Goal: Task Accomplishment & Management: Use online tool/utility

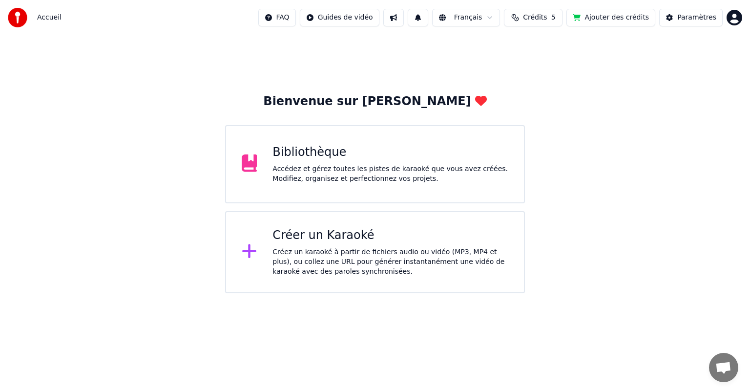
click at [434, 159] on div "Bibliothèque" at bounding box center [390, 153] width 236 height 16
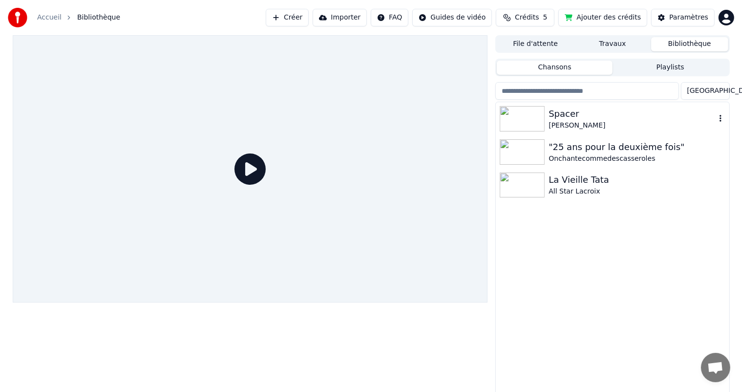
click at [568, 112] on div "Spacer" at bounding box center [631, 114] width 166 height 14
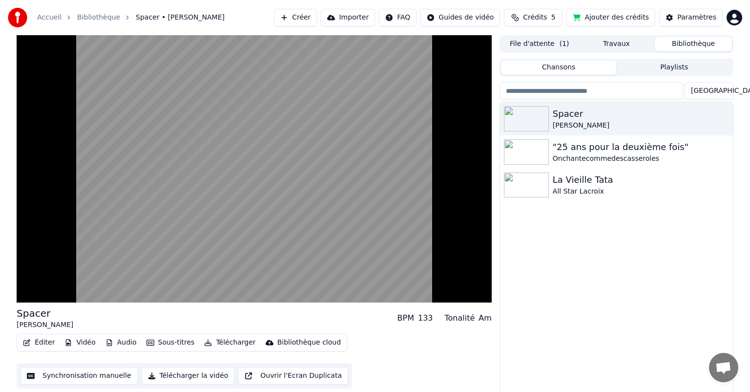
click at [532, 39] on button "File d'attente ( 1 )" at bounding box center [539, 44] width 77 height 14
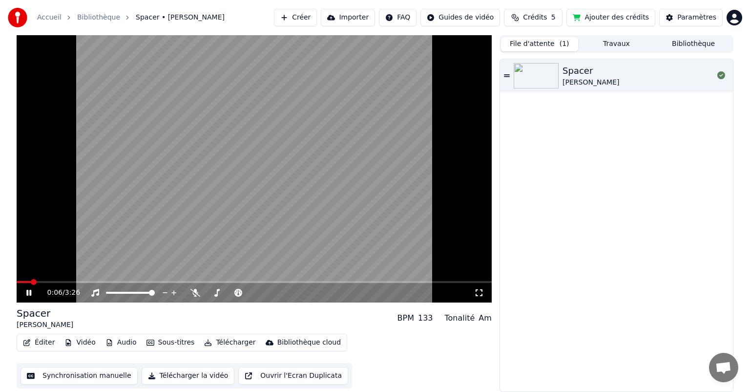
click at [80, 374] on button "Synchronisation manuelle" at bounding box center [79, 376] width 117 height 18
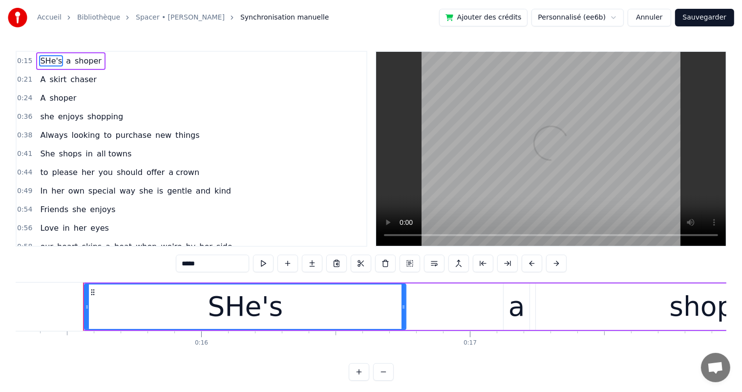
scroll to position [0, 4129]
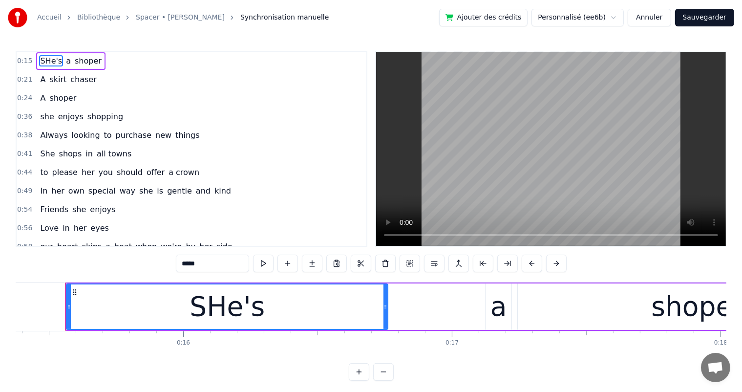
click at [45, 59] on span "SHe's" at bounding box center [51, 60] width 24 height 11
click at [189, 262] on input "*****" at bounding box center [212, 263] width 73 height 18
type input "*****"
click at [63, 84] on div "A skirt chaser" at bounding box center [68, 80] width 64 height 18
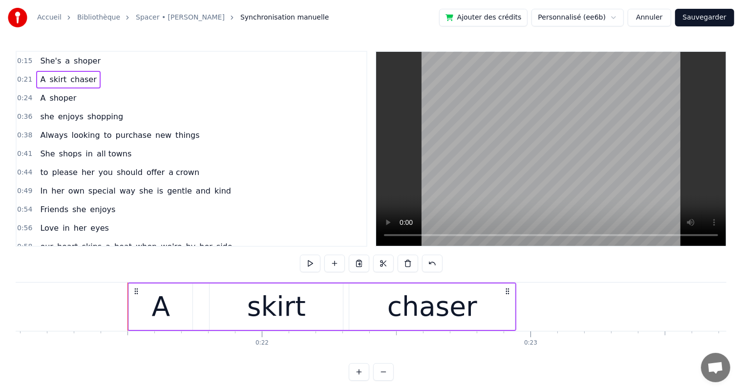
scroll to position [0, 5724]
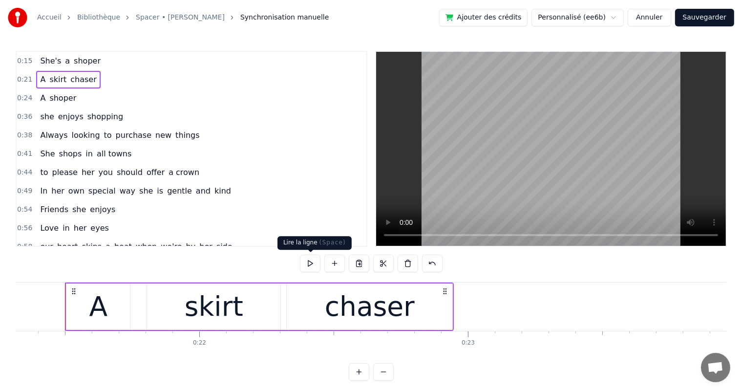
click at [311, 265] on button at bounding box center [310, 263] width 21 height 18
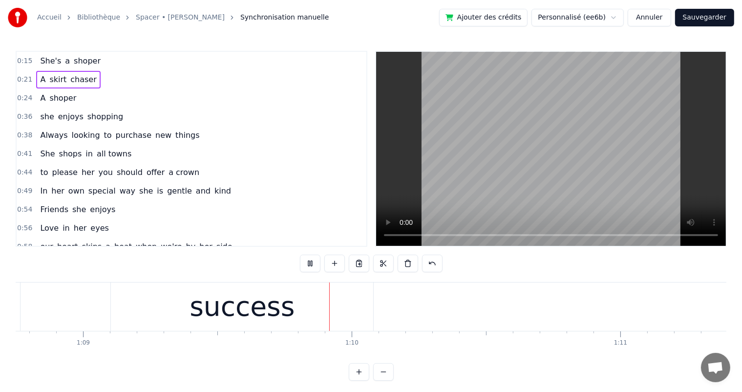
scroll to position [0, 18587]
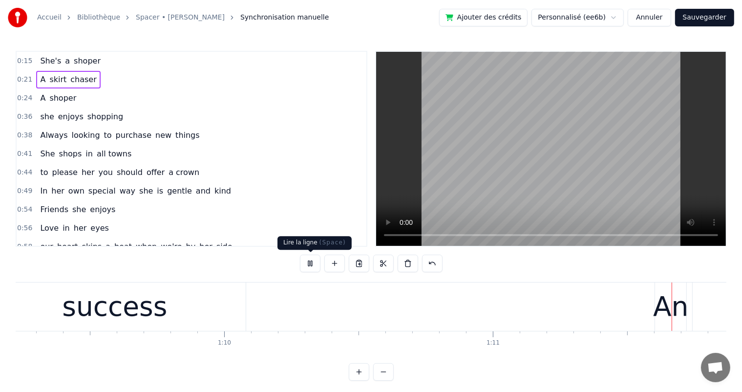
click at [316, 262] on button at bounding box center [310, 263] width 21 height 18
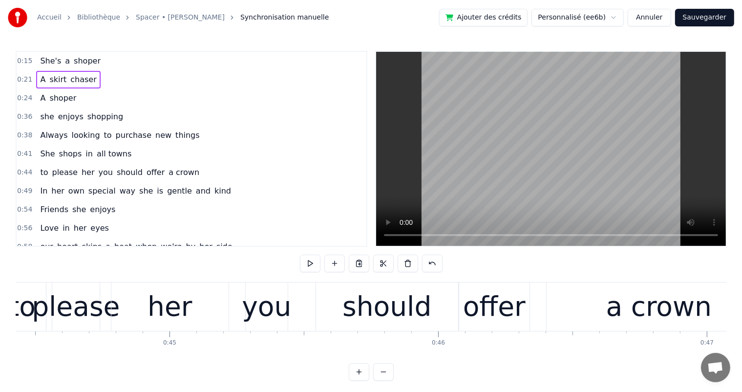
scroll to position [0, 11921]
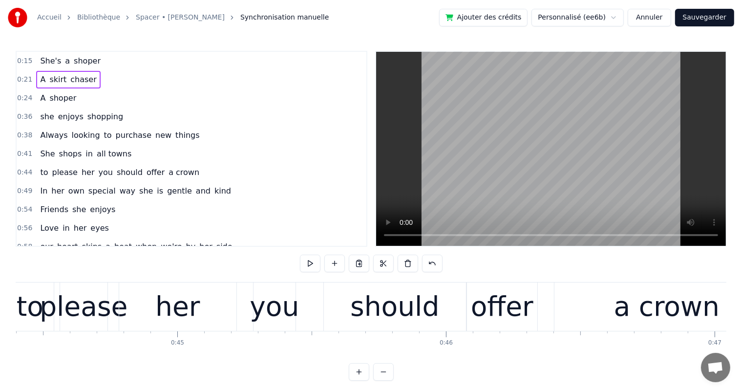
drag, startPoint x: 60, startPoint y: 354, endPoint x: 145, endPoint y: 293, distance: 105.0
click at [145, 293] on div "She's a shoper A skirt chaser A shoper she enjoys shopping Always looking to pu…" at bounding box center [371, 318] width 710 height 73
click at [318, 257] on button at bounding box center [310, 263] width 21 height 18
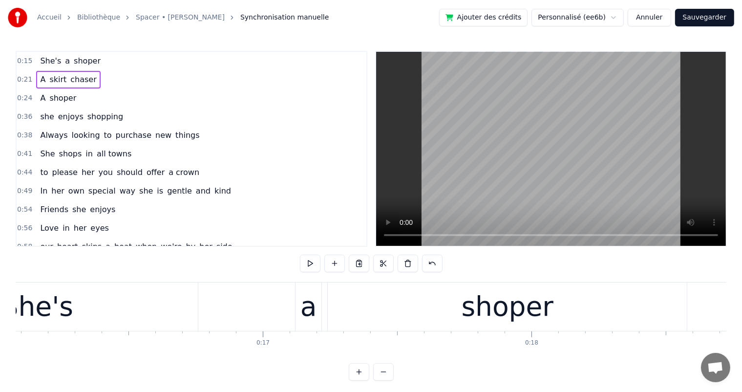
scroll to position [0, 4304]
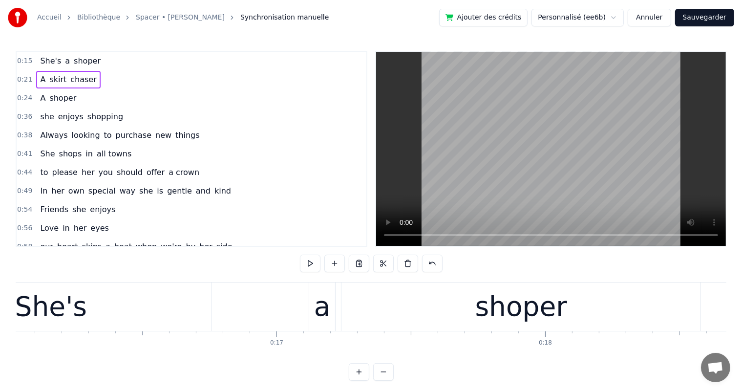
click at [14, 358] on div "Accueil Bibliothèque Spacer • [PERSON_NAME] manuelle Ajouter des crédits Person…" at bounding box center [371, 190] width 742 height 380
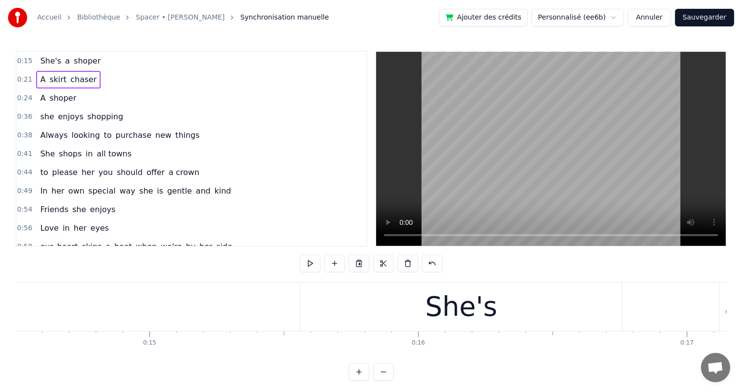
scroll to position [0, 3874]
click at [91, 67] on div "She's a shoper" at bounding box center [70, 61] width 68 height 18
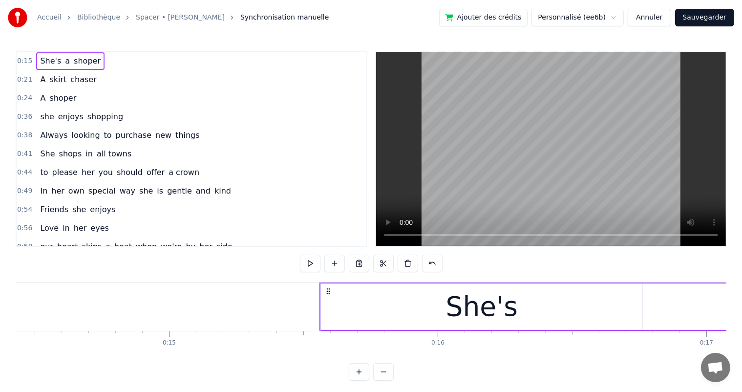
click at [313, 264] on button at bounding box center [310, 263] width 21 height 18
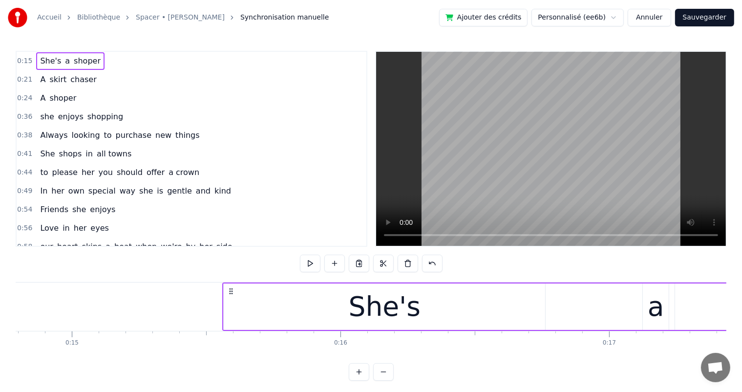
scroll to position [0, 3952]
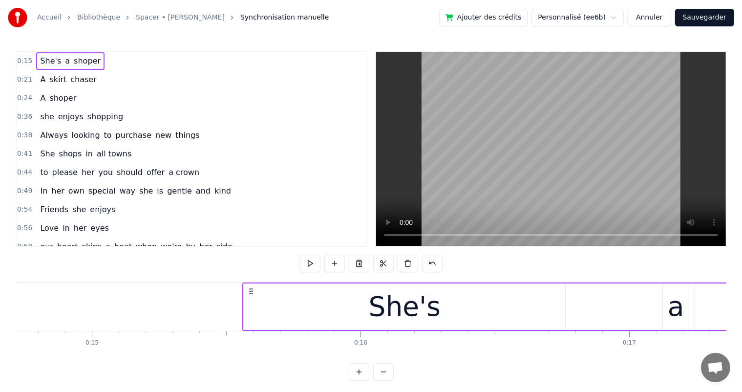
click at [266, 324] on div "She's" at bounding box center [404, 306] width 321 height 46
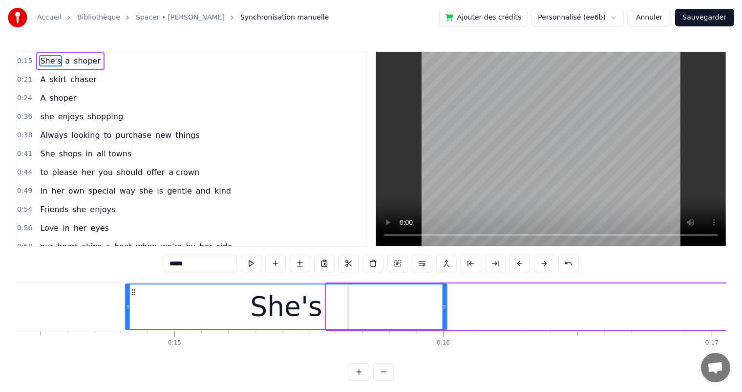
scroll to position [0, 3869]
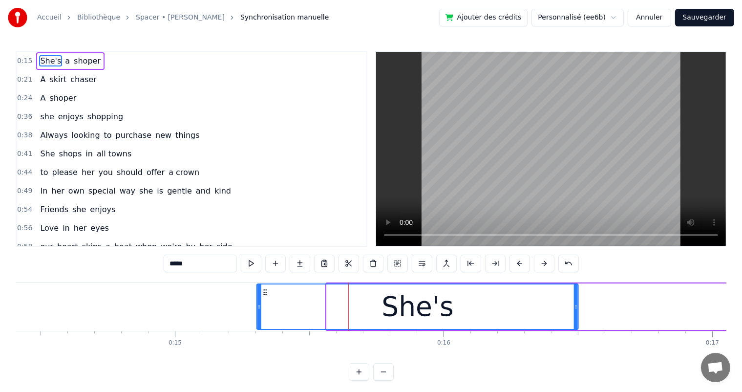
drag, startPoint x: 250, startPoint y: 287, endPoint x: 263, endPoint y: 286, distance: 13.2
click at [263, 286] on div "She's" at bounding box center [417, 306] width 320 height 44
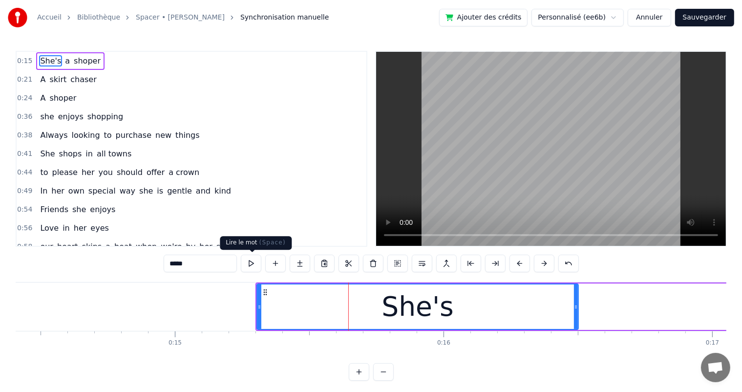
click at [254, 264] on button at bounding box center [251, 263] width 21 height 18
click at [63, 61] on div "She's a shoper" at bounding box center [70, 61] width 68 height 18
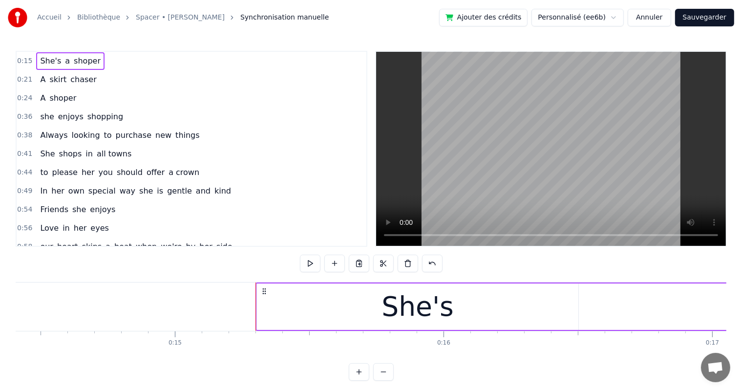
click at [63, 61] on div "She's a shoper" at bounding box center [70, 61] width 68 height 18
click at [64, 61] on span "a" at bounding box center [67, 60] width 7 height 11
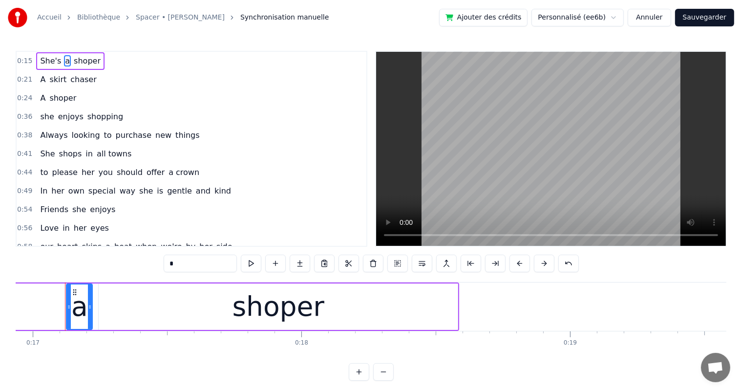
scroll to position [0, 4548]
click at [252, 264] on button at bounding box center [251, 263] width 21 height 18
click at [73, 62] on span "shoper" at bounding box center [87, 60] width 29 height 11
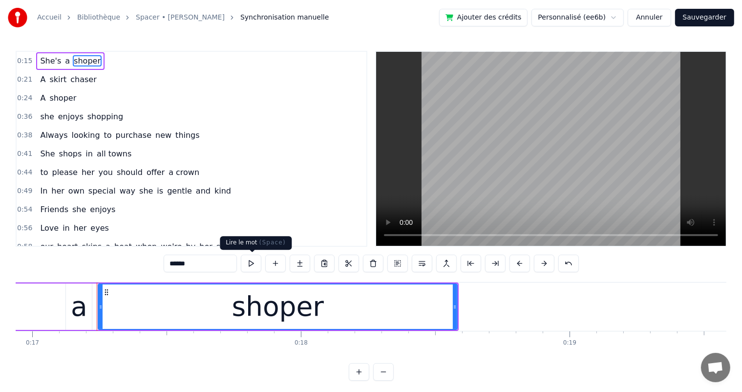
click at [253, 262] on button at bounding box center [251, 263] width 21 height 18
click at [77, 308] on div "a" at bounding box center [79, 306] width 17 height 41
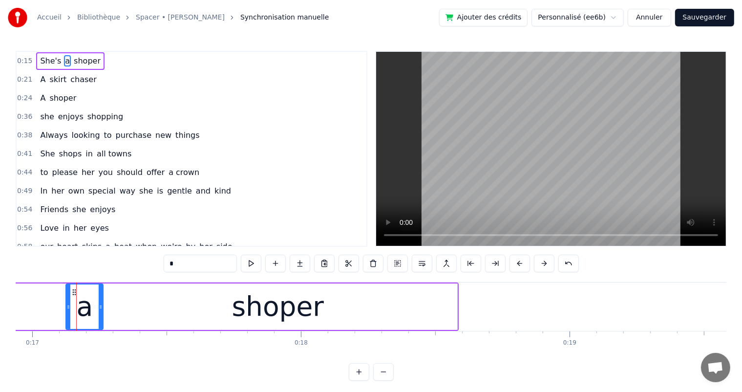
drag, startPoint x: 91, startPoint y: 306, endPoint x: 102, endPoint y: 306, distance: 11.2
click at [102, 306] on icon at bounding box center [101, 307] width 4 height 8
drag, startPoint x: 68, startPoint y: 307, endPoint x: 55, endPoint y: 307, distance: 13.7
click at [55, 307] on icon at bounding box center [55, 307] width 4 height 8
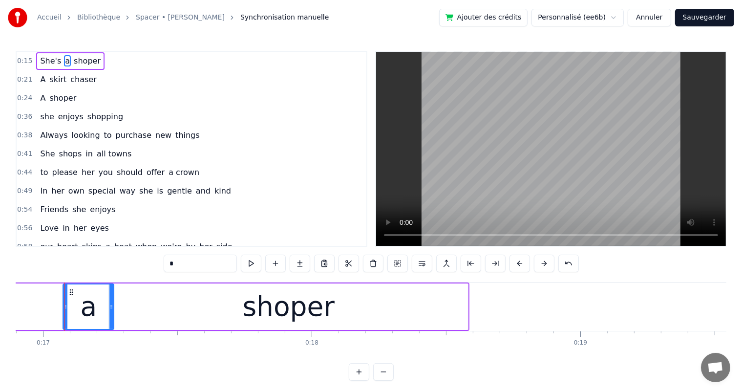
click at [168, 315] on div "shoper" at bounding box center [288, 306] width 359 height 46
type input "******"
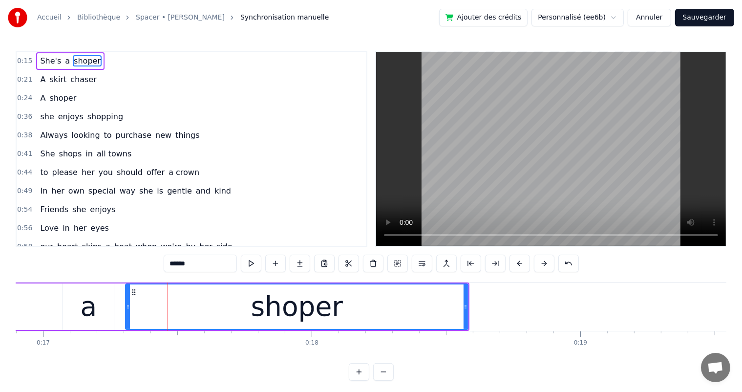
drag, startPoint x: 110, startPoint y: 307, endPoint x: 127, endPoint y: 307, distance: 16.6
click at [127, 307] on icon at bounding box center [128, 307] width 4 height 8
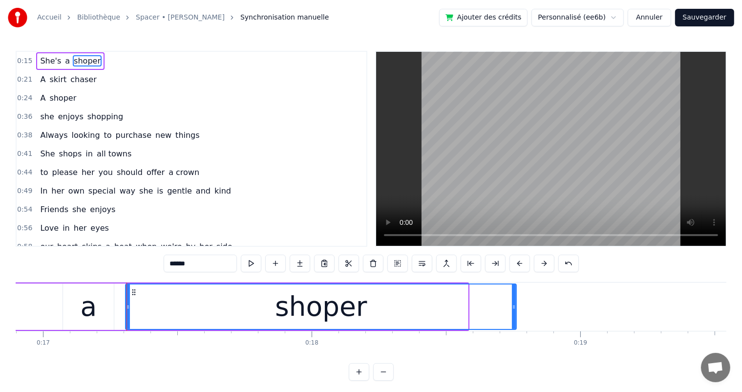
drag, startPoint x: 465, startPoint y: 307, endPoint x: 514, endPoint y: 306, distance: 48.3
click at [514, 306] on icon at bounding box center [514, 307] width 4 height 8
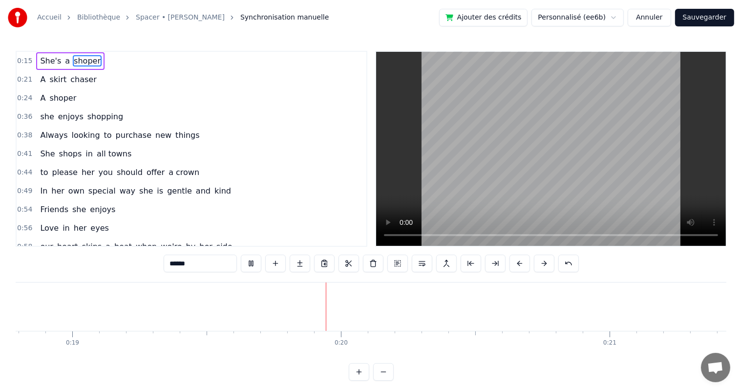
scroll to position [0, 5162]
click at [258, 263] on button at bounding box center [251, 263] width 21 height 18
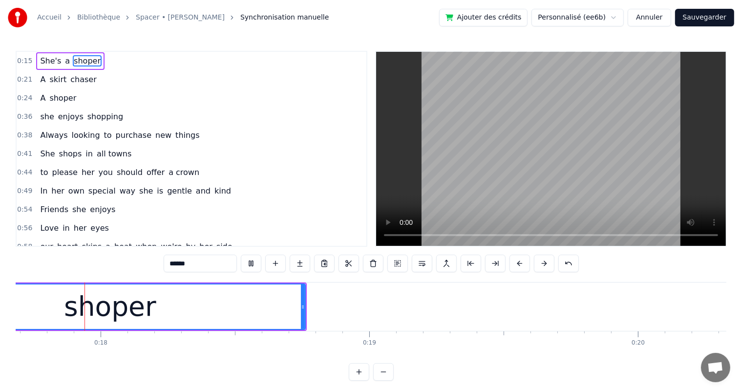
scroll to position [0, 4725]
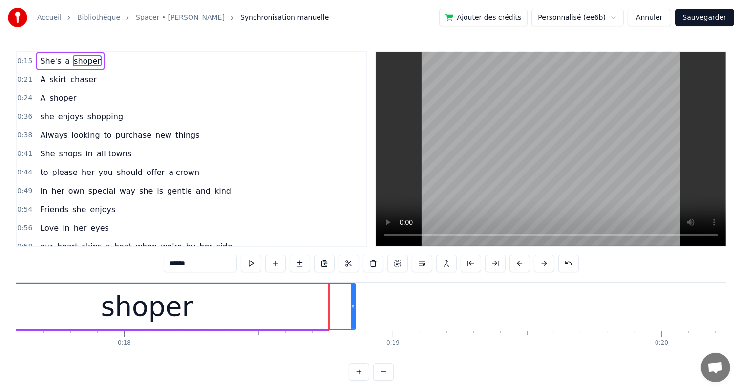
drag, startPoint x: 327, startPoint y: 307, endPoint x: 353, endPoint y: 309, distance: 26.9
click at [353, 309] on icon at bounding box center [353, 307] width 4 height 8
click at [255, 266] on button at bounding box center [251, 263] width 21 height 18
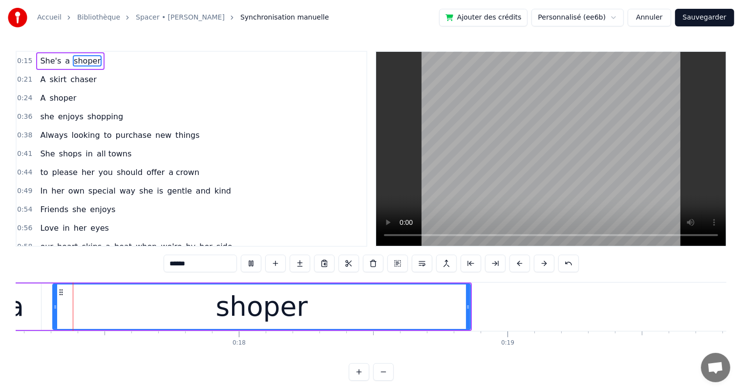
scroll to position [0, 4597]
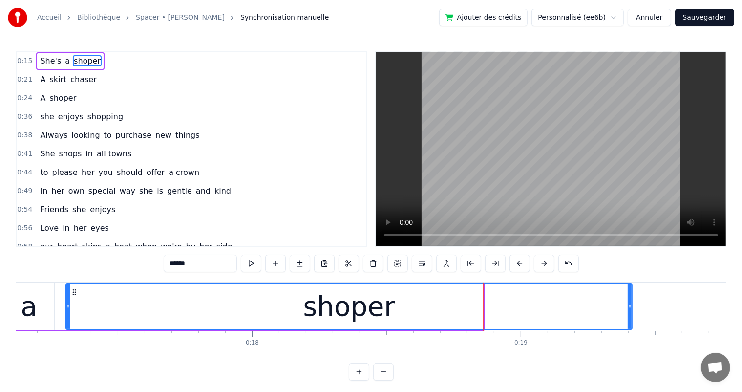
drag, startPoint x: 480, startPoint y: 306, endPoint x: 629, endPoint y: 317, distance: 148.8
click at [629, 317] on div at bounding box center [629, 306] width 4 height 44
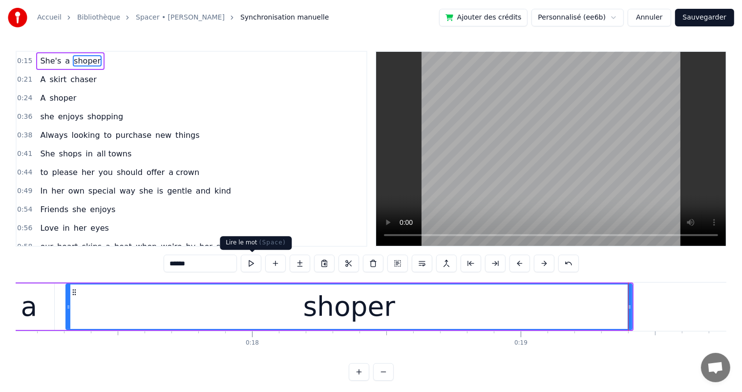
click at [251, 261] on button at bounding box center [251, 263] width 21 height 18
drag, startPoint x: 629, startPoint y: 306, endPoint x: 635, endPoint y: 307, distance: 5.4
click at [635, 307] on icon at bounding box center [635, 307] width 4 height 8
click at [60, 84] on span "skirt" at bounding box center [57, 80] width 19 height 12
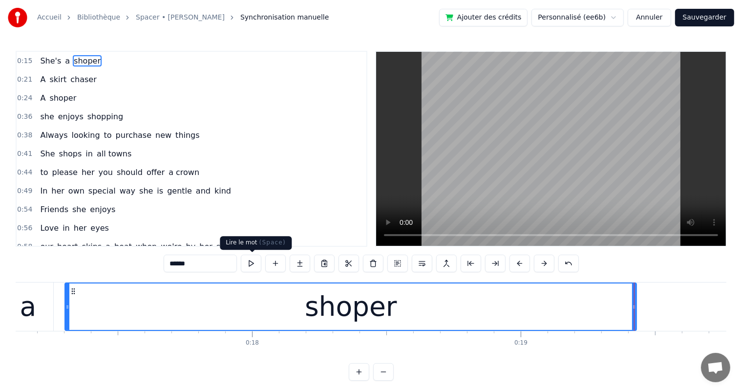
click at [250, 262] on button at bounding box center [251, 263] width 21 height 18
click at [85, 86] on div "A skirt chaser" at bounding box center [68, 80] width 64 height 18
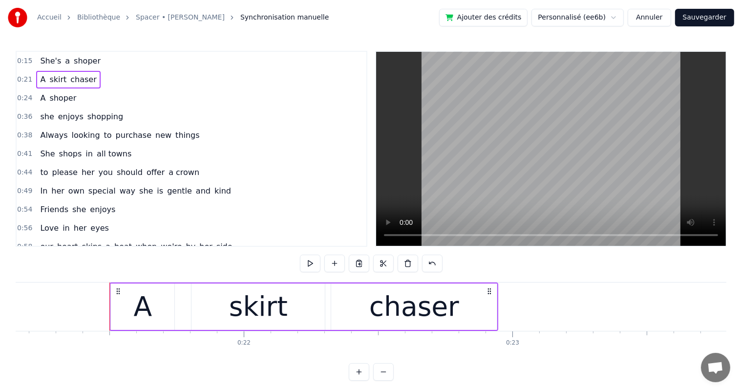
scroll to position [0, 5724]
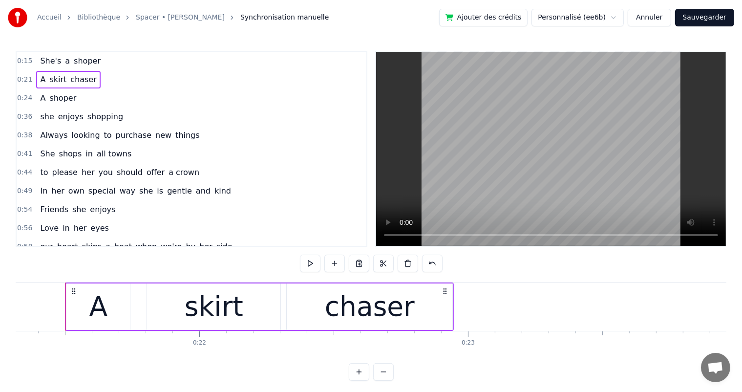
click at [318, 267] on button at bounding box center [310, 263] width 21 height 18
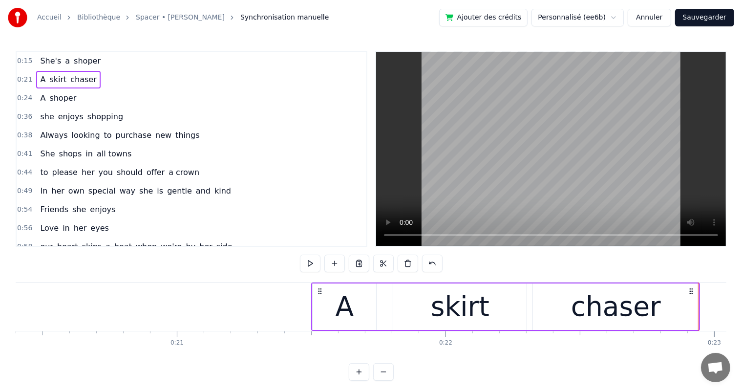
scroll to position [0, 5431]
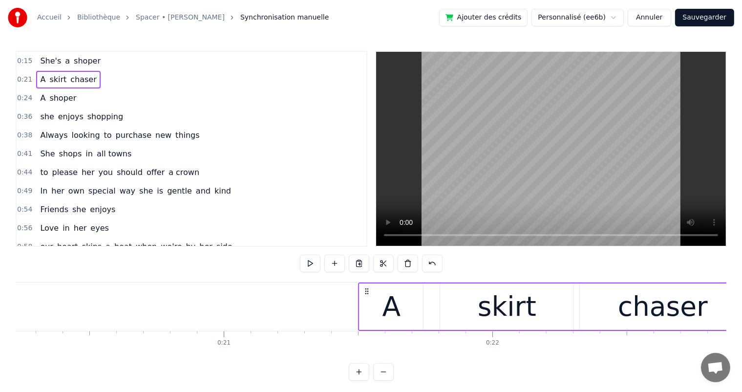
click at [390, 314] on div "A" at bounding box center [391, 306] width 19 height 41
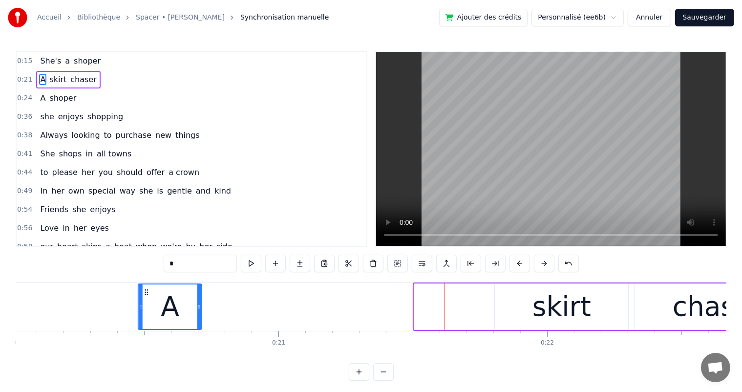
scroll to position [0, 5372]
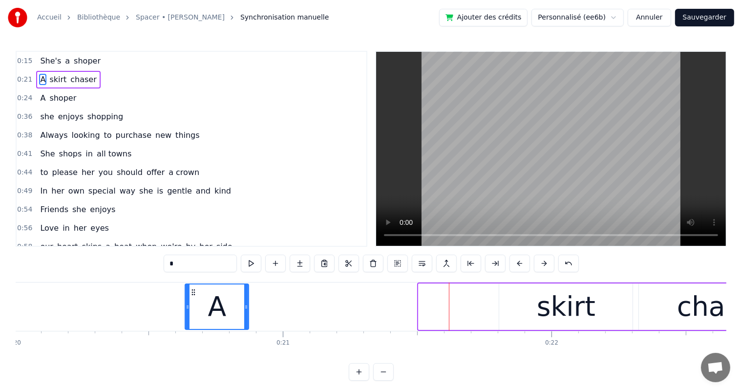
drag, startPoint x: 365, startPoint y: 292, endPoint x: 191, endPoint y: 299, distance: 173.9
click at [191, 299] on div "A" at bounding box center [217, 306] width 62 height 44
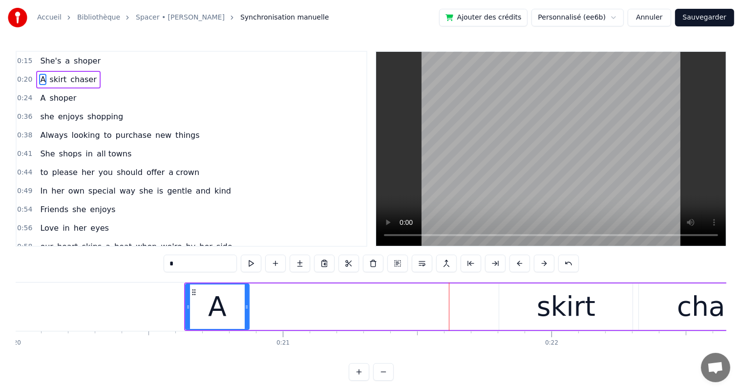
click at [557, 310] on div "skirt" at bounding box center [566, 306] width 59 height 41
type input "*****"
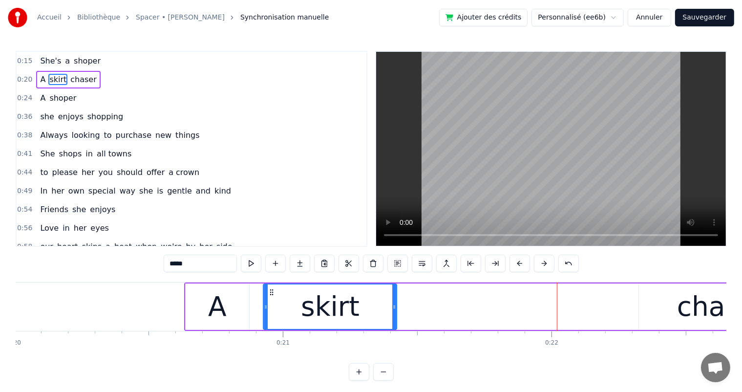
drag, startPoint x: 505, startPoint y: 289, endPoint x: 269, endPoint y: 298, distance: 235.5
click at [269, 298] on div "skirt" at bounding box center [330, 306] width 132 height 44
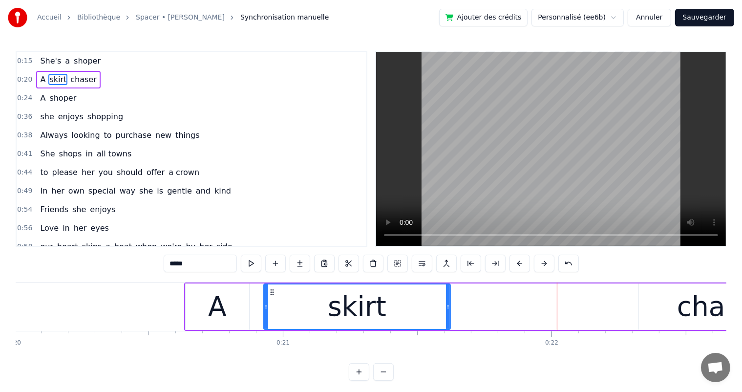
drag, startPoint x: 396, startPoint y: 309, endPoint x: 449, endPoint y: 306, distance: 53.3
click at [449, 306] on div "skirt" at bounding box center [356, 306] width 187 height 46
click at [597, 307] on div "A skirt chaser" at bounding box center [495, 306] width 622 height 48
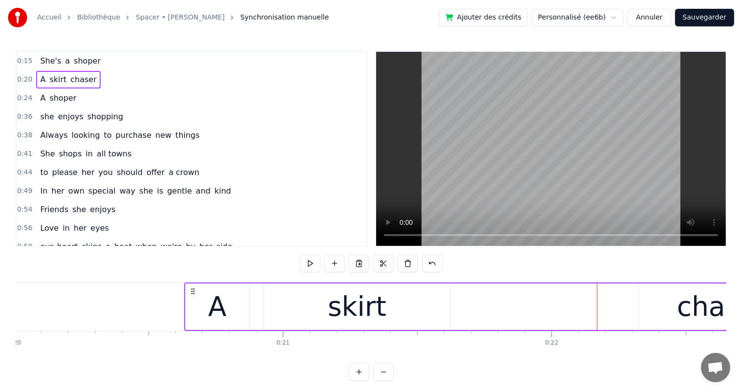
click at [704, 307] on div "chaser" at bounding box center [722, 306] width 90 height 41
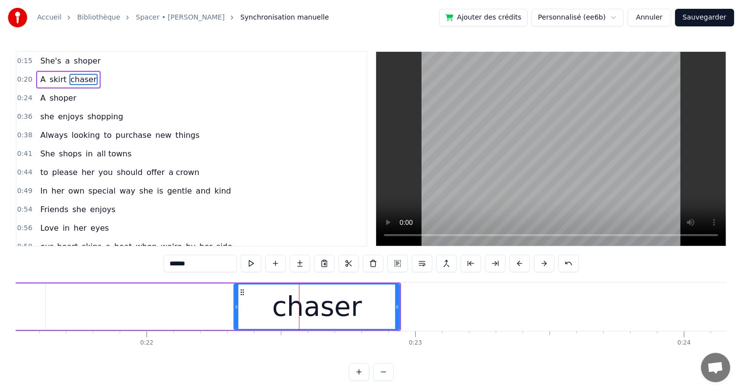
scroll to position [0, 5776]
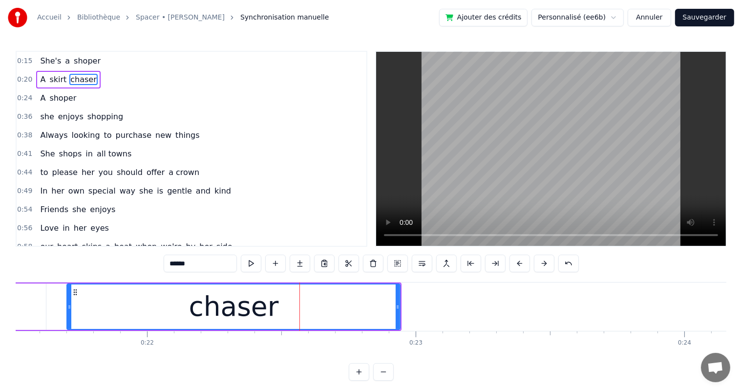
drag, startPoint x: 236, startPoint y: 305, endPoint x: 69, endPoint y: 299, distance: 167.6
click at [69, 299] on div at bounding box center [69, 306] width 4 height 44
drag, startPoint x: 399, startPoint y: 306, endPoint x: 413, endPoint y: 308, distance: 14.4
click at [413, 309] on div "chaser" at bounding box center [240, 306] width 348 height 46
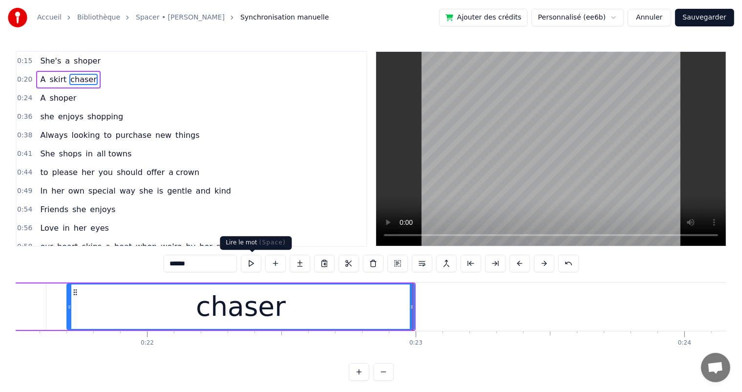
click at [254, 265] on button at bounding box center [251, 263] width 21 height 18
click at [36, 85] on div "A skirt chaser" at bounding box center [68, 80] width 64 height 18
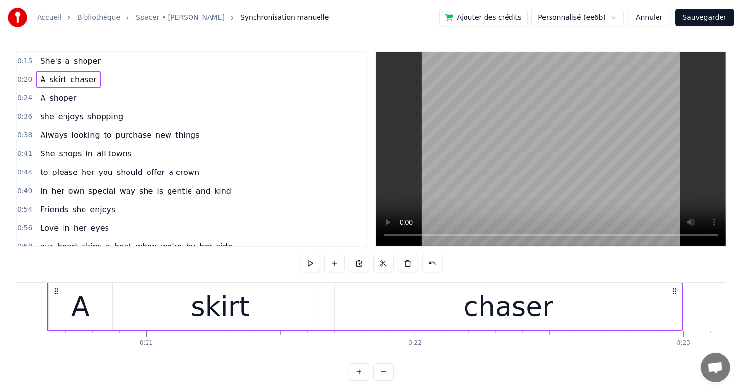
scroll to position [0, 5491]
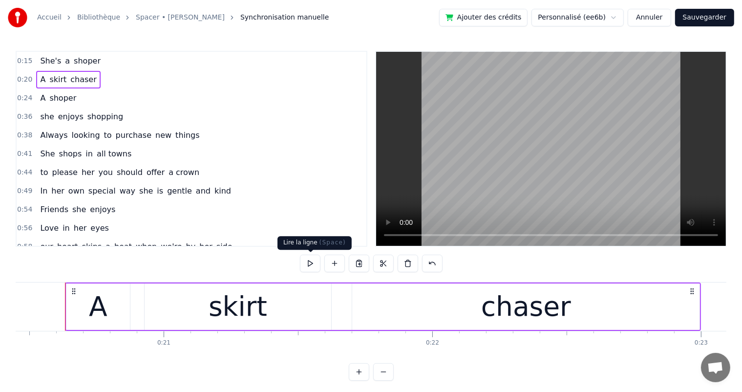
click at [310, 267] on button at bounding box center [310, 263] width 21 height 18
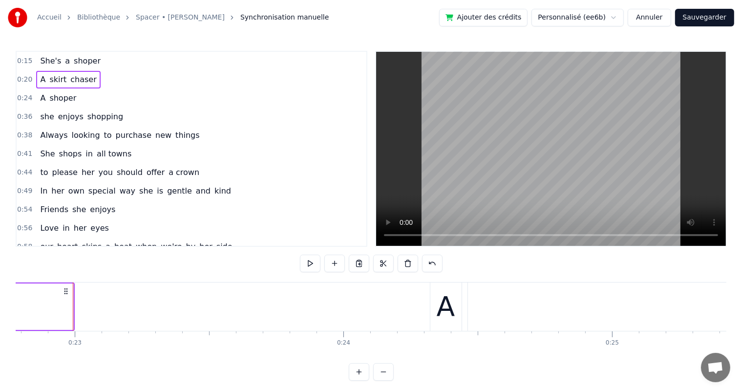
scroll to position [0, 6125]
click at [75, 99] on div "0:24 A shoper" at bounding box center [192, 98] width 350 height 19
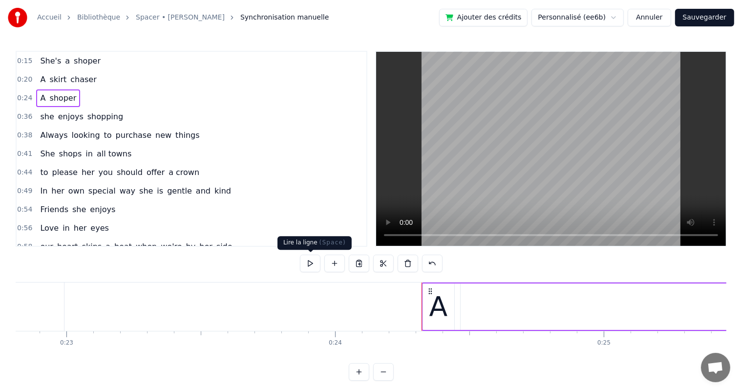
click at [314, 265] on button at bounding box center [310, 263] width 21 height 18
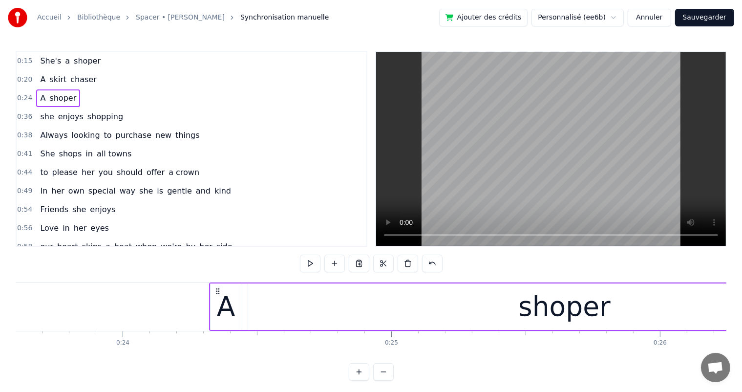
scroll to position [0, 6337]
click at [248, 316] on div "shoper" at bounding box center [564, 306] width 633 height 46
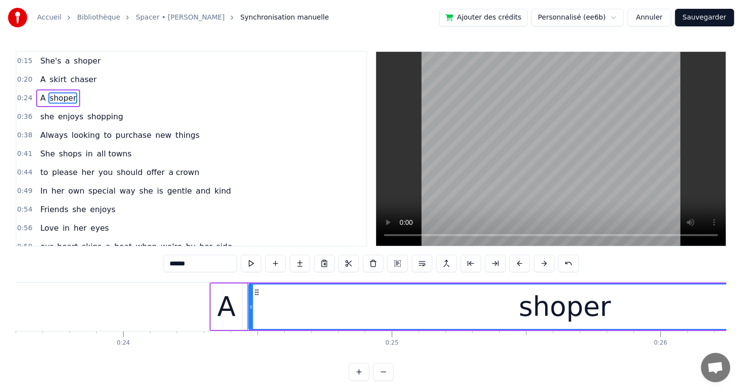
click at [229, 314] on div "A" at bounding box center [226, 306] width 19 height 41
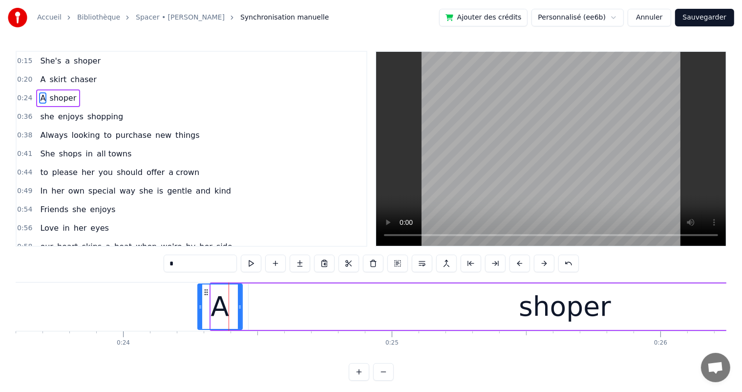
drag, startPoint x: 211, startPoint y: 305, endPoint x: 198, endPoint y: 305, distance: 13.2
click at [198, 305] on icon at bounding box center [200, 307] width 4 height 8
drag, startPoint x: 240, startPoint y: 306, endPoint x: 251, endPoint y: 309, distance: 11.5
click at [251, 309] on icon at bounding box center [251, 307] width 4 height 8
click at [288, 310] on div "shoper" at bounding box center [564, 306] width 633 height 46
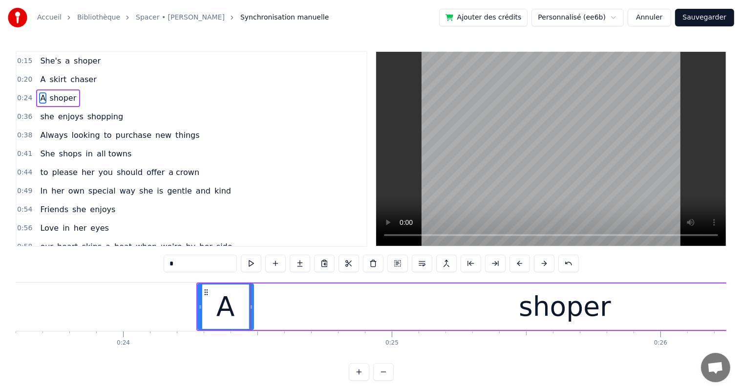
type input "******"
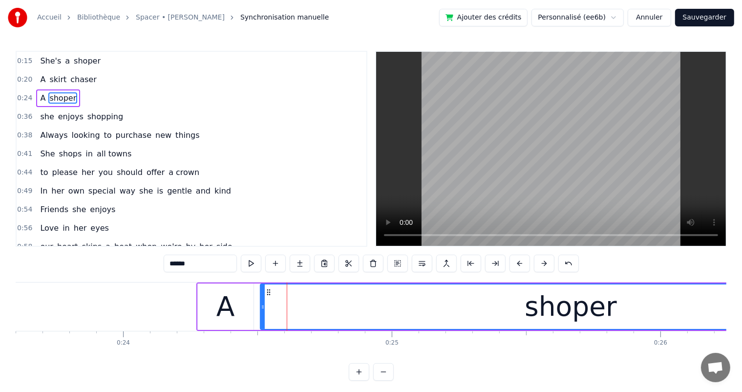
drag, startPoint x: 250, startPoint y: 307, endPoint x: 264, endPoint y: 307, distance: 14.2
click at [263, 307] on icon at bounding box center [263, 307] width 4 height 8
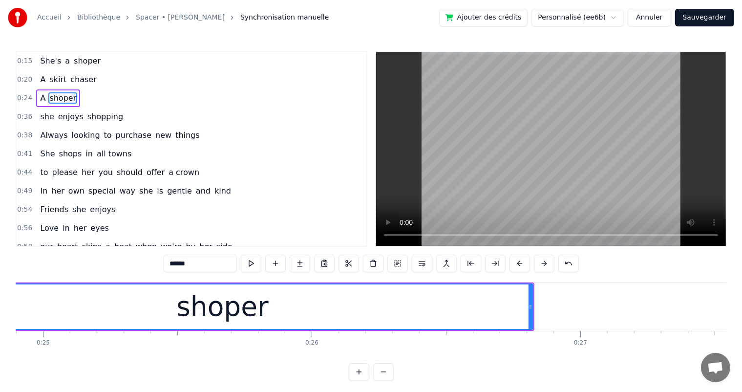
scroll to position [0, 6780]
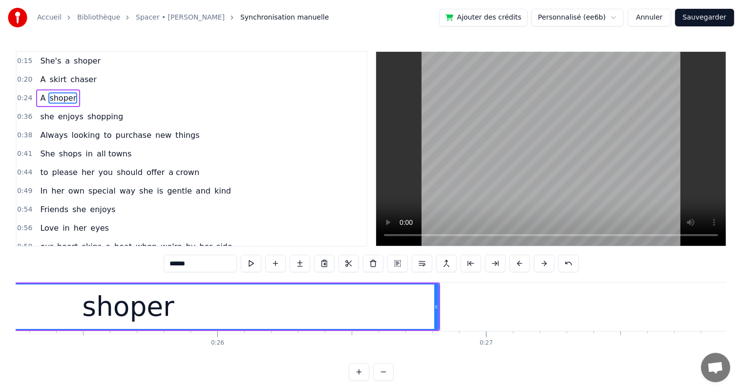
click at [49, 111] on div "she enjoys shopping" at bounding box center [81, 117] width 91 height 18
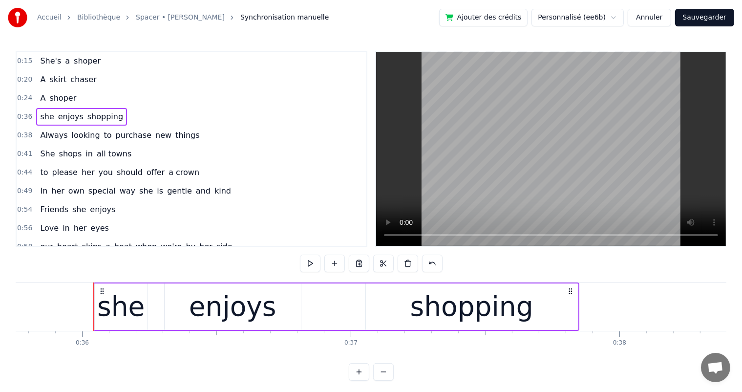
scroll to position [0, 9628]
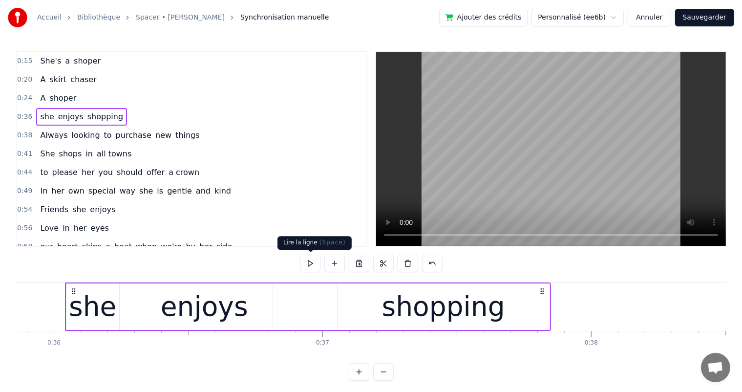
click at [313, 262] on button at bounding box center [310, 263] width 21 height 18
click at [70, 312] on div "she" at bounding box center [92, 306] width 53 height 46
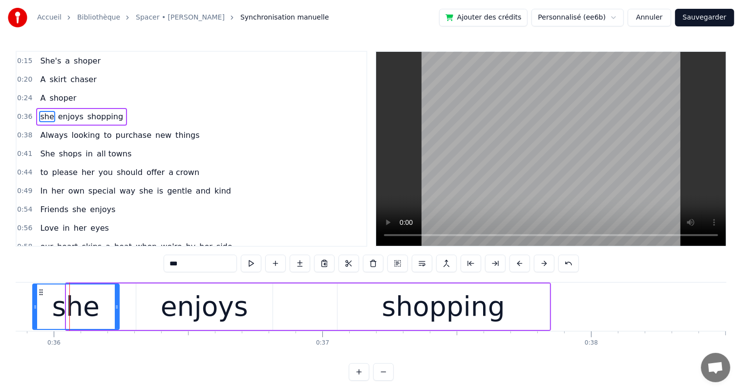
drag, startPoint x: 67, startPoint y: 310, endPoint x: 33, endPoint y: 306, distance: 33.9
click at [33, 306] on icon at bounding box center [35, 307] width 4 height 8
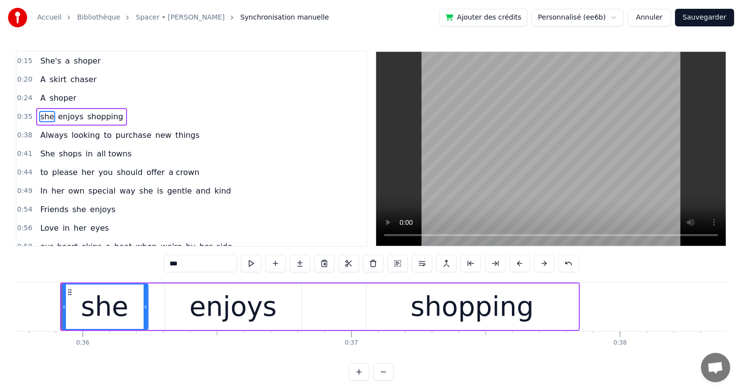
scroll to position [0, 9596]
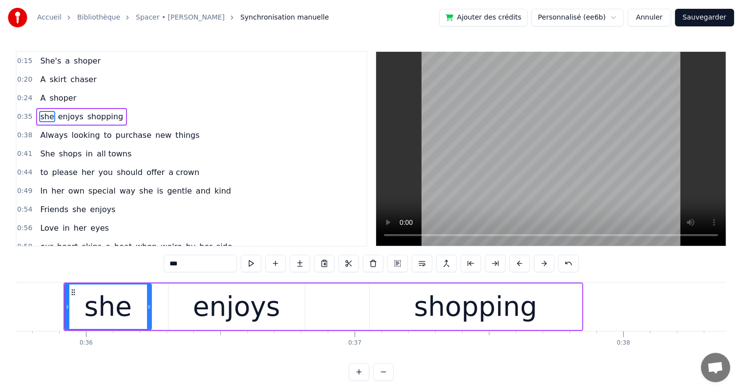
click at [215, 313] on div "enjoys" at bounding box center [236, 306] width 87 height 41
type input "******"
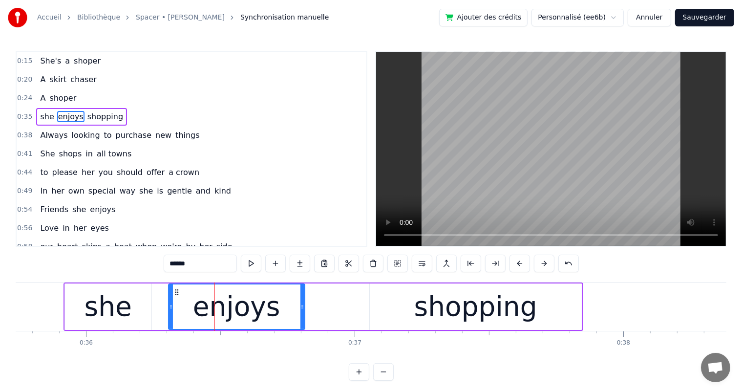
drag, startPoint x: 160, startPoint y: 306, endPoint x: 155, endPoint y: 306, distance: 5.4
click at [155, 306] on div "she enjoys shopping" at bounding box center [322, 306] width 519 height 48
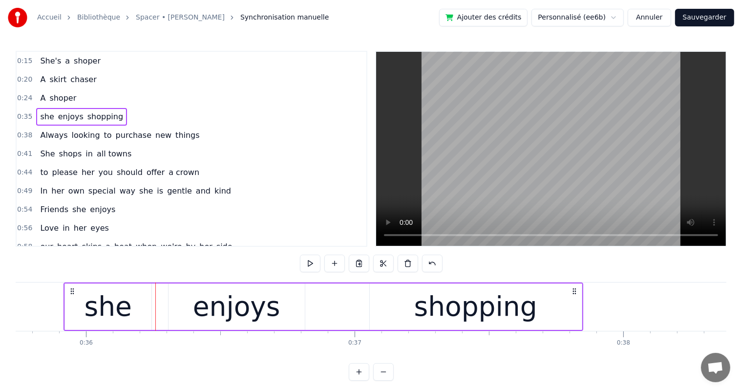
click at [168, 304] on div "enjoys" at bounding box center [236, 306] width 136 height 46
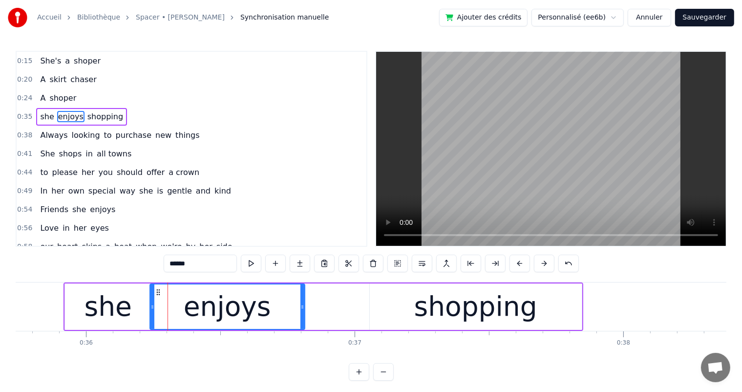
drag, startPoint x: 169, startPoint y: 305, endPoint x: 150, endPoint y: 305, distance: 18.6
click at [150, 305] on icon at bounding box center [152, 307] width 4 height 8
click at [125, 323] on div "she" at bounding box center [107, 306] width 47 height 41
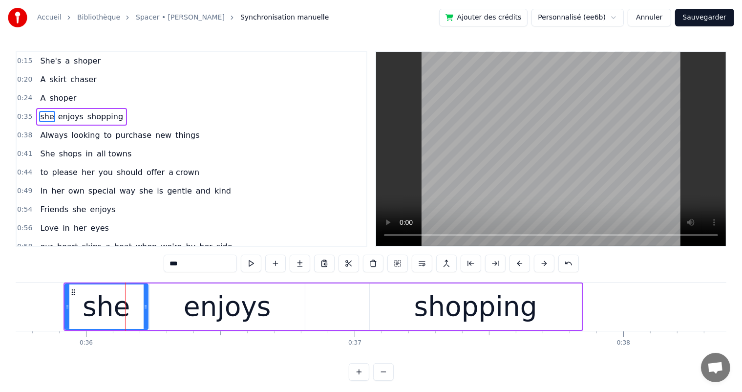
click at [145, 310] on icon at bounding box center [146, 307] width 4 height 8
click at [168, 312] on div "enjoys" at bounding box center [227, 306] width 155 height 46
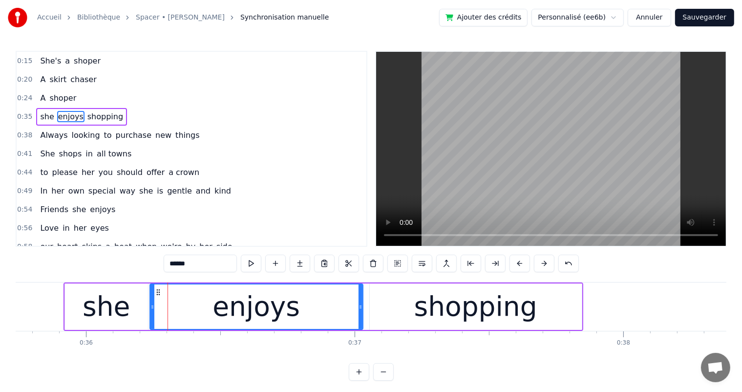
drag, startPoint x: 301, startPoint y: 308, endPoint x: 359, endPoint y: 313, distance: 58.3
click at [359, 313] on div at bounding box center [360, 306] width 4 height 44
click at [438, 300] on div "shopping" at bounding box center [475, 306] width 123 height 41
type input "********"
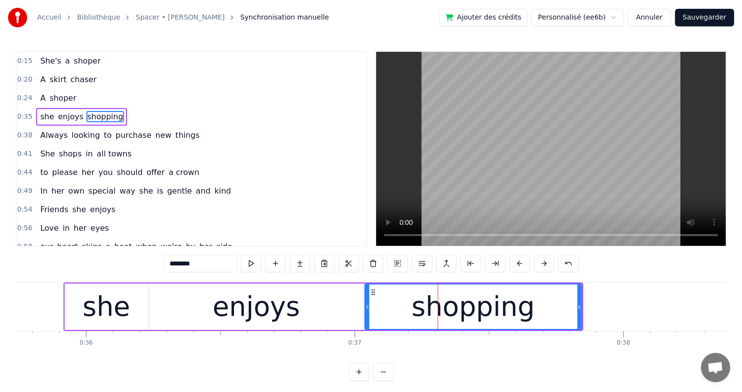
drag, startPoint x: 371, startPoint y: 302, endPoint x: 366, endPoint y: 303, distance: 5.0
click at [366, 303] on div at bounding box center [367, 306] width 4 height 44
click at [56, 108] on div "she enjoys shopping" at bounding box center [81, 117] width 91 height 18
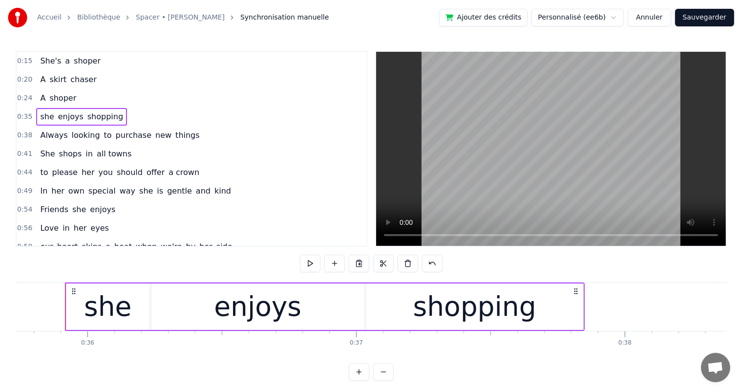
click at [318, 266] on button at bounding box center [310, 263] width 21 height 18
click at [163, 126] on div "0:38 Always looking to purchase new things" at bounding box center [192, 135] width 350 height 19
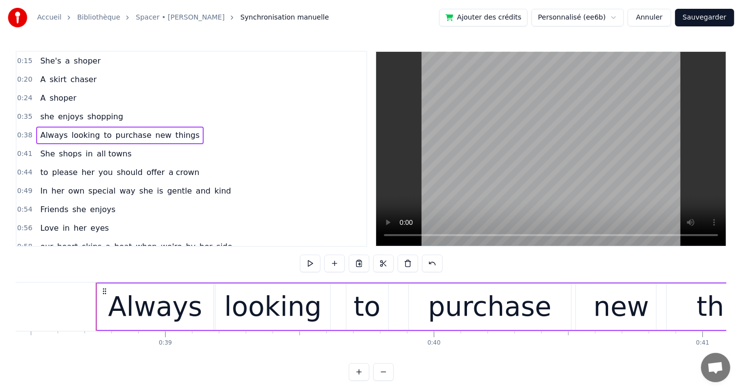
scroll to position [0, 10353]
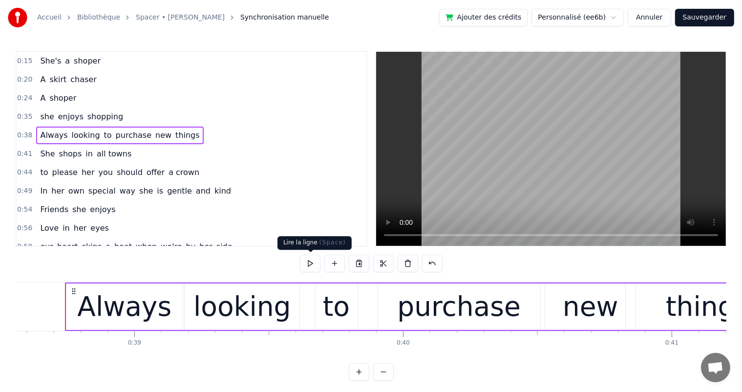
click at [314, 269] on button at bounding box center [310, 263] width 21 height 18
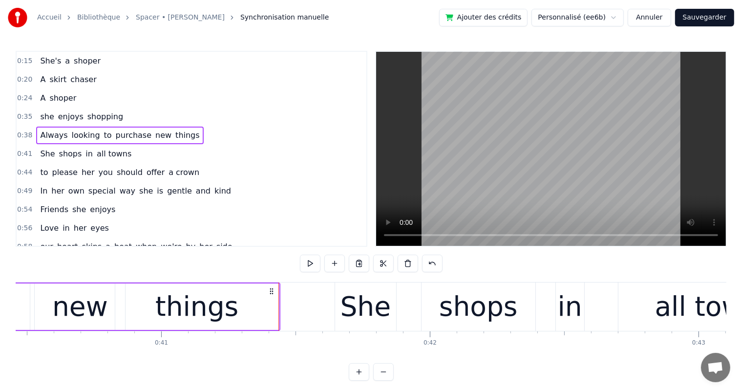
scroll to position [0, 10985]
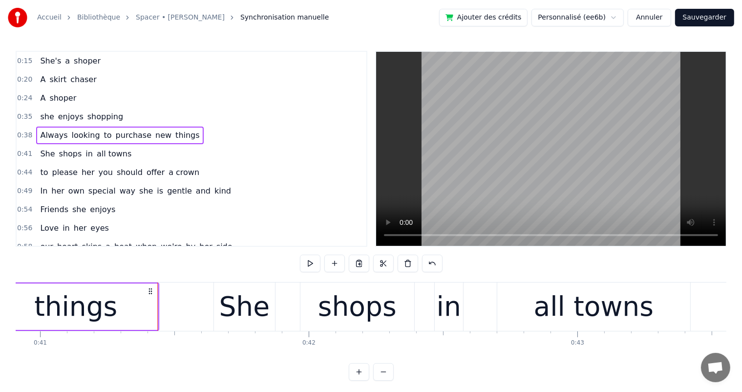
click at [154, 323] on div "things" at bounding box center [76, 306] width 164 height 46
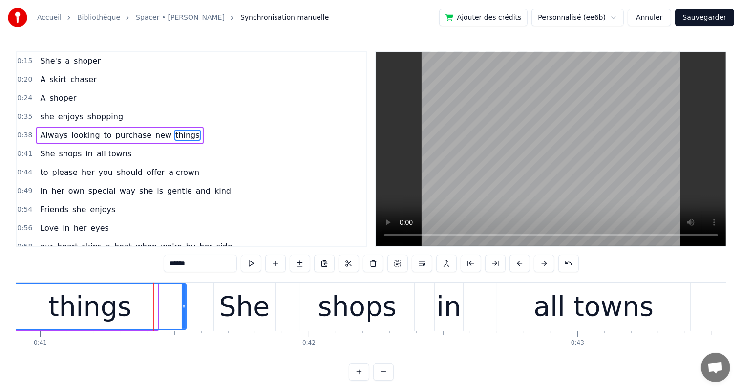
drag, startPoint x: 155, startPoint y: 307, endPoint x: 183, endPoint y: 309, distance: 28.4
click at [183, 309] on icon at bounding box center [184, 307] width 4 height 8
click at [256, 265] on button at bounding box center [251, 263] width 21 height 18
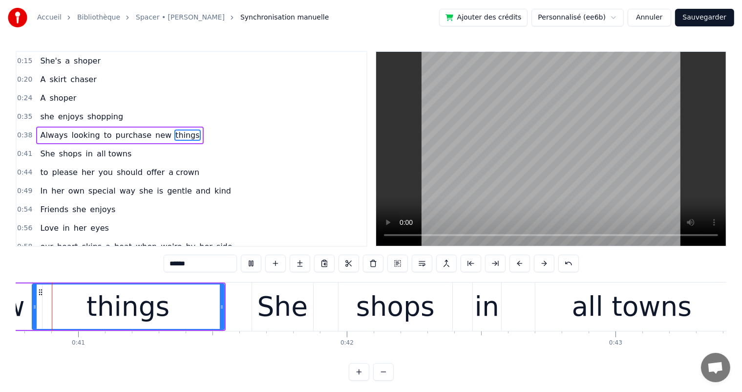
scroll to position [0, 10912]
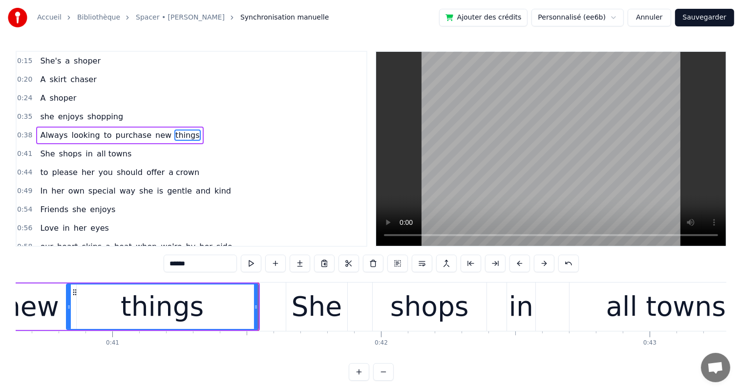
click at [119, 156] on div "She shops in all towns" at bounding box center [85, 154] width 99 height 18
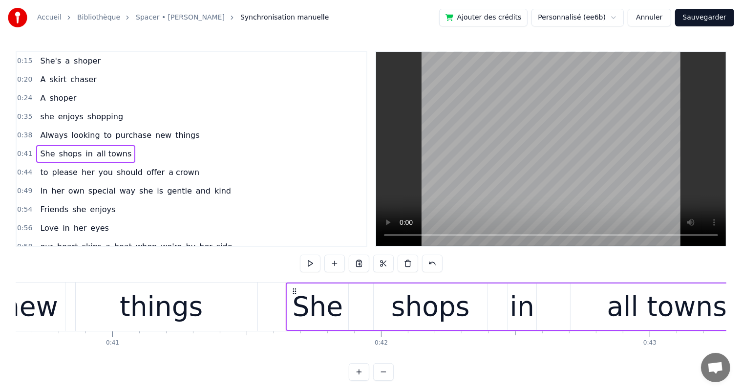
click at [310, 268] on button at bounding box center [310, 263] width 21 height 18
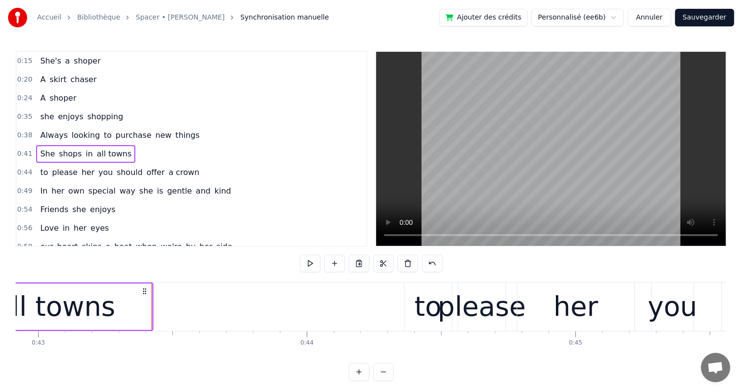
scroll to position [0, 11545]
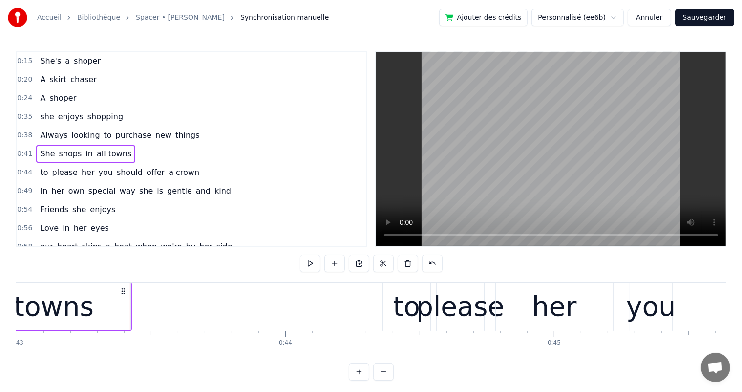
click at [311, 266] on button at bounding box center [310, 263] width 21 height 18
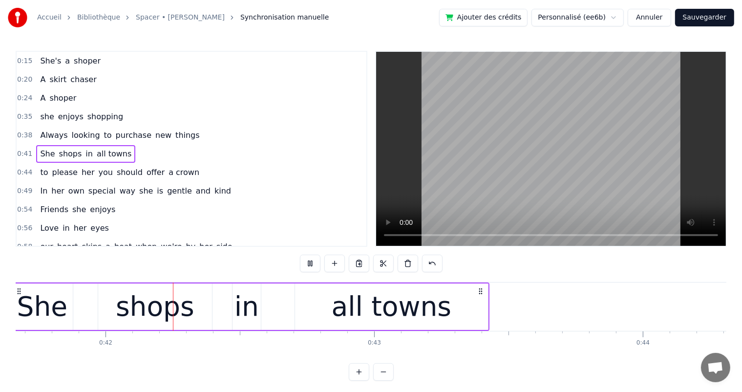
scroll to position [0, 11186]
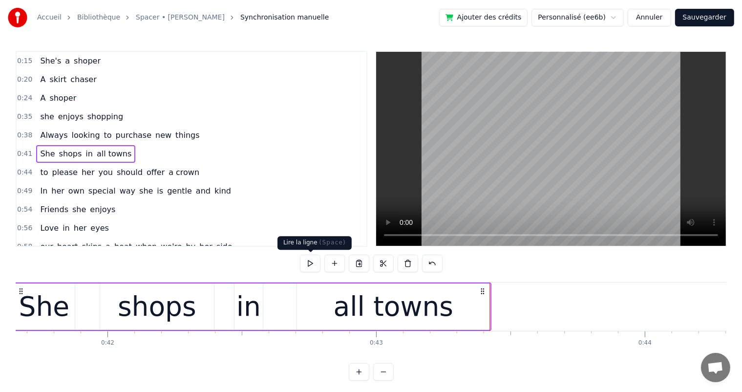
click at [314, 264] on button at bounding box center [310, 263] width 21 height 18
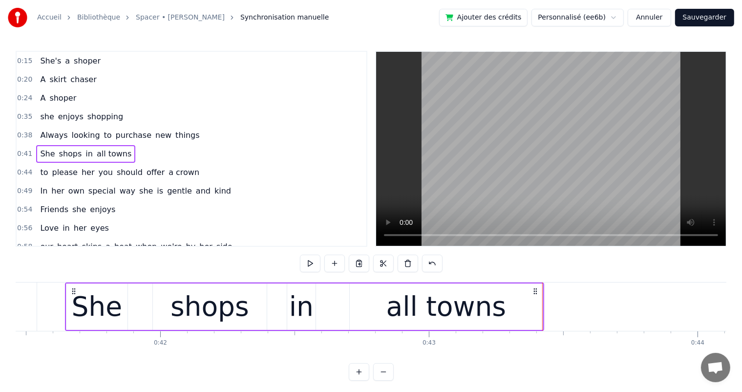
click at [314, 264] on button at bounding box center [310, 263] width 21 height 18
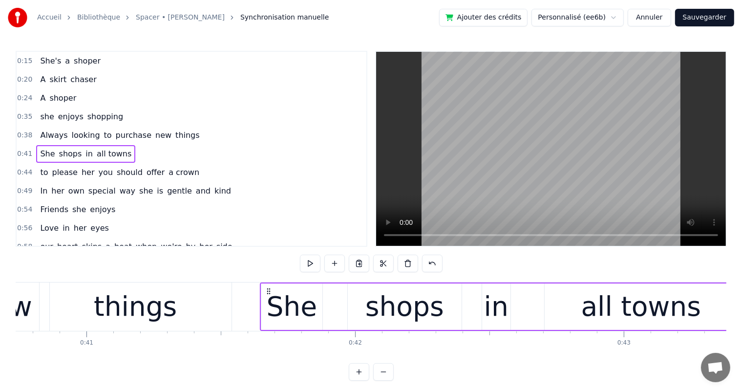
scroll to position [0, 10938]
click at [290, 317] on div "She" at bounding box center [292, 306] width 51 height 41
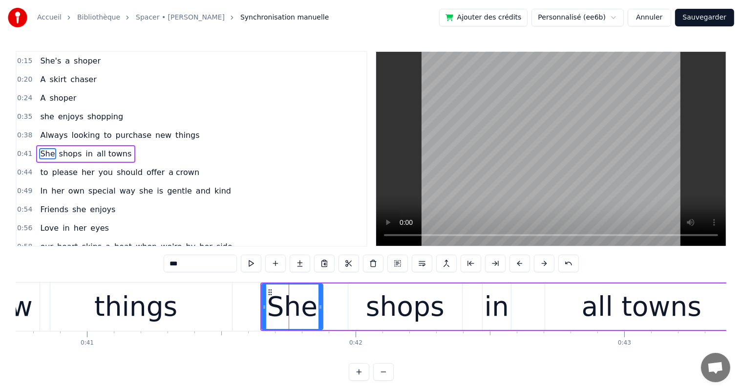
scroll to position [1, 0]
drag, startPoint x: 262, startPoint y: 307, endPoint x: 244, endPoint y: 307, distance: 17.6
click at [245, 307] on icon at bounding box center [247, 307] width 4 height 8
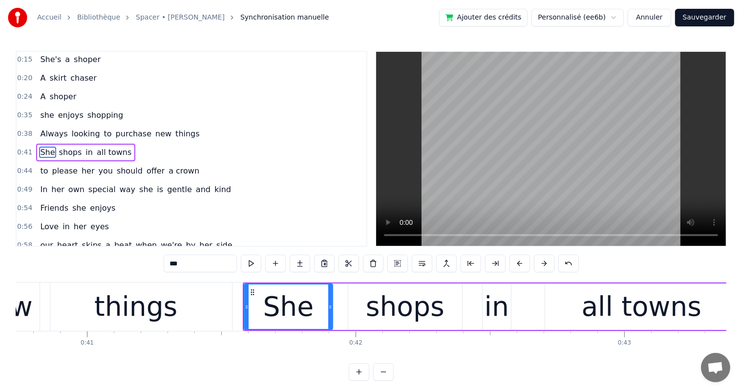
drag, startPoint x: 319, startPoint y: 308, endPoint x: 329, endPoint y: 310, distance: 10.2
click at [329, 310] on div at bounding box center [330, 306] width 4 height 44
click at [385, 308] on div "shops" at bounding box center [405, 306] width 79 height 41
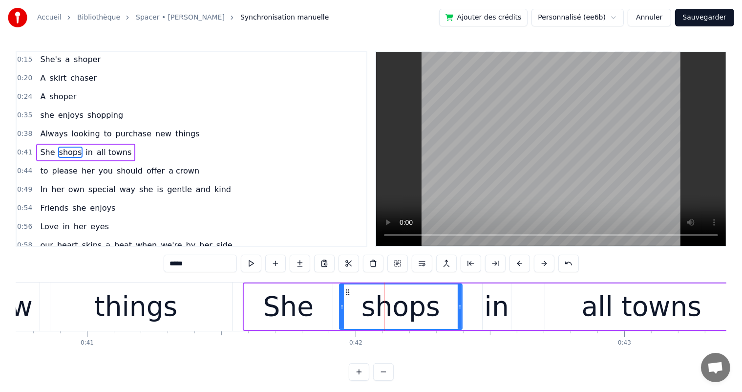
drag, startPoint x: 351, startPoint y: 305, endPoint x: 342, endPoint y: 305, distance: 8.8
click at [342, 305] on icon at bounding box center [342, 307] width 4 height 8
drag, startPoint x: 460, startPoint y: 309, endPoint x: 468, endPoint y: 313, distance: 9.2
click at [468, 313] on div at bounding box center [467, 306] width 4 height 44
click at [508, 308] on div "in" at bounding box center [496, 306] width 28 height 46
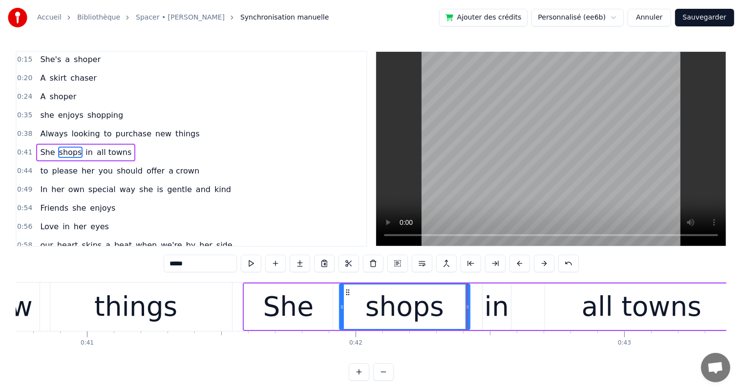
type input "**"
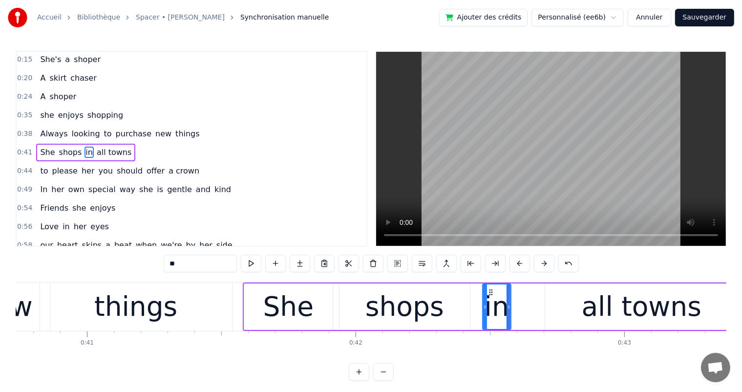
drag, startPoint x: 617, startPoint y: 322, endPoint x: 640, endPoint y: 374, distance: 57.1
click at [640, 374] on div "0:15 She's a shoper 0:20 A skirt chaser 0:24 A shoper 0:35 she enjoys shopping …" at bounding box center [371, 216] width 710 height 330
click at [114, 144] on div "She shops in all towns" at bounding box center [85, 153] width 99 height 18
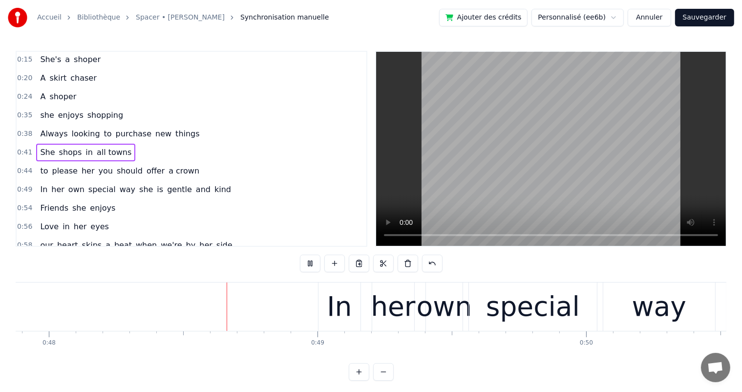
scroll to position [0, 12880]
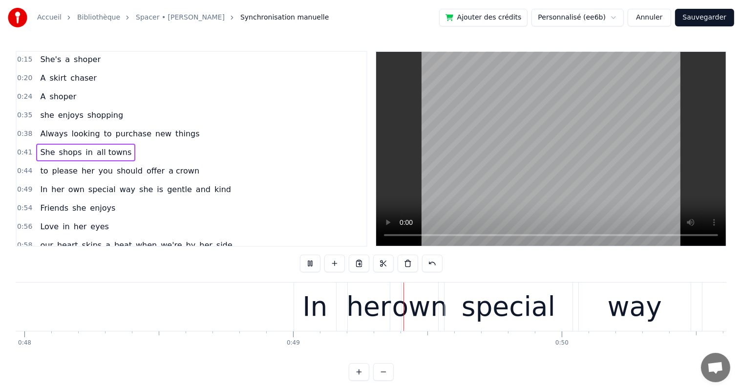
click at [73, 143] on div "0:41 She shops in all towns" at bounding box center [192, 152] width 350 height 19
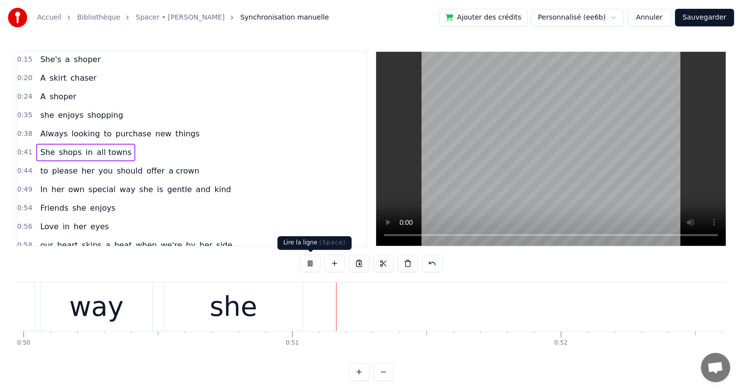
scroll to position [0, 13532]
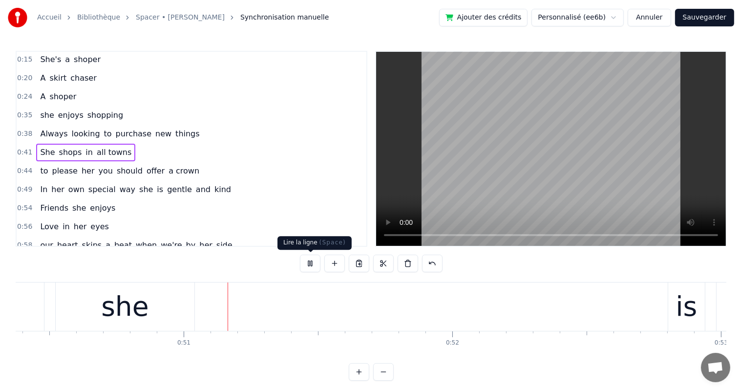
click at [309, 264] on button at bounding box center [310, 263] width 21 height 18
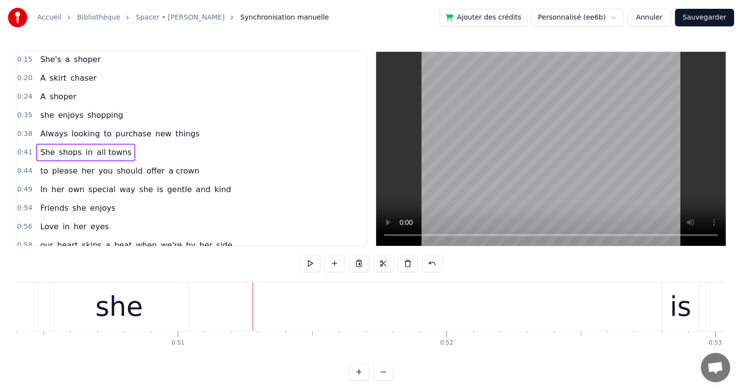
click at [309, 264] on button at bounding box center [310, 263] width 21 height 18
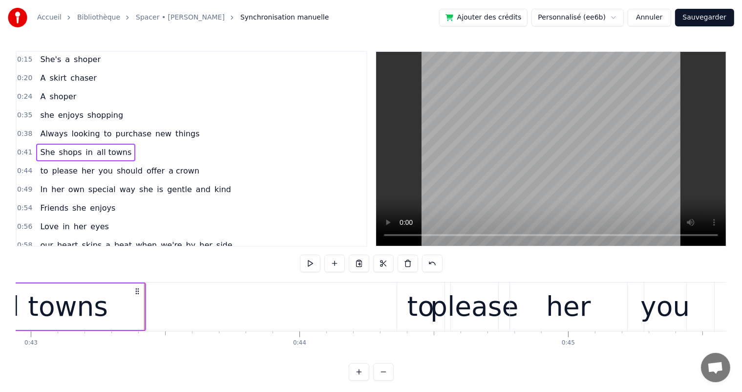
click at [309, 264] on button at bounding box center [310, 263] width 21 height 18
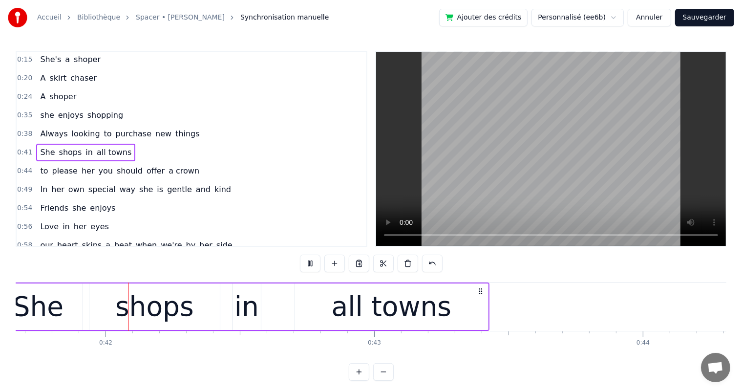
scroll to position [0, 11172]
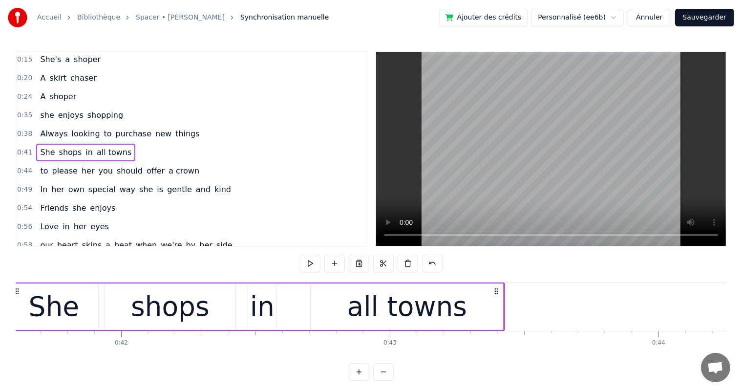
click at [54, 309] on div "She" at bounding box center [53, 306] width 51 height 41
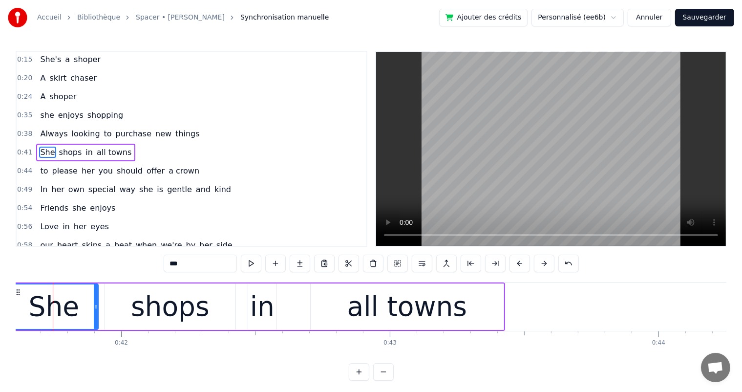
scroll to position [0, 11160]
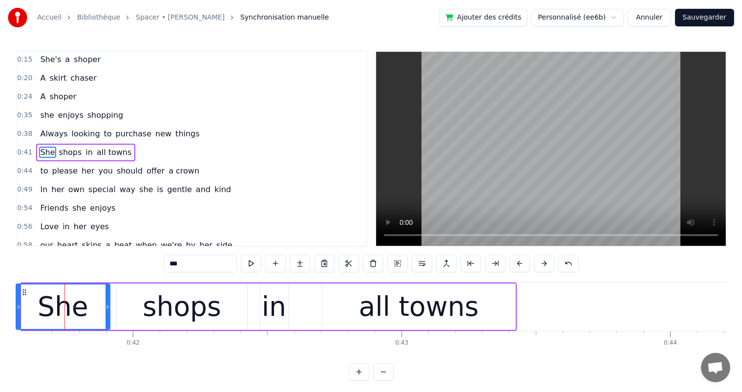
drag, startPoint x: 22, startPoint y: 306, endPoint x: 17, endPoint y: 306, distance: 5.4
click at [17, 306] on icon at bounding box center [19, 307] width 4 height 8
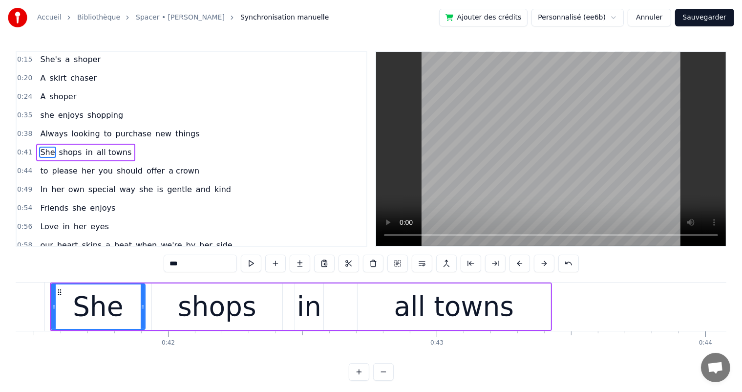
scroll to position [0, 11112]
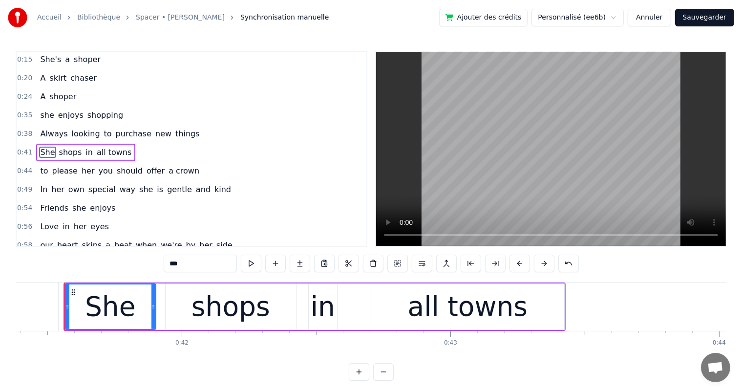
click at [152, 308] on icon at bounding box center [153, 307] width 4 height 8
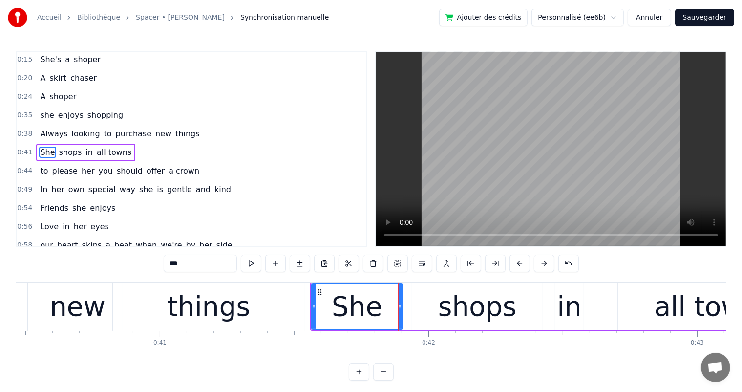
scroll to position [0, 10838]
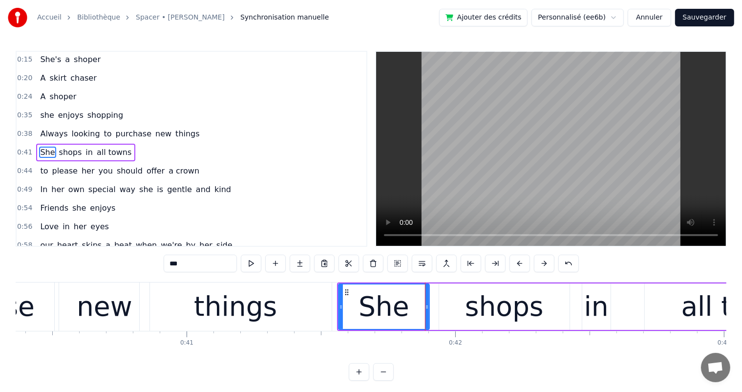
click at [189, 306] on div "things" at bounding box center [236, 306] width 192 height 48
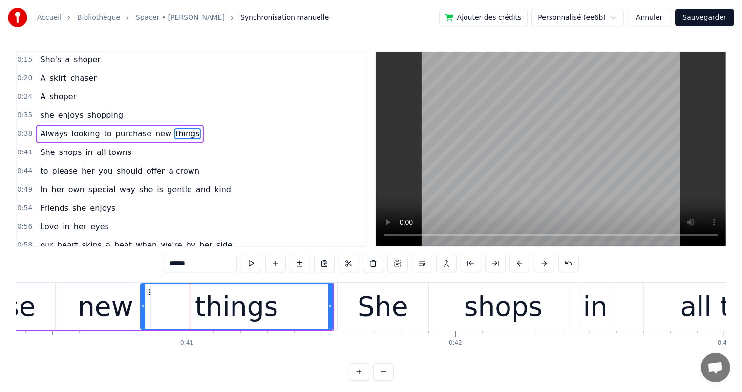
scroll to position [0, 0]
drag, startPoint x: 329, startPoint y: 307, endPoint x: 348, endPoint y: 304, distance: 18.8
click at [335, 306] on icon at bounding box center [334, 307] width 4 height 8
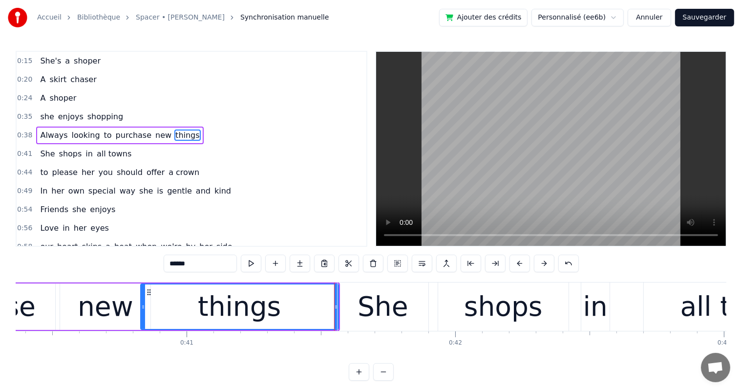
click at [365, 302] on div "She" at bounding box center [382, 306] width 51 height 41
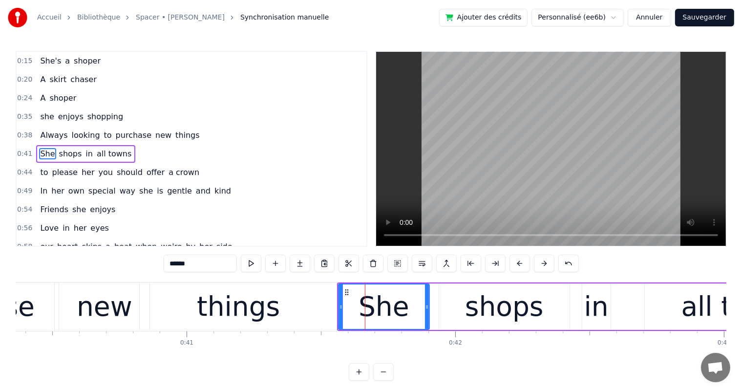
type input "***"
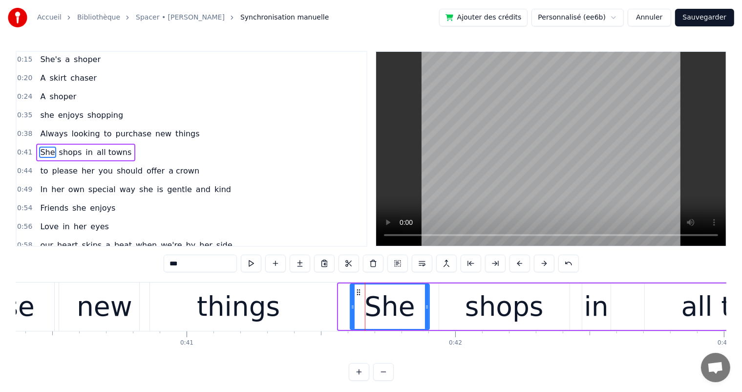
drag, startPoint x: 340, startPoint y: 308, endPoint x: 352, endPoint y: 309, distance: 11.8
click at [352, 309] on icon at bounding box center [353, 307] width 4 height 8
click at [422, 266] on button at bounding box center [422, 263] width 21 height 18
click at [83, 144] on div "She shops in all towns" at bounding box center [85, 153] width 99 height 18
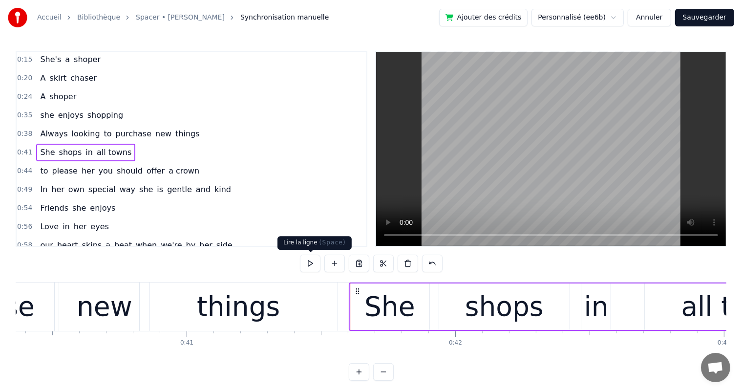
click at [305, 265] on button at bounding box center [310, 263] width 21 height 18
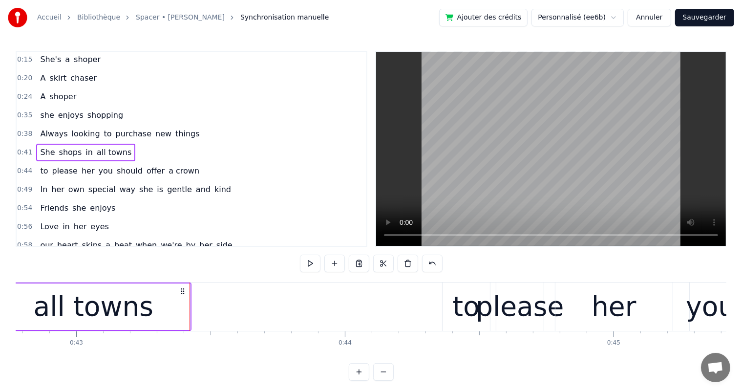
scroll to position [0, 11508]
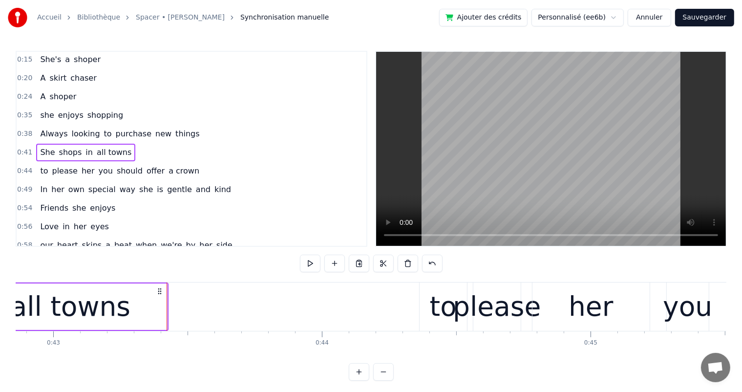
click at [39, 146] on span "She" at bounding box center [47, 151] width 17 height 11
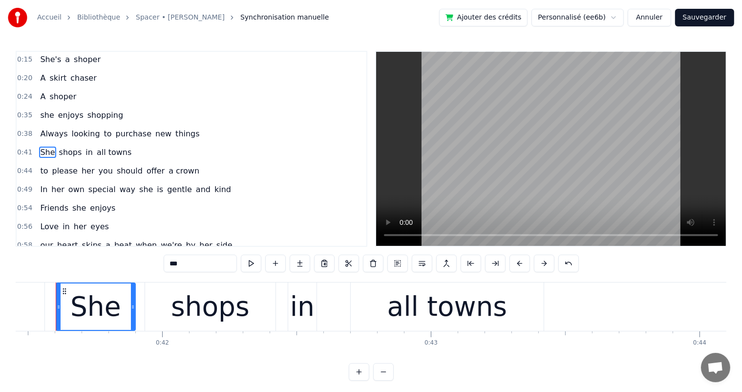
scroll to position [0, 11122]
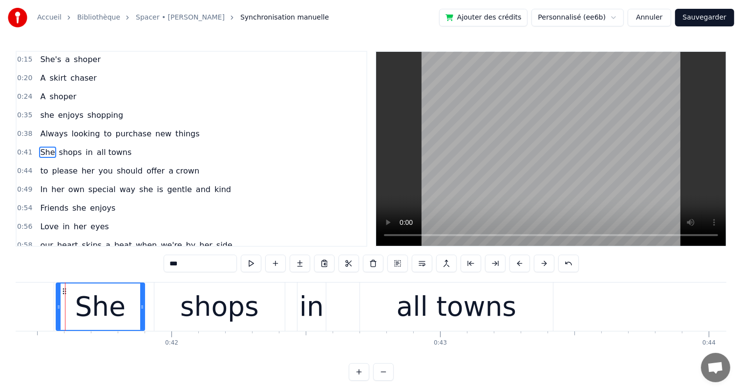
drag, startPoint x: 65, startPoint y: 307, endPoint x: 56, endPoint y: 306, distance: 9.3
click at [57, 306] on icon at bounding box center [59, 307] width 4 height 8
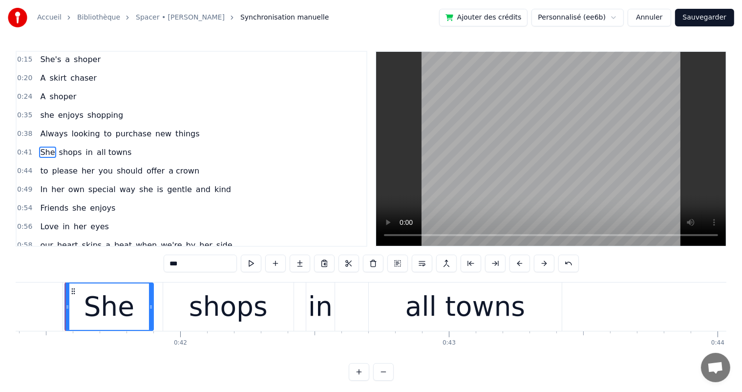
click at [249, 269] on button at bounding box center [251, 263] width 21 height 18
click at [101, 286] on div "She" at bounding box center [109, 306] width 51 height 41
drag, startPoint x: 71, startPoint y: 291, endPoint x: 78, endPoint y: 291, distance: 6.8
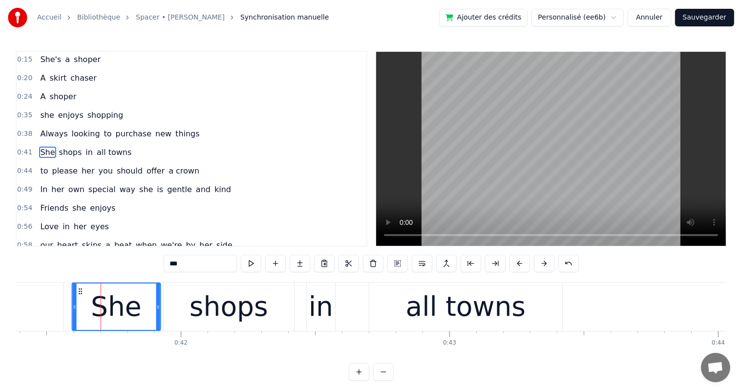
click at [78, 291] on icon at bounding box center [80, 291] width 8 height 8
click at [228, 303] on div "shops" at bounding box center [228, 306] width 79 height 41
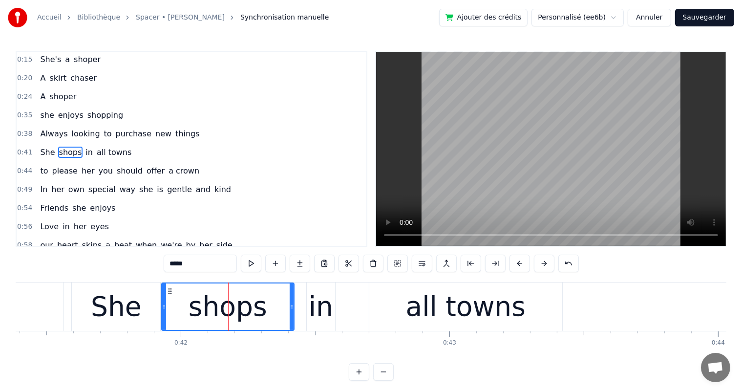
click at [164, 308] on icon at bounding box center [164, 307] width 4 height 8
click at [295, 310] on div at bounding box center [293, 306] width 4 height 46
click at [252, 261] on button at bounding box center [251, 263] width 21 height 18
click at [110, 302] on div "She" at bounding box center [116, 306] width 51 height 41
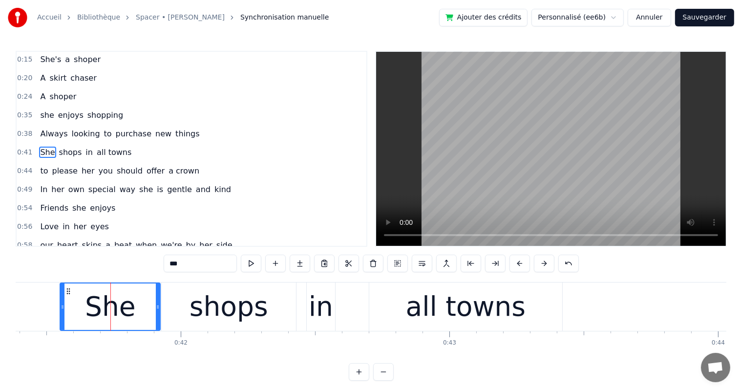
drag, startPoint x: 74, startPoint y: 309, endPoint x: 62, endPoint y: 310, distance: 11.8
click at [62, 310] on div at bounding box center [63, 306] width 4 height 46
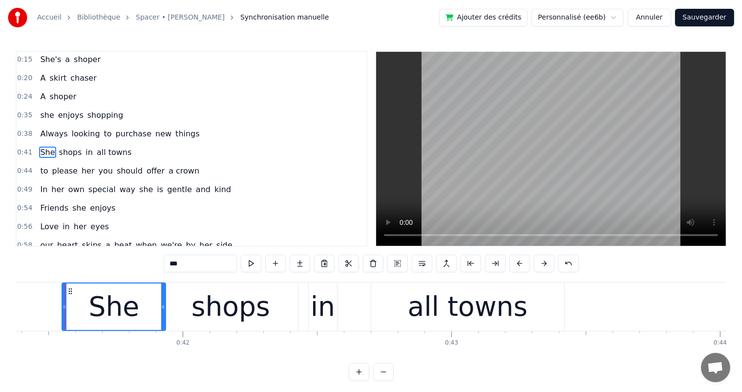
click at [161, 306] on icon at bounding box center [163, 307] width 4 height 8
click at [209, 292] on div "shops" at bounding box center [230, 306] width 79 height 41
type input "*****"
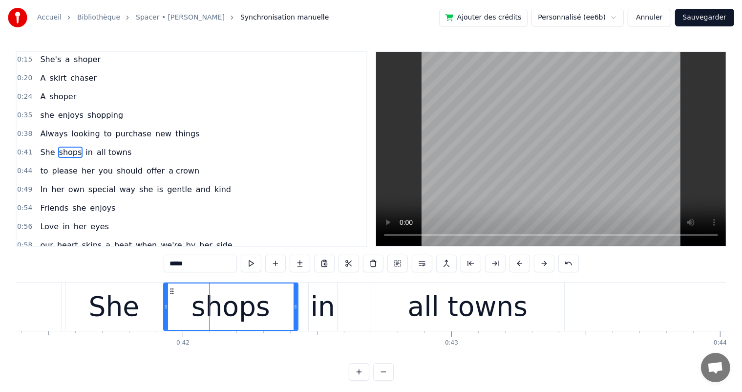
click at [249, 267] on button at bounding box center [251, 263] width 21 height 18
click at [253, 265] on button at bounding box center [251, 263] width 21 height 18
click at [79, 144] on div "She shops in all towns" at bounding box center [85, 153] width 99 height 18
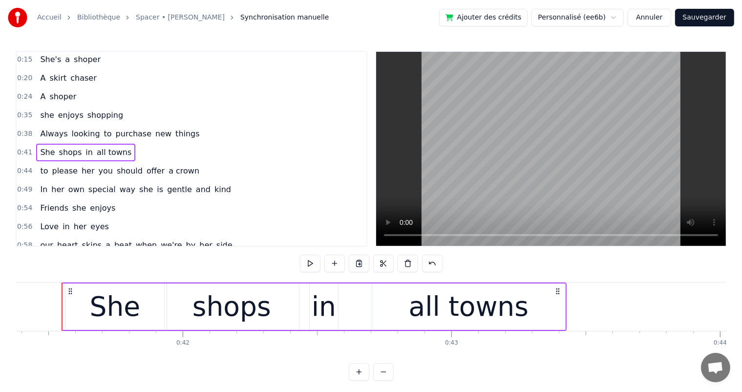
scroll to position [0, 11108]
click at [37, 144] on div "She shops in all towns" at bounding box center [85, 153] width 99 height 18
click at [310, 264] on button at bounding box center [310, 263] width 21 height 18
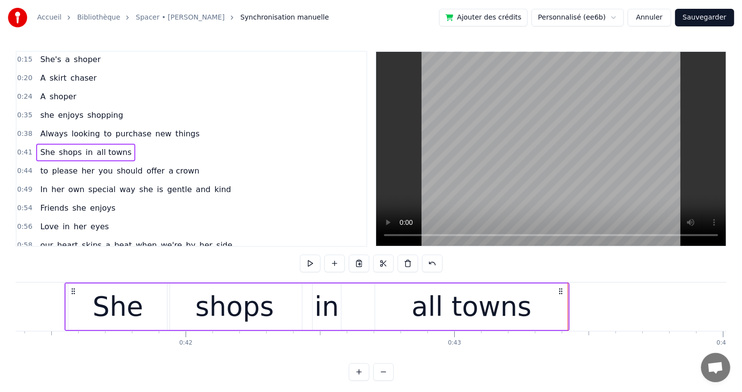
click at [157, 162] on div "to please her you should offer a crown" at bounding box center [119, 171] width 167 height 18
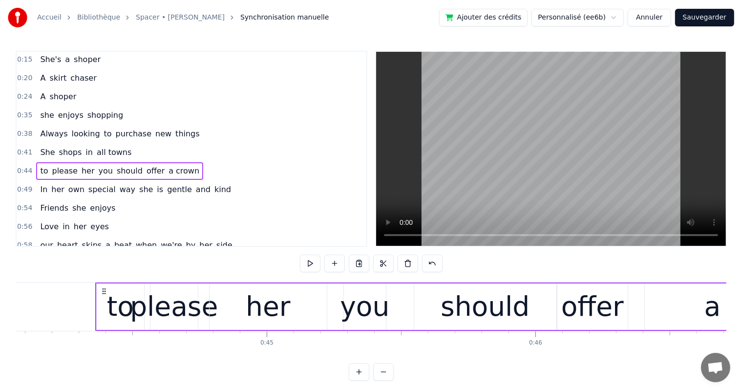
scroll to position [0, 11862]
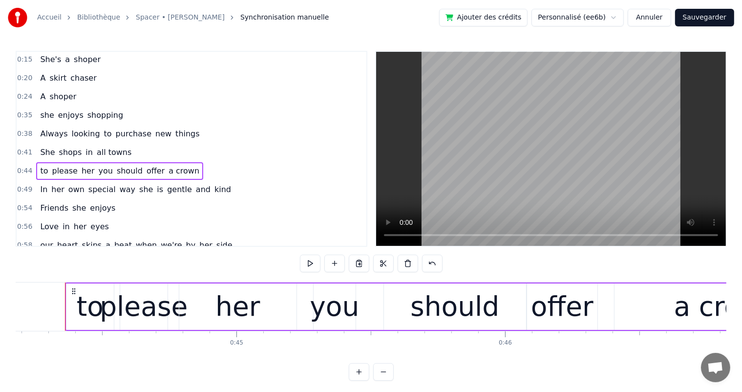
click at [72, 319] on div "to" at bounding box center [89, 306] width 47 height 46
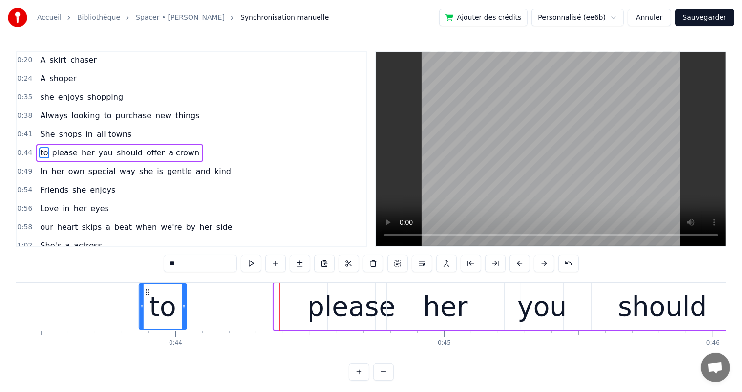
scroll to position [0, 11654]
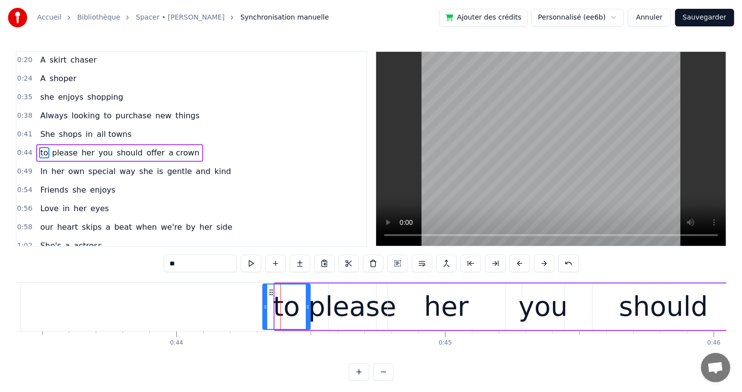
drag, startPoint x: 73, startPoint y: 292, endPoint x: 269, endPoint y: 297, distance: 196.3
click at [269, 297] on div "to" at bounding box center [286, 306] width 46 height 44
drag, startPoint x: 416, startPoint y: 287, endPoint x: 426, endPoint y: 264, distance: 24.5
click at [426, 264] on div "0:15 She's a shoper 0:20 A skirt chaser 0:24 A shoper 0:35 she enjoys shopping …" at bounding box center [371, 216] width 710 height 330
click at [332, 218] on div "0:58 our heart skips a beat when we're by her side" at bounding box center [192, 227] width 350 height 19
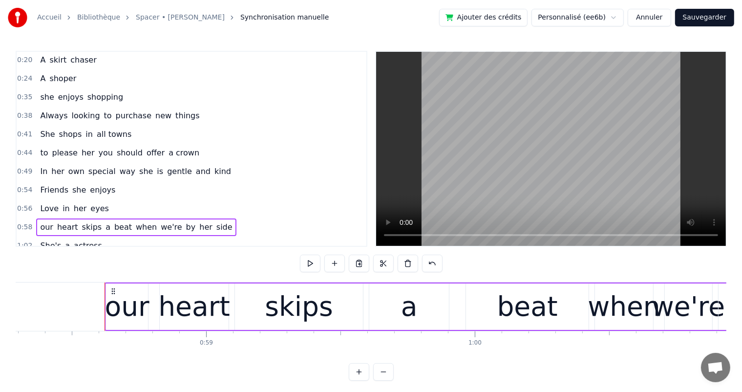
scroll to position [0, 15691]
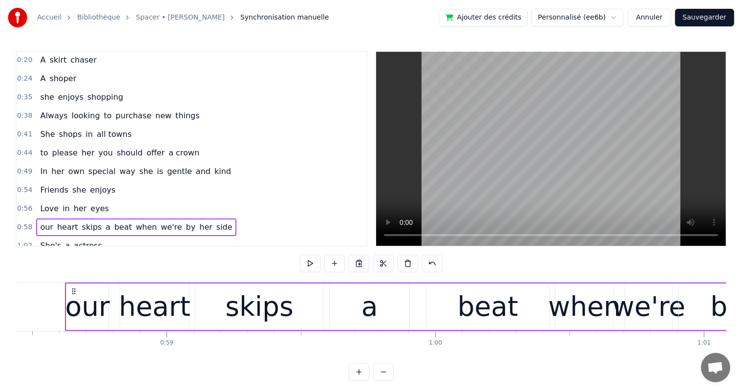
drag, startPoint x: 353, startPoint y: 221, endPoint x: 445, endPoint y: 391, distance: 193.1
click at [445, 391] on html "Accueil Bibliothèque Spacer • [PERSON_NAME] manuelle Ajouter des crédits Person…" at bounding box center [371, 198] width 742 height 396
click at [138, 218] on div "our heart skips a beat when we're by her side" at bounding box center [136, 227] width 200 height 18
click at [314, 265] on button at bounding box center [310, 263] width 21 height 18
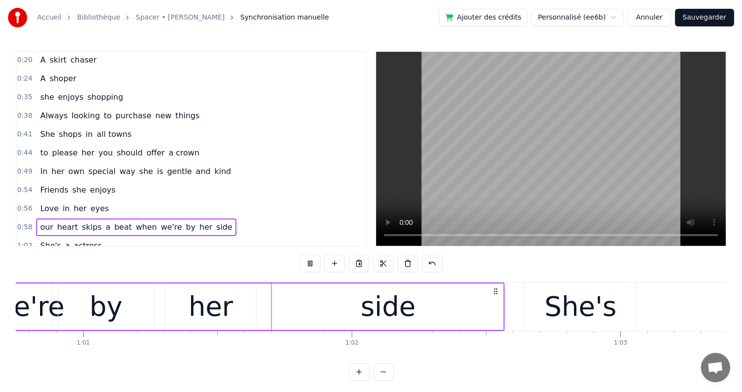
scroll to position [0, 16327]
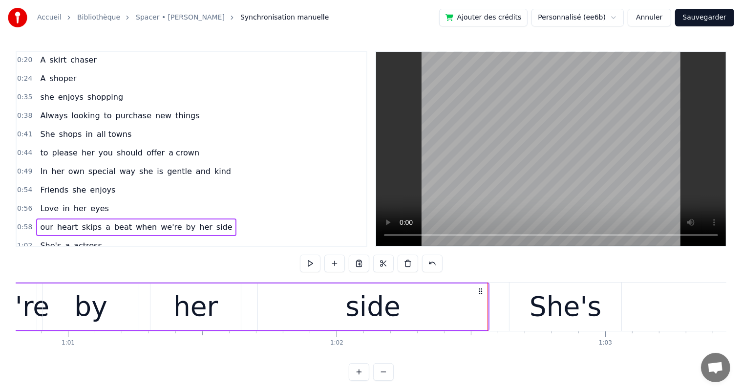
click at [196, 310] on div "her" at bounding box center [195, 306] width 44 height 41
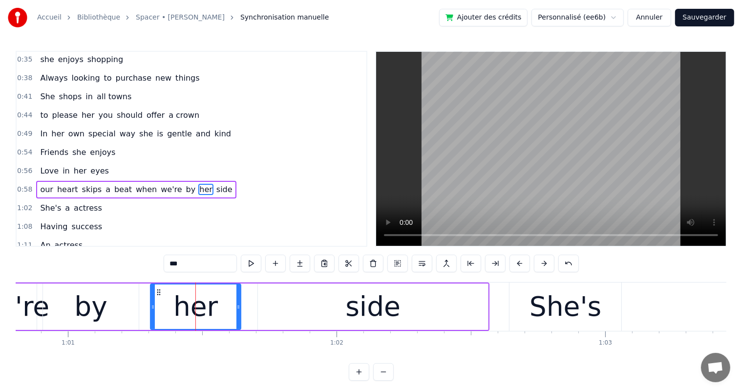
scroll to position [91, 0]
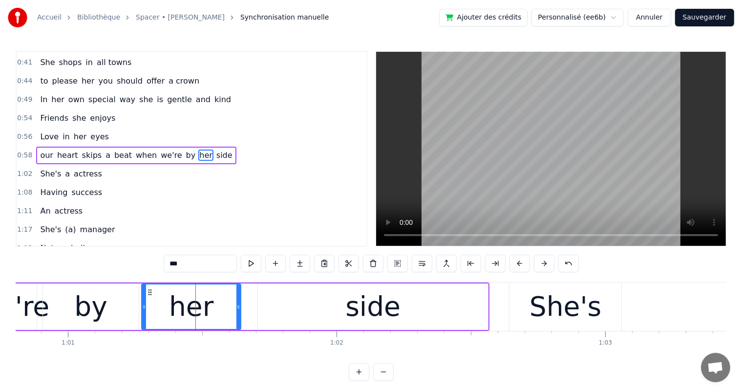
drag, startPoint x: 151, startPoint y: 306, endPoint x: 142, endPoint y: 306, distance: 8.8
click at [142, 306] on icon at bounding box center [144, 307] width 4 height 8
click at [84, 306] on div "by" at bounding box center [90, 306] width 33 height 41
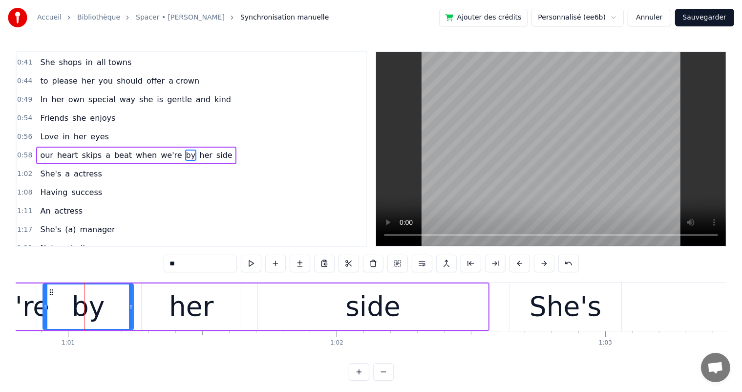
drag, startPoint x: 134, startPoint y: 305, endPoint x: 129, endPoint y: 305, distance: 5.4
click at [129, 305] on icon at bounding box center [131, 307] width 4 height 8
click at [155, 305] on div "her" at bounding box center [191, 306] width 99 height 46
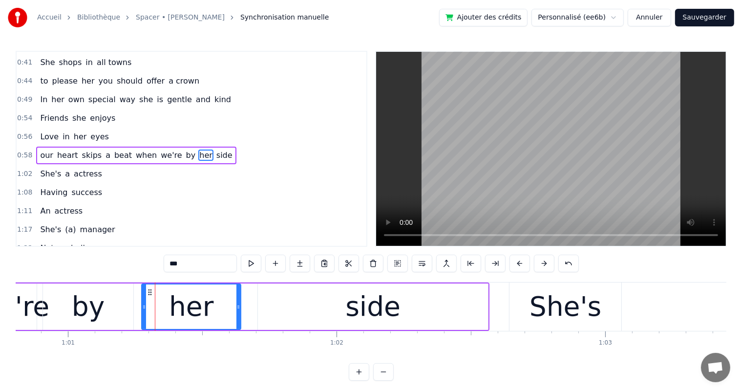
click at [264, 297] on div "side" at bounding box center [373, 306] width 230 height 46
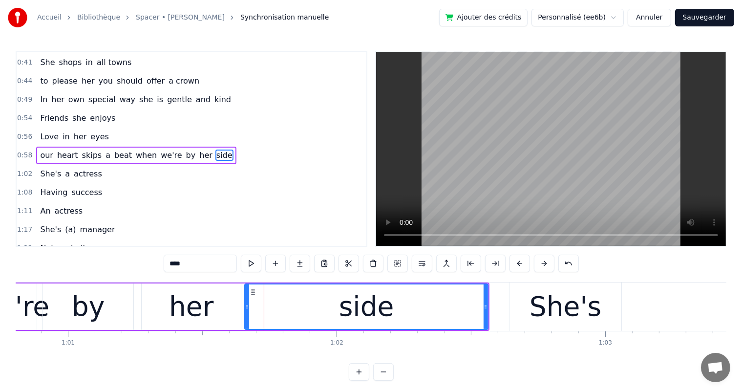
drag, startPoint x: 258, startPoint y: 303, endPoint x: 245, endPoint y: 303, distance: 13.2
click at [245, 303] on icon at bounding box center [247, 307] width 4 height 8
click at [209, 317] on div "her" at bounding box center [191, 306] width 44 height 41
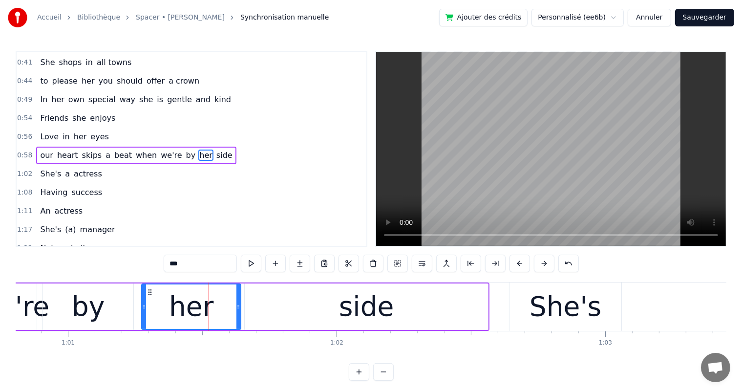
click at [306, 311] on div "side" at bounding box center [366, 306] width 243 height 46
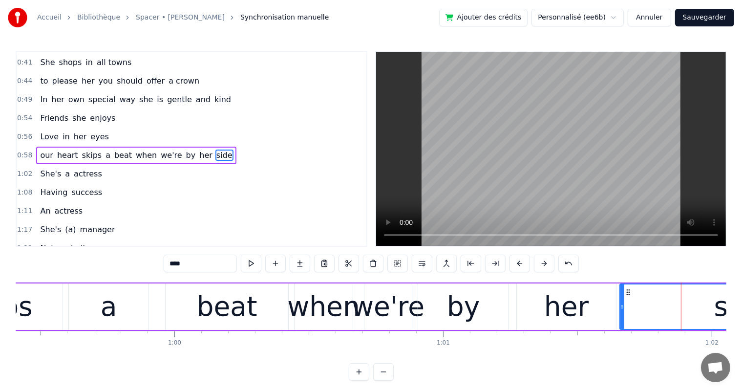
scroll to position [0, 15936]
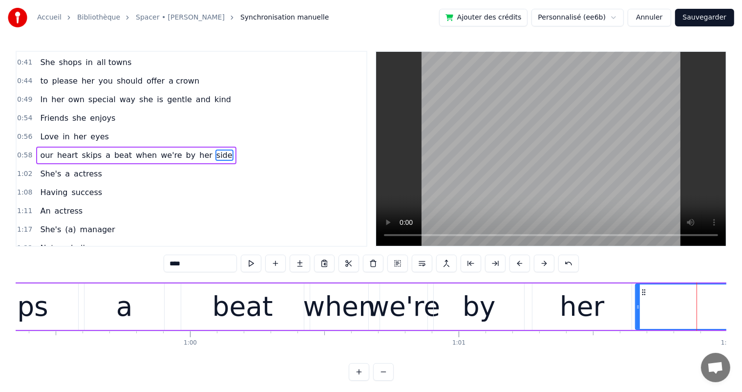
click at [259, 305] on div "beat" at bounding box center [242, 306] width 61 height 41
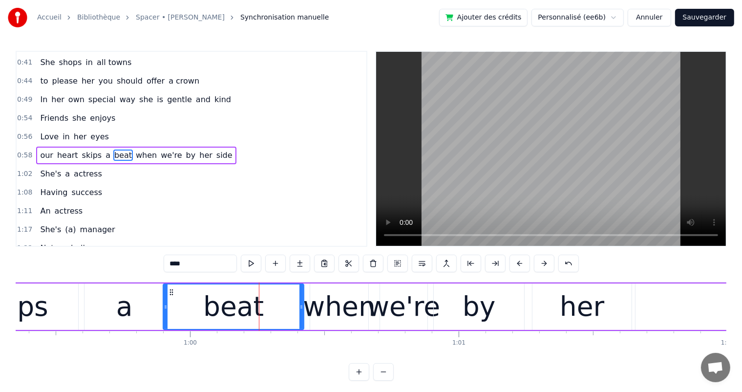
drag, startPoint x: 182, startPoint y: 308, endPoint x: 162, endPoint y: 310, distance: 20.2
click at [164, 310] on icon at bounding box center [166, 307] width 4 height 8
click at [95, 318] on div "a" at bounding box center [124, 306] width 80 height 46
type input "*"
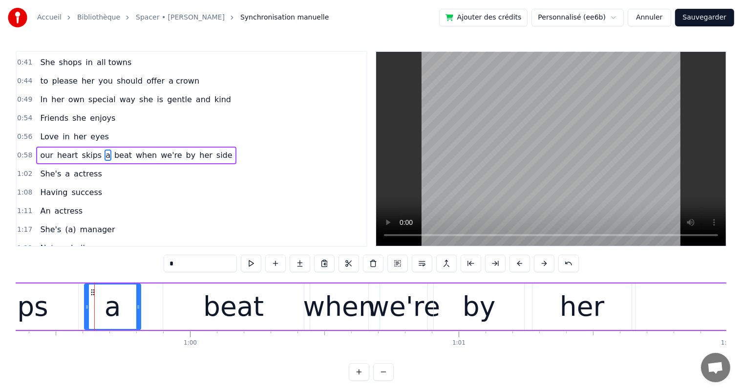
drag, startPoint x: 162, startPoint y: 304, endPoint x: 139, endPoint y: 309, distance: 24.0
click at [139, 309] on icon at bounding box center [138, 307] width 4 height 8
click at [109, 310] on div "a" at bounding box center [112, 306] width 17 height 41
drag, startPoint x: 91, startPoint y: 295, endPoint x: 83, endPoint y: 295, distance: 7.8
click at [81, 295] on div "our heart skips a beat when we're by her side" at bounding box center [350, 306] width 1060 height 48
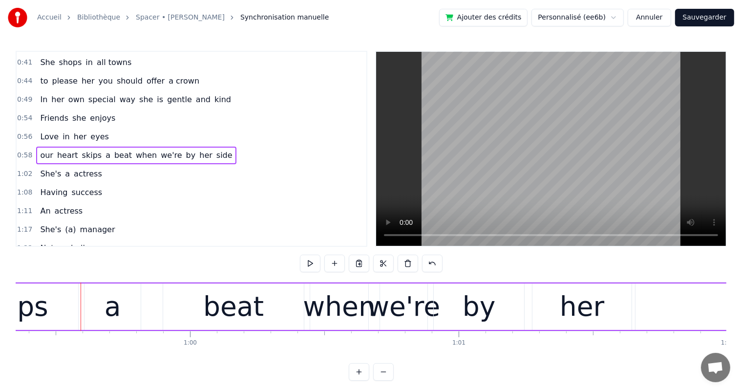
click at [92, 294] on div "a" at bounding box center [112, 306] width 56 height 46
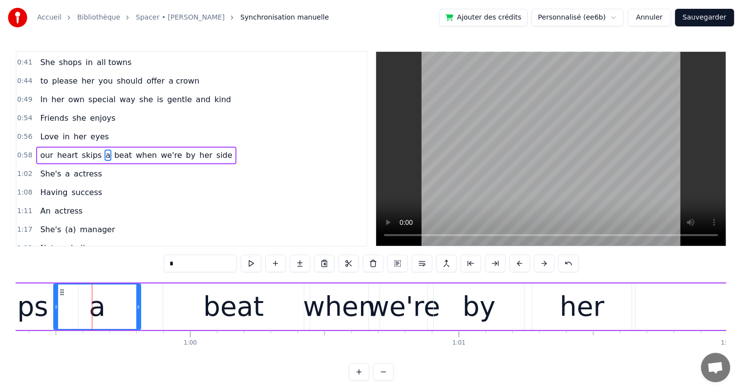
drag, startPoint x: 87, startPoint y: 289, endPoint x: 57, endPoint y: 292, distance: 30.9
click at [57, 292] on div at bounding box center [56, 306] width 4 height 44
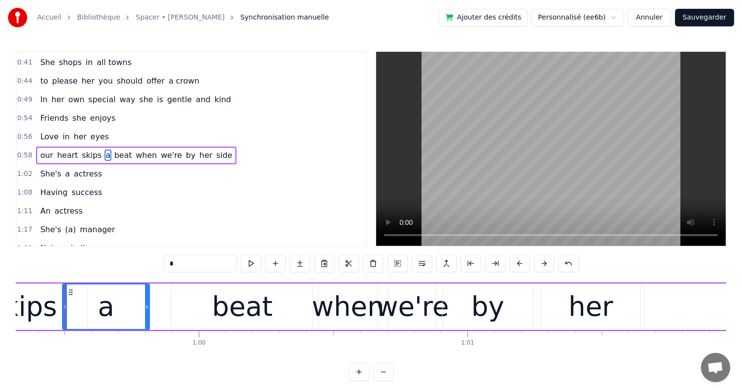
click at [131, 301] on div "a" at bounding box center [106, 306] width 86 height 44
click at [150, 309] on icon at bounding box center [151, 307] width 4 height 8
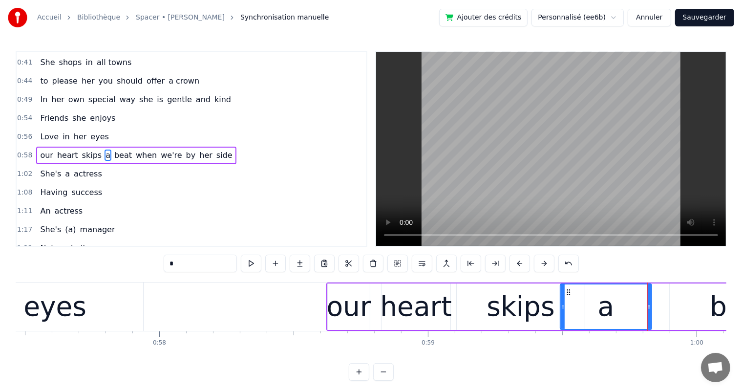
scroll to position [0, 15420]
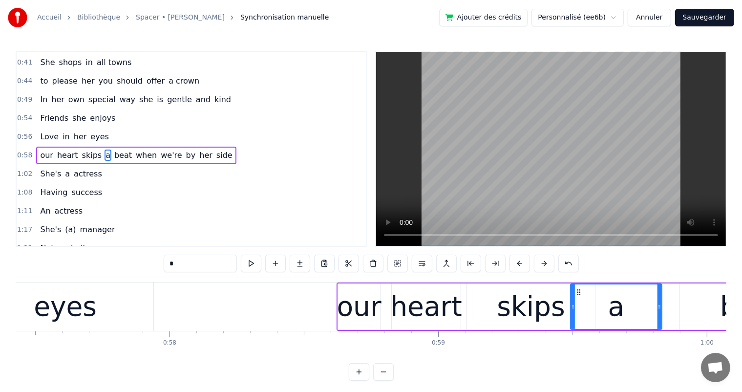
click at [354, 299] on div "our" at bounding box center [359, 306] width 44 height 41
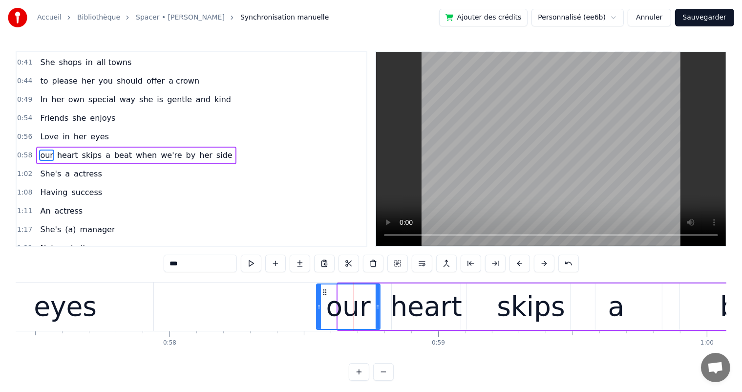
drag, startPoint x: 338, startPoint y: 305, endPoint x: 316, endPoint y: 304, distance: 21.5
click at [317, 304] on icon at bounding box center [319, 307] width 4 height 8
click at [379, 309] on icon at bounding box center [379, 307] width 4 height 8
click at [435, 309] on div "heart" at bounding box center [426, 306] width 72 height 41
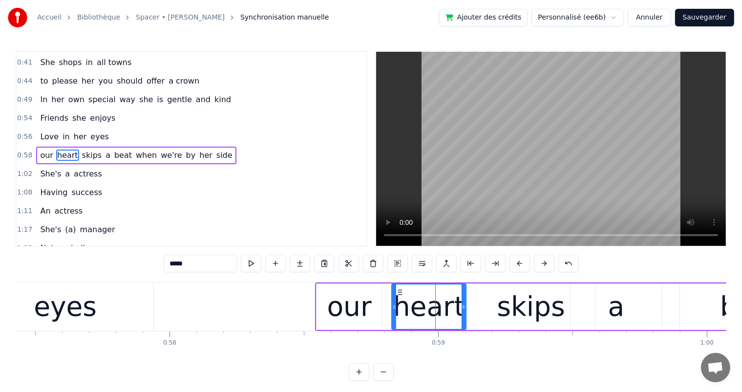
drag, startPoint x: 457, startPoint y: 309, endPoint x: 463, endPoint y: 309, distance: 5.4
click at [463, 309] on icon at bounding box center [463, 307] width 4 height 8
click at [525, 308] on div "skips" at bounding box center [531, 306] width 68 height 41
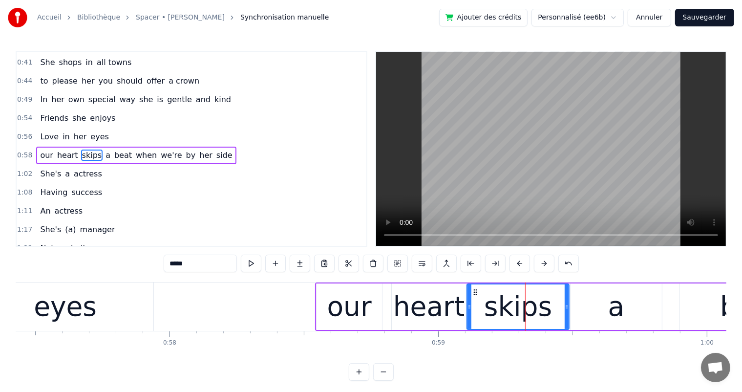
drag, startPoint x: 594, startPoint y: 304, endPoint x: 568, endPoint y: 304, distance: 25.9
click at [568, 304] on icon at bounding box center [566, 307] width 4 height 8
click at [596, 304] on div "a" at bounding box center [615, 306] width 91 height 46
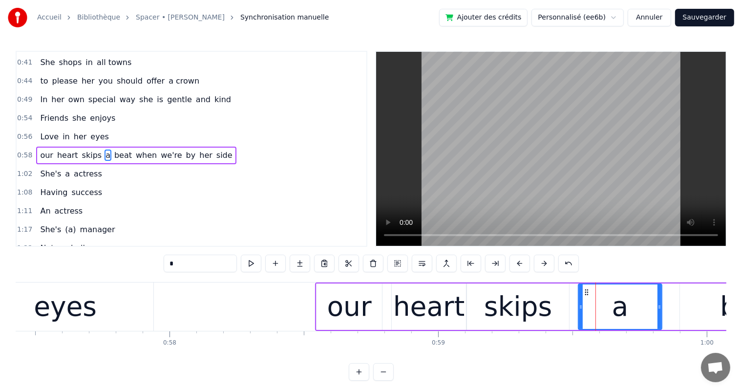
drag, startPoint x: 571, startPoint y: 304, endPoint x: 579, endPoint y: 304, distance: 7.8
click at [579, 304] on icon at bounding box center [581, 307] width 4 height 8
click at [250, 264] on button at bounding box center [251, 263] width 21 height 18
click at [160, 149] on span "we're" at bounding box center [171, 154] width 23 height 11
type input "*****"
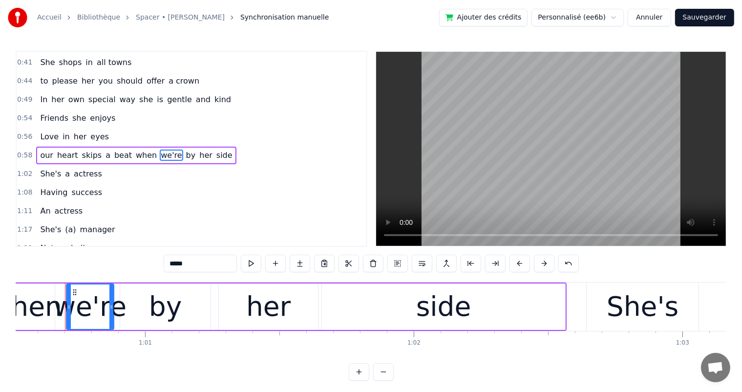
click at [130, 146] on div "our heart skips a beat when we're by her side" at bounding box center [136, 155] width 200 height 18
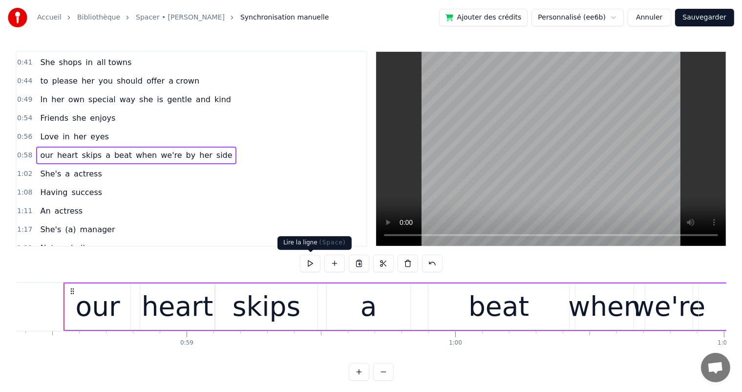
scroll to position [0, 15670]
click at [306, 260] on button at bounding box center [310, 263] width 21 height 18
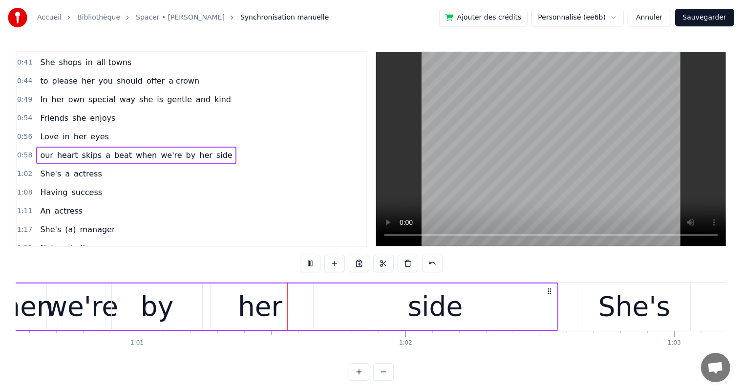
scroll to position [0, 16298]
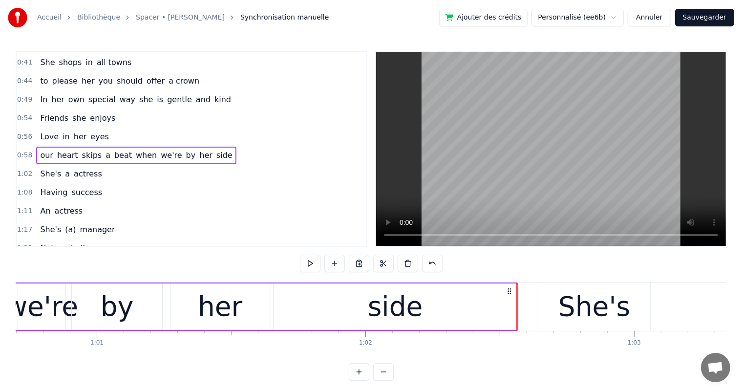
drag, startPoint x: 236, startPoint y: 354, endPoint x: 248, endPoint y: 357, distance: 11.6
click at [248, 355] on div "She's a shoper A skirt chaser A shoper she enjoys shopping Always looking to pu…" at bounding box center [371, 318] width 710 height 73
click at [582, 310] on div "She's" at bounding box center [594, 306] width 72 height 41
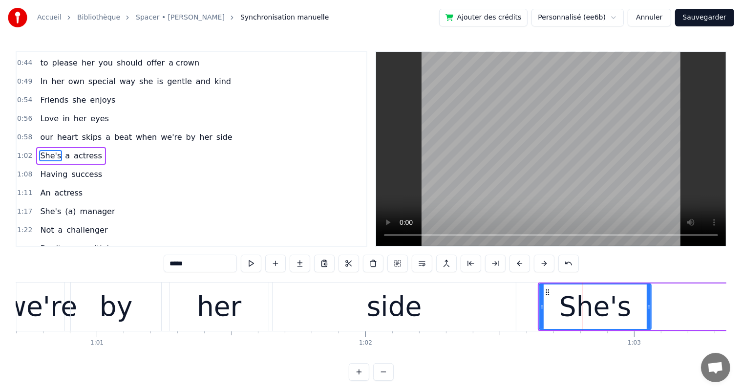
scroll to position [61, 0]
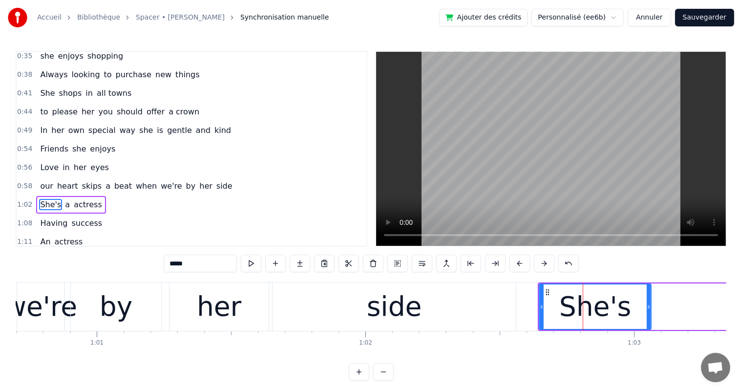
click at [79, 122] on div "In her own special way she is gentle and kind" at bounding box center [135, 131] width 199 height 18
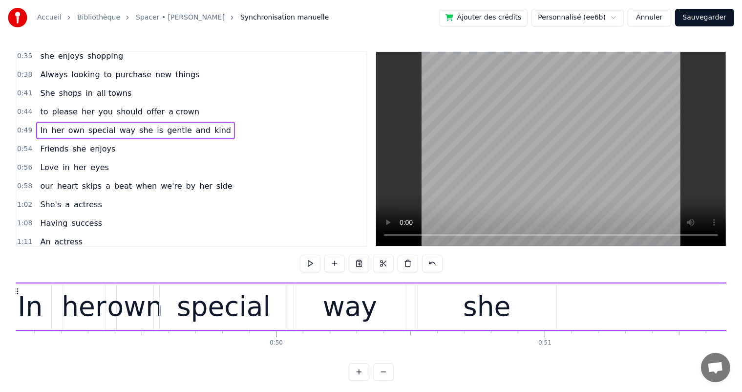
scroll to position [0, 13108]
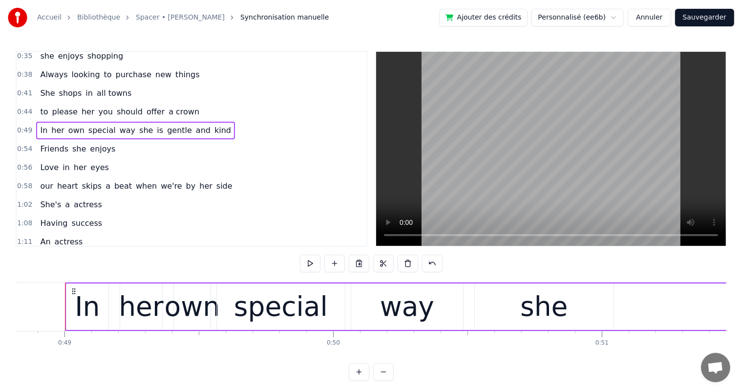
click at [309, 263] on button at bounding box center [310, 263] width 21 height 18
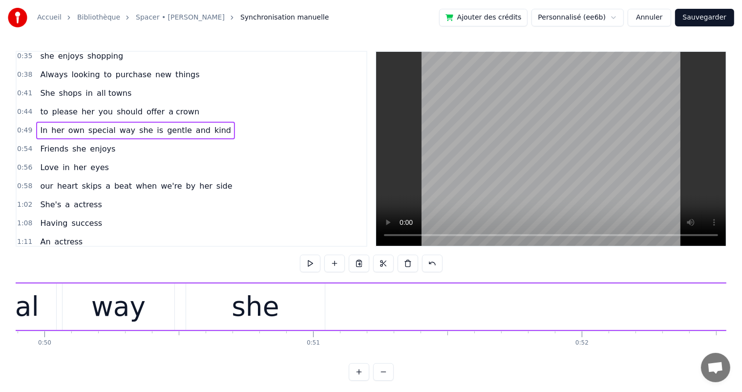
scroll to position [0, 13385]
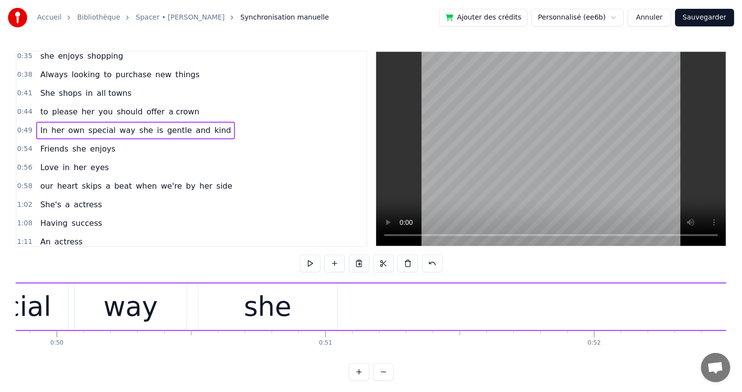
click at [292, 307] on div "she" at bounding box center [267, 306] width 139 height 46
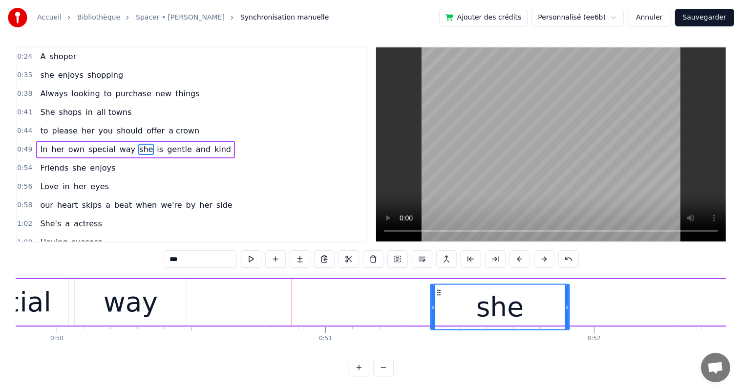
scroll to position [13, 0]
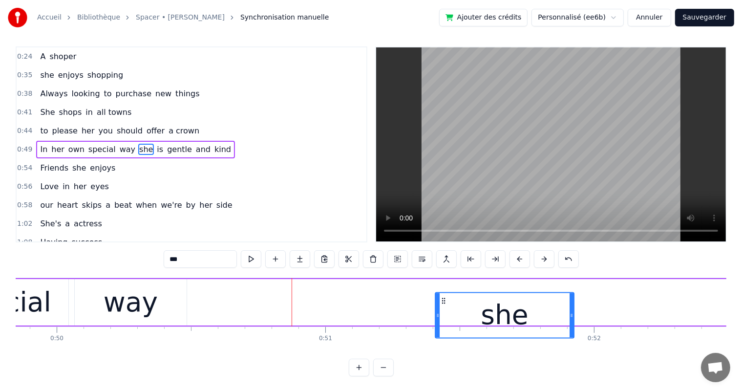
drag, startPoint x: 207, startPoint y: 292, endPoint x: 443, endPoint y: 326, distance: 239.2
click at [443, 326] on div "she" at bounding box center [504, 314] width 138 height 44
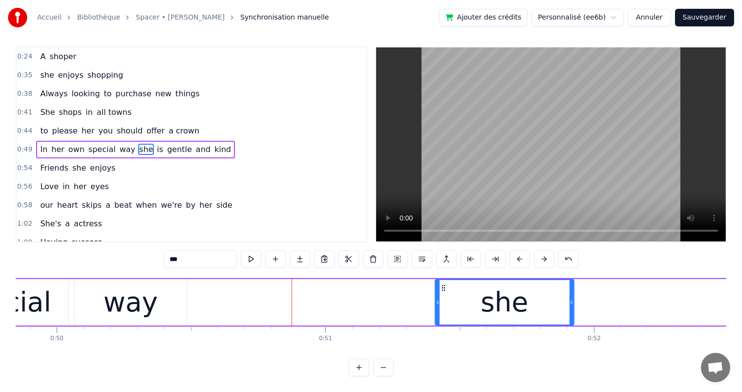
click at [128, 284] on div "way" at bounding box center [130, 302] width 54 height 41
type input "***"
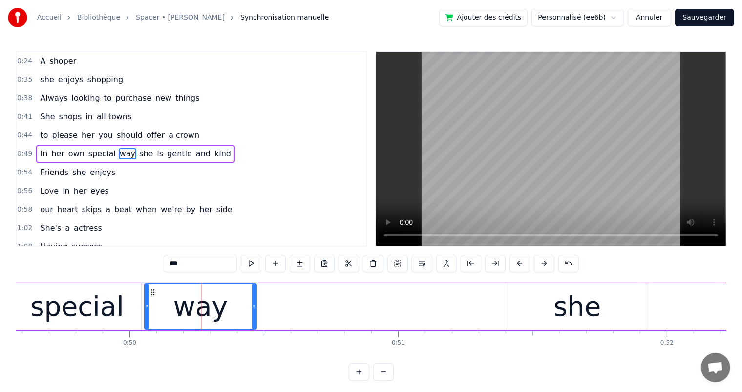
scroll to position [0, 13311]
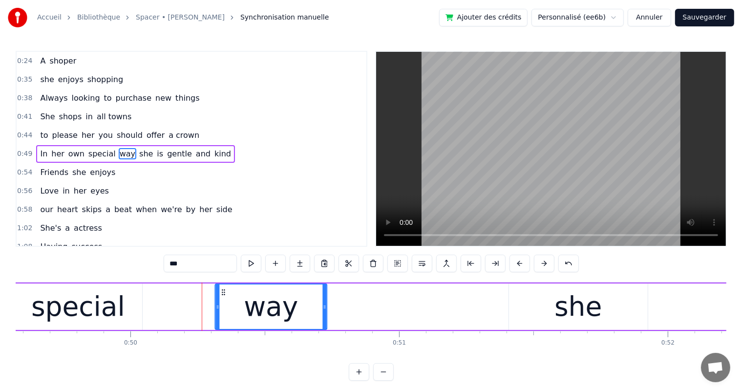
drag, startPoint x: 83, startPoint y: 293, endPoint x: 223, endPoint y: 306, distance: 140.7
click at [223, 306] on div "way" at bounding box center [270, 306] width 111 height 44
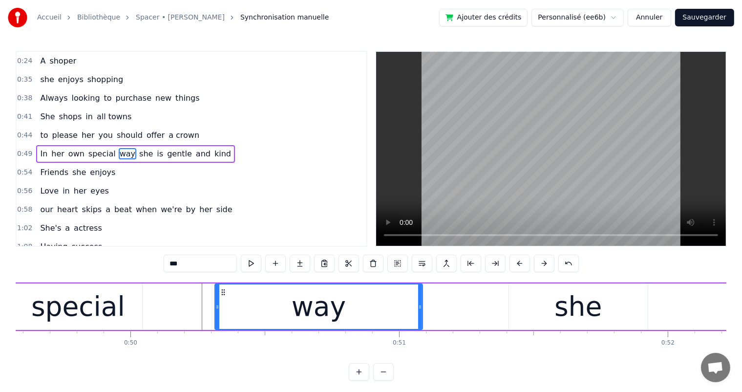
drag, startPoint x: 322, startPoint y: 309, endPoint x: 418, endPoint y: 322, distance: 96.7
click at [418, 322] on div at bounding box center [420, 306] width 4 height 44
drag, startPoint x: 224, startPoint y: 312, endPoint x: 206, endPoint y: 312, distance: 17.6
click at [206, 312] on div "In her own special way she is gentle and kind" at bounding box center [539, 306] width 1355 height 48
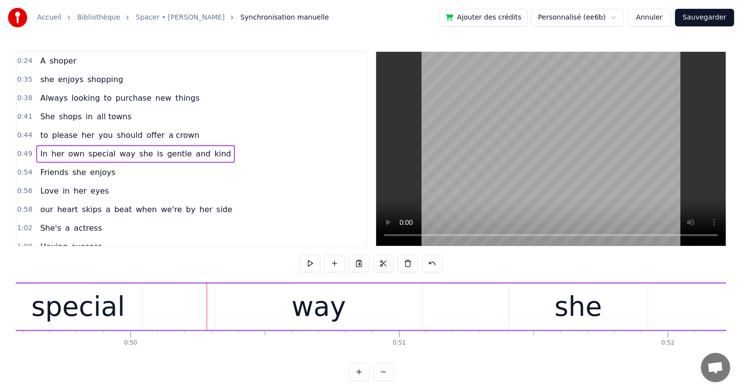
click at [98, 329] on div "special" at bounding box center [78, 306] width 129 height 46
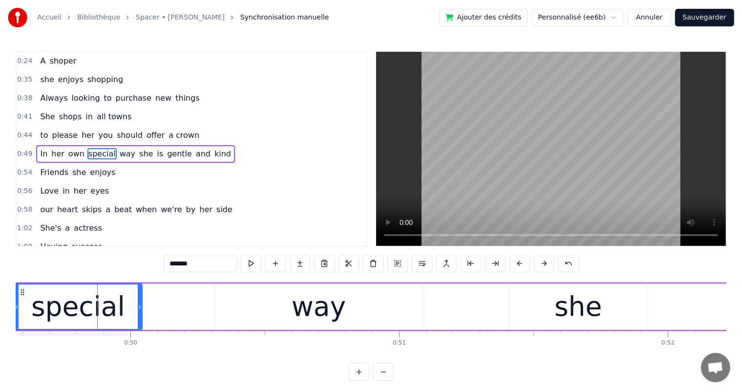
drag, startPoint x: 152, startPoint y: 307, endPoint x: 334, endPoint y: 293, distance: 182.1
click at [334, 293] on div "In her own special way she is gentle and kind" at bounding box center [539, 306] width 1355 height 48
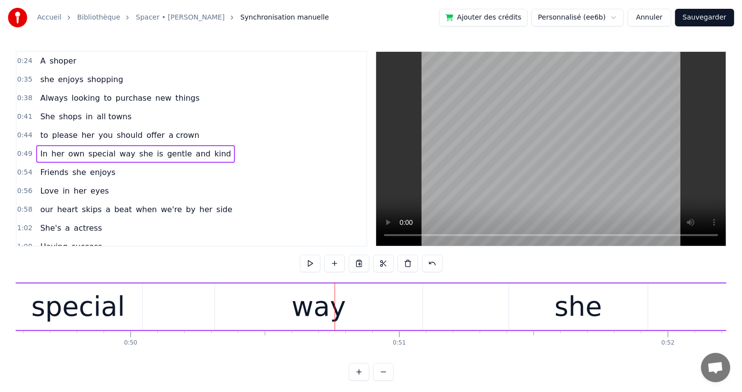
click at [86, 164] on div "Friends she enjoys" at bounding box center [77, 173] width 83 height 18
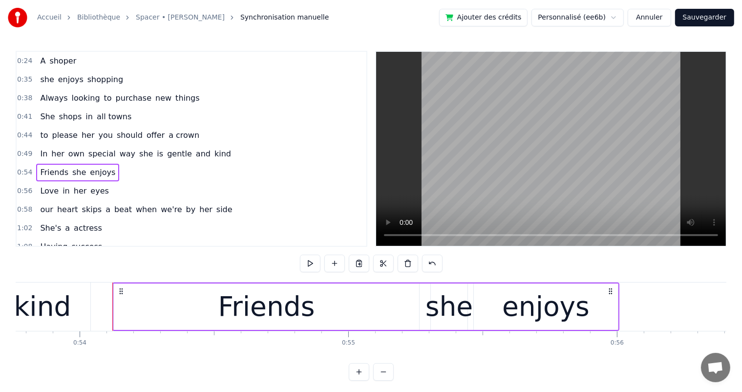
scroll to position [0, 14483]
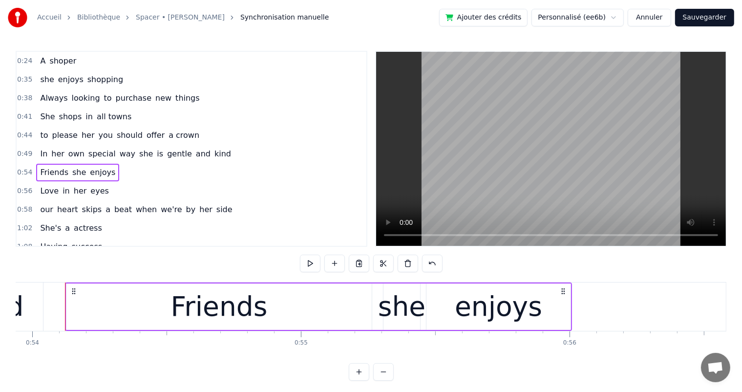
click at [309, 268] on button at bounding box center [310, 263] width 21 height 18
click at [315, 262] on button at bounding box center [310, 263] width 21 height 18
click at [309, 266] on button at bounding box center [310, 263] width 21 height 18
click at [384, 312] on div "she" at bounding box center [401, 306] width 47 height 41
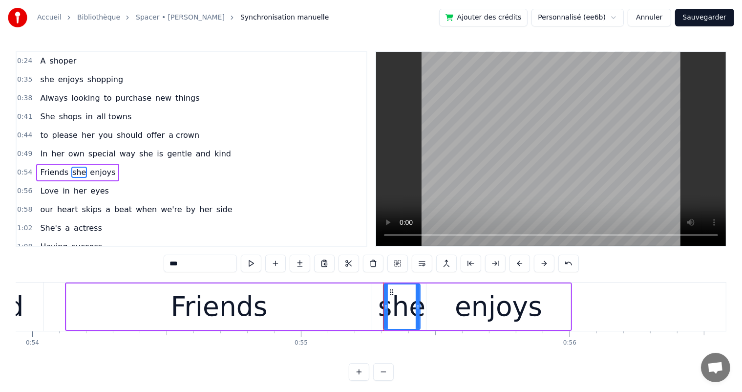
scroll to position [55, 0]
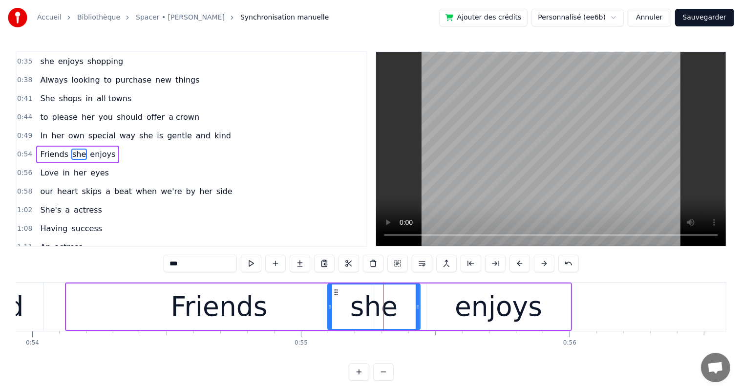
drag, startPoint x: 383, startPoint y: 307, endPoint x: 328, endPoint y: 310, distance: 55.8
click at [328, 310] on div at bounding box center [330, 306] width 4 height 44
click at [203, 324] on div "Friends" at bounding box center [219, 306] width 97 height 41
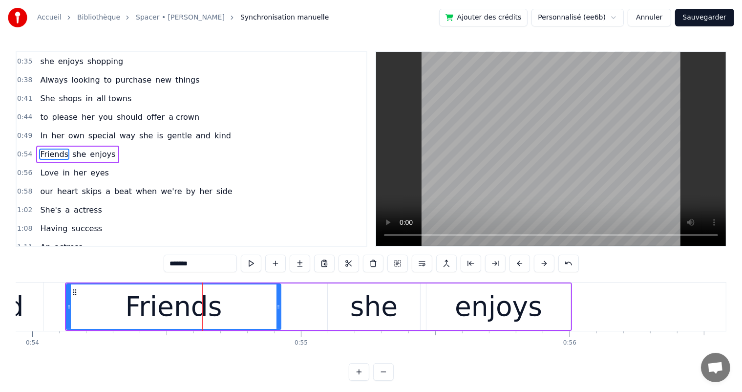
drag, startPoint x: 367, startPoint y: 307, endPoint x: 276, endPoint y: 307, distance: 90.8
click at [276, 307] on icon at bounding box center [278, 307] width 4 height 8
click at [350, 310] on div "she" at bounding box center [374, 306] width 92 height 46
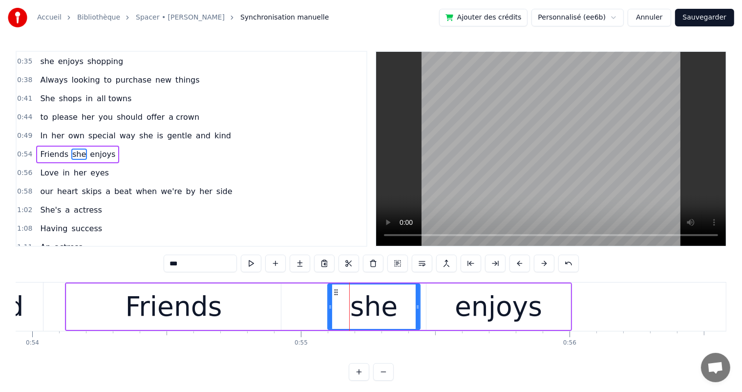
click at [449, 300] on div "enjoys" at bounding box center [498, 306] width 144 height 46
type input "******"
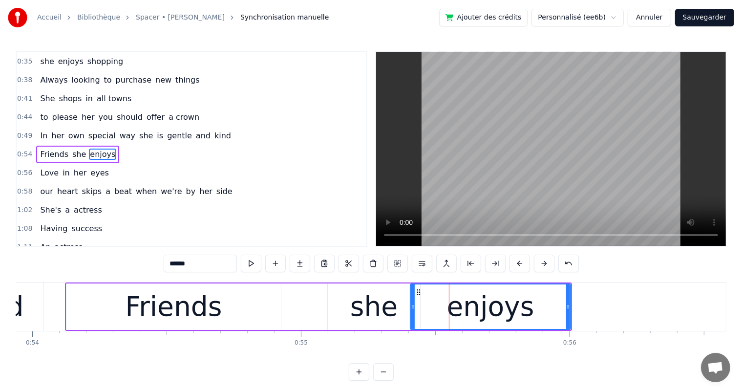
drag, startPoint x: 427, startPoint y: 311, endPoint x: 411, endPoint y: 311, distance: 16.1
click at [411, 311] on div at bounding box center [413, 306] width 4 height 44
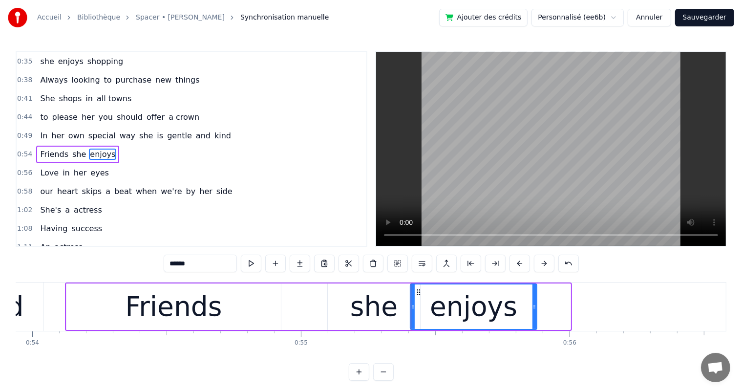
drag, startPoint x: 568, startPoint y: 307, endPoint x: 534, endPoint y: 307, distance: 33.7
click at [534, 307] on icon at bounding box center [534, 307] width 4 height 8
click at [259, 266] on button at bounding box center [251, 263] width 21 height 18
click at [270, 266] on button at bounding box center [275, 263] width 21 height 18
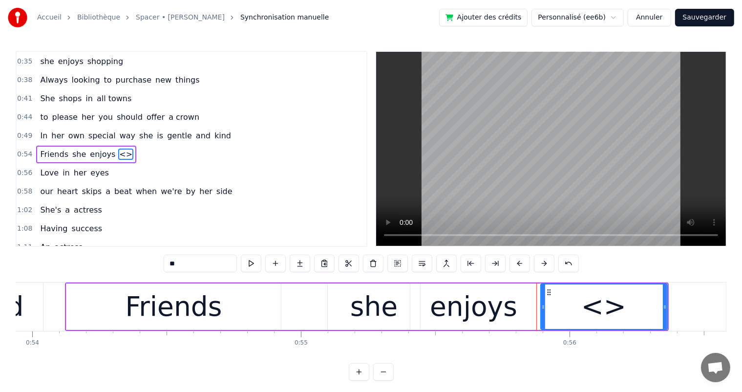
click at [84, 145] on div "Friends she enjoys <>" at bounding box center [86, 154] width 100 height 18
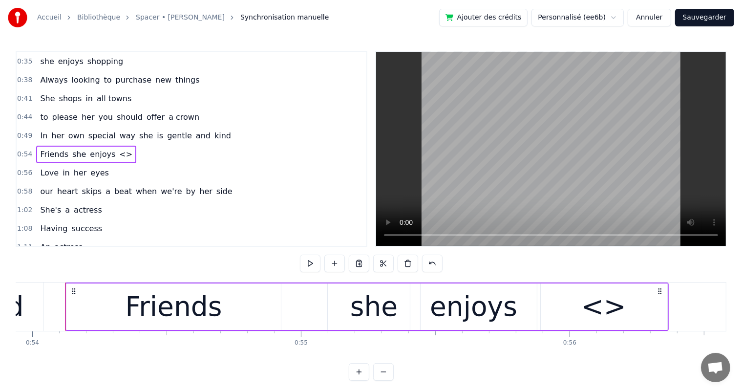
click at [312, 262] on button at bounding box center [310, 263] width 21 height 18
click at [542, 267] on div "0:15 She's a shoper 0:20 A skirt chaser 0:24 A shoper 0:35 she enjoys shopping …" at bounding box center [371, 216] width 710 height 330
click at [546, 271] on div "0:15 She's a shoper 0:20 A skirt chaser 0:24 A shoper 0:35 she enjoys shopping …" at bounding box center [371, 216] width 710 height 330
click at [544, 269] on div "0:15 She's a shoper 0:20 A skirt chaser 0:24 A shoper 0:35 she enjoys shopping …" at bounding box center [371, 216] width 710 height 330
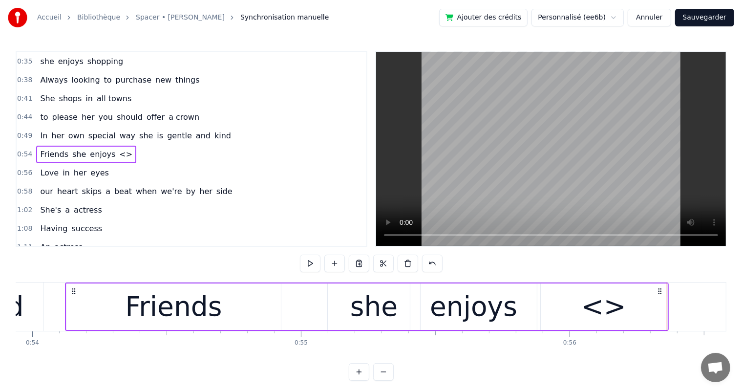
click at [539, 266] on div "0:15 She's a shoper 0:20 A skirt chaser 0:24 A shoper 0:35 she enjoys shopping …" at bounding box center [371, 216] width 710 height 330
drag, startPoint x: 539, startPoint y: 266, endPoint x: 572, endPoint y: 276, distance: 34.4
click at [572, 276] on div "0:15 She's a shoper 0:20 A skirt chaser 0:24 A shoper 0:35 she enjoys shopping …" at bounding box center [371, 216] width 710 height 330
click at [314, 265] on button at bounding box center [310, 263] width 21 height 18
click at [118, 153] on span "<>" at bounding box center [125, 153] width 15 height 11
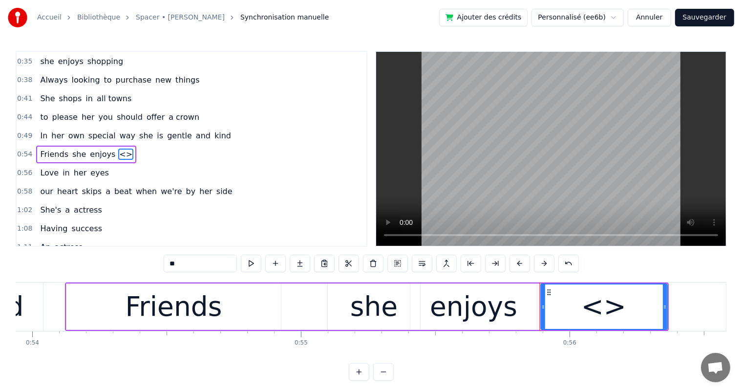
click at [189, 259] on input "**" at bounding box center [200, 263] width 73 height 18
click at [373, 260] on button at bounding box center [373, 263] width 21 height 18
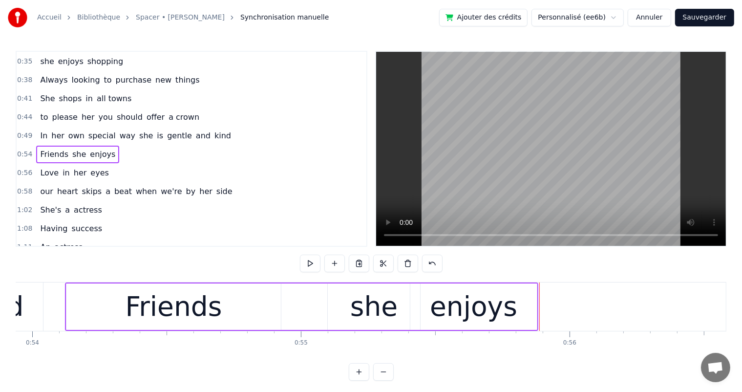
click at [351, 305] on div "she" at bounding box center [374, 306] width 92 height 46
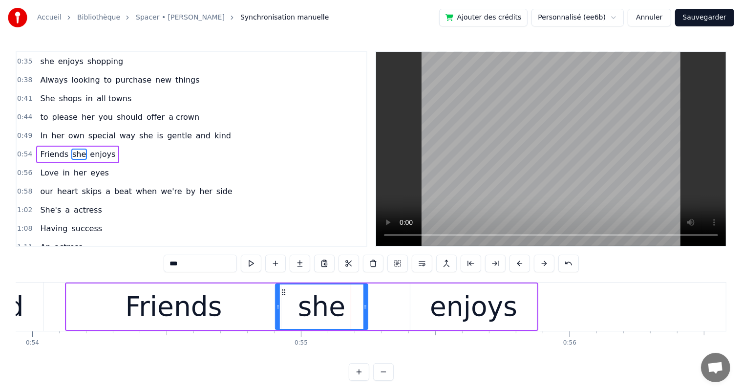
drag, startPoint x: 336, startPoint y: 291, endPoint x: 284, endPoint y: 293, distance: 52.3
click at [284, 293] on icon at bounding box center [284, 292] width 8 height 8
click at [475, 312] on div "enjoys" at bounding box center [473, 306] width 87 height 41
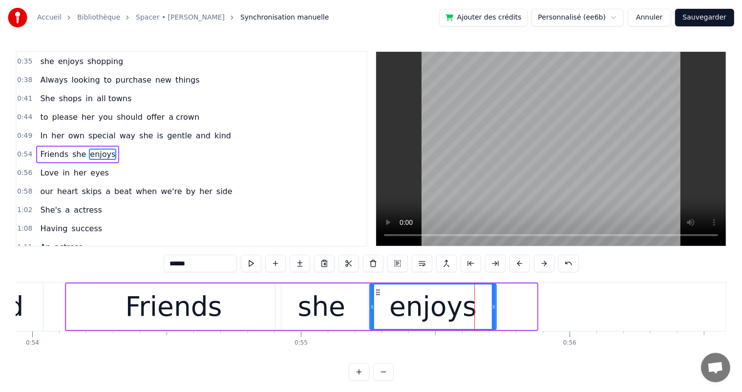
drag, startPoint x: 416, startPoint y: 290, endPoint x: 388, endPoint y: 292, distance: 28.8
click at [376, 291] on icon at bounding box center [378, 292] width 8 height 8
drag, startPoint x: 494, startPoint y: 306, endPoint x: 519, endPoint y: 310, distance: 25.6
click at [520, 310] on icon at bounding box center [519, 307] width 4 height 8
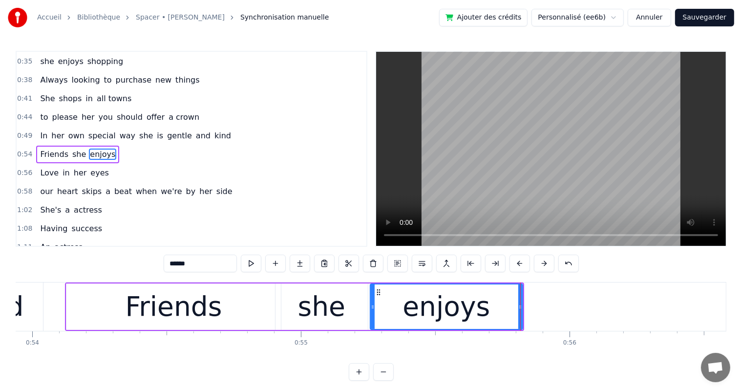
click at [373, 307] on icon at bounding box center [373, 307] width 4 height 8
click at [348, 306] on div "she" at bounding box center [321, 306] width 92 height 46
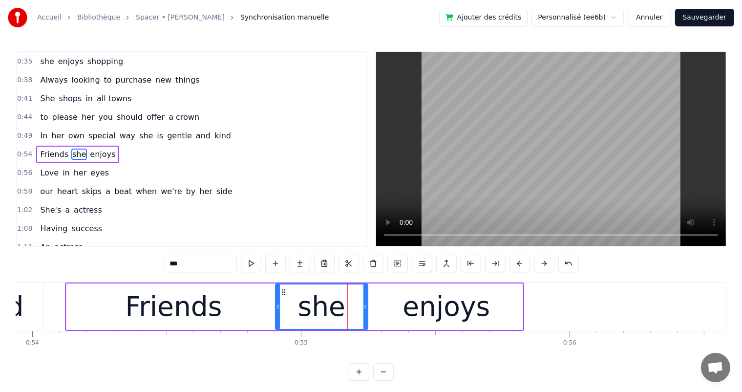
click at [367, 307] on div "she" at bounding box center [321, 306] width 93 height 46
drag, startPoint x: 276, startPoint y: 305, endPoint x: 287, endPoint y: 307, distance: 10.9
click at [287, 307] on icon at bounding box center [289, 307] width 4 height 8
click at [217, 308] on div "Friends" at bounding box center [173, 306] width 214 height 46
type input "*******"
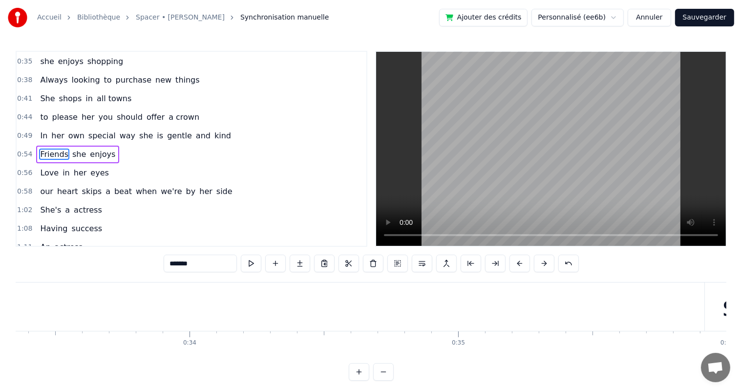
scroll to position [0, 8888]
click at [103, 145] on div "Friends she enjoys" at bounding box center [77, 154] width 83 height 18
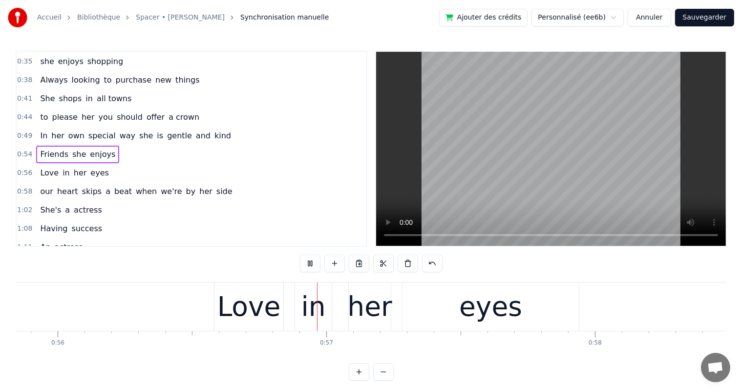
scroll to position [0, 15119]
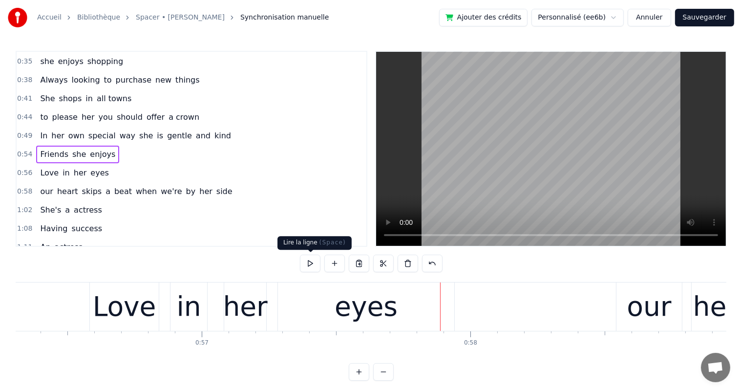
click at [317, 266] on button at bounding box center [310, 263] width 21 height 18
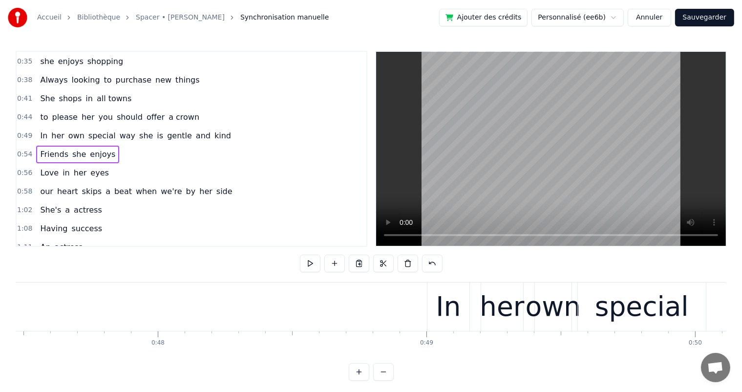
scroll to position [0, 13059]
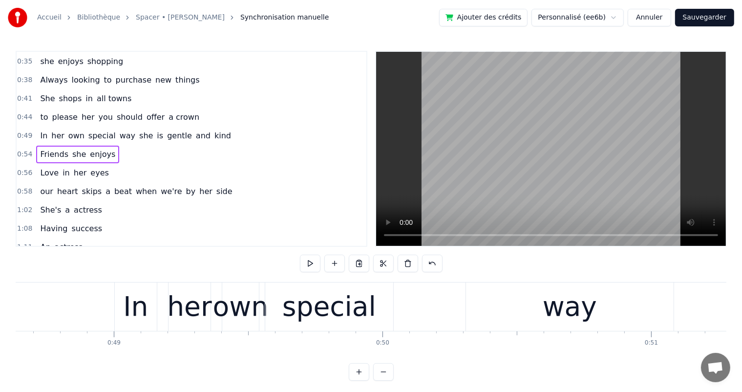
click at [133, 310] on div "In" at bounding box center [135, 306] width 25 height 41
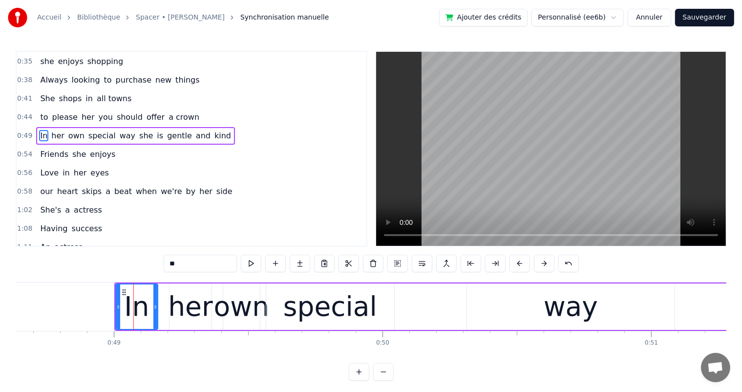
scroll to position [37, 0]
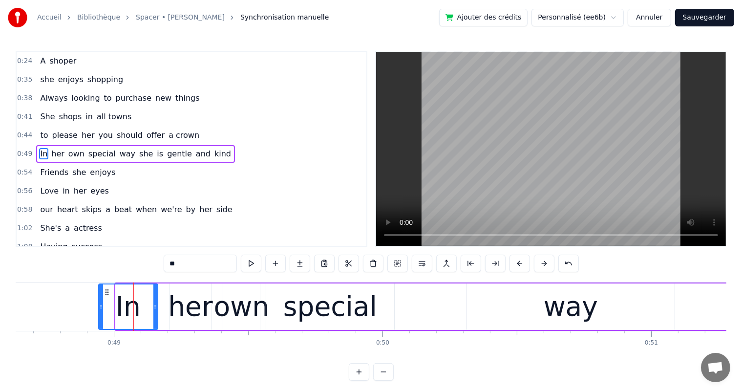
drag, startPoint x: 117, startPoint y: 310, endPoint x: 104, endPoint y: 309, distance: 12.3
click at [100, 310] on div at bounding box center [101, 306] width 4 height 44
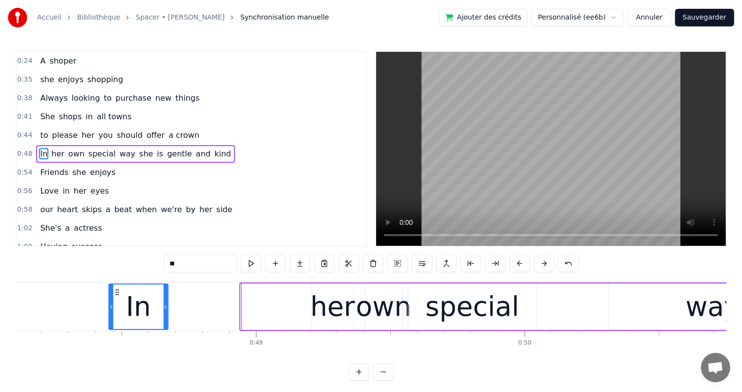
scroll to position [0, 12908]
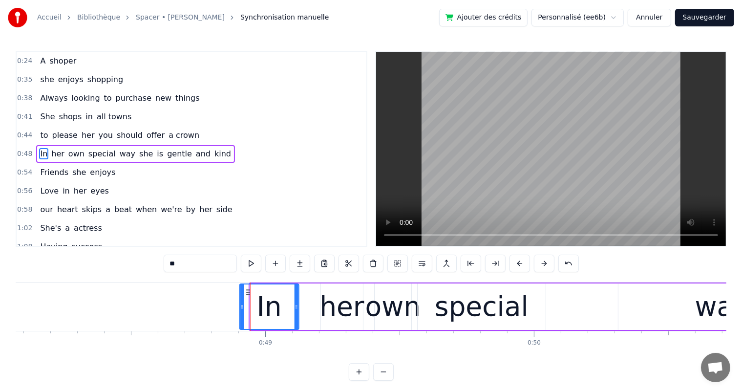
drag, startPoint x: 107, startPoint y: 291, endPoint x: 248, endPoint y: 295, distance: 141.2
click at [248, 295] on div "In" at bounding box center [269, 306] width 58 height 44
drag, startPoint x: 240, startPoint y: 308, endPoint x: 252, endPoint y: 310, distance: 12.4
click at [232, 309] on icon at bounding box center [231, 307] width 4 height 8
click at [296, 306] on icon at bounding box center [297, 307] width 4 height 8
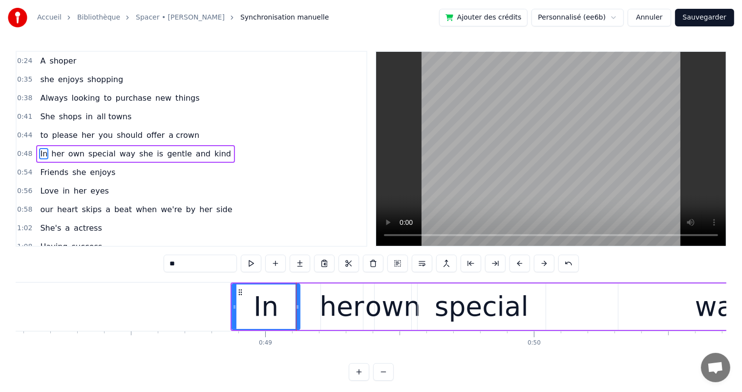
click at [353, 305] on div "her" at bounding box center [341, 306] width 44 height 41
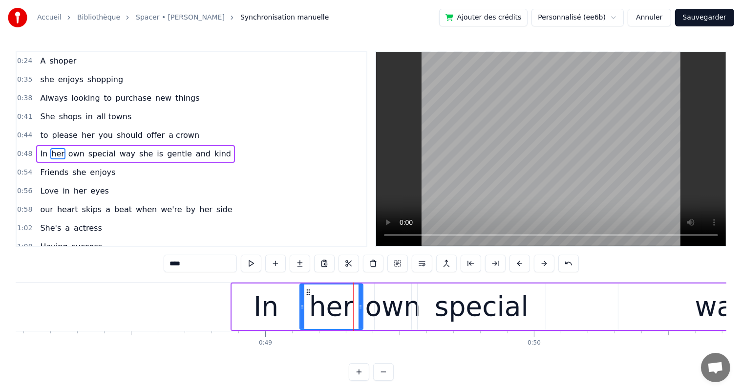
drag, startPoint x: 322, startPoint y: 305, endPoint x: 301, endPoint y: 305, distance: 21.0
click at [301, 305] on icon at bounding box center [302, 307] width 4 height 8
click at [305, 292] on icon at bounding box center [304, 292] width 8 height 8
click at [257, 303] on div "In" at bounding box center [265, 306] width 25 height 41
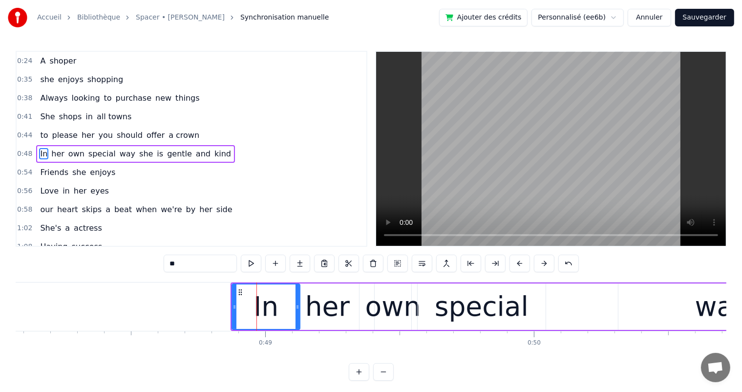
click at [320, 297] on div "her" at bounding box center [327, 306] width 44 height 41
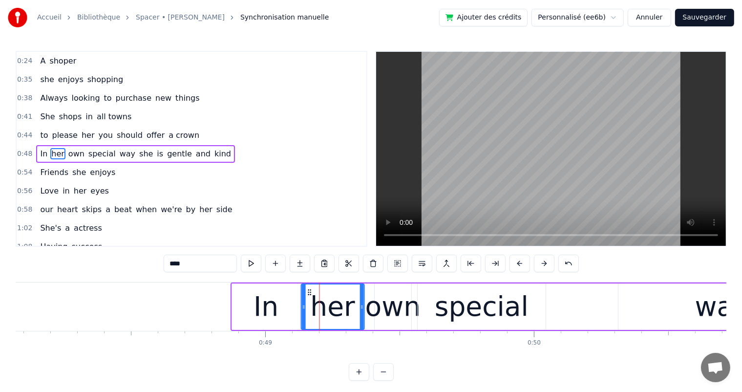
drag, startPoint x: 305, startPoint y: 294, endPoint x: 310, endPoint y: 297, distance: 6.5
click at [310, 297] on div "her" at bounding box center [333, 306] width 62 height 44
click at [393, 310] on div "own" at bounding box center [393, 306] width 56 height 41
type input "***"
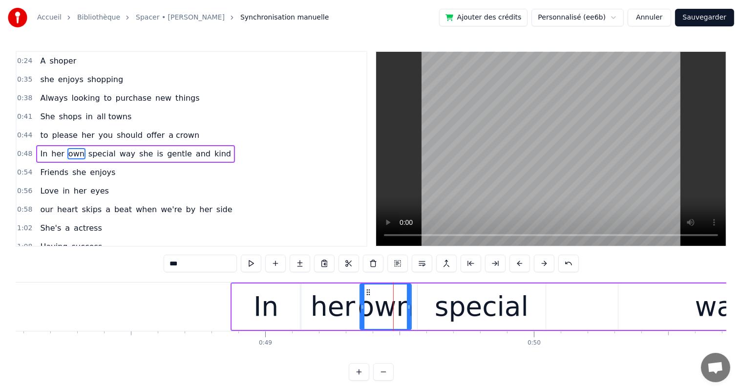
drag, startPoint x: 374, startPoint y: 305, endPoint x: 359, endPoint y: 305, distance: 14.6
click at [360, 305] on icon at bounding box center [362, 307] width 4 height 8
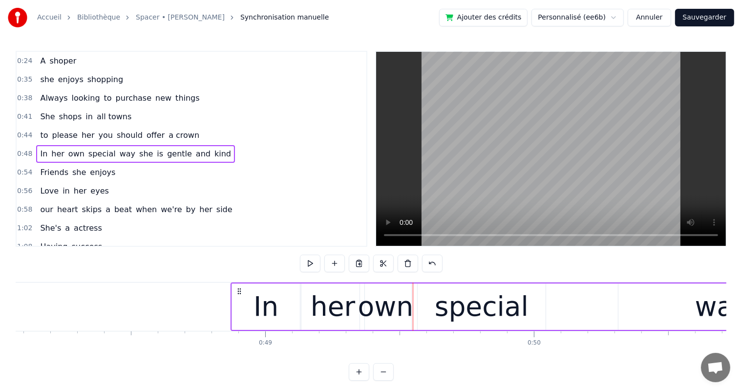
click at [395, 304] on div "own" at bounding box center [386, 306] width 56 height 41
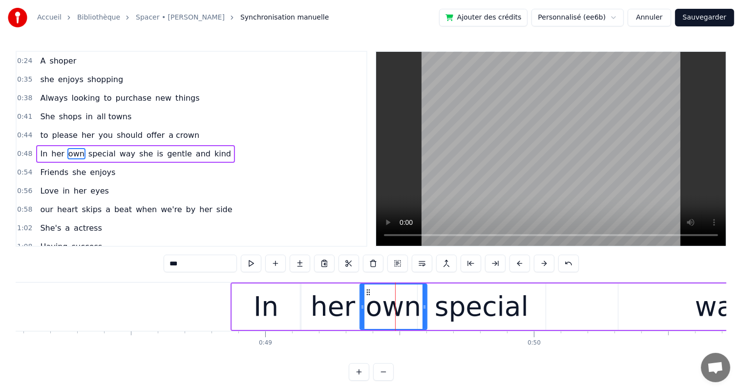
drag, startPoint x: 408, startPoint y: 304, endPoint x: 424, endPoint y: 307, distance: 15.8
click at [424, 307] on icon at bounding box center [424, 307] width 4 height 8
click at [490, 308] on div "special" at bounding box center [482, 306] width 94 height 41
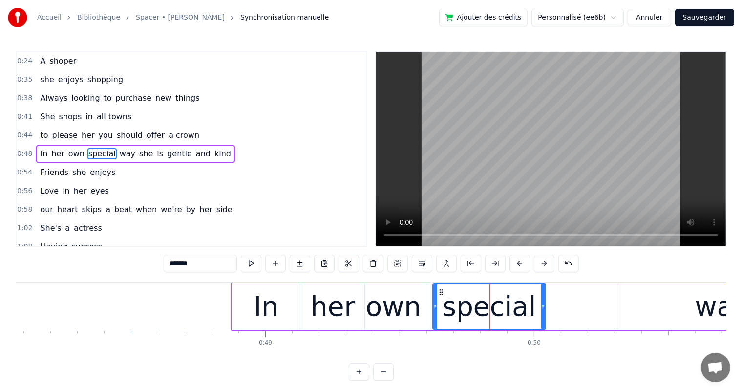
drag, startPoint x: 418, startPoint y: 308, endPoint x: 433, endPoint y: 310, distance: 15.3
click at [433, 310] on div at bounding box center [435, 306] width 4 height 44
drag, startPoint x: 542, startPoint y: 308, endPoint x: 549, endPoint y: 309, distance: 6.9
click at [549, 309] on icon at bounding box center [550, 307] width 4 height 8
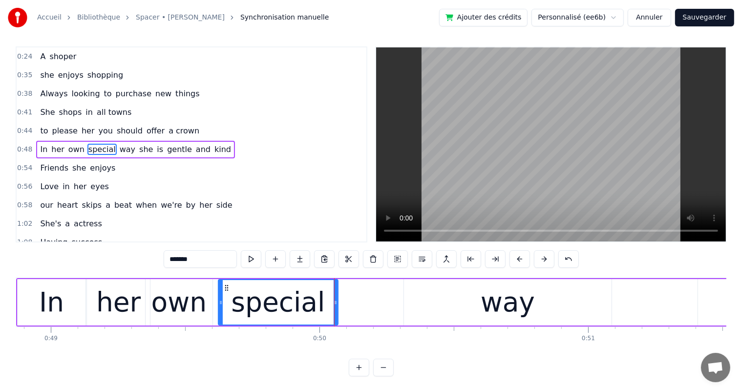
scroll to position [0, 13122]
click at [533, 280] on div "way" at bounding box center [506, 302] width 207 height 46
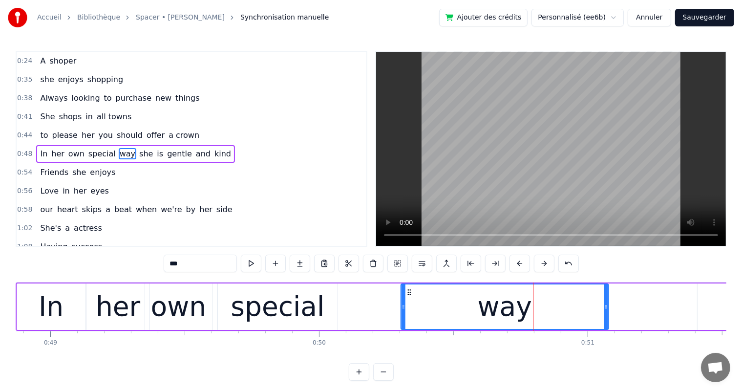
click at [406, 292] on icon at bounding box center [409, 292] width 8 height 8
drag, startPoint x: 404, startPoint y: 310, endPoint x: 426, endPoint y: 312, distance: 22.1
click at [426, 312] on div at bounding box center [425, 306] width 4 height 44
drag, startPoint x: 423, startPoint y: 308, endPoint x: 399, endPoint y: 308, distance: 23.4
click at [399, 308] on icon at bounding box center [401, 307] width 4 height 8
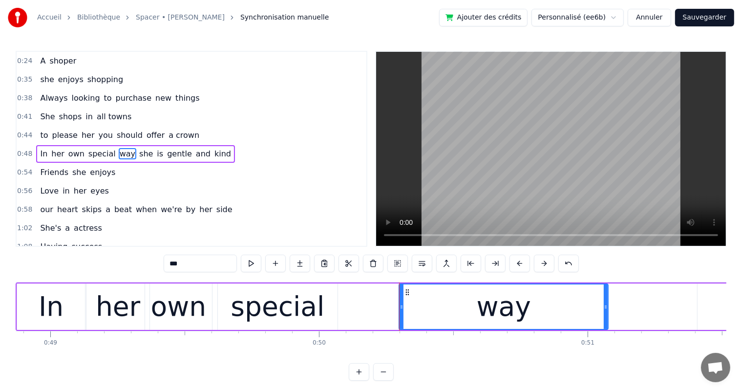
click at [263, 302] on div "special" at bounding box center [277, 306] width 94 height 41
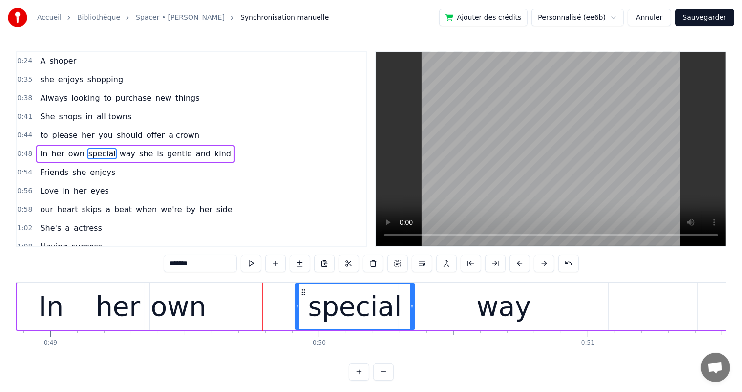
drag, startPoint x: 227, startPoint y: 291, endPoint x: 304, endPoint y: 292, distance: 77.1
click at [304, 292] on icon at bounding box center [303, 292] width 8 height 8
drag, startPoint x: 412, startPoint y: 306, endPoint x: 481, endPoint y: 308, distance: 68.9
click at [420, 308] on icon at bounding box center [418, 307] width 4 height 8
click at [482, 301] on div "way" at bounding box center [503, 306] width 54 height 41
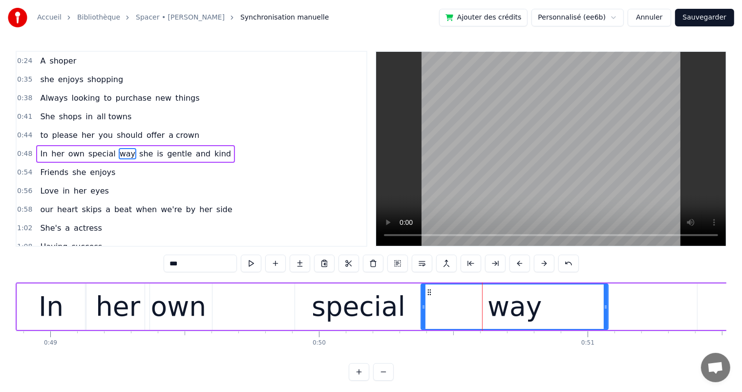
drag, startPoint x: 402, startPoint y: 308, endPoint x: 424, endPoint y: 310, distance: 22.1
click at [424, 310] on icon at bounding box center [423, 307] width 4 height 8
click at [370, 307] on div "special" at bounding box center [358, 306] width 94 height 41
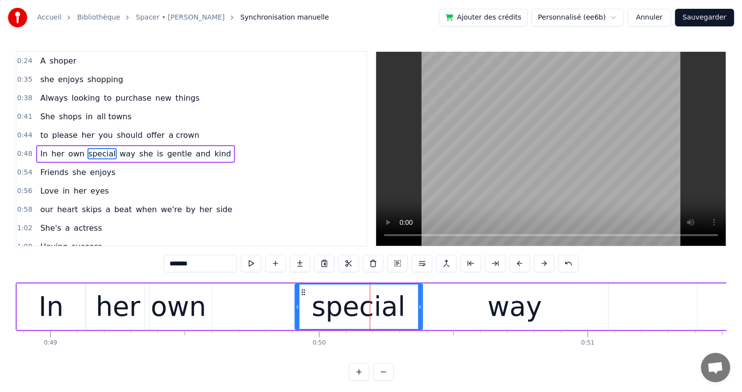
click at [521, 308] on div "way" at bounding box center [514, 306] width 54 height 41
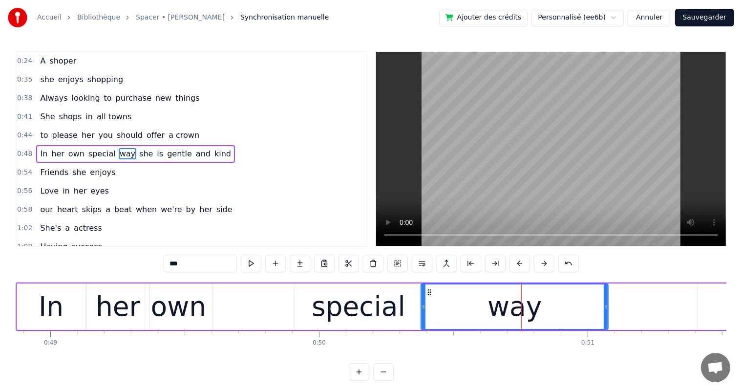
click at [385, 305] on div "special" at bounding box center [358, 306] width 94 height 41
type input "*******"
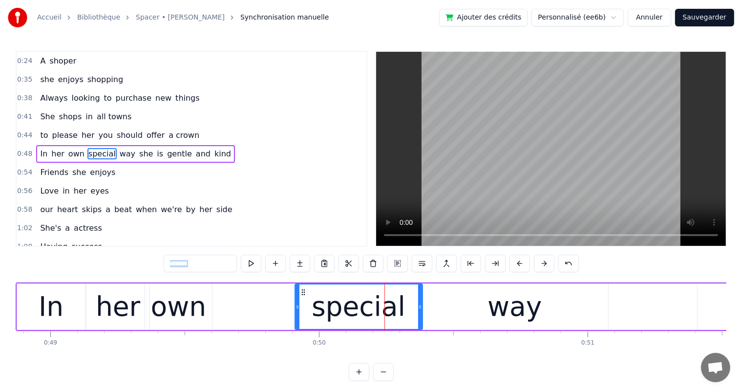
drag, startPoint x: 111, startPoint y: 267, endPoint x: 168, endPoint y: 270, distance: 56.7
click at [168, 270] on div "0:15 She's a shoper 0:20 A skirt chaser 0:24 A shoper 0:35 she enjoys shopping …" at bounding box center [371, 216] width 710 height 330
drag, startPoint x: 225, startPoint y: 332, endPoint x: 237, endPoint y: 328, distance: 12.5
click at [235, 331] on div "She's a shoper A skirt chaser A shoper she enjoys shopping Always looking to pu…" at bounding box center [371, 318] width 710 height 73
click at [119, 145] on div "In her own special way she is gentle and kind" at bounding box center [135, 154] width 199 height 18
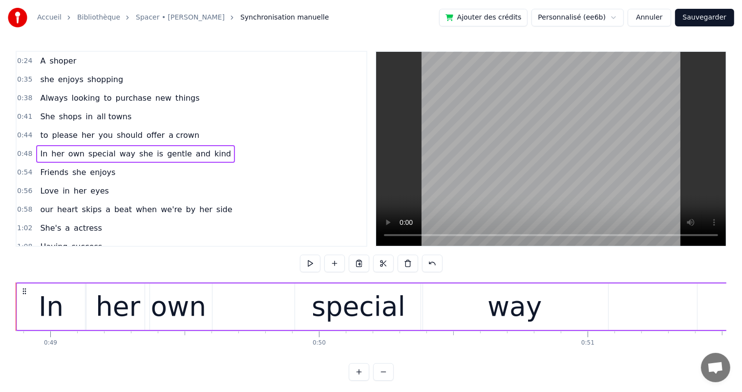
scroll to position [0, 13073]
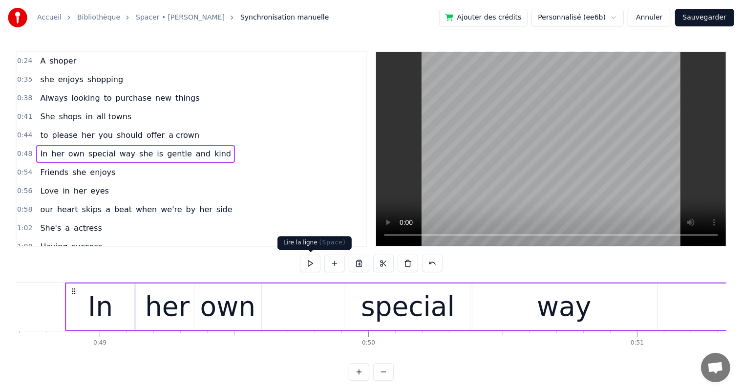
click at [310, 260] on button at bounding box center [310, 263] width 21 height 18
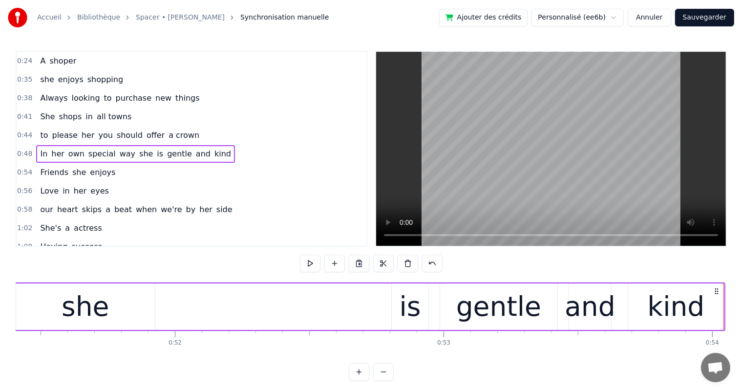
scroll to position [0, 13800]
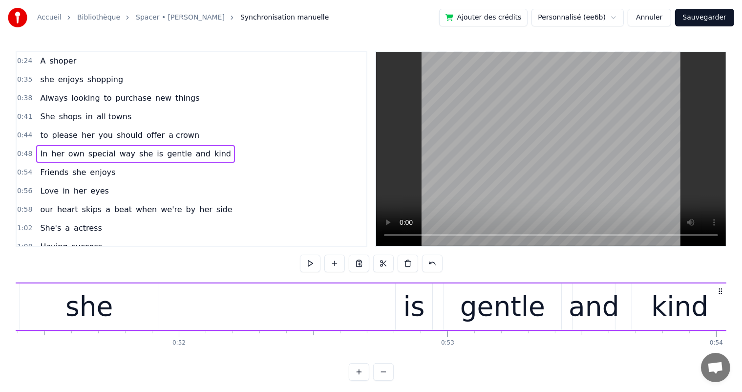
click at [71, 311] on div "she" at bounding box center [88, 306] width 47 height 41
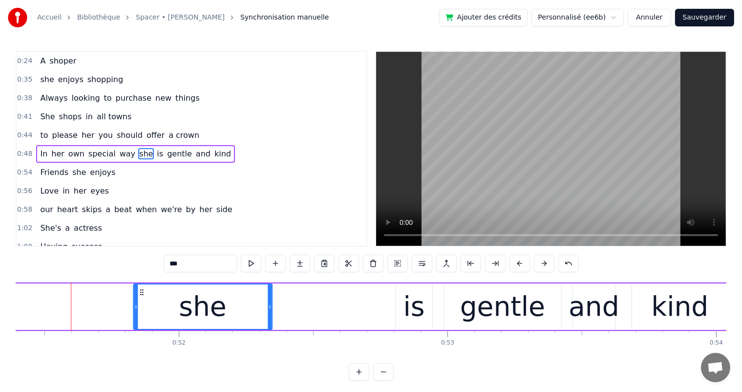
drag, startPoint x: 29, startPoint y: 291, endPoint x: 143, endPoint y: 305, distance: 114.1
click at [143, 305] on div "she" at bounding box center [203, 306] width 138 height 44
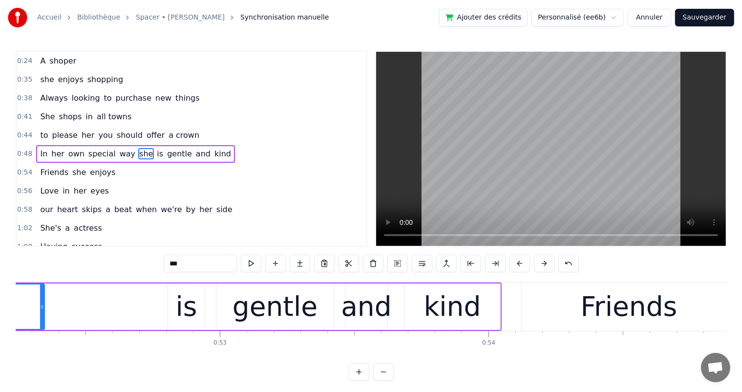
scroll to position [0, 13933]
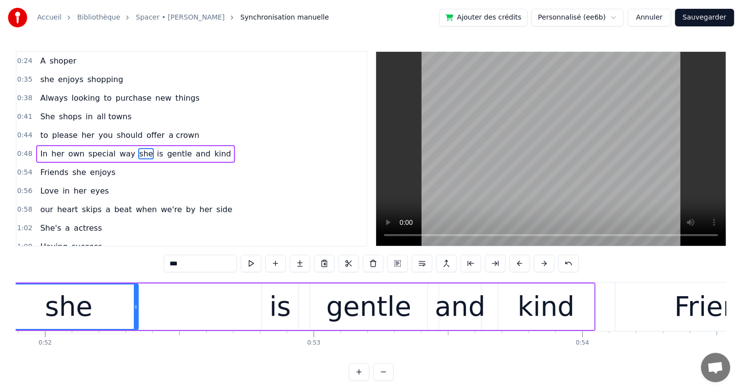
click at [273, 316] on div "is" at bounding box center [279, 306] width 21 height 41
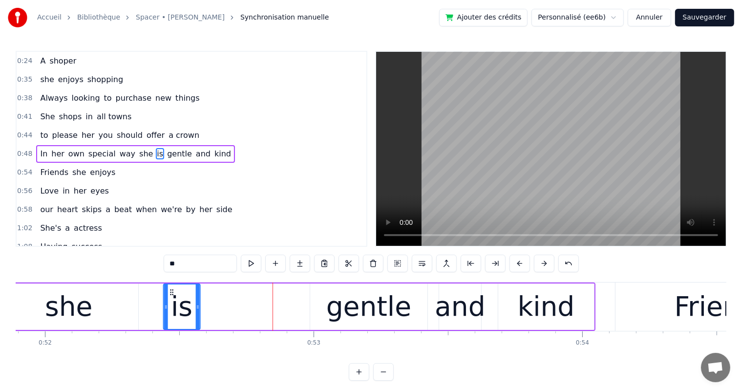
drag, startPoint x: 270, startPoint y: 291, endPoint x: 172, endPoint y: 305, distance: 99.1
click at [172, 305] on div "is" at bounding box center [182, 306] width 36 height 44
drag, startPoint x: 196, startPoint y: 309, endPoint x: 215, endPoint y: 309, distance: 19.0
click at [215, 309] on icon at bounding box center [216, 307] width 4 height 8
click at [334, 309] on div "gentle" at bounding box center [368, 306] width 85 height 41
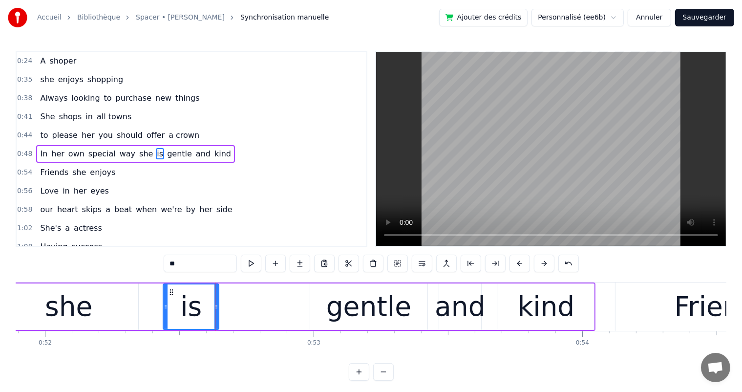
type input "******"
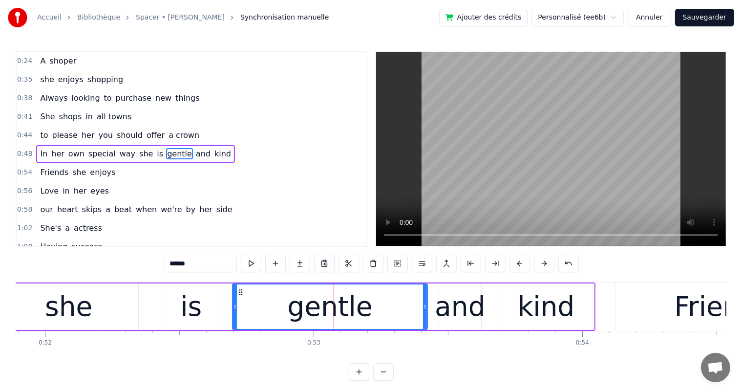
drag, startPoint x: 312, startPoint y: 306, endPoint x: 234, endPoint y: 307, distance: 77.6
click at [234, 307] on icon at bounding box center [235, 307] width 4 height 8
drag, startPoint x: 426, startPoint y: 263, endPoint x: 435, endPoint y: 264, distance: 9.4
click at [435, 264] on div "******" at bounding box center [371, 263] width 415 height 18
click at [449, 256] on button at bounding box center [446, 263] width 21 height 18
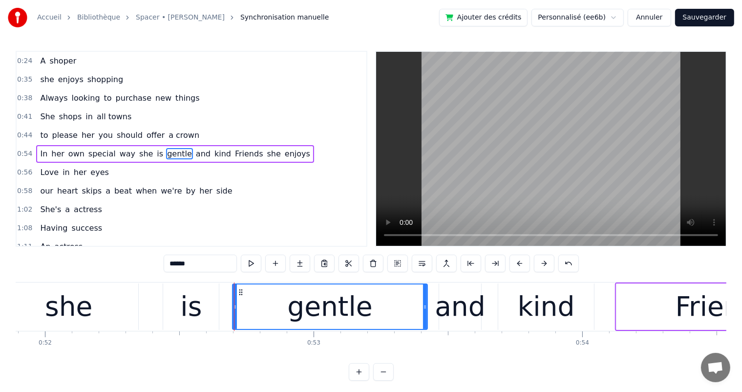
click at [448, 255] on button at bounding box center [446, 263] width 21 height 18
click at [47, 145] on div "In her own special way she is gentle and kind Friends she enjoys" at bounding box center [174, 154] width 277 height 18
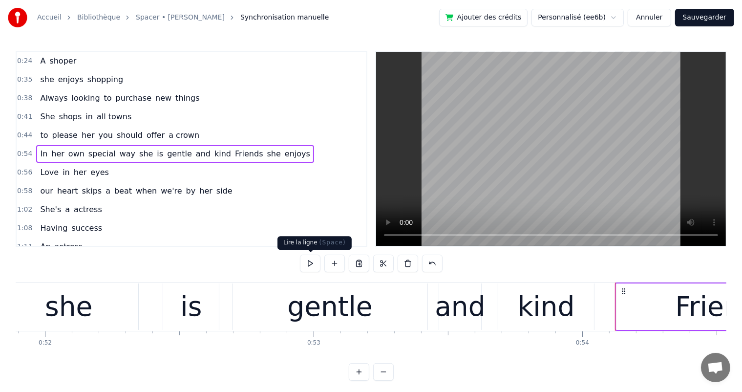
click at [309, 266] on button at bounding box center [310, 263] width 21 height 18
click at [311, 271] on button at bounding box center [310, 263] width 21 height 18
click at [45, 145] on div "In her own special way she is gentle and kind Friends she enjoys" at bounding box center [174, 154] width 277 height 18
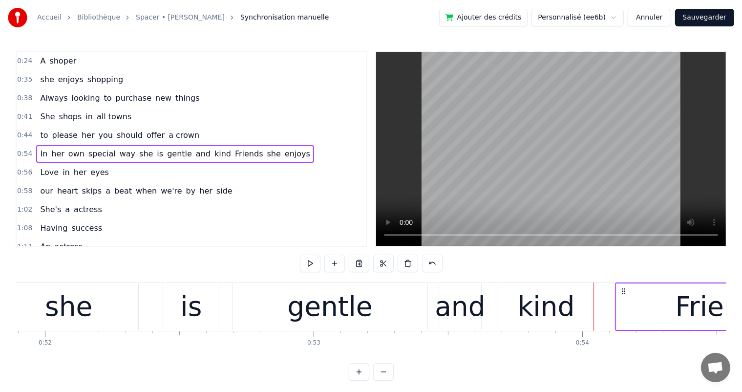
click at [307, 266] on button at bounding box center [310, 263] width 21 height 18
click at [137, 139] on div "to please her you should offer a crown" at bounding box center [119, 135] width 167 height 18
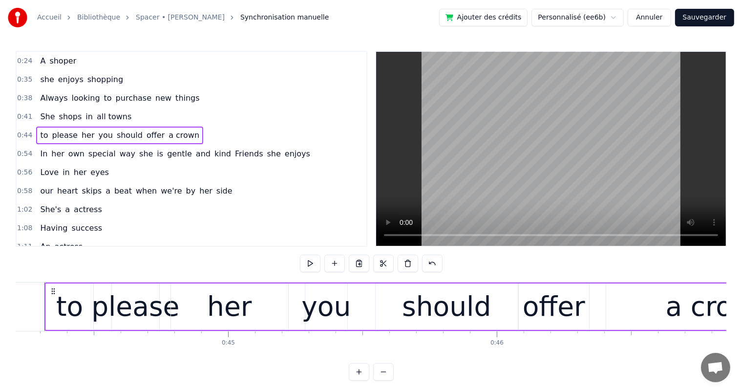
scroll to position [0, 11850]
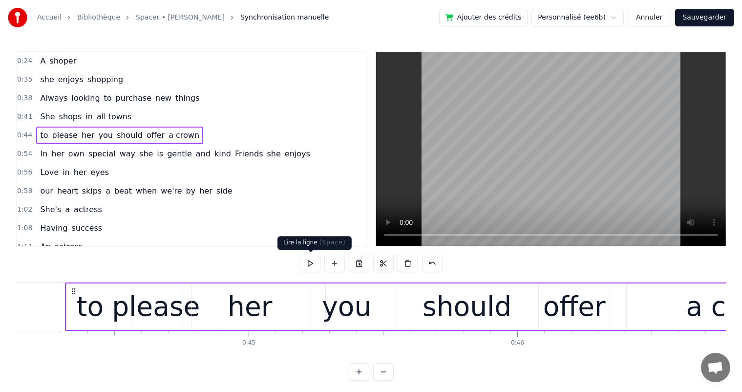
click at [310, 266] on button at bounding box center [310, 263] width 21 height 18
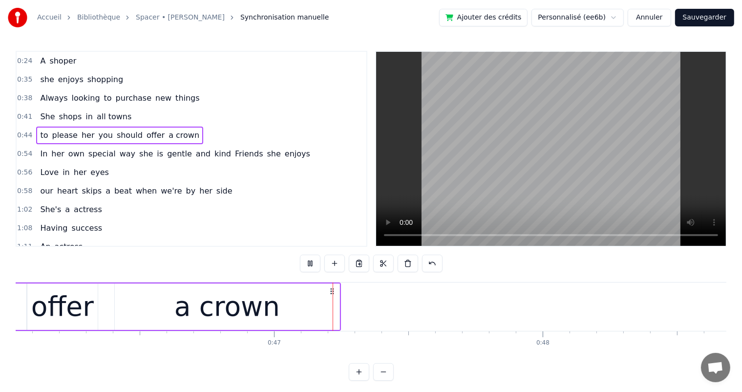
scroll to position [0, 12487]
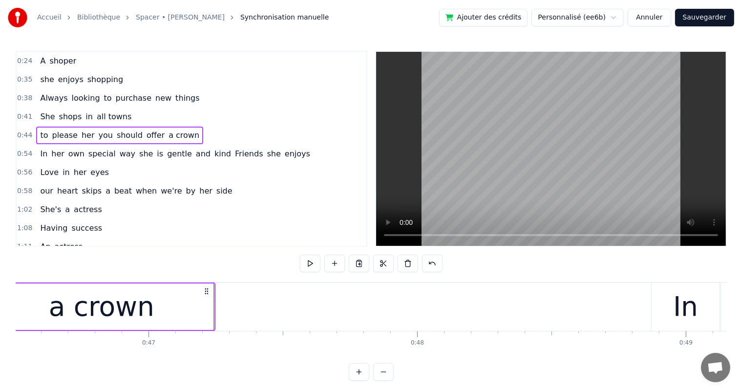
click at [119, 153] on span "way" at bounding box center [128, 153] width 18 height 11
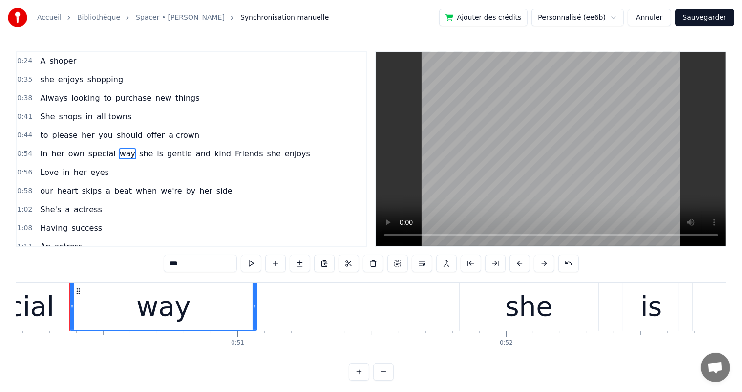
click at [137, 154] on div "In her own special way she is gentle and kind Friends she enjoys" at bounding box center [174, 154] width 277 height 18
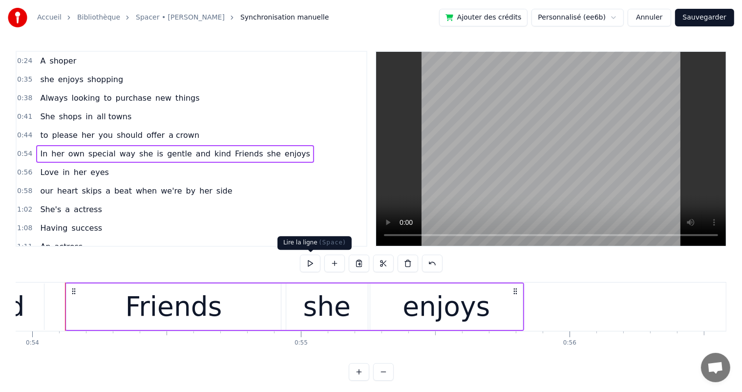
click at [312, 262] on button at bounding box center [310, 263] width 21 height 18
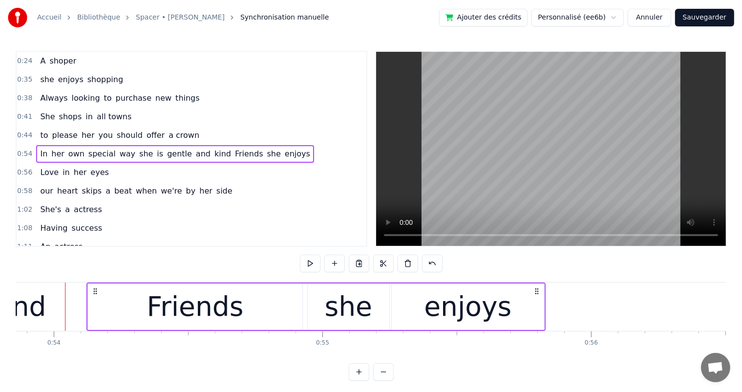
click at [539, 305] on div "enjoys" at bounding box center [468, 306] width 152 height 46
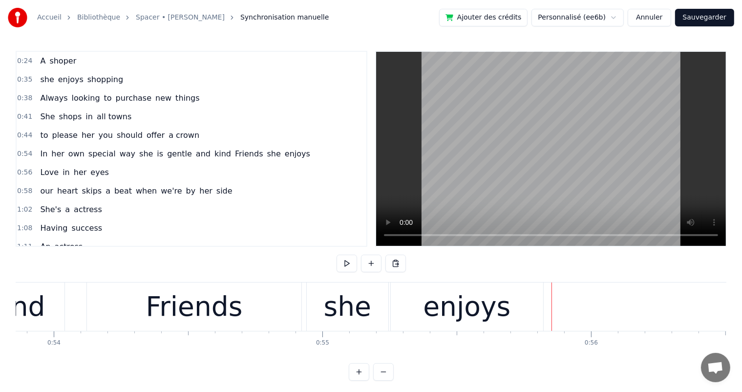
click at [541, 303] on div "enjoys" at bounding box center [467, 306] width 152 height 48
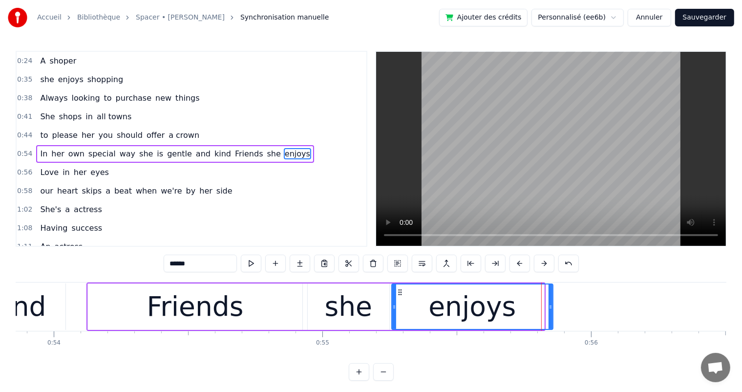
drag, startPoint x: 542, startPoint y: 305, endPoint x: 551, endPoint y: 307, distance: 9.0
click at [551, 307] on icon at bounding box center [550, 307] width 4 height 8
click at [234, 148] on span "Friends" at bounding box center [249, 153] width 30 height 11
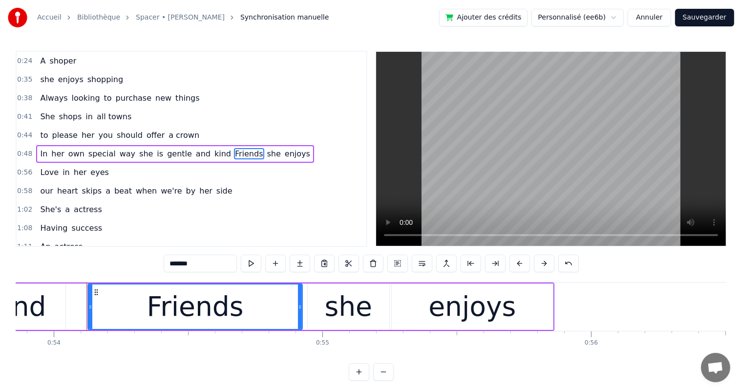
click at [234, 148] on span "Friends" at bounding box center [249, 153] width 30 height 11
click at [415, 263] on button at bounding box center [422, 263] width 21 height 18
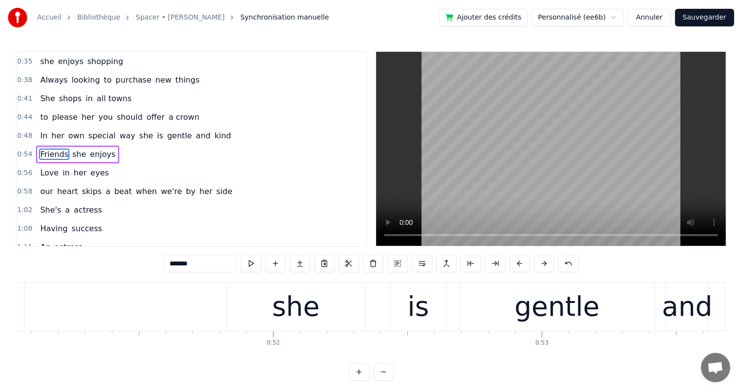
scroll to position [0, 13700]
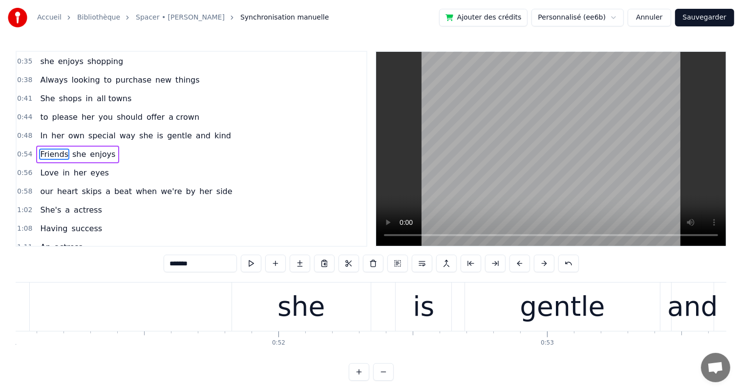
click at [290, 309] on div "she" at bounding box center [300, 306] width 47 height 41
type input "***"
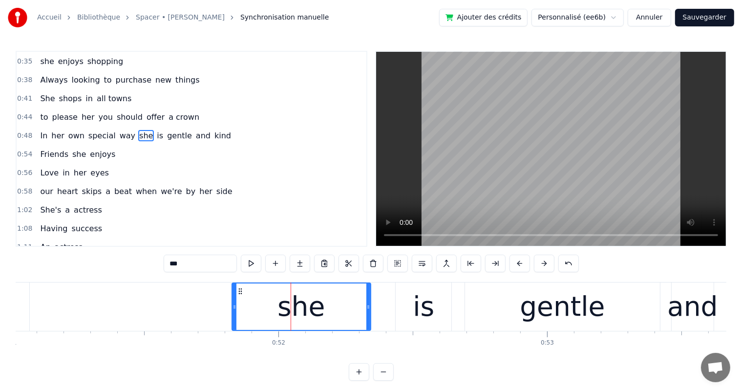
scroll to position [37, 0]
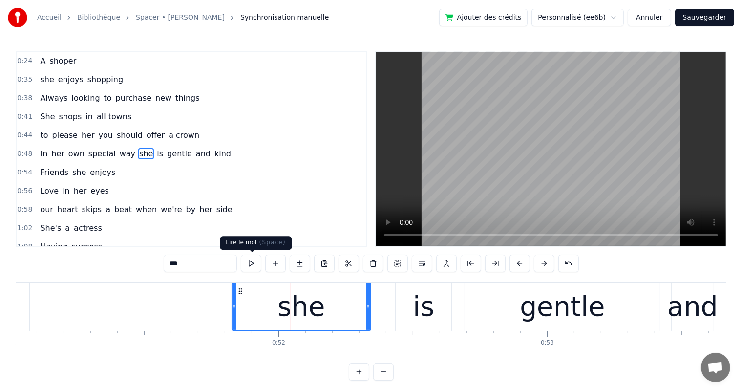
click at [248, 265] on button at bounding box center [251, 263] width 21 height 18
click at [51, 145] on div "In her own special way she is gentle and kind" at bounding box center [135, 154] width 199 height 18
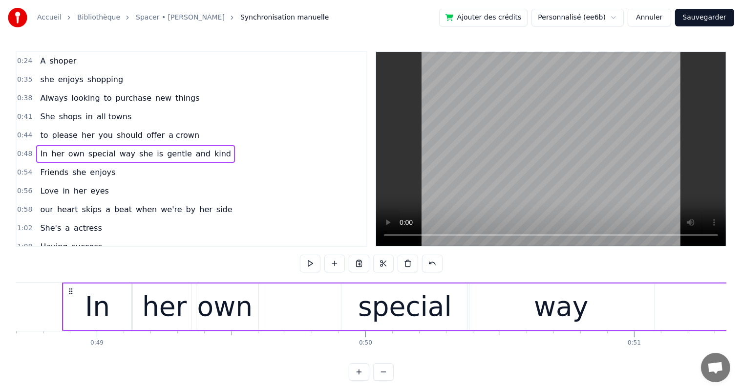
scroll to position [0, 13073]
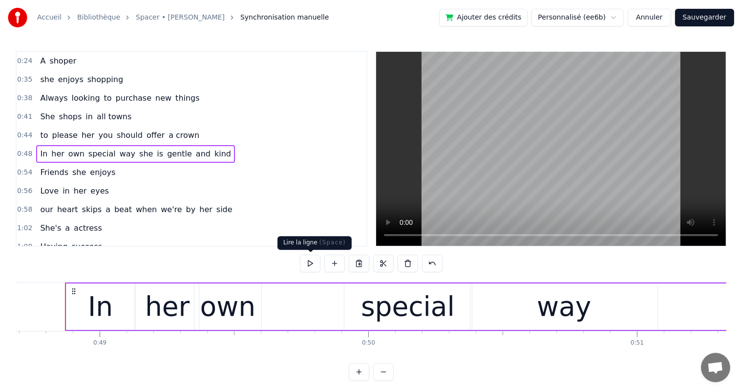
click at [318, 260] on button at bounding box center [310, 263] width 21 height 18
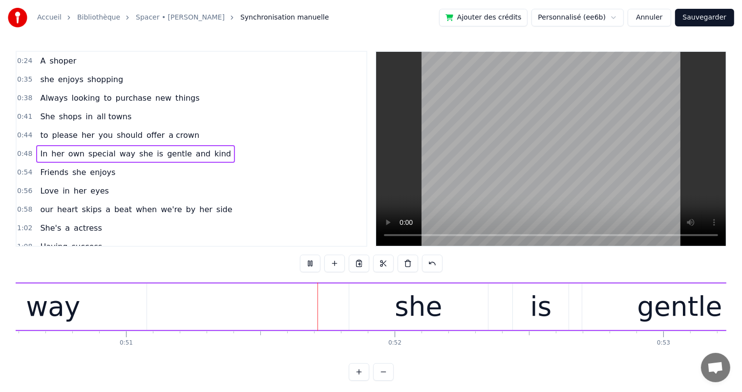
scroll to position [0, 13707]
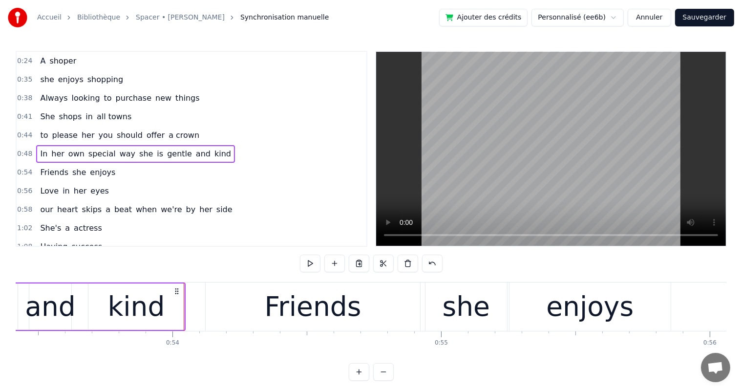
click at [318, 260] on button at bounding box center [310, 263] width 21 height 18
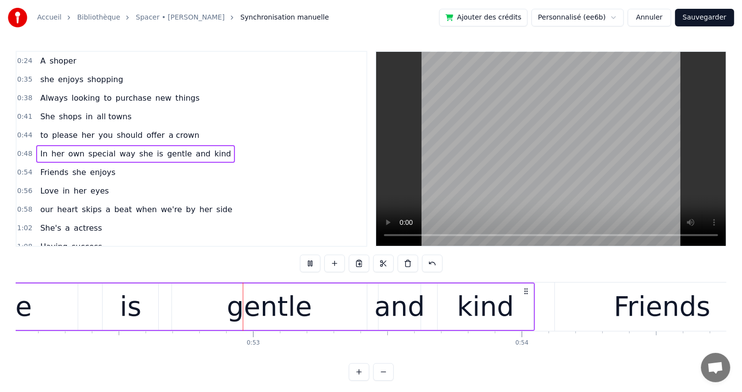
scroll to position [0, 13994]
click at [119, 148] on span "way" at bounding box center [128, 153] width 18 height 11
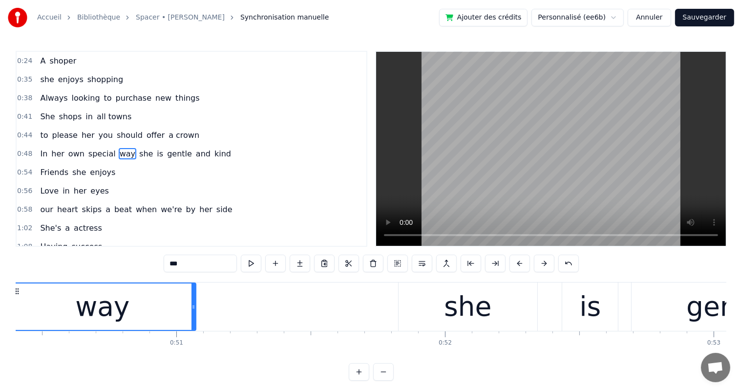
scroll to position [0, 13477]
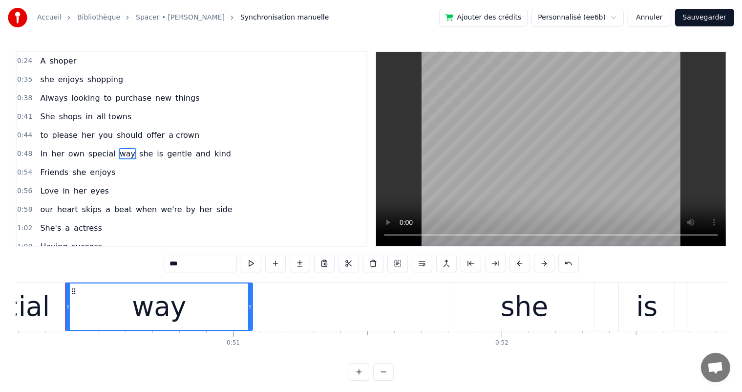
click at [193, 263] on input "***" at bounding box center [200, 263] width 73 height 18
drag, startPoint x: 250, startPoint y: 309, endPoint x: 260, endPoint y: 309, distance: 9.8
click at [260, 309] on icon at bounding box center [260, 307] width 4 height 8
click at [527, 303] on div "she" at bounding box center [523, 306] width 47 height 41
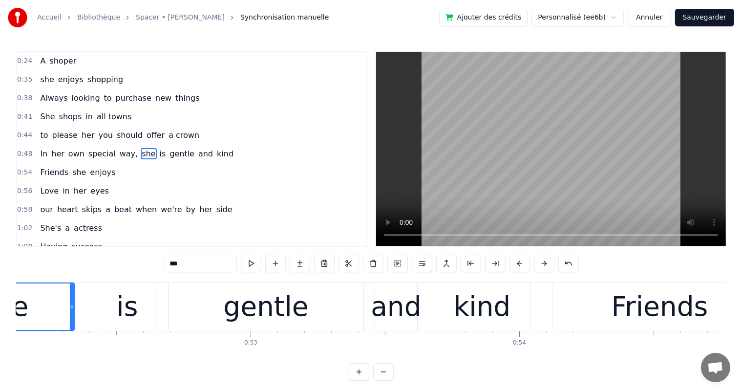
scroll to position [0, 13808]
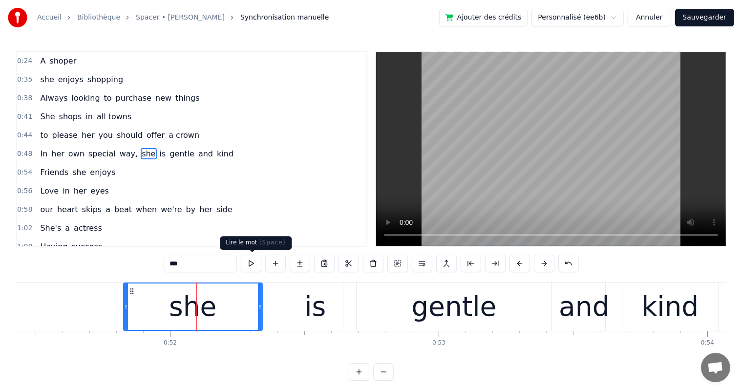
click at [250, 266] on button at bounding box center [251, 263] width 21 height 18
click at [303, 288] on div "is" at bounding box center [315, 306] width 56 height 48
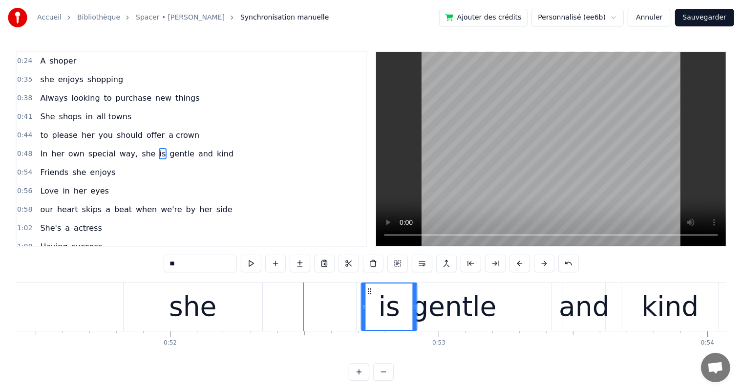
drag, startPoint x: 294, startPoint y: 288, endPoint x: 368, endPoint y: 288, distance: 73.7
click at [126, 288] on div "she" at bounding box center [193, 306] width 139 height 48
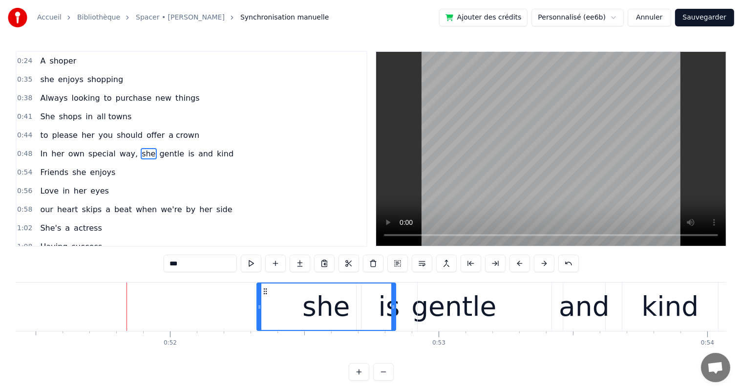
drag, startPoint x: 129, startPoint y: 292, endPoint x: 262, endPoint y: 295, distance: 132.8
click at [262, 295] on div "she" at bounding box center [326, 306] width 138 height 46
drag, startPoint x: 393, startPoint y: 303, endPoint x: 356, endPoint y: 306, distance: 36.7
click at [356, 306] on icon at bounding box center [356, 307] width 4 height 8
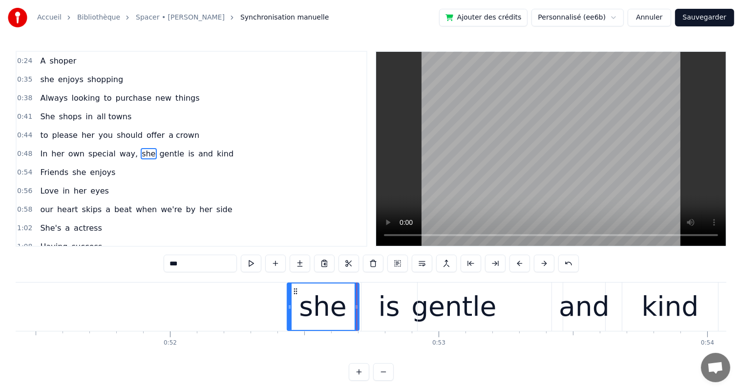
drag, startPoint x: 257, startPoint y: 305, endPoint x: 288, endPoint y: 307, distance: 30.4
click at [288, 307] on icon at bounding box center [290, 307] width 4 height 8
click at [298, 290] on icon at bounding box center [299, 291] width 8 height 8
drag, startPoint x: 294, startPoint y: 307, endPoint x: 287, endPoint y: 307, distance: 6.8
click at [287, 307] on icon at bounding box center [286, 307] width 4 height 8
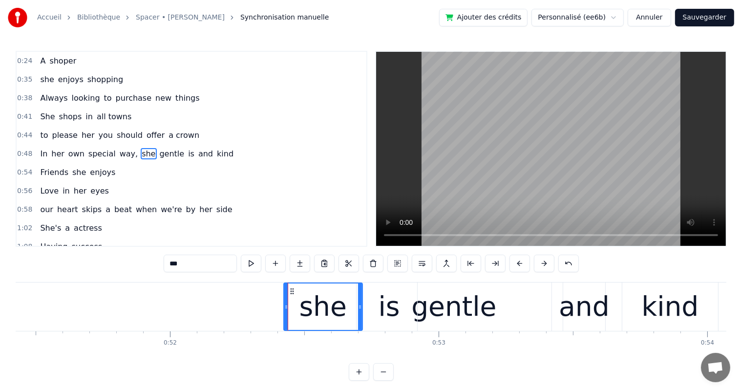
click at [250, 263] on button at bounding box center [251, 263] width 21 height 18
click at [265, 266] on div "***" at bounding box center [371, 263] width 415 height 18
click at [261, 266] on button at bounding box center [251, 263] width 21 height 18
click at [388, 317] on div "is" at bounding box center [388, 306] width 21 height 41
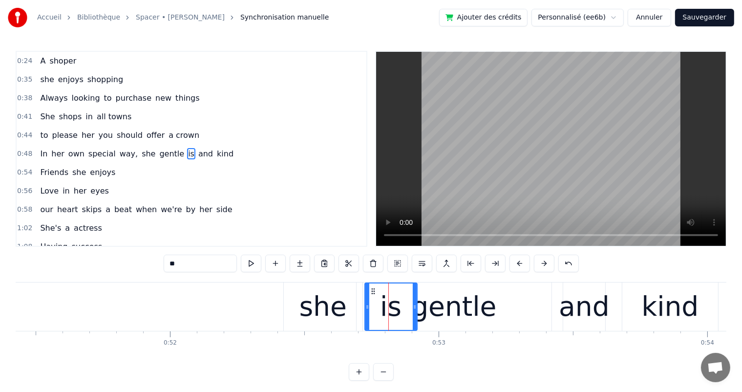
click at [368, 305] on icon at bounding box center [367, 307] width 4 height 8
click at [411, 306] on icon at bounding box center [413, 307] width 4 height 8
click at [446, 315] on div "gentle" at bounding box center [453, 306] width 85 height 41
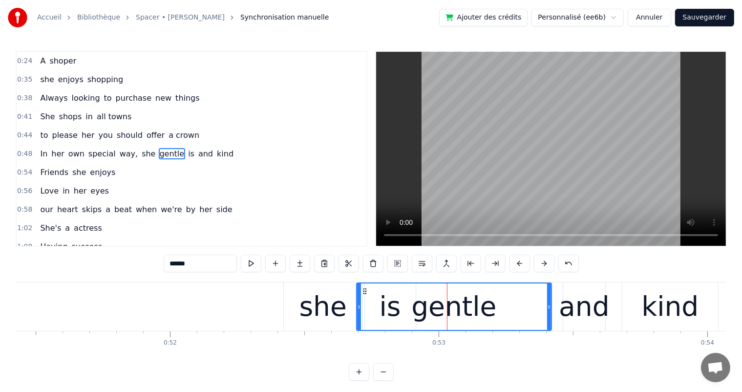
click at [485, 314] on div "gentle" at bounding box center [453, 306] width 85 height 41
click at [476, 310] on div "gentle" at bounding box center [453, 306] width 85 height 41
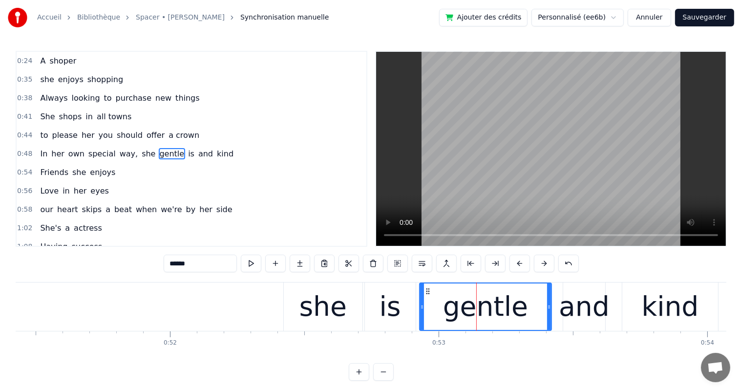
drag, startPoint x: 357, startPoint y: 307, endPoint x: 420, endPoint y: 310, distance: 63.1
click at [584, 310] on div "and" at bounding box center [584, 306] width 50 height 41
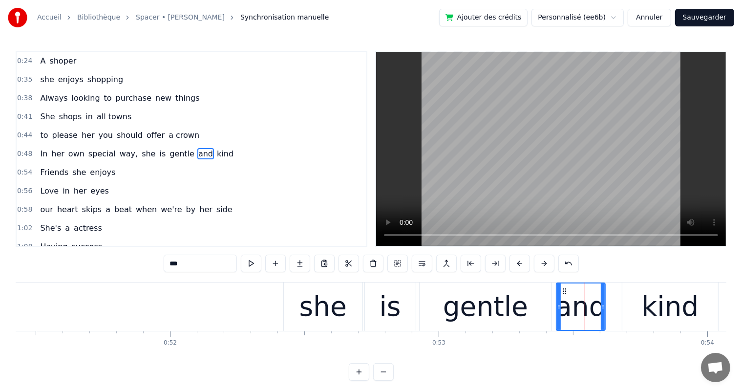
drag, startPoint x: 564, startPoint y: 306, endPoint x: 558, endPoint y: 307, distance: 6.9
click at [558, 307] on icon at bounding box center [559, 307] width 4 height 8
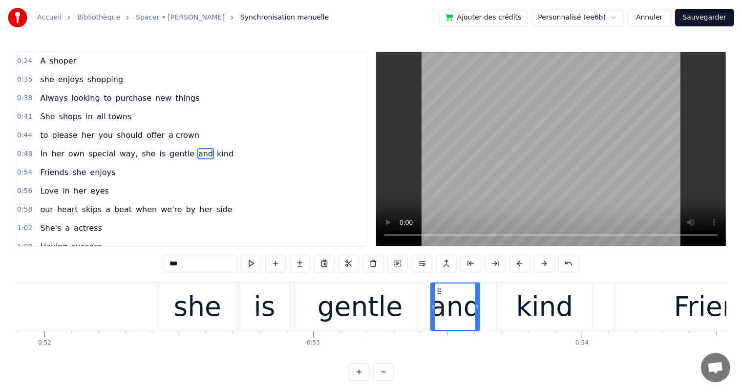
scroll to position [0, 14028]
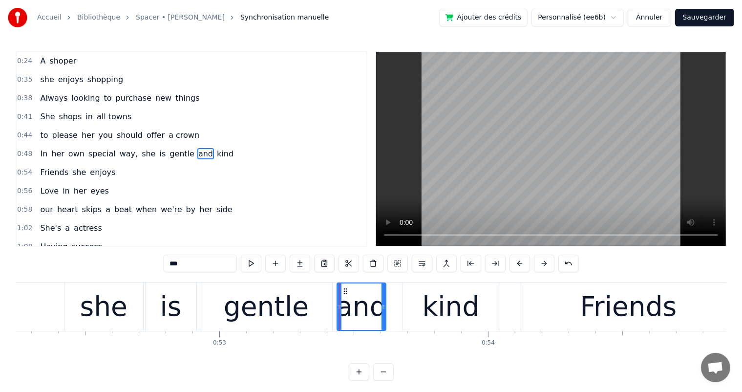
click at [439, 316] on div "kind" at bounding box center [450, 306] width 57 height 41
type input "****"
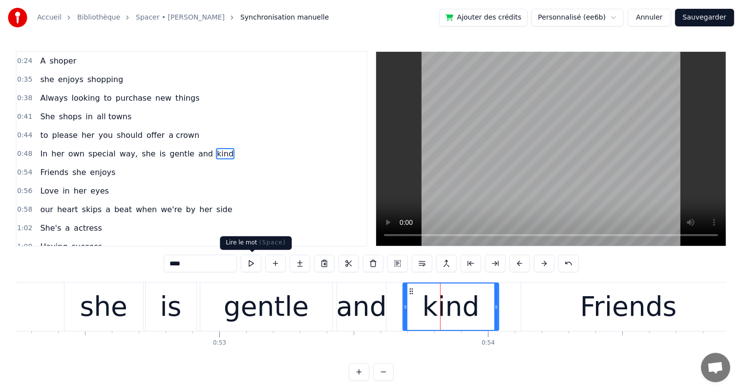
click at [254, 265] on button at bounding box center [251, 263] width 21 height 18
click at [499, 310] on div at bounding box center [498, 306] width 4 height 46
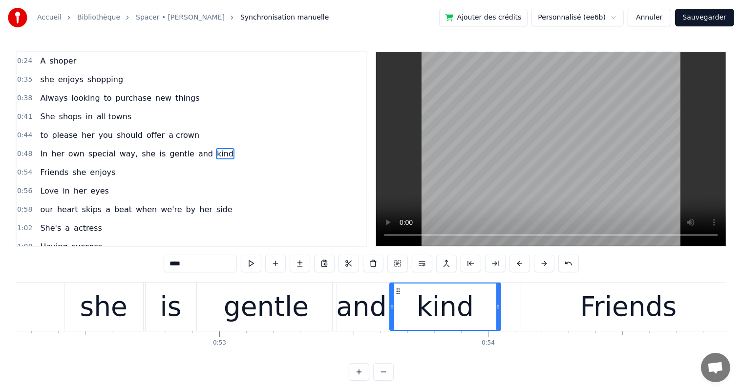
drag, startPoint x: 404, startPoint y: 305, endPoint x: 391, endPoint y: 306, distance: 13.2
click at [391, 306] on icon at bounding box center [392, 307] width 4 height 8
click at [103, 145] on div "In her own special way, she is gentle and kind" at bounding box center [136, 154] width 201 height 18
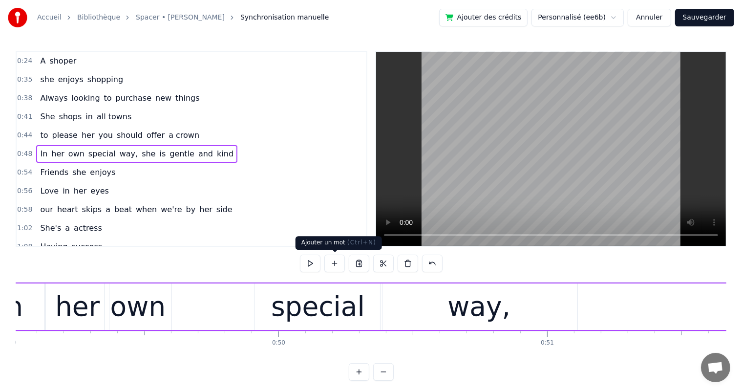
scroll to position [0, 13073]
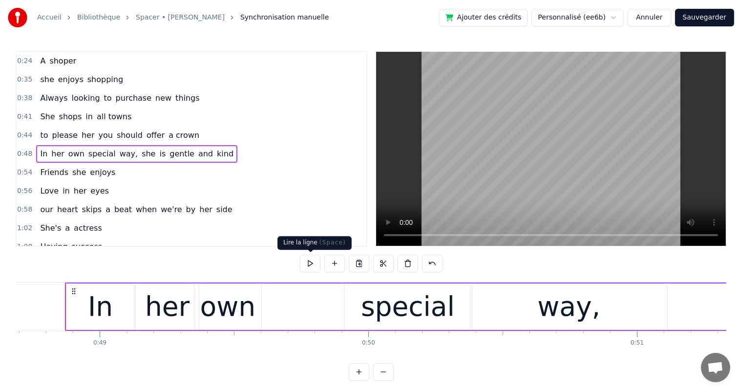
click at [301, 265] on button at bounding box center [310, 263] width 21 height 18
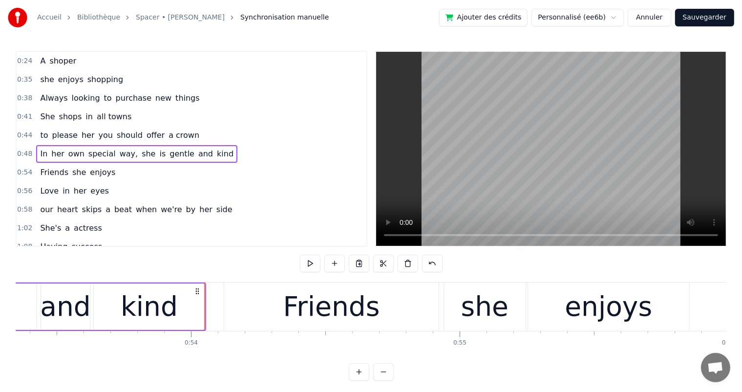
scroll to position [0, 14349]
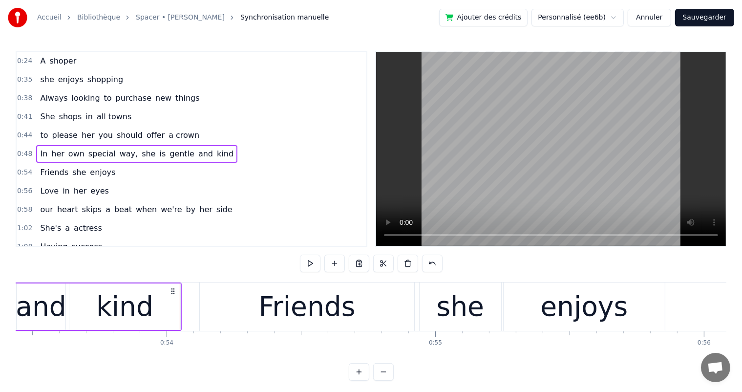
click at [166, 306] on div "kind" at bounding box center [124, 306] width 111 height 46
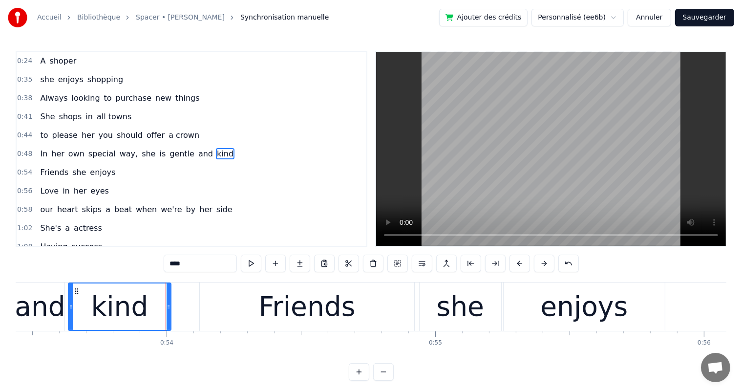
drag, startPoint x: 178, startPoint y: 308, endPoint x: 169, endPoint y: 309, distance: 8.4
click at [169, 309] on icon at bounding box center [168, 307] width 4 height 8
click at [112, 163] on div "0:54 Friends she enjoys" at bounding box center [192, 172] width 350 height 19
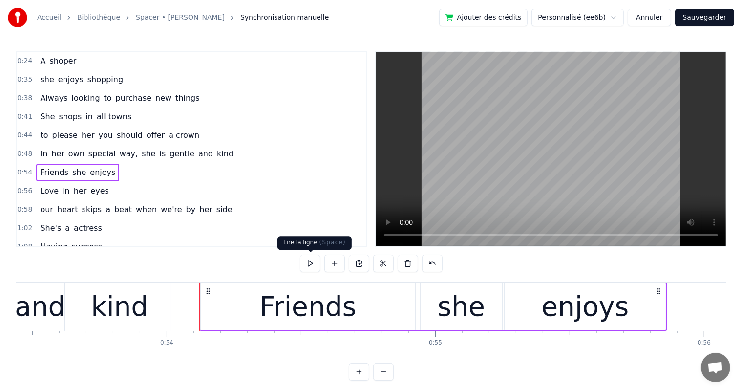
click at [317, 264] on button at bounding box center [310, 263] width 21 height 18
click at [285, 326] on div "Friends" at bounding box center [308, 306] width 97 height 41
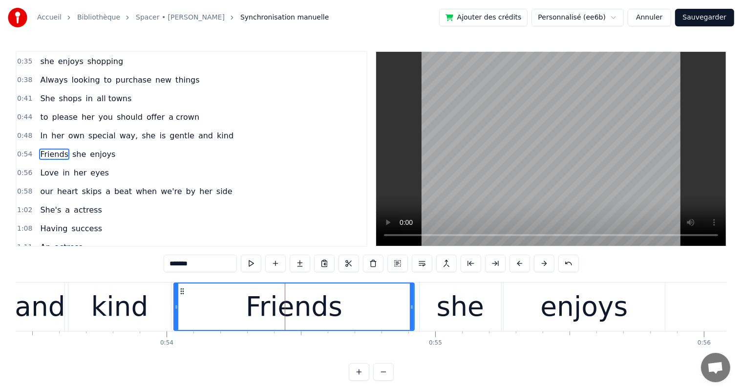
drag, startPoint x: 201, startPoint y: 305, endPoint x: 175, endPoint y: 310, distance: 26.5
click at [175, 310] on div at bounding box center [176, 306] width 4 height 46
click at [410, 307] on icon at bounding box center [410, 307] width 4 height 8
click at [450, 315] on div "she" at bounding box center [459, 306] width 47 height 41
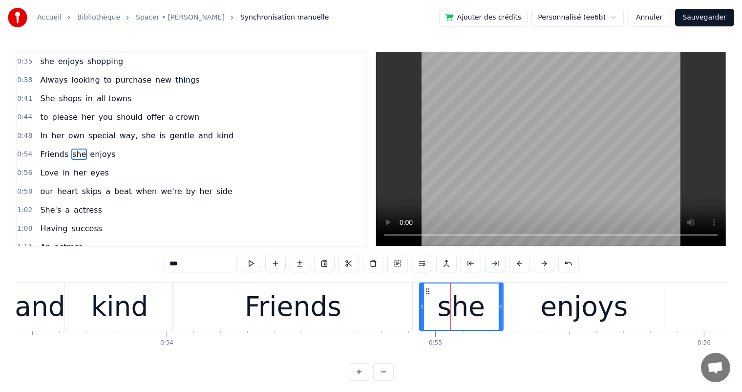
click at [502, 306] on icon at bounding box center [500, 307] width 4 height 8
click at [539, 315] on div "enjoys" at bounding box center [583, 306] width 161 height 48
type input "******"
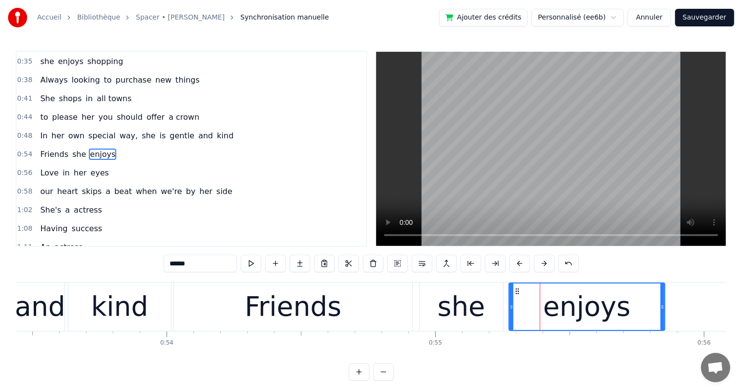
drag, startPoint x: 506, startPoint y: 307, endPoint x: 512, endPoint y: 307, distance: 5.4
click at [512, 307] on icon at bounding box center [511, 307] width 4 height 8
click at [246, 263] on button at bounding box center [251, 263] width 21 height 18
click at [58, 155] on div "Friends she enjoys" at bounding box center [77, 154] width 83 height 18
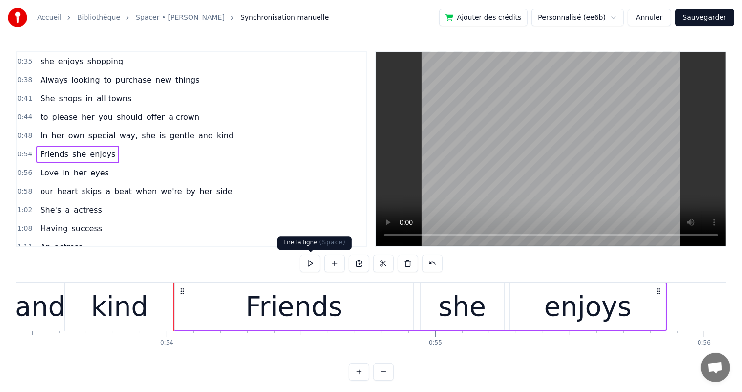
click at [303, 260] on button at bounding box center [310, 263] width 21 height 18
click at [304, 261] on button at bounding box center [310, 263] width 21 height 18
click at [61, 174] on div "Love in her eyes" at bounding box center [74, 173] width 76 height 18
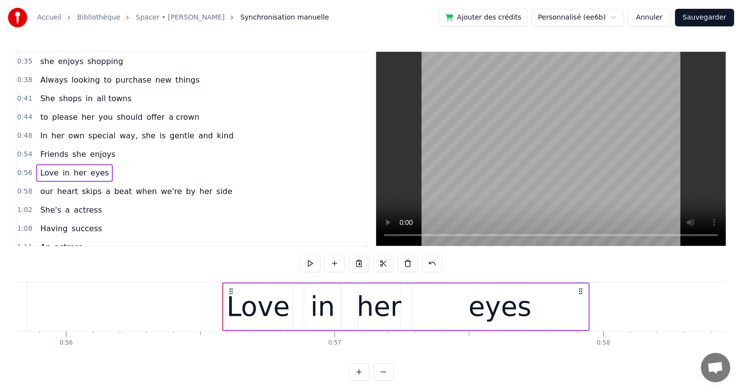
scroll to position [0, 15144]
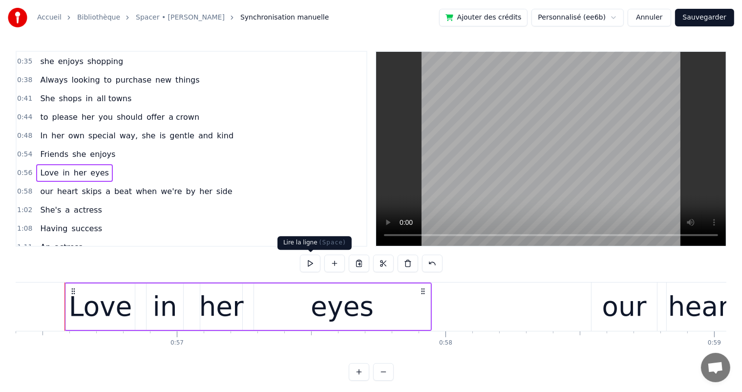
click at [316, 265] on button at bounding box center [310, 263] width 21 height 18
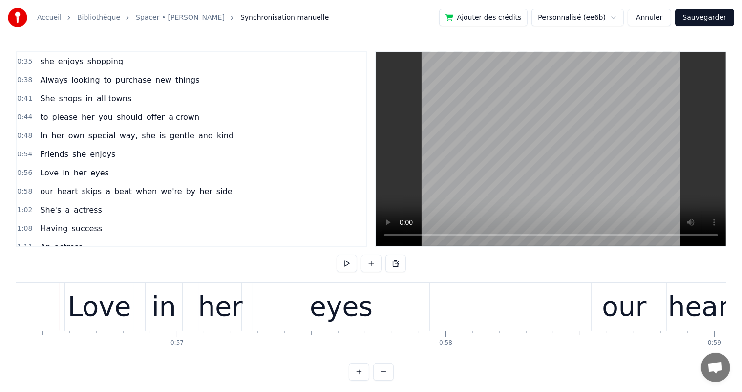
scroll to position [0, 15139]
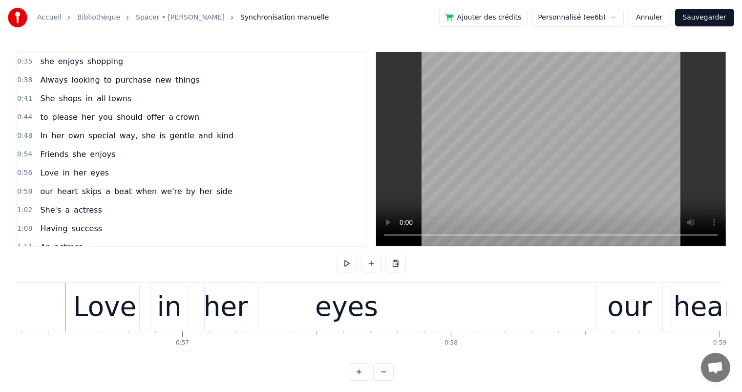
click at [80, 308] on div "Love" at bounding box center [104, 306] width 63 height 41
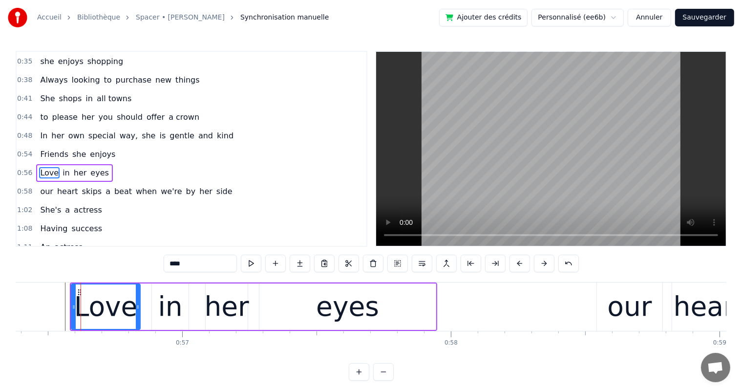
scroll to position [73, 0]
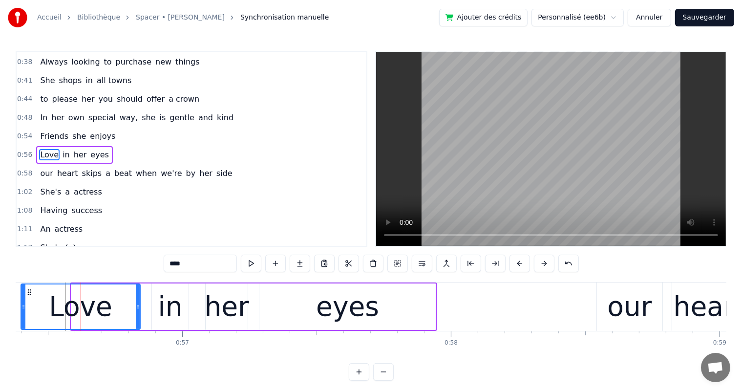
drag, startPoint x: 72, startPoint y: 309, endPoint x: 21, endPoint y: 308, distance: 50.3
click at [21, 308] on icon at bounding box center [23, 307] width 4 height 8
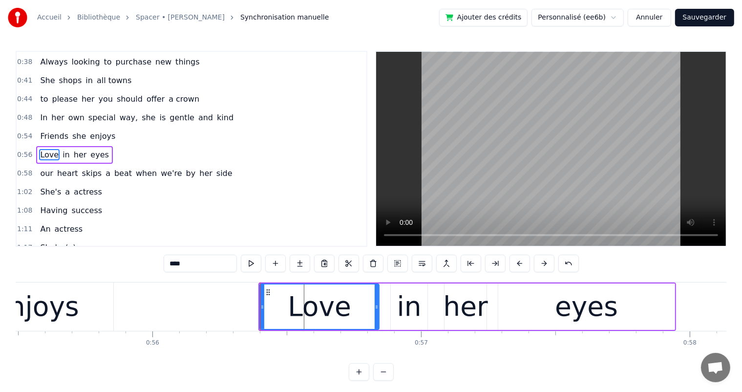
scroll to position [0, 14900]
click at [350, 309] on div "Love" at bounding box center [319, 306] width 118 height 44
click at [389, 309] on div "Love in her eyes" at bounding box center [466, 306] width 417 height 48
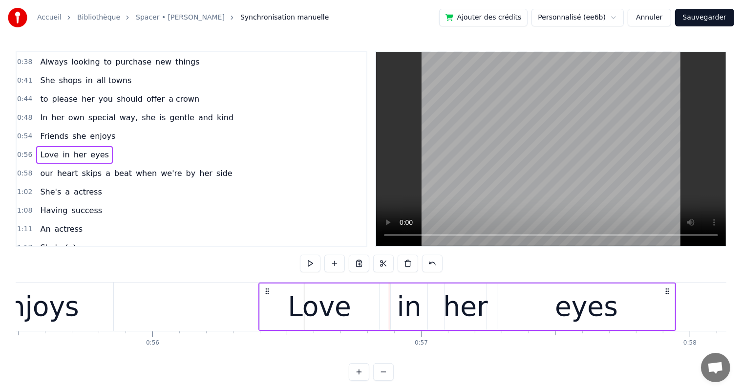
click at [404, 312] on div "in" at bounding box center [409, 306] width 24 height 41
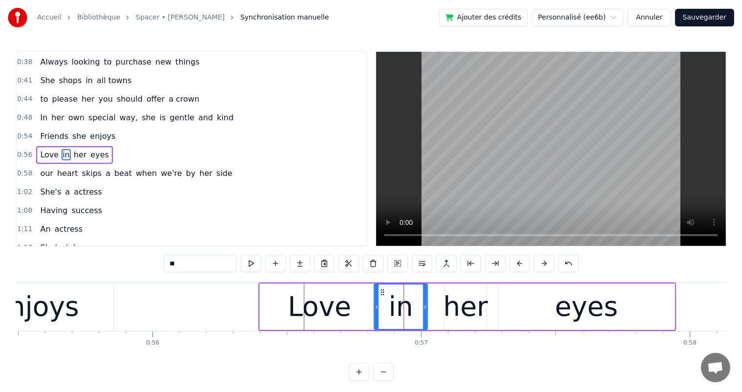
drag, startPoint x: 391, startPoint y: 305, endPoint x: 374, endPoint y: 306, distance: 16.6
click at [374, 306] on icon at bounding box center [376, 307] width 4 height 8
click at [456, 314] on div "her" at bounding box center [465, 306] width 44 height 41
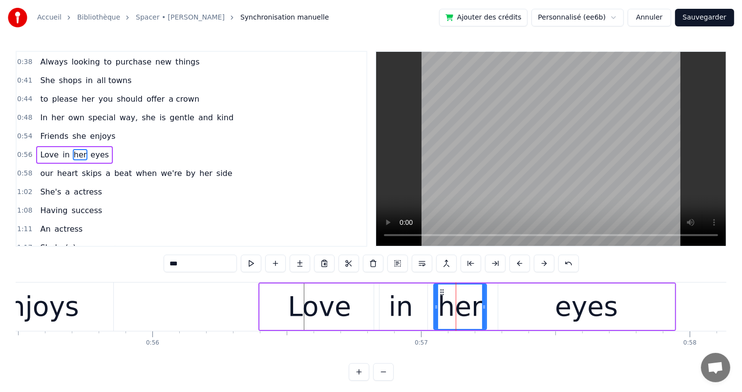
drag, startPoint x: 446, startPoint y: 307, endPoint x: 435, endPoint y: 307, distance: 10.7
click at [435, 307] on icon at bounding box center [436, 307] width 4 height 8
click at [525, 314] on div "eyes" at bounding box center [586, 306] width 176 height 46
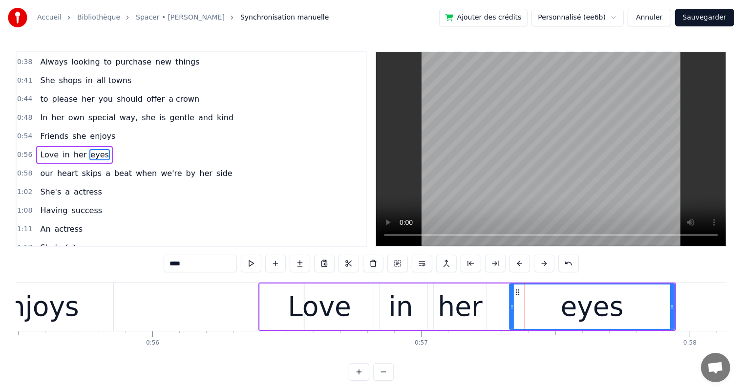
drag, startPoint x: 500, startPoint y: 308, endPoint x: 512, endPoint y: 310, distance: 11.5
click at [512, 310] on div at bounding box center [512, 306] width 4 height 44
drag, startPoint x: 671, startPoint y: 304, endPoint x: 658, endPoint y: 306, distance: 13.8
click at [658, 306] on icon at bounding box center [658, 307] width 4 height 8
click at [484, 300] on div "her" at bounding box center [460, 306] width 53 height 46
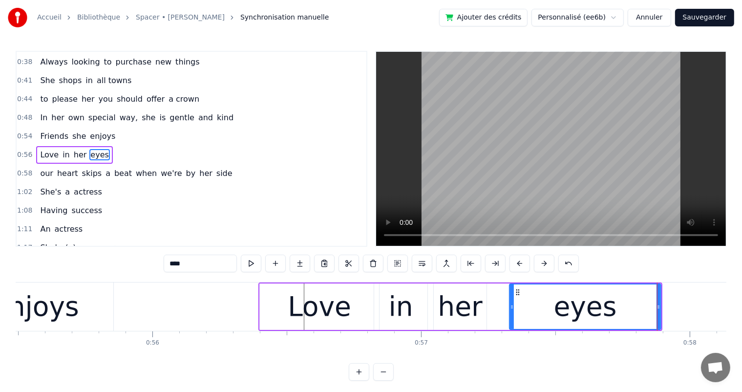
type input "***"
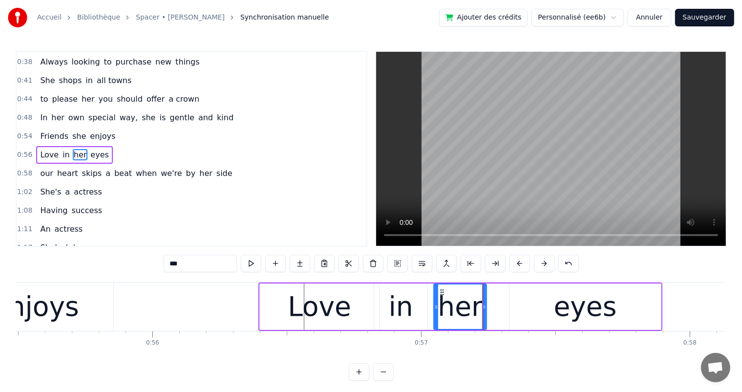
drag, startPoint x: 489, startPoint y: 307, endPoint x: 498, endPoint y: 307, distance: 9.3
click at [498, 307] on div "Love in her eyes" at bounding box center [460, 306] width 404 height 48
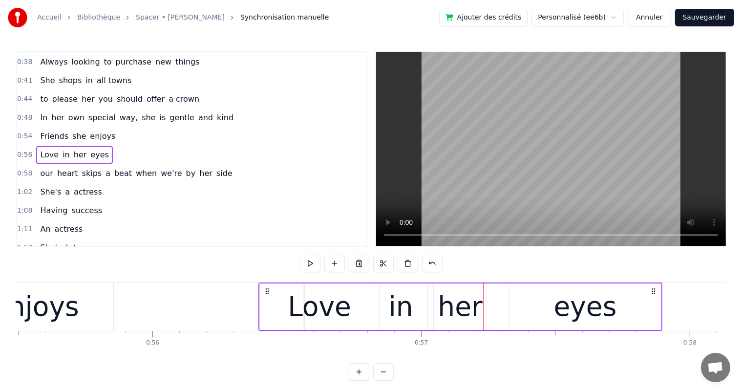
click at [476, 308] on div "her" at bounding box center [459, 306] width 44 height 41
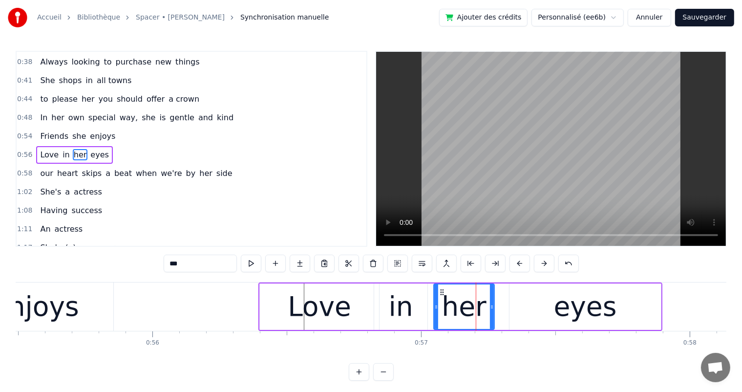
drag, startPoint x: 481, startPoint y: 308, endPoint x: 491, endPoint y: 310, distance: 10.5
click at [491, 310] on div at bounding box center [492, 306] width 4 height 44
click at [410, 308] on div "in" at bounding box center [400, 306] width 53 height 46
type input "**"
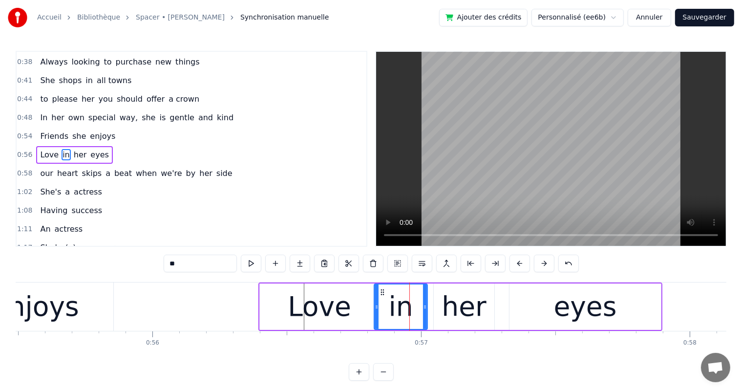
click at [98, 146] on div "Love in her eyes" at bounding box center [74, 155] width 76 height 18
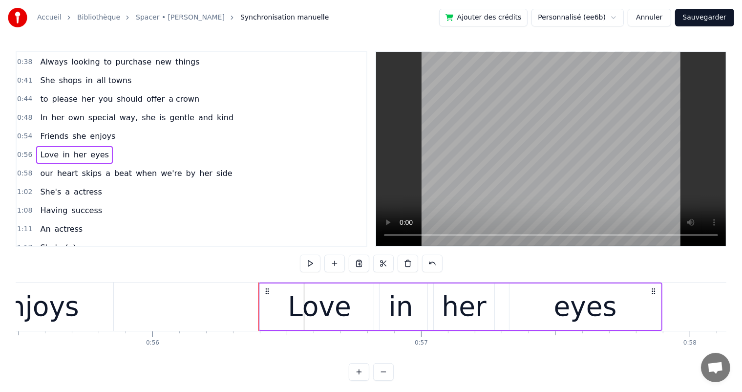
click at [314, 266] on button at bounding box center [310, 263] width 21 height 18
click at [121, 165] on div "our heart skips a beat when we're by her side" at bounding box center [136, 174] width 200 height 18
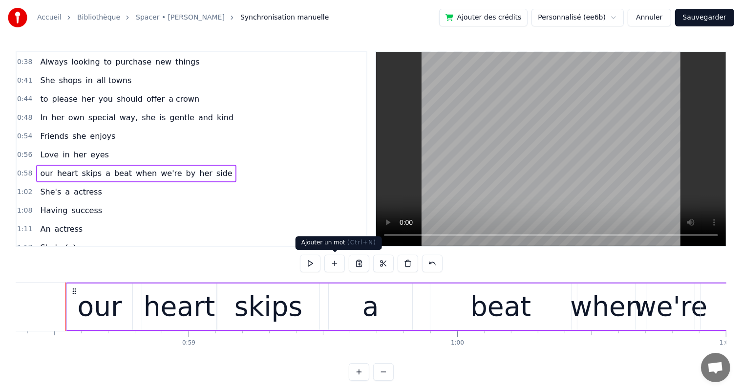
scroll to position [0, 15670]
click at [310, 267] on button at bounding box center [310, 263] width 21 height 18
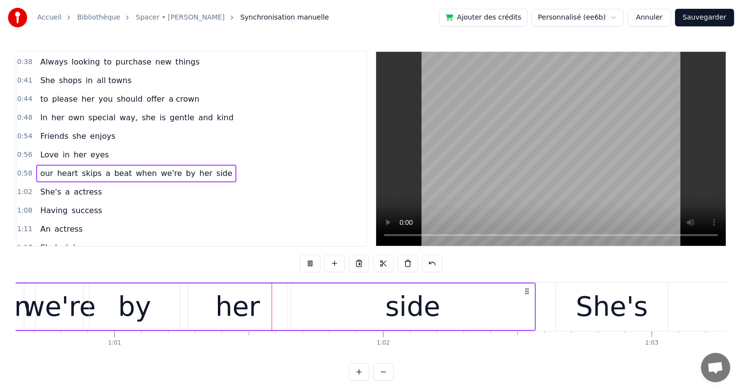
scroll to position [0, 16292]
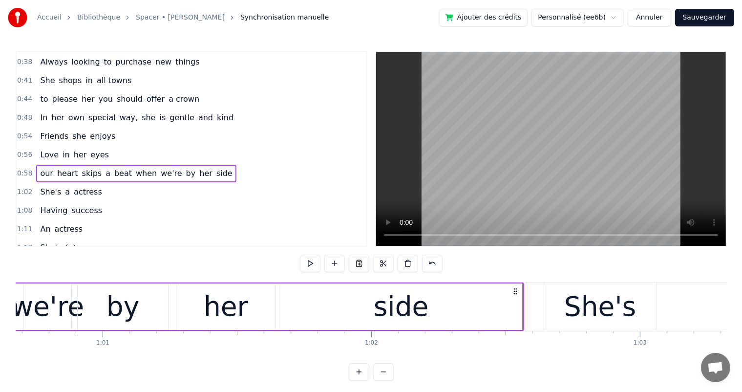
click at [310, 267] on button at bounding box center [310, 263] width 21 height 18
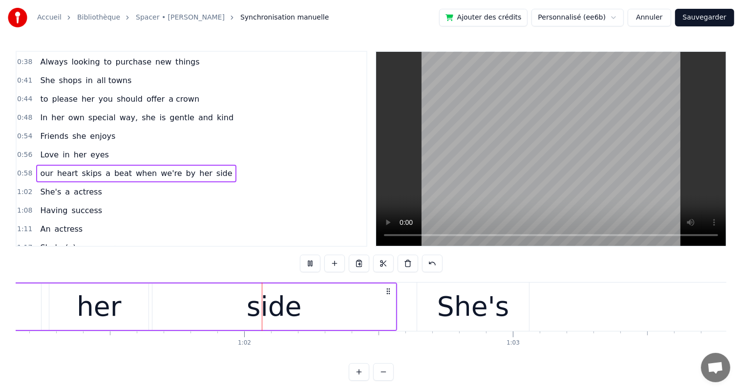
scroll to position [0, 16442]
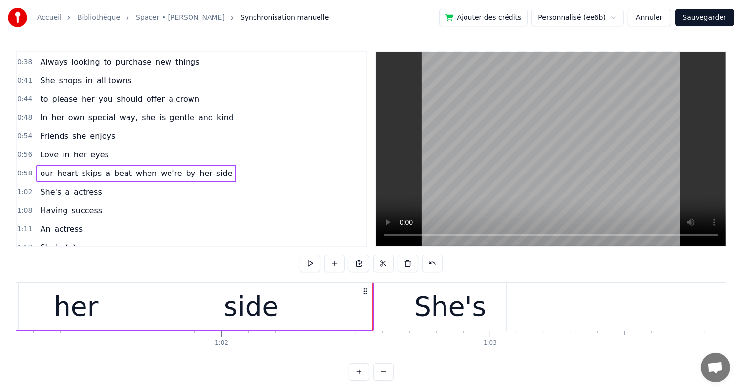
click at [428, 318] on div "She's" at bounding box center [450, 306] width 72 height 41
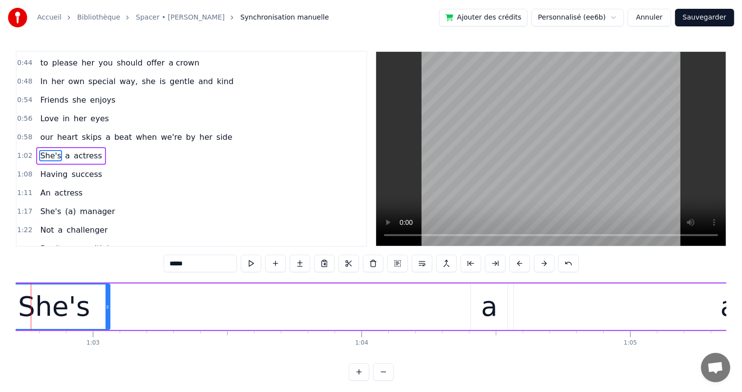
scroll to position [0, 16683]
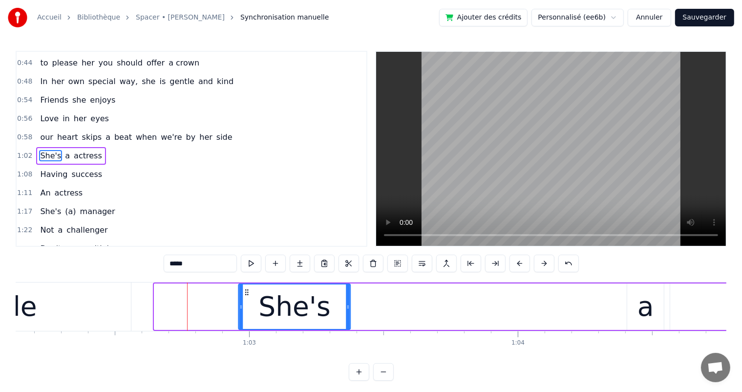
drag, startPoint x: 163, startPoint y: 289, endPoint x: 248, endPoint y: 302, distance: 85.6
click at [248, 302] on div "She's" at bounding box center [294, 306] width 111 height 44
click at [90, 150] on span "actress" at bounding box center [88, 156] width 30 height 12
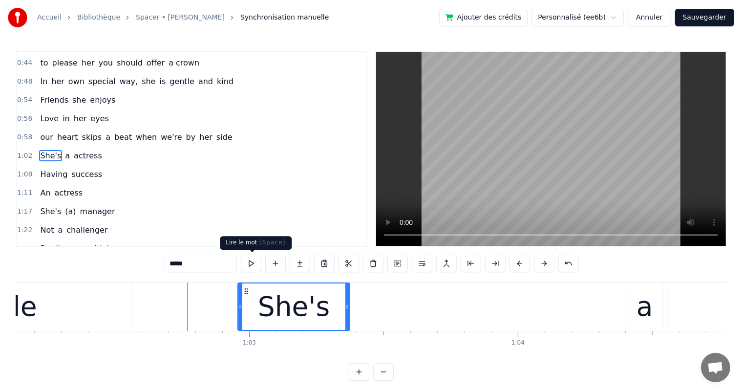
click at [254, 269] on button at bounding box center [251, 263] width 21 height 18
click at [92, 147] on div "She's a actress" at bounding box center [70, 156] width 69 height 18
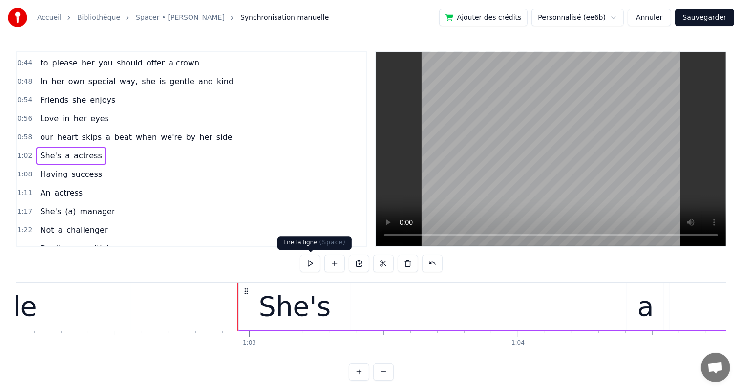
click at [309, 263] on button at bounding box center [310, 263] width 21 height 18
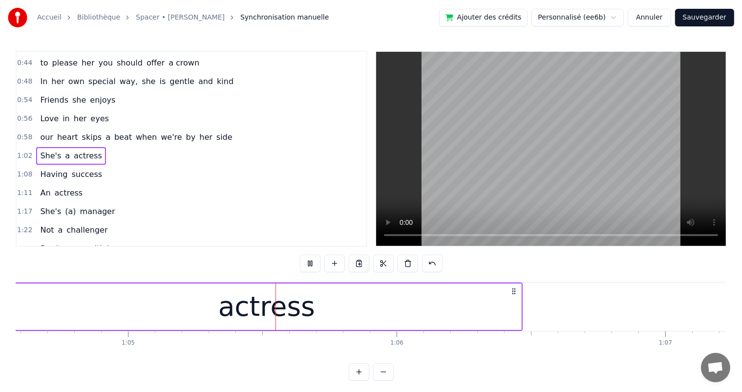
scroll to position [0, 17342]
click at [476, 304] on div "actress" at bounding box center [265, 306] width 509 height 46
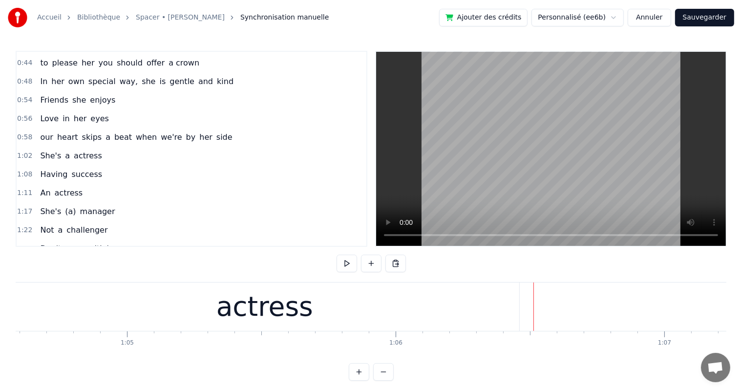
click at [509, 304] on div "actress" at bounding box center [264, 306] width 509 height 48
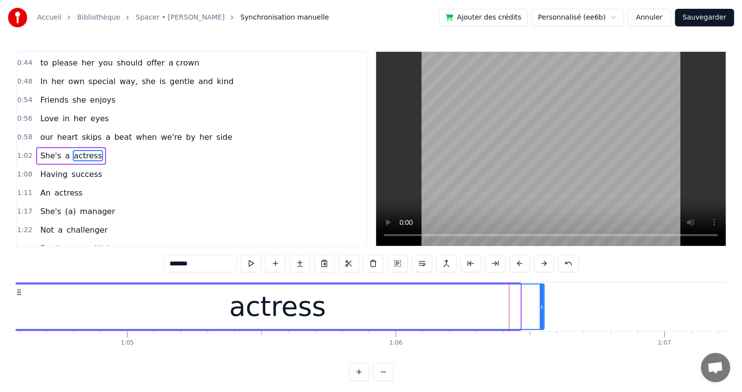
drag, startPoint x: 519, startPoint y: 307, endPoint x: 499, endPoint y: 314, distance: 21.0
click at [539, 314] on div at bounding box center [541, 306] width 4 height 44
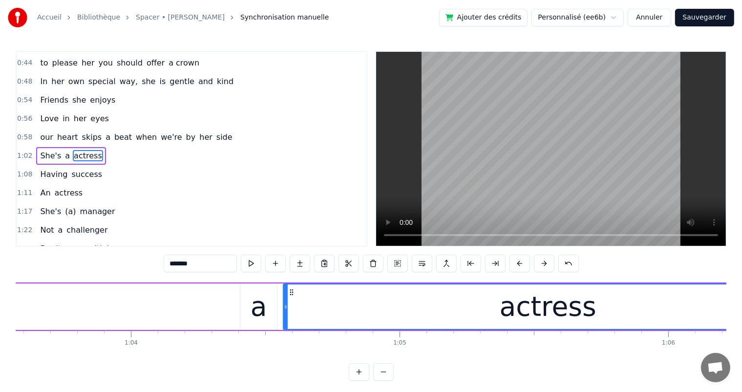
scroll to position [0, 17069]
click at [249, 321] on div "a" at bounding box center [259, 306] width 37 height 46
type input "*"
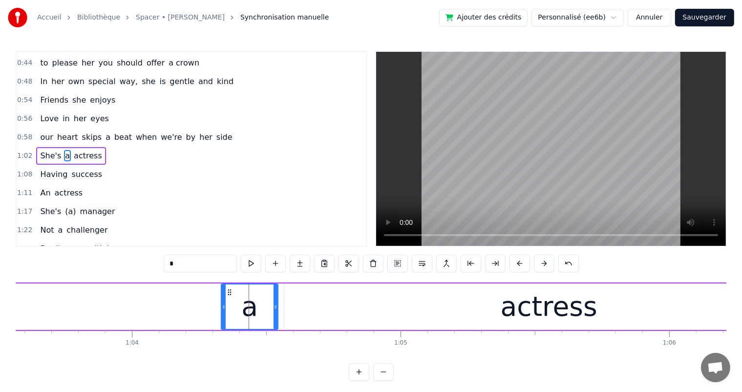
drag, startPoint x: 243, startPoint y: 307, endPoint x: 223, endPoint y: 307, distance: 20.0
click at [223, 307] on icon at bounding box center [224, 307] width 4 height 8
click at [252, 265] on button at bounding box center [251, 263] width 21 height 18
click at [80, 139] on div "0:58 our heart skips a beat when we're by her side" at bounding box center [192, 137] width 350 height 19
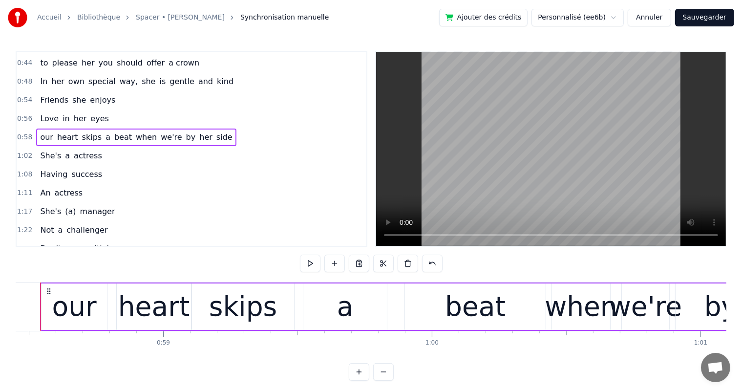
scroll to position [0, 15670]
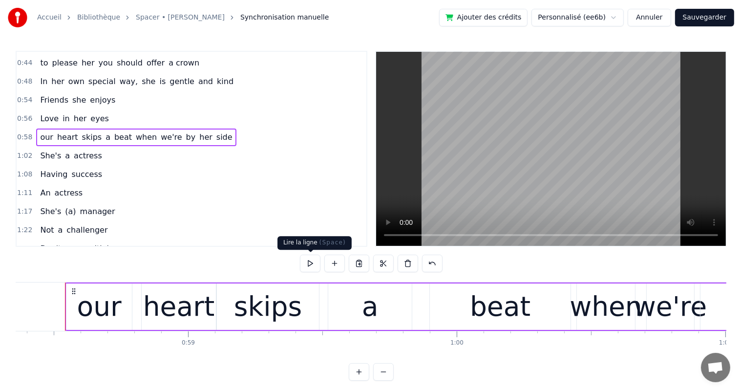
click at [314, 266] on button at bounding box center [310, 263] width 21 height 18
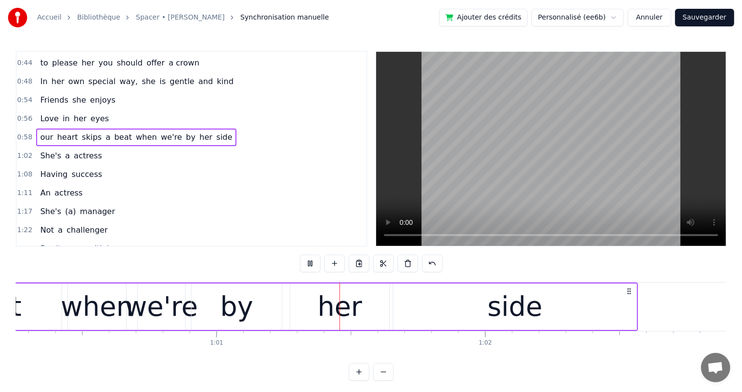
scroll to position [0, 16297]
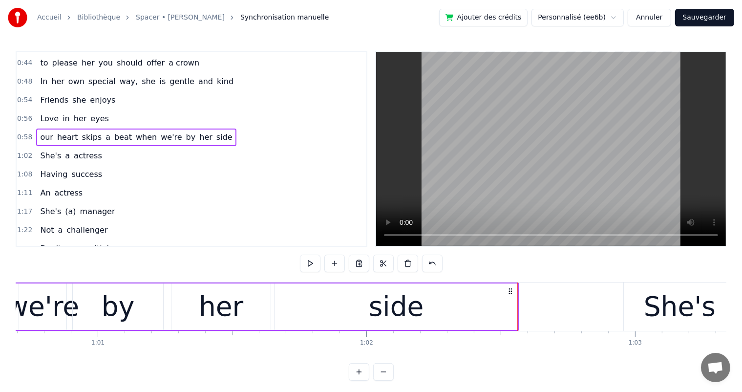
click at [90, 147] on div "She's a actress" at bounding box center [70, 156] width 69 height 18
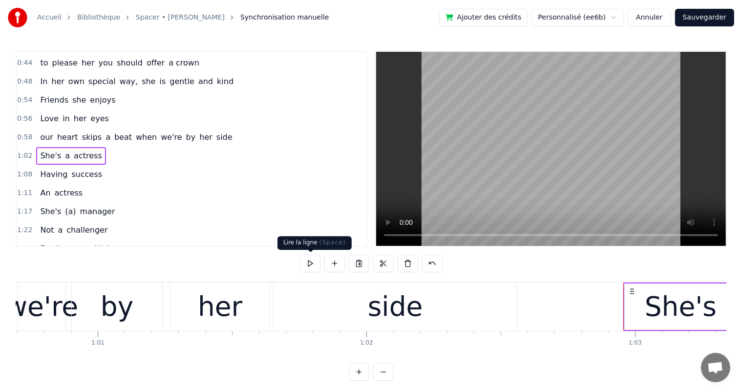
click at [310, 260] on button at bounding box center [310, 263] width 21 height 18
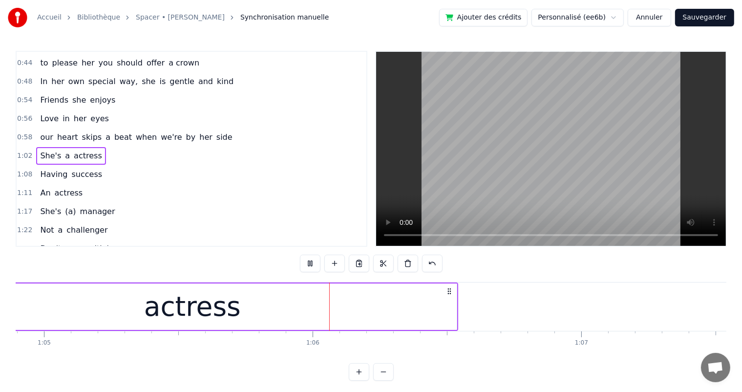
scroll to position [0, 17553]
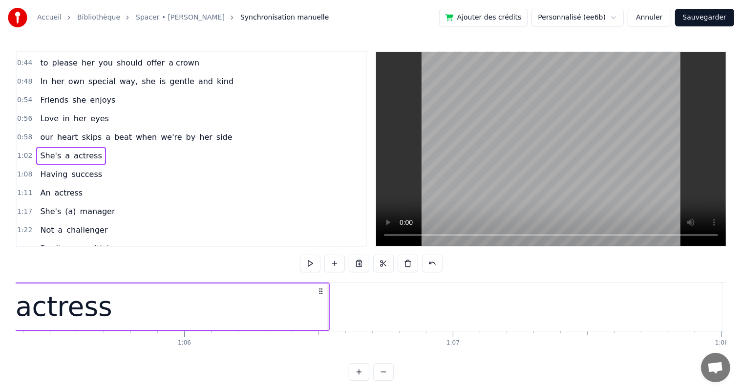
click at [96, 167] on div "1:08 Having success" at bounding box center [192, 174] width 350 height 19
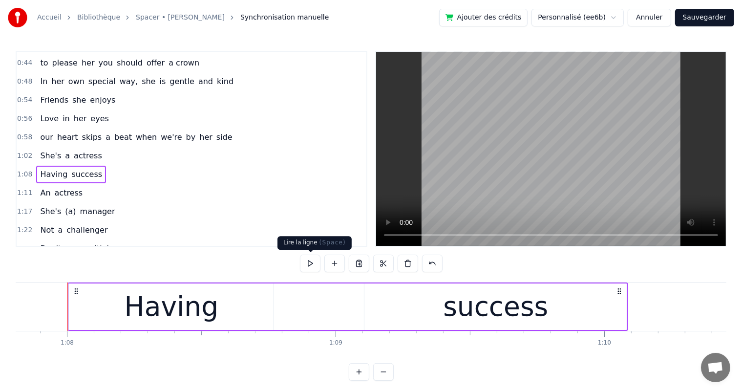
scroll to position [0, 18210]
click at [311, 259] on button at bounding box center [310, 263] width 21 height 18
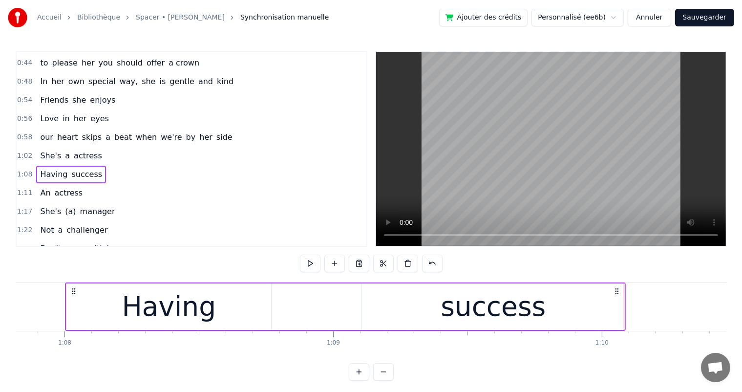
click at [608, 304] on div "success" at bounding box center [493, 306] width 262 height 46
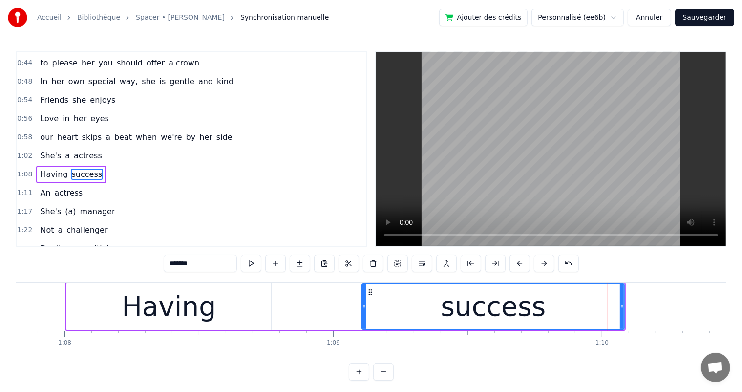
scroll to position [127, 0]
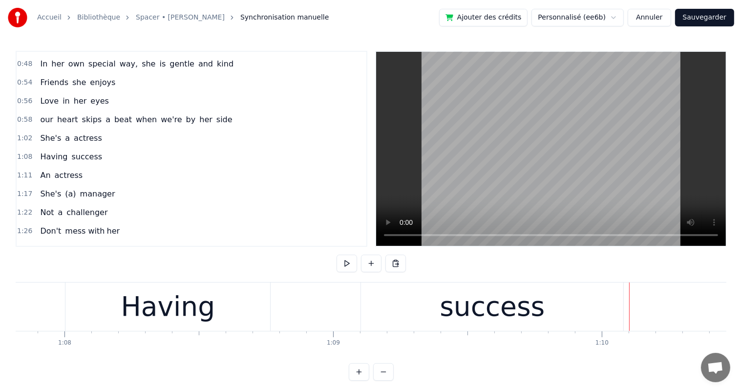
click at [613, 305] on div "success" at bounding box center [492, 306] width 262 height 48
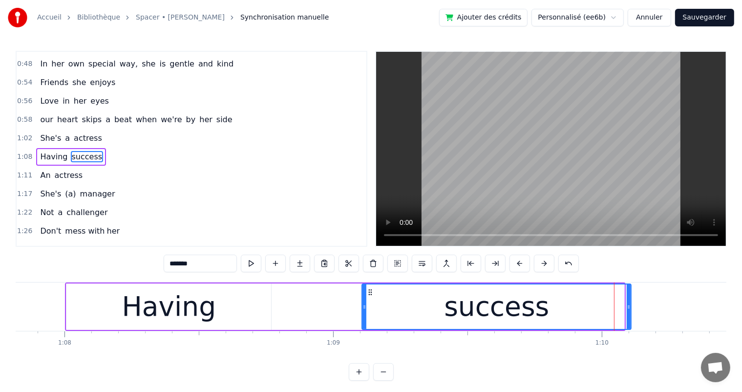
drag, startPoint x: 621, startPoint y: 305, endPoint x: 628, endPoint y: 305, distance: 6.8
click at [628, 305] on icon at bounding box center [628, 307] width 4 height 8
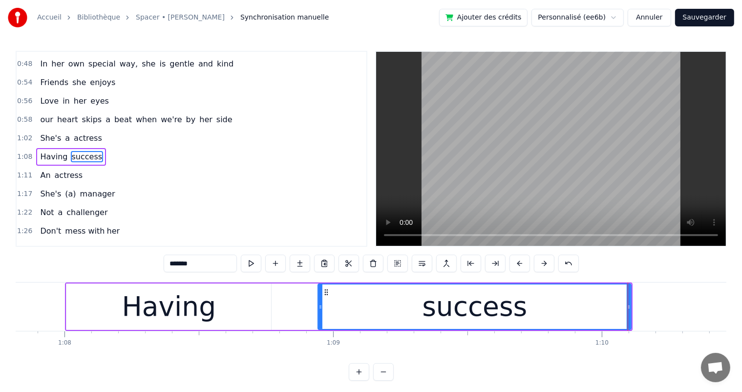
drag, startPoint x: 365, startPoint y: 308, endPoint x: 321, endPoint y: 311, distance: 44.1
click at [321, 311] on div at bounding box center [320, 306] width 4 height 44
click at [107, 318] on div "Having" at bounding box center [168, 306] width 205 height 46
type input "******"
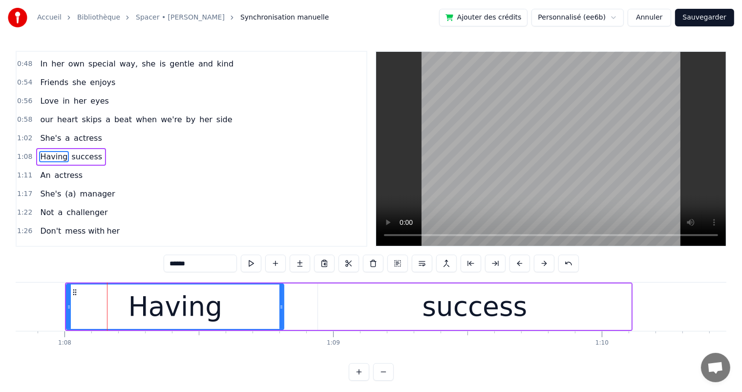
drag, startPoint x: 268, startPoint y: 307, endPoint x: 280, endPoint y: 308, distance: 12.7
click at [280, 308] on icon at bounding box center [281, 307] width 4 height 8
click at [248, 268] on button at bounding box center [251, 263] width 21 height 18
click at [78, 170] on div "1:11 An actress" at bounding box center [192, 175] width 350 height 19
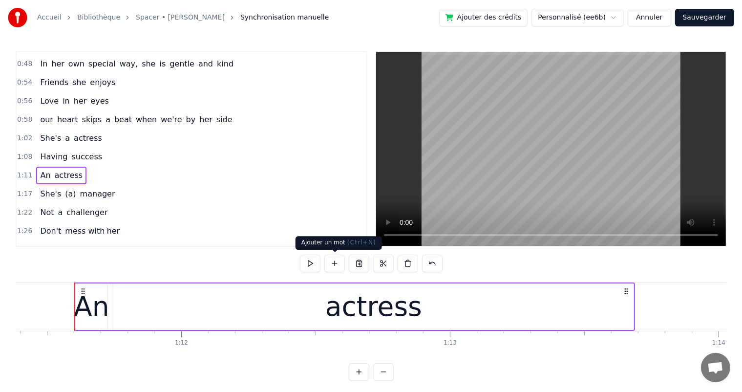
scroll to position [0, 19177]
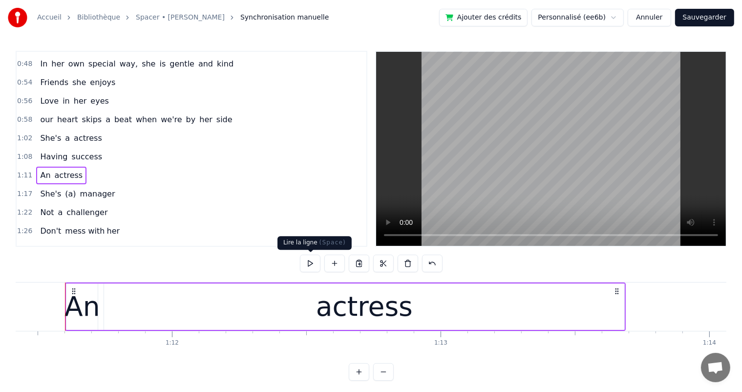
click at [312, 260] on button at bounding box center [310, 263] width 21 height 18
click at [107, 185] on div "1:17 She's (a) manager" at bounding box center [192, 194] width 350 height 19
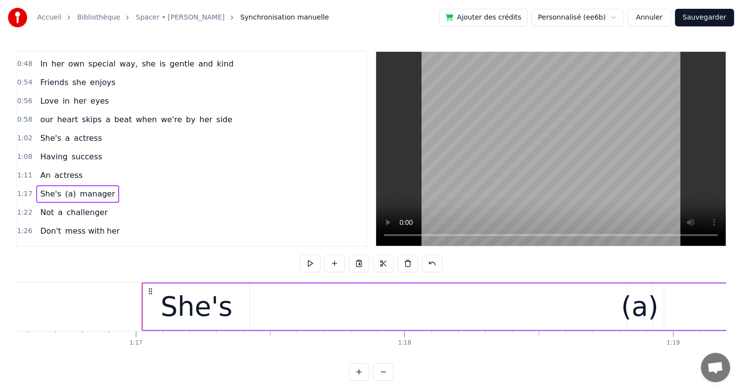
scroll to position [0, 20633]
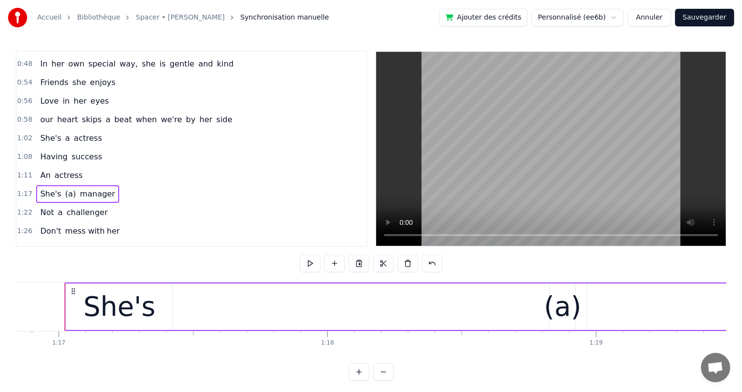
click at [319, 268] on button at bounding box center [310, 263] width 21 height 18
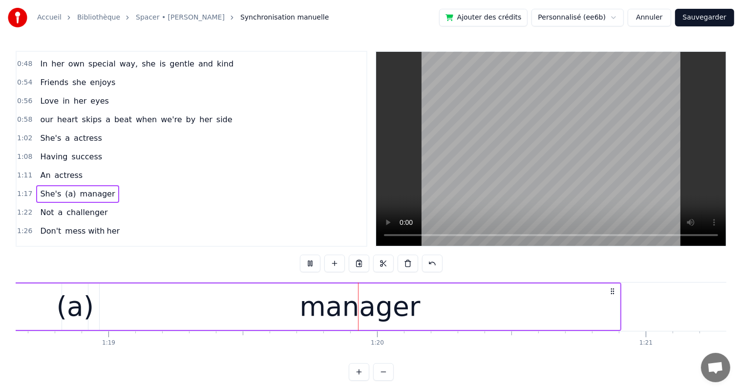
scroll to position [0, 21257]
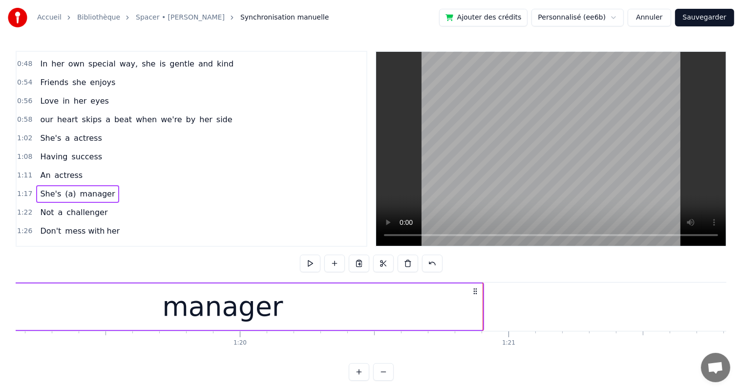
click at [97, 207] on span "challenger" at bounding box center [86, 213] width 43 height 12
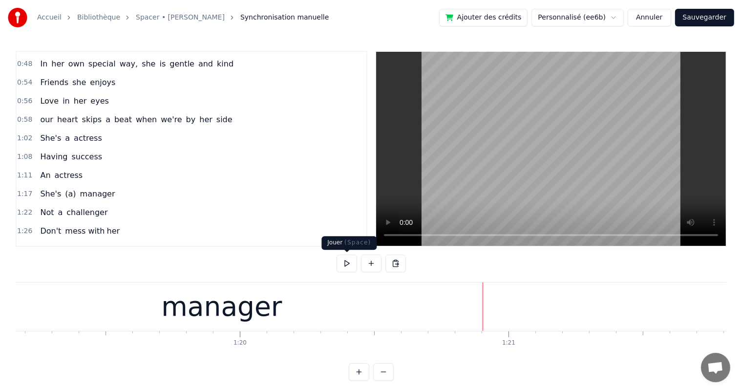
click at [347, 263] on button at bounding box center [346, 263] width 21 height 18
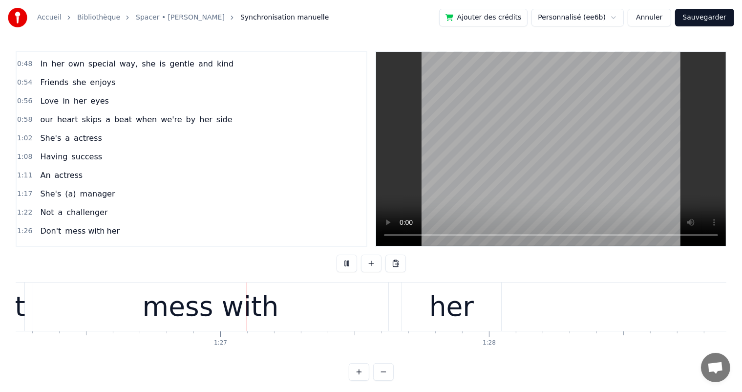
scroll to position [0, 23157]
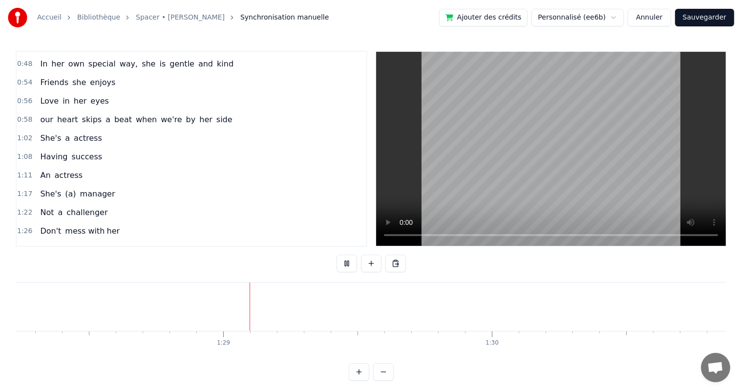
click at [347, 263] on button at bounding box center [346, 263] width 21 height 18
click at [101, 205] on div "1:22 Not a challenger" at bounding box center [192, 212] width 350 height 19
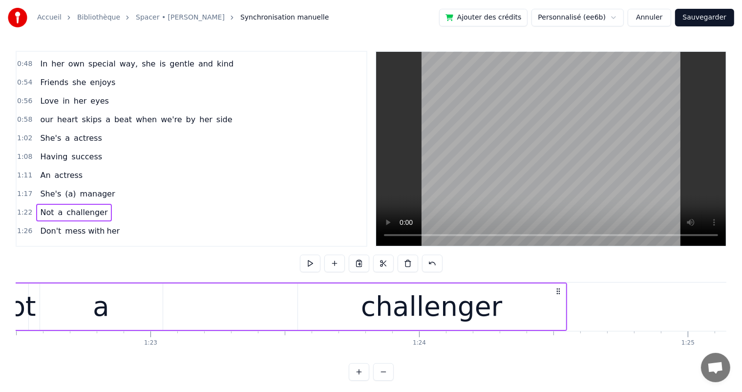
scroll to position [0, 22082]
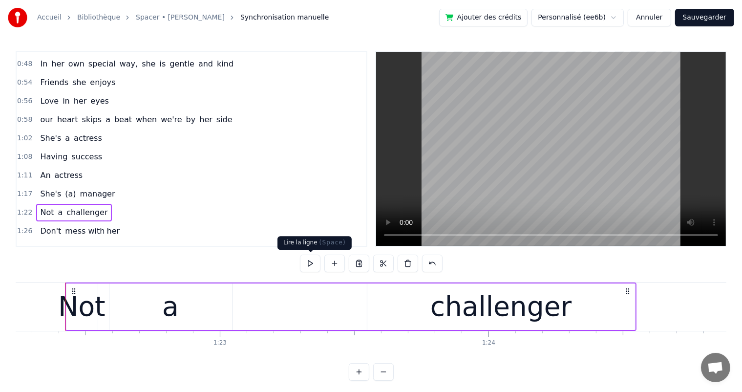
click at [305, 268] on button at bounding box center [310, 263] width 21 height 18
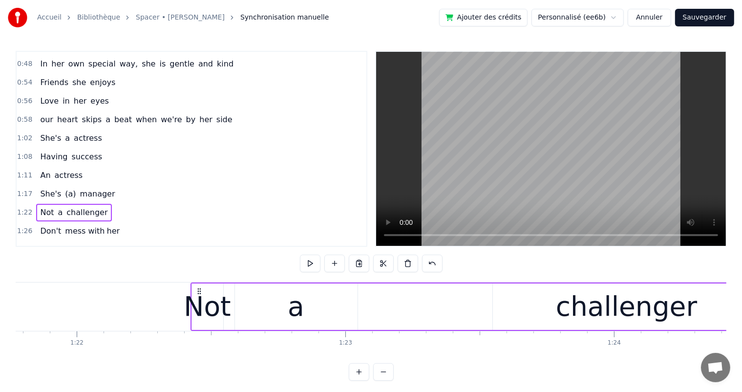
scroll to position [0, 21946]
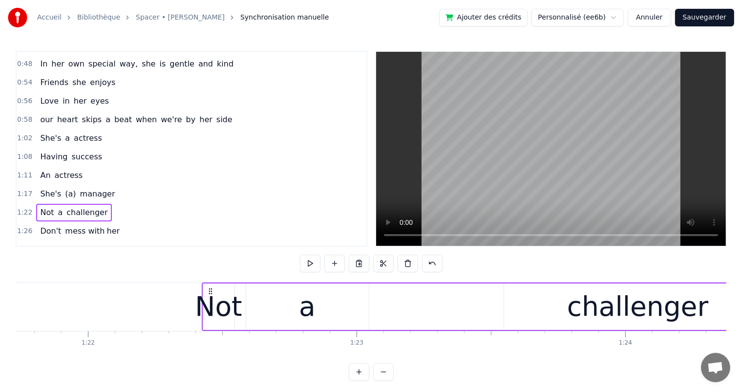
click at [209, 313] on div "Not" at bounding box center [218, 306] width 47 height 41
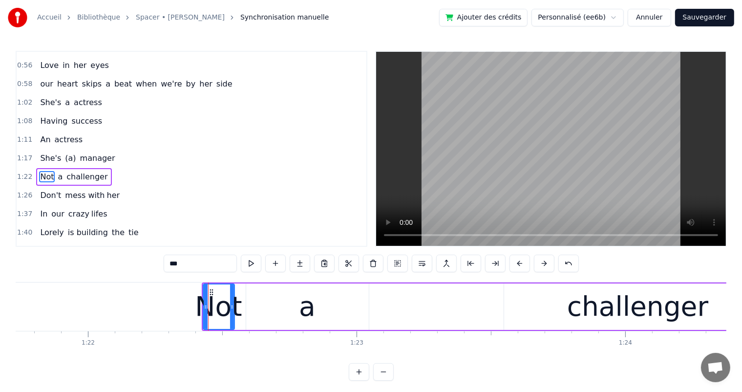
scroll to position [181, 0]
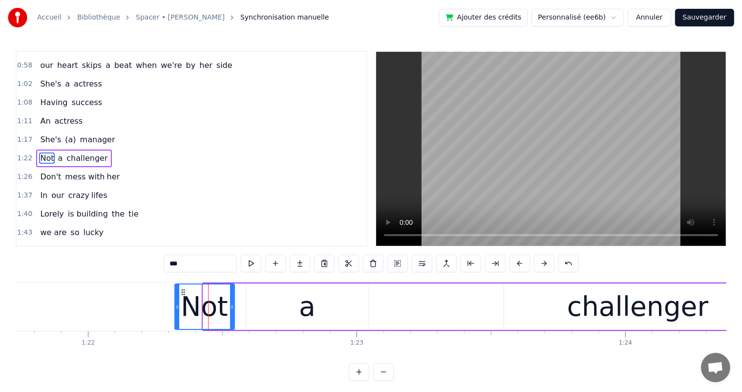
drag, startPoint x: 204, startPoint y: 308, endPoint x: 176, endPoint y: 308, distance: 28.3
click at [176, 308] on icon at bounding box center [177, 307] width 4 height 8
drag, startPoint x: 230, startPoint y: 305, endPoint x: 244, endPoint y: 305, distance: 13.7
click at [244, 305] on icon at bounding box center [246, 307] width 4 height 8
click at [317, 316] on div "a" at bounding box center [307, 306] width 123 height 46
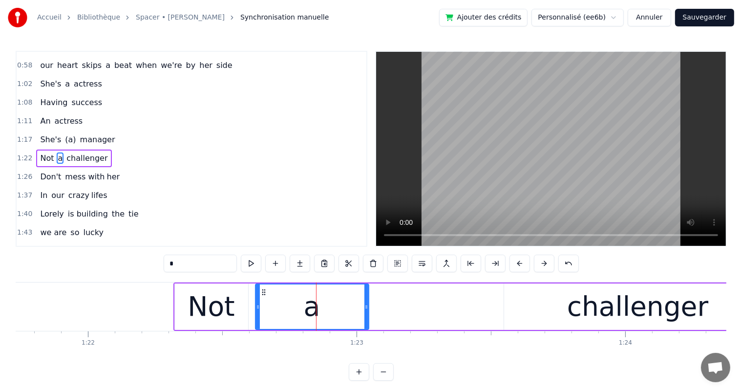
drag, startPoint x: 248, startPoint y: 308, endPoint x: 257, endPoint y: 309, distance: 9.3
click at [257, 309] on icon at bounding box center [258, 307] width 4 height 8
drag, startPoint x: 367, startPoint y: 310, endPoint x: 374, endPoint y: 310, distance: 6.8
click at [374, 310] on div at bounding box center [373, 306] width 4 height 44
click at [518, 306] on div "challenger" at bounding box center [638, 306] width 268 height 46
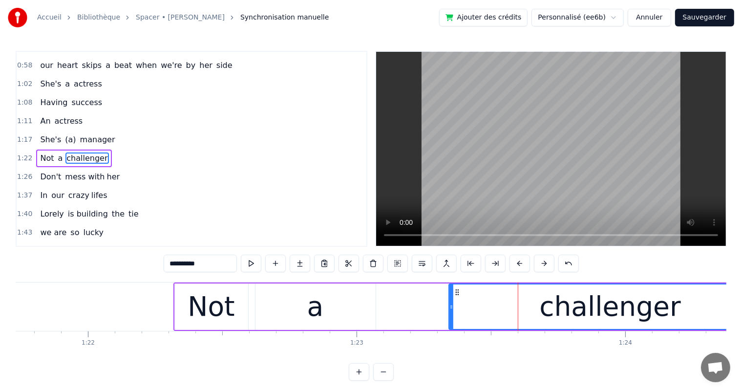
drag, startPoint x: 506, startPoint y: 305, endPoint x: 451, endPoint y: 303, distance: 55.2
click at [451, 303] on icon at bounding box center [451, 307] width 4 height 8
click at [57, 152] on span "a" at bounding box center [60, 157] width 7 height 11
type input "*"
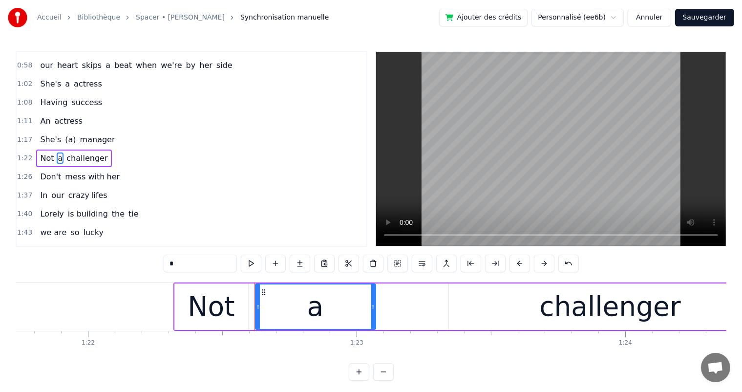
click at [47, 149] on div "Not a challenger" at bounding box center [73, 158] width 75 height 18
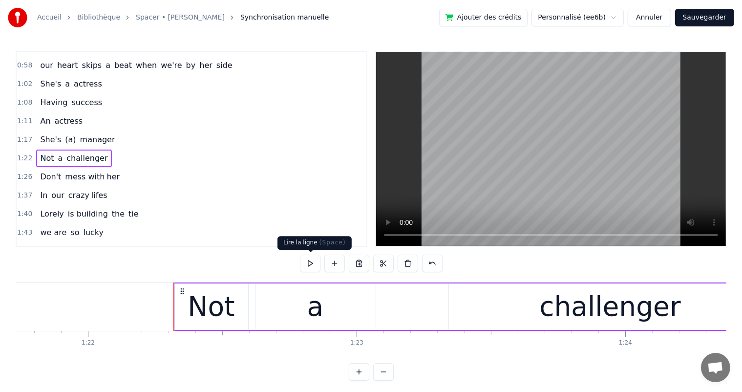
click at [310, 262] on button at bounding box center [310, 263] width 21 height 18
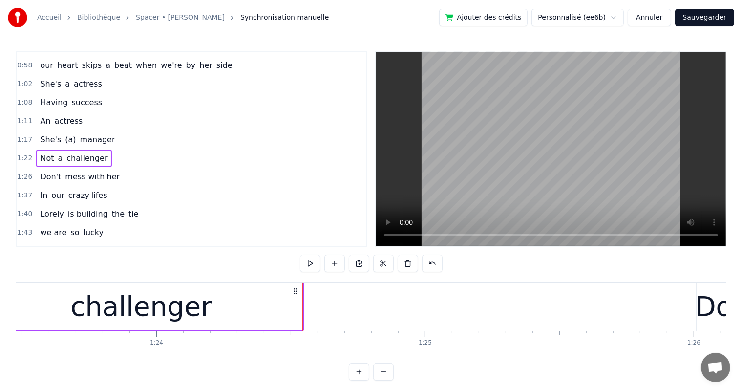
scroll to position [0, 22586]
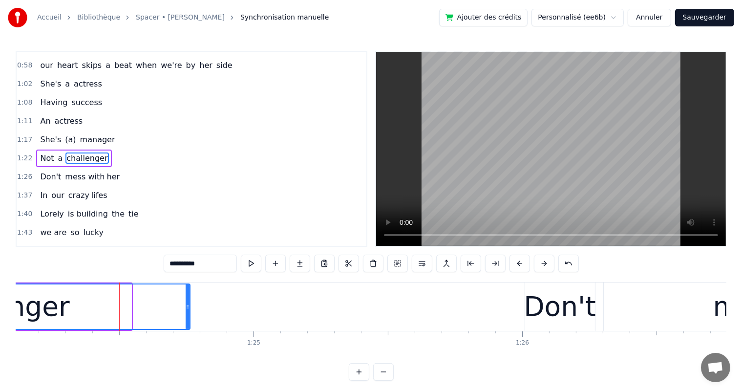
drag, startPoint x: 127, startPoint y: 310, endPoint x: 186, endPoint y: 314, distance: 58.7
click at [186, 314] on div at bounding box center [188, 306] width 4 height 44
click at [90, 174] on div "Don't mess with her" at bounding box center [79, 177] width 87 height 18
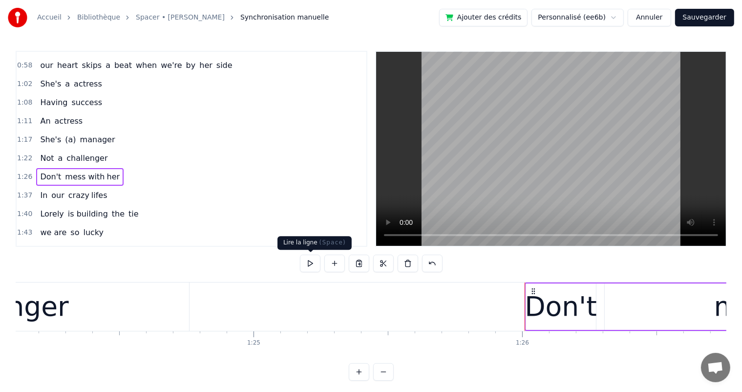
click at [307, 265] on button at bounding box center [310, 263] width 21 height 18
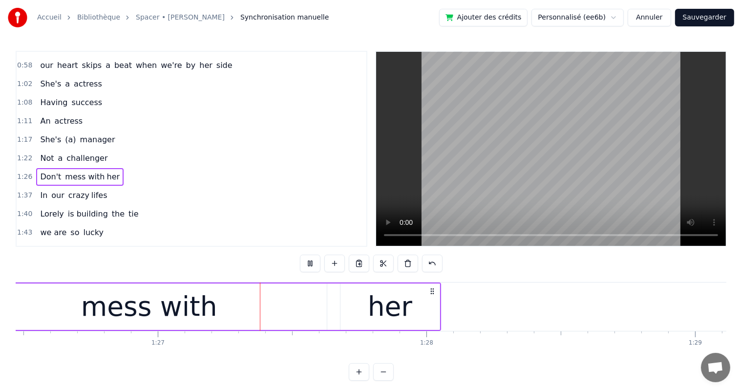
scroll to position [0, 23248]
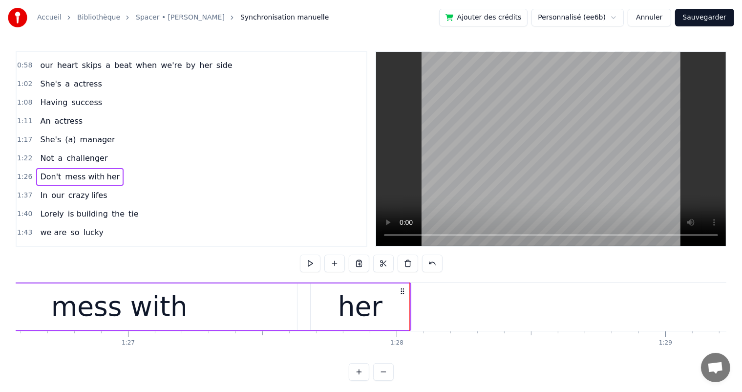
click at [94, 171] on span "mess with" at bounding box center [84, 176] width 41 height 11
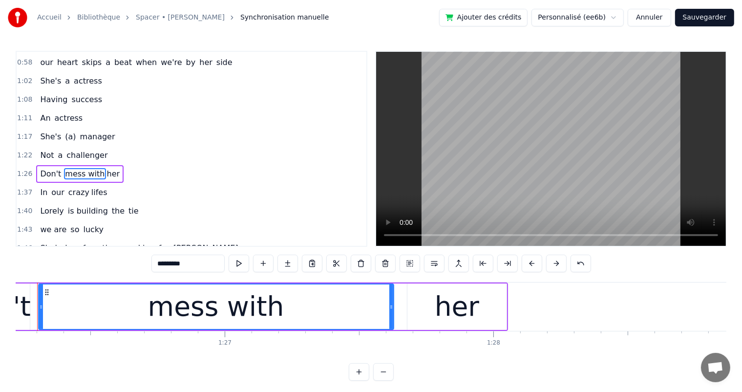
scroll to position [0, 23124]
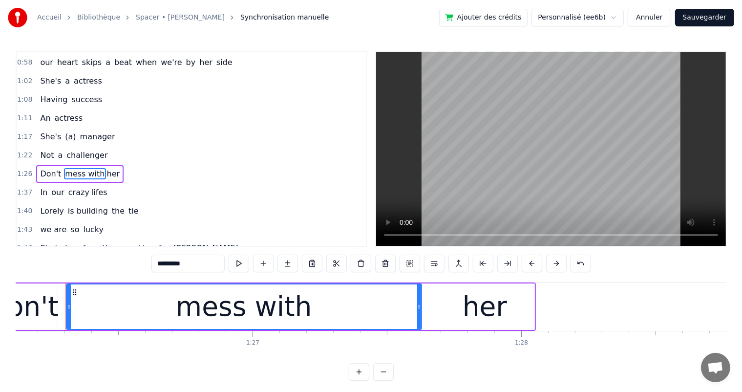
click at [432, 314] on div "mess with her" at bounding box center [300, 306] width 469 height 46
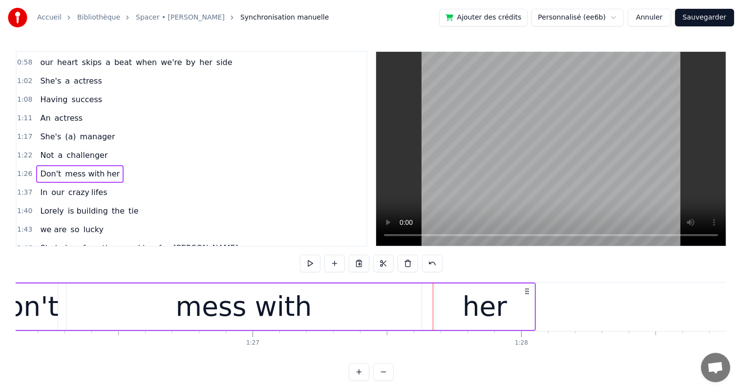
click at [461, 314] on div "her" at bounding box center [484, 306] width 99 height 46
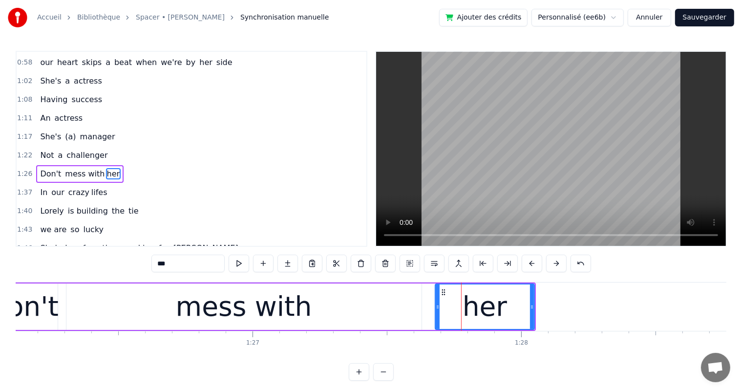
scroll to position [199, 0]
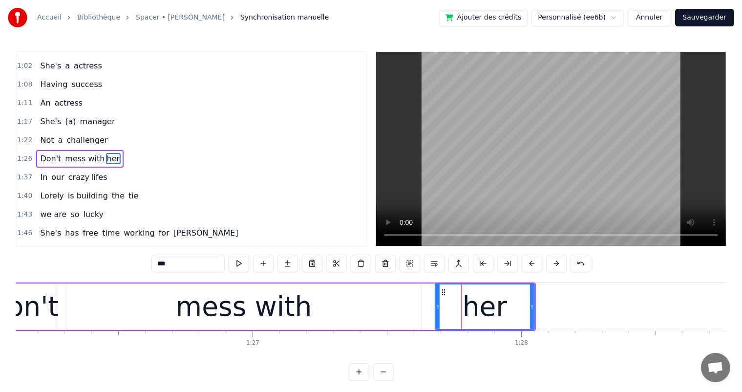
click at [371, 309] on div "mess with" at bounding box center [243, 306] width 355 height 46
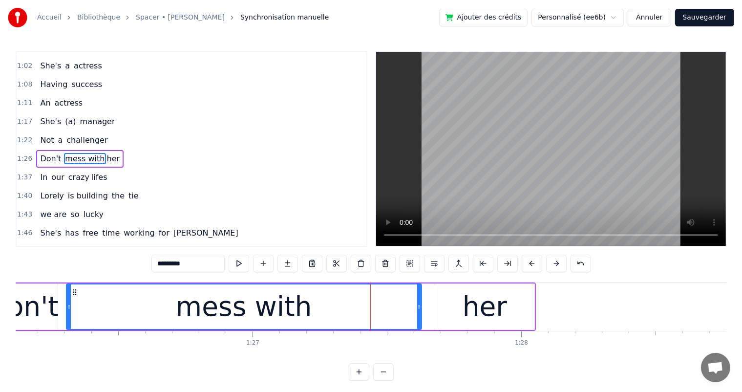
click at [196, 256] on input "*********" at bounding box center [187, 263] width 73 height 18
type input "*********"
click at [287, 270] on button at bounding box center [287, 263] width 21 height 18
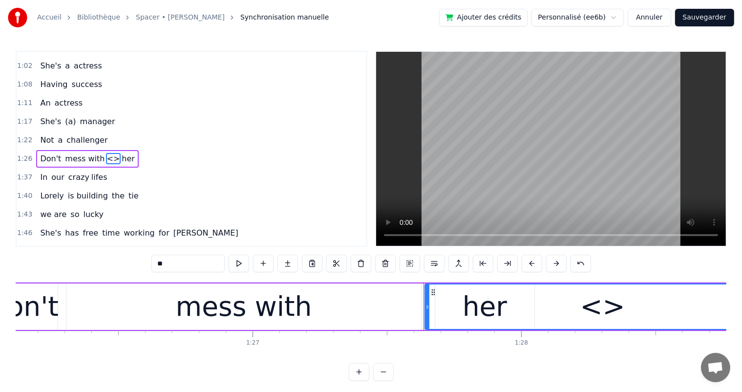
click at [106, 153] on span "<>" at bounding box center [113, 158] width 15 height 11
drag, startPoint x: 189, startPoint y: 267, endPoint x: 127, endPoint y: 266, distance: 62.0
click at [127, 266] on div "0:15 She's a shoper 0:20 A skirt chaser 0:24 A shoper 0:35 she enjoys shopping …" at bounding box center [371, 216] width 710 height 330
click at [216, 300] on div "mess with" at bounding box center [244, 306] width 136 height 41
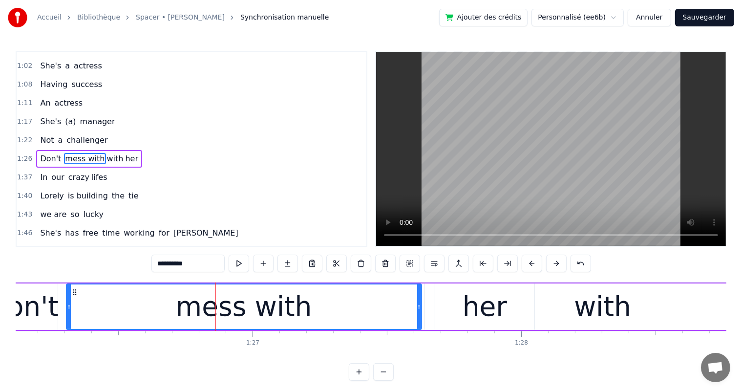
drag, startPoint x: 173, startPoint y: 264, endPoint x: 218, endPoint y: 263, distance: 45.4
click at [218, 263] on input "*********" at bounding box center [187, 263] width 73 height 18
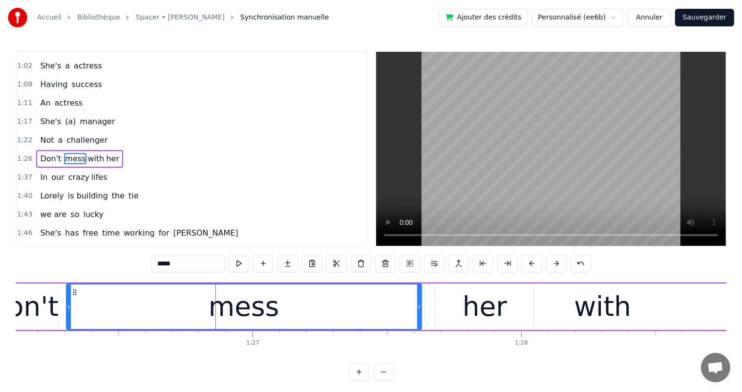
click at [166, 304] on div "mess" at bounding box center [244, 306] width 354 height 44
click at [91, 153] on span "with" at bounding box center [95, 158] width 19 height 11
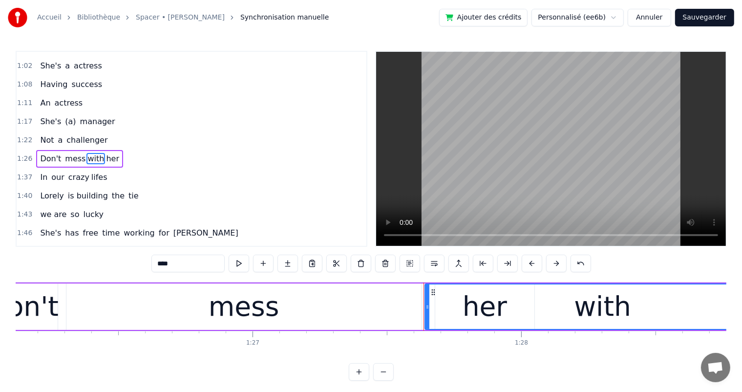
click at [179, 295] on div "mess" at bounding box center [243, 306] width 355 height 46
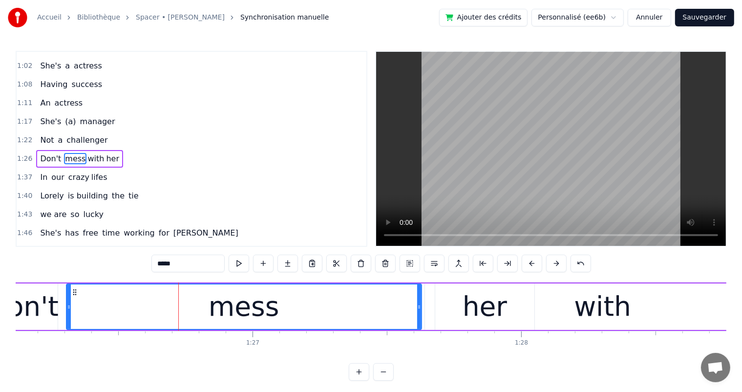
click at [68, 305] on icon at bounding box center [69, 307] width 4 height 8
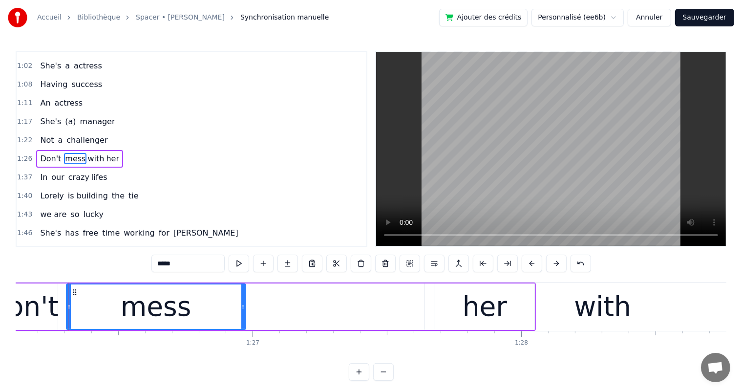
drag, startPoint x: 419, startPoint y: 307, endPoint x: 243, endPoint y: 321, distance: 176.3
click at [243, 321] on div at bounding box center [243, 306] width 4 height 44
click at [601, 309] on div "with" at bounding box center [602, 306] width 57 height 41
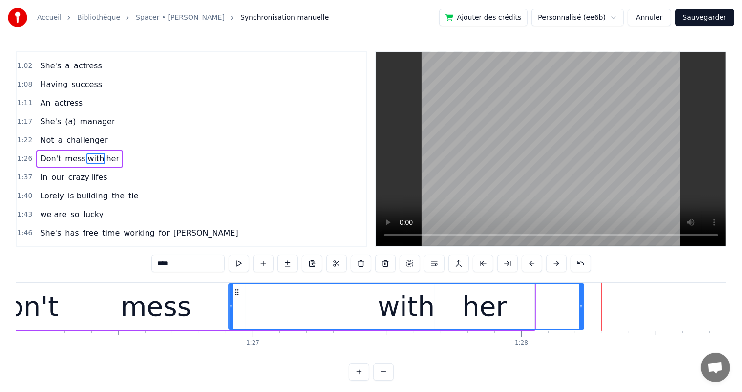
drag, startPoint x: 432, startPoint y: 290, endPoint x: 236, endPoint y: 297, distance: 195.9
click at [236, 297] on div "with" at bounding box center [406, 306] width 354 height 44
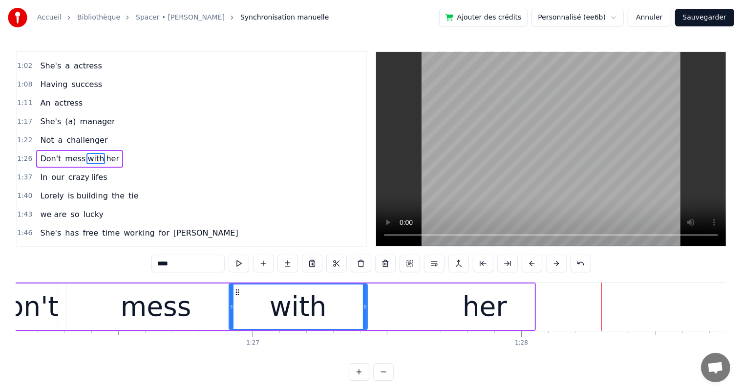
drag, startPoint x: 579, startPoint y: 306, endPoint x: 363, endPoint y: 314, distance: 216.9
click at [363, 314] on div at bounding box center [365, 306] width 4 height 44
click at [487, 310] on div "her" at bounding box center [484, 306] width 44 height 41
type input "***"
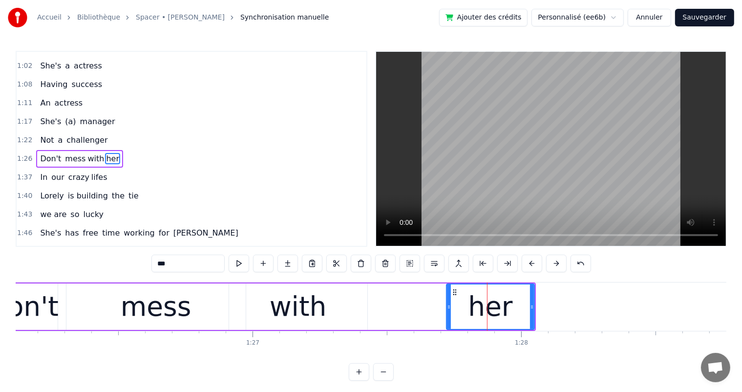
drag, startPoint x: 438, startPoint y: 307, endPoint x: 450, endPoint y: 309, distance: 11.9
click at [450, 309] on icon at bounding box center [449, 307] width 4 height 8
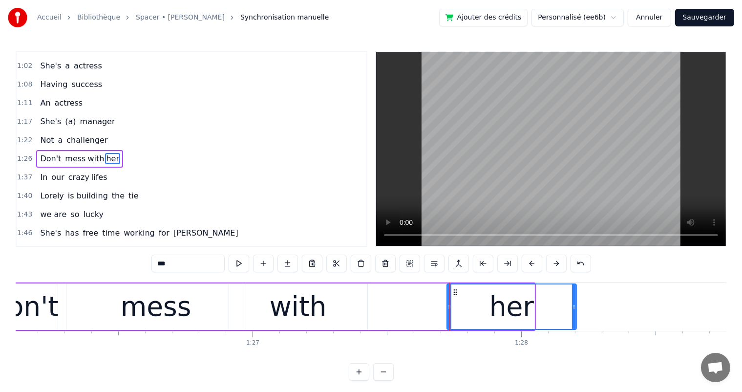
drag, startPoint x: 532, startPoint y: 308, endPoint x: 574, endPoint y: 310, distance: 42.0
click at [574, 310] on icon at bounding box center [574, 307] width 4 height 8
click at [403, 296] on div "mess with her" at bounding box center [321, 306] width 511 height 46
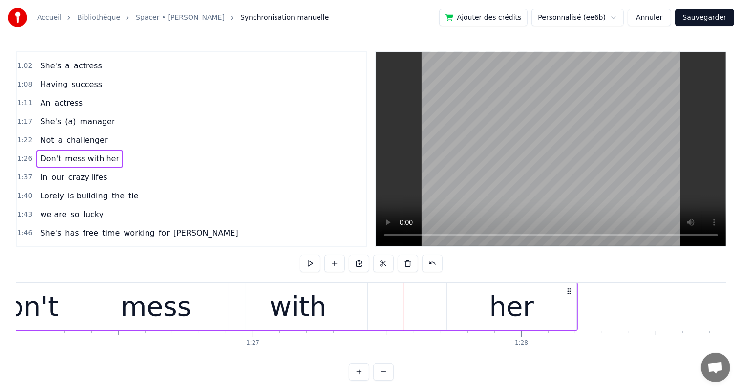
click at [365, 312] on div "with" at bounding box center [298, 306] width 138 height 46
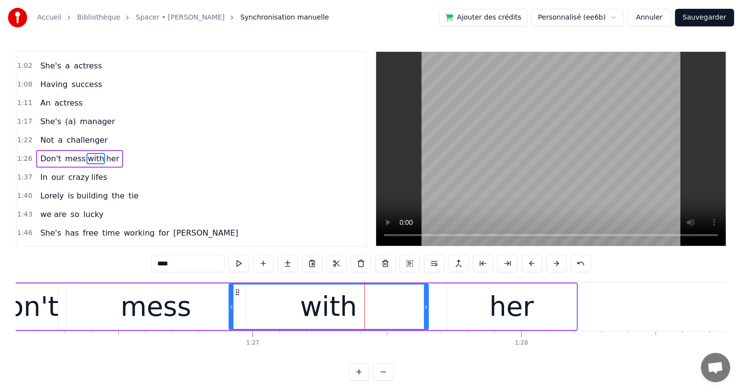
drag, startPoint x: 364, startPoint y: 310, endPoint x: 425, endPoint y: 312, distance: 61.0
click at [425, 312] on div at bounding box center [426, 306] width 4 height 44
drag, startPoint x: 231, startPoint y: 307, endPoint x: 271, endPoint y: 309, distance: 40.6
click at [271, 309] on icon at bounding box center [272, 307] width 4 height 8
click at [184, 309] on div "mess" at bounding box center [156, 306] width 71 height 41
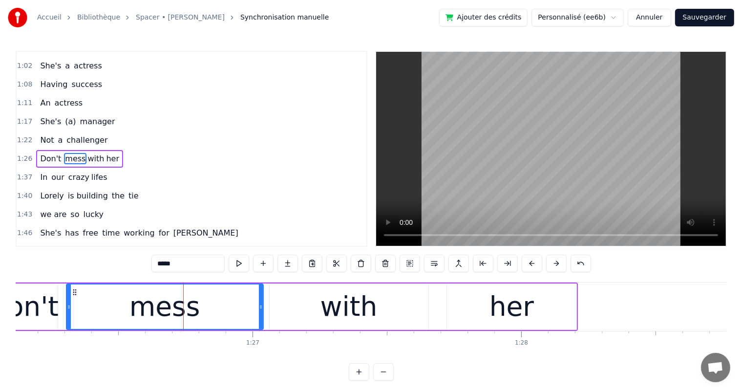
drag, startPoint x: 244, startPoint y: 307, endPoint x: 262, endPoint y: 311, distance: 18.2
click at [262, 311] on div at bounding box center [261, 306] width 4 height 44
click at [70, 305] on div "mess" at bounding box center [165, 306] width 196 height 44
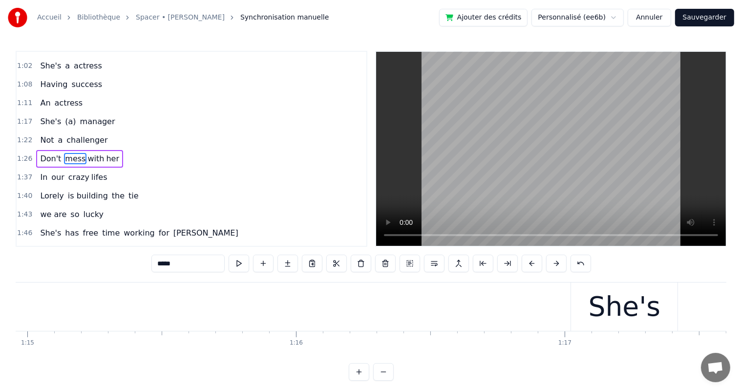
scroll to position [0, 20016]
click at [107, 153] on span "her" at bounding box center [112, 158] width 15 height 11
type input "***"
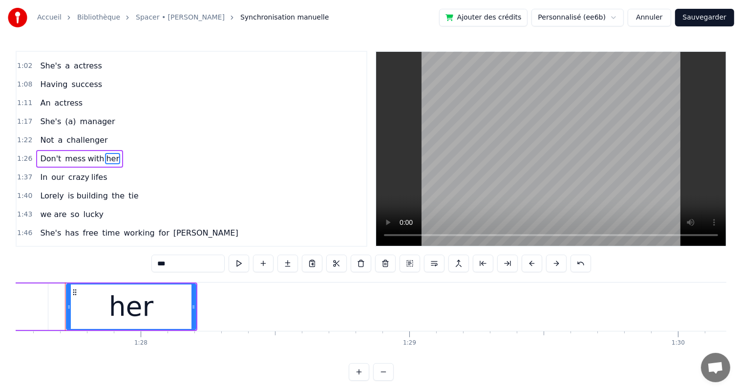
click at [60, 150] on div "Don't mess with her" at bounding box center [79, 159] width 87 height 18
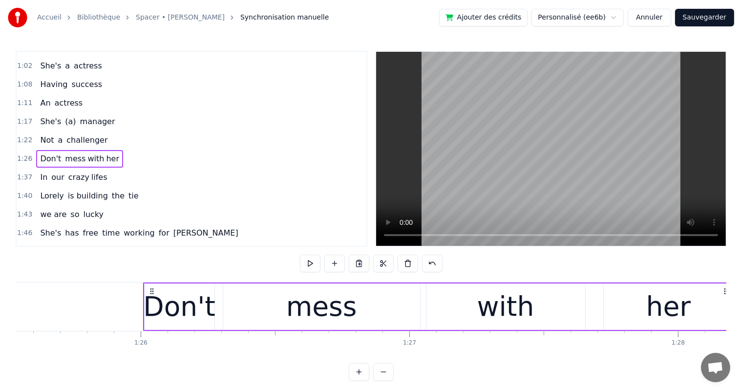
scroll to position [0, 22967]
click at [160, 303] on div "Don't" at bounding box center [179, 306] width 72 height 41
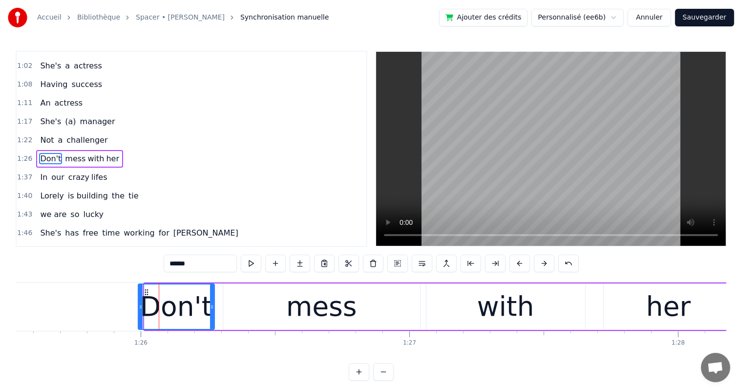
click at [141, 306] on icon at bounding box center [141, 307] width 4 height 8
click at [215, 306] on icon at bounding box center [215, 307] width 4 height 8
click at [109, 150] on div "Don't mess with her" at bounding box center [79, 159] width 87 height 18
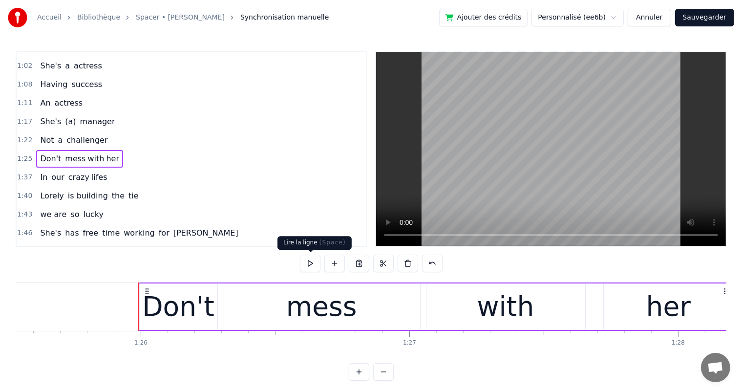
click at [308, 268] on button at bounding box center [310, 263] width 21 height 18
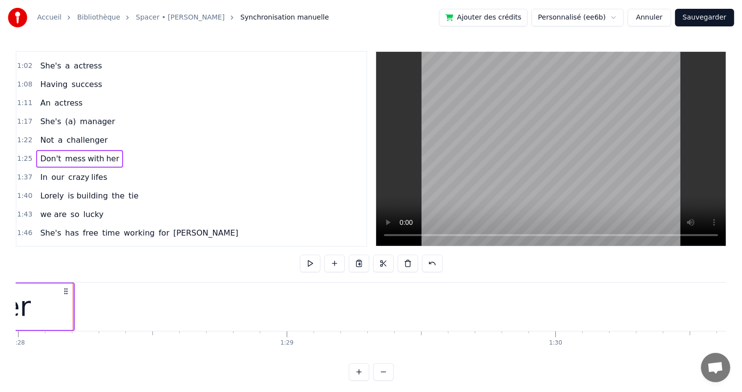
scroll to position [0, 23634]
click at [105, 153] on span "her" at bounding box center [112, 158] width 15 height 11
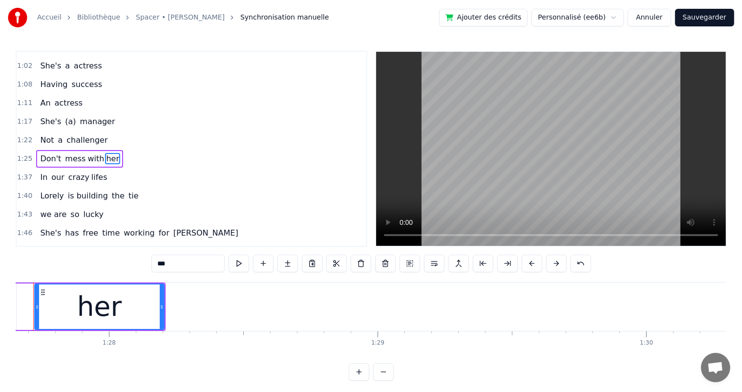
scroll to position [0, 23504]
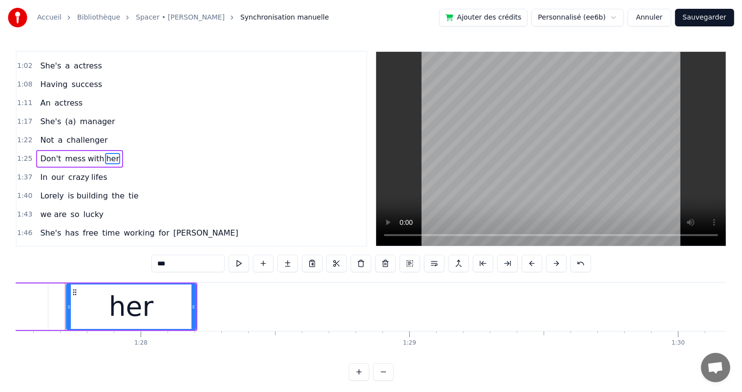
click at [90, 153] on span "with" at bounding box center [95, 158] width 19 height 11
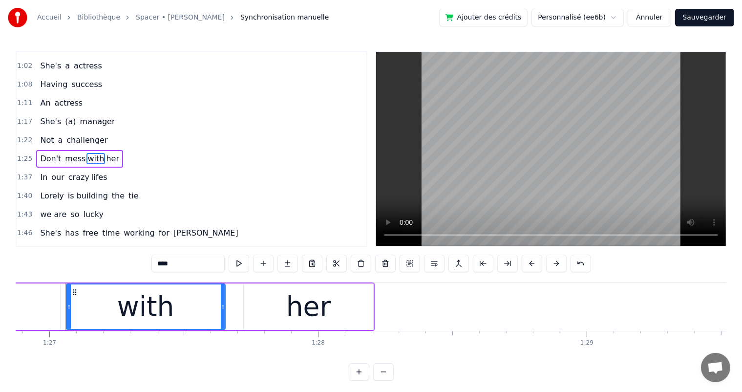
scroll to position [0, 23326]
click at [180, 260] on input "****" at bounding box center [187, 263] width 73 height 18
type input "****"
click at [71, 150] on div "Don't mess with her" at bounding box center [79, 159] width 87 height 18
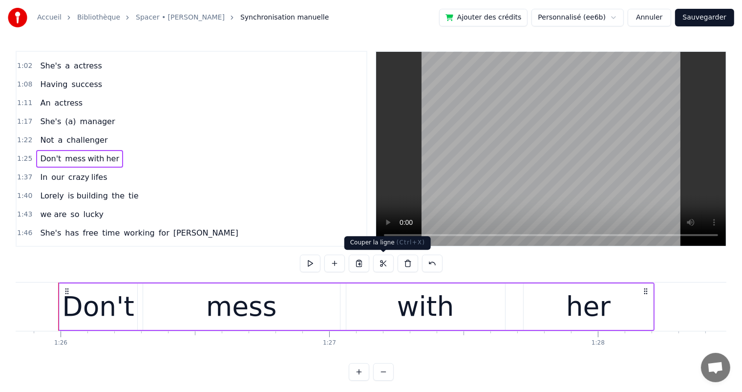
scroll to position [0, 23040]
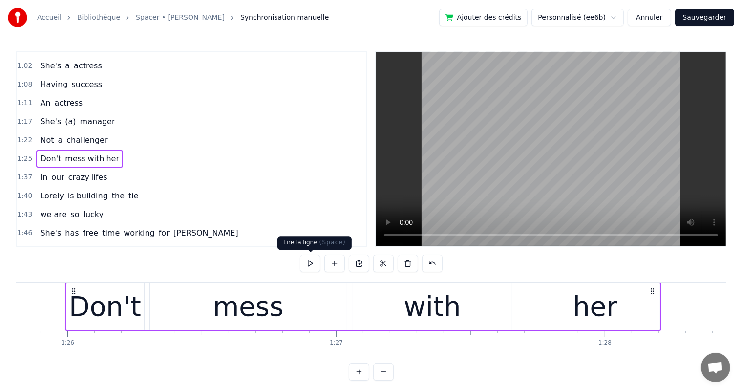
click at [315, 264] on button at bounding box center [310, 263] width 21 height 18
click at [311, 263] on button at bounding box center [310, 263] width 21 height 18
click at [74, 312] on div "Don't" at bounding box center [105, 306] width 72 height 41
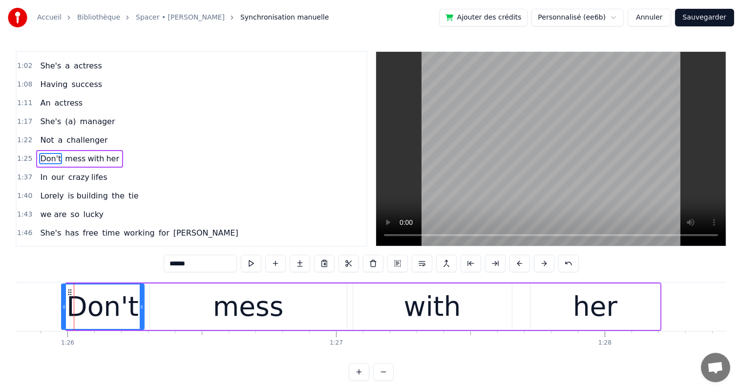
drag, startPoint x: 67, startPoint y: 307, endPoint x: 62, endPoint y: 306, distance: 4.9
click at [62, 306] on icon at bounding box center [64, 307] width 4 height 8
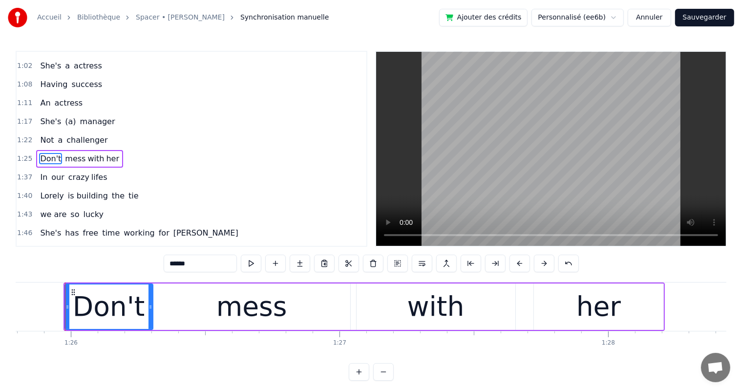
drag, startPoint x: 145, startPoint y: 304, endPoint x: 150, endPoint y: 306, distance: 5.6
click at [150, 306] on icon at bounding box center [150, 307] width 4 height 8
click at [217, 310] on div "mess" at bounding box center [251, 306] width 197 height 46
type input "****"
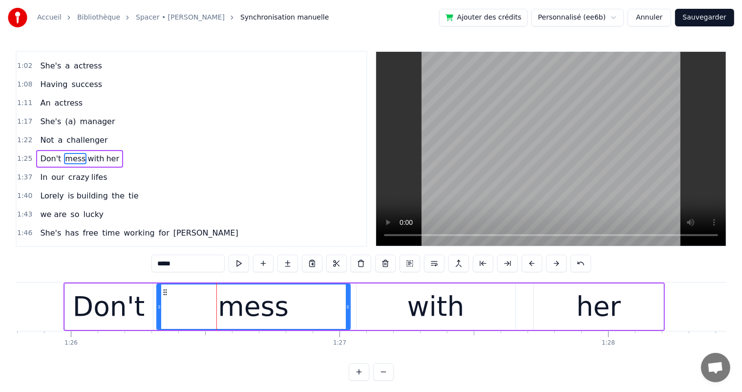
click at [158, 308] on icon at bounding box center [159, 307] width 4 height 8
click at [99, 150] on div "Don't mess with her" at bounding box center [79, 159] width 87 height 18
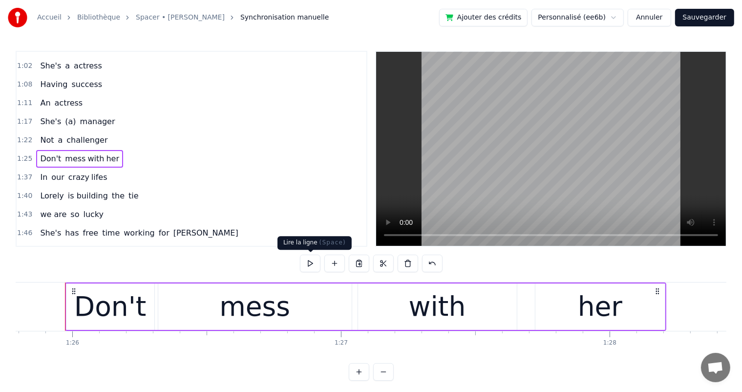
click at [307, 264] on button at bounding box center [310, 263] width 21 height 18
click at [100, 168] on div "1:37 In our crazy lifes" at bounding box center [192, 177] width 350 height 19
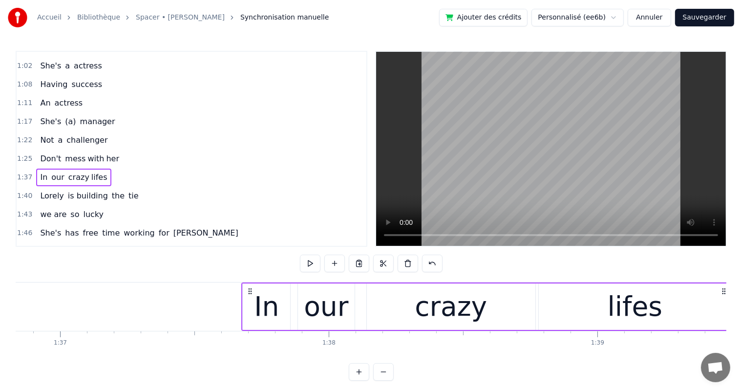
scroll to position [0, 26178]
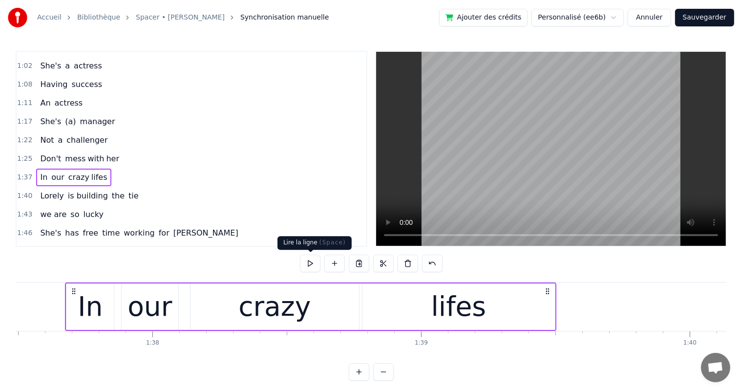
click at [309, 267] on button at bounding box center [310, 263] width 21 height 18
click at [72, 171] on span "crazy" at bounding box center [78, 176] width 23 height 11
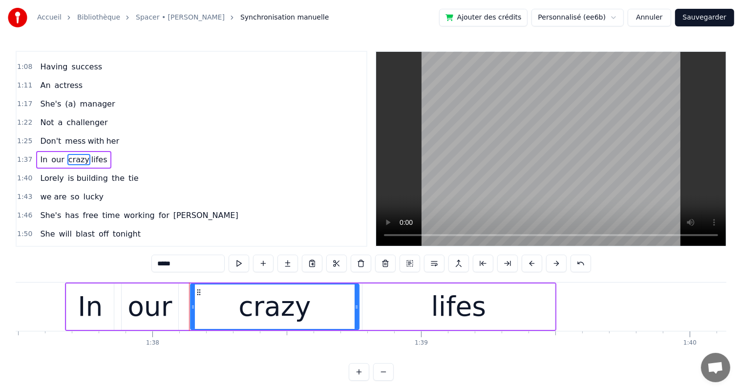
click at [186, 264] on input "*****" at bounding box center [187, 263] width 73 height 18
click at [100, 318] on div "In" at bounding box center [90, 306] width 25 height 41
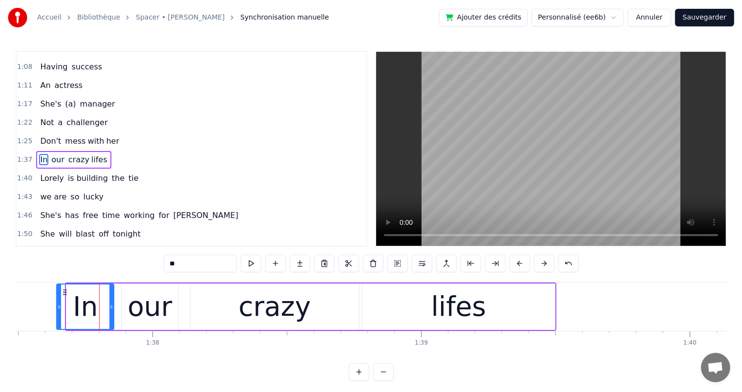
drag, startPoint x: 68, startPoint y: 307, endPoint x: 58, endPoint y: 307, distance: 9.8
click at [58, 307] on icon at bounding box center [59, 307] width 4 height 8
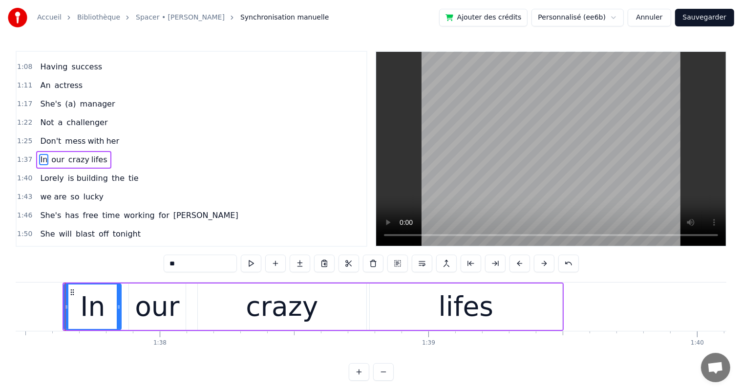
click at [162, 309] on div "our" at bounding box center [157, 306] width 44 height 41
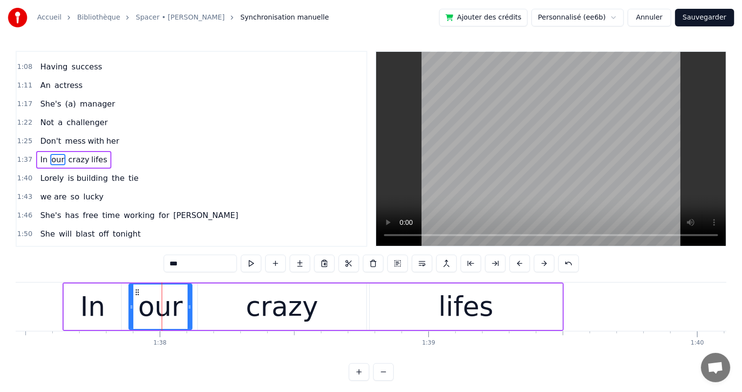
drag, startPoint x: 184, startPoint y: 306, endPoint x: 190, endPoint y: 306, distance: 6.3
click at [190, 306] on icon at bounding box center [189, 307] width 4 height 8
click at [253, 319] on div "crazy" at bounding box center [282, 306] width 72 height 41
type input "*****"
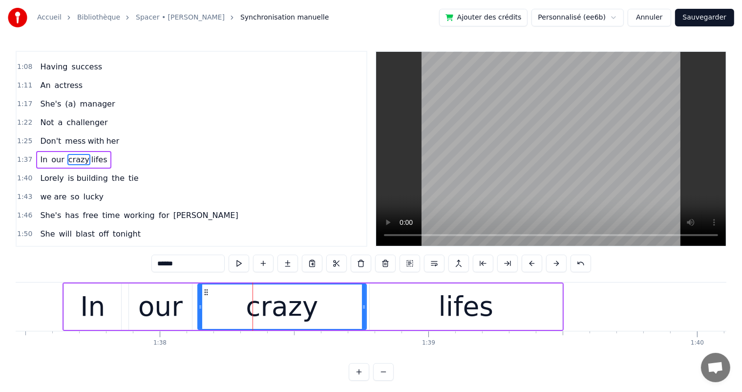
drag, startPoint x: 365, startPoint y: 307, endPoint x: 375, endPoint y: 310, distance: 10.8
click at [375, 310] on div "crazy lifes" at bounding box center [379, 306] width 365 height 46
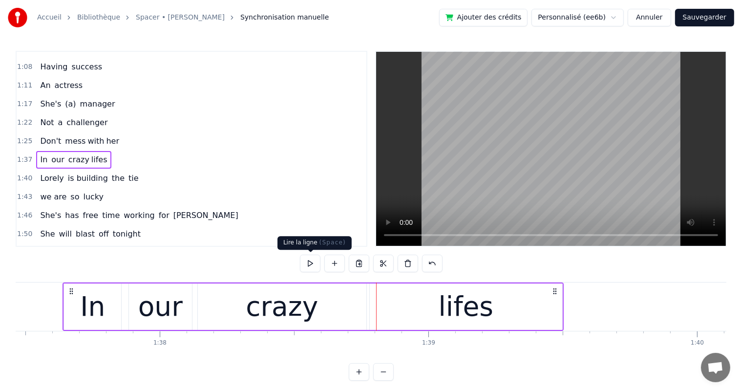
click at [309, 265] on button at bounding box center [310, 263] width 21 height 18
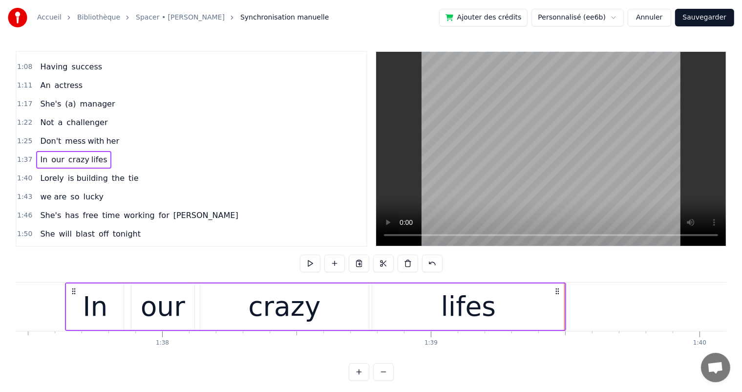
click at [111, 172] on span "the" at bounding box center [118, 177] width 15 height 11
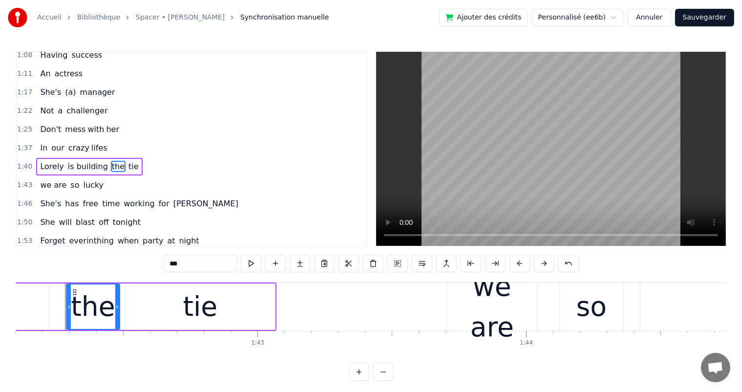
click at [125, 158] on div "Lorely is building the tie" at bounding box center [89, 167] width 106 height 18
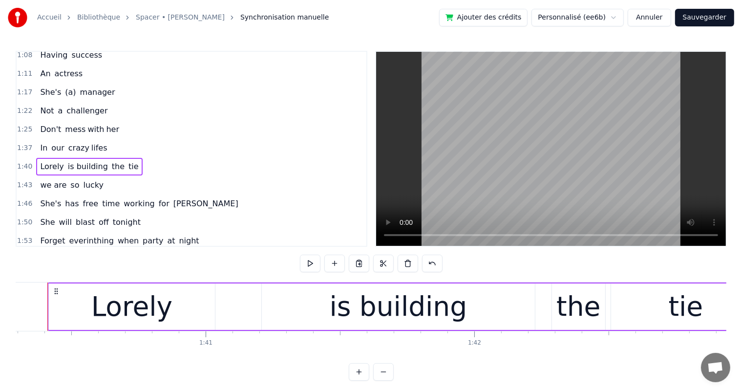
scroll to position [0, 26912]
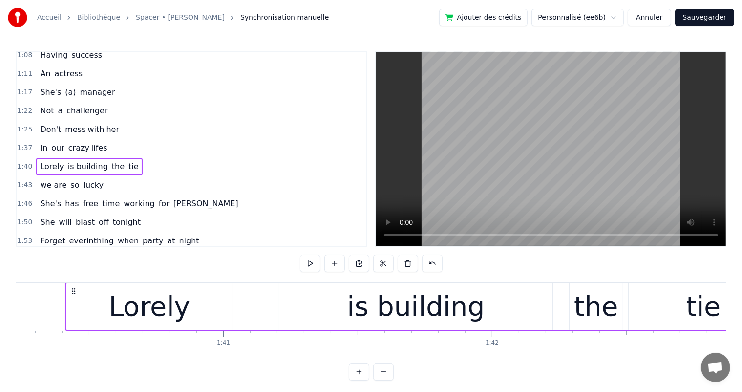
click at [313, 265] on button at bounding box center [310, 263] width 21 height 18
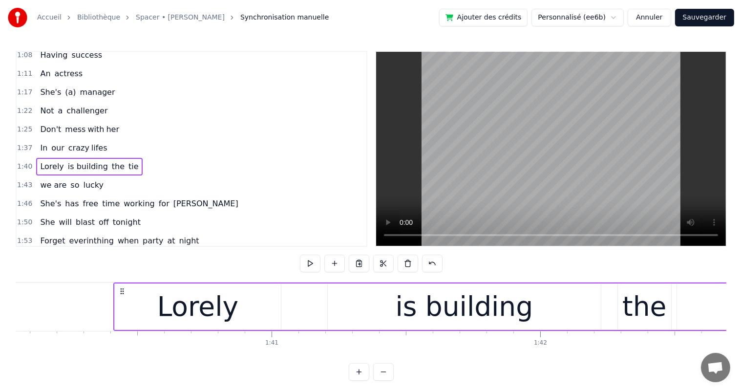
scroll to position [0, 26799]
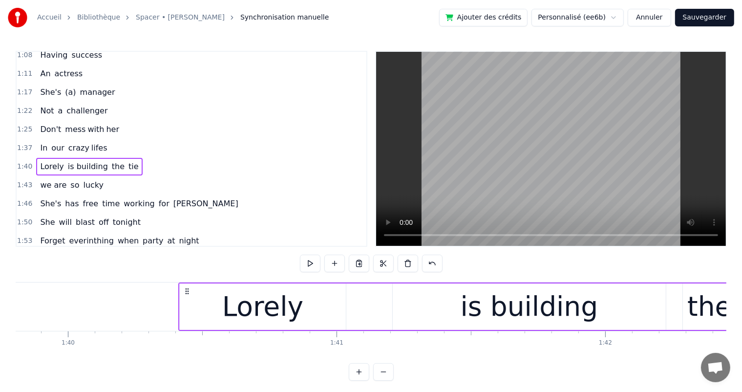
click at [180, 307] on div "Lorely" at bounding box center [263, 306] width 166 height 46
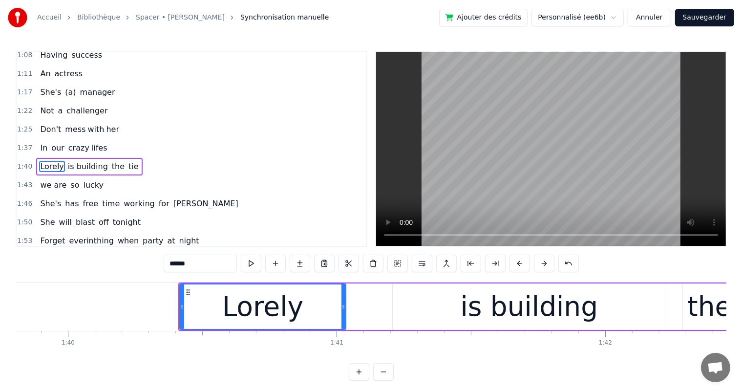
scroll to position [235, 0]
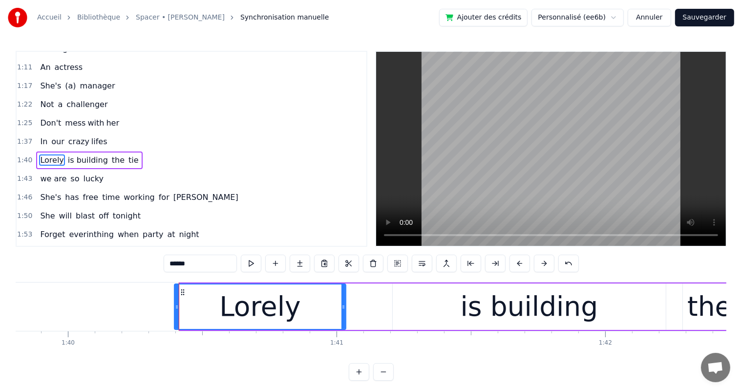
click at [175, 307] on icon at bounding box center [177, 307] width 4 height 8
click at [255, 262] on button at bounding box center [251, 263] width 21 height 18
drag, startPoint x: 340, startPoint y: 307, endPoint x: 346, endPoint y: 308, distance: 5.5
click at [346, 308] on div "Lorely" at bounding box center [263, 306] width 176 height 44
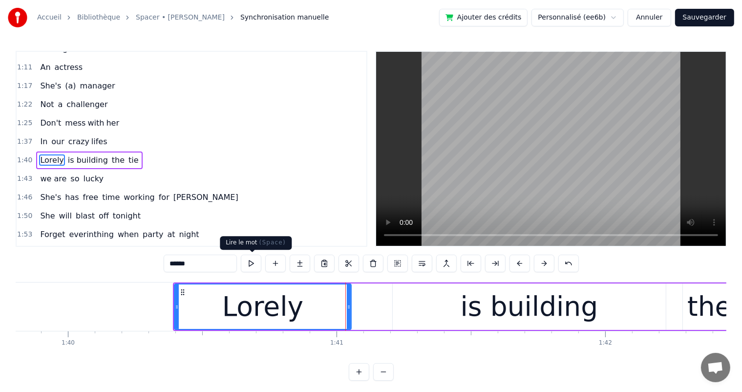
click at [254, 265] on button at bounding box center [251, 263] width 21 height 18
click at [420, 316] on div "is building" at bounding box center [529, 306] width 273 height 46
type input "**********"
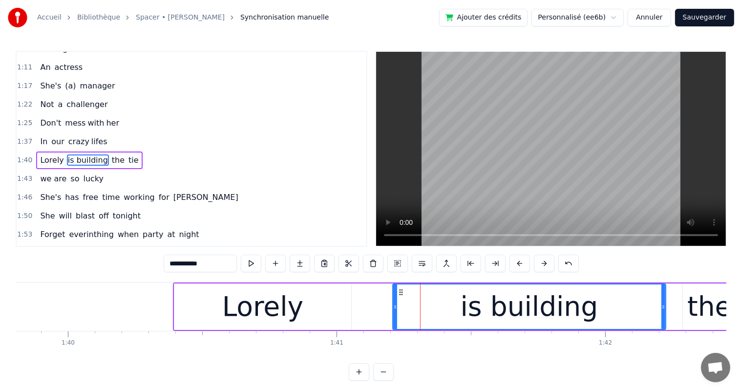
click at [113, 151] on div "Lorely is building the tie" at bounding box center [89, 160] width 106 height 18
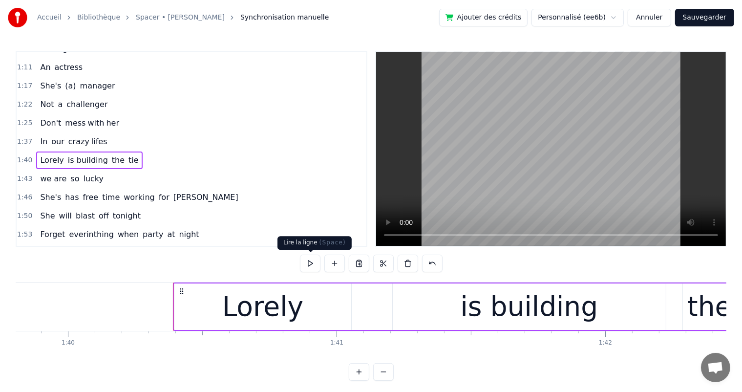
click at [312, 264] on button at bounding box center [310, 263] width 21 height 18
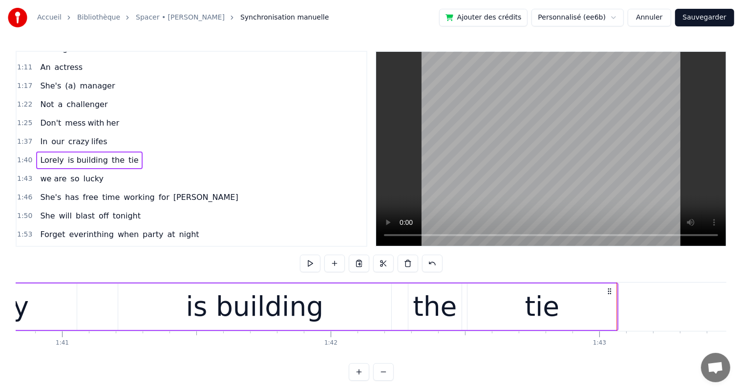
scroll to position [0, 27052]
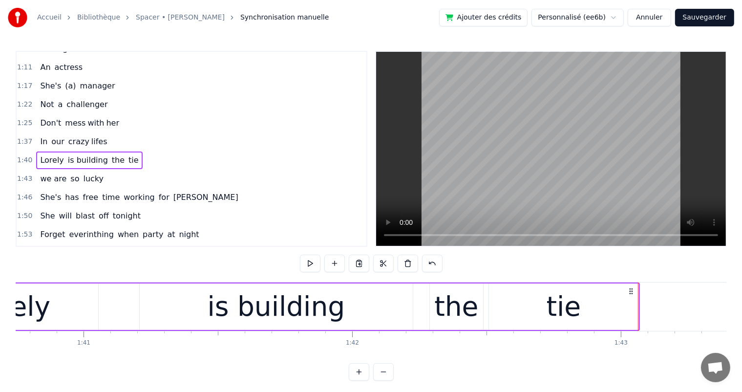
click at [225, 316] on div "is building" at bounding box center [276, 306] width 138 height 41
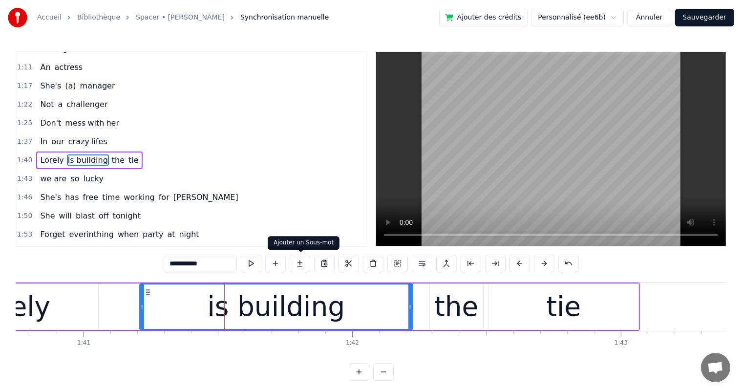
click at [299, 266] on button at bounding box center [300, 263] width 21 height 18
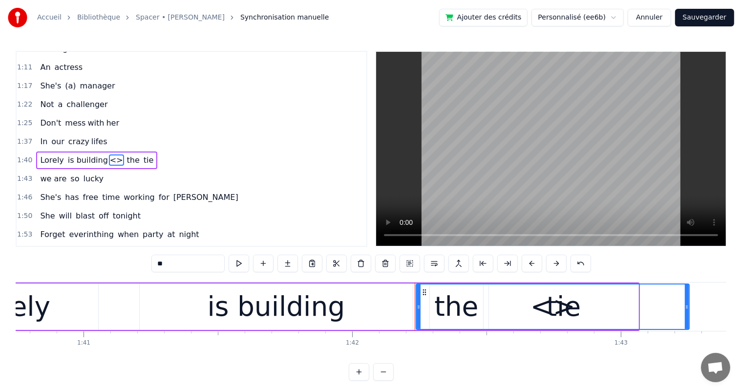
drag, startPoint x: 172, startPoint y: 264, endPoint x: 135, endPoint y: 264, distance: 36.6
click at [135, 264] on div "0:15 She's a shoper 0:20 A skirt chaser 0:24 A shoper 0:35 she enjoys shopping …" at bounding box center [371, 216] width 710 height 330
click at [91, 154] on span "is building" at bounding box center [88, 159] width 42 height 11
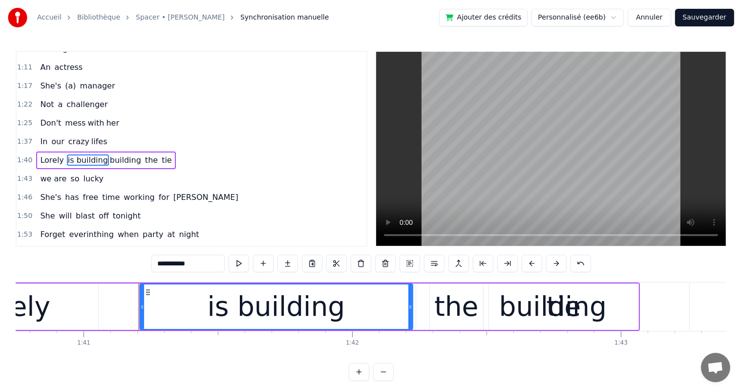
drag, startPoint x: 164, startPoint y: 262, endPoint x: 211, endPoint y: 260, distance: 47.4
click at [211, 260] on input "**********" at bounding box center [187, 263] width 73 height 18
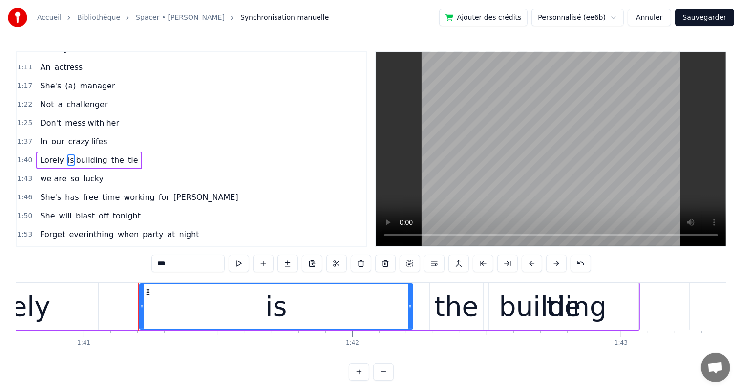
click at [110, 154] on span "the" at bounding box center [117, 159] width 15 height 11
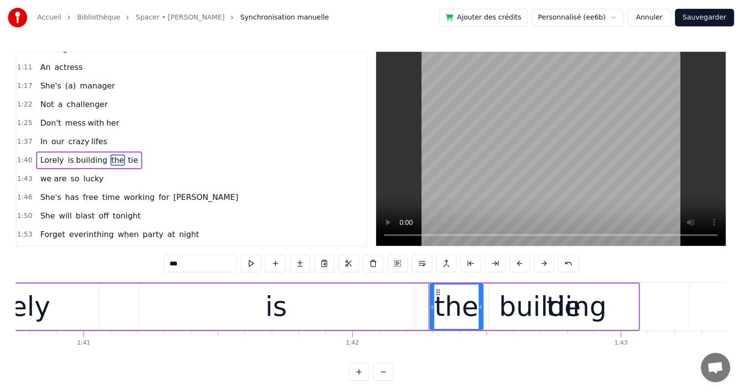
click at [275, 315] on div "is" at bounding box center [275, 306] width 21 height 41
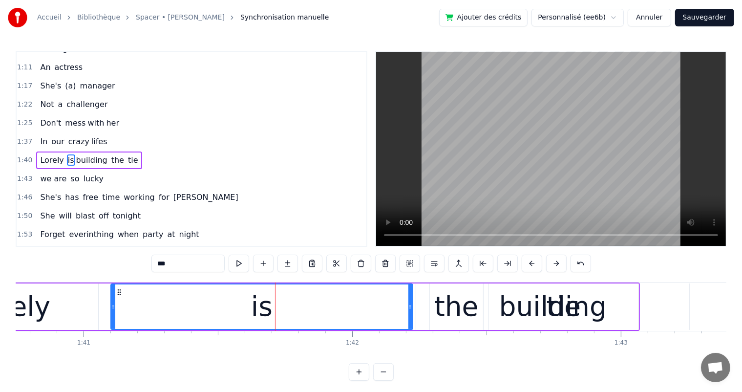
drag, startPoint x: 140, startPoint y: 305, endPoint x: 90, endPoint y: 304, distance: 50.3
click at [111, 308] on icon at bounding box center [113, 307] width 4 height 8
click at [45, 303] on div "Lorely" at bounding box center [9, 306] width 81 height 41
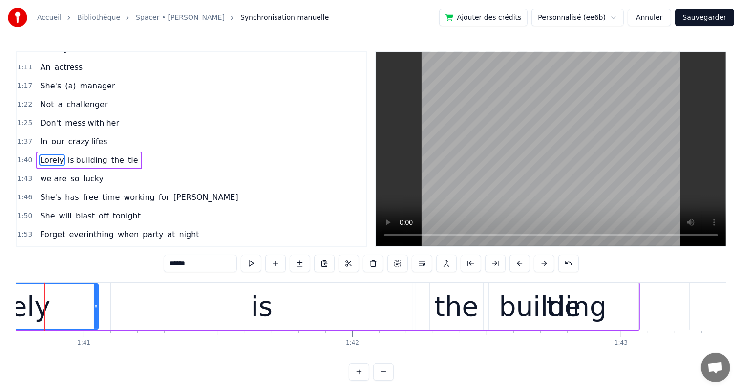
scroll to position [0, 27031]
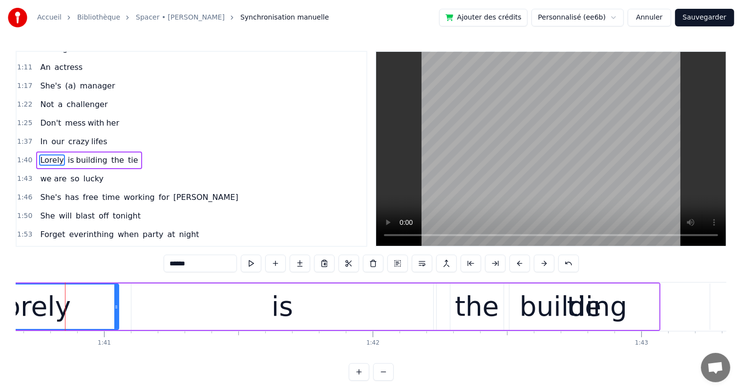
click at [139, 311] on div "is" at bounding box center [282, 306] width 302 height 46
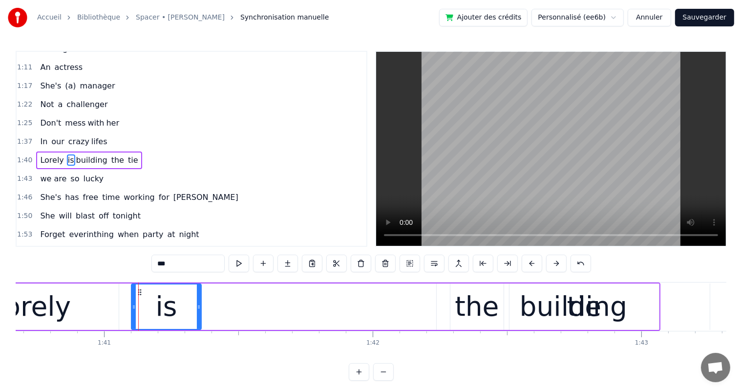
drag, startPoint x: 432, startPoint y: 307, endPoint x: 200, endPoint y: 310, distance: 231.9
click at [200, 310] on div at bounding box center [199, 306] width 4 height 44
click at [539, 312] on div "tie" at bounding box center [583, 306] width 149 height 46
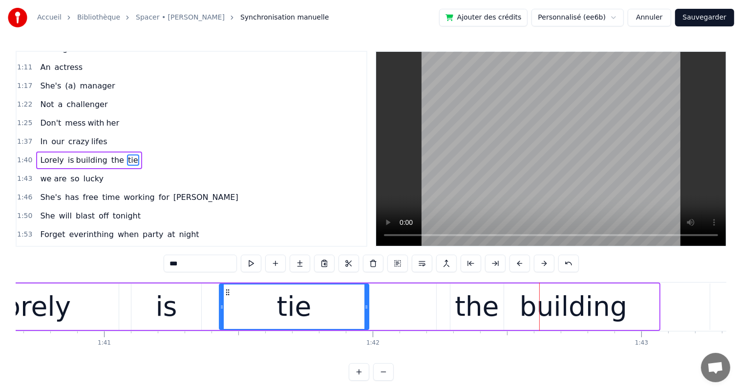
drag, startPoint x: 514, startPoint y: 293, endPoint x: 225, endPoint y: 301, distance: 289.6
click at [225, 301] on div "tie" at bounding box center [294, 306] width 148 height 44
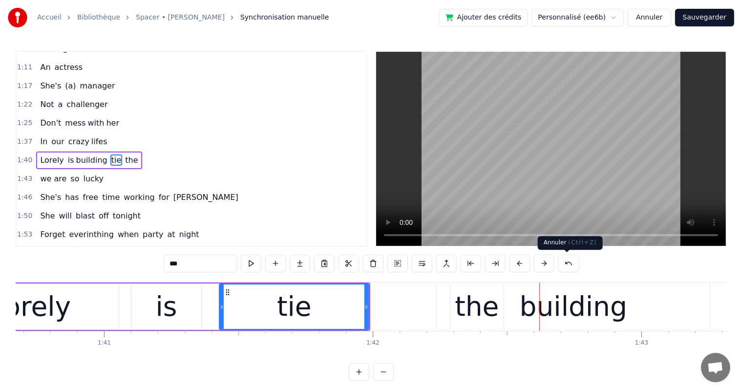
click at [564, 264] on button at bounding box center [568, 263] width 21 height 18
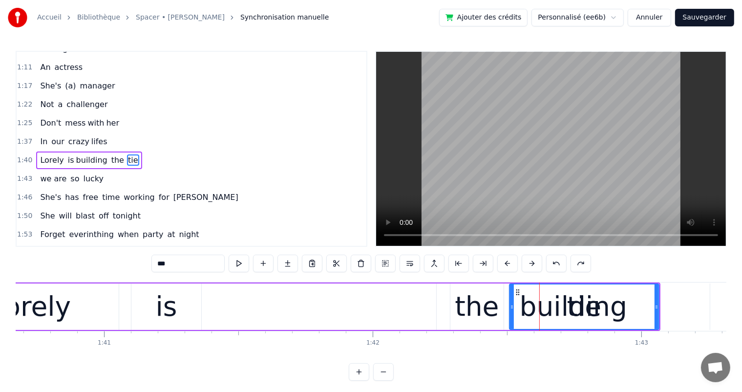
click at [488, 310] on div "the" at bounding box center [477, 306] width 44 height 41
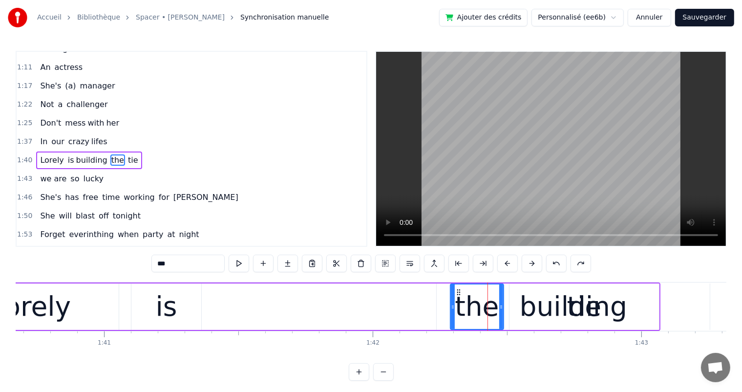
click at [522, 310] on div "tie" at bounding box center [583, 306] width 149 height 46
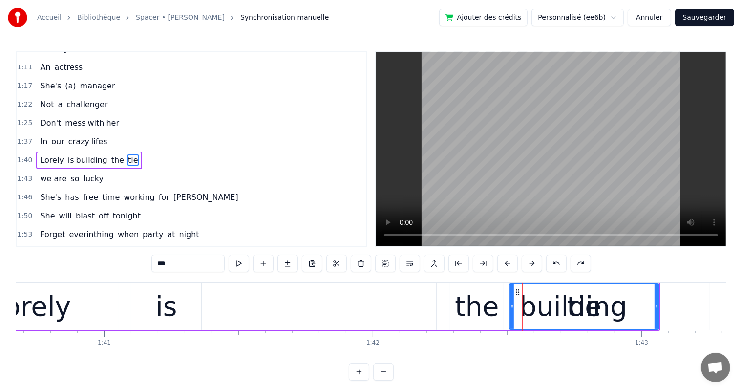
click at [492, 311] on div "the" at bounding box center [477, 306] width 44 height 41
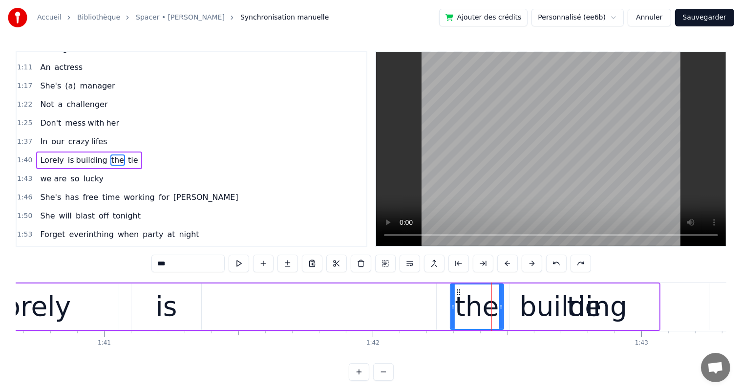
click at [84, 154] on span "building" at bounding box center [91, 159] width 33 height 11
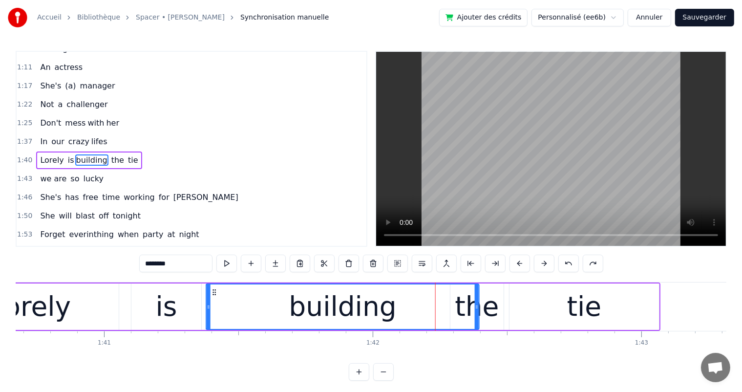
drag, startPoint x: 446, startPoint y: 291, endPoint x: 215, endPoint y: 298, distance: 230.5
click at [215, 298] on div "building" at bounding box center [343, 306] width 272 height 44
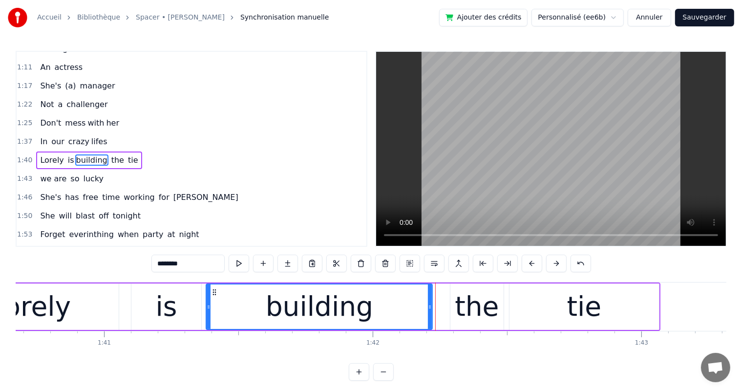
drag, startPoint x: 476, startPoint y: 305, endPoint x: 430, endPoint y: 310, distance: 47.2
click at [430, 310] on div at bounding box center [430, 306] width 4 height 44
click at [181, 308] on div "is" at bounding box center [166, 306] width 70 height 46
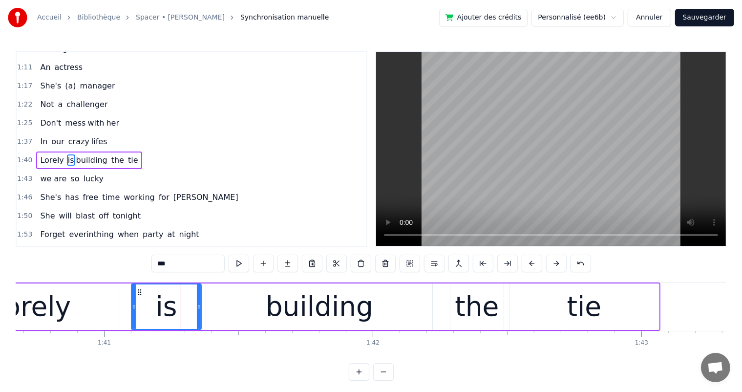
click at [220, 308] on div "building" at bounding box center [319, 306] width 226 height 46
type input "********"
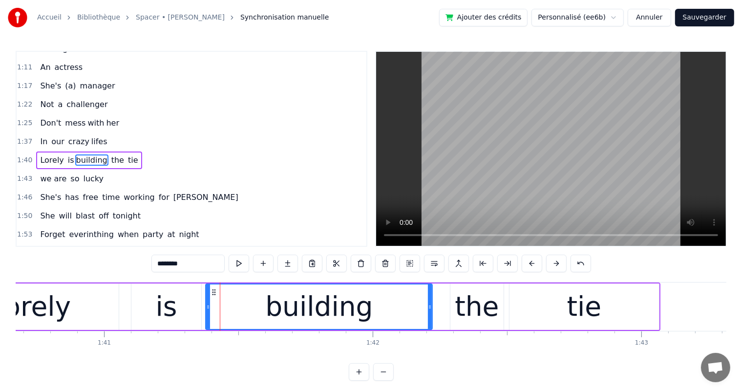
click at [207, 305] on icon at bounding box center [208, 307] width 4 height 8
click at [446, 316] on div "Lorely is building the tie" at bounding box center [300, 306] width 720 height 48
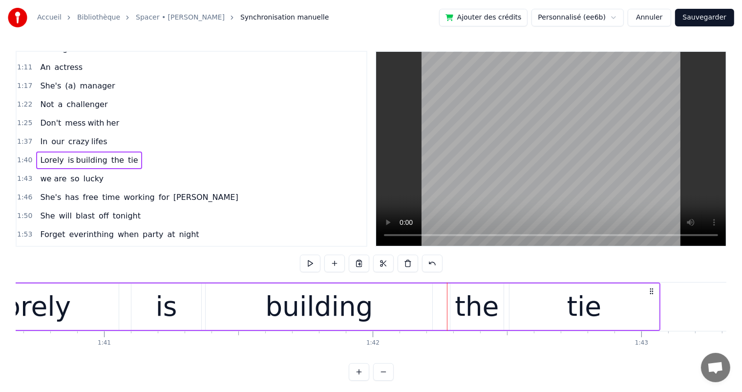
click at [464, 316] on div "the" at bounding box center [477, 306] width 44 height 41
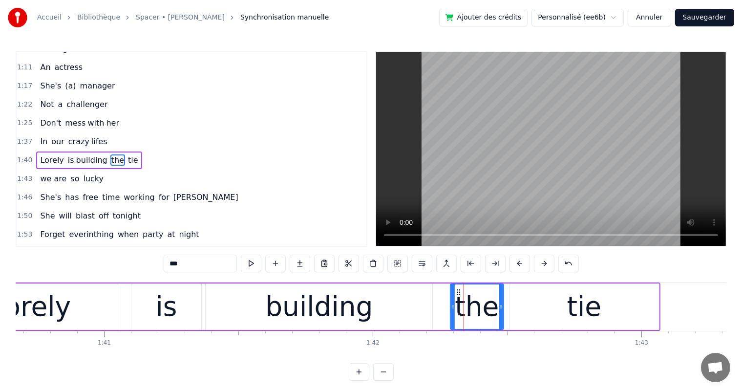
click at [542, 315] on div "tie" at bounding box center [583, 306] width 149 height 46
type input "***"
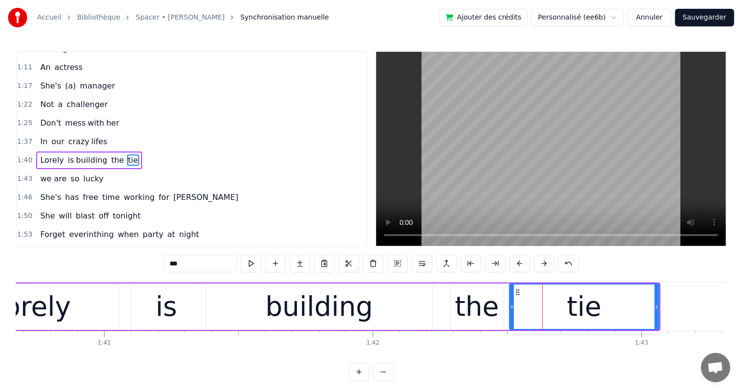
click at [109, 151] on div "Lorely is building the tie" at bounding box center [88, 160] width 105 height 18
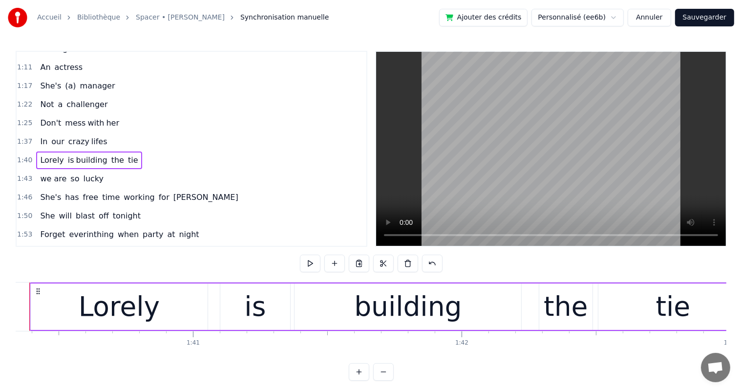
scroll to position [0, 26907]
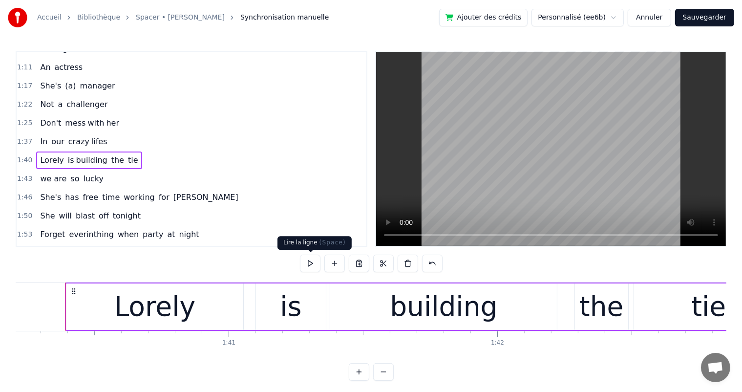
click at [320, 256] on div at bounding box center [371, 263] width 143 height 18
click at [315, 264] on button at bounding box center [310, 263] width 21 height 18
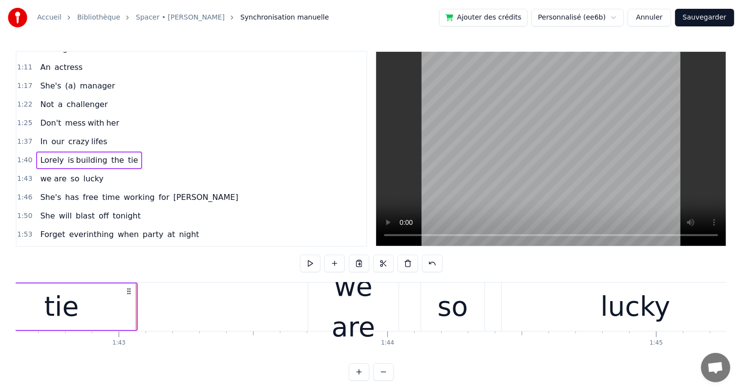
scroll to position [0, 27625]
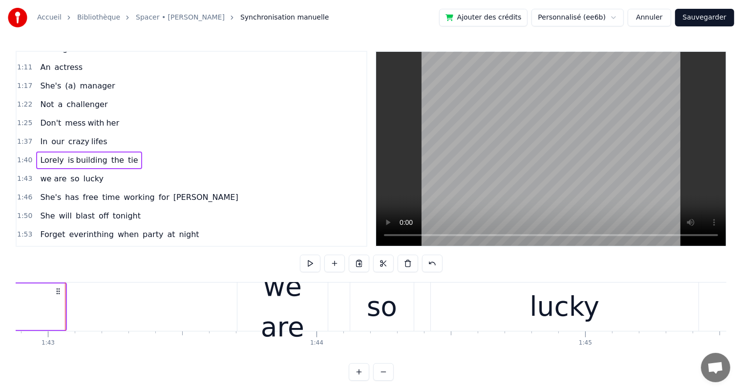
click at [94, 170] on div "we are so lucky" at bounding box center [71, 179] width 71 height 18
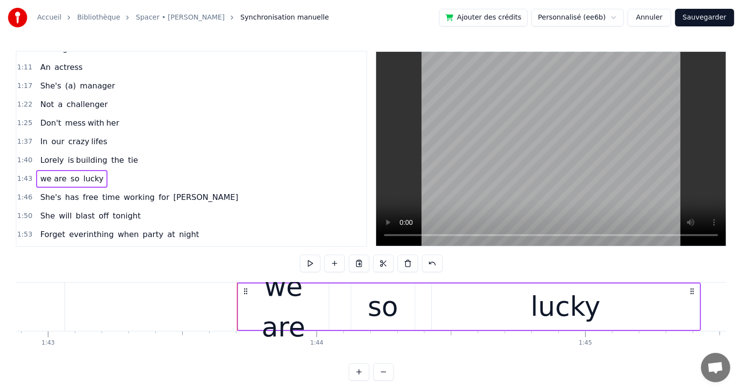
click at [254, 307] on div "we are" at bounding box center [283, 306] width 90 height 81
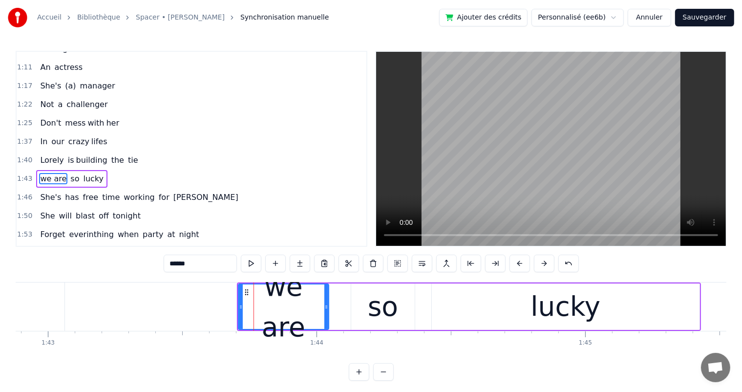
scroll to position [253, 0]
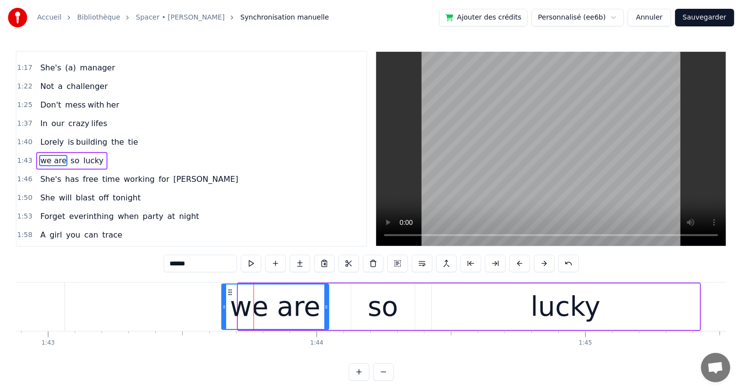
drag, startPoint x: 239, startPoint y: 306, endPoint x: 222, endPoint y: 307, distance: 16.6
click at [222, 307] on icon at bounding box center [224, 307] width 4 height 8
drag, startPoint x: 325, startPoint y: 310, endPoint x: 343, endPoint y: 312, distance: 18.3
click at [343, 312] on div at bounding box center [344, 306] width 4 height 44
click at [377, 315] on div "so" at bounding box center [383, 306] width 30 height 41
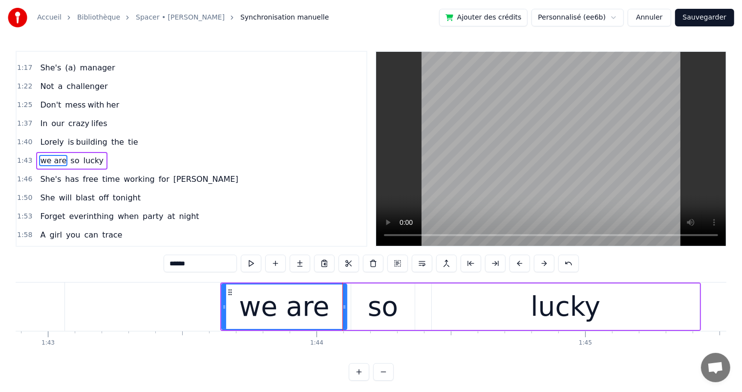
type input "**"
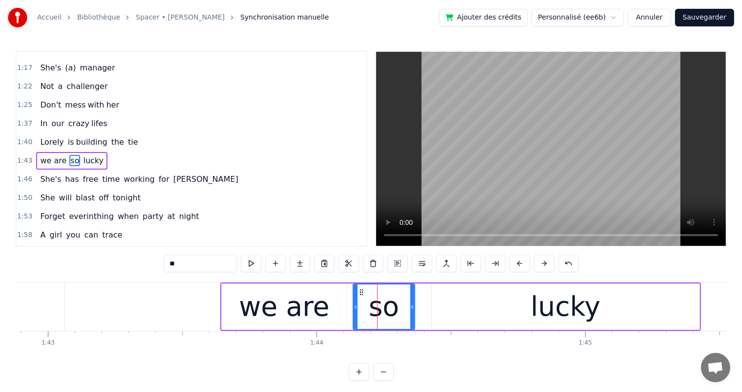
click at [353, 305] on icon at bounding box center [355, 307] width 4 height 8
drag, startPoint x: 411, startPoint y: 304, endPoint x: 426, endPoint y: 306, distance: 14.8
click at [426, 306] on icon at bounding box center [427, 307] width 4 height 8
click at [91, 152] on div "we are so lucky" at bounding box center [71, 161] width 71 height 18
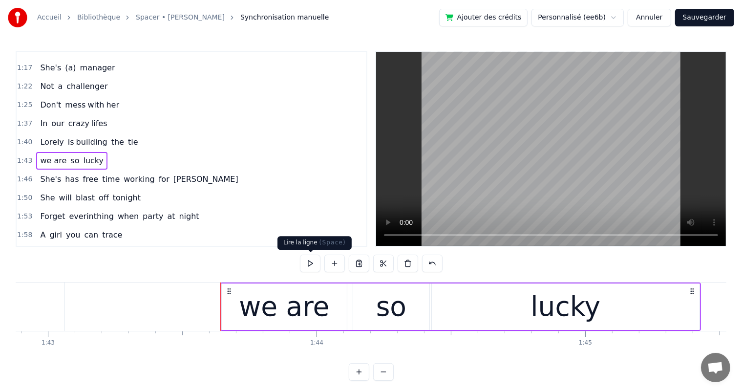
click at [315, 266] on button at bounding box center [310, 263] width 21 height 18
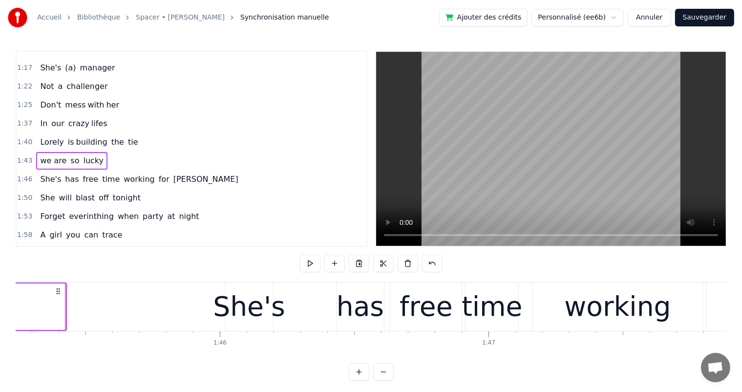
click at [315, 266] on button at bounding box center [310, 263] width 21 height 18
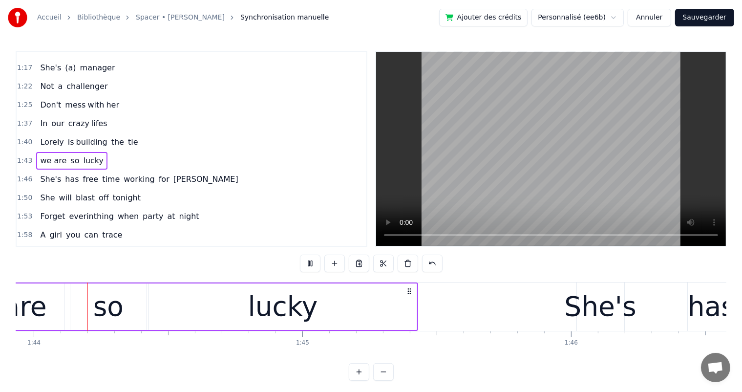
scroll to position [0, 27904]
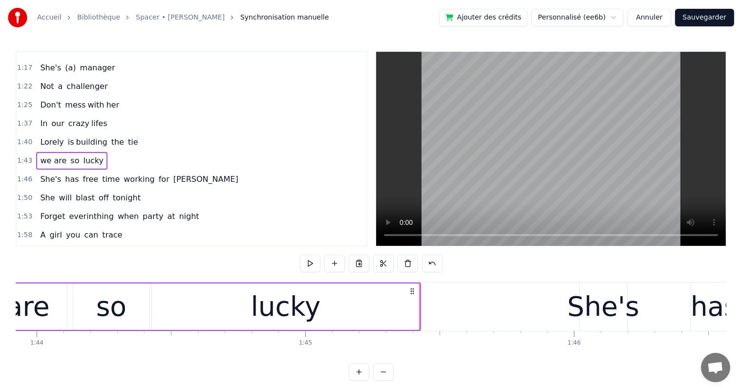
click at [315, 266] on button at bounding box center [310, 263] width 21 height 18
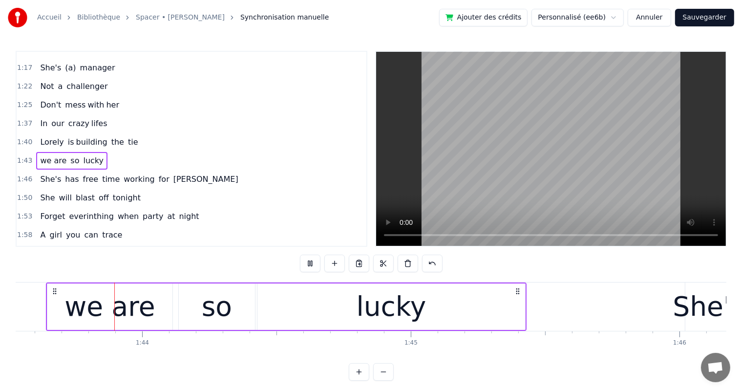
scroll to position [0, 27780]
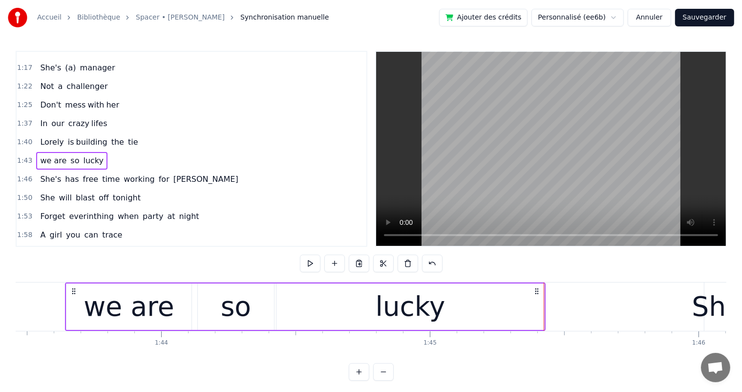
click at [230, 313] on div "so" at bounding box center [236, 306] width 30 height 41
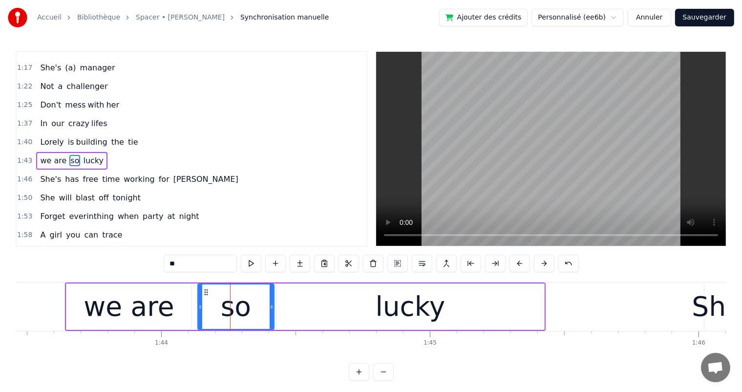
drag, startPoint x: 273, startPoint y: 308, endPoint x: 305, endPoint y: 315, distance: 32.1
click at [309, 316] on div "we are so lucky" at bounding box center [305, 306] width 480 height 48
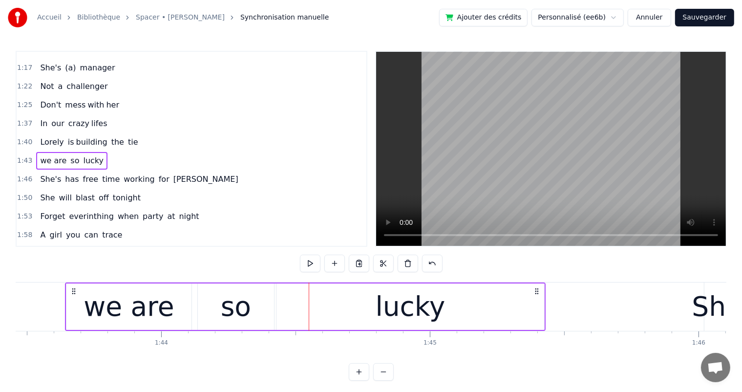
click at [331, 315] on div "lucky" at bounding box center [410, 306] width 268 height 46
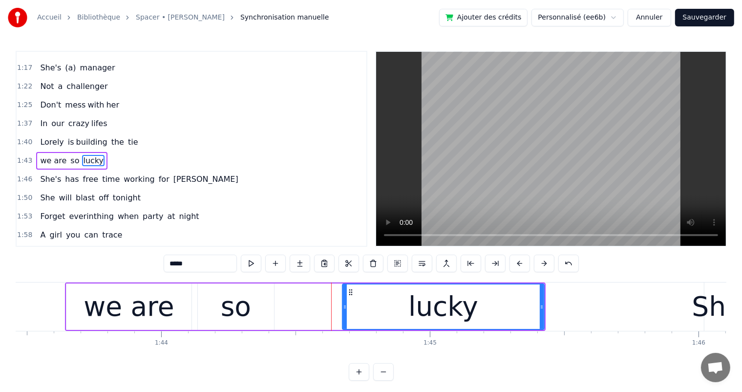
drag, startPoint x: 276, startPoint y: 308, endPoint x: 342, endPoint y: 316, distance: 66.4
click at [343, 316] on div at bounding box center [345, 306] width 4 height 44
click at [290, 308] on div "we are so lucky" at bounding box center [305, 306] width 480 height 48
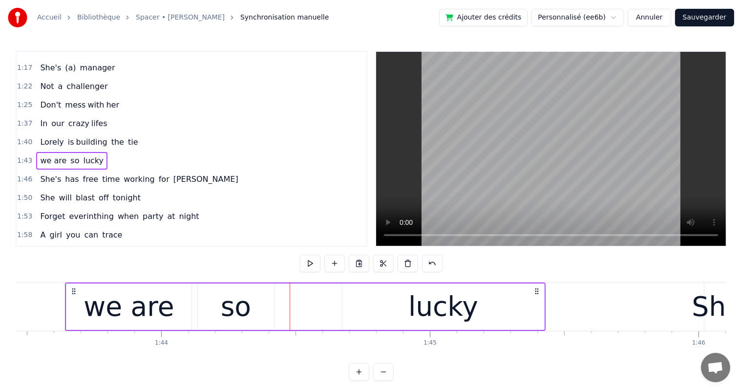
click at [244, 308] on div "so" at bounding box center [236, 306] width 30 height 41
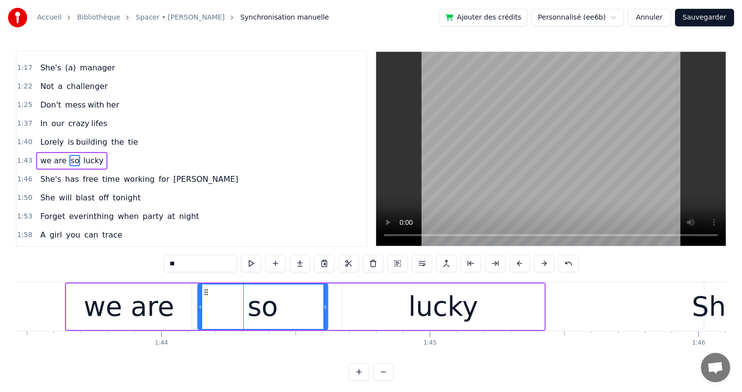
drag, startPoint x: 271, startPoint y: 304, endPoint x: 325, endPoint y: 310, distance: 54.0
click at [325, 310] on div at bounding box center [325, 306] width 4 height 44
click at [353, 313] on div "lucky" at bounding box center [443, 306] width 202 height 46
type input "*****"
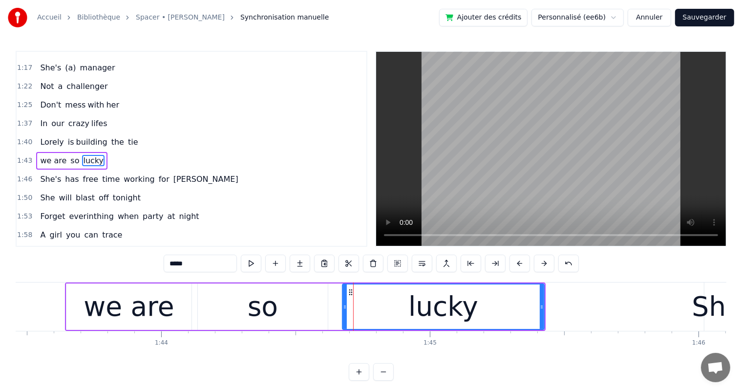
click at [63, 152] on div "we are so lucky" at bounding box center [71, 161] width 71 height 18
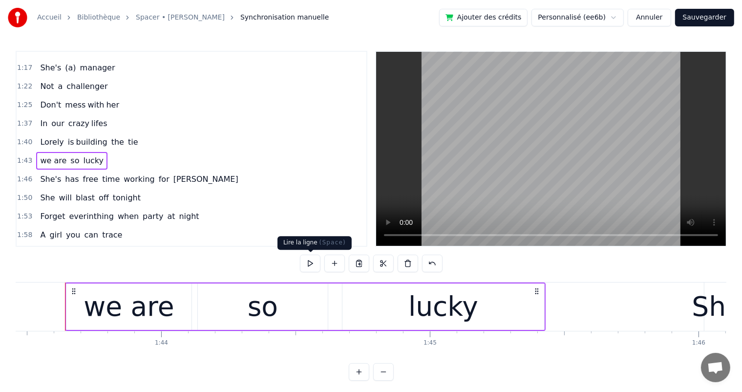
click at [317, 261] on button at bounding box center [310, 263] width 21 height 18
click at [152, 174] on div "She's has free time working for [PERSON_NAME]" at bounding box center [139, 179] width 206 height 18
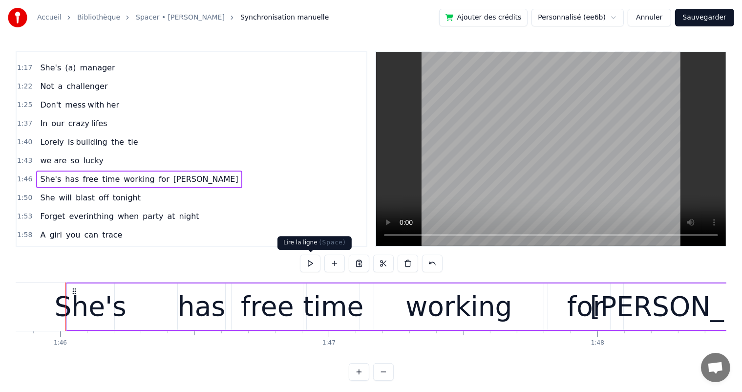
scroll to position [0, 28418]
click at [316, 269] on button at bounding box center [310, 263] width 21 height 18
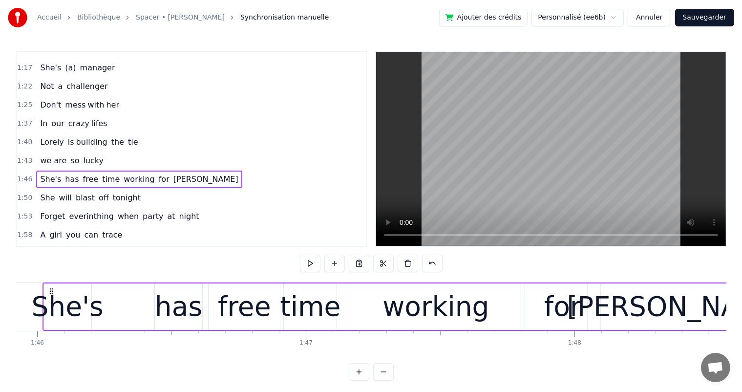
scroll to position [0, 28379]
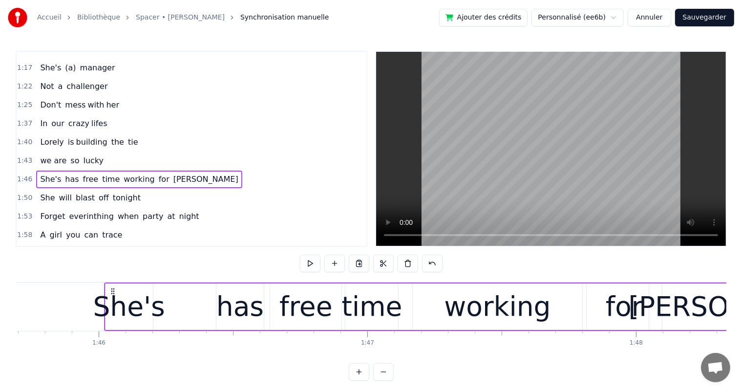
click at [109, 308] on div "She's" at bounding box center [129, 306] width 72 height 41
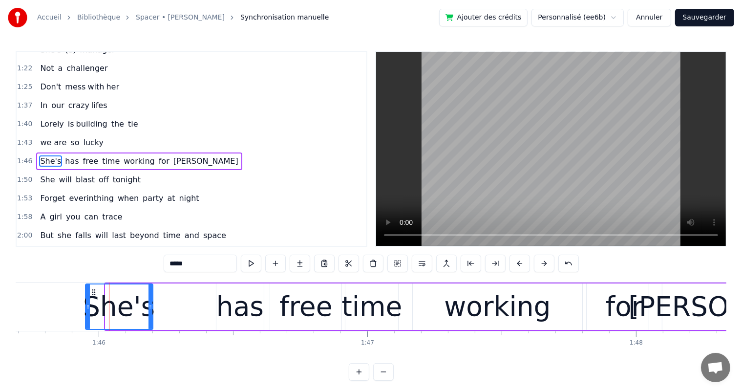
drag, startPoint x: 105, startPoint y: 309, endPoint x: 85, endPoint y: 310, distance: 20.1
click at [86, 310] on div at bounding box center [88, 306] width 4 height 44
drag, startPoint x: 149, startPoint y: 308, endPoint x: 156, endPoint y: 308, distance: 6.8
click at [156, 308] on icon at bounding box center [157, 307] width 4 height 8
click at [213, 314] on div "She's has free time working for [PERSON_NAME]" at bounding box center [458, 306] width 748 height 48
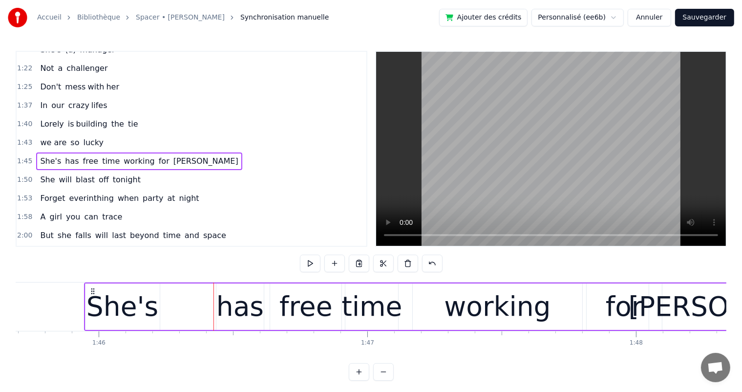
click at [236, 314] on div "has" at bounding box center [239, 306] width 47 height 41
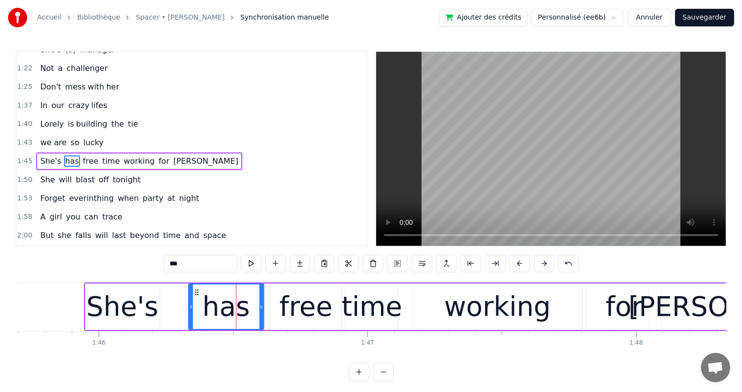
drag, startPoint x: 216, startPoint y: 305, endPoint x: 188, endPoint y: 307, distance: 27.9
click at [189, 307] on icon at bounding box center [191, 307] width 4 height 8
click at [297, 314] on div "free" at bounding box center [305, 306] width 53 height 41
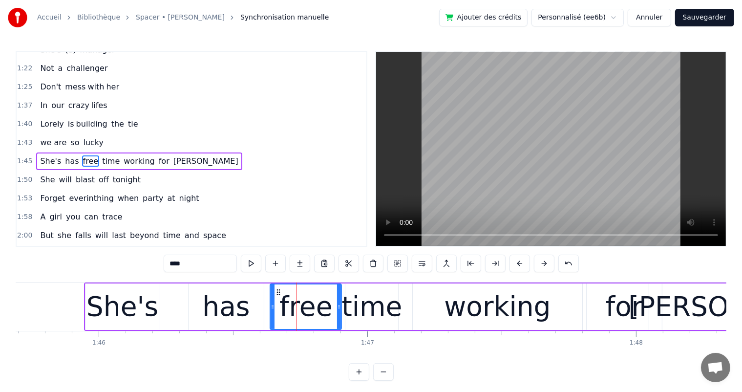
click at [376, 312] on div "time" at bounding box center [371, 306] width 61 height 41
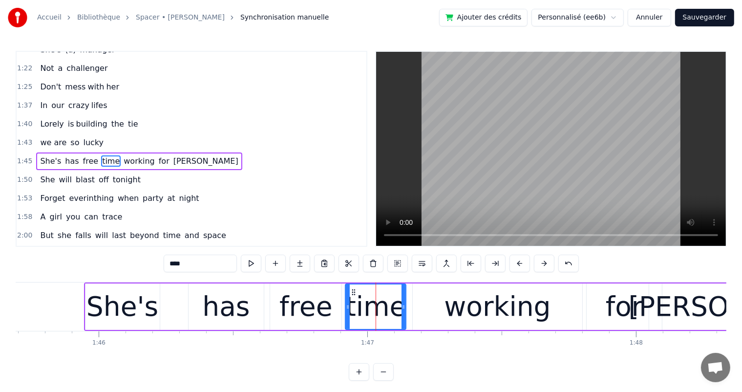
drag, startPoint x: 396, startPoint y: 307, endPoint x: 404, endPoint y: 309, distance: 8.1
click at [404, 309] on icon at bounding box center [403, 307] width 4 height 8
click at [447, 319] on div "working" at bounding box center [497, 306] width 169 height 46
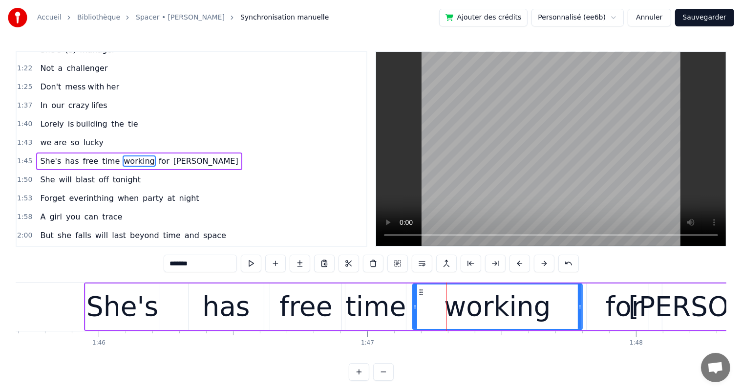
click at [625, 309] on div "for" at bounding box center [623, 306] width 37 height 41
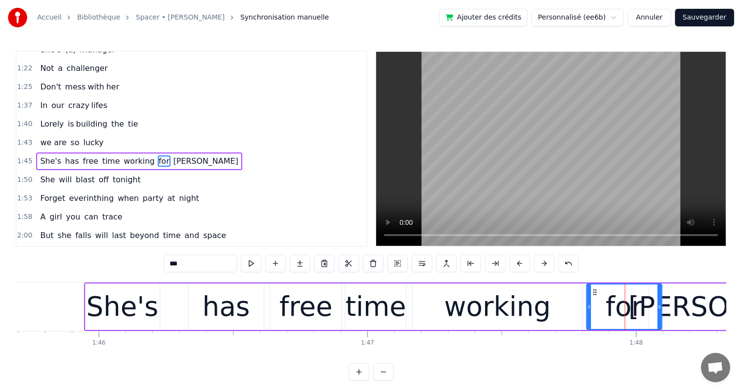
click at [692, 313] on div "[PERSON_NAME]" at bounding box center [740, 306] width 182 height 46
type input "*****"
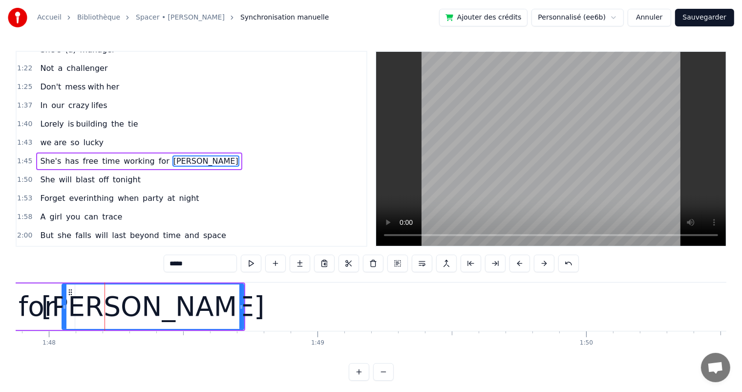
scroll to position [0, 29006]
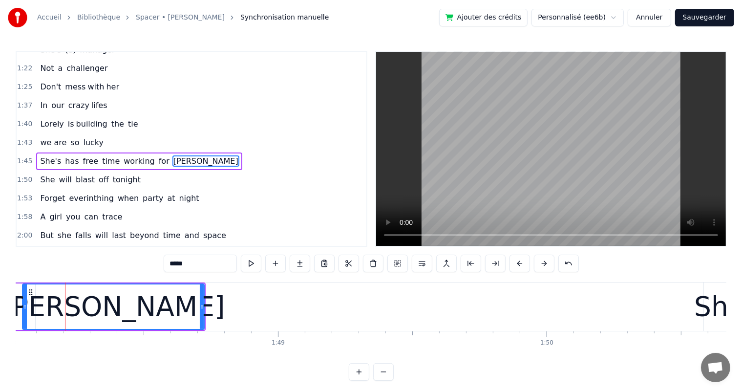
click at [146, 152] on div "She's has free time working for [PERSON_NAME]" at bounding box center [139, 161] width 206 height 18
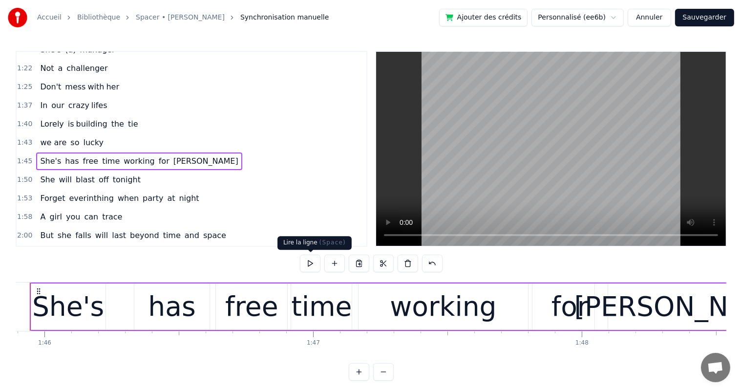
scroll to position [0, 28398]
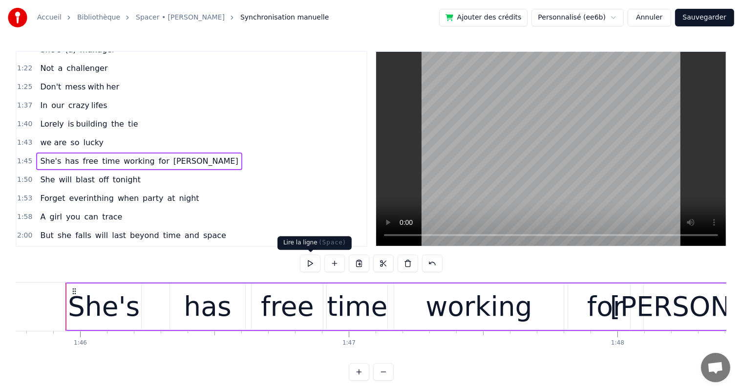
click at [314, 265] on button at bounding box center [310, 263] width 21 height 18
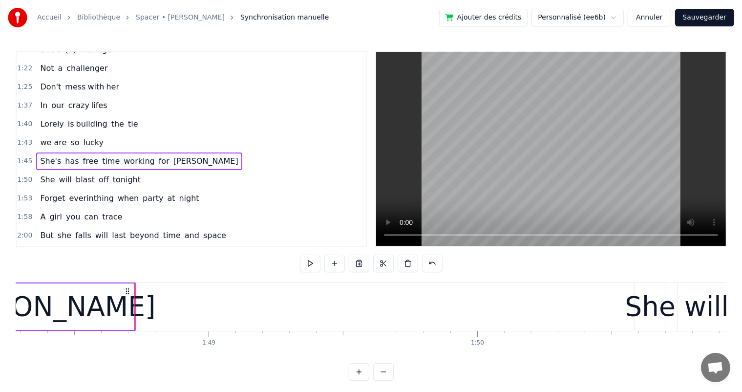
click at [314, 265] on button at bounding box center [310, 263] width 21 height 18
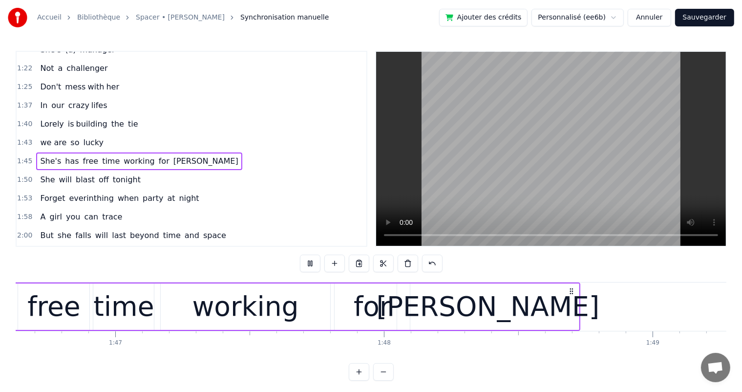
scroll to position [0, 28521]
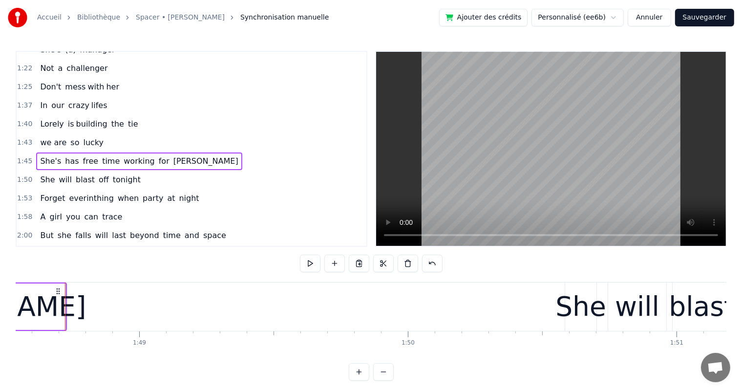
click at [314, 265] on button at bounding box center [310, 263] width 21 height 18
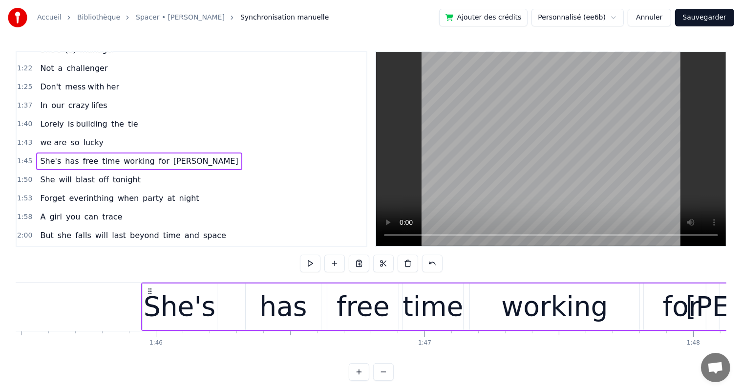
scroll to position [0, 28319]
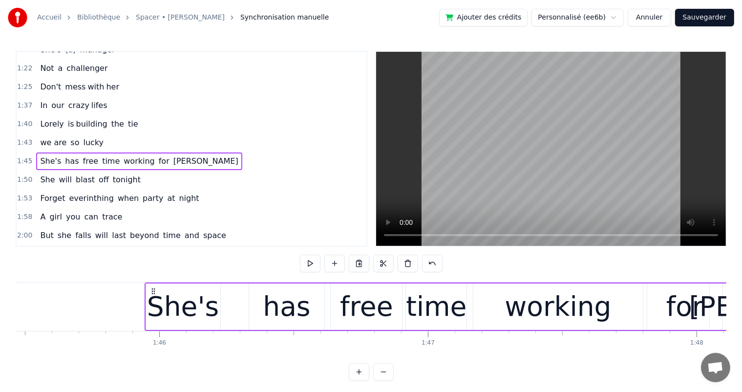
click at [207, 316] on div "She's" at bounding box center [183, 306] width 72 height 41
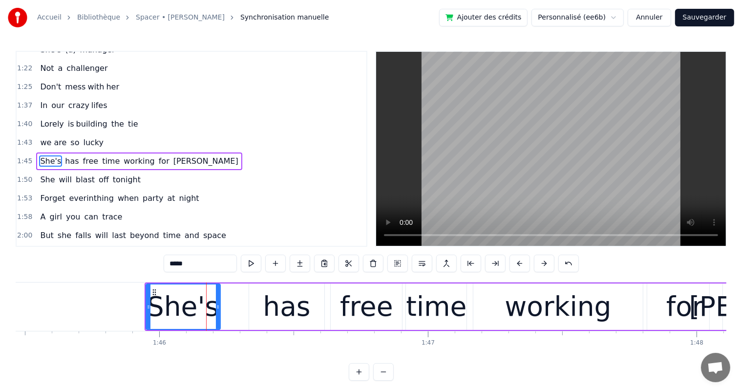
click at [272, 311] on div "has" at bounding box center [286, 306] width 47 height 41
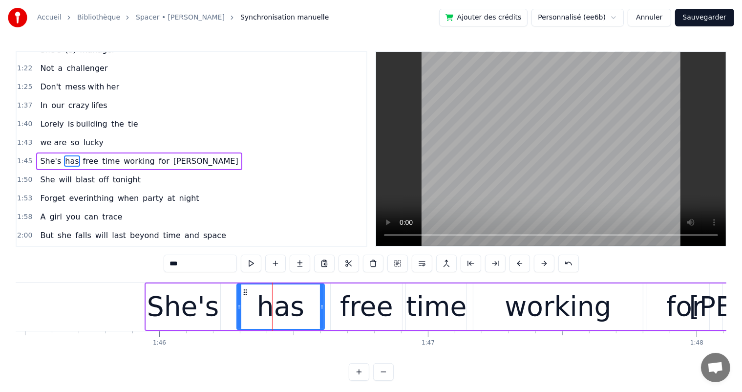
drag, startPoint x: 250, startPoint y: 307, endPoint x: 238, endPoint y: 307, distance: 12.2
click at [238, 307] on icon at bounding box center [239, 307] width 4 height 8
click at [214, 308] on div "She's" at bounding box center [183, 306] width 74 height 46
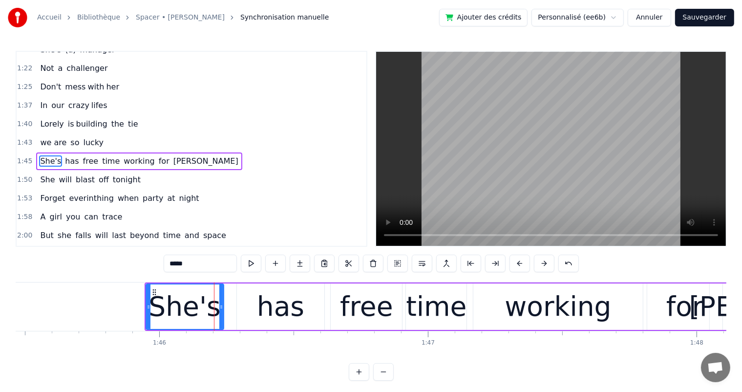
drag, startPoint x: 219, startPoint y: 308, endPoint x: 225, endPoint y: 311, distance: 6.5
click at [223, 311] on div at bounding box center [221, 306] width 4 height 44
click at [260, 311] on div "has" at bounding box center [280, 306] width 47 height 41
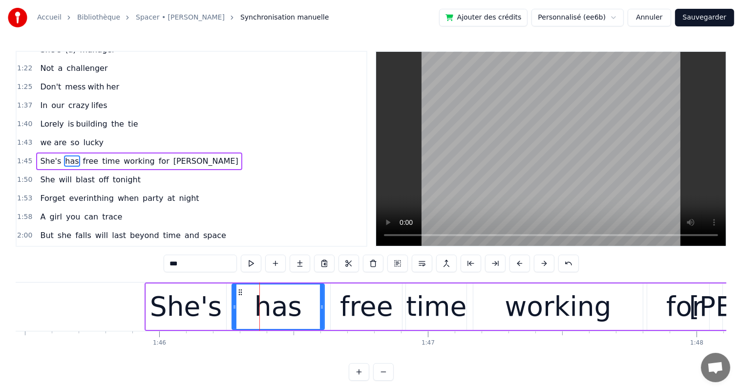
drag, startPoint x: 238, startPoint y: 307, endPoint x: 252, endPoint y: 307, distance: 14.2
click at [233, 307] on icon at bounding box center [234, 307] width 4 height 8
click at [320, 308] on icon at bounding box center [320, 307] width 4 height 8
click at [373, 308] on div "free" at bounding box center [366, 306] width 53 height 41
type input "****"
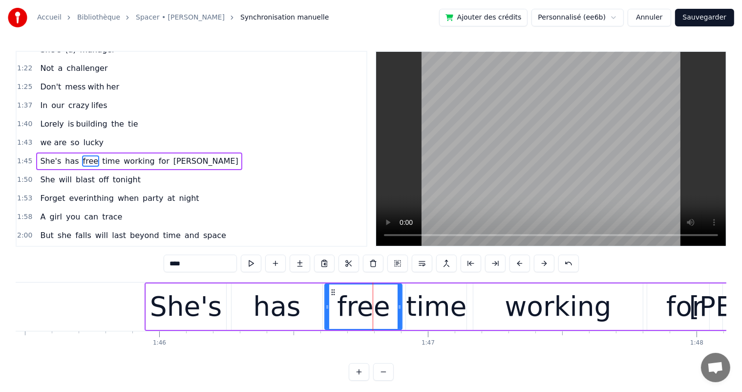
drag, startPoint x: 332, startPoint y: 306, endPoint x: 327, endPoint y: 306, distance: 5.9
click at [328, 306] on circle at bounding box center [328, 306] width 0 height 0
click at [253, 264] on button at bounding box center [251, 263] width 21 height 18
click at [128, 171] on div "She will blast off tonight" at bounding box center [90, 180] width 108 height 18
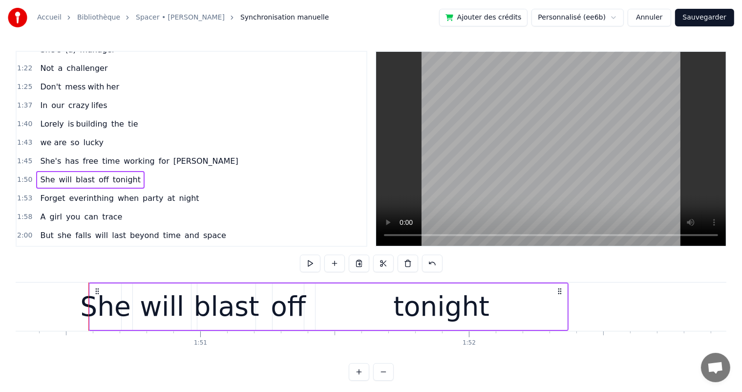
scroll to position [0, 29644]
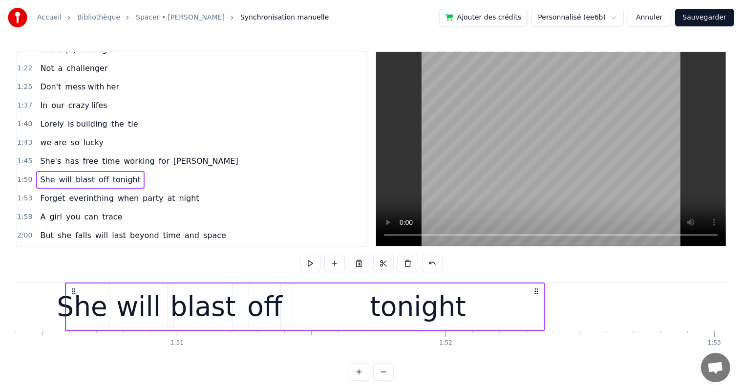
click at [80, 307] on div "She" at bounding box center [82, 306] width 51 height 41
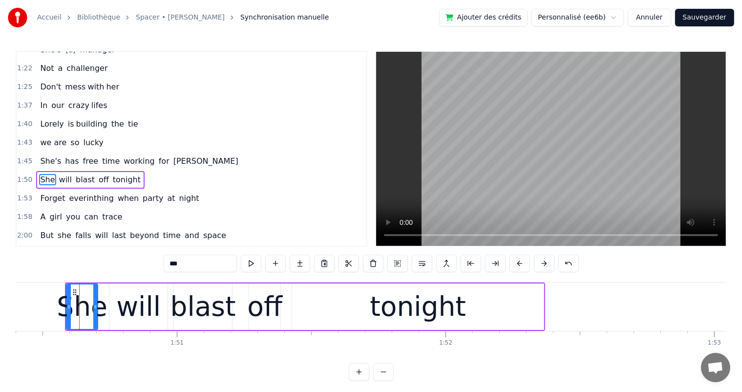
scroll to position [289, 0]
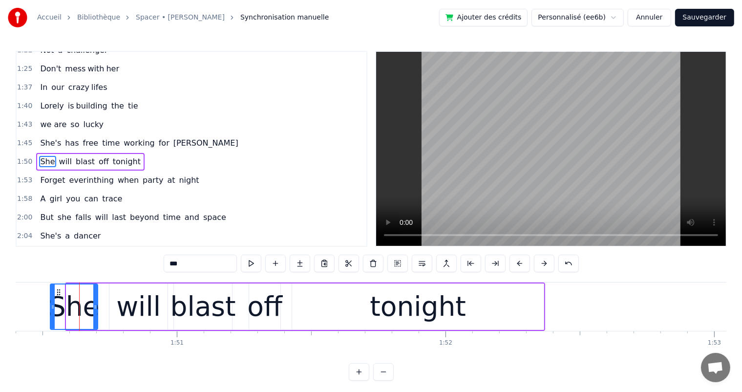
drag, startPoint x: 68, startPoint y: 305, endPoint x: 52, endPoint y: 305, distance: 16.1
click at [52, 305] on icon at bounding box center [53, 307] width 4 height 8
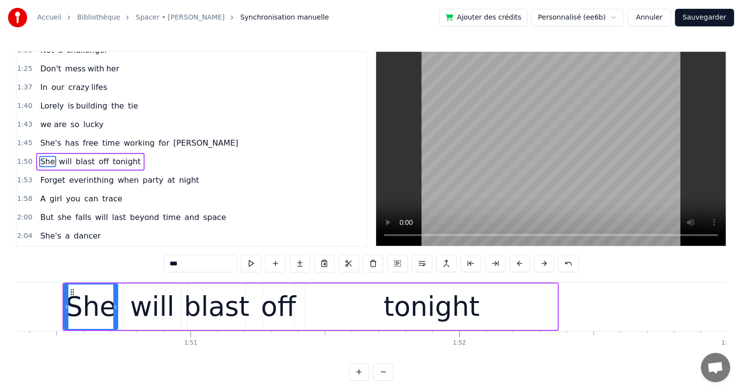
drag, startPoint x: 107, startPoint y: 306, endPoint x: 114, endPoint y: 309, distance: 6.8
click at [114, 309] on icon at bounding box center [115, 307] width 4 height 8
click at [140, 310] on div "will" at bounding box center [152, 306] width 44 height 41
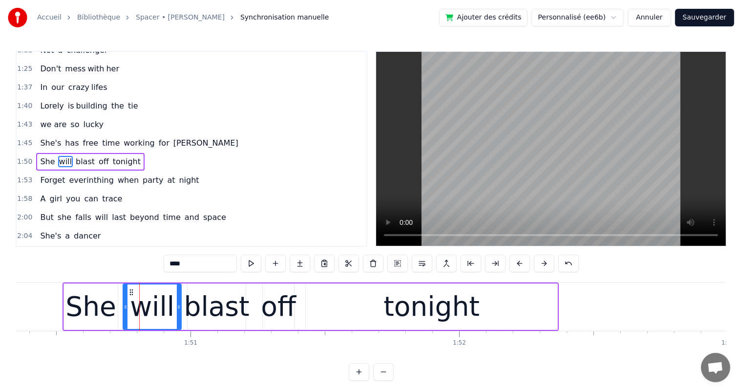
click at [202, 309] on div "blast" at bounding box center [216, 306] width 65 height 41
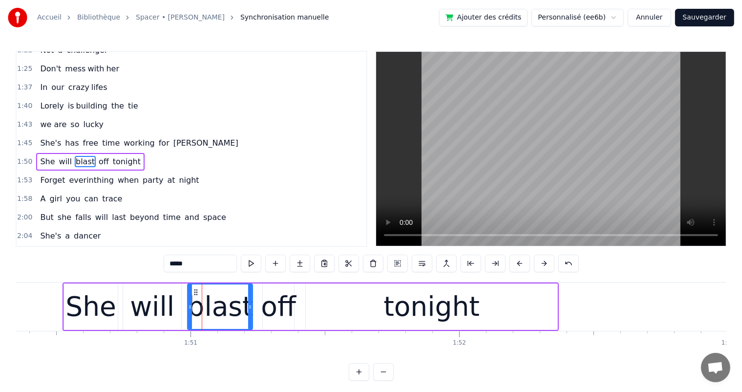
drag, startPoint x: 243, startPoint y: 305, endPoint x: 223, endPoint y: 307, distance: 20.6
click at [248, 307] on icon at bounding box center [250, 307] width 4 height 8
click at [262, 309] on div "off" at bounding box center [278, 306] width 35 height 41
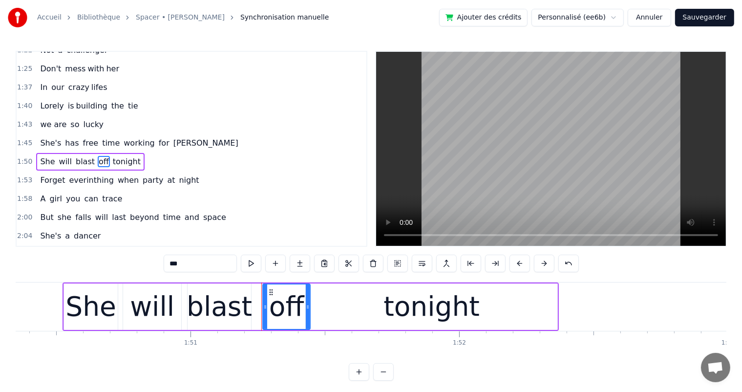
drag, startPoint x: 291, startPoint y: 307, endPoint x: 307, endPoint y: 309, distance: 16.3
click at [307, 309] on icon at bounding box center [308, 307] width 4 height 8
click at [367, 318] on div "tonight" at bounding box center [431, 306] width 251 height 46
type input "*******"
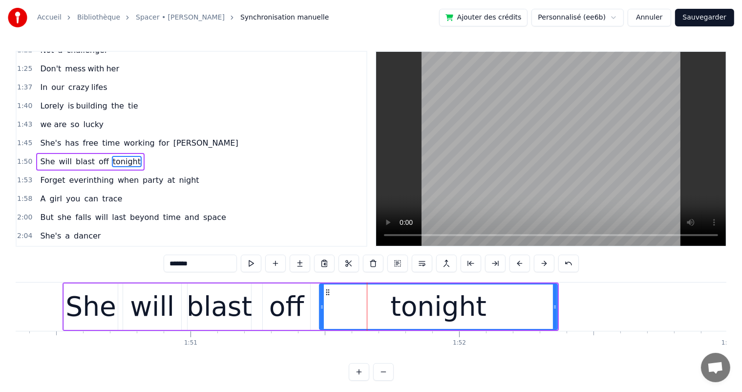
drag, startPoint x: 309, startPoint y: 305, endPoint x: 322, endPoint y: 310, distance: 14.4
click at [322, 310] on icon at bounding box center [322, 307] width 4 height 8
click at [85, 153] on div "She will blast off tonight" at bounding box center [90, 162] width 108 height 18
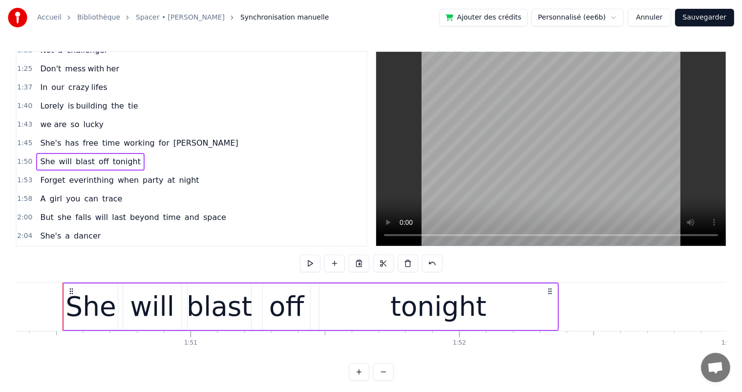
scroll to position [0, 29628]
click at [310, 265] on button at bounding box center [310, 263] width 21 height 18
click at [185, 171] on div "1:53 Forget everinthing when party at night" at bounding box center [192, 180] width 350 height 19
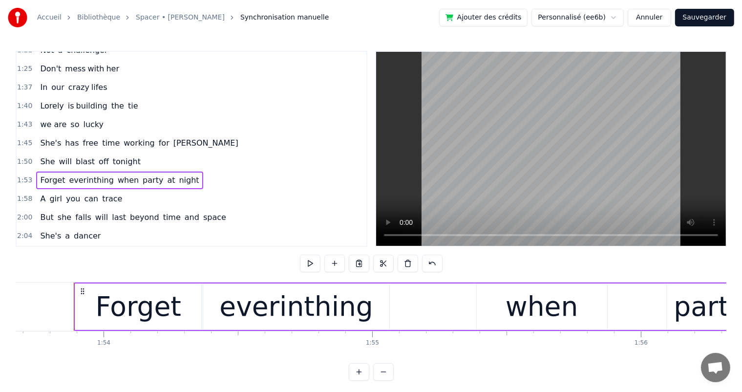
scroll to position [0, 30532]
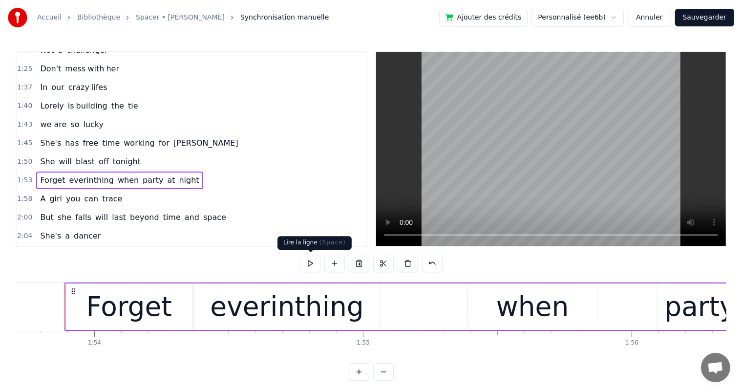
click at [312, 268] on button at bounding box center [310, 263] width 21 height 18
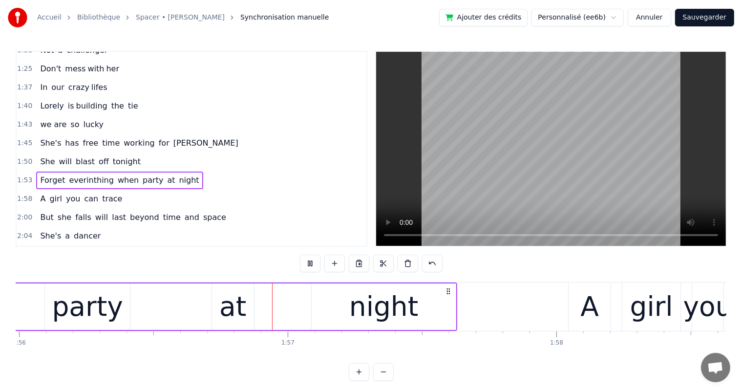
scroll to position [0, 31157]
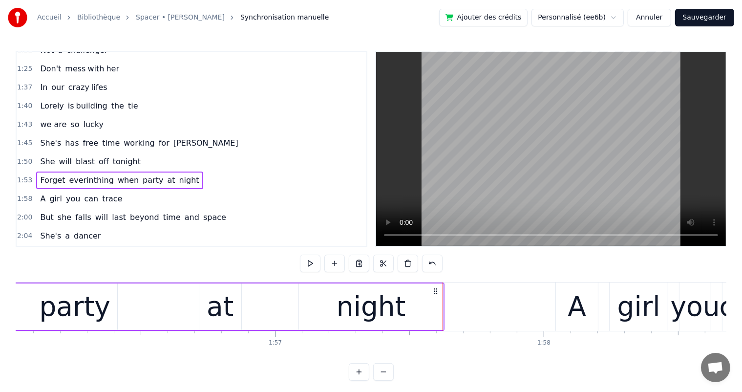
click at [357, 319] on div "night" at bounding box center [370, 306] width 69 height 41
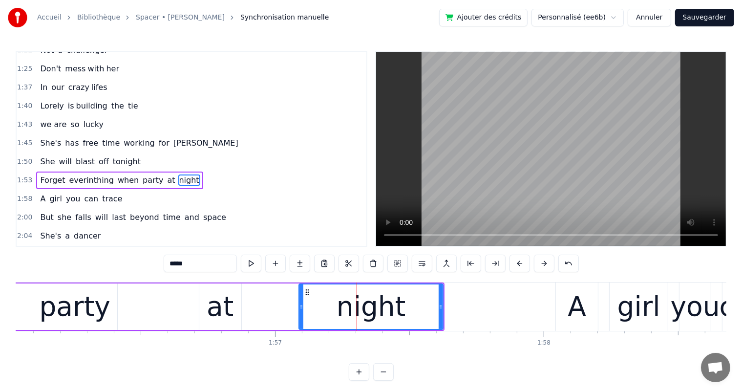
scroll to position [307, 0]
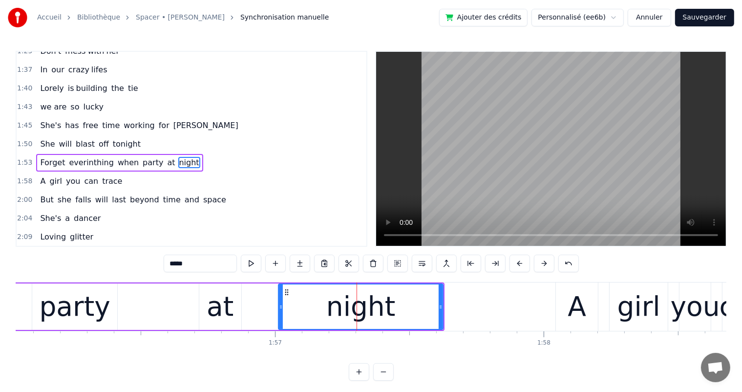
drag, startPoint x: 301, startPoint y: 307, endPoint x: 281, endPoint y: 307, distance: 20.5
click at [281, 307] on icon at bounding box center [281, 307] width 4 height 8
click at [225, 306] on div "at" at bounding box center [220, 306] width 27 height 41
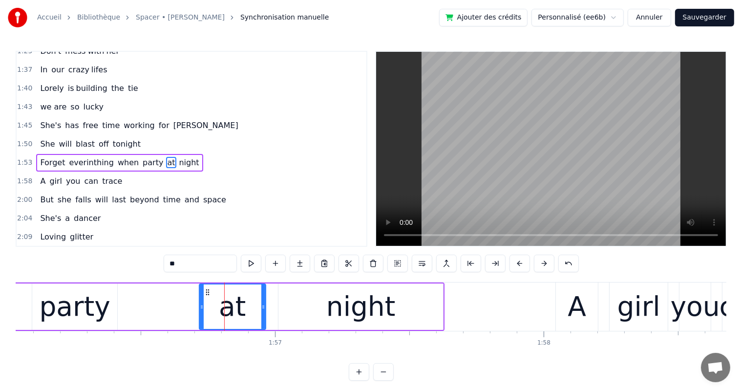
drag, startPoint x: 240, startPoint y: 307, endPoint x: 264, endPoint y: 311, distance: 24.9
click at [264, 311] on div at bounding box center [263, 306] width 4 height 44
click at [203, 305] on div "at" at bounding box center [232, 306] width 65 height 44
drag, startPoint x: 201, startPoint y: 306, endPoint x: 168, endPoint y: 307, distance: 32.2
click at [168, 307] on icon at bounding box center [169, 307] width 4 height 8
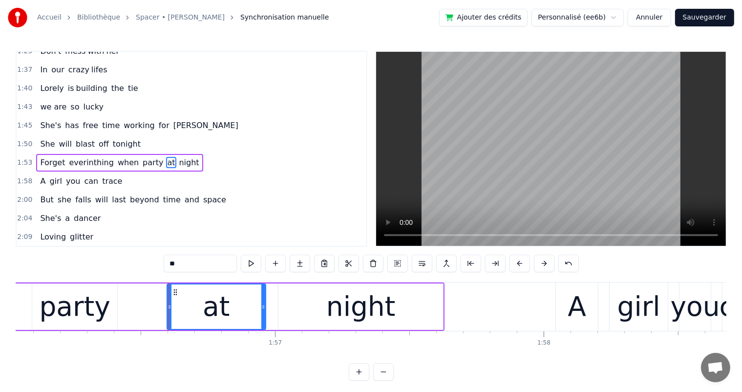
click at [94, 307] on div "party" at bounding box center [74, 306] width 71 height 41
type input "*****"
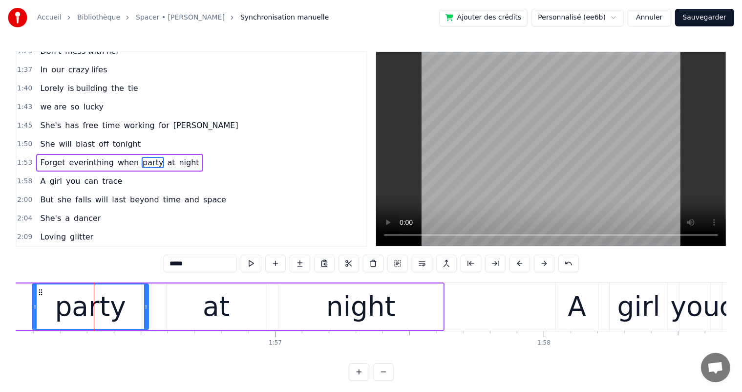
drag, startPoint x: 115, startPoint y: 307, endPoint x: 146, endPoint y: 310, distance: 31.5
click at [146, 310] on div at bounding box center [146, 306] width 4 height 44
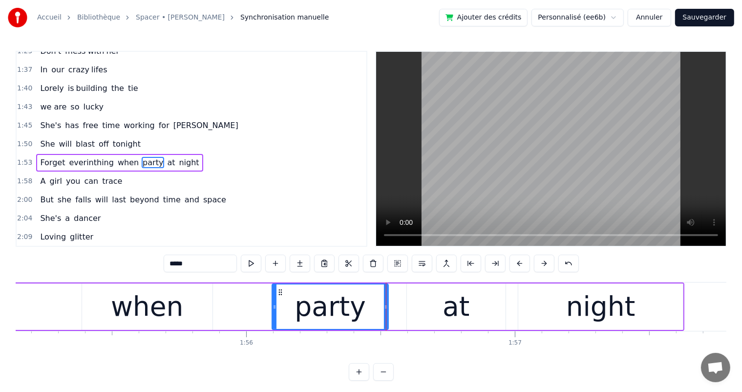
scroll to position [0, 30883]
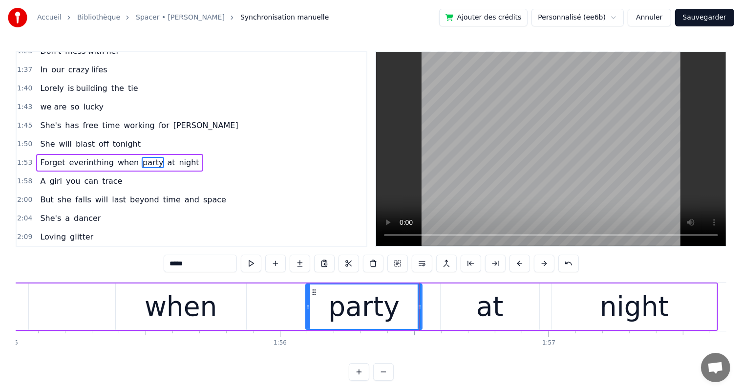
click at [248, 307] on div "Forget everinthing when party at night" at bounding box center [215, 306] width 1005 height 48
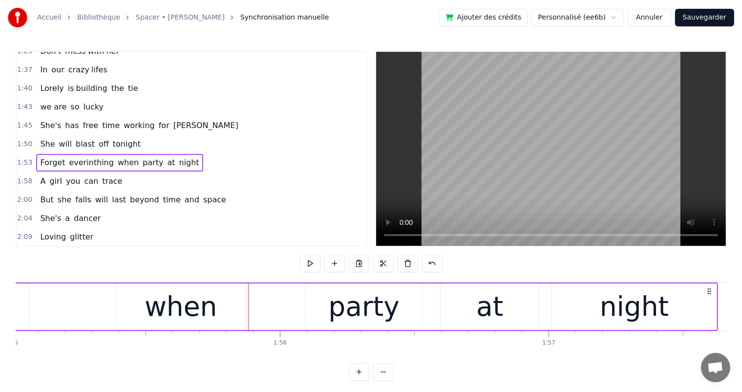
click at [221, 309] on div "when" at bounding box center [181, 306] width 130 height 46
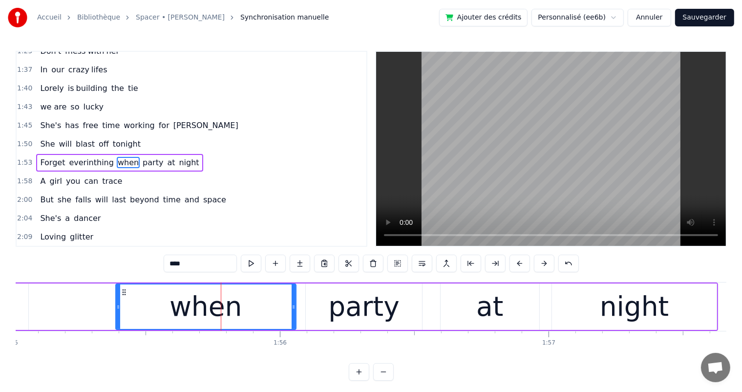
drag, startPoint x: 244, startPoint y: 307, endPoint x: 256, endPoint y: 309, distance: 12.0
click at [292, 309] on icon at bounding box center [293, 307] width 4 height 8
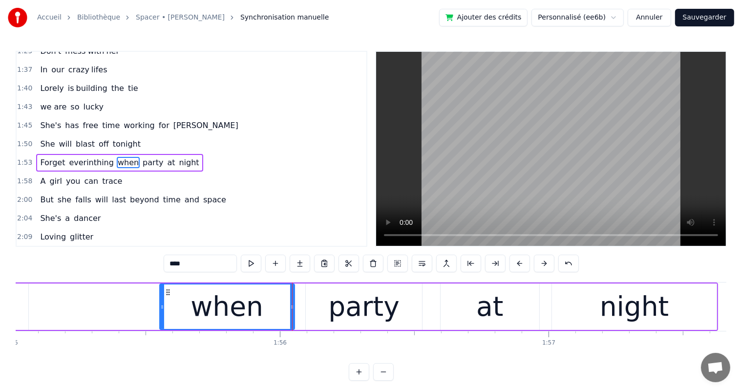
drag, startPoint x: 118, startPoint y: 308, endPoint x: 162, endPoint y: 313, distance: 44.2
click at [162, 313] on div at bounding box center [162, 306] width 4 height 44
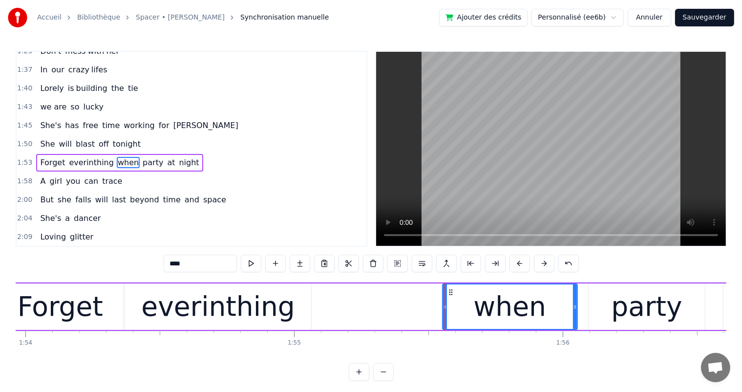
scroll to position [0, 30590]
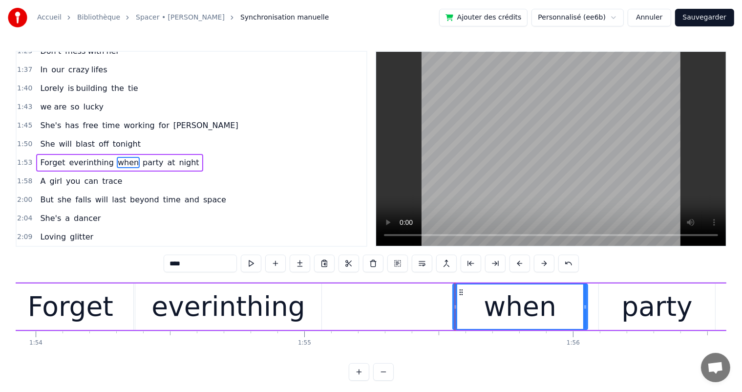
click at [215, 316] on div "everinthing" at bounding box center [227, 306] width 153 height 41
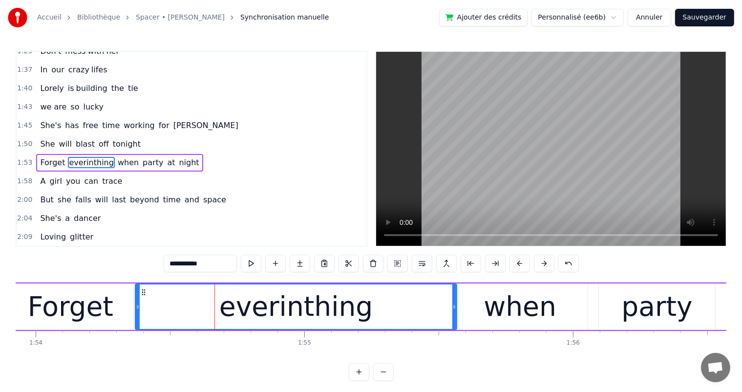
drag, startPoint x: 319, startPoint y: 306, endPoint x: 430, endPoint y: 315, distance: 111.2
click at [454, 317] on div at bounding box center [454, 306] width 4 height 44
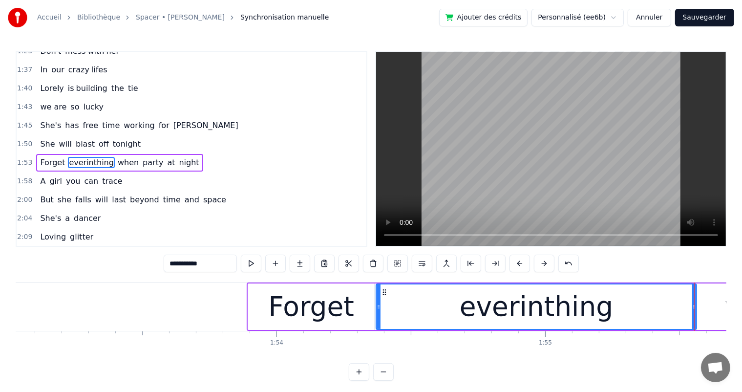
scroll to position [0, 30337]
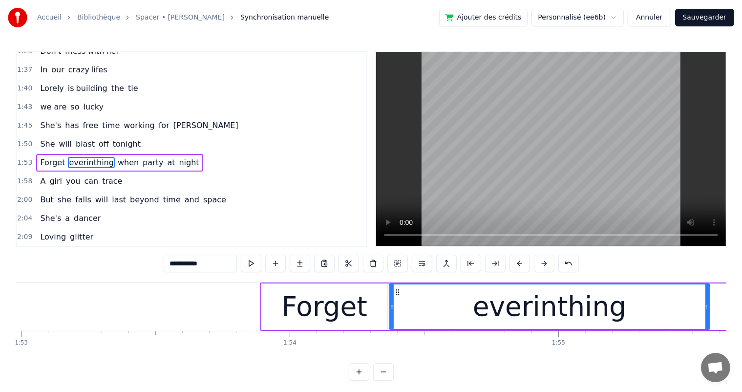
click at [368, 314] on div "Forget" at bounding box center [324, 306] width 126 height 46
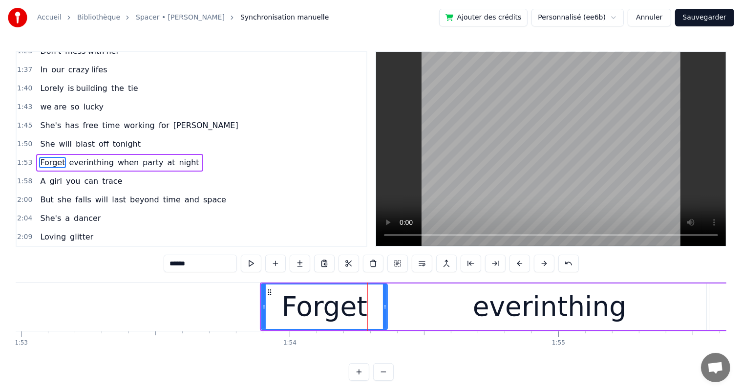
click at [410, 308] on div "everinthing" at bounding box center [549, 306] width 320 height 46
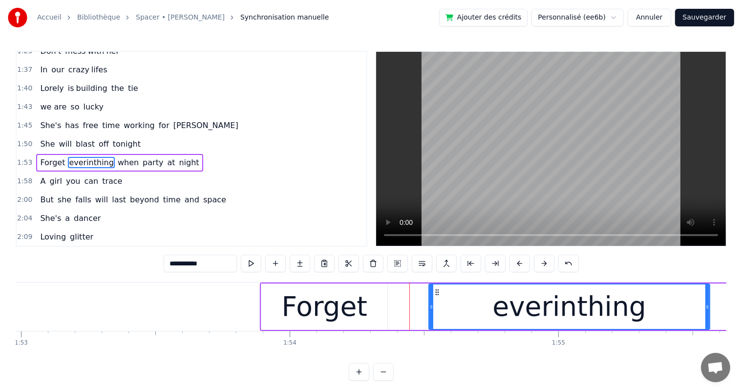
drag, startPoint x: 392, startPoint y: 308, endPoint x: 431, endPoint y: 316, distance: 40.4
click at [431, 316] on div at bounding box center [431, 306] width 4 height 44
click at [367, 312] on div "Forget" at bounding box center [324, 306] width 126 height 46
type input "******"
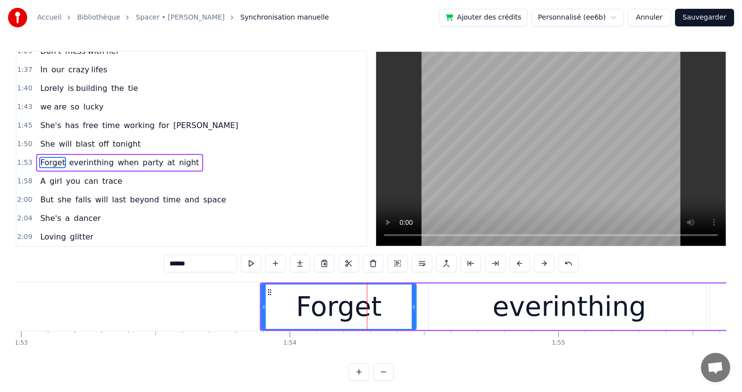
drag, startPoint x: 385, startPoint y: 308, endPoint x: 414, endPoint y: 311, distance: 29.0
click at [414, 311] on div at bounding box center [414, 306] width 4 height 44
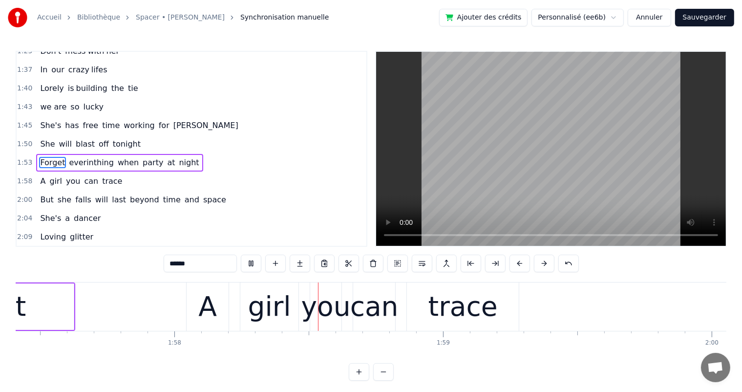
scroll to position [0, 31636]
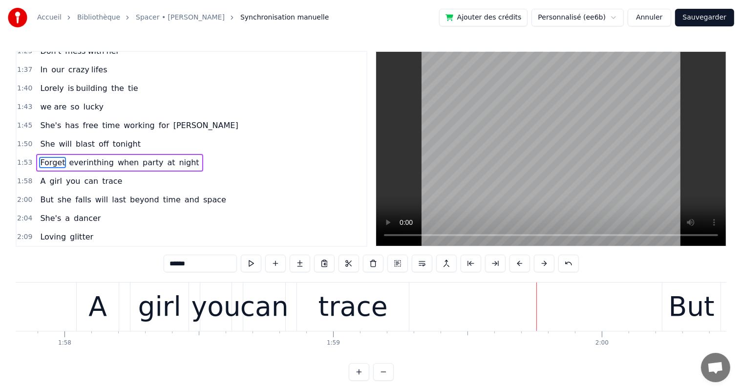
click at [159, 154] on div "Forget everinthing when party at night" at bounding box center [119, 163] width 166 height 18
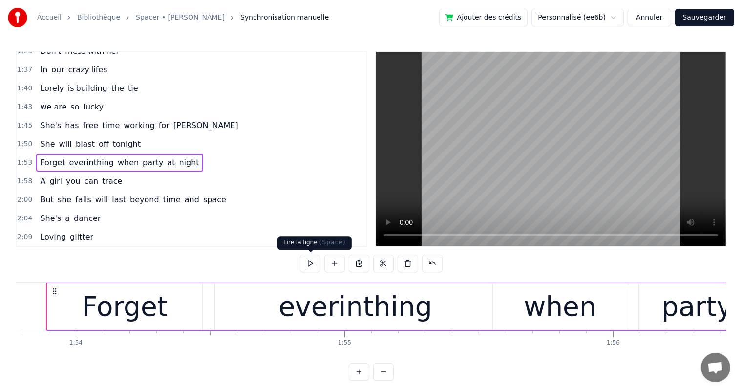
scroll to position [0, 30532]
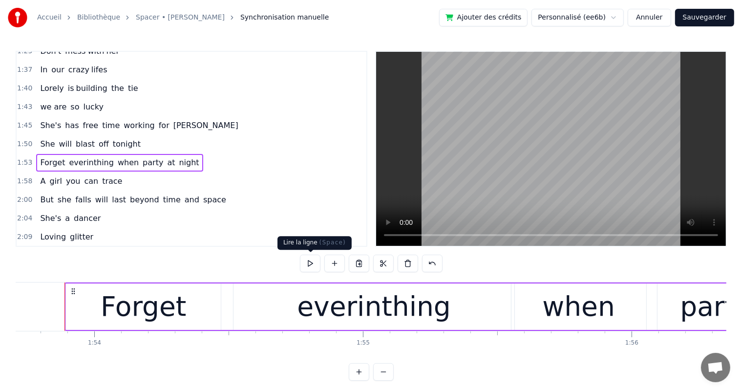
click at [309, 262] on button at bounding box center [310, 263] width 21 height 18
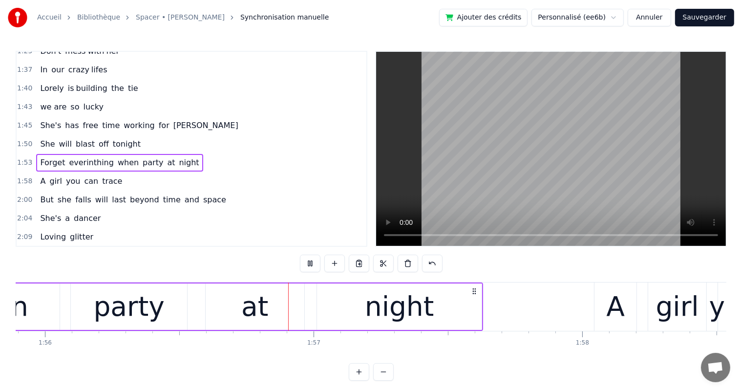
scroll to position [0, 31157]
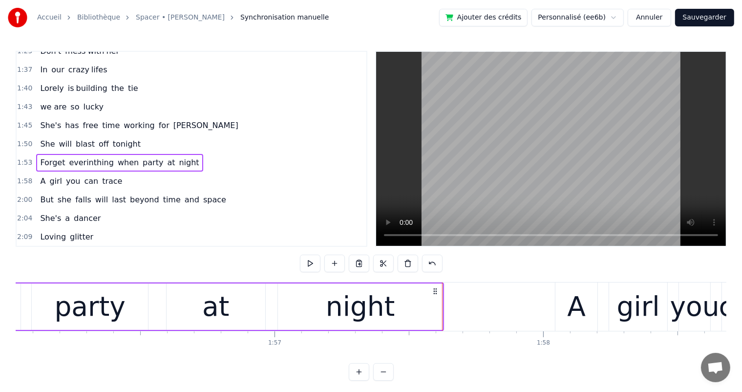
click at [309, 262] on button at bounding box center [310, 263] width 21 height 18
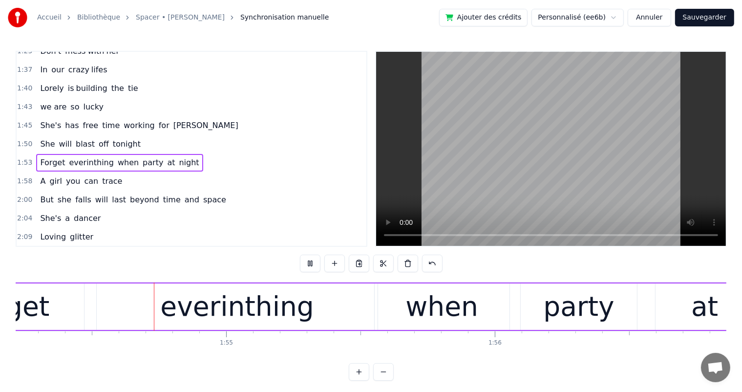
scroll to position [0, 30656]
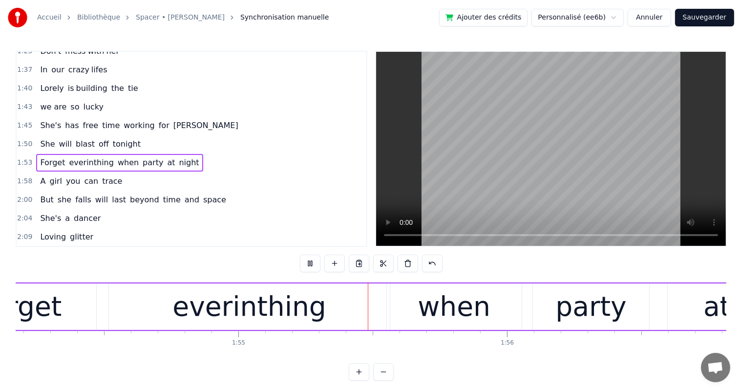
click at [309, 262] on button at bounding box center [310, 263] width 21 height 18
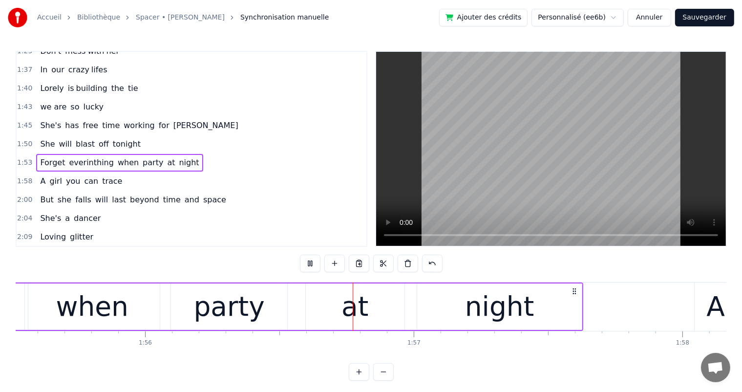
scroll to position [0, 31154]
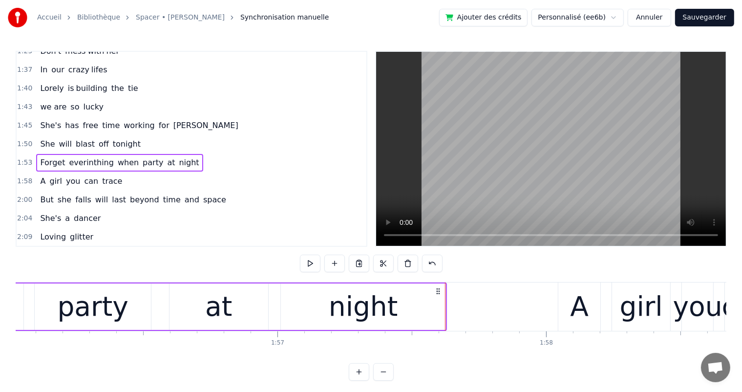
click at [309, 262] on button at bounding box center [310, 263] width 21 height 18
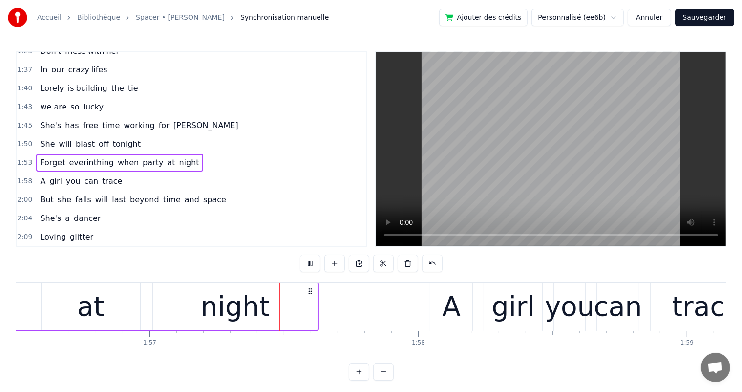
scroll to position [0, 31306]
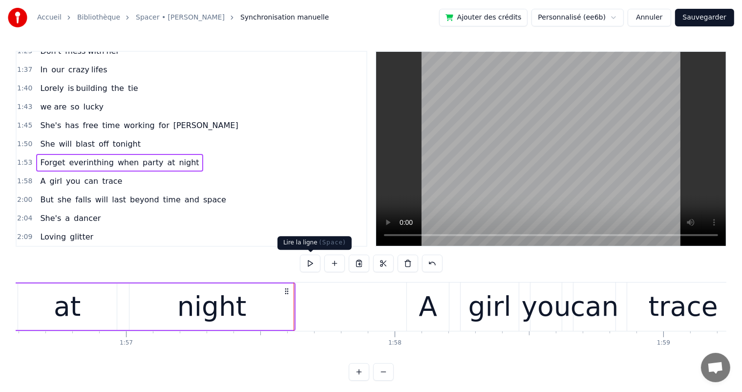
click at [314, 268] on button at bounding box center [310, 263] width 21 height 18
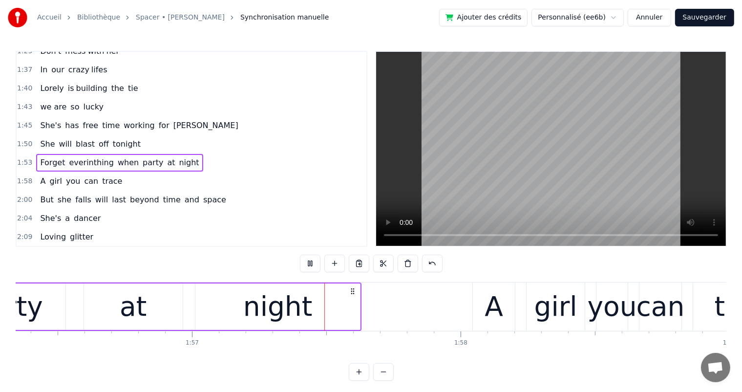
scroll to position [0, 31367]
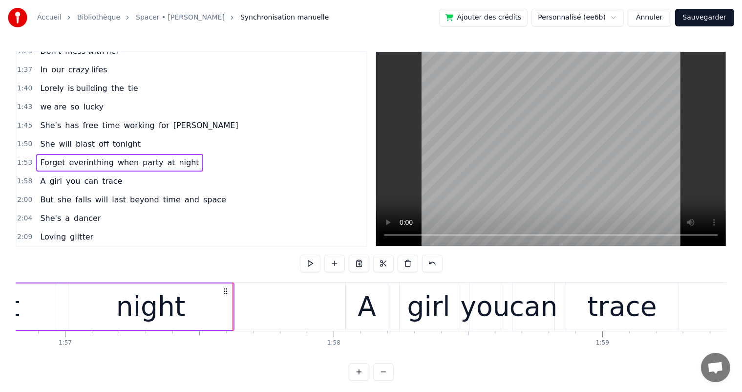
click at [109, 172] on div "A girl you can trace" at bounding box center [81, 181] width 90 height 18
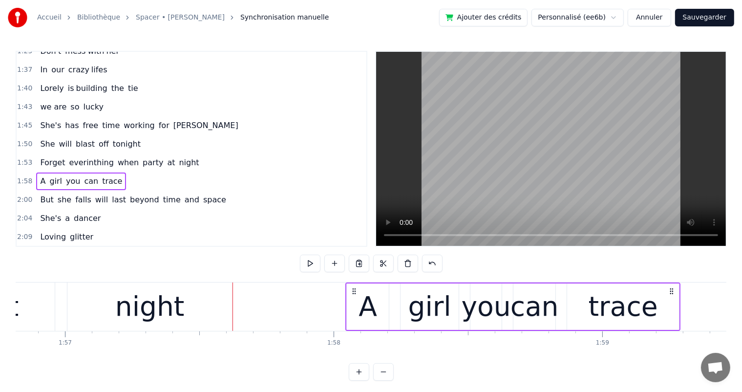
click at [363, 308] on div "A" at bounding box center [367, 306] width 19 height 41
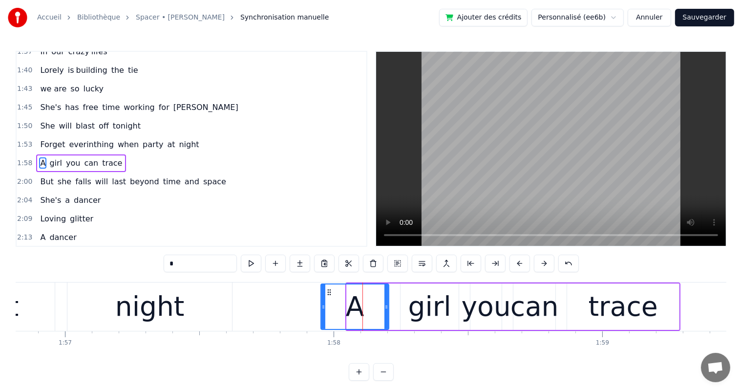
drag, startPoint x: 348, startPoint y: 309, endPoint x: 322, endPoint y: 314, distance: 26.4
click at [322, 314] on div at bounding box center [323, 306] width 4 height 44
click at [387, 307] on icon at bounding box center [387, 307] width 4 height 8
click at [405, 310] on div "girl" at bounding box center [429, 306] width 58 height 46
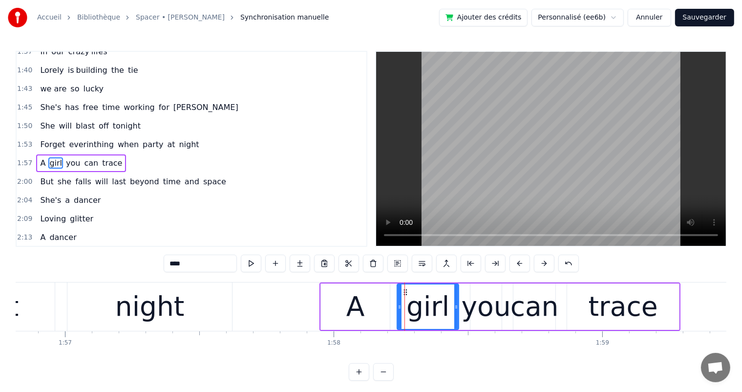
click at [399, 309] on icon at bounding box center [399, 307] width 4 height 8
click at [475, 310] on div "you" at bounding box center [485, 306] width 49 height 41
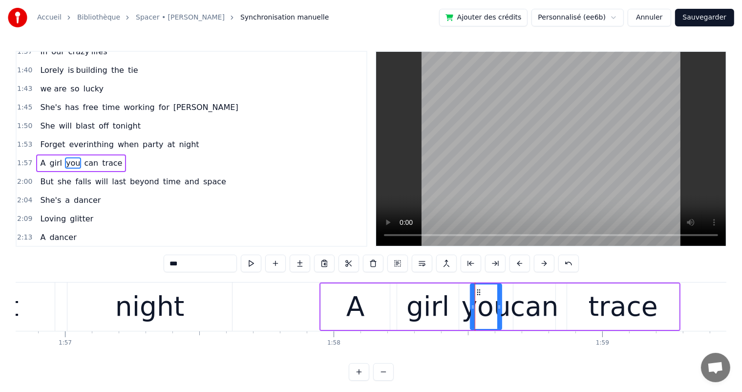
click at [606, 310] on div "trace" at bounding box center [622, 306] width 69 height 41
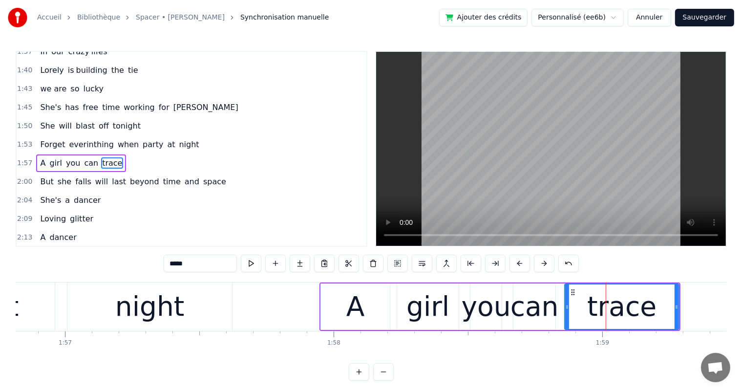
drag, startPoint x: 567, startPoint y: 306, endPoint x: 550, endPoint y: 307, distance: 17.1
click at [565, 307] on icon at bounding box center [567, 307] width 4 height 8
click at [538, 307] on div "can" at bounding box center [534, 306] width 48 height 41
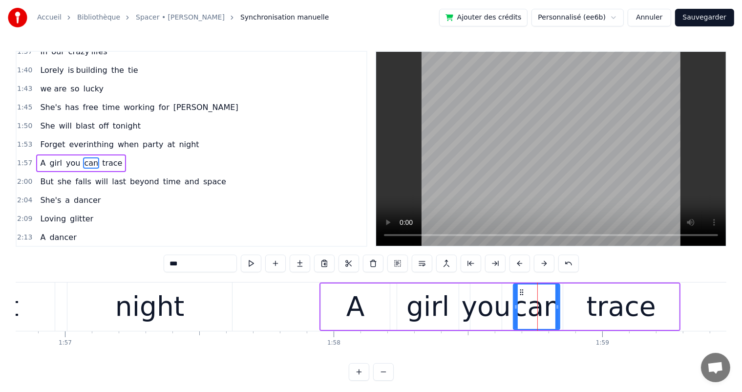
click at [556, 307] on icon at bounding box center [557, 307] width 4 height 8
click at [483, 309] on div "you" at bounding box center [485, 306] width 49 height 41
type input "***"
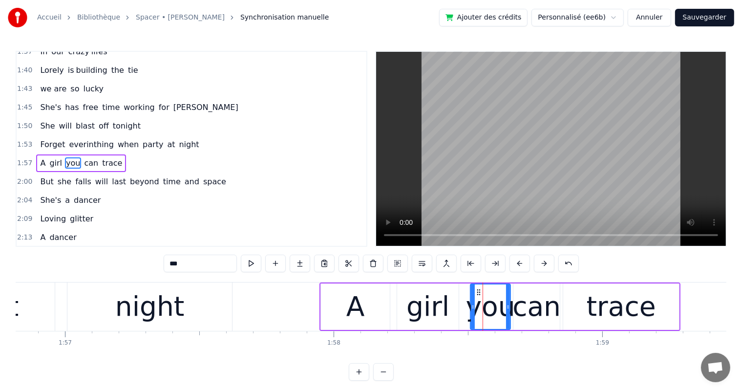
drag, startPoint x: 499, startPoint y: 308, endPoint x: 508, endPoint y: 310, distance: 8.9
click at [508, 310] on icon at bounding box center [508, 307] width 4 height 8
click at [107, 139] on div "1:53 Forget everinthing when party at night" at bounding box center [192, 144] width 350 height 19
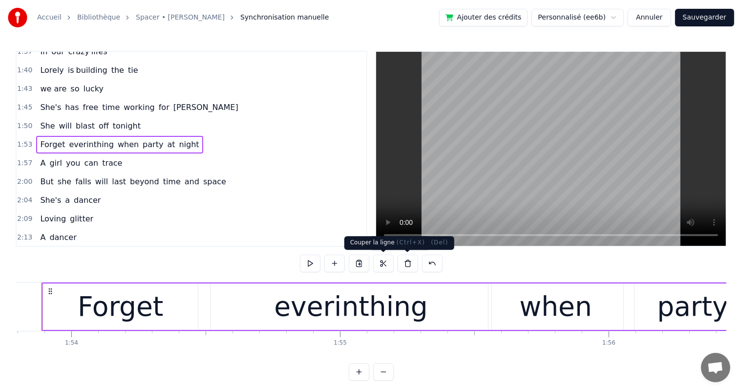
scroll to position [0, 30532]
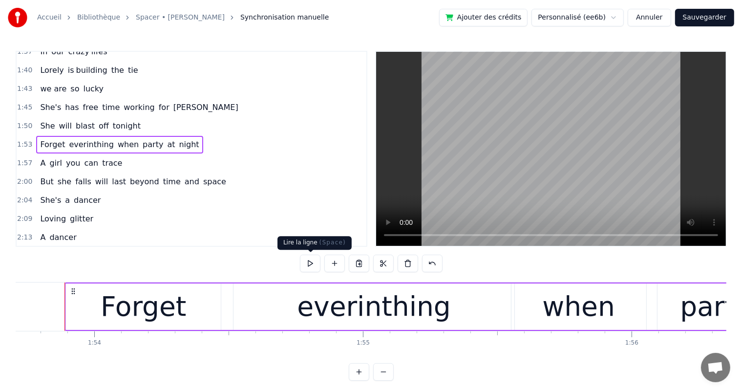
click at [318, 267] on button at bounding box center [310, 263] width 21 height 18
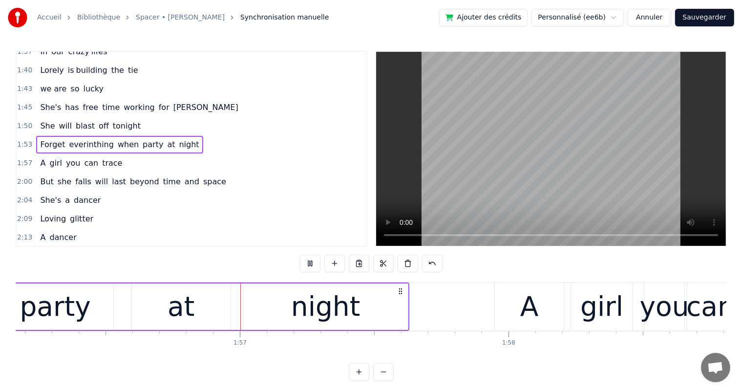
scroll to position [0, 31193]
click at [111, 154] on div "A girl you can trace" at bounding box center [81, 163] width 90 height 18
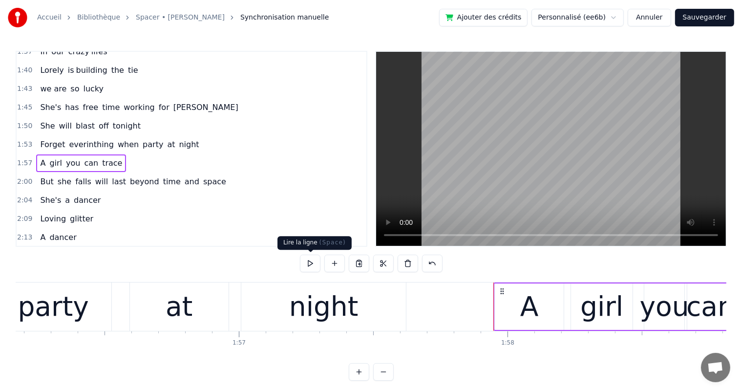
click at [317, 266] on button at bounding box center [310, 263] width 21 height 18
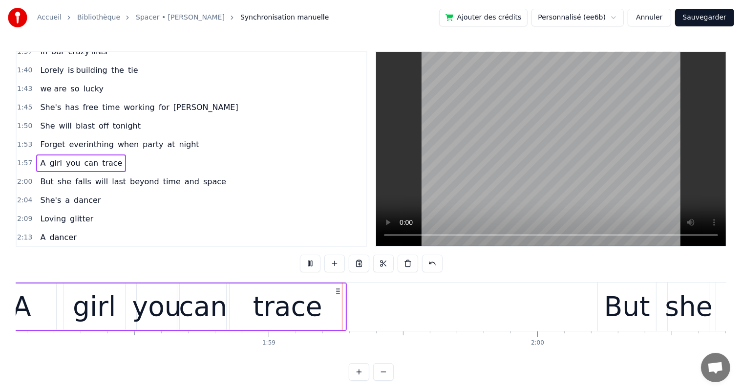
scroll to position [0, 31816]
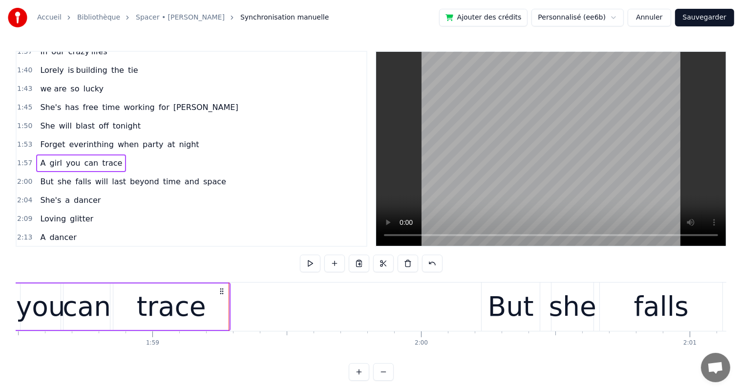
click at [177, 174] on div "But she falls will last beyond time and space" at bounding box center [132, 182] width 193 height 18
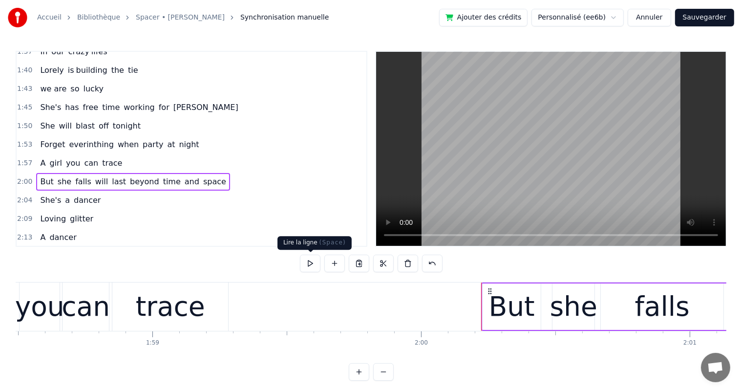
click at [311, 268] on button at bounding box center [310, 263] width 21 height 18
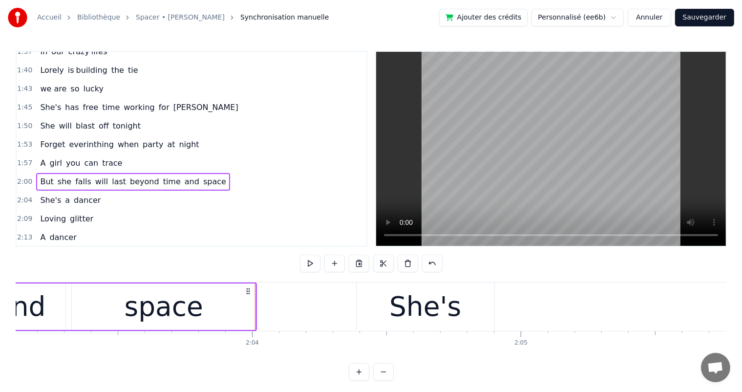
scroll to position [0, 33074]
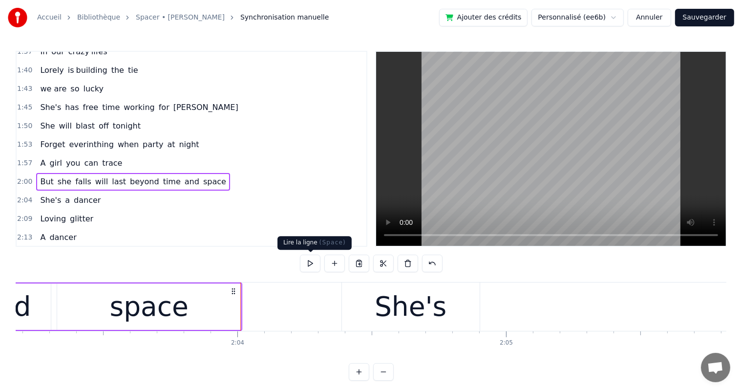
click at [74, 176] on span "falls" at bounding box center [83, 181] width 18 height 11
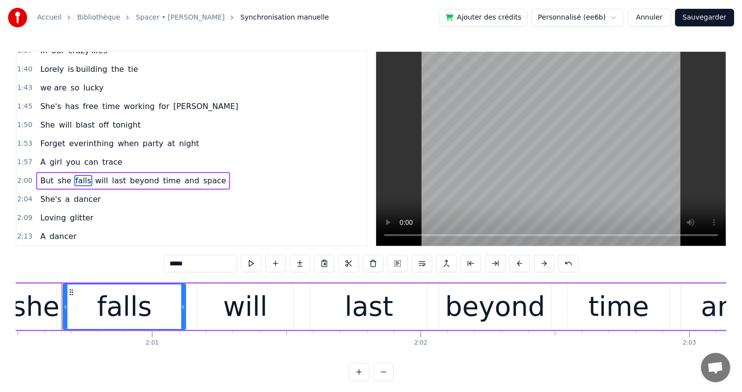
scroll to position [0, 32350]
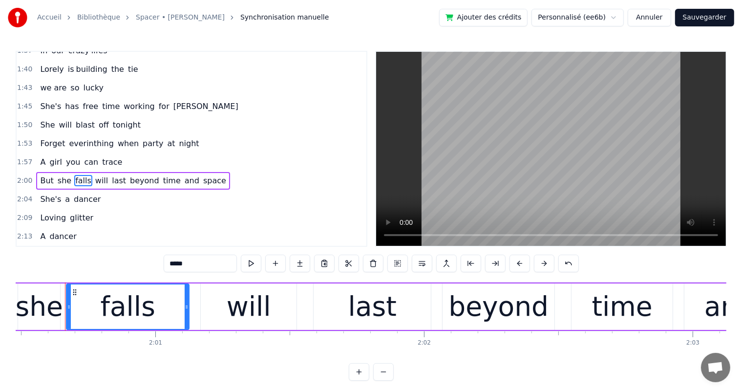
click at [94, 175] on span "will" at bounding box center [101, 180] width 15 height 11
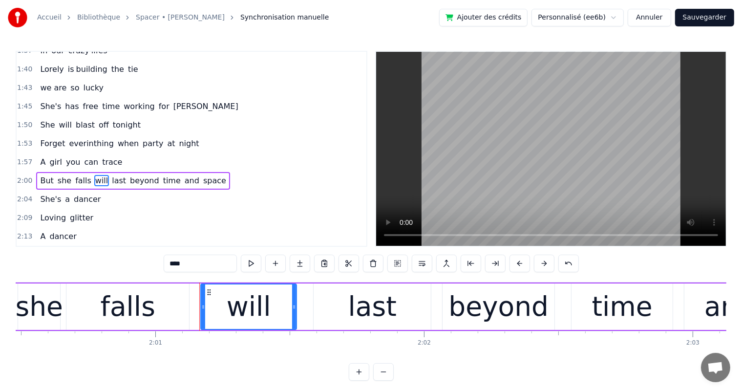
scroll to position [343, 0]
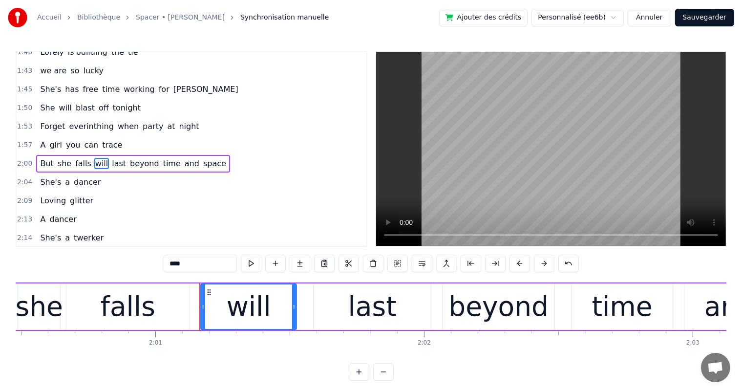
drag, startPoint x: 189, startPoint y: 264, endPoint x: 165, endPoint y: 264, distance: 24.9
click at [165, 264] on input "****" at bounding box center [200, 263] width 73 height 18
click at [358, 319] on div "last" at bounding box center [372, 306] width 48 height 41
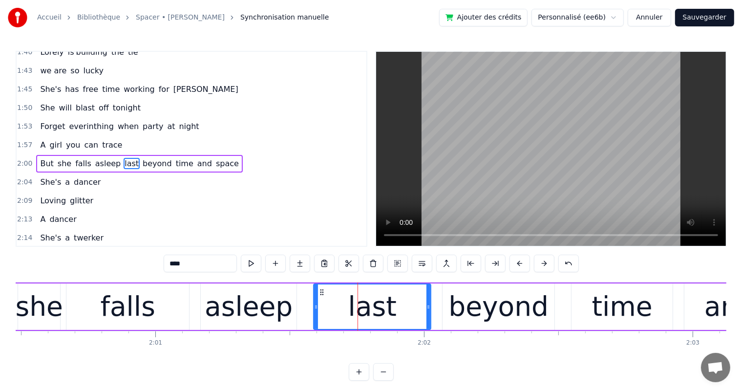
click at [265, 317] on div "asleep" at bounding box center [249, 306] width 88 height 41
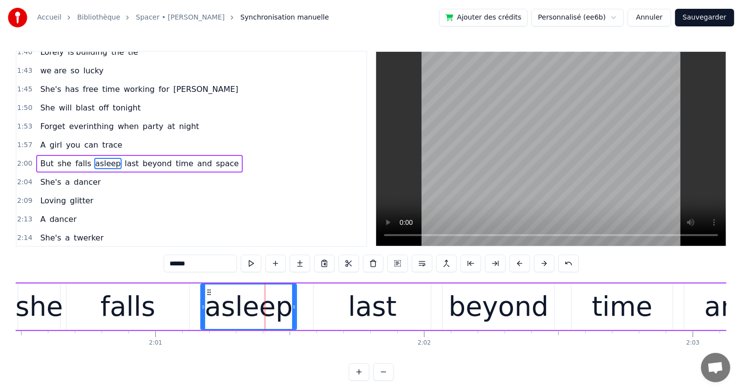
click at [353, 307] on div "last" at bounding box center [372, 306] width 48 height 41
type input "****"
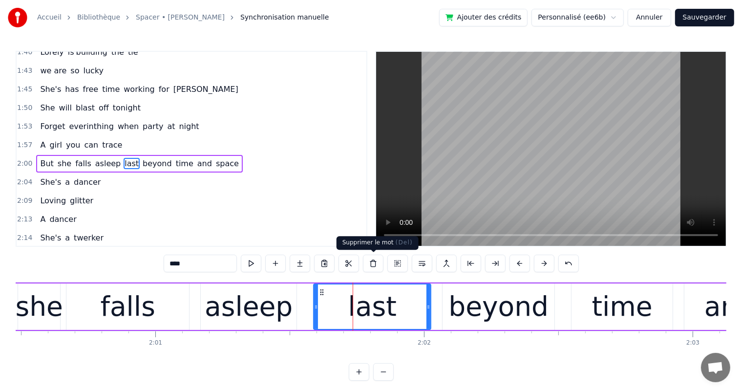
click at [370, 266] on button at bounding box center [373, 263] width 21 height 18
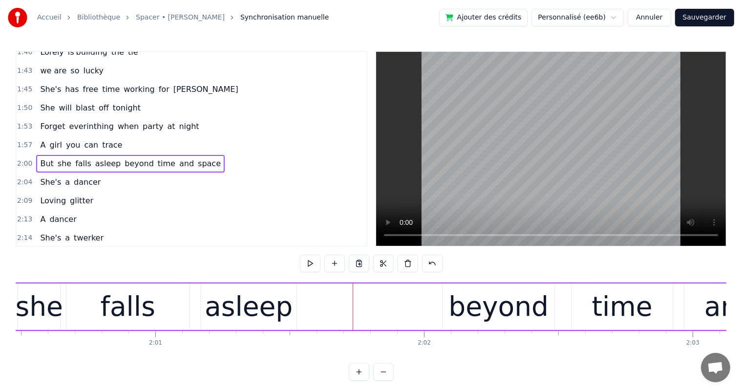
click at [300, 315] on div "But she falls asleep beyond time and space" at bounding box center [456, 306] width 1019 height 48
click at [275, 310] on div "asleep" at bounding box center [249, 306] width 88 height 41
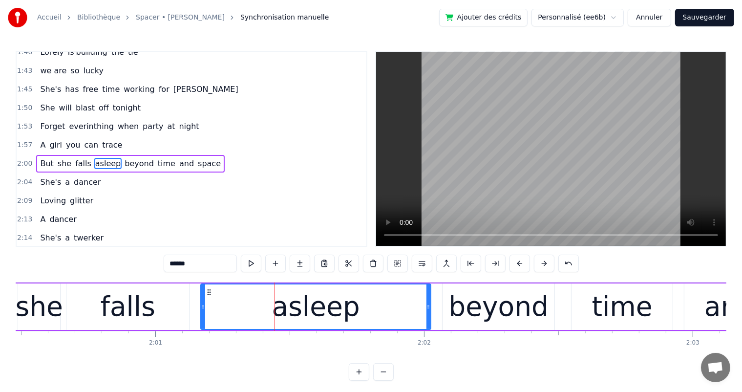
drag, startPoint x: 295, startPoint y: 306, endPoint x: 430, endPoint y: 310, distance: 134.8
click at [430, 310] on div at bounding box center [428, 306] width 4 height 44
drag, startPoint x: 202, startPoint y: 309, endPoint x: 189, endPoint y: 310, distance: 12.8
click at [189, 310] on div at bounding box center [190, 306] width 4 height 44
click at [119, 310] on div "falls" at bounding box center [128, 306] width 55 height 41
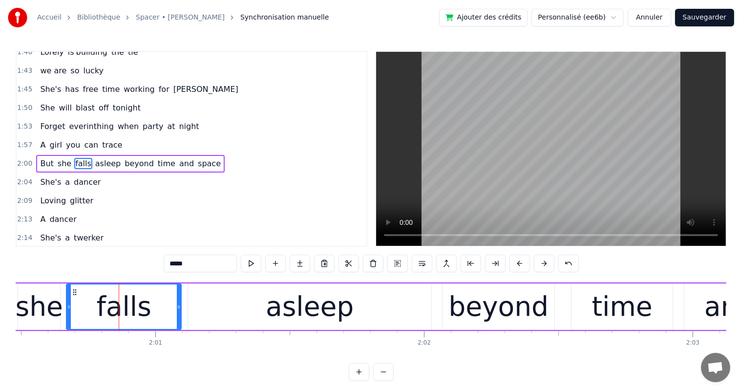
drag, startPoint x: 186, startPoint y: 307, endPoint x: 178, endPoint y: 306, distance: 7.9
click at [178, 306] on icon at bounding box center [179, 307] width 4 height 8
click at [346, 310] on div "asleep" at bounding box center [310, 306] width 88 height 41
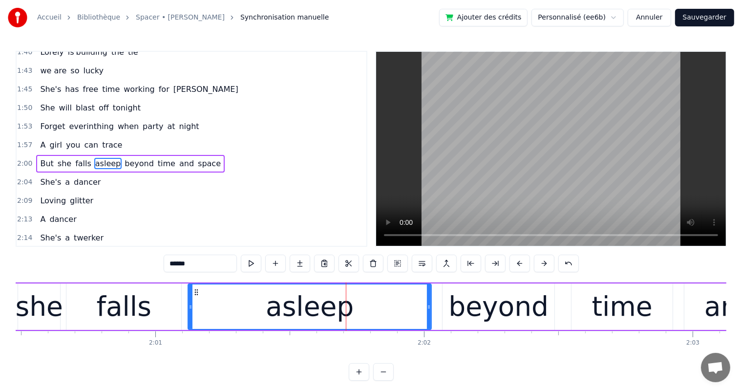
click at [461, 310] on div "beyond" at bounding box center [498, 306] width 100 height 41
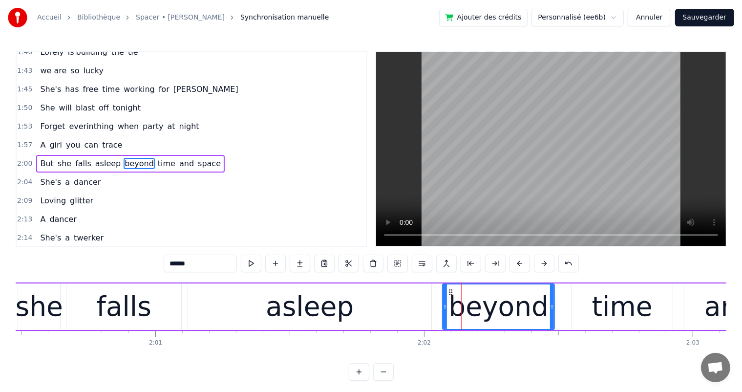
drag, startPoint x: 198, startPoint y: 262, endPoint x: 136, endPoint y: 264, distance: 62.0
click at [136, 264] on div "0:15 She's a shoper 0:20 A skirt chaser 0:24 A shoper 0:35 she enjoys shopping …" at bounding box center [371, 216] width 710 height 330
click at [150, 158] on span "time" at bounding box center [160, 163] width 20 height 11
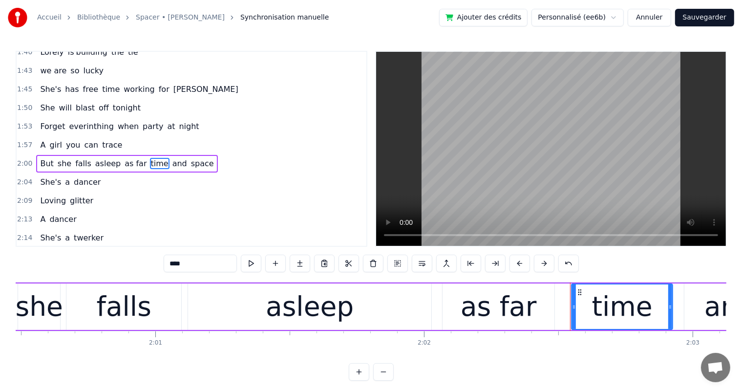
drag, startPoint x: 184, startPoint y: 265, endPoint x: 205, endPoint y: 234, distance: 37.2
click at [159, 260] on div "0:15 She's a shoper 0:20 A skirt chaser 0:24 A shoper 0:35 she enjoys shopping …" at bounding box center [371, 216] width 710 height 330
click at [167, 158] on span "and" at bounding box center [175, 163] width 17 height 11
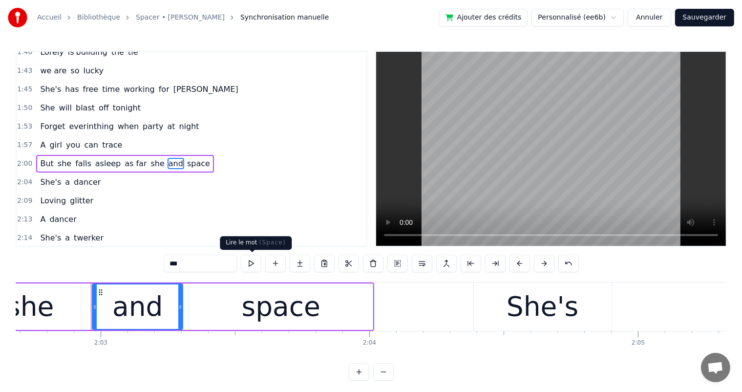
scroll to position [0, 32968]
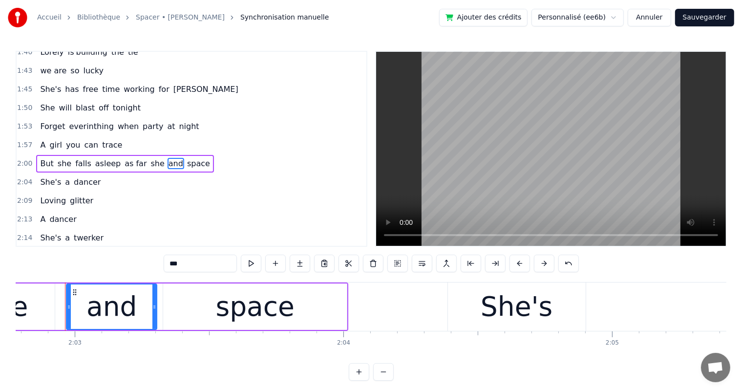
drag, startPoint x: 188, startPoint y: 260, endPoint x: 161, endPoint y: 259, distance: 27.4
click at [161, 260] on div "0:15 She's a shoper 0:20 A skirt chaser 0:24 A shoper 0:35 she enjoys shopping …" at bounding box center [371, 216] width 710 height 330
click at [185, 158] on span "space" at bounding box center [197, 163] width 25 height 11
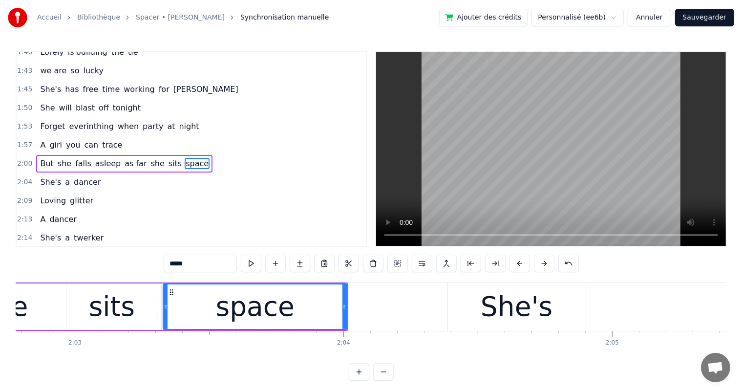
drag, startPoint x: 192, startPoint y: 263, endPoint x: 168, endPoint y: 263, distance: 23.9
click at [168, 263] on input "*****" at bounding box center [200, 263] width 73 height 18
type input "****"
click at [127, 155] on div "But she falls asleep as far she sits down" at bounding box center [123, 164] width 174 height 18
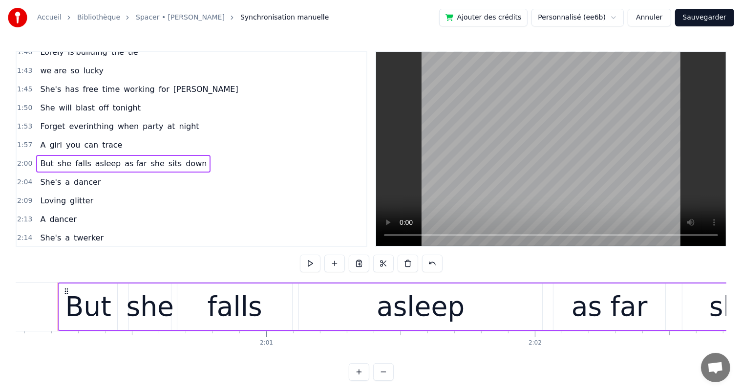
scroll to position [0, 32233]
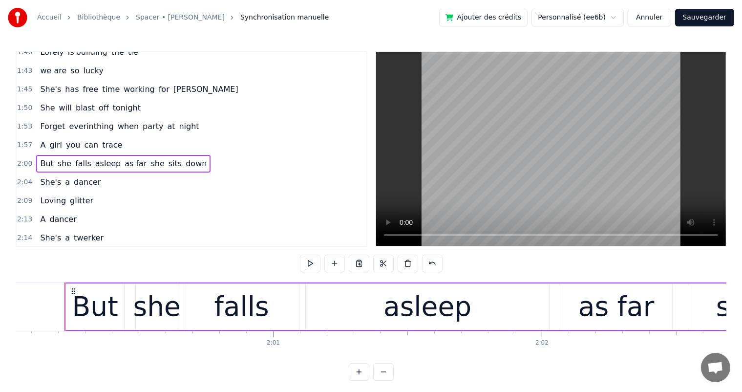
click at [310, 265] on button at bounding box center [310, 263] width 21 height 18
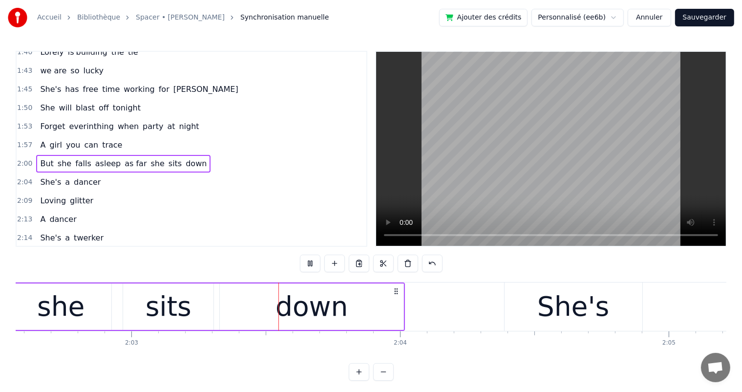
scroll to position [0, 32912]
click at [393, 303] on div "down" at bounding box center [311, 306] width 184 height 46
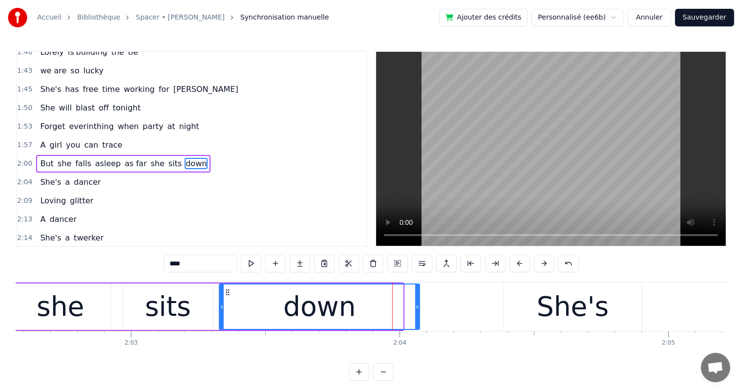
drag, startPoint x: 401, startPoint y: 308, endPoint x: 418, endPoint y: 308, distance: 16.6
click at [418, 308] on icon at bounding box center [417, 307] width 4 height 8
click at [94, 173] on div "2:04 She's a dancer" at bounding box center [192, 182] width 350 height 19
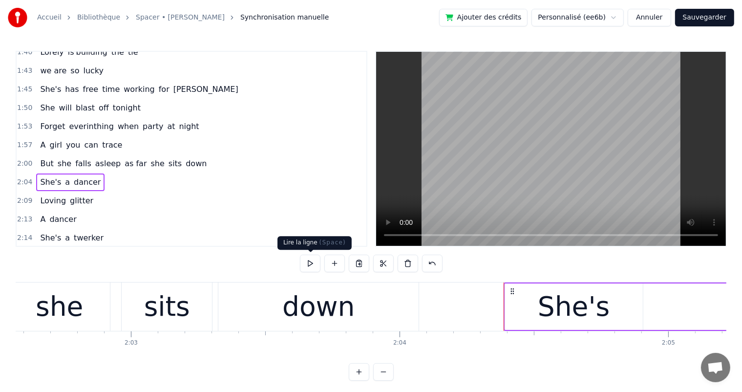
click at [314, 269] on button at bounding box center [310, 263] width 21 height 18
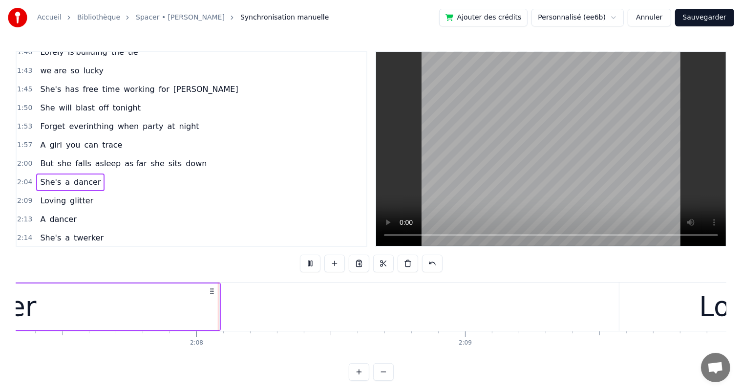
scroll to position [0, 34199]
click at [88, 176] on span "dancer" at bounding box center [87, 181] width 29 height 11
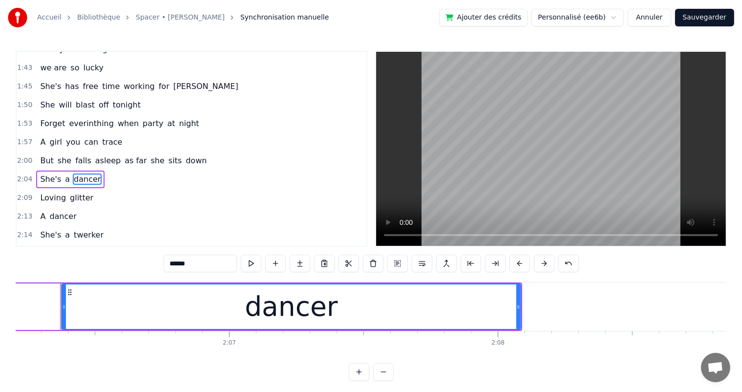
scroll to position [0, 33883]
click at [45, 173] on span "She's" at bounding box center [50, 178] width 23 height 11
type input "*****"
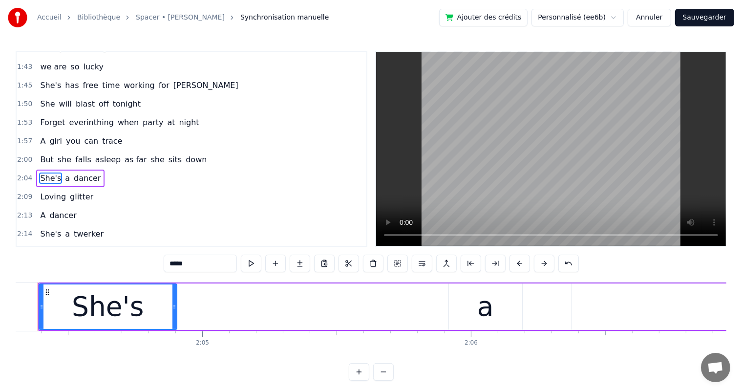
scroll to position [0, 33350]
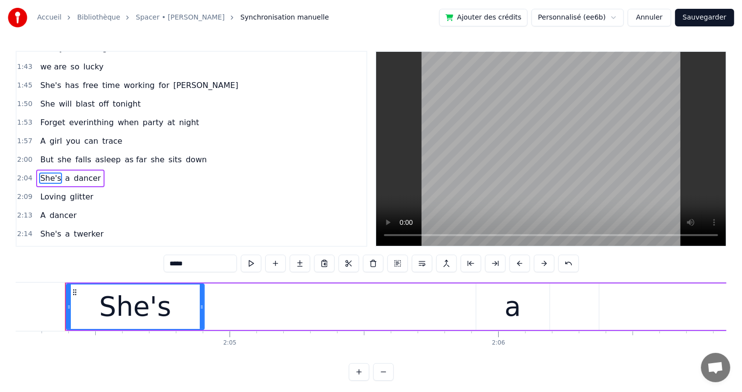
click at [135, 309] on div "She's" at bounding box center [135, 306] width 72 height 41
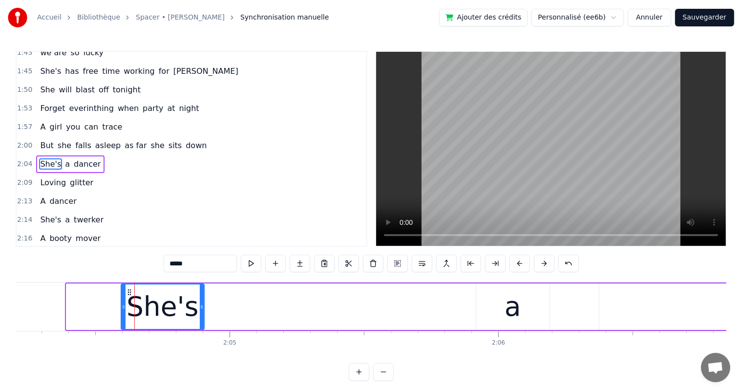
drag, startPoint x: 68, startPoint y: 307, endPoint x: 123, endPoint y: 309, distance: 54.7
click at [123, 309] on icon at bounding box center [124, 307] width 4 height 8
click at [258, 264] on button at bounding box center [251, 263] width 21 height 18
click at [91, 155] on div "She's a dancer" at bounding box center [70, 164] width 68 height 18
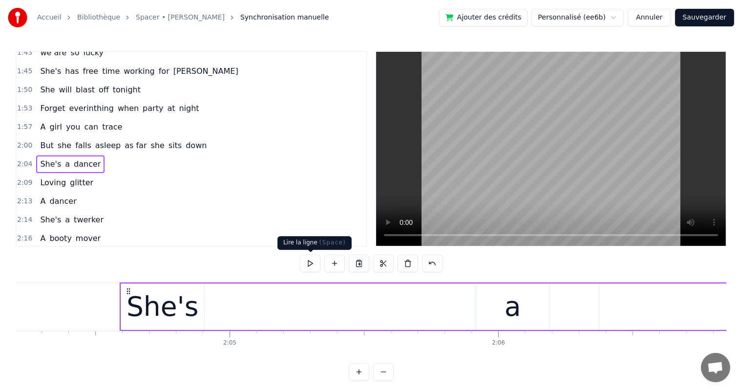
click at [315, 264] on button at bounding box center [310, 263] width 21 height 18
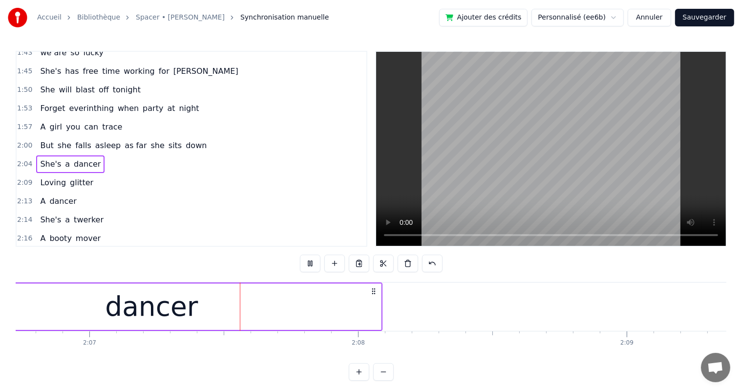
scroll to position [0, 34030]
click at [374, 307] on div "dancer" at bounding box center [148, 306] width 459 height 46
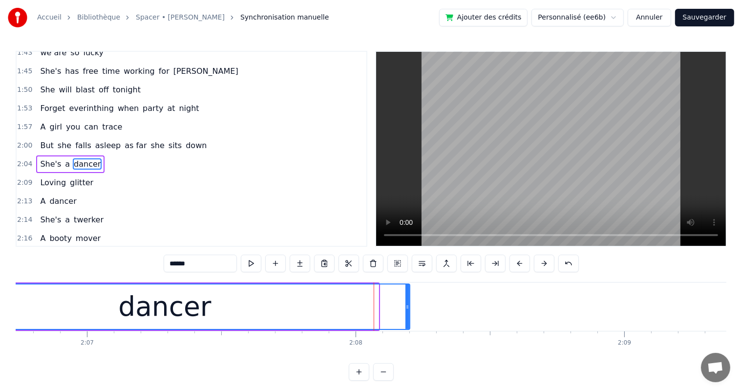
drag, startPoint x: 376, startPoint y: 305, endPoint x: 407, endPoint y: 306, distance: 31.3
click at [407, 306] on icon at bounding box center [407, 307] width 4 height 8
click at [86, 174] on div "Loving glitter" at bounding box center [66, 183] width 61 height 18
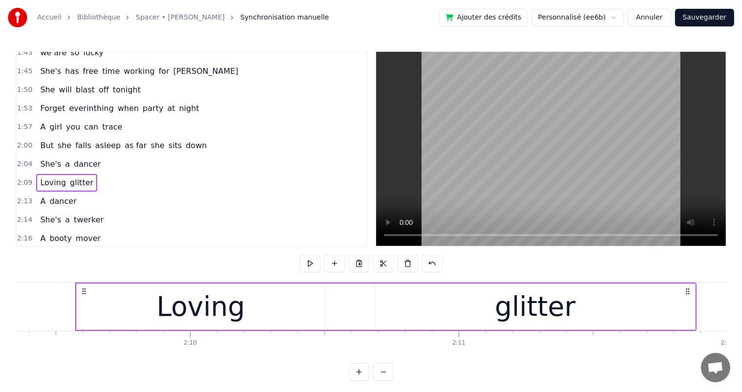
scroll to position [0, 34743]
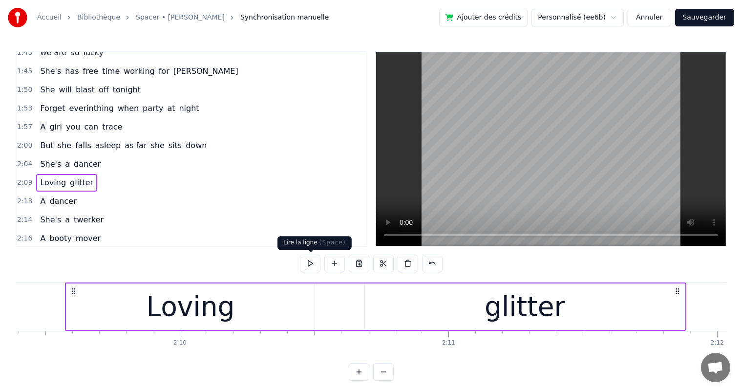
click at [305, 263] on button at bounding box center [310, 263] width 21 height 18
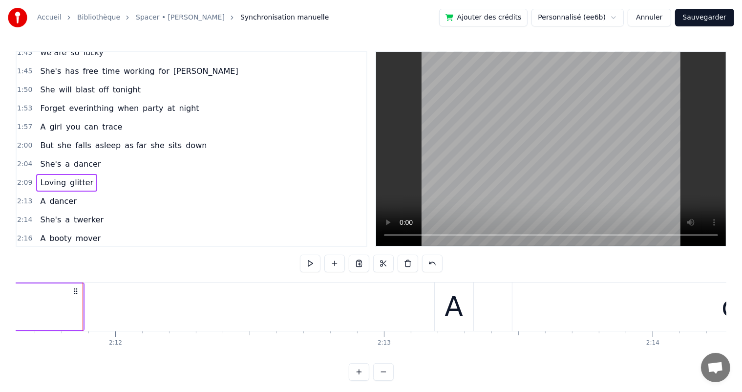
scroll to position [0, 35362]
click at [306, 263] on button at bounding box center [310, 263] width 21 height 18
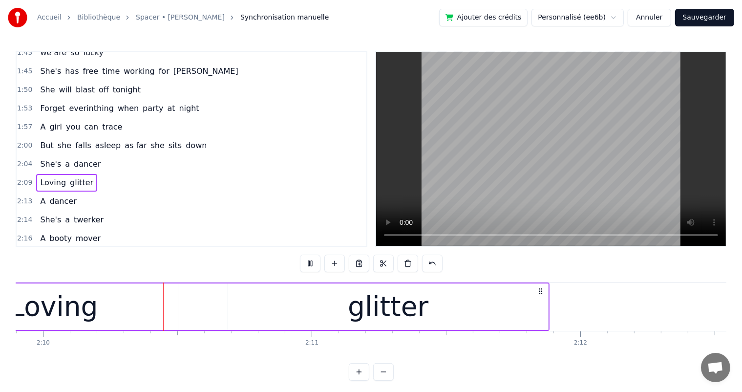
scroll to position [0, 34867]
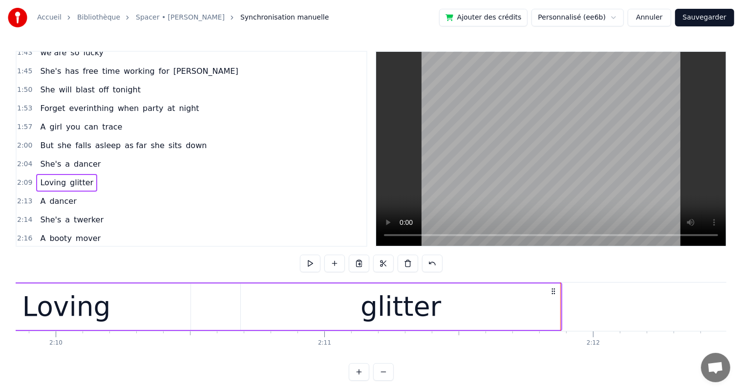
click at [544, 312] on div "glitter" at bounding box center [401, 306] width 320 height 46
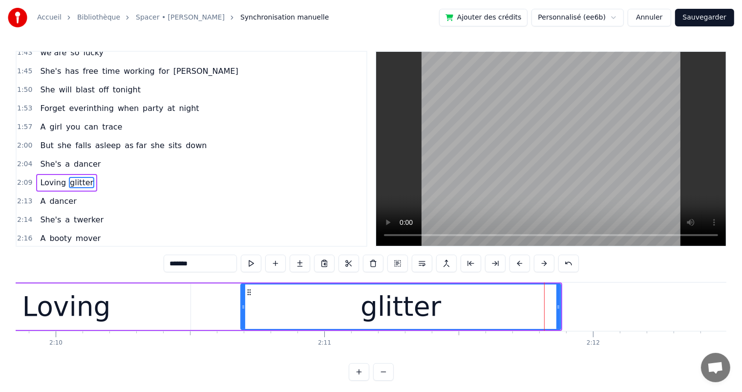
scroll to position [379, 0]
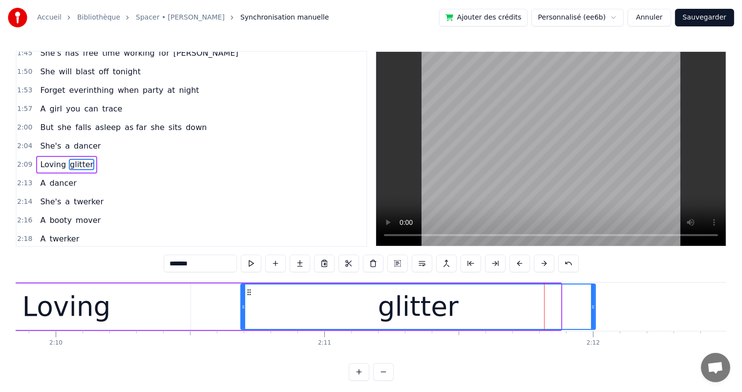
drag, startPoint x: 558, startPoint y: 316, endPoint x: 593, endPoint y: 314, distance: 34.7
click at [593, 314] on div at bounding box center [593, 306] width 4 height 44
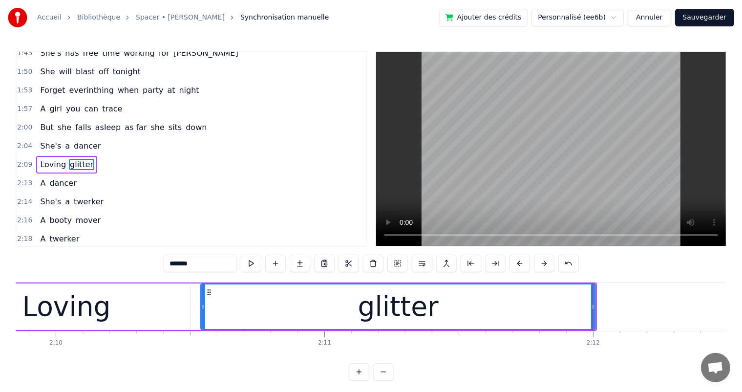
drag, startPoint x: 242, startPoint y: 308, endPoint x: 202, endPoint y: 308, distance: 40.0
click at [202, 308] on icon at bounding box center [203, 307] width 4 height 8
click at [257, 264] on button at bounding box center [251, 263] width 21 height 18
click at [68, 177] on span "dancer" at bounding box center [62, 182] width 29 height 11
type input "******"
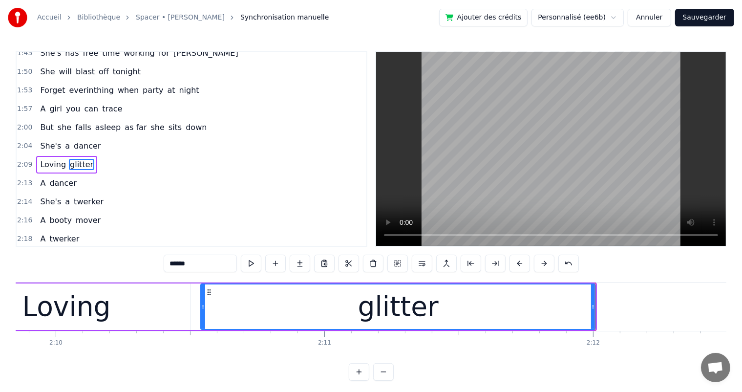
scroll to position [382, 0]
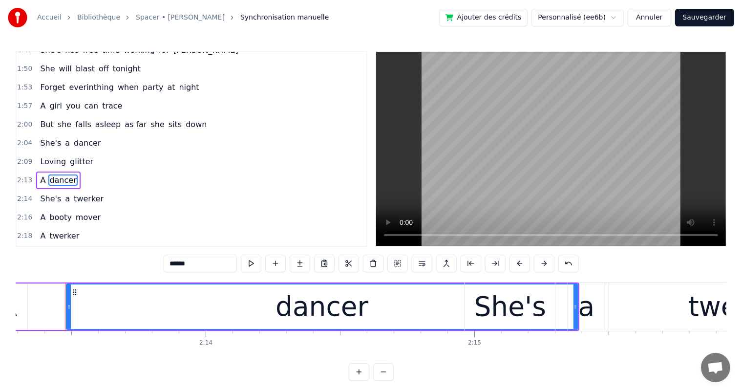
click at [71, 171] on div "A dancer" at bounding box center [58, 180] width 44 height 18
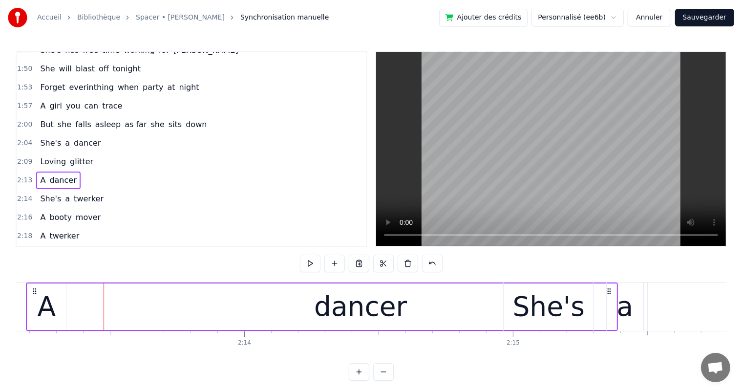
scroll to position [0, 35713]
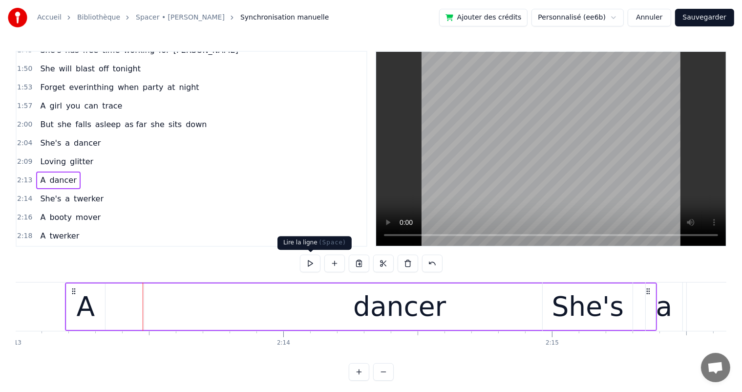
click at [316, 269] on button at bounding box center [310, 263] width 21 height 18
click at [93, 190] on div "She's a twerker" at bounding box center [71, 199] width 71 height 18
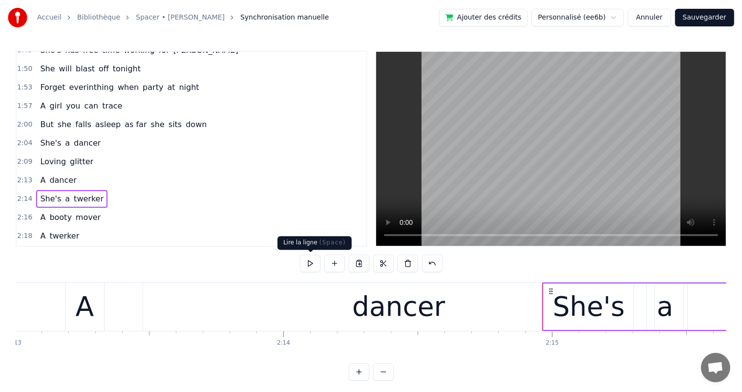
click at [315, 264] on button at bounding box center [310, 263] width 21 height 18
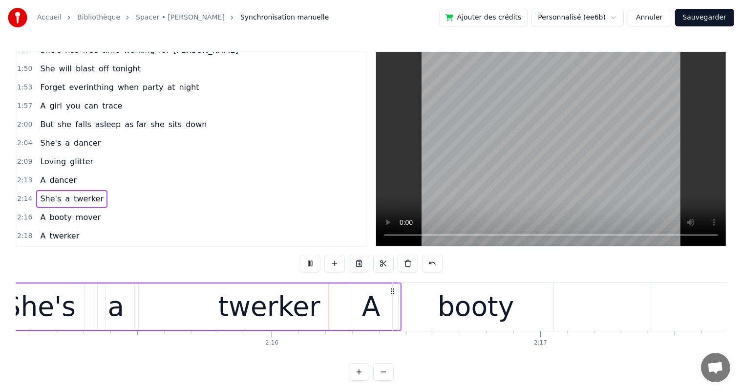
scroll to position [0, 36394]
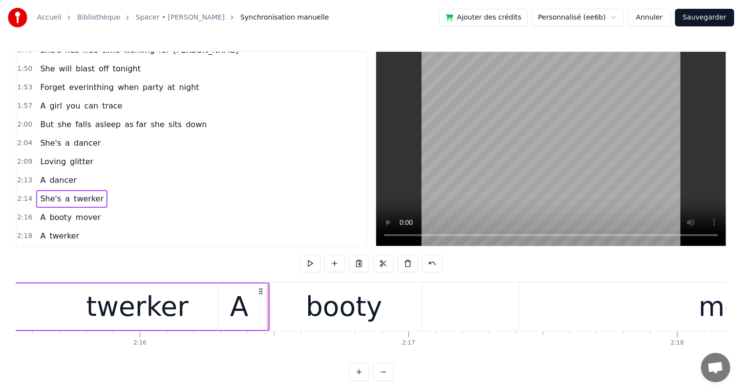
click at [315, 264] on button at bounding box center [310, 263] width 21 height 18
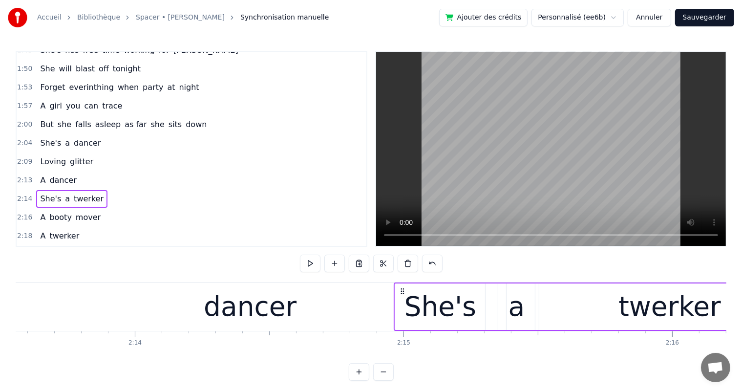
scroll to position [0, 35858]
click at [406, 299] on div "She's" at bounding box center [443, 306] width 90 height 46
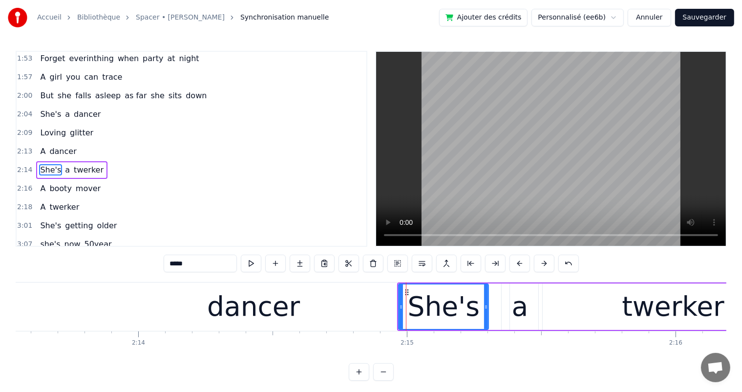
scroll to position [414, 0]
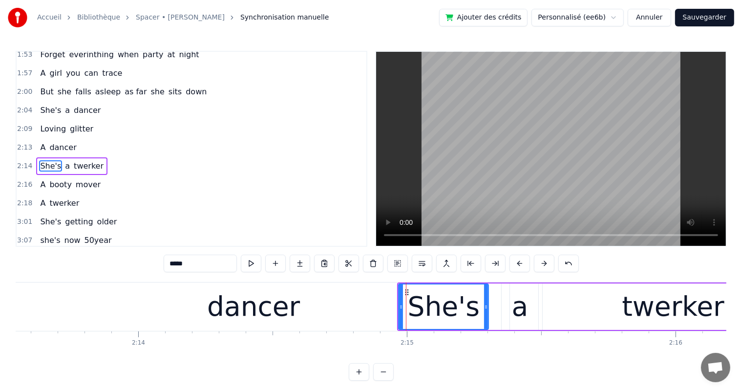
drag, startPoint x: 405, startPoint y: 289, endPoint x: 441, endPoint y: 294, distance: 36.5
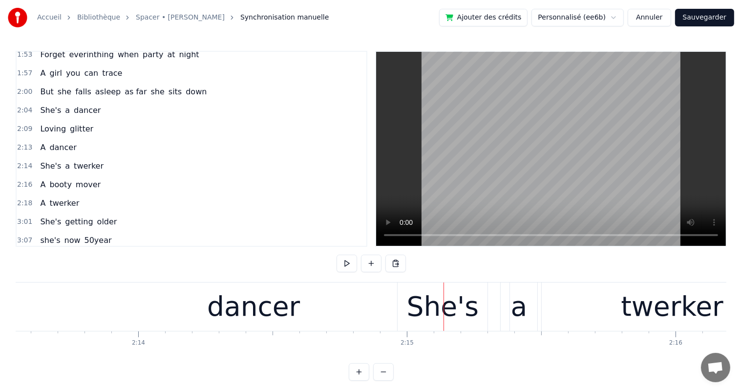
click at [402, 287] on div "She's" at bounding box center [442, 306] width 90 height 48
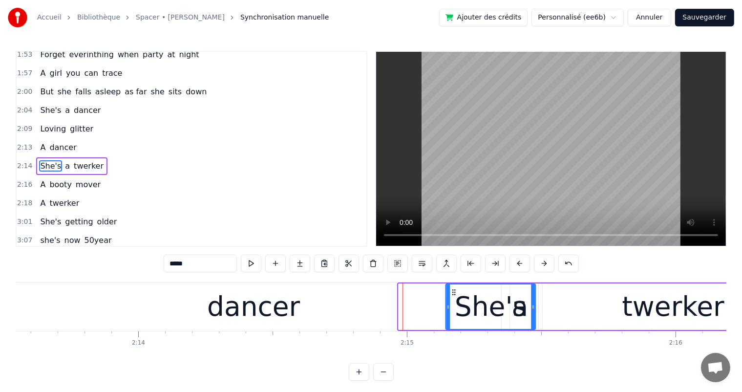
drag, startPoint x: 407, startPoint y: 289, endPoint x: 454, endPoint y: 293, distance: 47.0
click at [452, 292] on icon at bounding box center [454, 292] width 8 height 8
click at [521, 311] on div "She's" at bounding box center [488, 306] width 89 height 44
click at [547, 309] on div "twerker" at bounding box center [672, 306] width 261 height 46
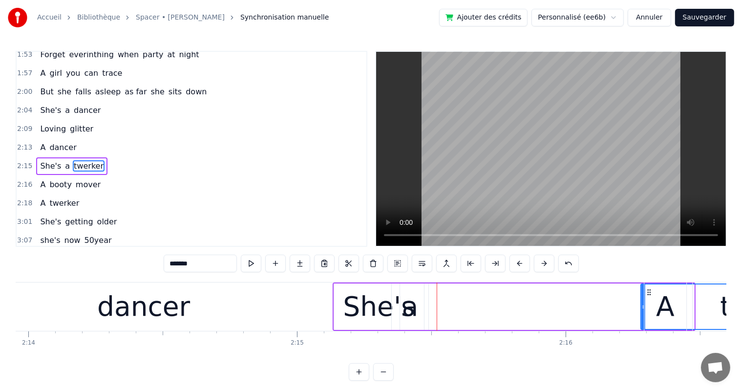
drag, startPoint x: 551, startPoint y: 291, endPoint x: 627, endPoint y: 294, distance: 76.2
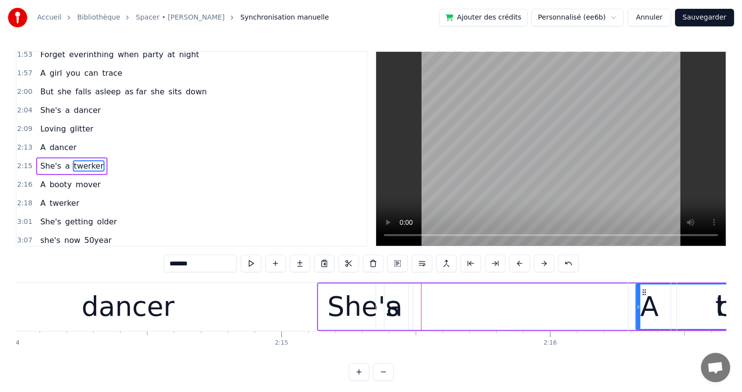
click at [399, 309] on div "a" at bounding box center [394, 306] width 17 height 41
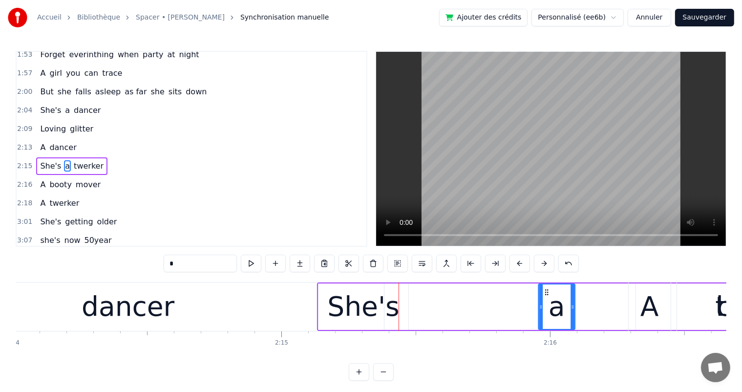
drag, startPoint x: 383, startPoint y: 291, endPoint x: 545, endPoint y: 299, distance: 162.3
click at [545, 299] on div "a" at bounding box center [556, 306] width 36 height 44
click at [333, 301] on div "She's" at bounding box center [363, 306] width 72 height 41
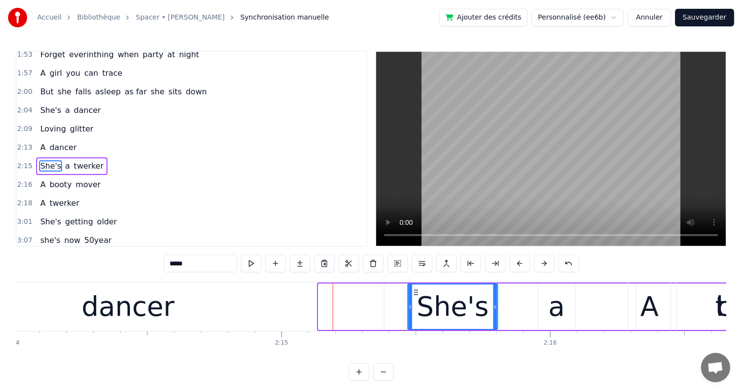
drag, startPoint x: 327, startPoint y: 293, endPoint x: 416, endPoint y: 297, distance: 89.4
click at [416, 297] on div "She's" at bounding box center [452, 306] width 89 height 44
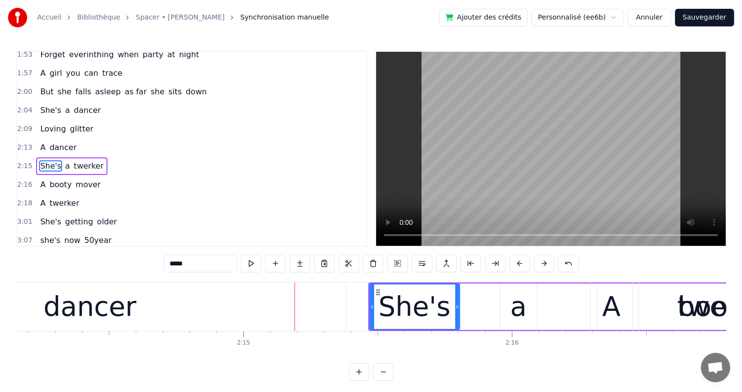
scroll to position [0, 36303]
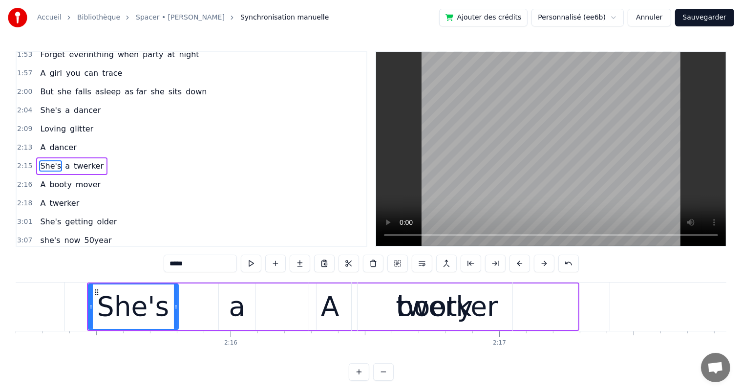
click at [357, 307] on div "booty" at bounding box center [434, 306] width 155 height 48
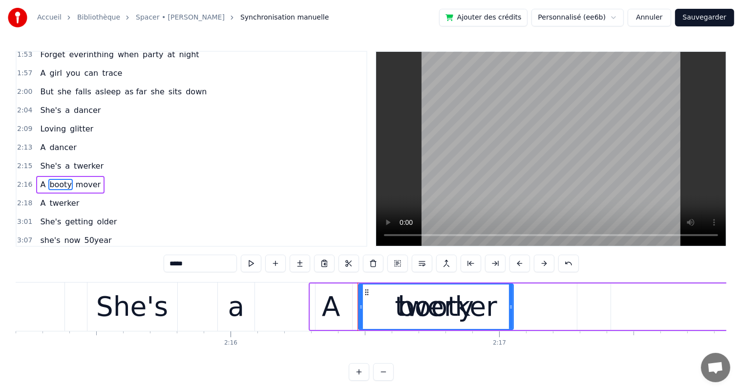
scroll to position [416, 0]
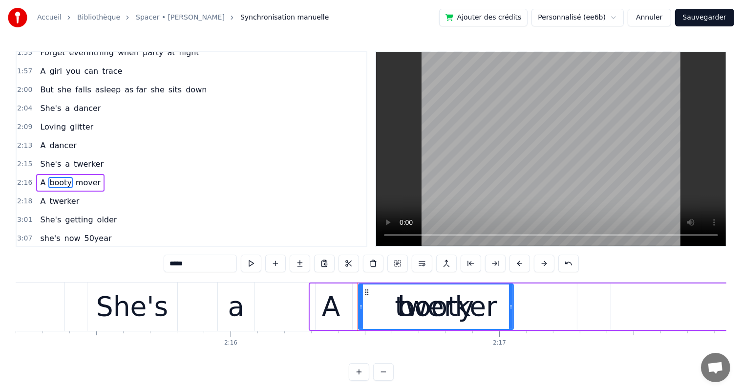
click at [446, 305] on div "booty" at bounding box center [435, 306] width 76 height 41
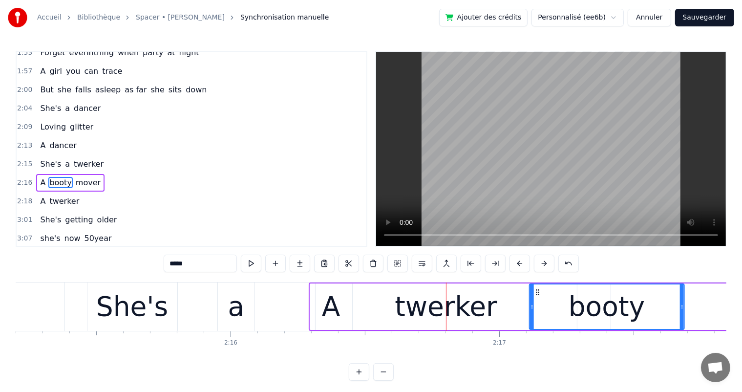
drag, startPoint x: 367, startPoint y: 290, endPoint x: 538, endPoint y: 311, distance: 172.7
click at [538, 312] on div "booty" at bounding box center [606, 306] width 154 height 44
click at [328, 315] on div "A" at bounding box center [331, 306] width 19 height 41
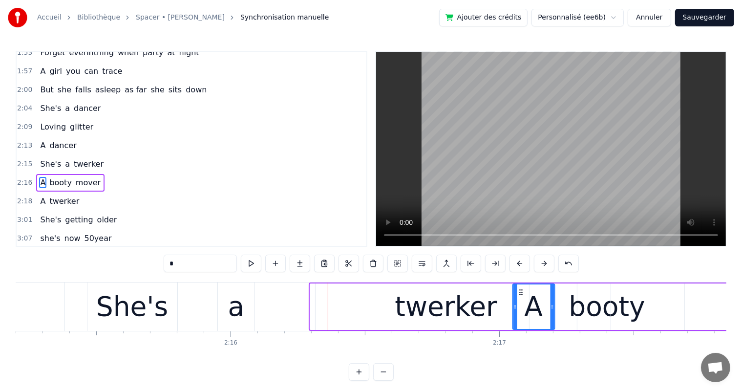
drag, startPoint x: 317, startPoint y: 289, endPoint x: 519, endPoint y: 299, distance: 202.9
click at [519, 299] on div "A" at bounding box center [533, 306] width 41 height 44
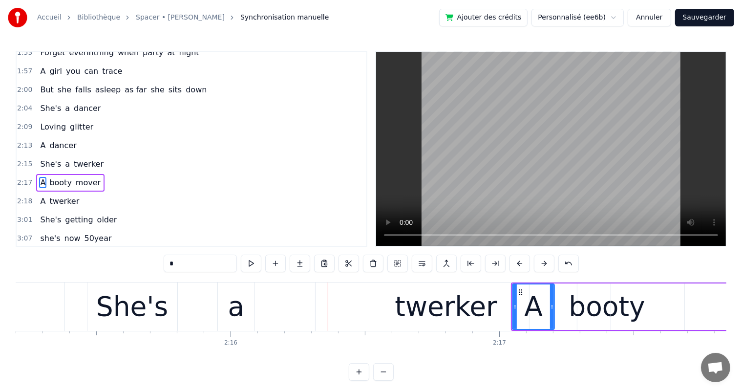
click at [437, 301] on div "twerker" at bounding box center [445, 306] width 102 height 41
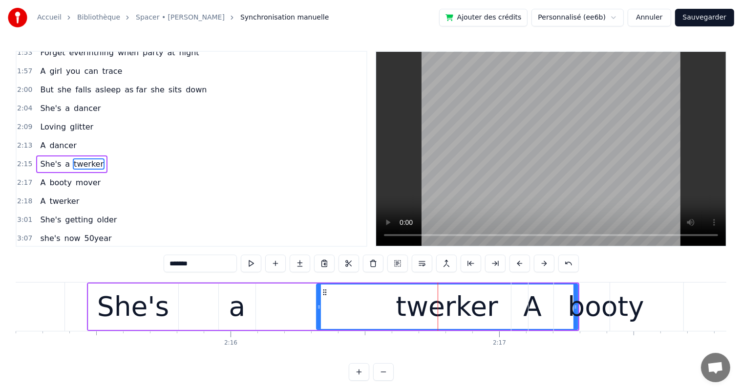
scroll to position [414, 0]
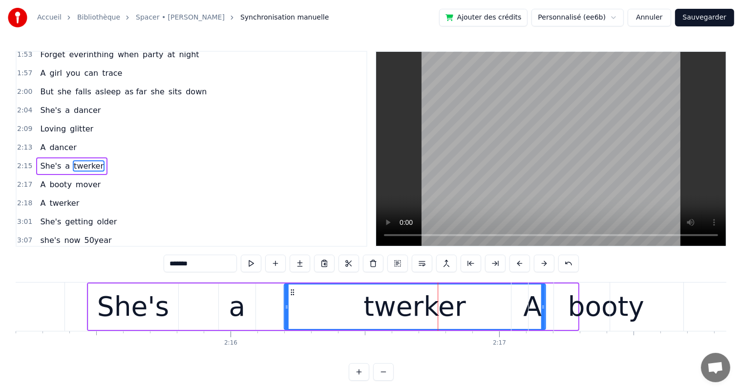
drag, startPoint x: 325, startPoint y: 290, endPoint x: 293, endPoint y: 295, distance: 32.6
click at [293, 295] on div "twerker" at bounding box center [414, 306] width 260 height 44
click at [484, 305] on div "twerker" at bounding box center [414, 306] width 260 height 44
click at [577, 300] on div "booty" at bounding box center [605, 306] width 76 height 41
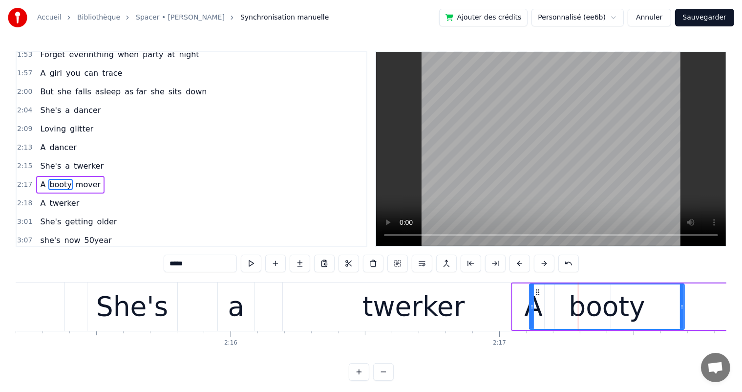
scroll to position [416, 0]
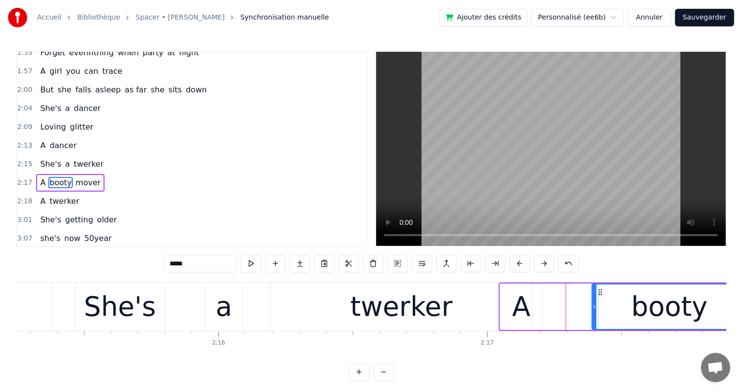
drag, startPoint x: 535, startPoint y: 289, endPoint x: 598, endPoint y: 291, distance: 63.5
click at [598, 291] on icon at bounding box center [600, 292] width 8 height 8
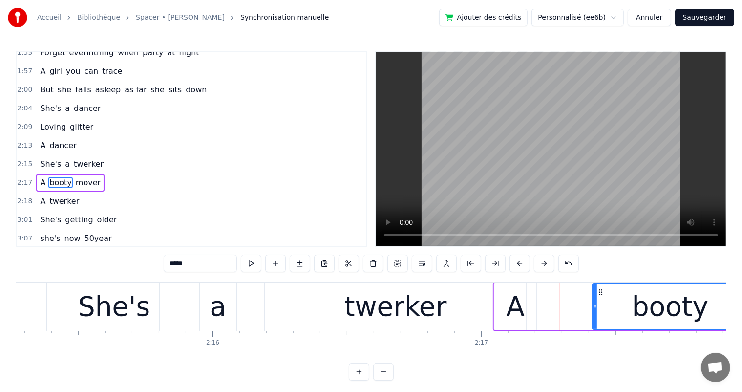
click at [445, 305] on div "twerker" at bounding box center [395, 306] width 261 height 48
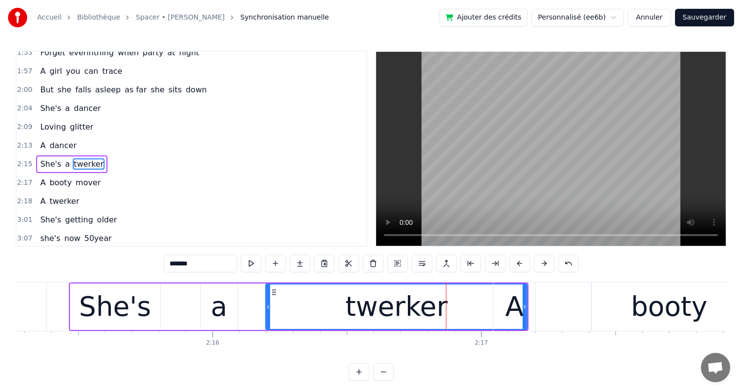
scroll to position [414, 0]
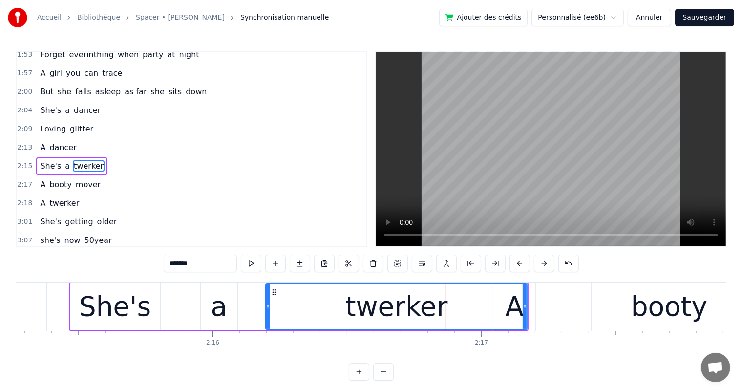
click at [504, 301] on div "A" at bounding box center [514, 306] width 42 height 48
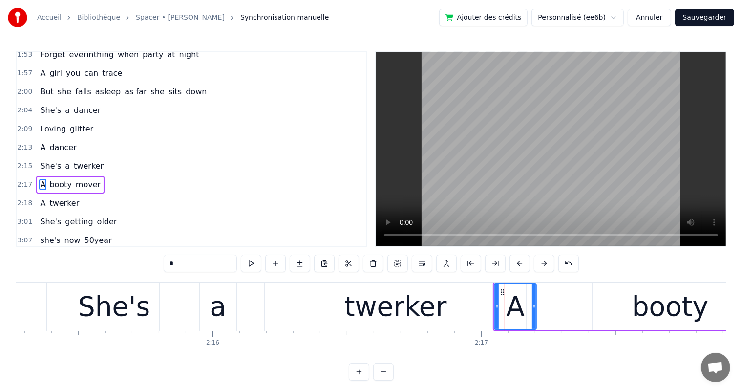
scroll to position [416, 0]
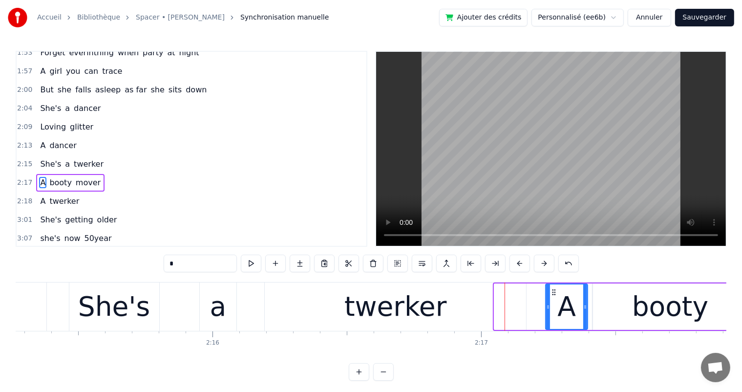
drag, startPoint x: 502, startPoint y: 291, endPoint x: 551, endPoint y: 298, distance: 49.8
click at [554, 298] on div "A" at bounding box center [566, 306] width 41 height 44
click at [482, 299] on div "twerker" at bounding box center [395, 306] width 261 height 48
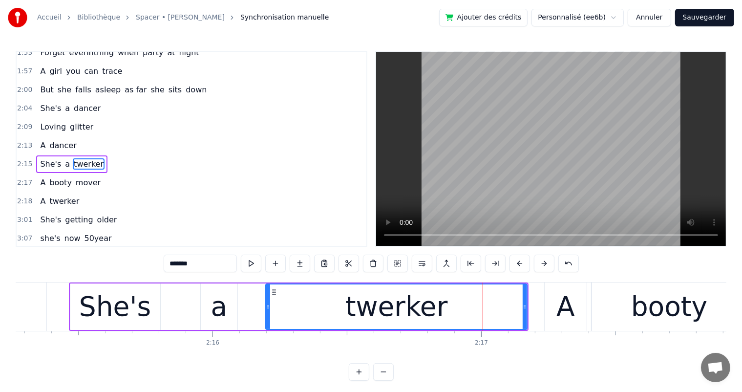
scroll to position [414, 0]
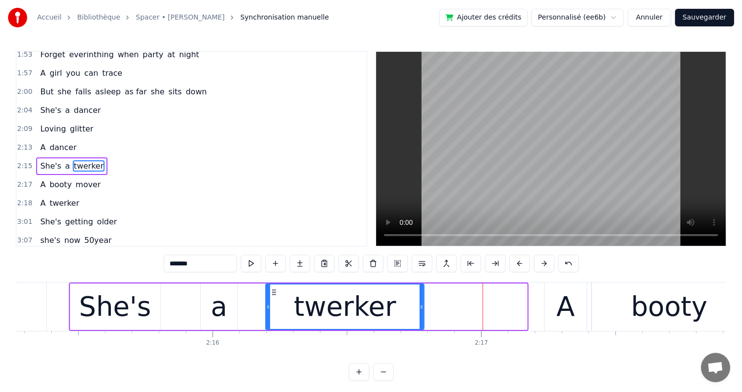
drag, startPoint x: 523, startPoint y: 303, endPoint x: 420, endPoint y: 307, distance: 103.1
click at [420, 307] on icon at bounding box center [421, 307] width 4 height 8
click at [556, 310] on div "A" at bounding box center [565, 306] width 42 height 48
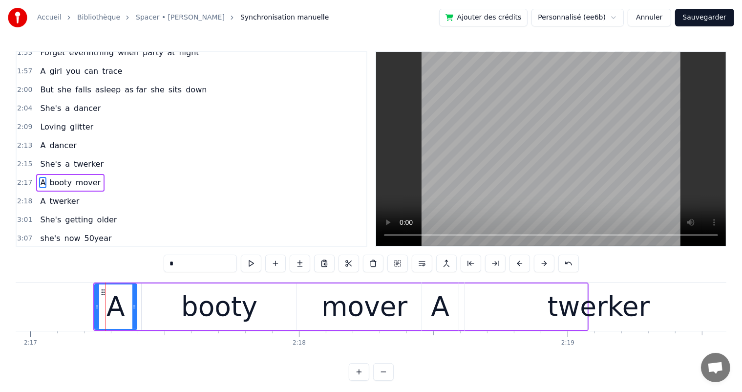
scroll to position [0, 36678]
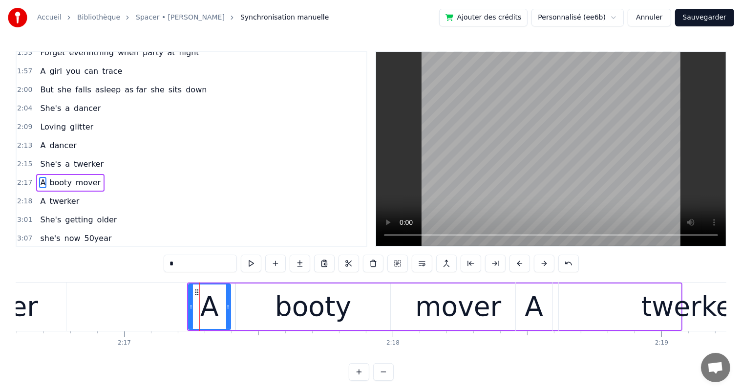
click at [430, 303] on div "mover" at bounding box center [458, 306] width 86 height 41
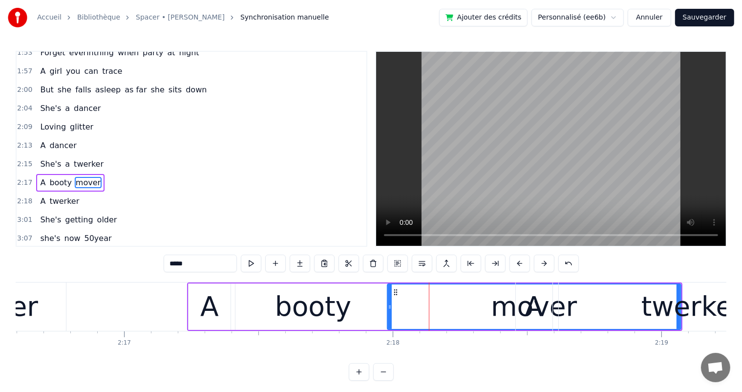
drag, startPoint x: 237, startPoint y: 306, endPoint x: 389, endPoint y: 316, distance: 152.2
click at [389, 316] on div at bounding box center [390, 306] width 4 height 44
click at [315, 313] on div "booty" at bounding box center [313, 306] width 76 height 41
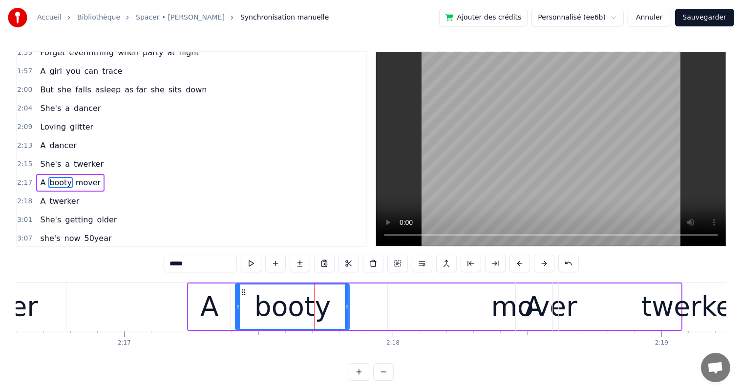
drag, startPoint x: 389, startPoint y: 305, endPoint x: 348, endPoint y: 309, distance: 41.2
click at [348, 309] on icon at bounding box center [347, 307] width 4 height 8
click at [407, 313] on div "mover" at bounding box center [534, 306] width 293 height 46
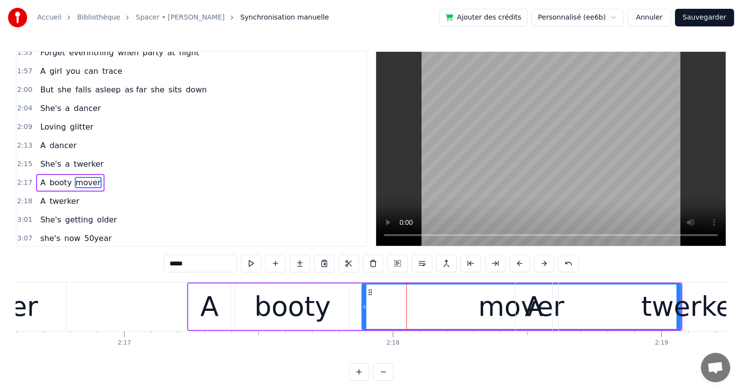
drag, startPoint x: 387, startPoint y: 306, endPoint x: 361, endPoint y: 306, distance: 25.9
click at [361, 306] on div "mover" at bounding box center [521, 306] width 320 height 46
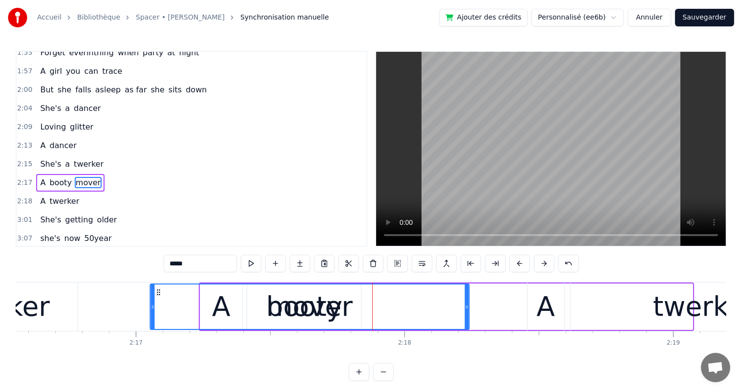
scroll to position [0, 36663]
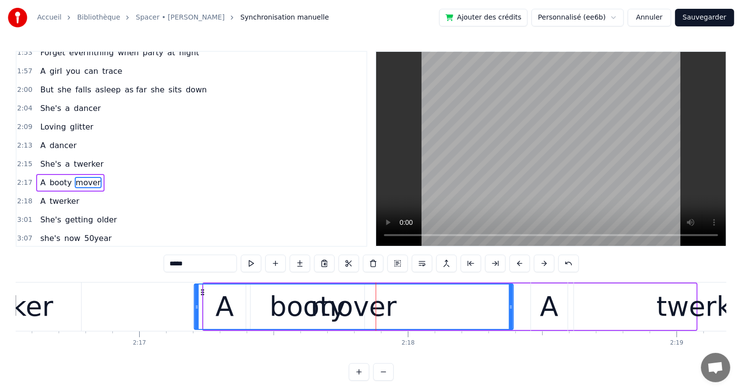
drag, startPoint x: 370, startPoint y: 290, endPoint x: 202, endPoint y: 282, distance: 168.1
click at [202, 282] on div "A booty mover" at bounding box center [449, 306] width 495 height 48
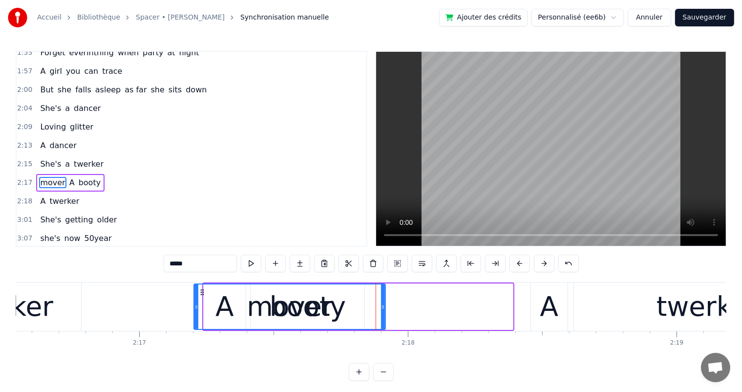
drag, startPoint x: 510, startPoint y: 298, endPoint x: 382, endPoint y: 308, distance: 127.8
click at [382, 308] on div at bounding box center [383, 306] width 4 height 44
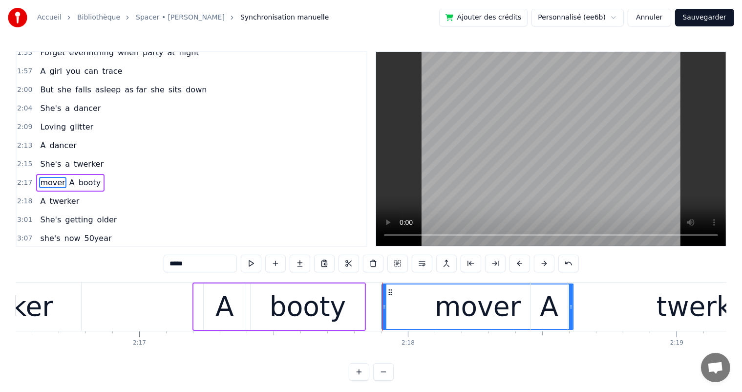
drag, startPoint x: 200, startPoint y: 289, endPoint x: 388, endPoint y: 291, distance: 188.0
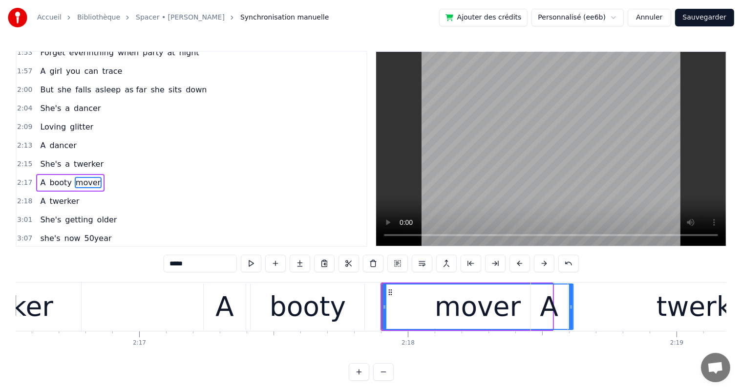
click at [490, 299] on div "mover" at bounding box center [478, 306] width 86 height 41
click at [554, 303] on div "A" at bounding box center [548, 306] width 19 height 41
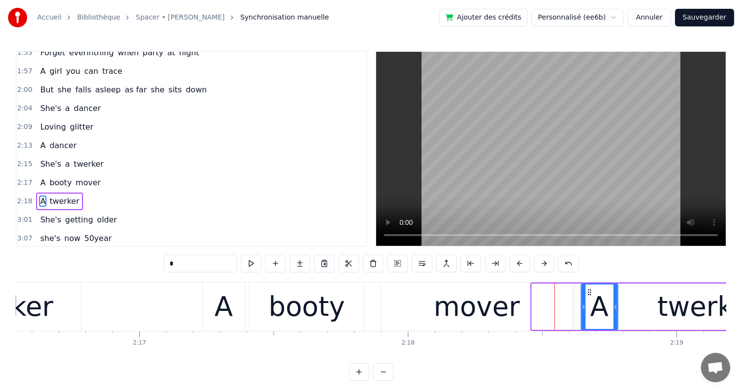
drag, startPoint x: 539, startPoint y: 291, endPoint x: 589, endPoint y: 297, distance: 49.7
click at [654, 307] on div "twerker" at bounding box center [709, 306] width 268 height 46
type input "*******"
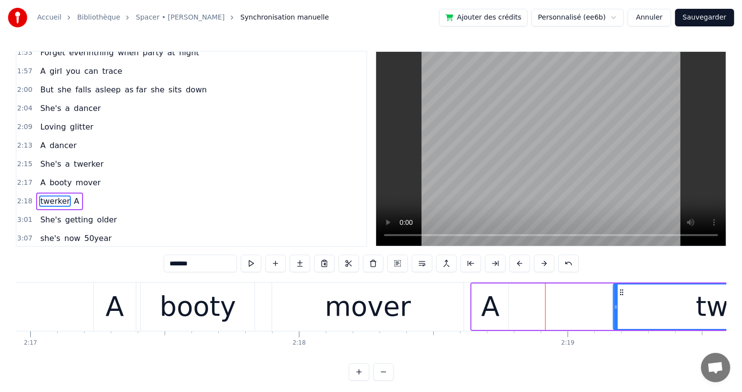
scroll to position [0, 36775]
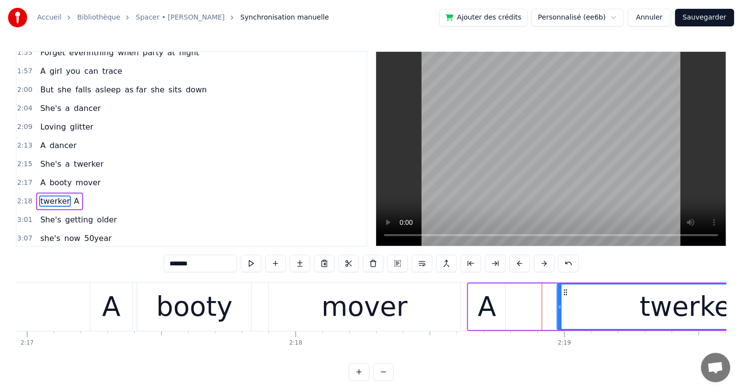
drag, startPoint x: 581, startPoint y: 290, endPoint x: 564, endPoint y: 293, distance: 17.7
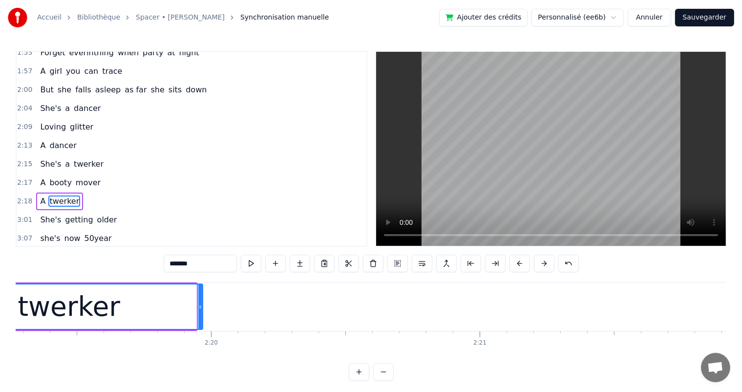
scroll to position [0, 37240]
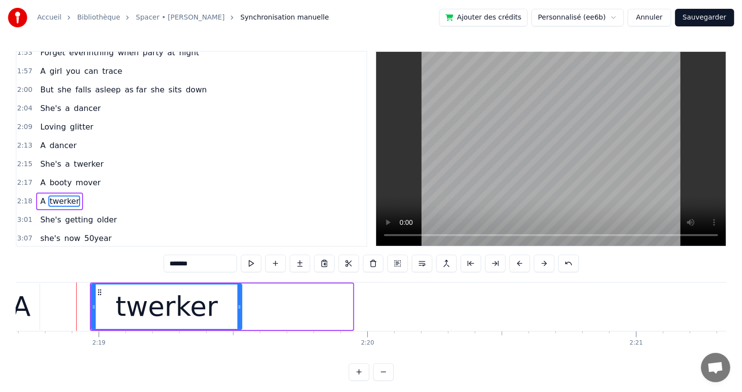
drag, startPoint x: 357, startPoint y: 307, endPoint x: 240, endPoint y: 312, distance: 117.3
click at [240, 312] on div at bounding box center [239, 306] width 4 height 44
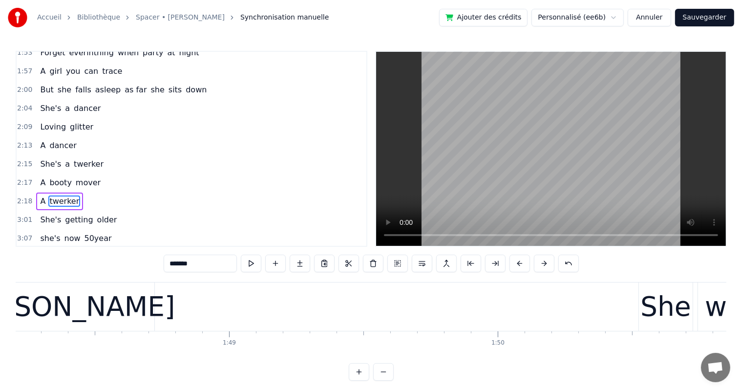
scroll to position [0, 29118]
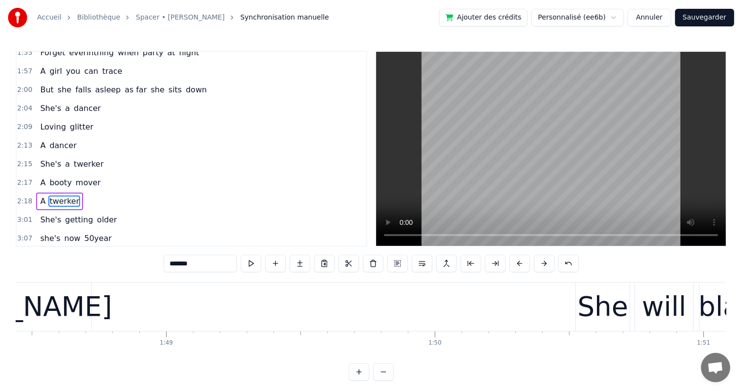
click at [94, 155] on div "She's a twerker" at bounding box center [71, 164] width 71 height 18
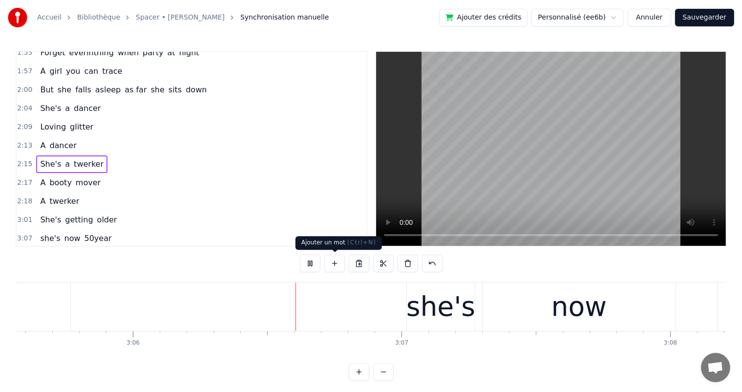
scroll to position [0, 49854]
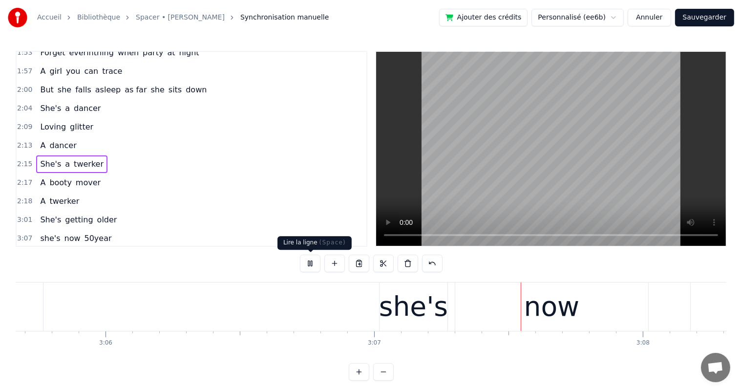
click at [316, 264] on button at bounding box center [310, 263] width 21 height 18
click at [98, 211] on div "She's getting older" at bounding box center [78, 220] width 84 height 18
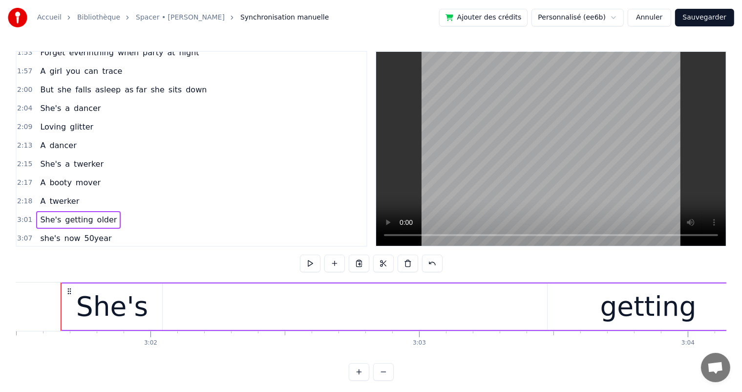
scroll to position [0, 48730]
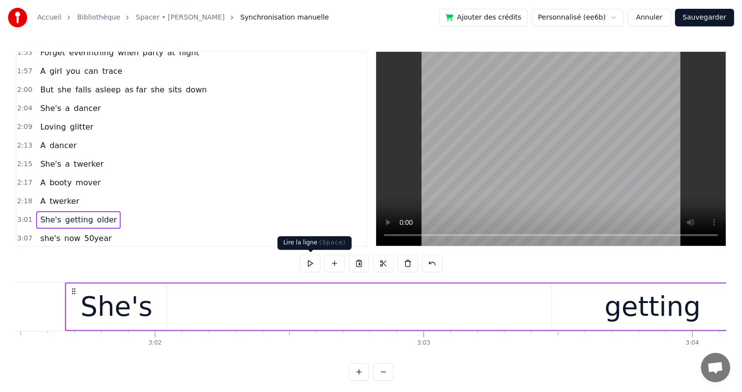
click at [316, 261] on button at bounding box center [310, 263] width 21 height 18
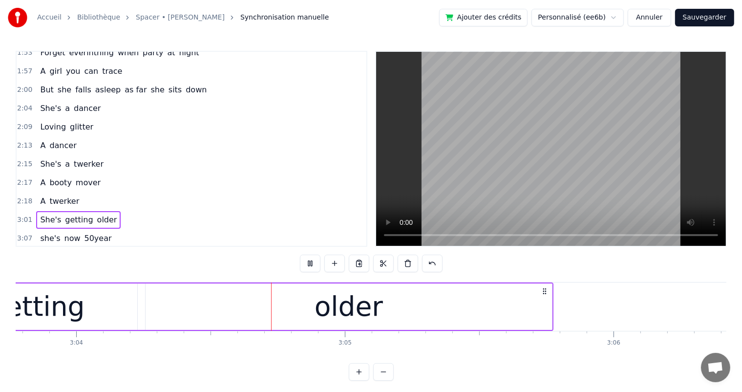
scroll to position [0, 49352]
click at [98, 229] on div "she's now 50year" at bounding box center [75, 238] width 79 height 18
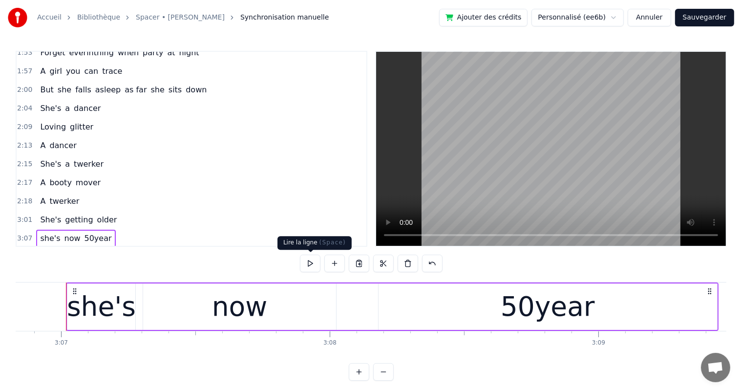
scroll to position [0, 50167]
click at [312, 266] on button at bounding box center [310, 263] width 21 height 18
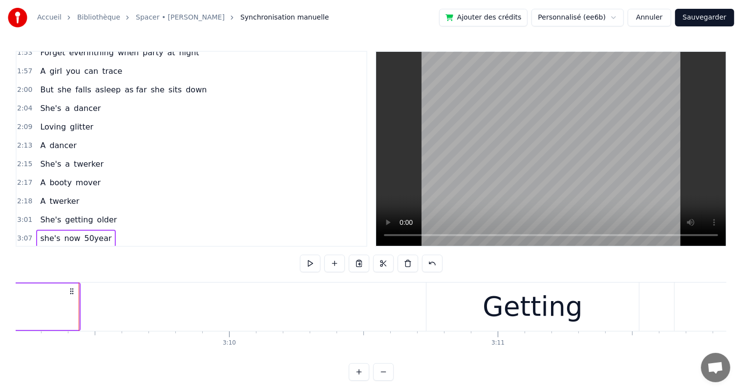
scroll to position [0, 50818]
click at [85, 248] on div "Getting older" at bounding box center [66, 257] width 61 height 18
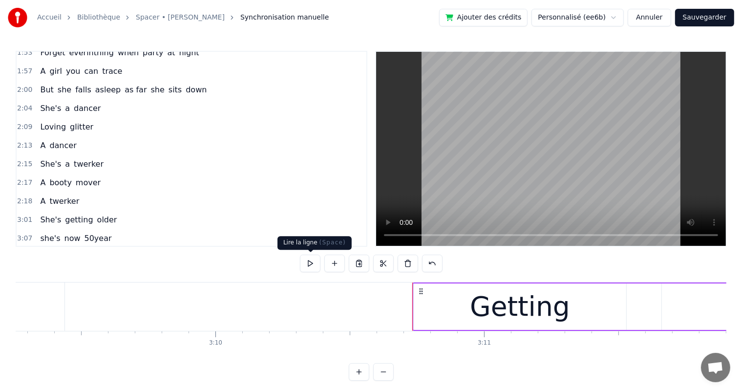
click at [314, 267] on button at bounding box center [310, 263] width 21 height 18
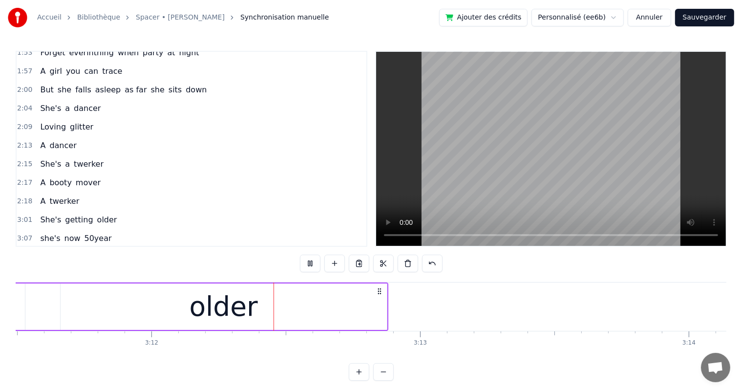
scroll to position [0, 51437]
click at [314, 267] on button at bounding box center [310, 263] width 21 height 18
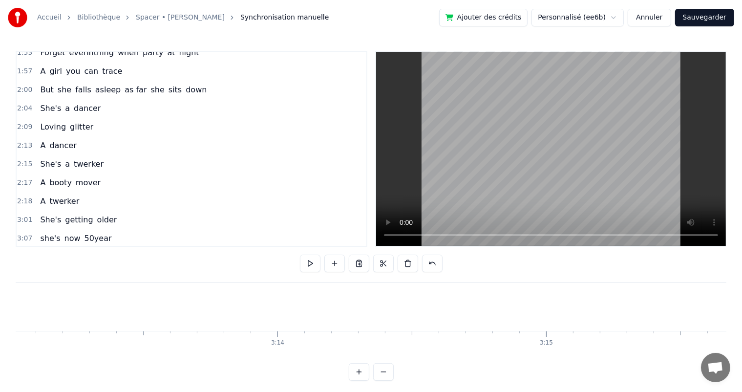
scroll to position [0, 51674]
click at [378, 264] on button at bounding box center [371, 263] width 21 height 18
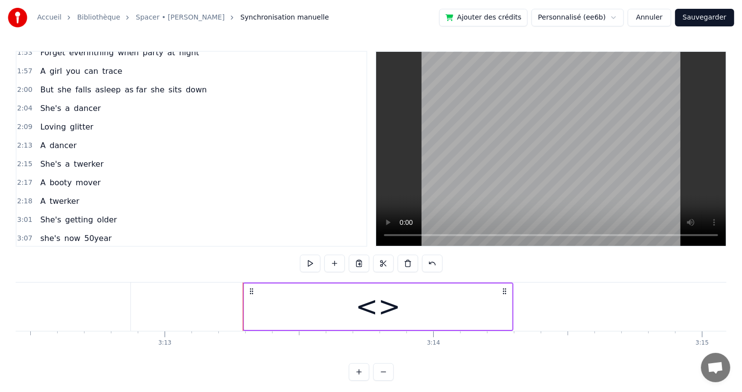
click at [318, 307] on div "<>" at bounding box center [378, 306] width 268 height 46
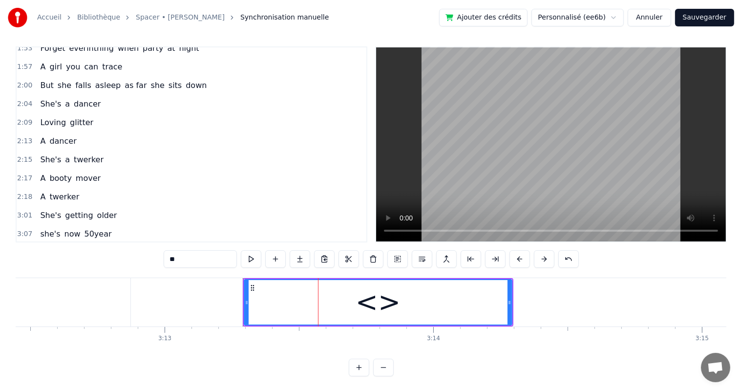
scroll to position [435, 0]
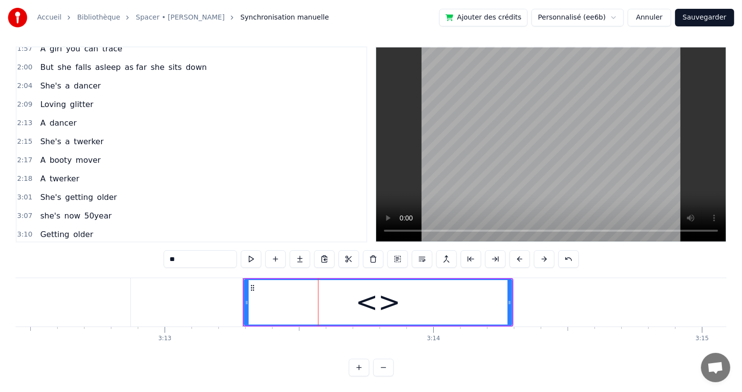
drag, startPoint x: 199, startPoint y: 247, endPoint x: 149, endPoint y: 248, distance: 49.3
click at [149, 248] on div "0:15 She's a shoper 0:20 A skirt chaser 0:24 A shoper 0:35 she enjoys shopping …" at bounding box center [371, 211] width 710 height 330
paste input "**********"
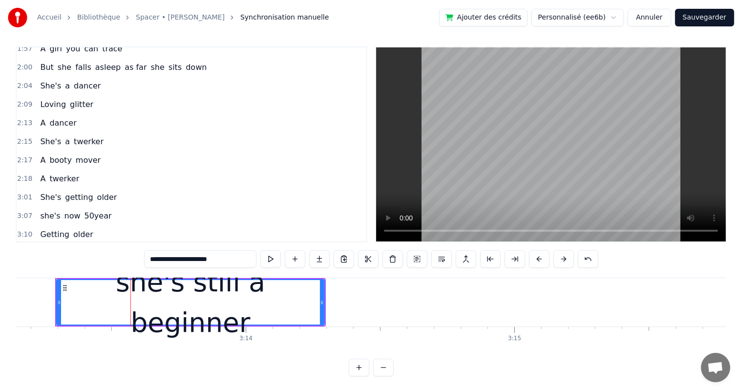
scroll to position [0, 51674]
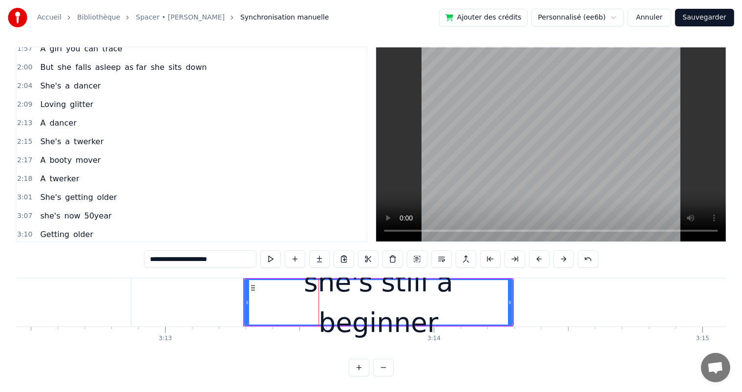
click at [166, 252] on input "**********" at bounding box center [200, 259] width 112 height 18
type input "**********"
click at [320, 253] on button at bounding box center [319, 259] width 21 height 18
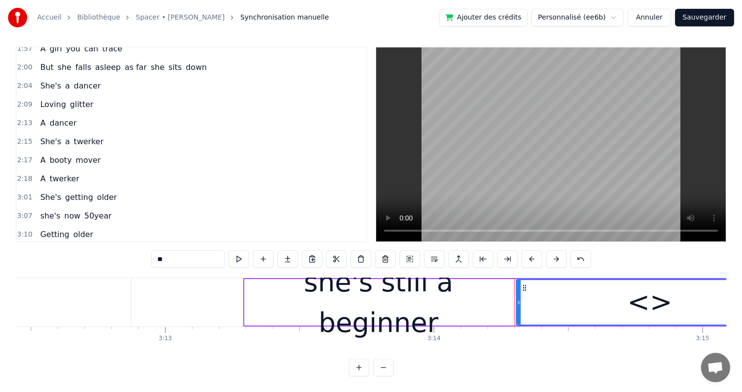
click at [545, 290] on div "<>" at bounding box center [650, 302] width 267 height 44
drag, startPoint x: 177, startPoint y: 252, endPoint x: 150, endPoint y: 252, distance: 26.4
click at [150, 252] on div "0:15 She's a shoper 0:20 A skirt chaser 0:24 A shoper 0:35 she enjoys shopping …" at bounding box center [371, 211] width 710 height 330
click at [393, 298] on div "she's still a beginner" at bounding box center [379, 302] width 268 height 81
type input "**********"
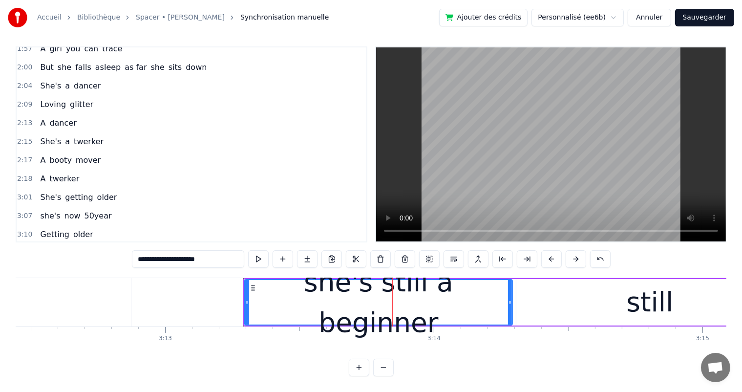
click at [123, 244] on div "she's still a beginner still" at bounding box center [88, 253] width 104 height 18
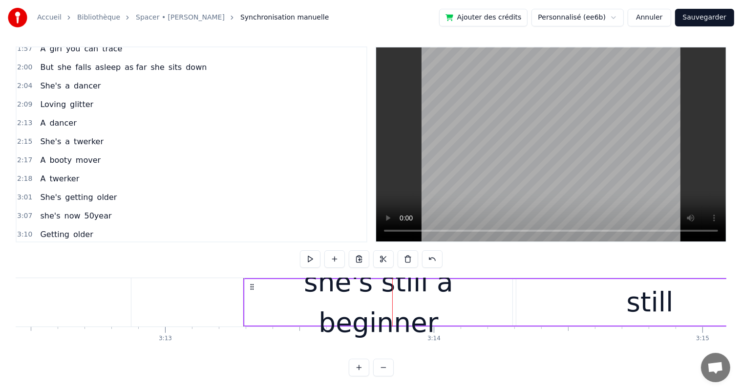
click at [122, 247] on span "still" at bounding box center [130, 252] width 16 height 11
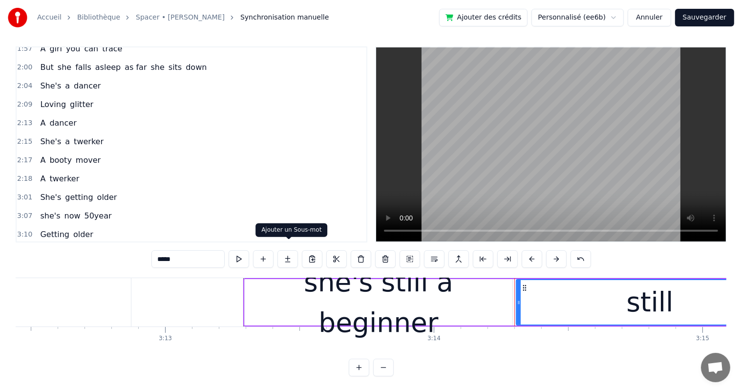
click at [291, 254] on button at bounding box center [287, 259] width 21 height 18
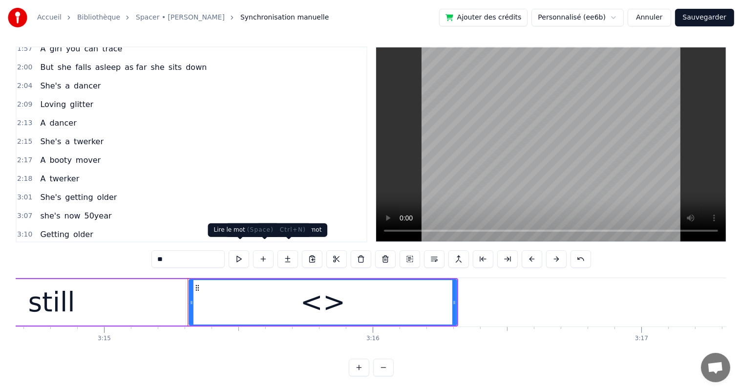
scroll to position [0, 52394]
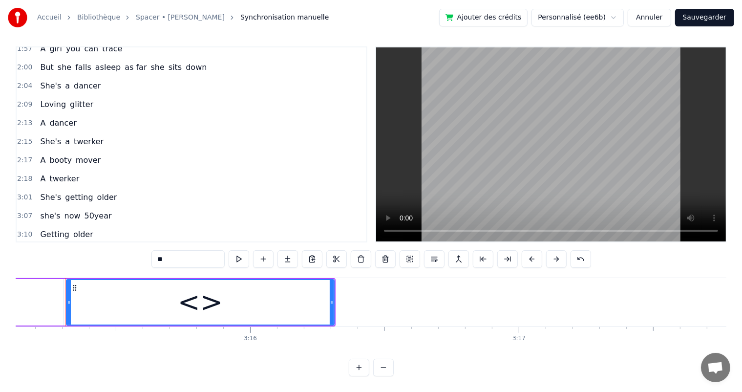
drag, startPoint x: 183, startPoint y: 249, endPoint x: 158, endPoint y: 249, distance: 24.4
click at [158, 250] on input "**" at bounding box center [187, 259] width 73 height 18
click at [102, 247] on span "she's still a beginner" at bounding box center [80, 252] width 83 height 11
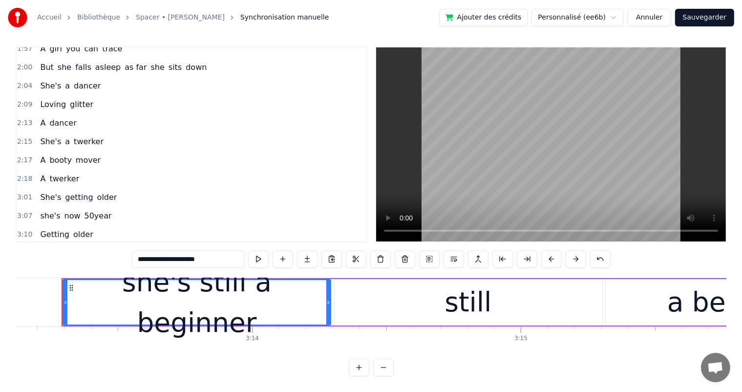
scroll to position [0, 51852]
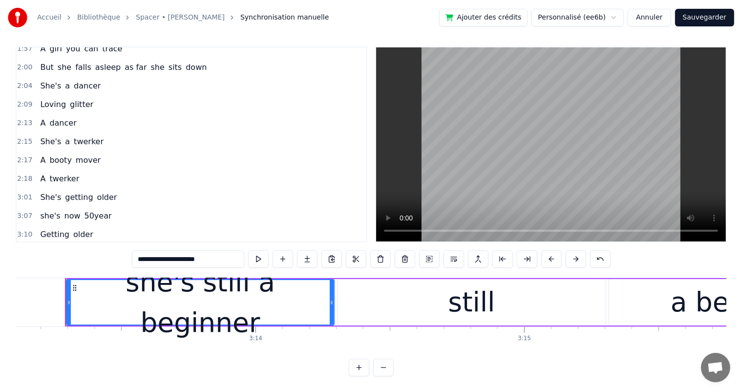
drag, startPoint x: 201, startPoint y: 249, endPoint x: 156, endPoint y: 248, distance: 44.4
click at [156, 250] on input "**********" at bounding box center [188, 259] width 112 height 18
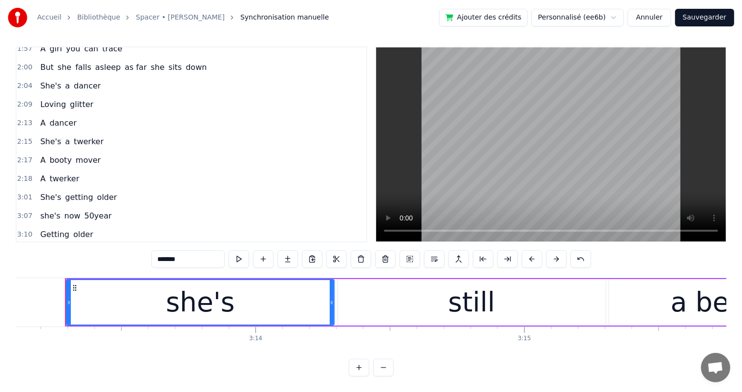
click at [63, 247] on span "still" at bounding box center [70, 252] width 16 height 11
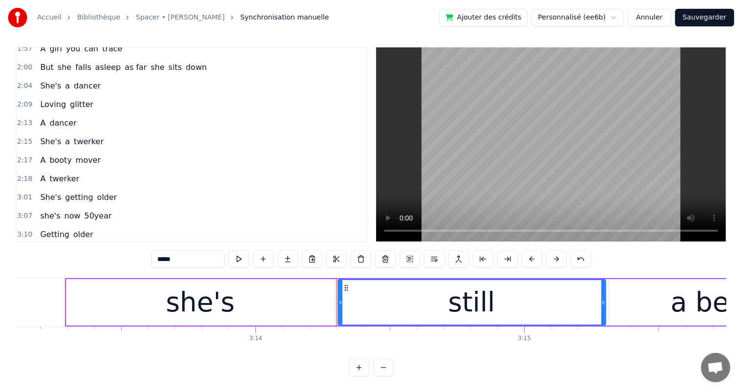
click at [77, 247] on span "a beginner" at bounding box center [99, 252] width 44 height 11
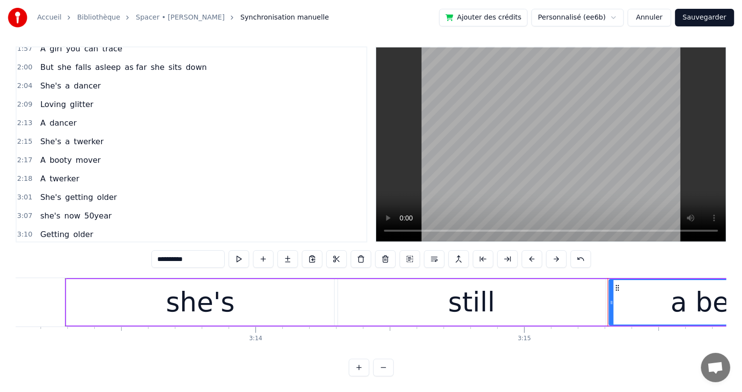
click at [66, 247] on span "still" at bounding box center [70, 252] width 16 height 11
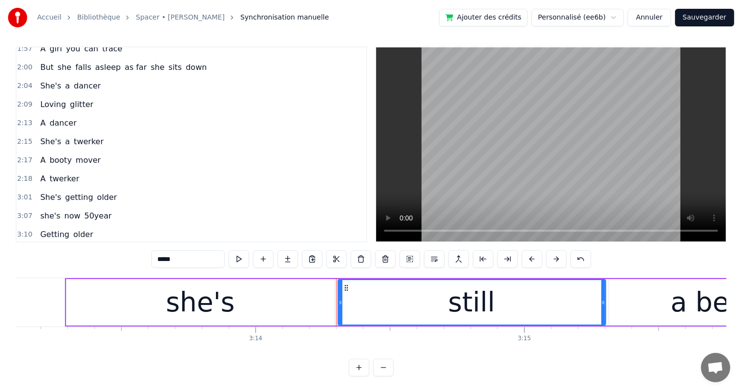
click at [177, 250] on input "*****" at bounding box center [187, 259] width 73 height 18
click at [93, 247] on span "a beginner" at bounding box center [99, 252] width 44 height 11
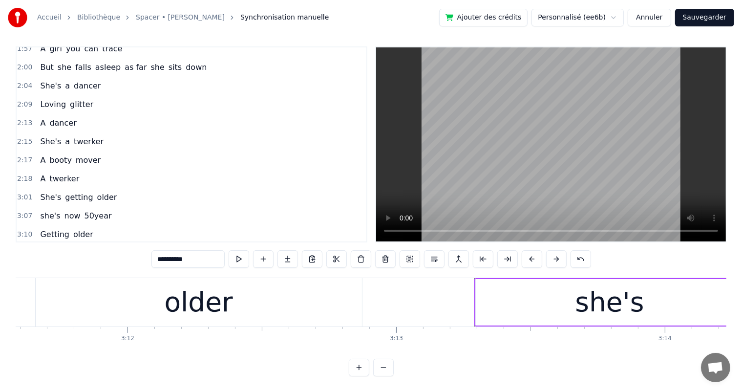
scroll to position [0, 51442]
click at [279, 299] on div "older" at bounding box center [200, 302] width 326 height 48
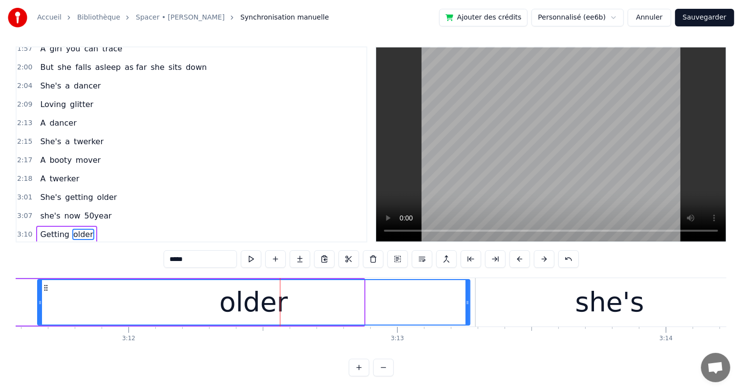
drag, startPoint x: 361, startPoint y: 296, endPoint x: 467, endPoint y: 298, distance: 106.0
click at [467, 298] on div at bounding box center [467, 302] width 4 height 44
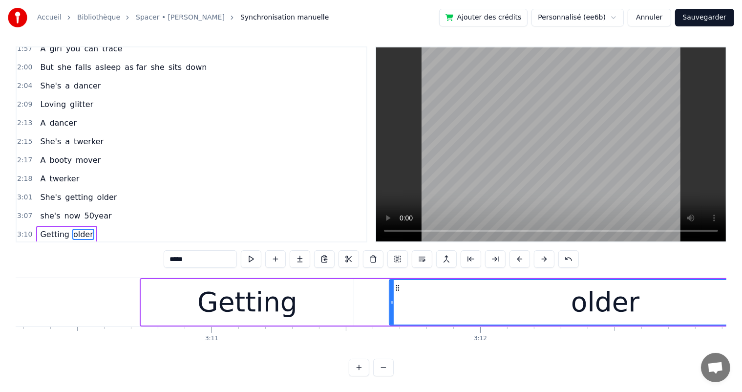
scroll to position [0, 51032]
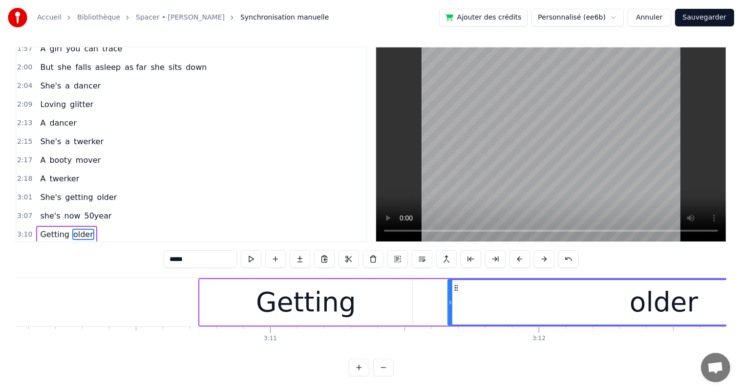
click at [235, 297] on div "Getting" at bounding box center [306, 302] width 212 height 46
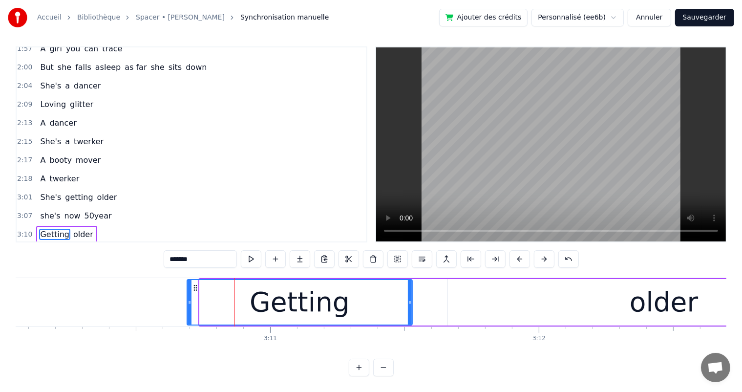
drag, startPoint x: 200, startPoint y: 292, endPoint x: 187, endPoint y: 294, distance: 12.8
click at [187, 298] on icon at bounding box center [189, 302] width 4 height 8
click at [414, 298] on icon at bounding box center [414, 302] width 4 height 8
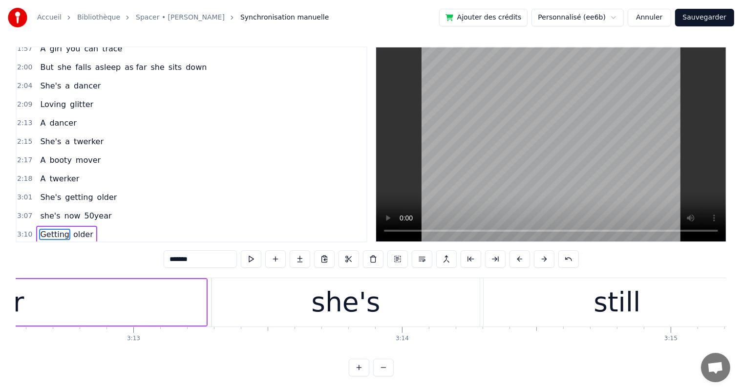
scroll to position [0, 51736]
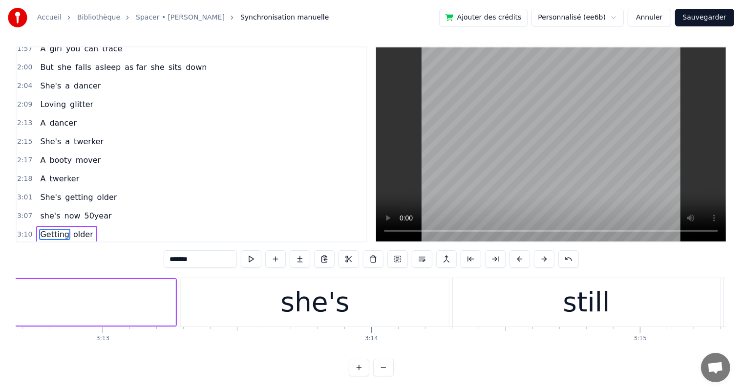
click at [308, 289] on div "she's" at bounding box center [314, 302] width 69 height 41
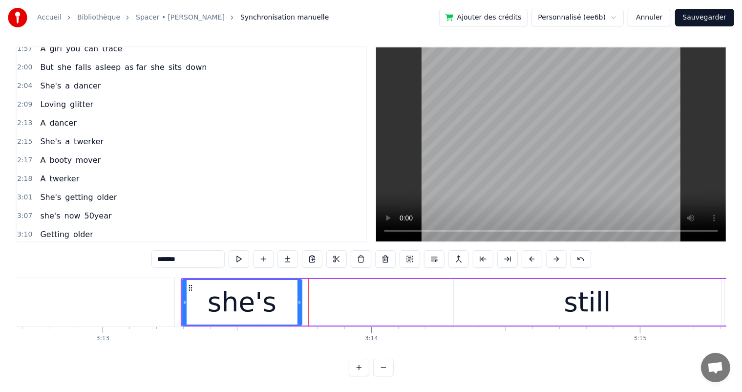
drag, startPoint x: 446, startPoint y: 291, endPoint x: 298, endPoint y: 291, distance: 147.9
click at [298, 298] on icon at bounding box center [299, 302] width 4 height 8
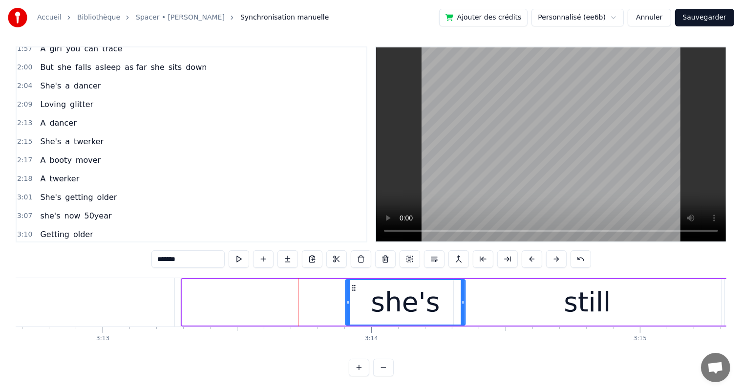
drag, startPoint x: 188, startPoint y: 276, endPoint x: 352, endPoint y: 286, distance: 163.3
click at [352, 286] on div "she's" at bounding box center [405, 302] width 119 height 44
click at [558, 279] on div "still" at bounding box center [587, 302] width 268 height 46
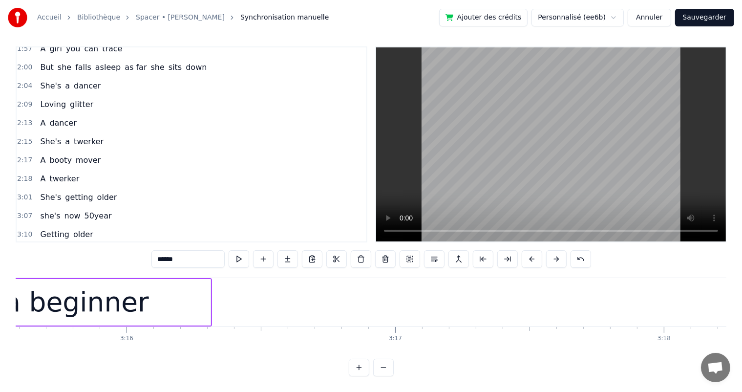
scroll to position [0, 52393]
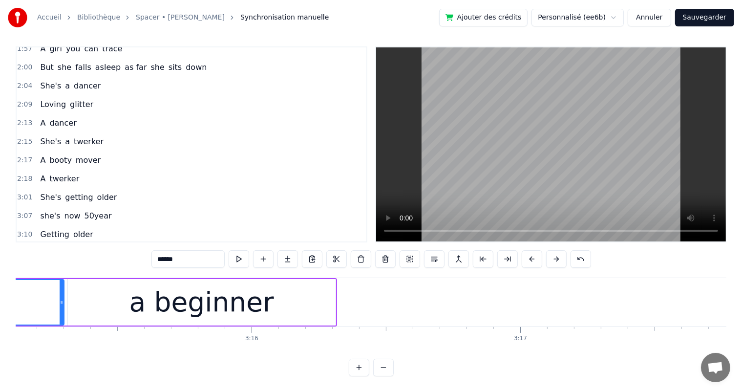
click at [222, 298] on div "a beginner" at bounding box center [201, 302] width 145 height 41
type input "**********"
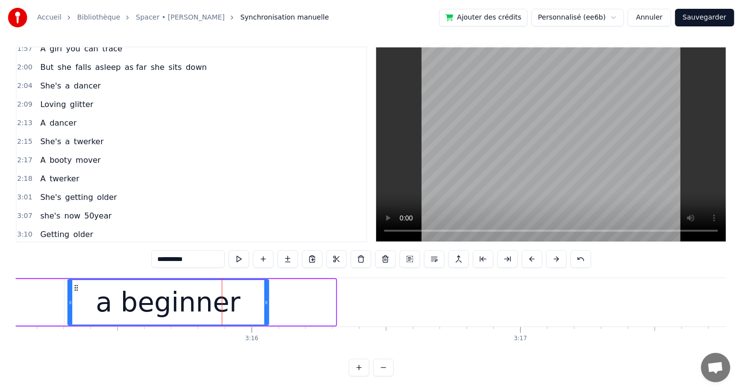
drag, startPoint x: 332, startPoint y: 294, endPoint x: 266, endPoint y: 294, distance: 66.9
click at [266, 298] on icon at bounding box center [266, 302] width 4 height 8
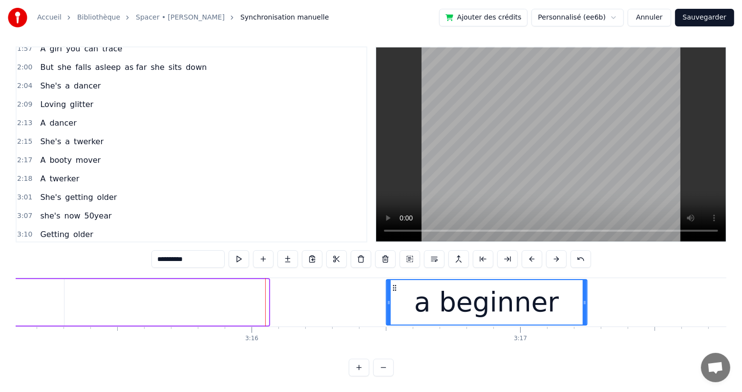
drag, startPoint x: 77, startPoint y: 277, endPoint x: 395, endPoint y: 283, distance: 318.4
click at [395, 283] on div "a beginner" at bounding box center [487, 302] width 200 height 44
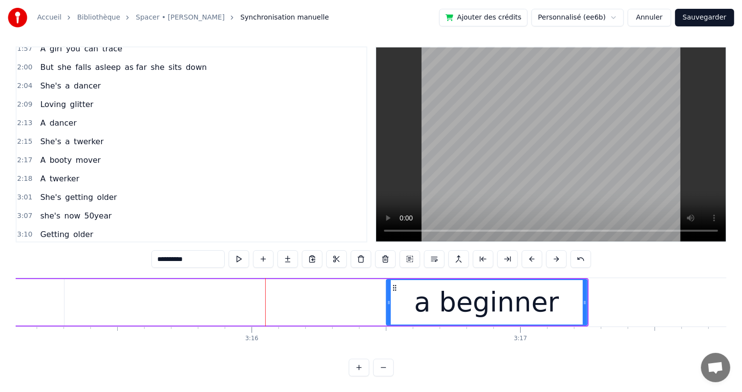
click at [117, 285] on div "she's still a beginner" at bounding box center [137, 302] width 899 height 46
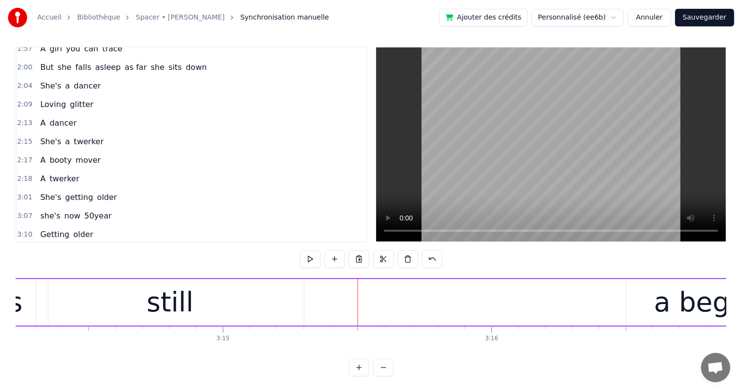
scroll to position [0, 52139]
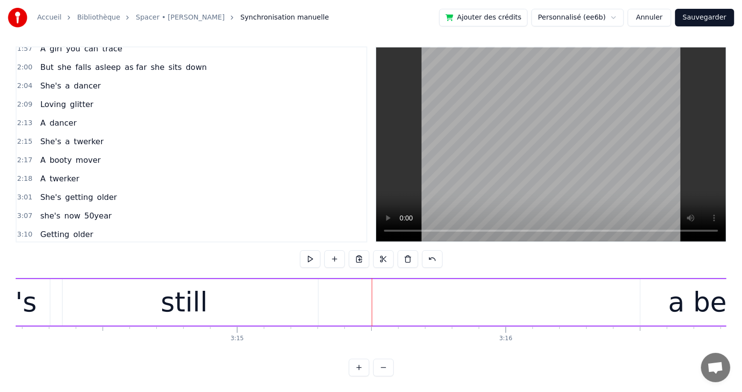
click at [171, 300] on div "still" at bounding box center [184, 302] width 47 height 41
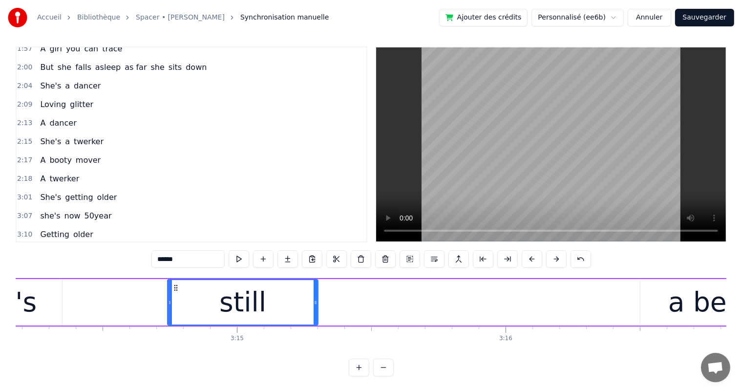
drag, startPoint x: 51, startPoint y: 295, endPoint x: 168, endPoint y: 309, distance: 118.0
click at [168, 309] on div at bounding box center [170, 302] width 4 height 44
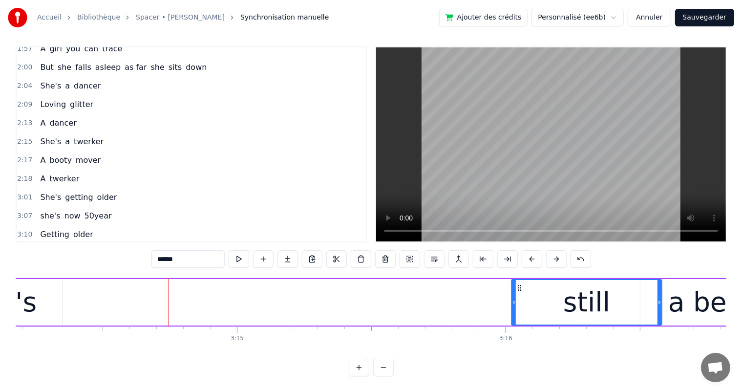
drag, startPoint x: 176, startPoint y: 276, endPoint x: 519, endPoint y: 293, distance: 344.1
click at [519, 293] on div "still" at bounding box center [586, 302] width 149 height 44
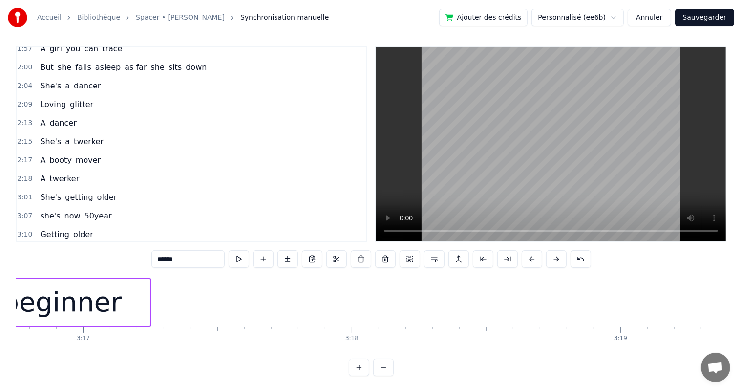
scroll to position [0, 52736]
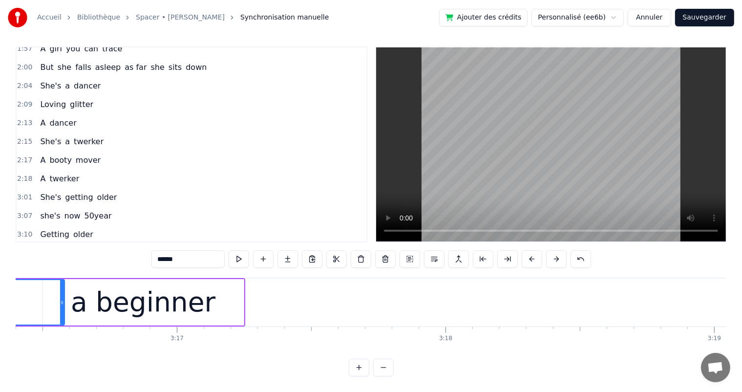
click at [123, 289] on div "a beginner" at bounding box center [143, 302] width 145 height 41
type input "**********"
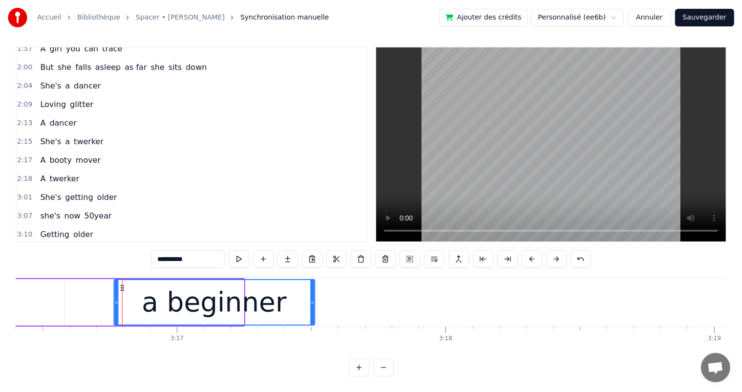
drag, startPoint x: 48, startPoint y: 277, endPoint x: 119, endPoint y: 287, distance: 72.0
click at [119, 287] on div "a beginner" at bounding box center [214, 302] width 200 height 44
click at [58, 244] on div "3:13 she's still a beginner" at bounding box center [192, 253] width 350 height 19
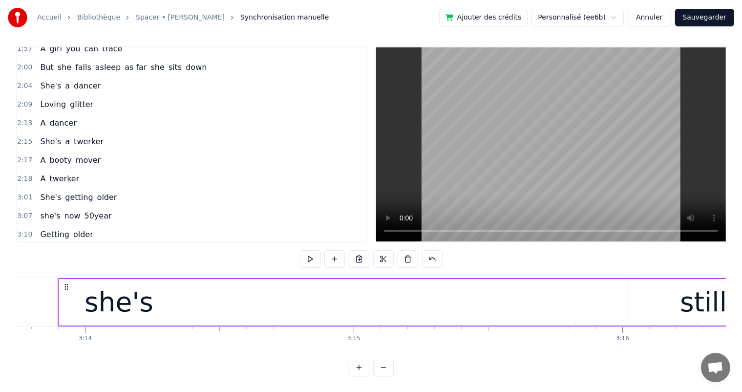
scroll to position [0, 52015]
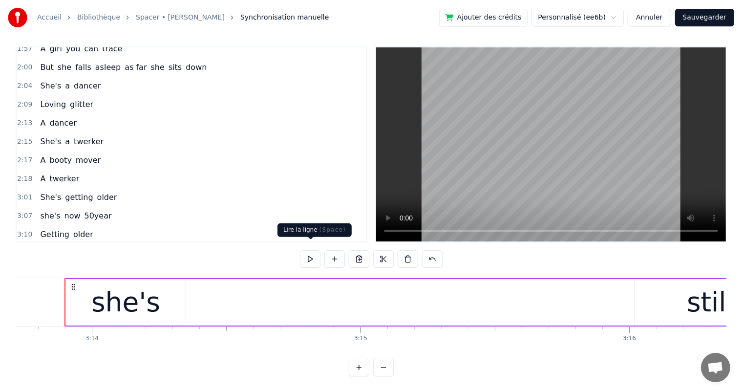
click at [310, 250] on button at bounding box center [310, 259] width 21 height 18
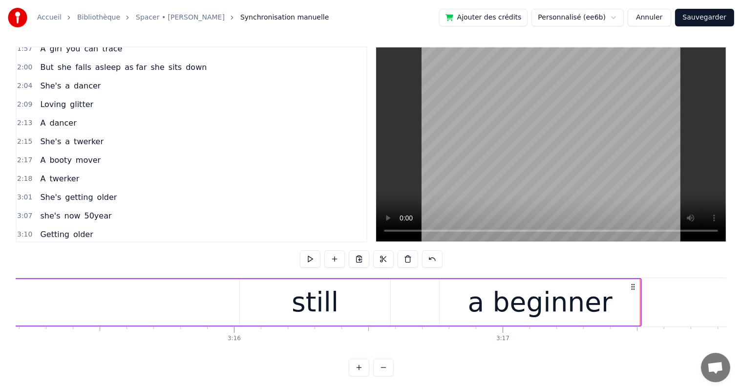
scroll to position [0, 52402]
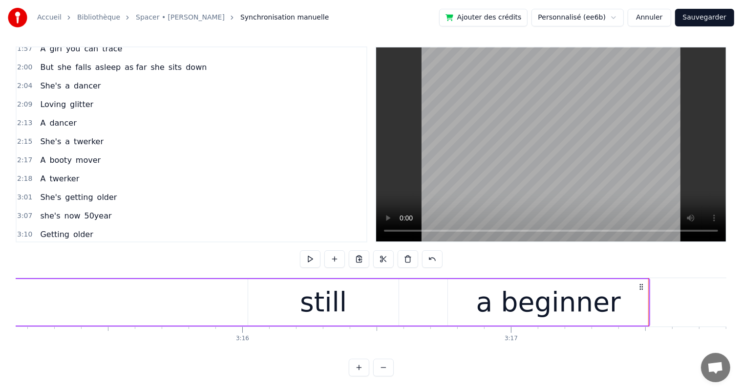
click at [302, 304] on div "still" at bounding box center [323, 302] width 47 height 41
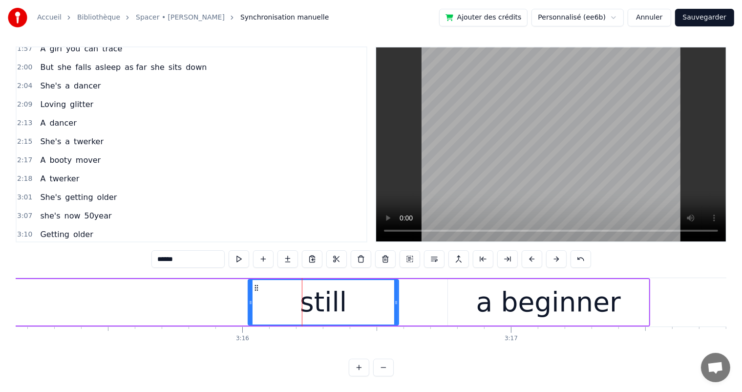
click at [552, 299] on div "a beginner" at bounding box center [548, 302] width 145 height 41
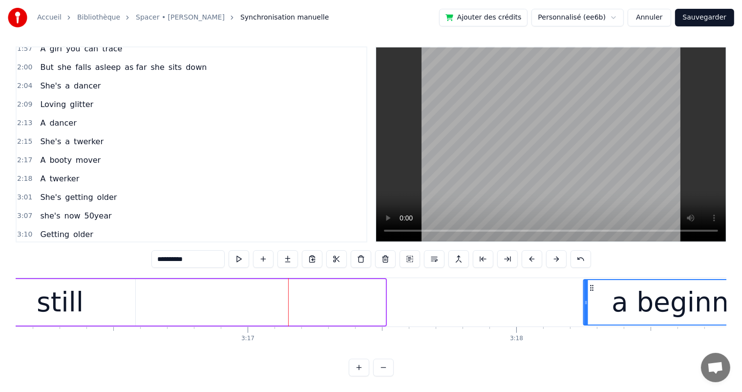
scroll to position [0, 52665]
drag, startPoint x: 458, startPoint y: 276, endPoint x: 584, endPoint y: 307, distance: 130.1
click at [584, 307] on div "a beginner" at bounding box center [675, 302] width 200 height 44
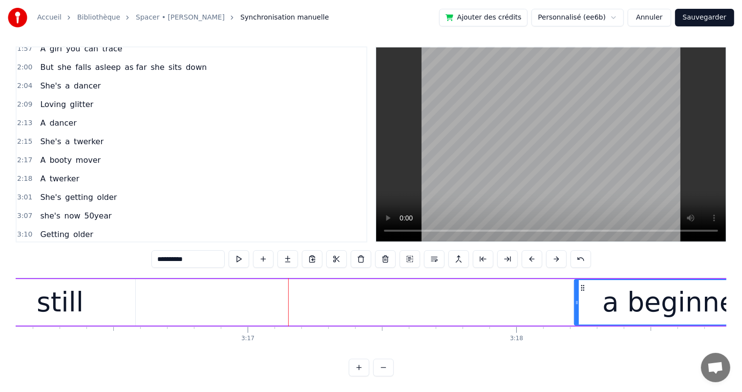
click at [70, 293] on div "still" at bounding box center [60, 302] width 47 height 41
type input "*****"
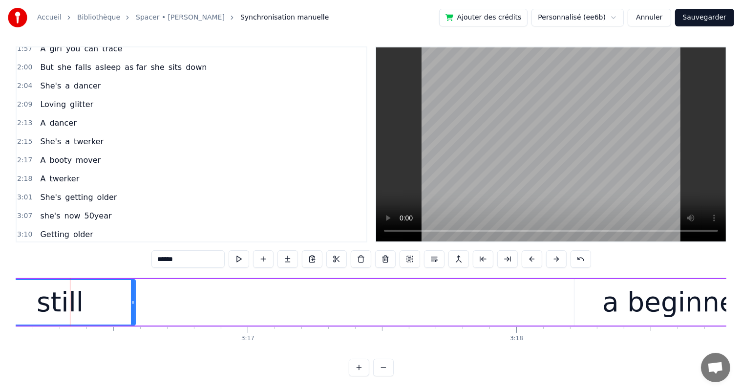
drag, startPoint x: 113, startPoint y: 273, endPoint x: 204, endPoint y: 277, distance: 90.9
click at [209, 279] on div "she's still a beginner" at bounding box center [96, 302] width 1360 height 46
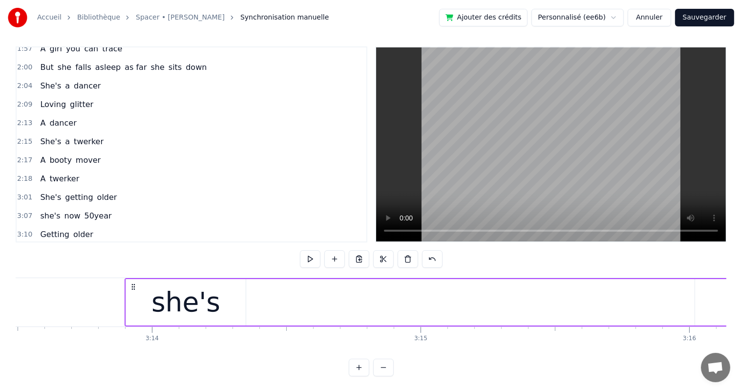
scroll to position [0, 51893]
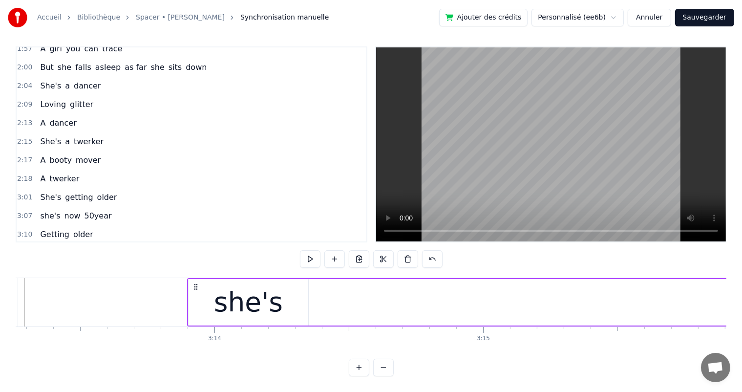
click at [222, 282] on div "she's" at bounding box center [248, 302] width 69 height 41
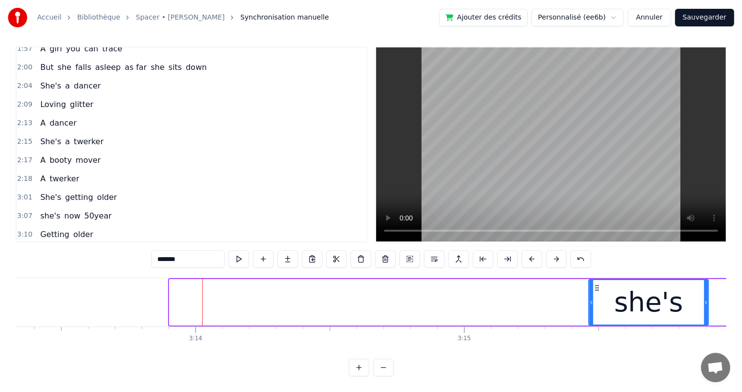
drag, startPoint x: 197, startPoint y: 277, endPoint x: 604, endPoint y: 295, distance: 407.5
click at [604, 295] on div "she's" at bounding box center [648, 302] width 119 height 44
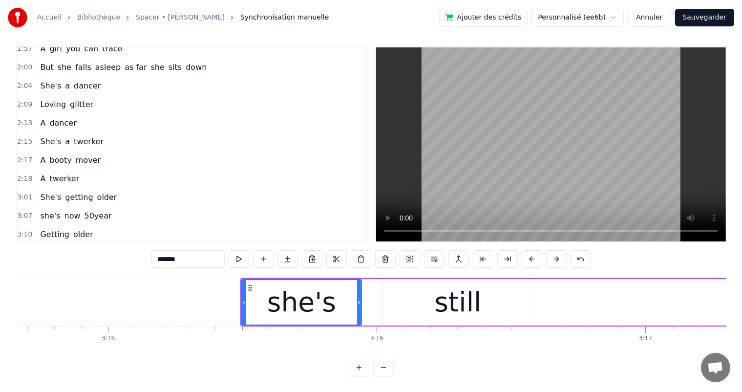
scroll to position [0, 52361]
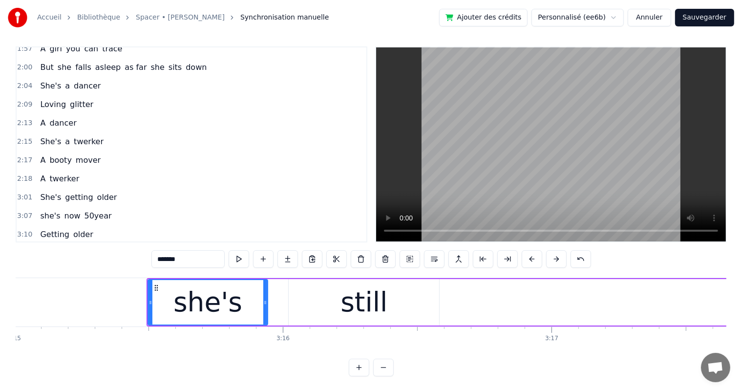
click at [357, 295] on div "still" at bounding box center [363, 302] width 47 height 41
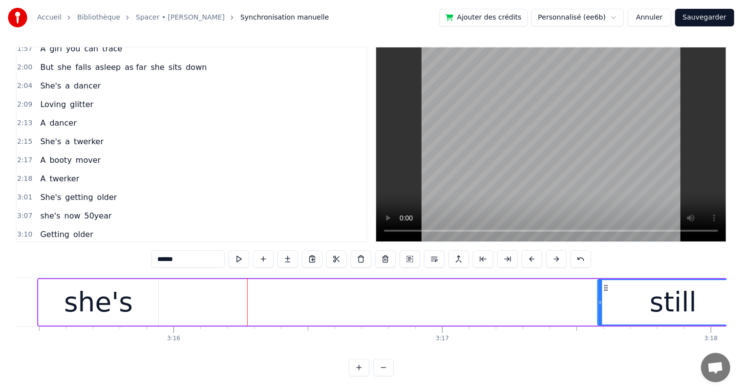
drag, startPoint x: 298, startPoint y: 277, endPoint x: 640, endPoint y: 293, distance: 342.1
click at [640, 293] on div "still" at bounding box center [672, 302] width 149 height 44
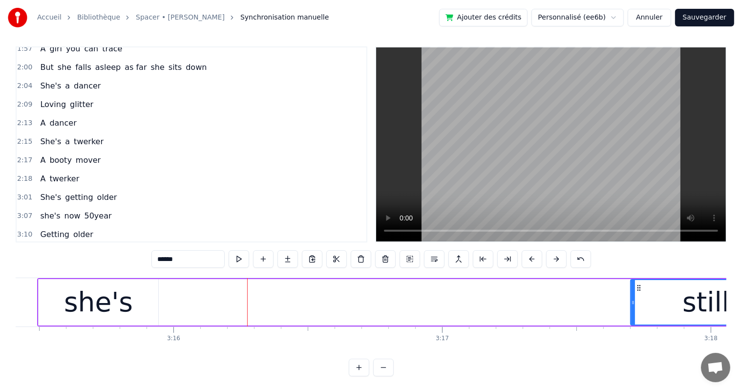
scroll to position [0, 52472]
click at [66, 295] on div "she's" at bounding box center [97, 302] width 120 height 46
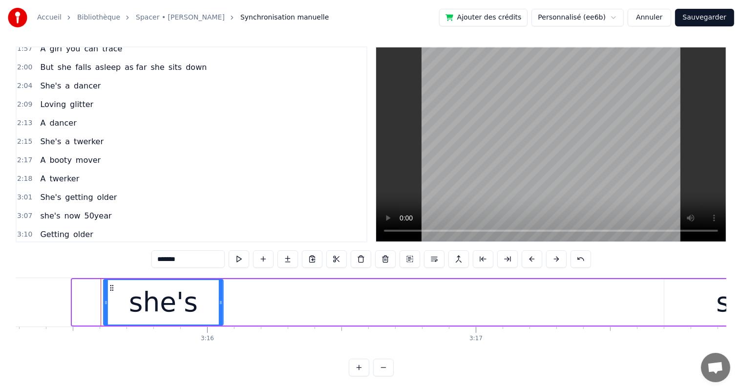
scroll to position [0, 52432]
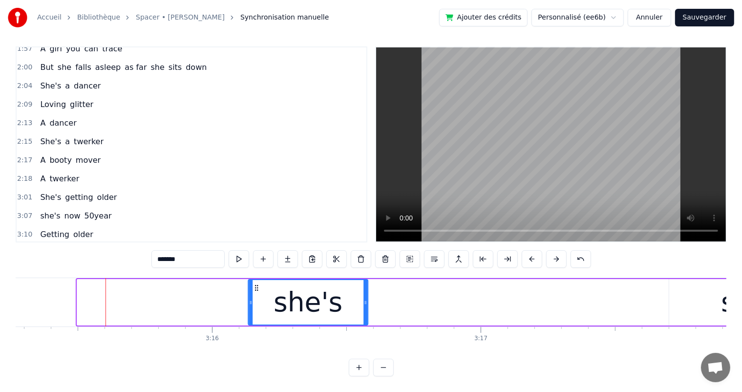
drag, startPoint x: 43, startPoint y: 278, endPoint x: 254, endPoint y: 302, distance: 212.3
click at [254, 302] on div "she's" at bounding box center [307, 302] width 119 height 44
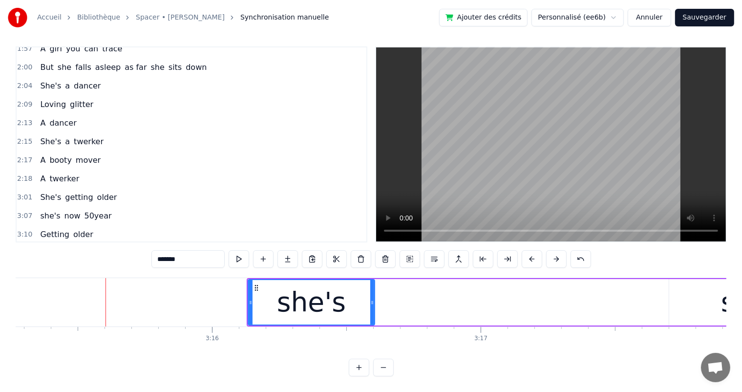
drag, startPoint x: 366, startPoint y: 295, endPoint x: 373, endPoint y: 296, distance: 6.9
click at [373, 298] on icon at bounding box center [372, 302] width 4 height 8
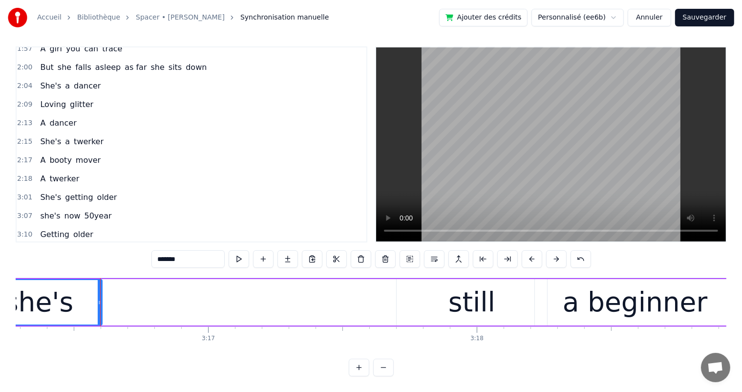
scroll to position [0, 52736]
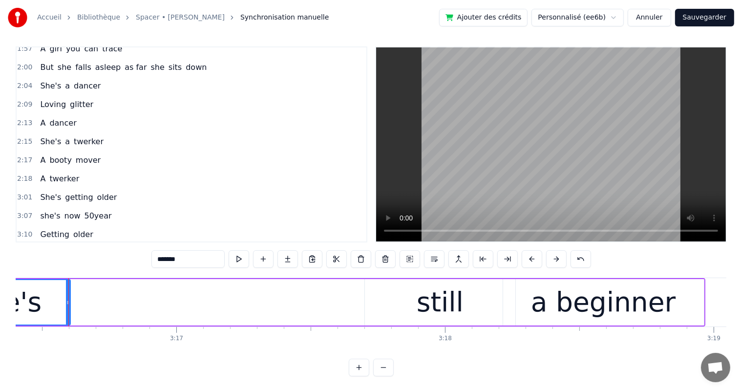
click at [394, 301] on div "still" at bounding box center [440, 302] width 150 height 46
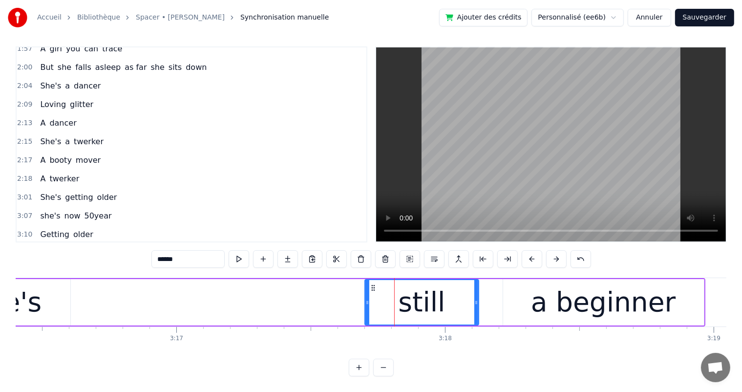
drag, startPoint x: 514, startPoint y: 295, endPoint x: 477, endPoint y: 301, distance: 37.1
click at [477, 301] on div at bounding box center [476, 302] width 4 height 44
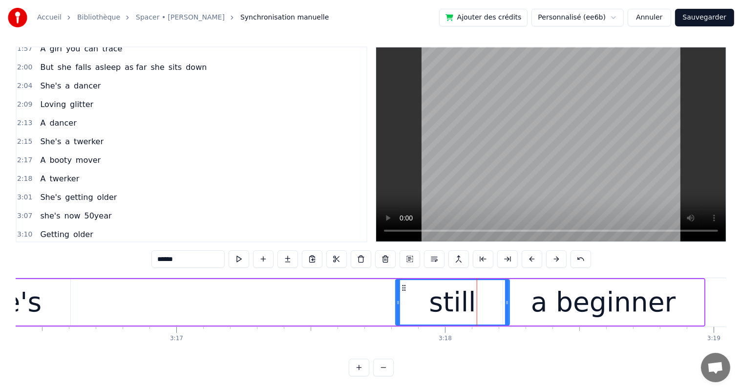
drag, startPoint x: 371, startPoint y: 277, endPoint x: 401, endPoint y: 282, distance: 31.1
click at [401, 284] on icon at bounding box center [404, 288] width 8 height 8
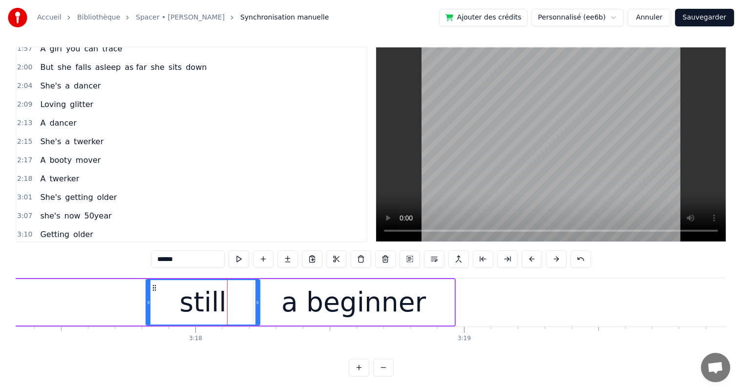
scroll to position [0, 53018]
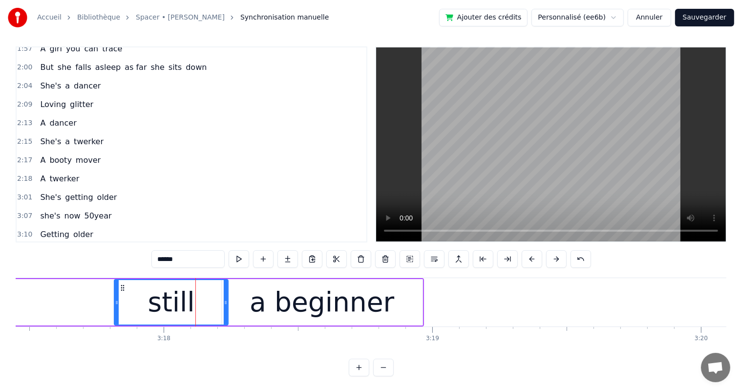
click at [387, 292] on div "a beginner" at bounding box center [322, 302] width 201 height 46
type input "**********"
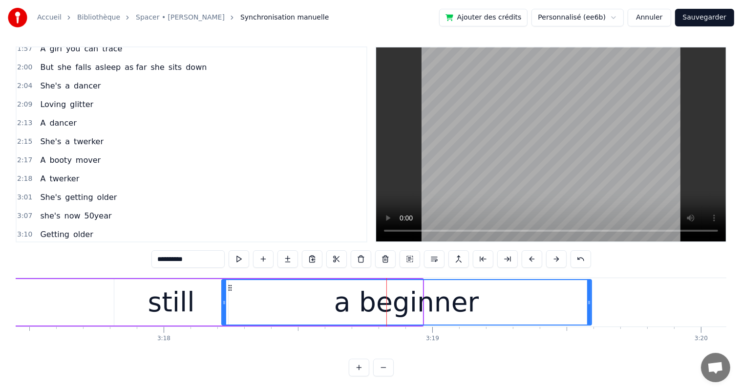
drag, startPoint x: 421, startPoint y: 295, endPoint x: 590, endPoint y: 304, distance: 169.1
click at [590, 304] on div at bounding box center [589, 302] width 4 height 44
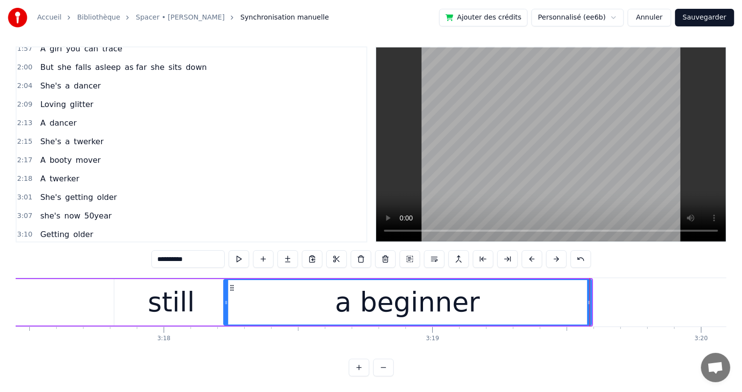
click at [225, 298] on icon at bounding box center [226, 302] width 4 height 8
click at [55, 244] on div "she's still a beginner" at bounding box center [79, 253] width 87 height 18
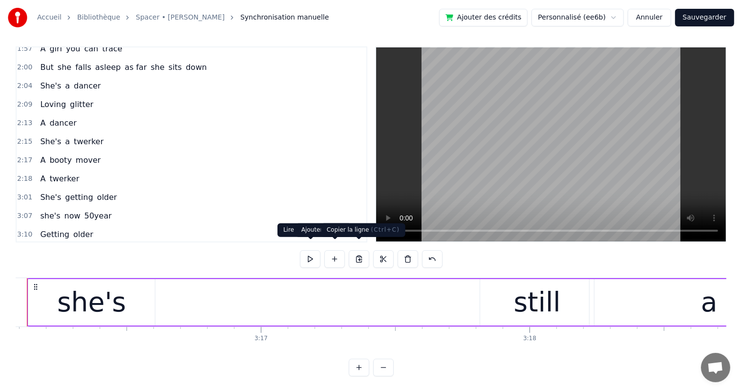
scroll to position [0, 52614]
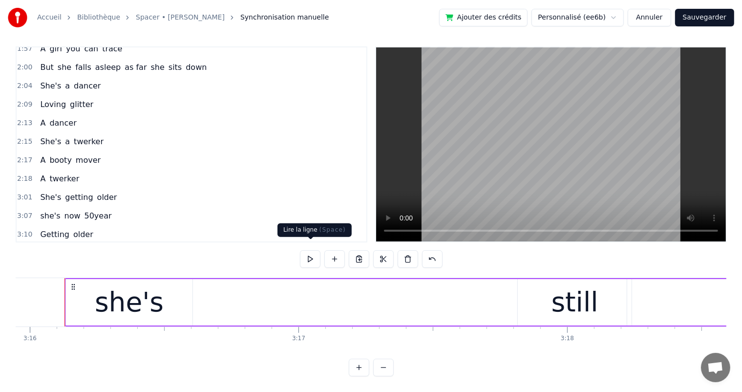
click at [313, 250] on button at bounding box center [310, 259] width 21 height 18
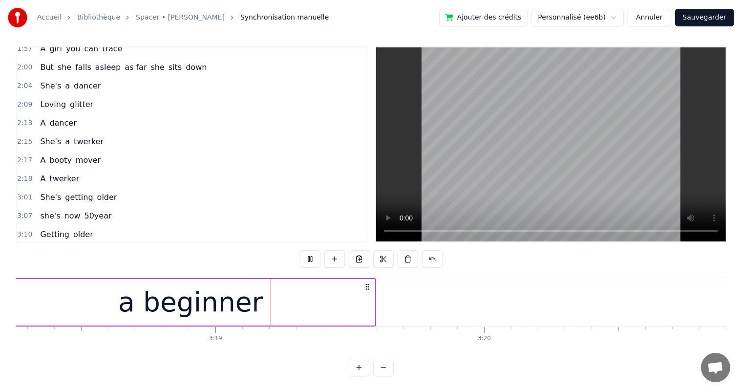
scroll to position [0, 53249]
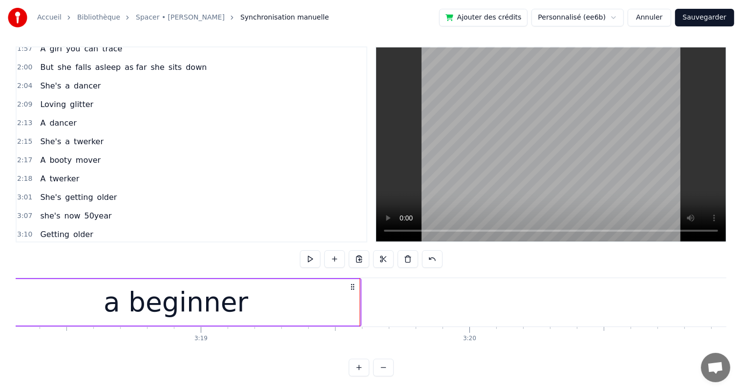
click at [324, 297] on div "a beginner" at bounding box center [176, 302] width 368 height 46
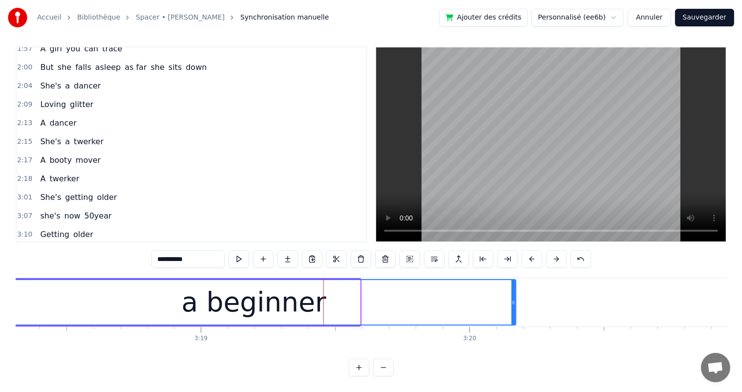
drag, startPoint x: 358, startPoint y: 292, endPoint x: 509, endPoint y: 302, distance: 151.2
click at [511, 302] on div at bounding box center [513, 302] width 4 height 44
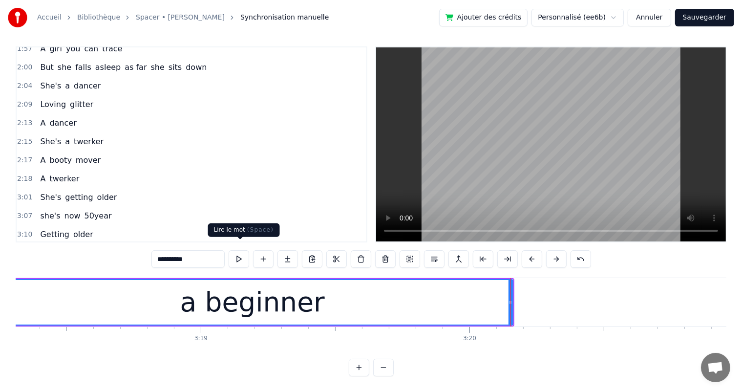
click at [234, 253] on button at bounding box center [238, 259] width 21 height 18
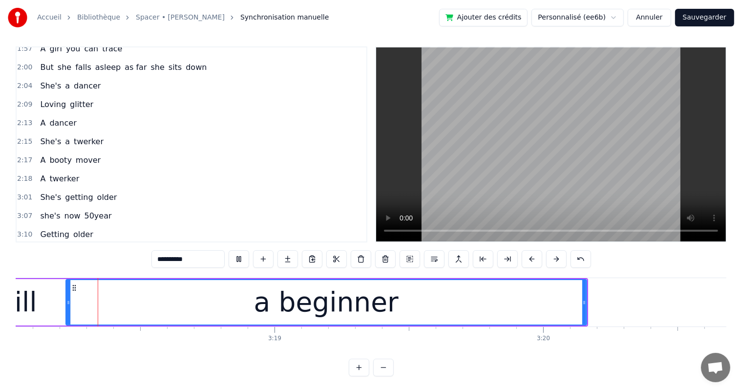
scroll to position [0, 53175]
click at [52, 244] on div "she's still a beginner" at bounding box center [79, 253] width 87 height 18
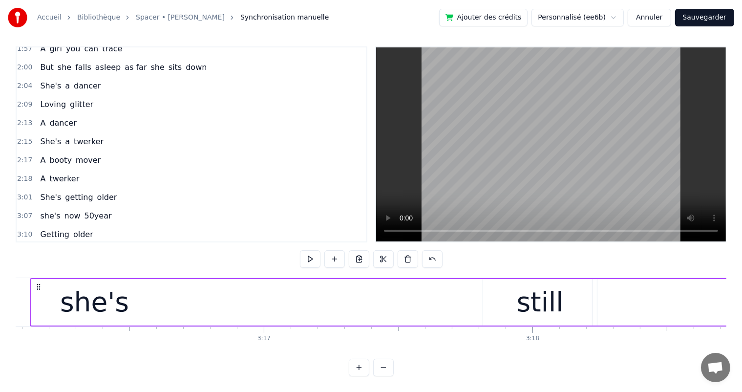
scroll to position [0, 52614]
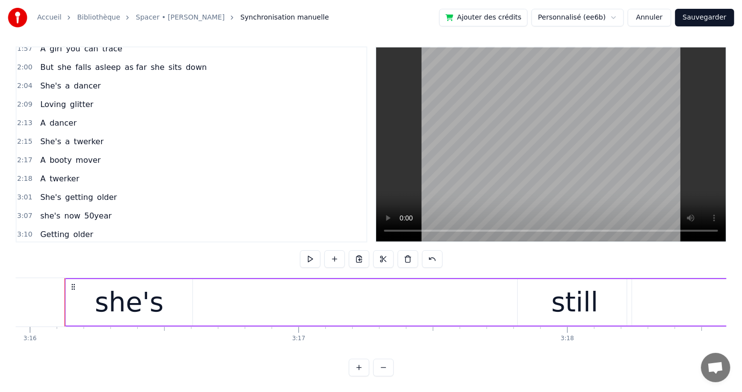
click at [70, 243] on div "0:15 She's a shoper 0:20 A skirt chaser 0:24 A shoper 0:35 she enjoys shopping …" at bounding box center [371, 211] width 710 height 330
click at [149, 245] on div "0:15 She's a shoper 0:20 A skirt chaser 0:24 A shoper 0:35 she enjoys shopping …" at bounding box center [371, 211] width 710 height 330
click at [147, 244] on div "3:16 she's still a beginner" at bounding box center [192, 253] width 350 height 19
click at [148, 244] on div "3:16 she's still a beginner" at bounding box center [192, 253] width 350 height 19
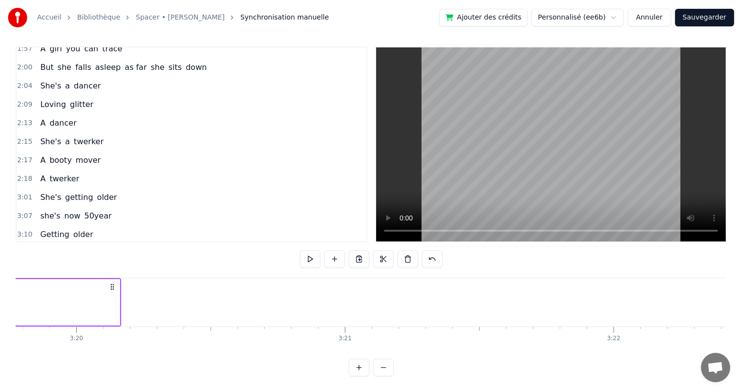
scroll to position [0, 53549]
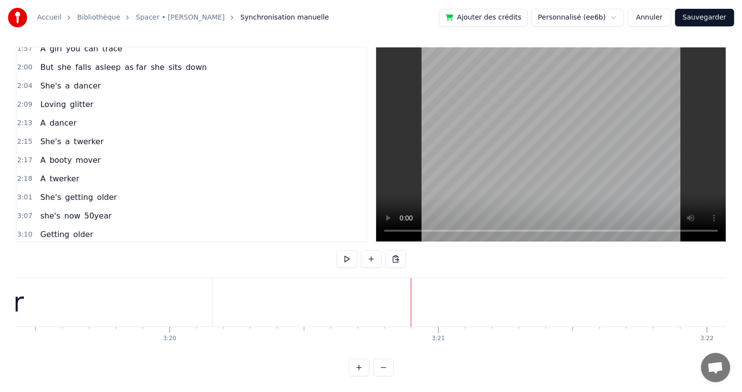
click at [372, 253] on button at bounding box center [371, 259] width 21 height 18
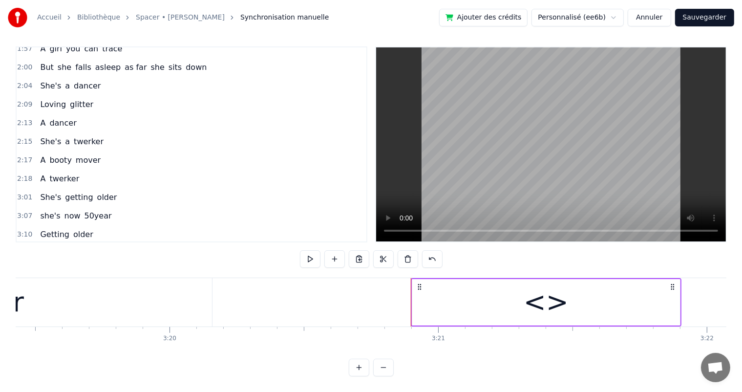
click at [453, 293] on div "<>" at bounding box center [546, 302] width 268 height 46
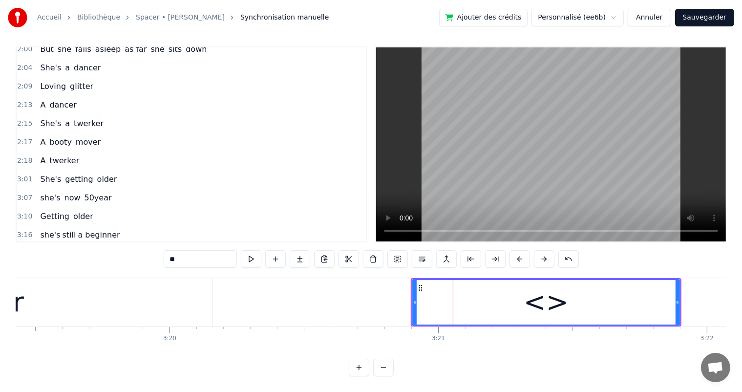
drag, startPoint x: 182, startPoint y: 251, endPoint x: 170, endPoint y: 246, distance: 12.9
click at [162, 249] on div "0:15 She's a shoper 0:20 A skirt chaser 0:24 A shoper 0:35 she enjoys shopping …" at bounding box center [371, 211] width 710 height 330
paste input "**********"
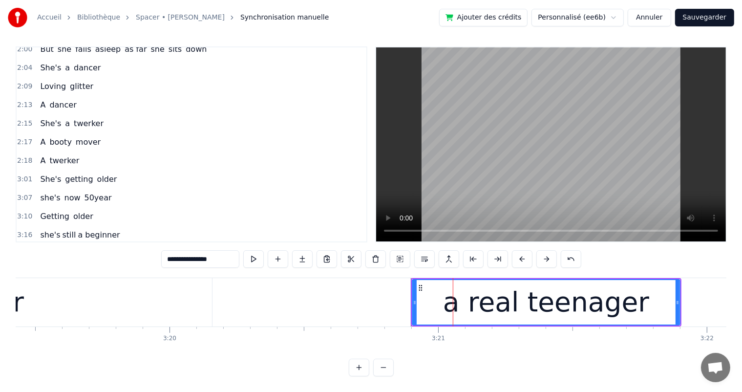
click at [182, 250] on input "**********" at bounding box center [200, 259] width 78 height 18
click at [187, 251] on input "**********" at bounding box center [200, 259] width 78 height 18
type input "**********"
click at [287, 252] on button at bounding box center [278, 259] width 21 height 18
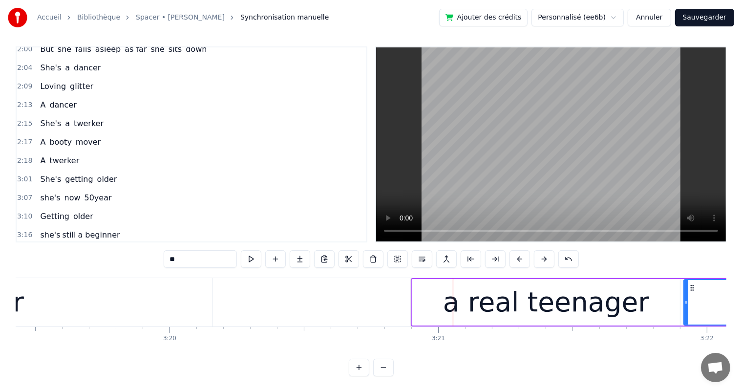
click at [103, 248] on span "<>" at bounding box center [110, 253] width 15 height 11
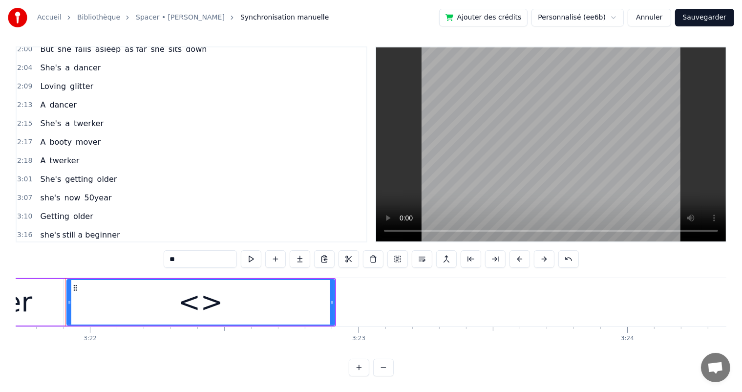
scroll to position [0, 54165]
drag, startPoint x: 195, startPoint y: 253, endPoint x: 154, endPoint y: 251, distance: 41.1
click at [154, 251] on div "0:15 She's a shoper 0:20 A skirt chaser 0:24 A shoper 0:35 she enjoys shopping …" at bounding box center [371, 211] width 710 height 330
click at [73, 248] on span "a real teenager" at bounding box center [70, 253] width 62 height 11
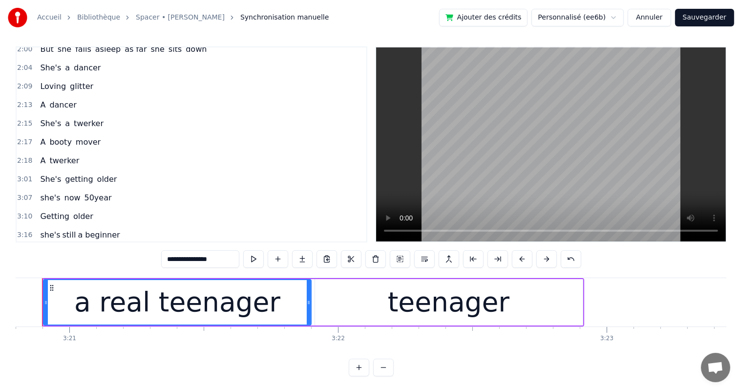
scroll to position [0, 53894]
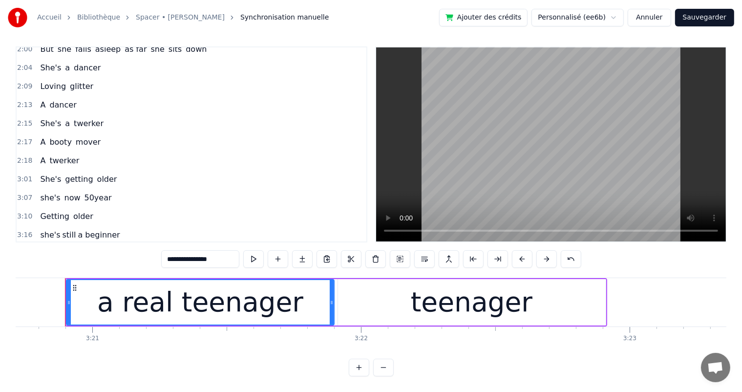
drag, startPoint x: 214, startPoint y: 249, endPoint x: 187, endPoint y: 251, distance: 26.9
click at [187, 251] on input "**********" at bounding box center [200, 259] width 78 height 18
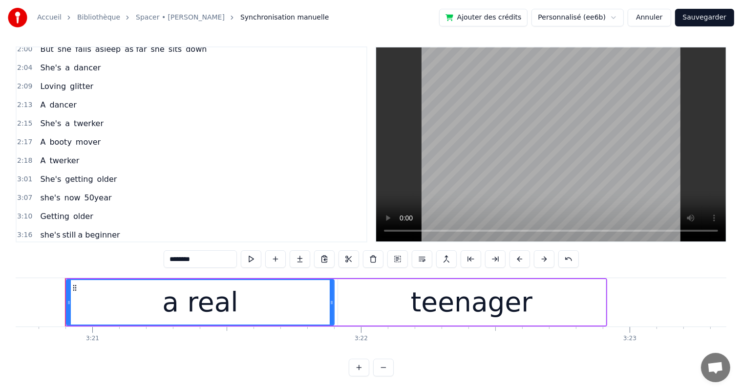
click at [123, 280] on div "a real" at bounding box center [200, 302] width 267 height 44
click at [65, 248] on span "teenager" at bounding box center [83, 253] width 37 height 11
type input "********"
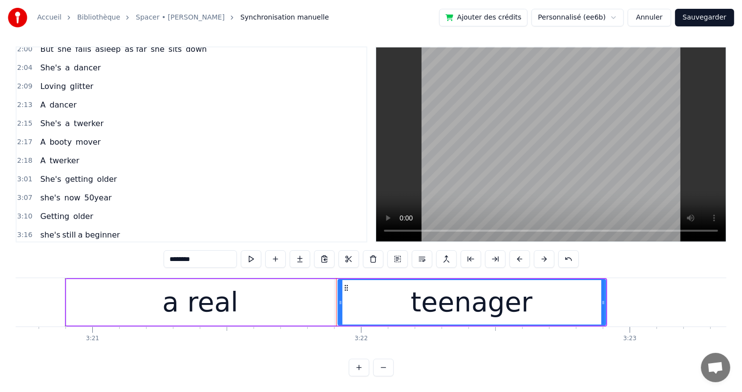
click at [53, 245] on div "a real teenager" at bounding box center [70, 254] width 69 height 18
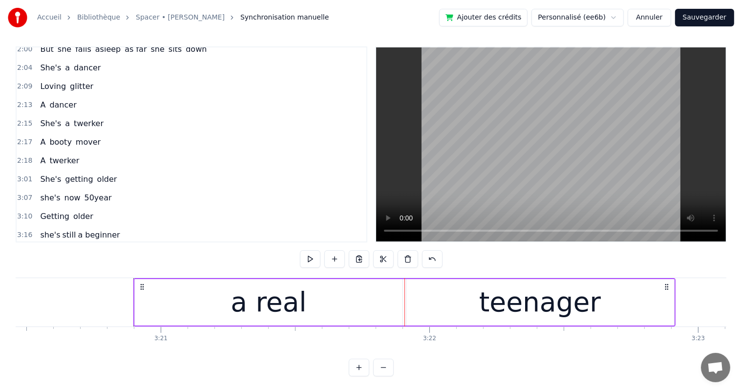
scroll to position [0, 53816]
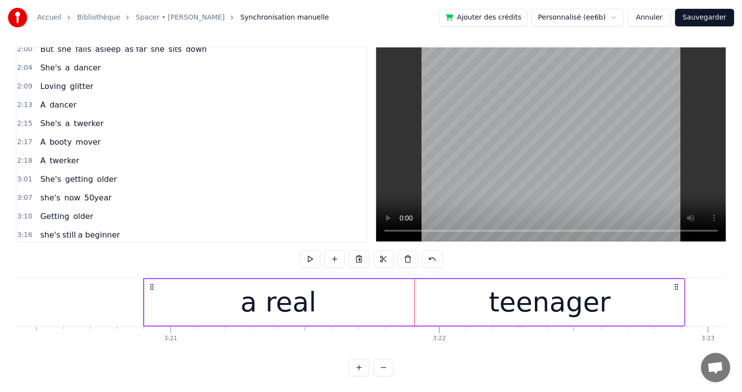
click at [277, 308] on div "a real" at bounding box center [278, 302] width 76 height 41
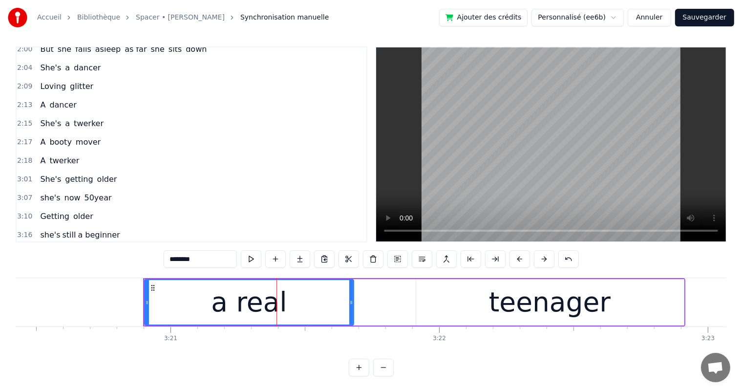
drag, startPoint x: 408, startPoint y: 291, endPoint x: 350, endPoint y: 291, distance: 58.6
click at [350, 298] on icon at bounding box center [351, 302] width 4 height 8
drag, startPoint x: 144, startPoint y: 293, endPoint x: 201, endPoint y: 291, distance: 57.7
click at [225, 301] on div "a real" at bounding box center [249, 302] width 210 height 46
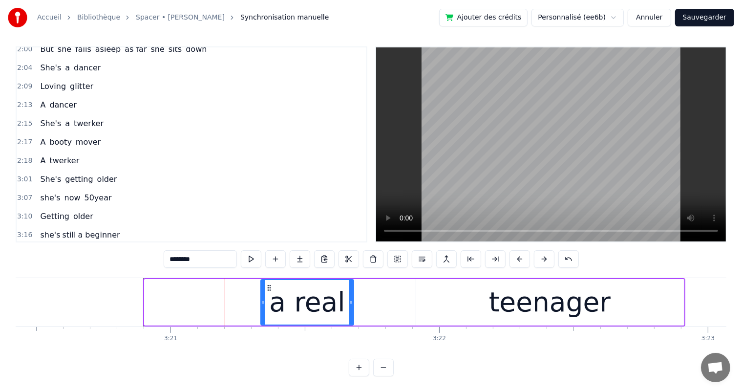
drag, startPoint x: 145, startPoint y: 296, endPoint x: 261, endPoint y: 306, distance: 116.6
click at [261, 306] on div at bounding box center [263, 302] width 4 height 44
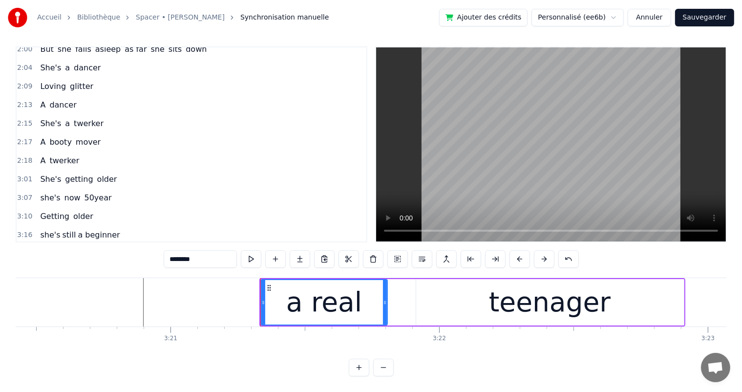
drag, startPoint x: 351, startPoint y: 291, endPoint x: 382, endPoint y: 293, distance: 31.3
click at [384, 298] on icon at bounding box center [385, 302] width 4 height 8
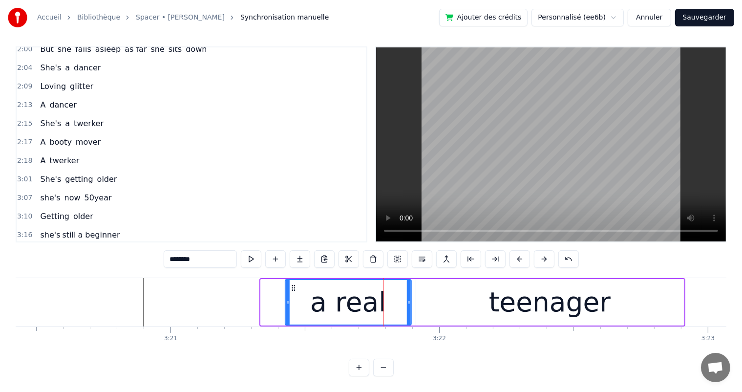
drag, startPoint x: 269, startPoint y: 282, endPoint x: 294, endPoint y: 291, distance: 26.7
click at [294, 291] on div "a real" at bounding box center [348, 302] width 125 height 44
click at [517, 292] on div "teenager" at bounding box center [550, 302] width 122 height 41
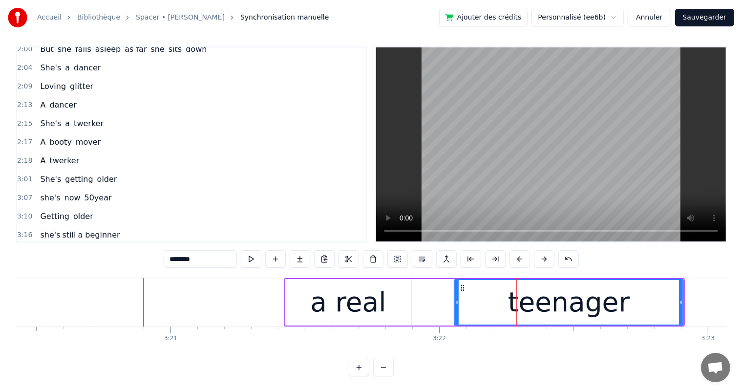
drag, startPoint x: 415, startPoint y: 293, endPoint x: 454, endPoint y: 298, distance: 38.9
click at [455, 298] on div at bounding box center [457, 302] width 4 height 44
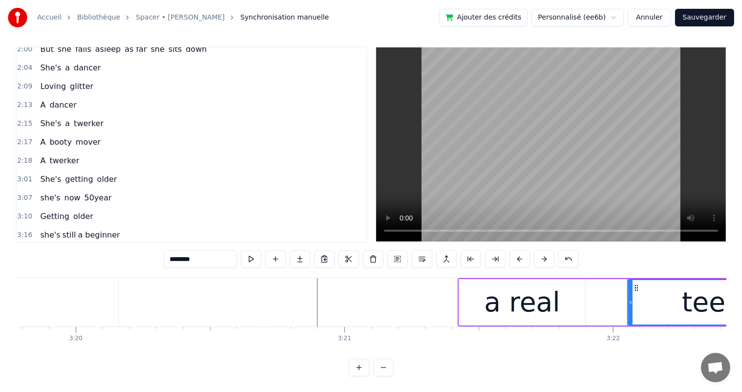
scroll to position [0, 53799]
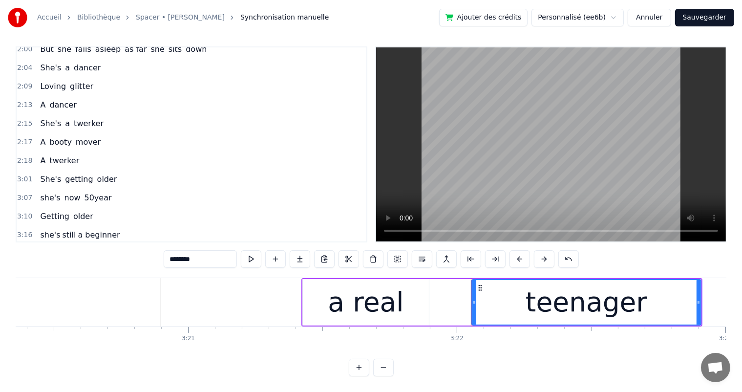
click at [327, 279] on div "a real" at bounding box center [366, 302] width 126 height 46
type input "******"
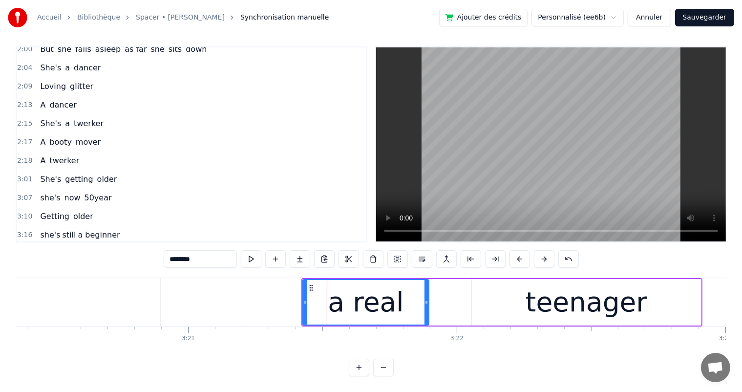
click at [87, 245] on div "a real teenager" at bounding box center [70, 254] width 69 height 18
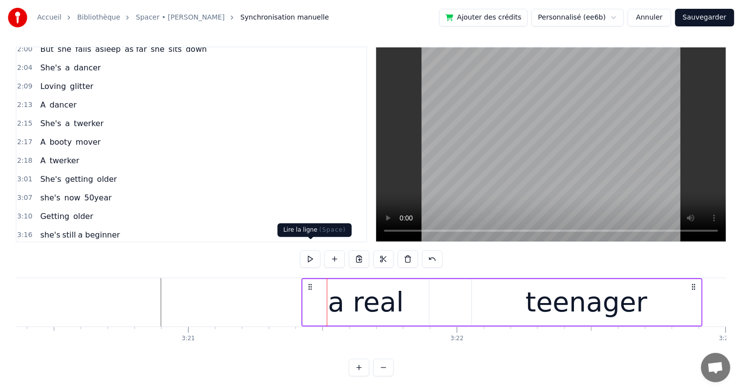
click at [318, 252] on button at bounding box center [310, 259] width 21 height 18
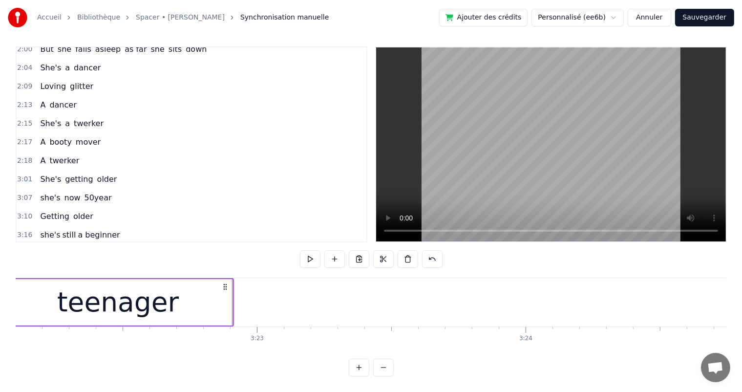
scroll to position [0, 54434]
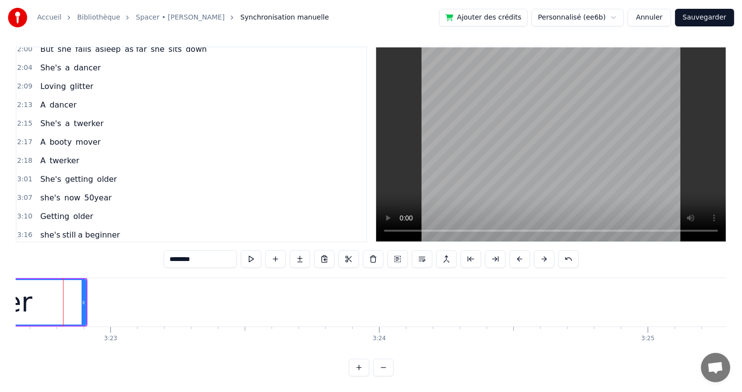
scroll to position [0, 54411]
drag, startPoint x: 86, startPoint y: 295, endPoint x: 156, endPoint y: 303, distance: 70.2
click at [156, 303] on div at bounding box center [155, 302] width 4 height 44
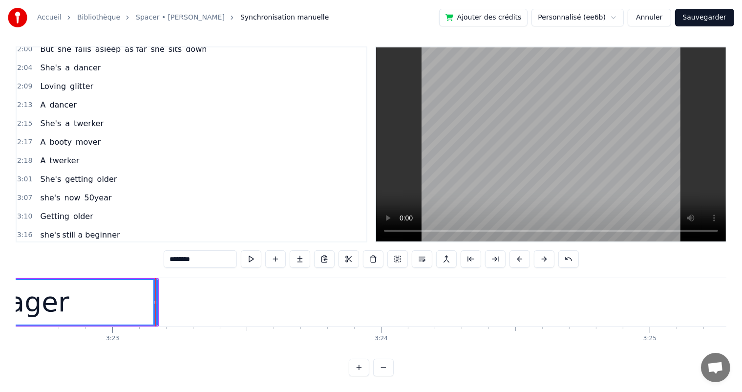
click at [82, 170] on div "She's getting older" at bounding box center [78, 179] width 84 height 18
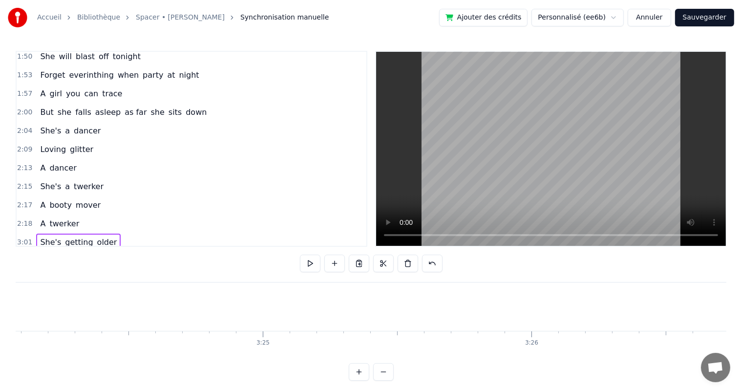
scroll to position [404, 0]
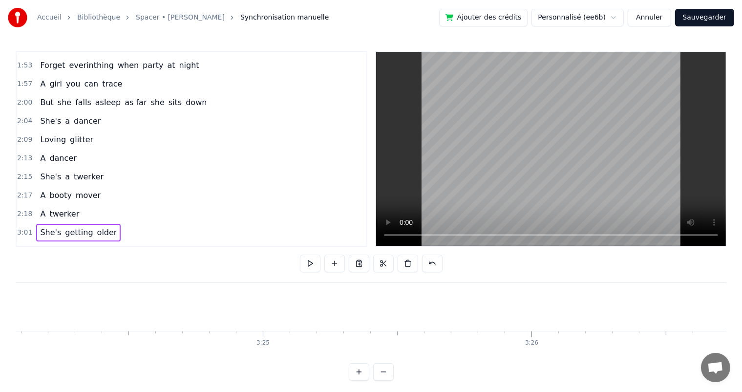
click at [57, 112] on div "She's a dancer" at bounding box center [70, 121] width 68 height 18
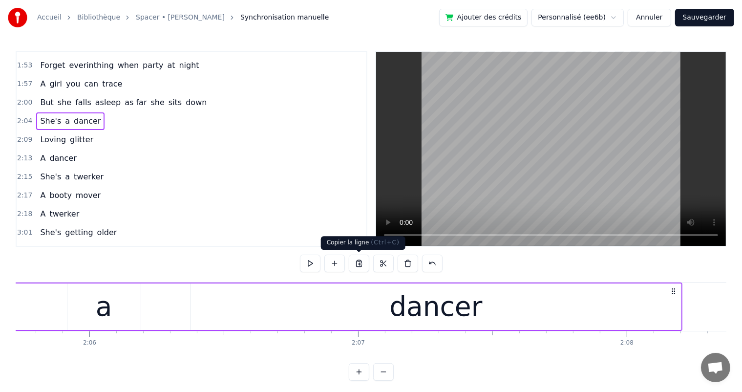
scroll to position [0, 33405]
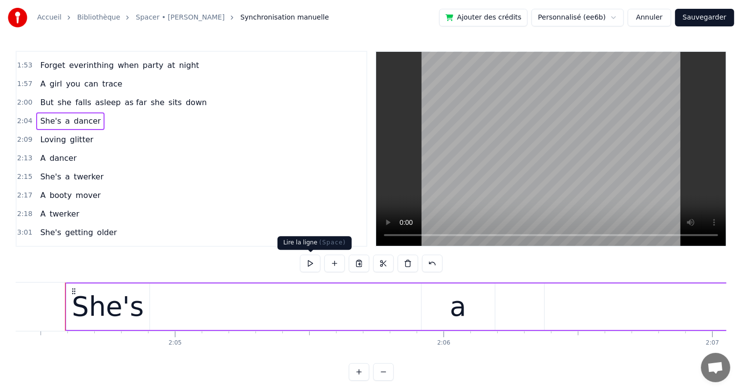
click at [311, 266] on button at bounding box center [310, 263] width 21 height 18
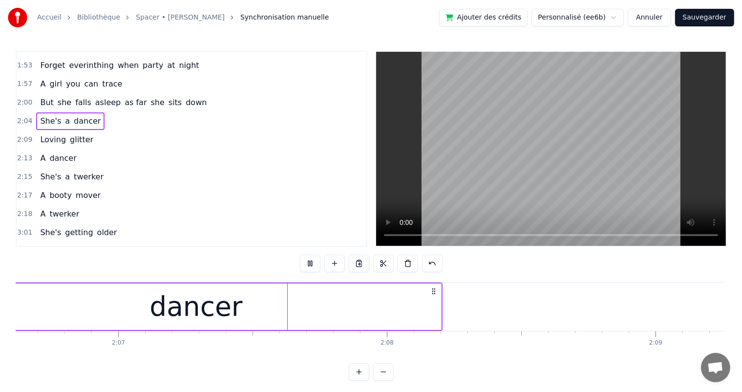
scroll to position [0, 34042]
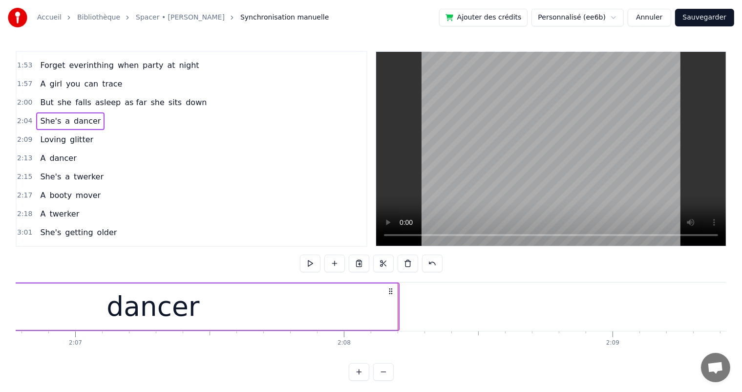
click at [83, 134] on span "glitter" at bounding box center [81, 139] width 25 height 11
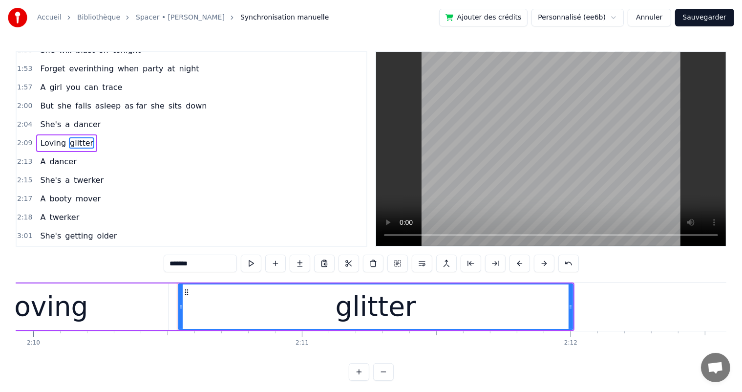
scroll to position [0, 35001]
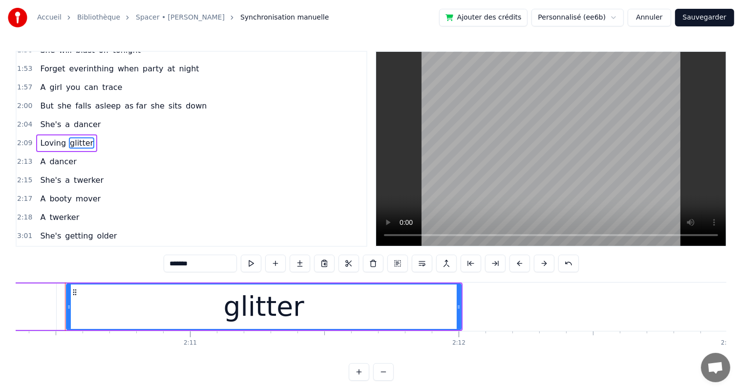
click at [55, 116] on div "She's a dancer" at bounding box center [70, 125] width 68 height 18
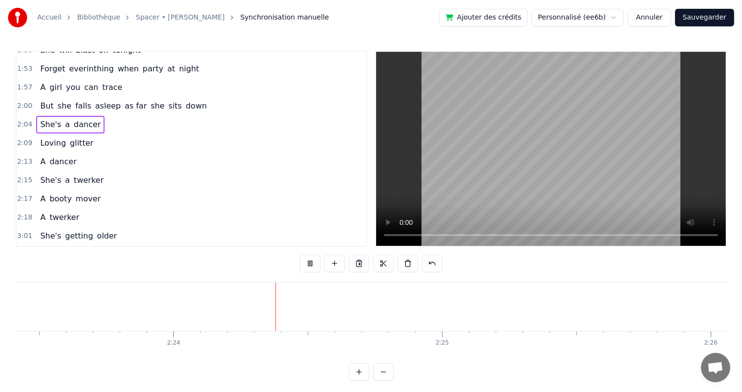
scroll to position [0, 38542]
click at [314, 266] on button at bounding box center [310, 263] width 21 height 18
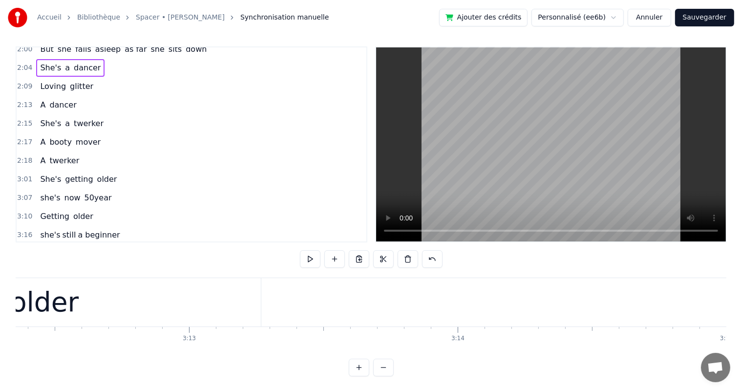
scroll to position [0, 52389]
click at [98, 244] on div "3:21 a real teenager" at bounding box center [192, 253] width 350 height 19
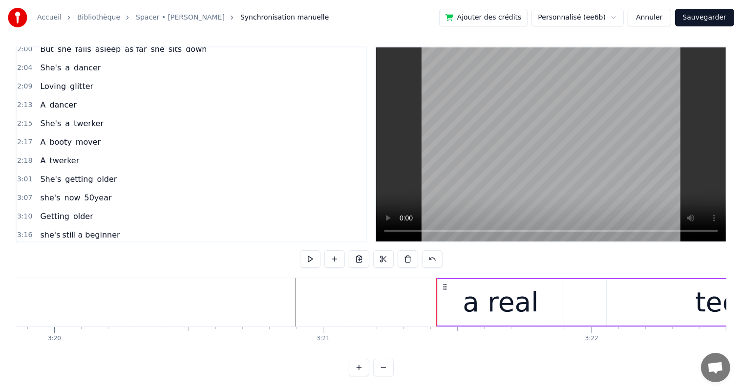
scroll to position [0, 54035]
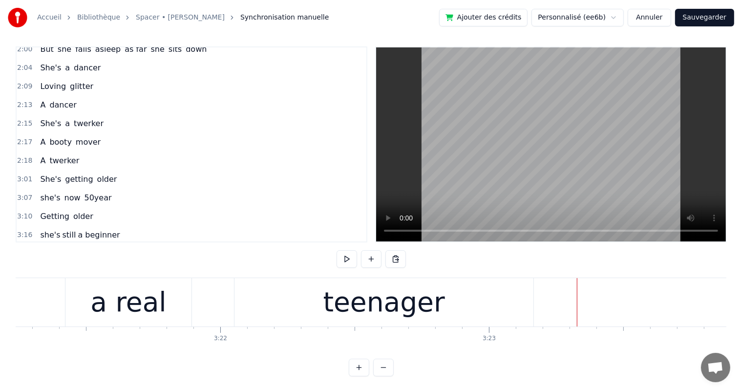
click at [105, 244] on div "3:21 a real teenager" at bounding box center [192, 253] width 350 height 19
click at [349, 250] on button at bounding box center [346, 259] width 21 height 18
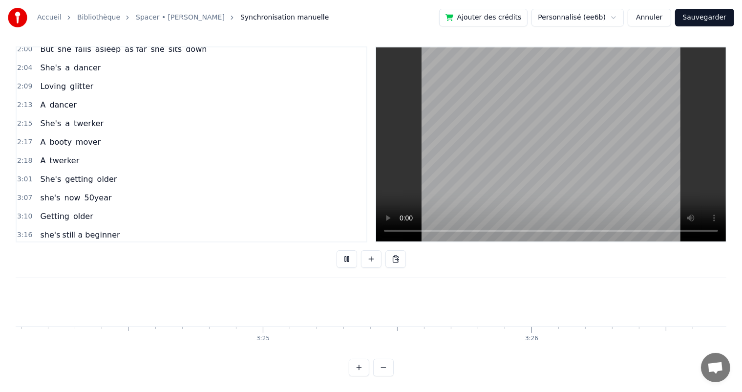
scroll to position [0, 54799]
click at [345, 254] on button at bounding box center [346, 259] width 21 height 18
click at [111, 244] on div "3:21 a real teenager" at bounding box center [192, 253] width 350 height 19
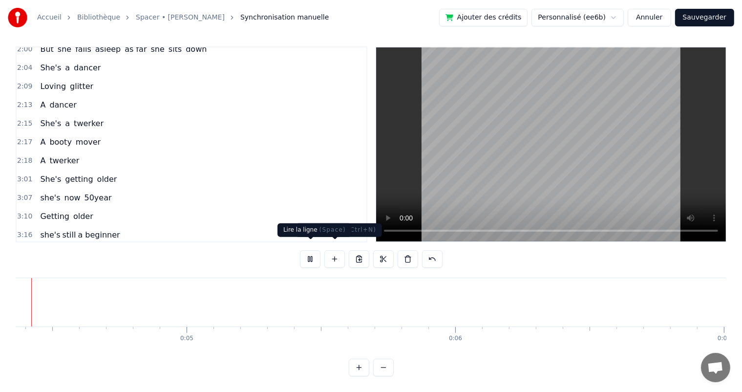
scroll to position [0, 1100]
click at [310, 252] on button at bounding box center [310, 259] width 21 height 18
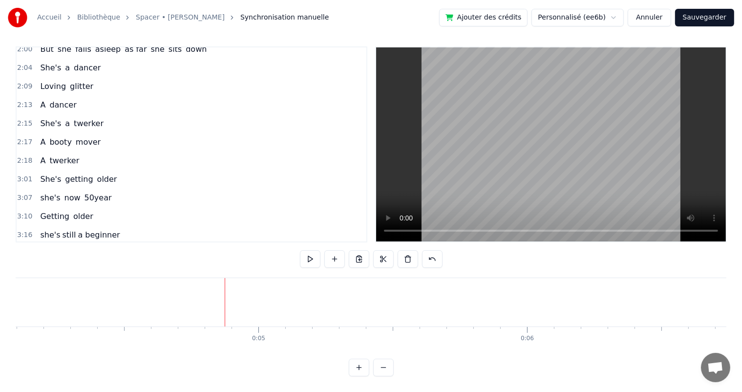
click at [102, 244] on div "3:21 a real teenager" at bounding box center [192, 253] width 350 height 19
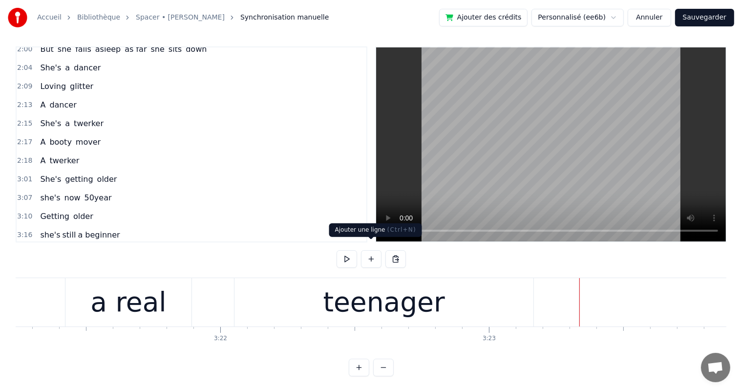
click at [366, 254] on button at bounding box center [371, 259] width 21 height 18
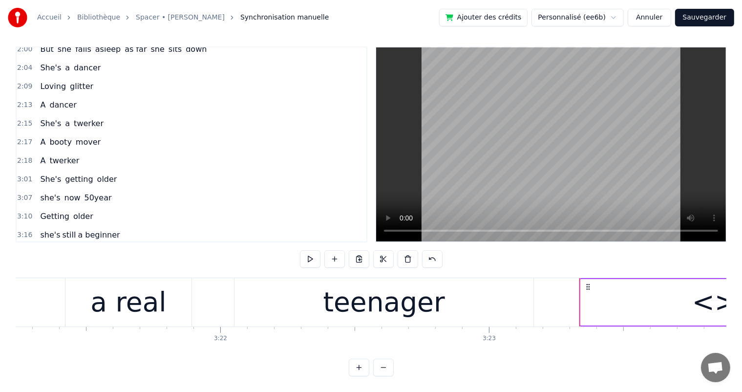
drag, startPoint x: 623, startPoint y: 298, endPoint x: 614, endPoint y: 297, distance: 9.8
click at [624, 298] on div "<>" at bounding box center [714, 302] width 268 height 46
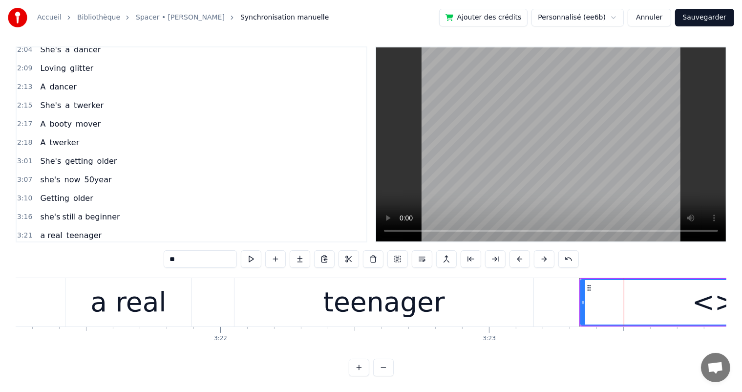
drag, startPoint x: 186, startPoint y: 252, endPoint x: 152, endPoint y: 250, distance: 33.7
click at [152, 250] on div "0:15 She's a shoper 0:20 A skirt chaser 0:24 A shoper 0:35 she enjoys shopping …" at bounding box center [371, 211] width 710 height 330
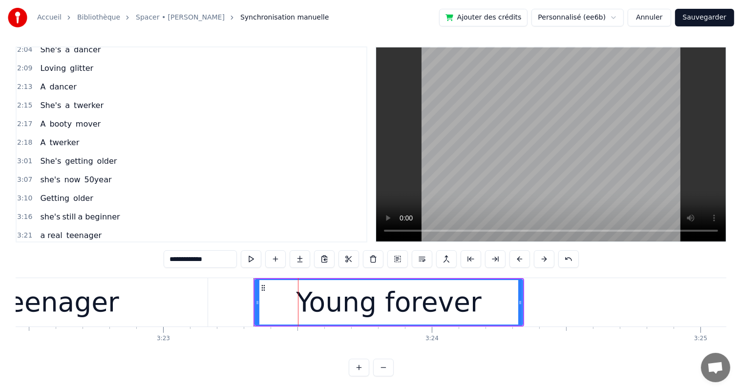
scroll to position [0, 54454]
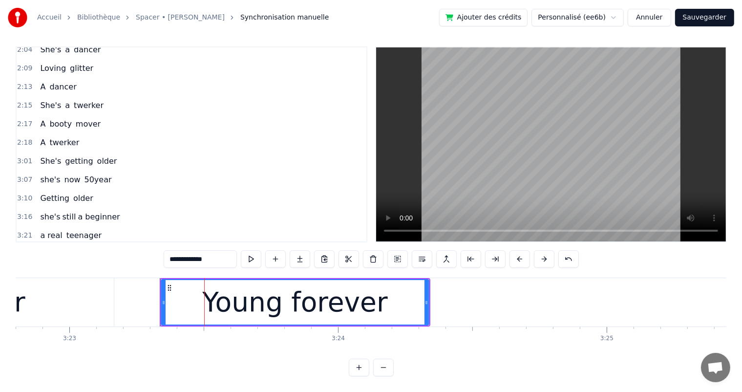
click at [287, 282] on div "Young forever" at bounding box center [294, 302] width 185 height 41
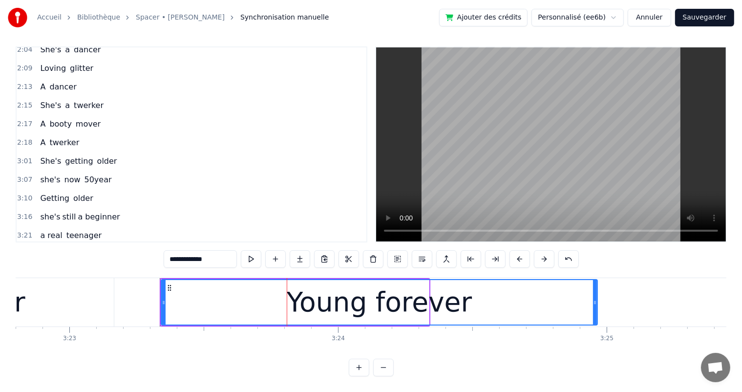
drag, startPoint x: 426, startPoint y: 291, endPoint x: 594, endPoint y: 298, distance: 168.6
click at [594, 298] on div at bounding box center [595, 302] width 4 height 44
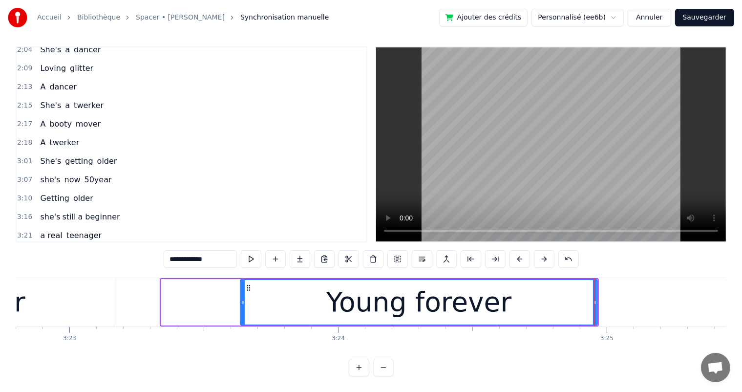
drag, startPoint x: 162, startPoint y: 293, endPoint x: 241, endPoint y: 303, distance: 79.6
click at [241, 303] on div at bounding box center [243, 302] width 4 height 44
click at [44, 229] on span "a real" at bounding box center [51, 234] width 24 height 11
type input "******"
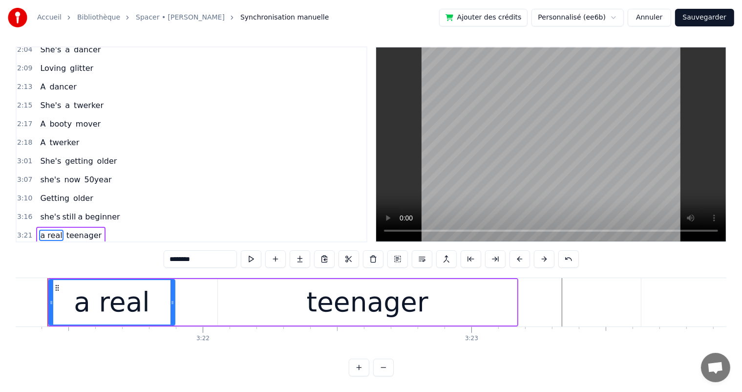
scroll to position [0, 54035]
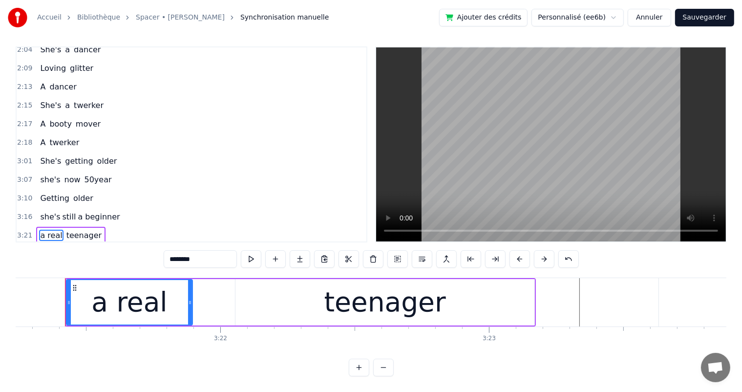
click at [89, 227] on div "a real teenager" at bounding box center [70, 236] width 69 height 18
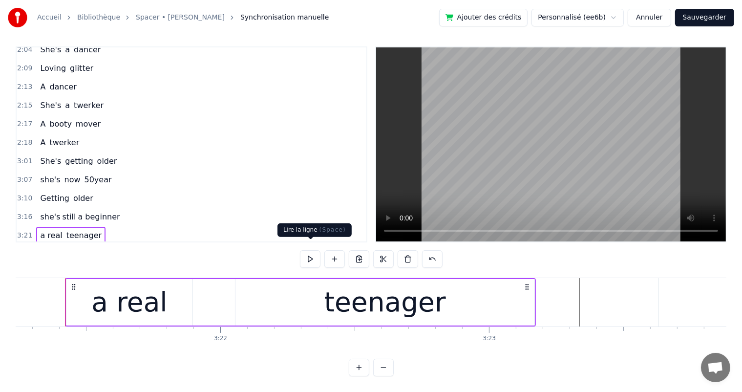
click at [311, 255] on button at bounding box center [310, 259] width 21 height 18
click at [86, 245] on div "Young forever" at bounding box center [67, 254] width 62 height 18
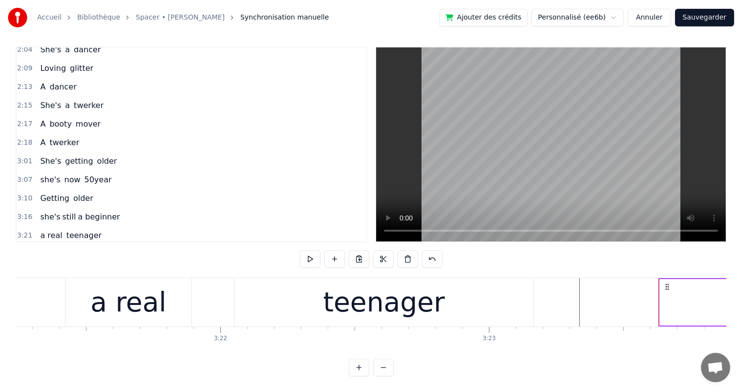
click at [88, 229] on span "teenager" at bounding box center [83, 234] width 37 height 11
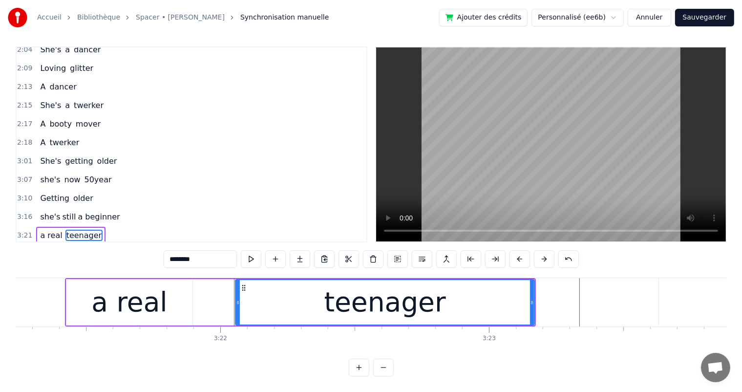
click at [92, 227] on div "a real teenager" at bounding box center [70, 236] width 69 height 18
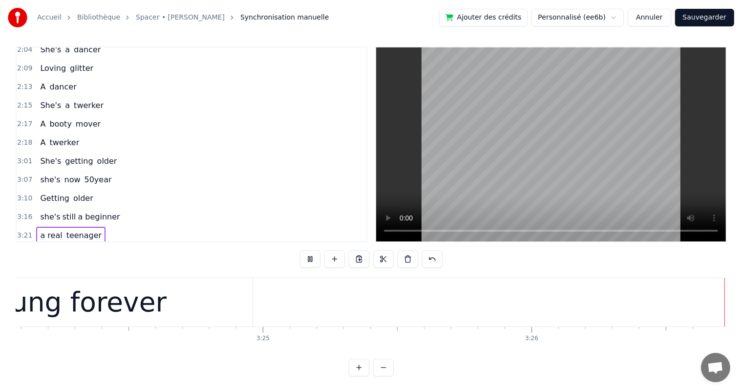
scroll to position [0, 54799]
click at [70, 300] on div "Young forever" at bounding box center [73, 302] width 185 height 41
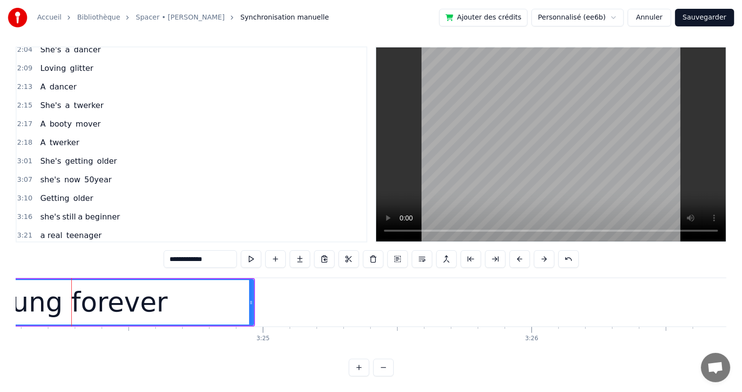
click at [60, 248] on span "Young forever" at bounding box center [67, 253] width 56 height 11
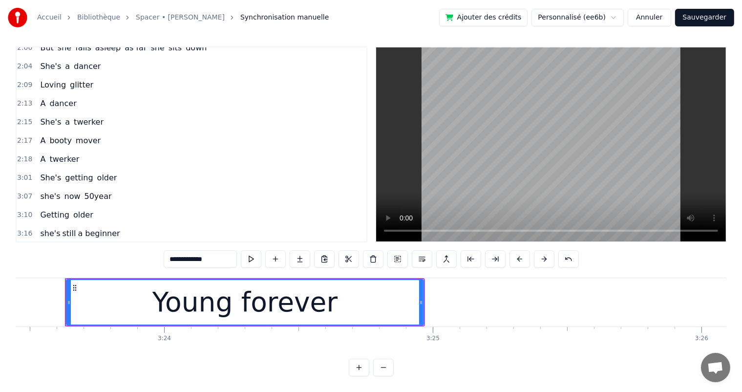
scroll to position [471, 0]
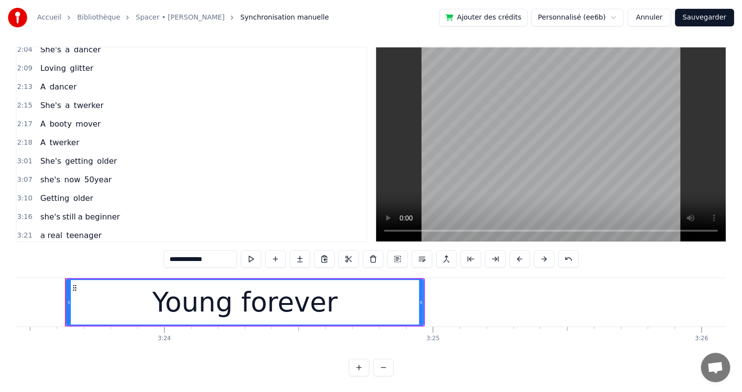
click at [86, 245] on div "Young forever" at bounding box center [67, 254] width 62 height 18
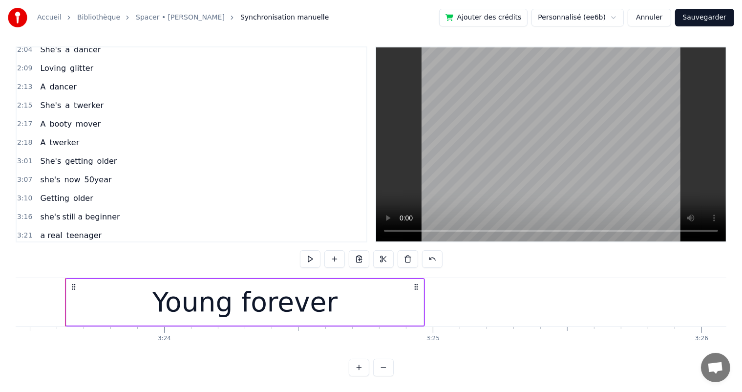
click at [74, 248] on span "Young forever" at bounding box center [67, 253] width 56 height 11
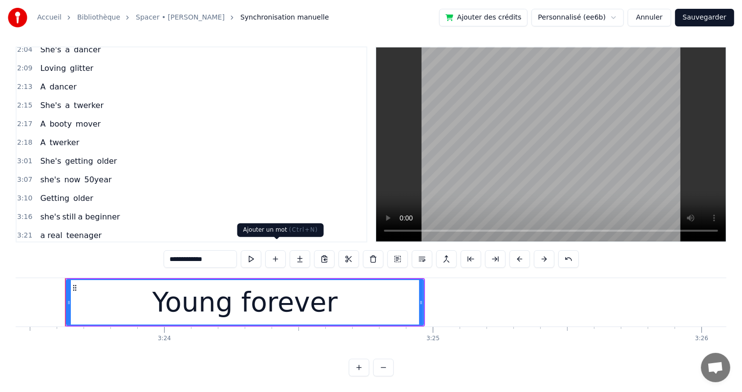
click at [279, 250] on button at bounding box center [275, 259] width 21 height 18
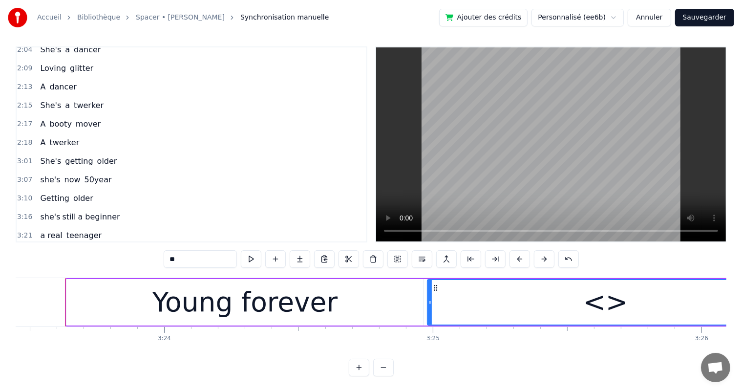
click at [536, 298] on div "<>" at bounding box center [606, 302] width 356 height 44
drag, startPoint x: 186, startPoint y: 254, endPoint x: 148, endPoint y: 250, distance: 37.3
click at [148, 250] on div "0:15 She's a shoper 0:20 A skirt chaser 0:24 A shoper 0:35 she enjoys shopping …" at bounding box center [371, 211] width 710 height 330
click at [248, 295] on div "Young forever" at bounding box center [244, 302] width 185 height 41
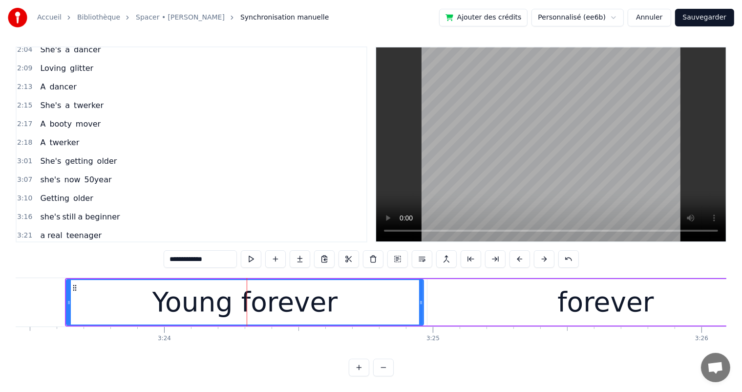
drag, startPoint x: 211, startPoint y: 250, endPoint x: 192, endPoint y: 247, distance: 18.8
click at [191, 250] on input "**********" at bounding box center [200, 259] width 73 height 18
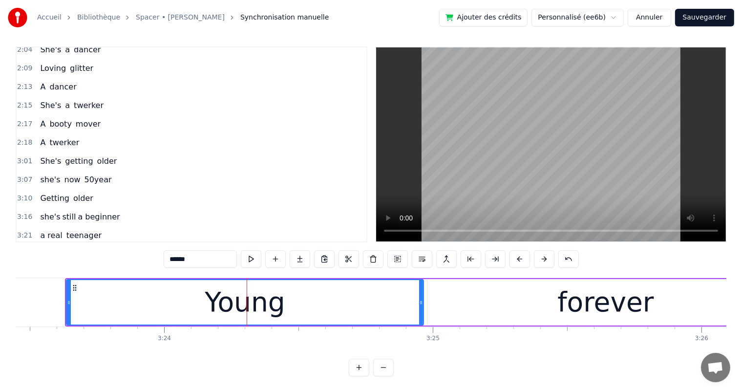
click at [450, 296] on div "forever" at bounding box center [605, 302] width 357 height 46
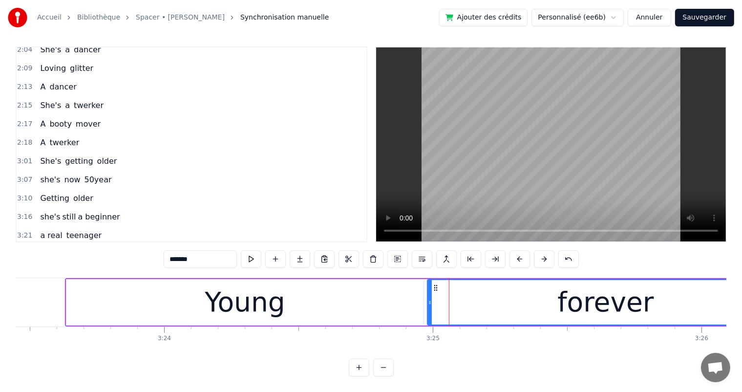
click at [364, 295] on div "Young" at bounding box center [244, 302] width 357 height 46
type input "*****"
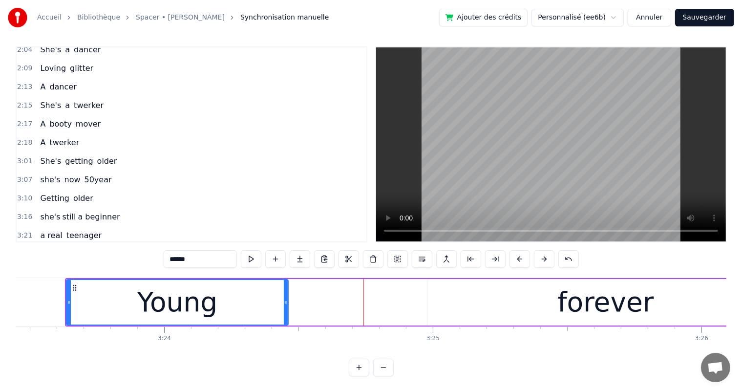
drag, startPoint x: 421, startPoint y: 291, endPoint x: 286, endPoint y: 286, distance: 135.3
click at [286, 286] on div at bounding box center [286, 302] width 4 height 44
click at [417, 287] on div "Young forever" at bounding box center [425, 302] width 721 height 48
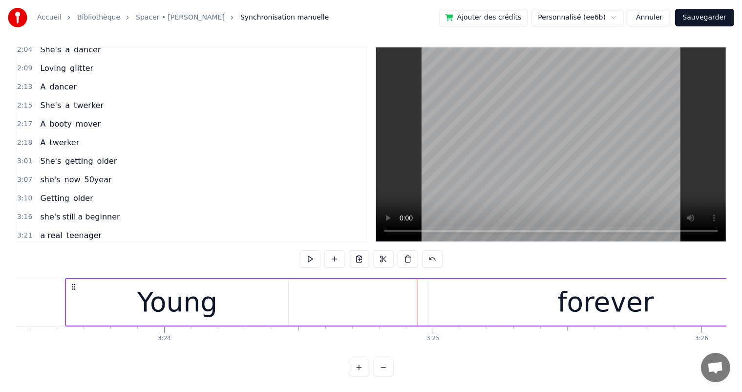
click at [486, 293] on div "forever" at bounding box center [605, 302] width 357 height 46
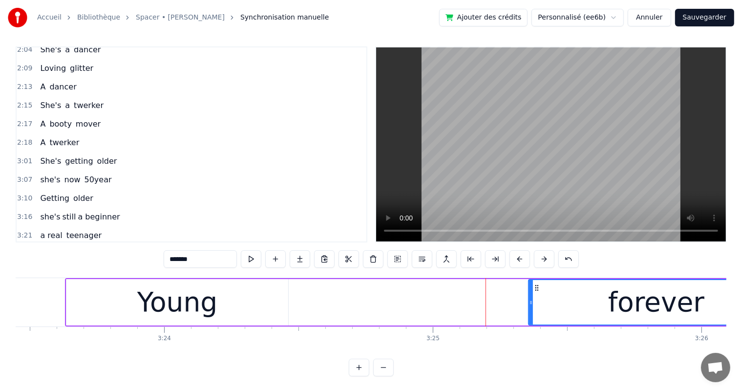
drag, startPoint x: 428, startPoint y: 292, endPoint x: 529, endPoint y: 296, distance: 101.2
click at [529, 298] on icon at bounding box center [531, 302] width 4 height 8
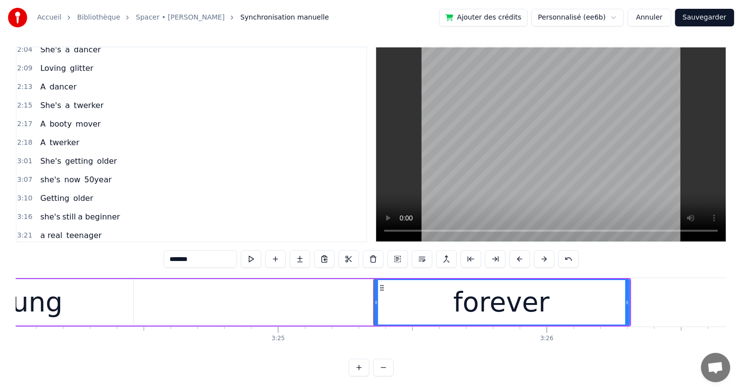
scroll to position [0, 54798]
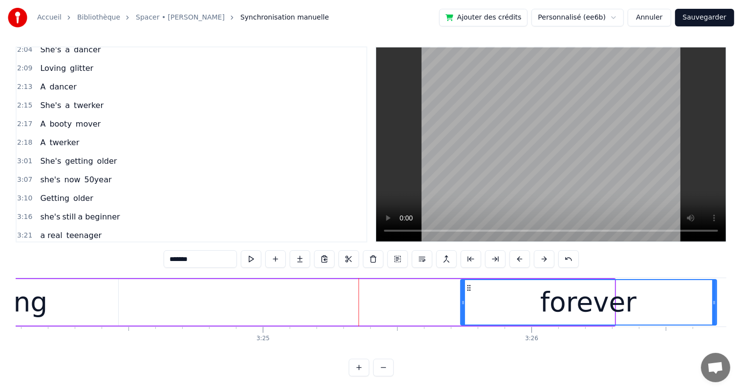
drag, startPoint x: 365, startPoint y: 281, endPoint x: 467, endPoint y: 286, distance: 102.1
click at [467, 286] on div "forever" at bounding box center [587, 302] width 255 height 44
click at [28, 290] on div "Young" at bounding box center [7, 302] width 81 height 41
type input "*****"
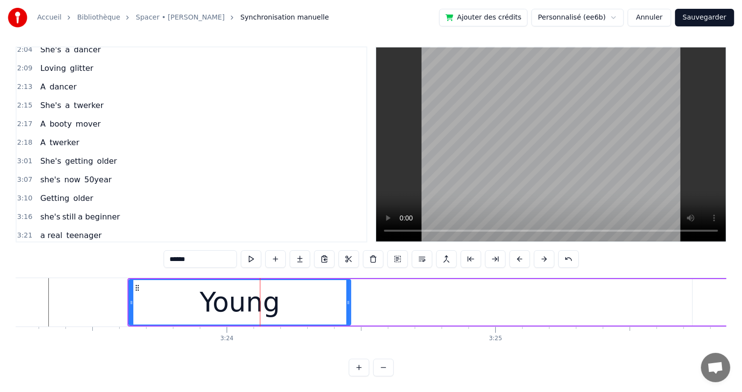
scroll to position [0, 54566]
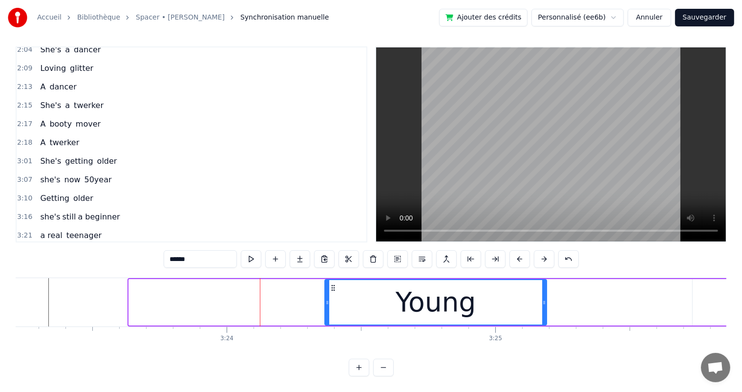
drag, startPoint x: 136, startPoint y: 278, endPoint x: 331, endPoint y: 285, distance: 195.9
click at [331, 285] on div "Young" at bounding box center [435, 302] width 221 height 44
click at [87, 245] on div "Young forever" at bounding box center [67, 254] width 63 height 18
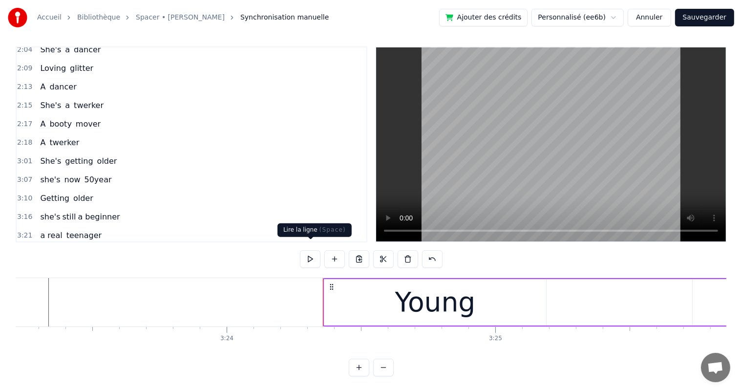
click at [310, 250] on button at bounding box center [310, 259] width 21 height 18
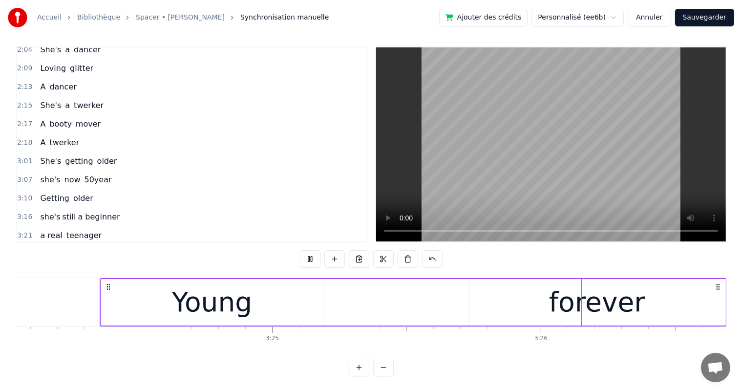
scroll to position [0, 54798]
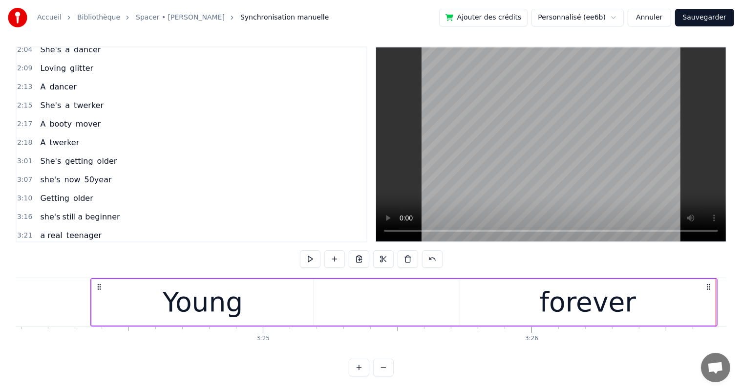
click at [118, 245] on div "3:24 Young forever" at bounding box center [192, 254] width 350 height 19
click at [731, 288] on div "Accueil Bibliothèque Spacer • [PERSON_NAME] manuelle Ajouter des crédits Person…" at bounding box center [371, 186] width 742 height 380
click at [736, 297] on div "Accueil Bibliothèque Spacer • [PERSON_NAME] manuelle Ajouter des crédits Person…" at bounding box center [371, 186] width 742 height 380
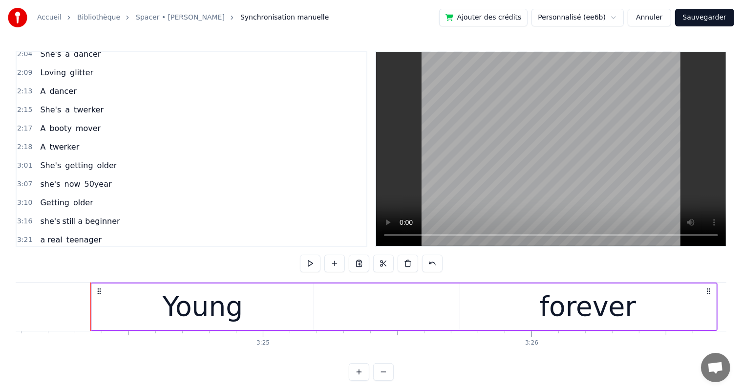
click at [49, 104] on span "She's" at bounding box center [50, 109] width 23 height 11
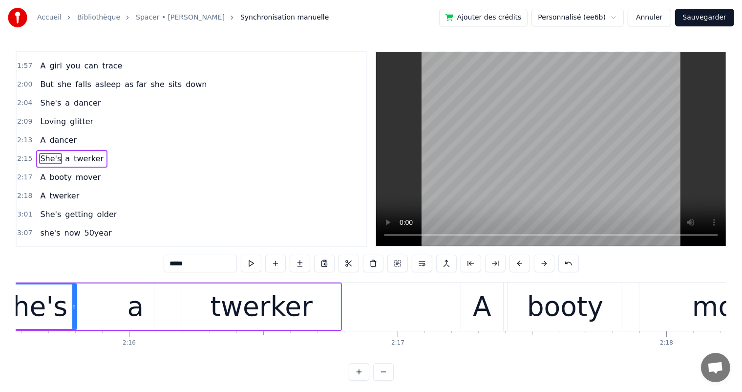
scroll to position [0, 36324]
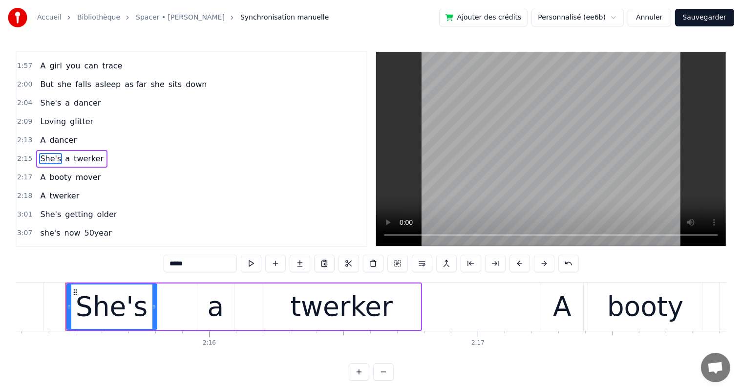
click at [91, 153] on span "twerker" at bounding box center [89, 158] width 32 height 11
type input "*******"
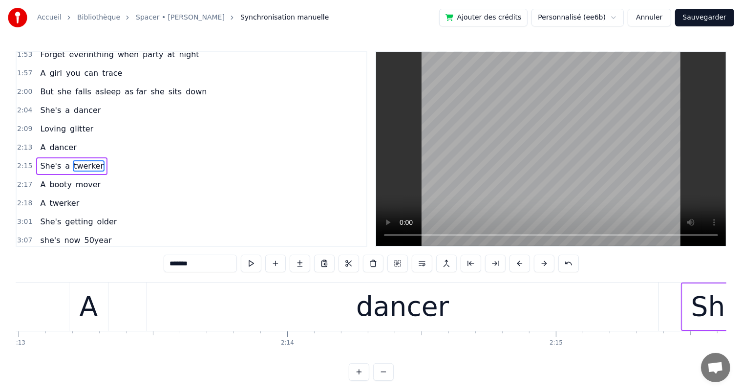
scroll to position [0, 35678]
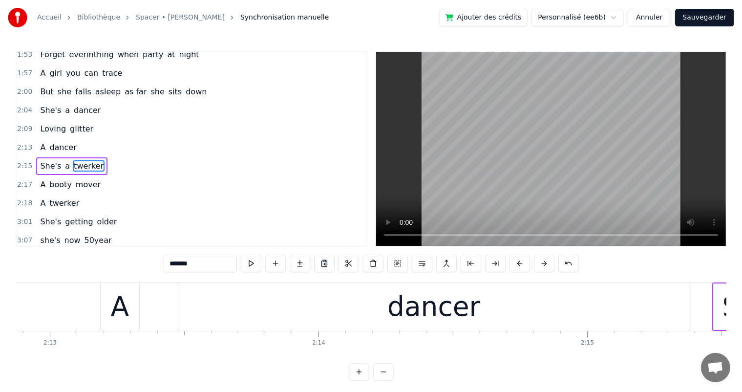
click at [76, 138] on div "2:13 A dancer" at bounding box center [192, 147] width 350 height 19
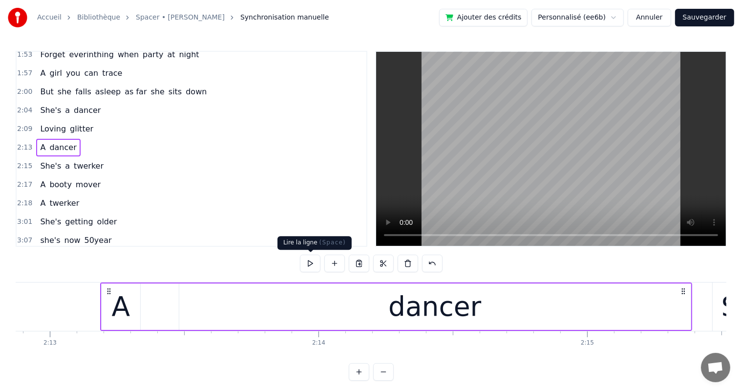
click at [313, 268] on button at bounding box center [310, 263] width 21 height 18
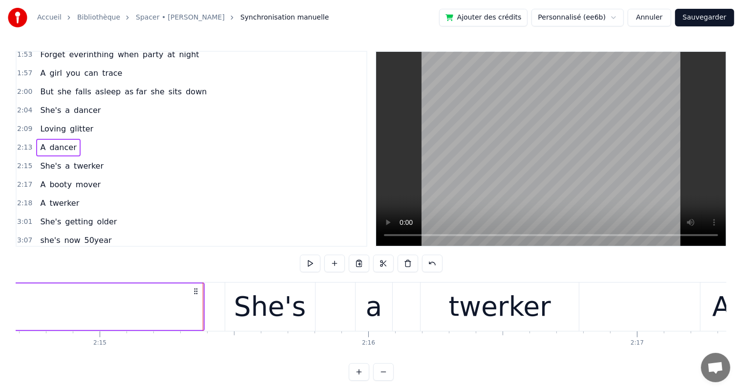
scroll to position [0, 36303]
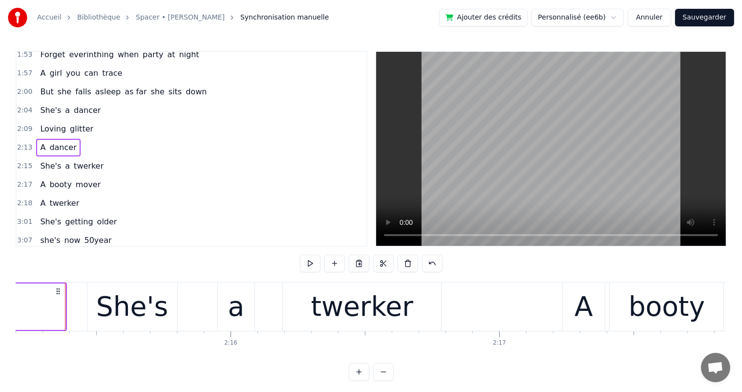
click at [92, 157] on div "She's a twerker" at bounding box center [71, 166] width 71 height 18
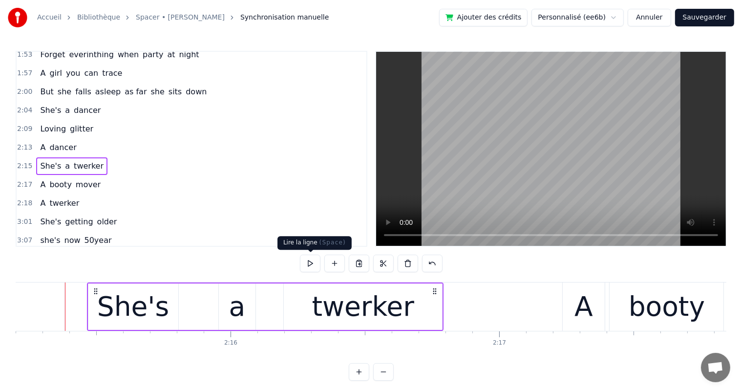
click at [314, 269] on button at bounding box center [310, 263] width 21 height 18
click at [125, 296] on div "She's" at bounding box center [133, 306] width 72 height 41
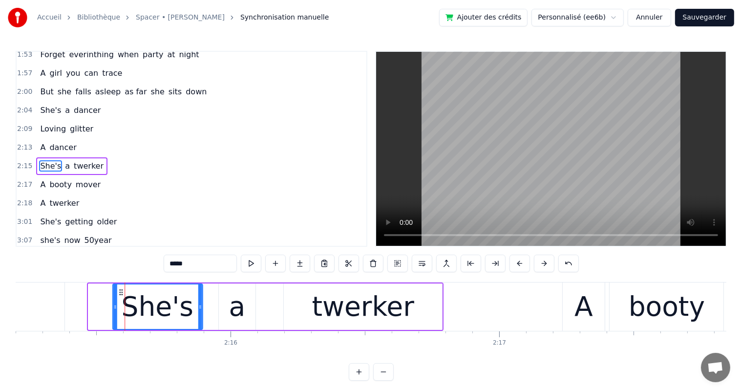
drag, startPoint x: 97, startPoint y: 290, endPoint x: 121, endPoint y: 289, distance: 23.9
click at [121, 289] on icon at bounding box center [121, 292] width 8 height 8
click at [246, 310] on div "a" at bounding box center [237, 306] width 37 height 46
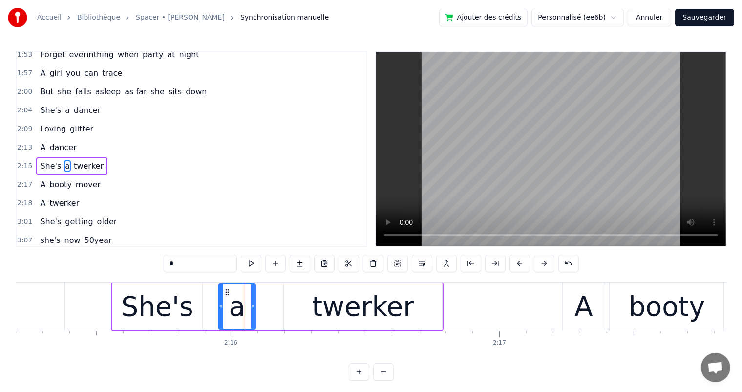
click at [358, 309] on div "twerker" at bounding box center [363, 306] width 102 height 41
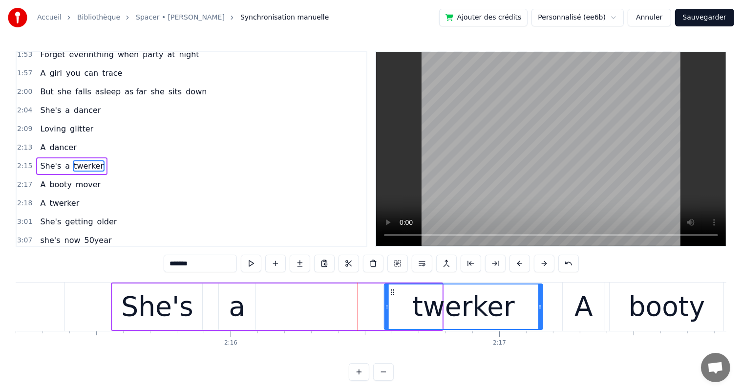
drag, startPoint x: 293, startPoint y: 291, endPoint x: 393, endPoint y: 297, distance: 100.7
click at [393, 297] on div "twerker" at bounding box center [463, 306] width 157 height 44
click at [240, 312] on div "a" at bounding box center [237, 306] width 17 height 41
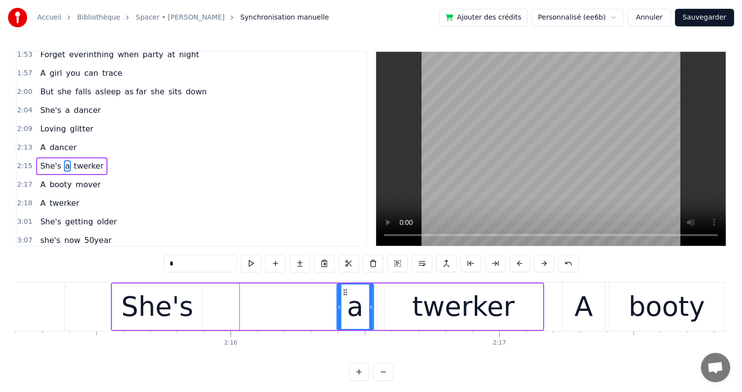
drag, startPoint x: 228, startPoint y: 294, endPoint x: 346, endPoint y: 306, distance: 118.2
click at [346, 306] on div "a" at bounding box center [355, 306] width 36 height 44
click at [160, 303] on div "She's" at bounding box center [157, 306] width 72 height 41
type input "*****"
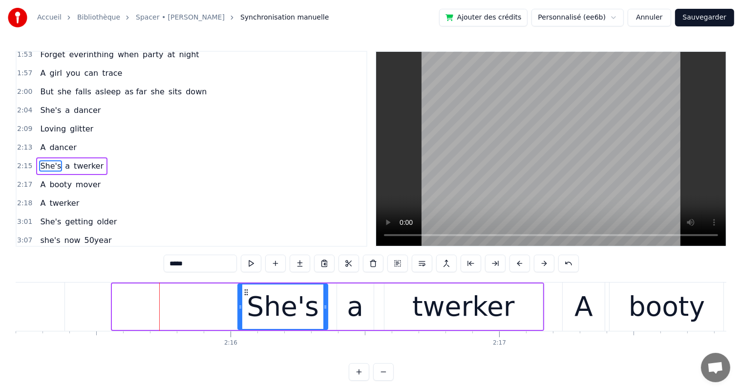
drag, startPoint x: 124, startPoint y: 292, endPoint x: 249, endPoint y: 307, distance: 126.4
click at [249, 307] on div "She's" at bounding box center [282, 306] width 89 height 44
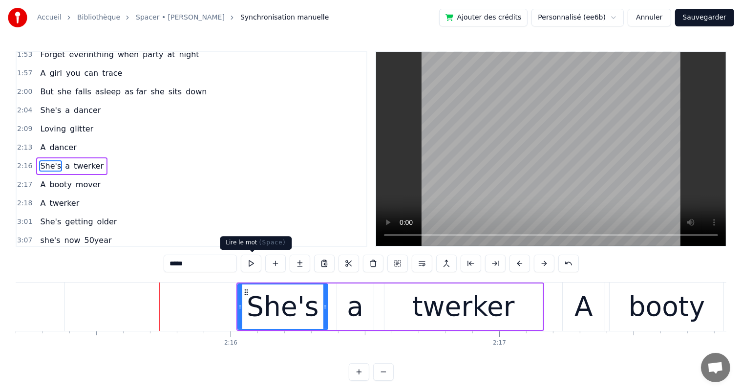
click at [254, 266] on button at bounding box center [251, 263] width 21 height 18
click at [70, 139] on div "A dancer" at bounding box center [58, 148] width 44 height 18
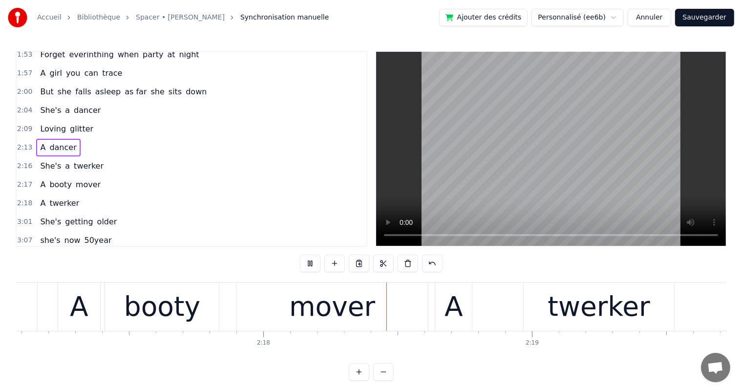
scroll to position [0, 36979]
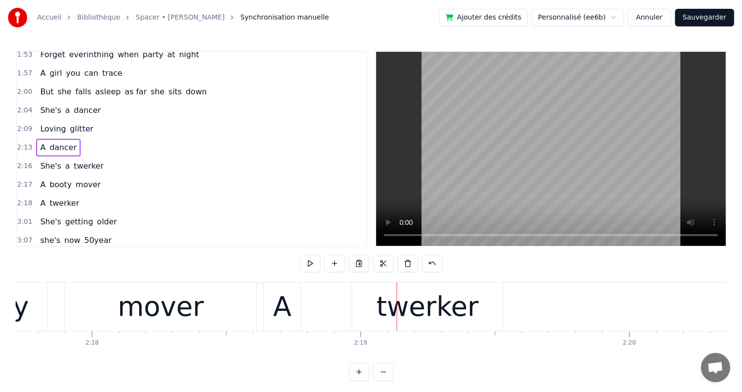
click at [92, 157] on div "She's a twerker" at bounding box center [71, 166] width 71 height 18
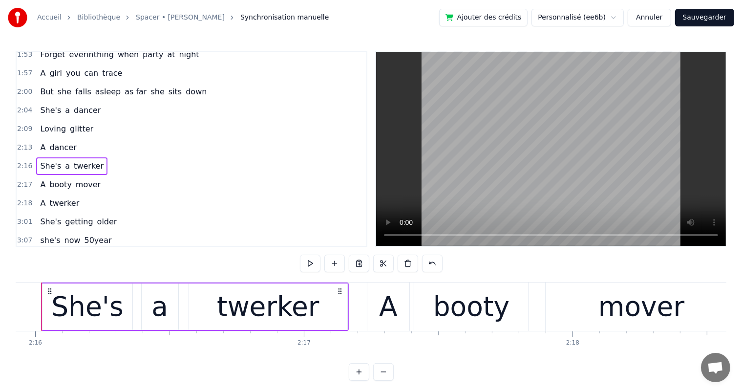
scroll to position [0, 36474]
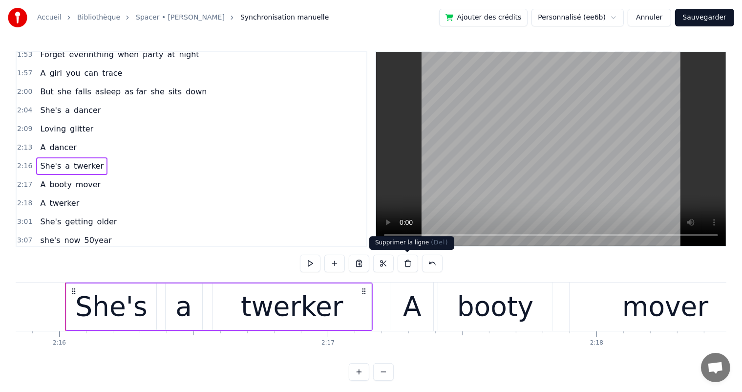
click at [409, 263] on button at bounding box center [407, 263] width 21 height 18
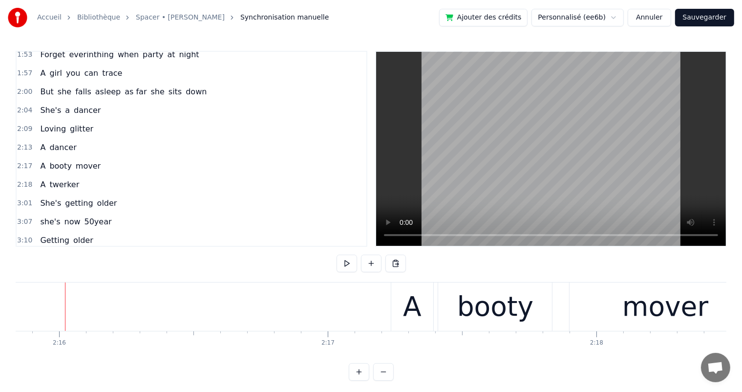
click at [78, 175] on div "2:18 A twerker" at bounding box center [192, 184] width 350 height 19
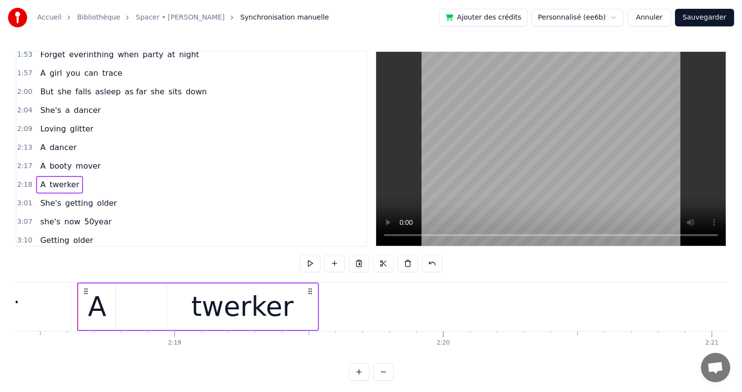
scroll to position [0, 37177]
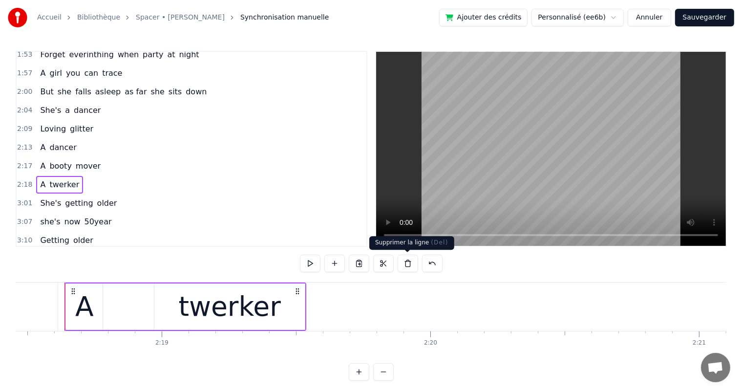
click at [408, 264] on button at bounding box center [407, 263] width 21 height 18
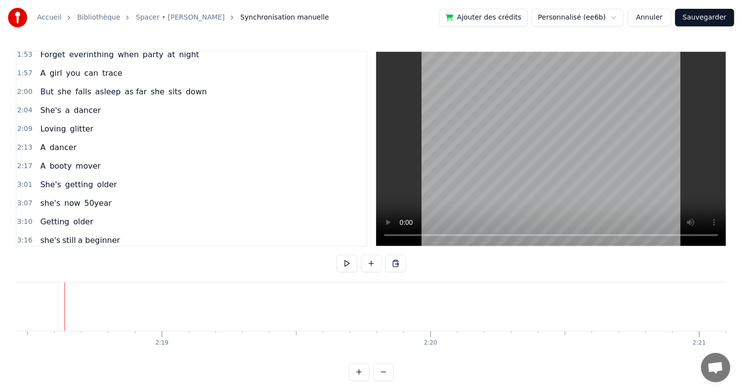
click at [95, 157] on div "2:17 A booty mover" at bounding box center [192, 166] width 350 height 19
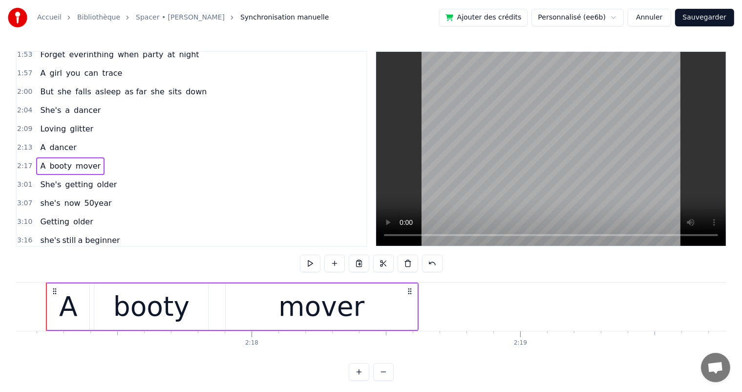
scroll to position [0, 36800]
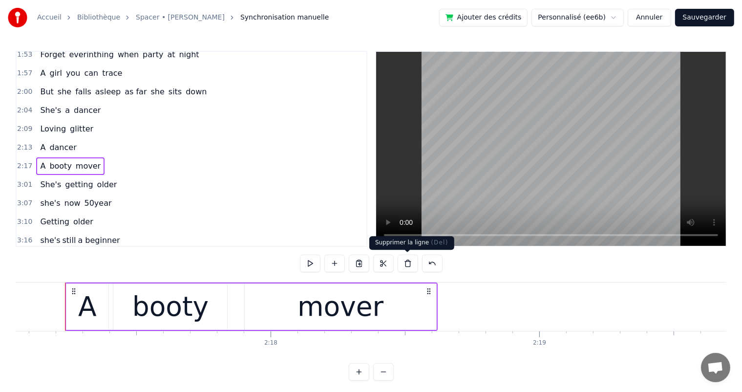
click at [408, 263] on button at bounding box center [407, 263] width 21 height 18
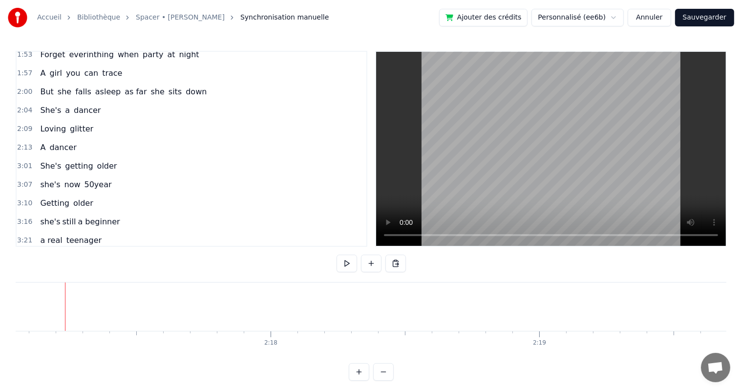
click at [109, 157] on div "3:01 She's getting older" at bounding box center [192, 166] width 350 height 19
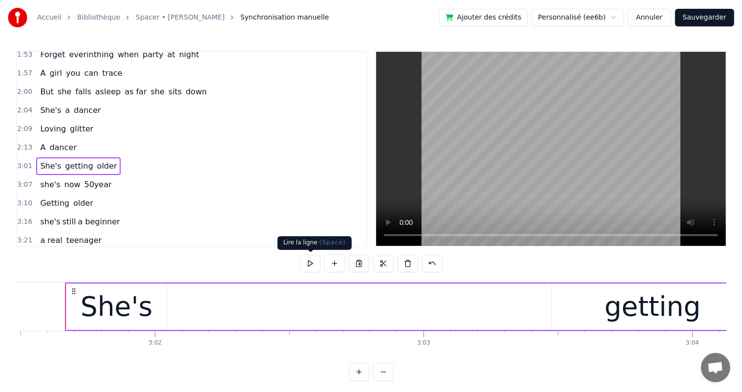
click at [307, 264] on button at bounding box center [310, 263] width 21 height 18
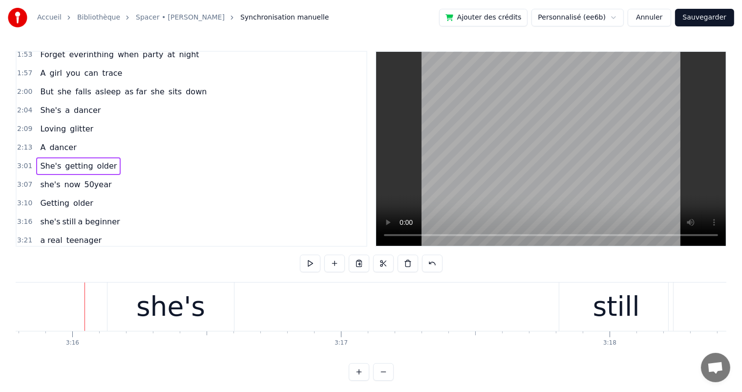
scroll to position [0, 52591]
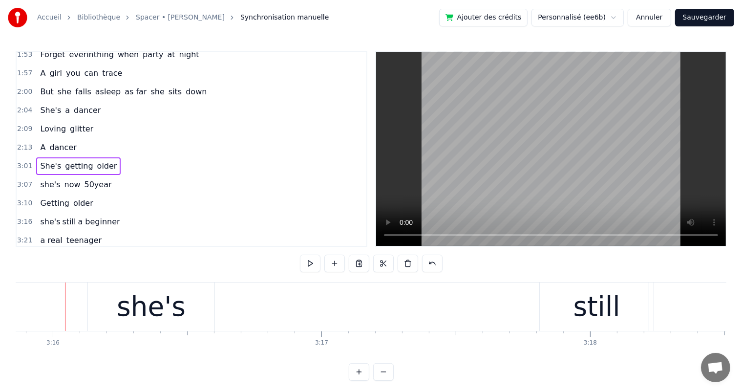
click at [101, 176] on div "she's now 50year" at bounding box center [75, 185] width 79 height 18
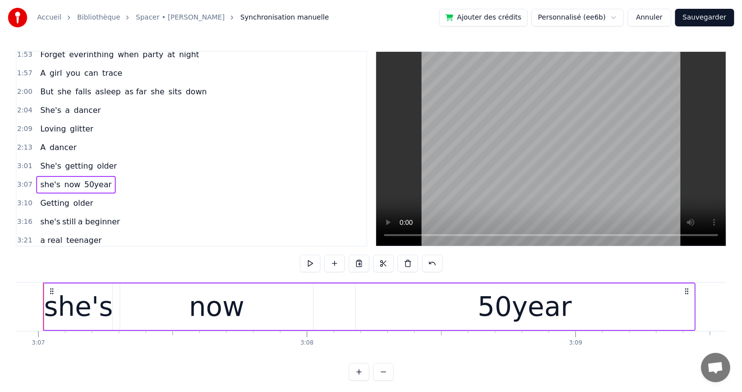
scroll to position [0, 50167]
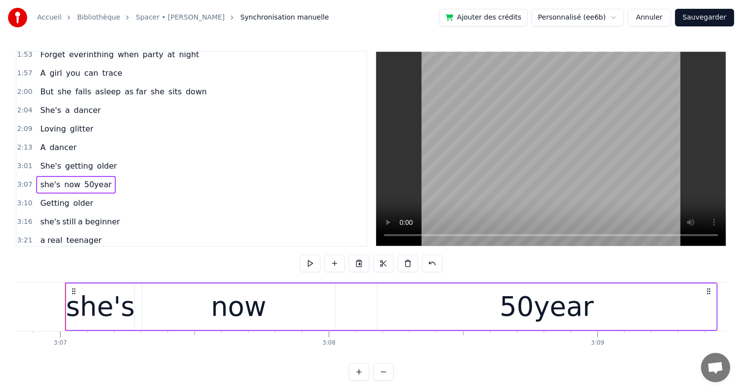
click at [86, 179] on span "50year" at bounding box center [97, 184] width 29 height 11
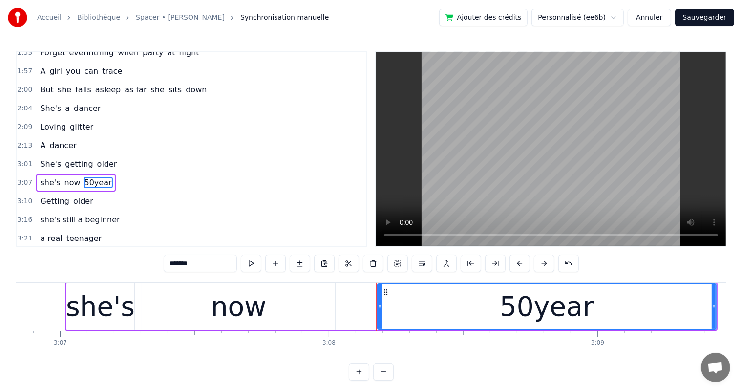
drag, startPoint x: 193, startPoint y: 262, endPoint x: 159, endPoint y: 262, distance: 34.7
click at [159, 262] on div "0:15 She's a shoper 0:20 A skirt chaser 0:24 A shoper 0:35 she enjoys shopping …" at bounding box center [371, 216] width 710 height 330
type input "*****"
click at [117, 173] on div "3:07 she's now fifty" at bounding box center [192, 182] width 350 height 19
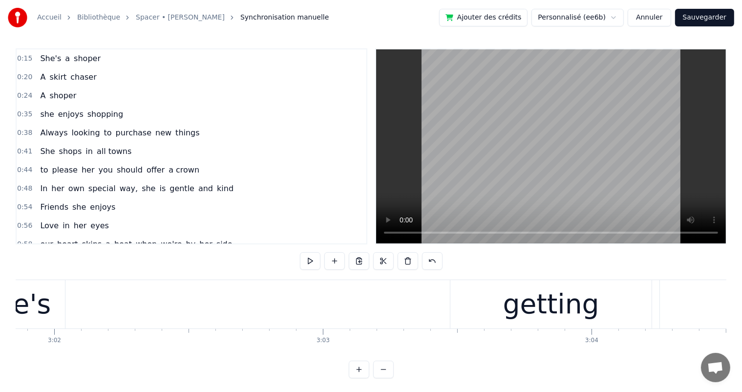
scroll to position [0, 0]
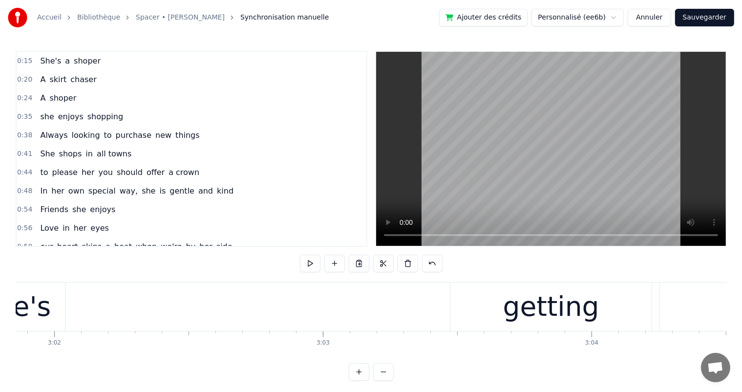
click at [697, 14] on button "Sauvegarder" at bounding box center [704, 18] width 59 height 18
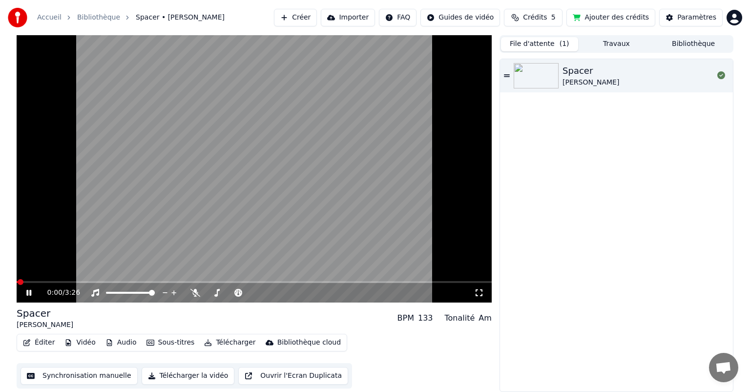
click at [532, 41] on button "File d'attente ( 1 )" at bounding box center [539, 44] width 77 height 14
click at [38, 280] on video at bounding box center [254, 168] width 475 height 267
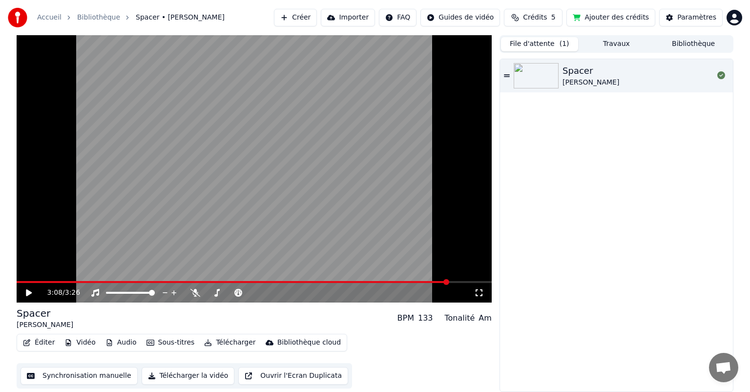
click at [449, 285] on span at bounding box center [446, 282] width 6 height 6
click at [28, 295] on icon at bounding box center [35, 293] width 23 height 8
click at [194, 293] on icon at bounding box center [195, 293] width 10 height 8
click at [194, 293] on icon at bounding box center [194, 293] width 5 height 8
click at [37, 283] on div "3:08 / 3:26" at bounding box center [254, 293] width 475 height 20
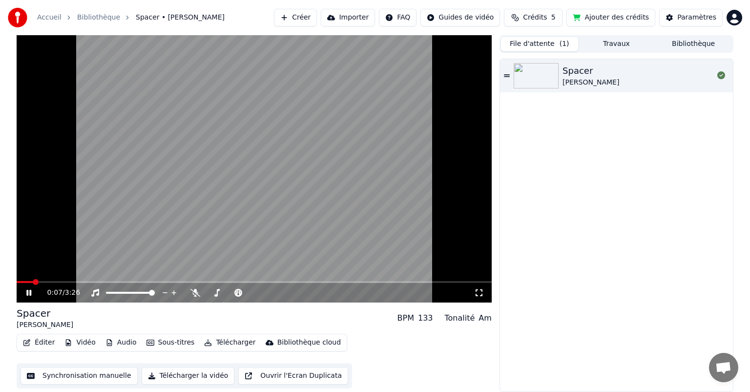
click at [33, 282] on span at bounding box center [25, 282] width 16 height 2
click at [28, 292] on icon at bounding box center [28, 293] width 5 height 6
click at [29, 292] on icon at bounding box center [29, 292] width 6 height 7
click at [155, 290] on span at bounding box center [152, 293] width 6 height 6
click at [174, 291] on icon at bounding box center [173, 292] width 5 height 5
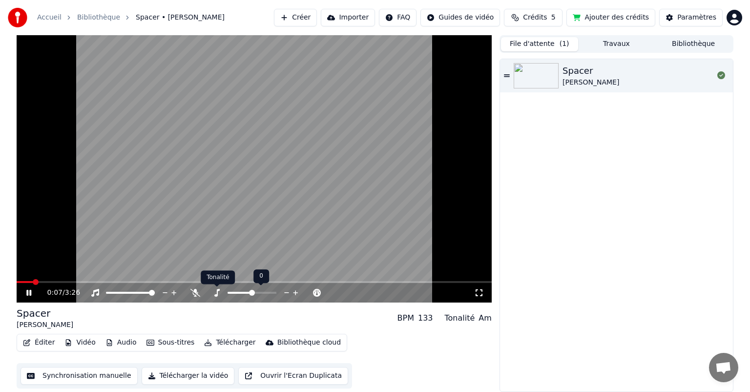
click at [217, 289] on icon at bounding box center [216, 293] width 5 height 8
click at [254, 294] on span at bounding box center [255, 293] width 6 height 6
click at [200, 293] on div at bounding box center [239, 293] width 79 height 10
click at [194, 290] on icon at bounding box center [195, 293] width 10 height 8
click at [193, 291] on icon at bounding box center [195, 293] width 10 height 8
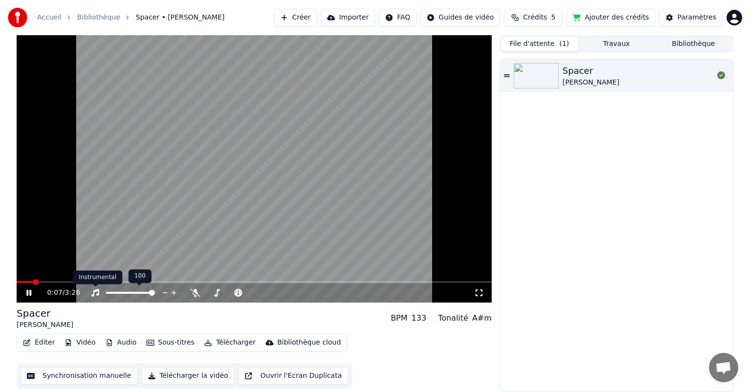
click at [96, 291] on icon at bounding box center [95, 293] width 8 height 8
click at [98, 291] on icon at bounding box center [95, 293] width 10 height 8
click at [219, 292] on icon at bounding box center [217, 293] width 10 height 8
click at [215, 290] on icon at bounding box center [217, 293] width 10 height 8
click at [250, 295] on span at bounding box center [252, 293] width 6 height 6
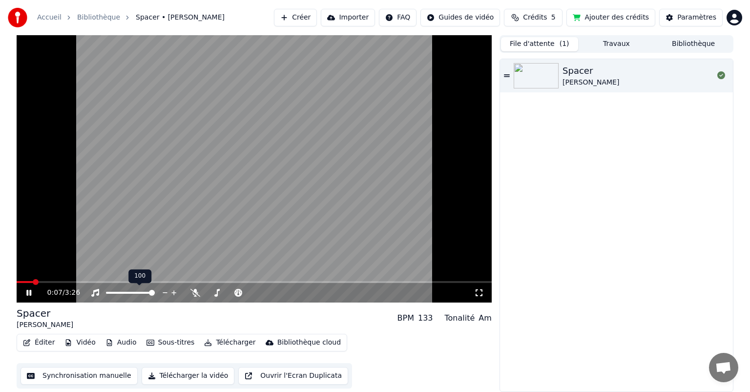
click at [173, 292] on icon at bounding box center [173, 292] width 5 height 5
click at [162, 292] on icon at bounding box center [165, 293] width 9 height 10
click at [155, 292] on span at bounding box center [152, 293] width 6 height 6
click at [91, 289] on icon at bounding box center [95, 293] width 10 height 8
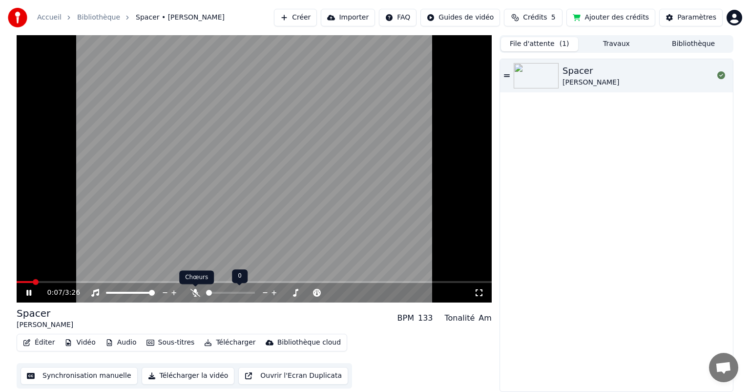
click at [193, 290] on icon at bounding box center [195, 293] width 10 height 8
click at [28, 293] on icon at bounding box center [35, 293] width 23 height 8
click at [612, 41] on button "Travaux" at bounding box center [616, 44] width 77 height 14
click at [522, 44] on button "File d'attente ( 1 )" at bounding box center [539, 44] width 77 height 14
click at [578, 74] on div "Spacer" at bounding box center [590, 71] width 57 height 14
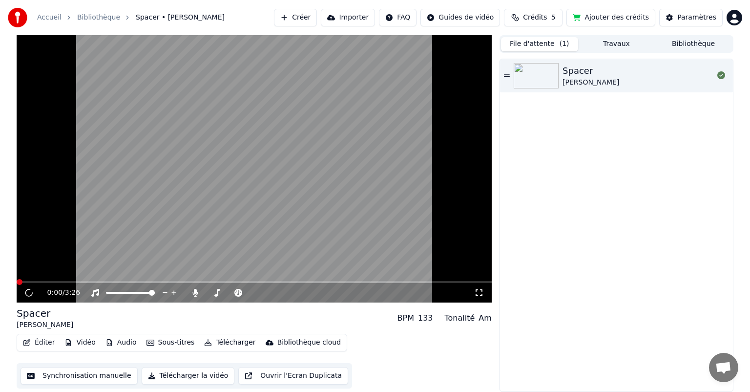
click at [543, 45] on button "File d'attente ( 1 )" at bounding box center [539, 44] width 77 height 14
click at [125, 339] on button "Audio" at bounding box center [121, 342] width 39 height 14
click at [581, 261] on div "Spacer [PERSON_NAME]" at bounding box center [616, 225] width 233 height 332
click at [35, 292] on div "0:00 / 3:26" at bounding box center [254, 293] width 467 height 10
click at [45, 281] on span at bounding box center [47, 282] width 6 height 6
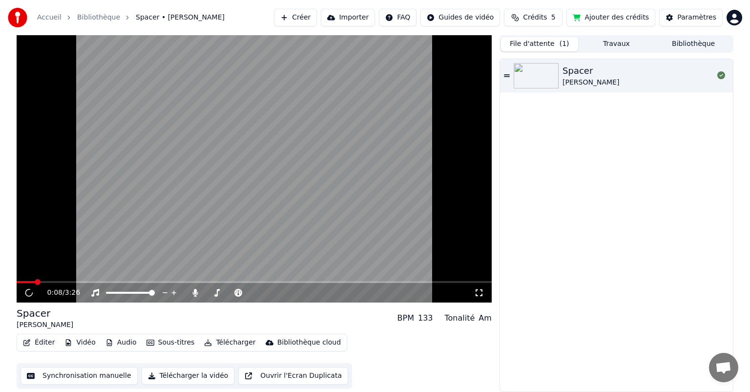
click at [35, 282] on span at bounding box center [38, 282] width 6 height 6
click at [566, 70] on div "Spacer" at bounding box center [590, 71] width 57 height 14
click at [613, 41] on button "Travaux" at bounding box center [616, 44] width 77 height 14
click at [541, 48] on button "File d'attente ( 1 )" at bounding box center [539, 44] width 77 height 14
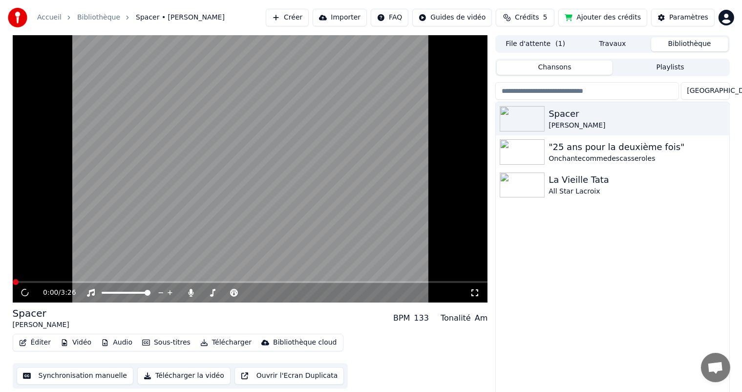
click at [673, 41] on button "Bibliothèque" at bounding box center [689, 44] width 77 height 14
click at [584, 116] on div "Spacer" at bounding box center [631, 114] width 166 height 14
click at [684, 69] on button "Playlists" at bounding box center [670, 68] width 116 height 14
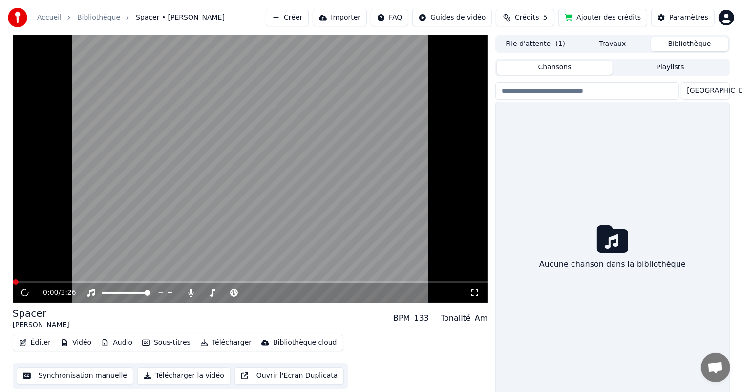
click at [548, 68] on button "Chansons" at bounding box center [555, 68] width 116 height 14
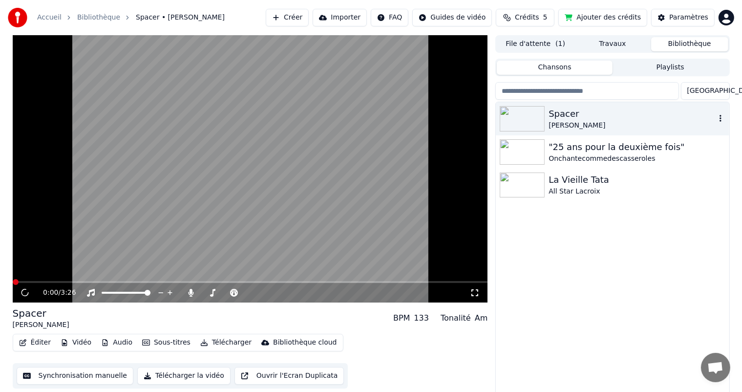
click at [568, 112] on div "Spacer" at bounding box center [631, 114] width 166 height 14
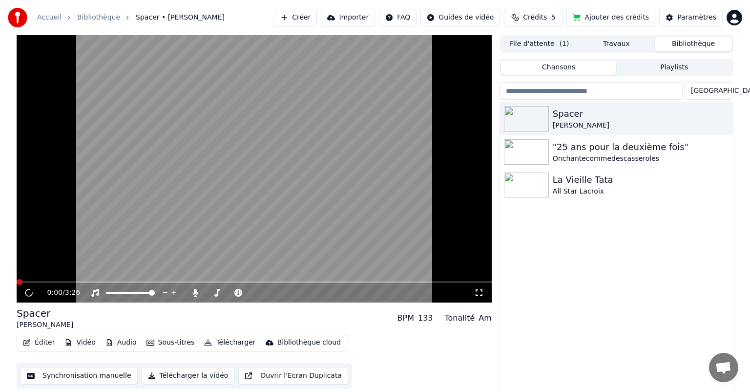
click at [558, 39] on button "File d'attente ( 1 )" at bounding box center [539, 44] width 77 height 14
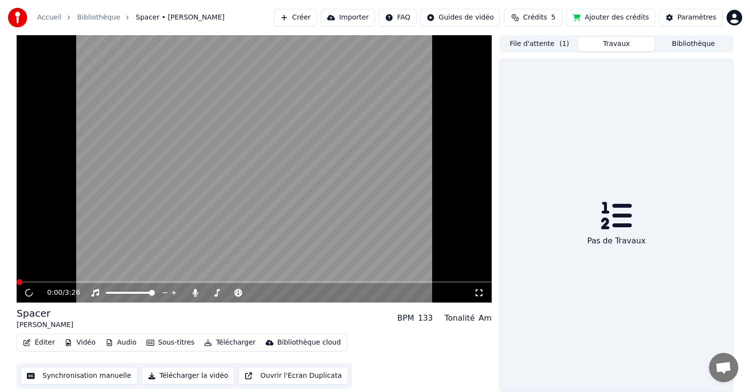
click at [609, 48] on button "Travaux" at bounding box center [616, 44] width 77 height 14
click at [529, 39] on button "File d'attente ( 1 )" at bounding box center [539, 44] width 77 height 14
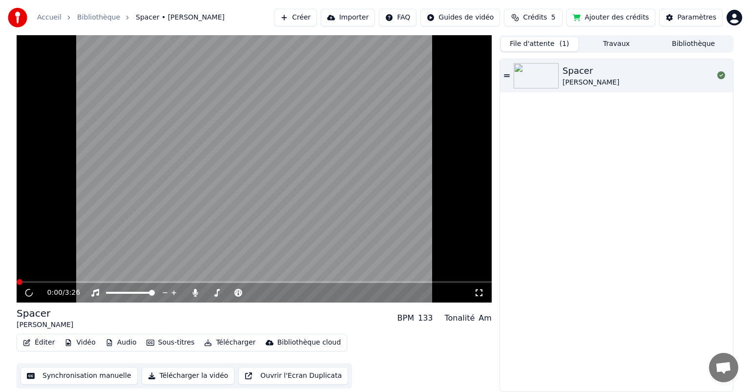
click at [691, 35] on div "Accueil Bibliothèque Spacer • [PERSON_NAME] Importer FAQ Guides de vidéo Crédit…" at bounding box center [375, 17] width 750 height 35
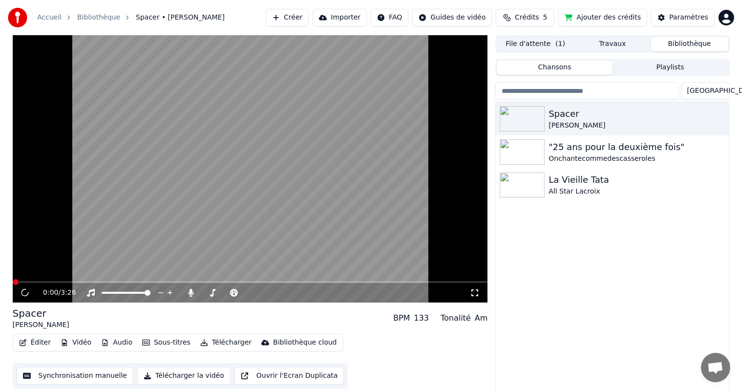
click at [691, 39] on button "Bibliothèque" at bounding box center [689, 44] width 77 height 14
click at [90, 295] on icon at bounding box center [91, 293] width 10 height 8
click at [190, 295] on icon at bounding box center [191, 293] width 10 height 8
click at [156, 285] on span at bounding box center [158, 282] width 6 height 6
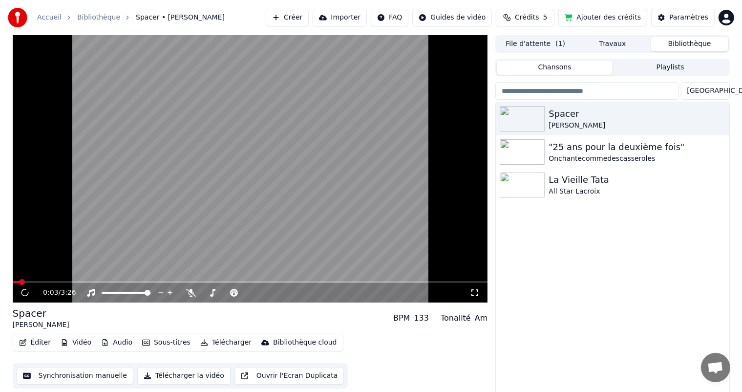
click at [19, 279] on span at bounding box center [22, 282] width 6 height 6
click at [677, 108] on div "Spacer" at bounding box center [631, 114] width 166 height 14
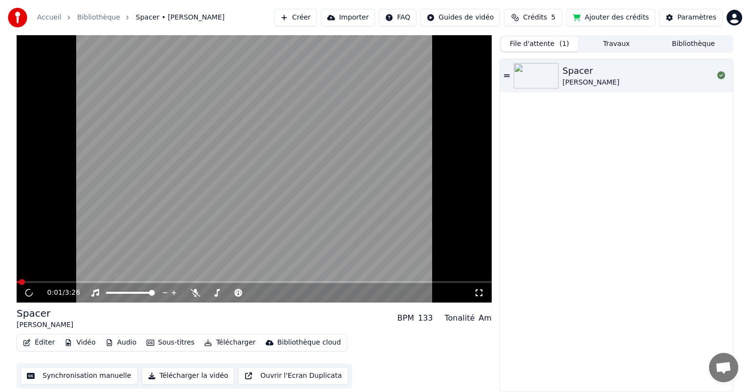
click at [538, 38] on button "File d'attente ( 1 )" at bounding box center [539, 44] width 77 height 14
click at [168, 373] on button "Télécharger la vidéo" at bounding box center [188, 376] width 93 height 18
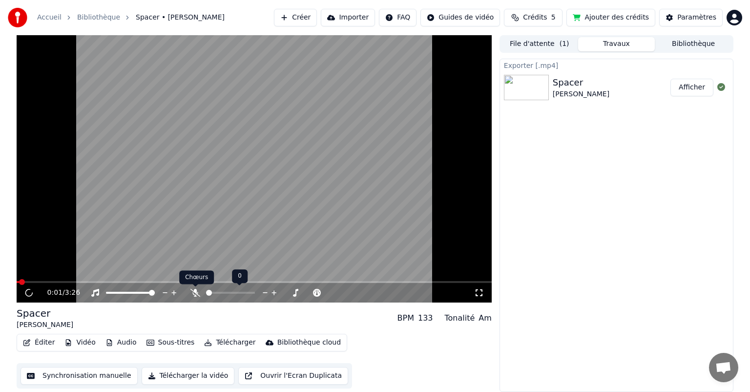
click at [195, 293] on icon at bounding box center [195, 293] width 10 height 8
click at [195, 293] on icon at bounding box center [194, 293] width 5 height 8
click at [31, 292] on icon at bounding box center [29, 293] width 12 height 12
drag, startPoint x: 22, startPoint y: 285, endPoint x: 8, endPoint y: 267, distance: 23.3
click at [28, 278] on div "0:01 / 3:26" at bounding box center [254, 168] width 475 height 267
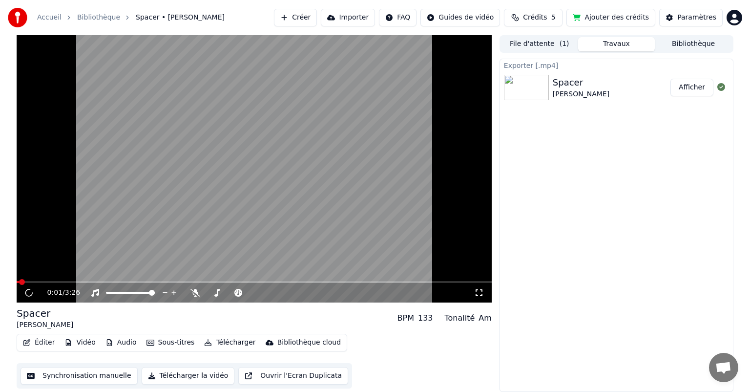
click at [21, 281] on span at bounding box center [22, 282] width 6 height 6
click at [23, 289] on div "0:01 / 3:26" at bounding box center [254, 293] width 467 height 10
click at [90, 285] on div "0:01 / 3:26" at bounding box center [254, 293] width 475 height 20
click at [90, 283] on span at bounding box center [254, 282] width 475 height 2
click at [95, 292] on icon at bounding box center [95, 293] width 10 height 8
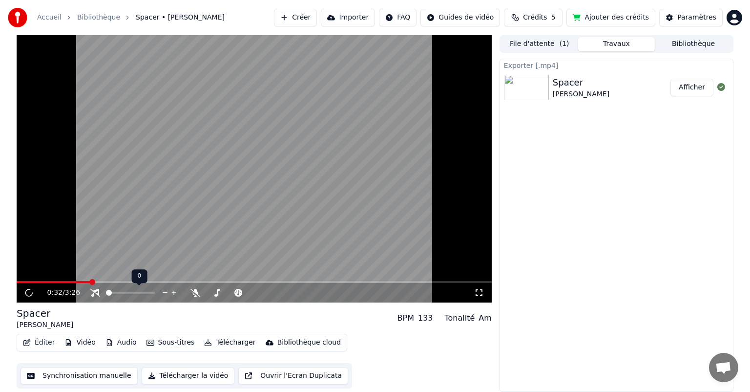
click at [95, 292] on icon at bounding box center [95, 293] width 10 height 8
click at [81, 375] on button "Synchronisation manuelle" at bounding box center [79, 376] width 117 height 18
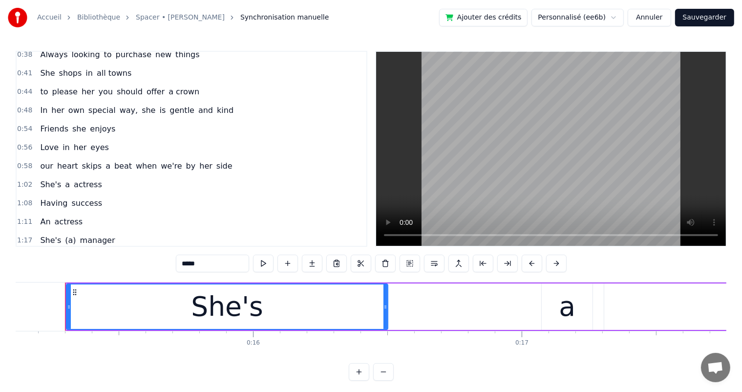
scroll to position [98, 0]
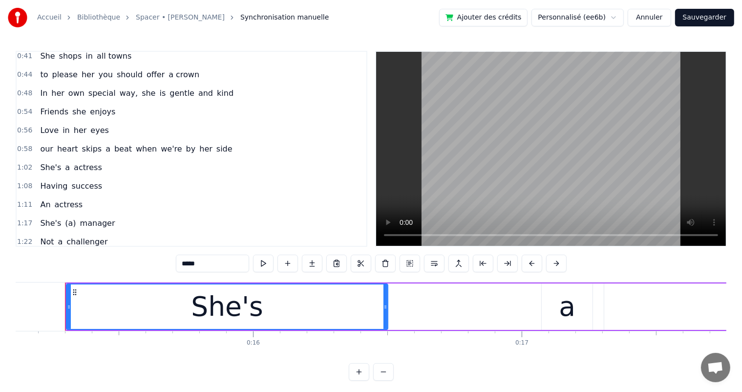
click at [73, 162] on span "actress" at bounding box center [88, 167] width 30 height 11
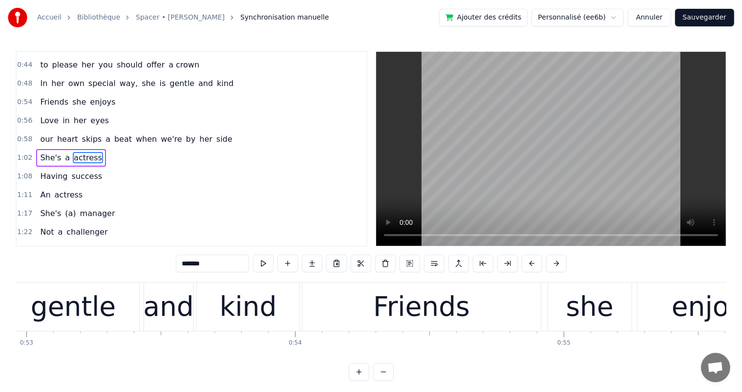
scroll to position [0, 17286]
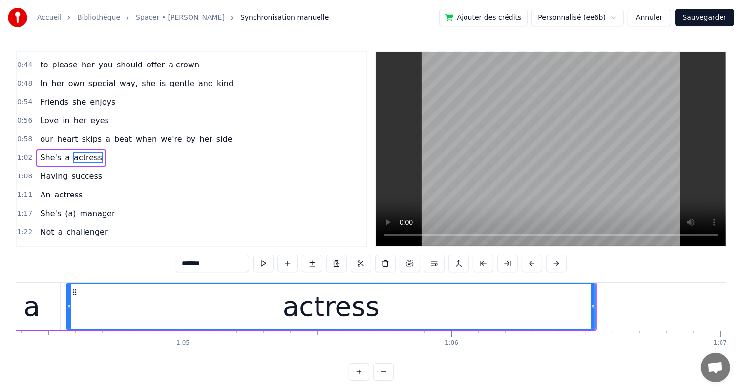
click at [64, 152] on span "a" at bounding box center [67, 157] width 7 height 11
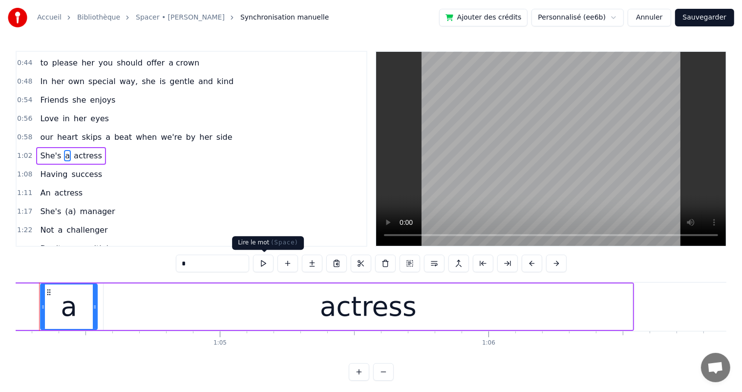
scroll to position [0, 17224]
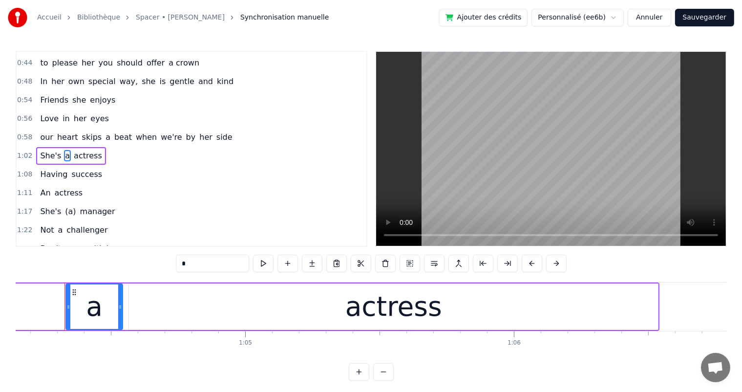
click at [193, 260] on input "*" at bounding box center [212, 263] width 73 height 18
type input "**"
click at [75, 184] on div "An actress" at bounding box center [61, 193] width 50 height 18
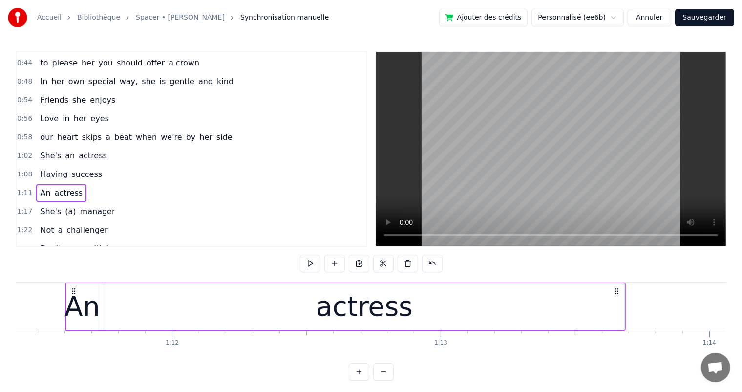
click at [92, 208] on div "She's (a) manager" at bounding box center [77, 212] width 83 height 18
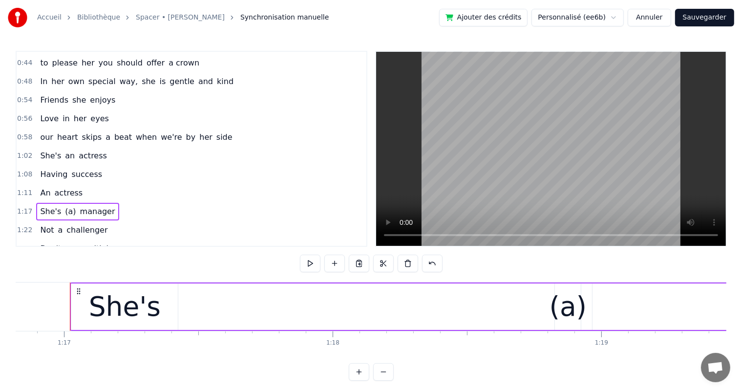
scroll to position [0, 20633]
click at [563, 305] on div "(a)" at bounding box center [563, 306] width 38 height 41
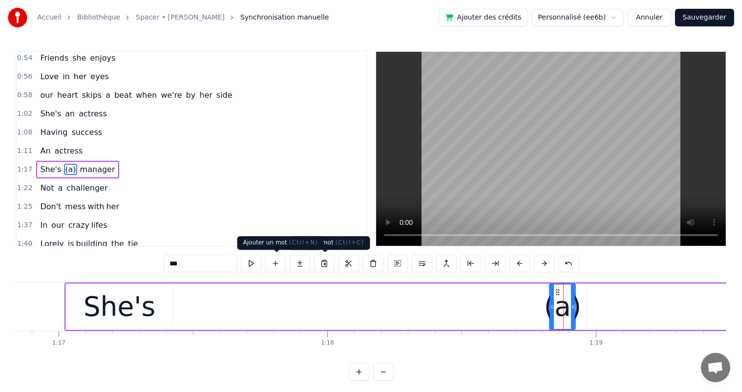
scroll to position [163, 0]
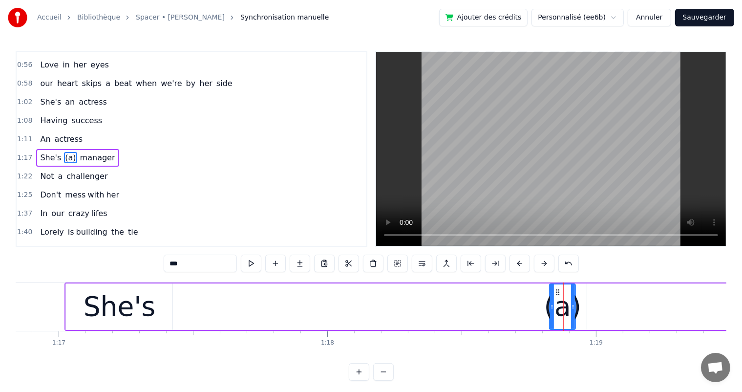
click at [178, 261] on input "***" at bounding box center [200, 263] width 73 height 18
type input "*"
click at [297, 311] on div "She's a manager" at bounding box center [586, 306] width 1044 height 48
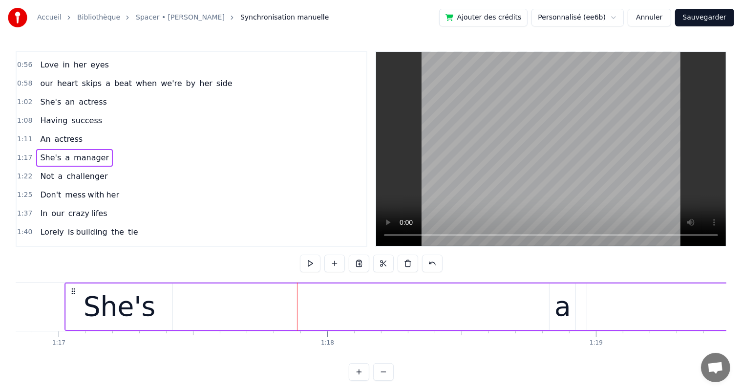
click at [579, 294] on div "She's a manager" at bounding box center [586, 306] width 1044 height 48
click at [551, 308] on div "a" at bounding box center [562, 306] width 26 height 46
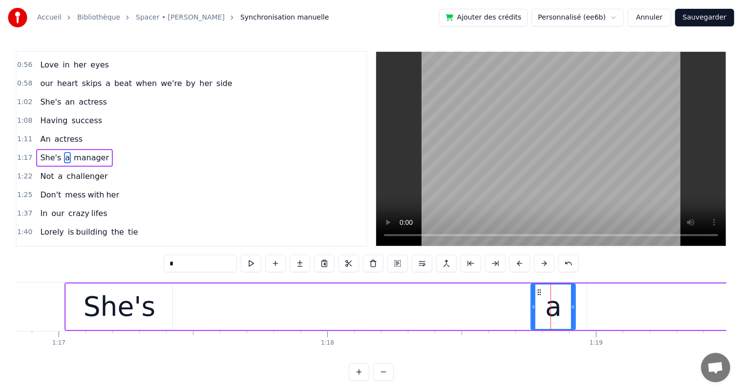
drag, startPoint x: 551, startPoint y: 308, endPoint x: 532, endPoint y: 311, distance: 18.9
click at [532, 311] on div at bounding box center [533, 306] width 4 height 44
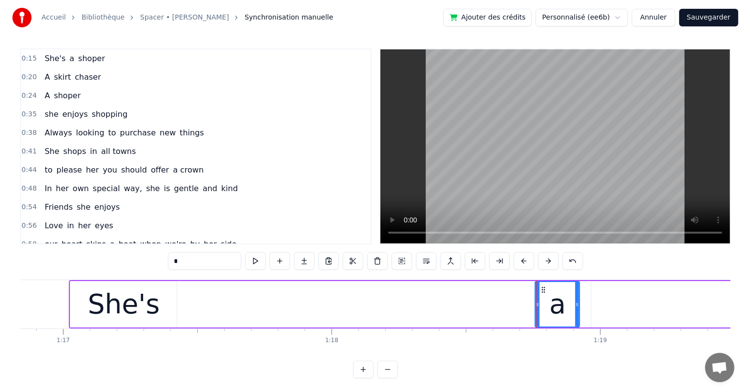
scroll to position [0, 0]
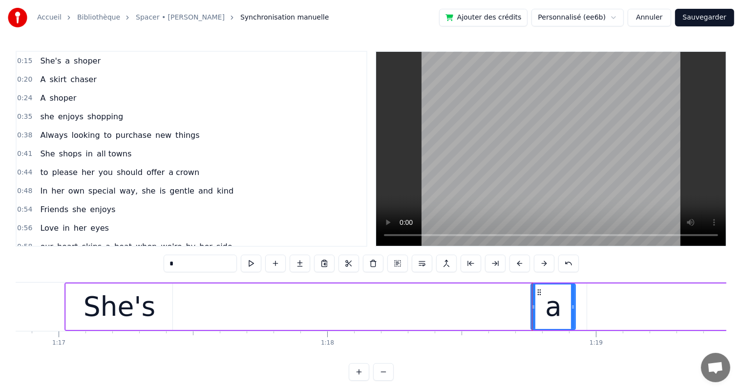
click at [691, 18] on button "Sauvegarder" at bounding box center [704, 18] width 59 height 18
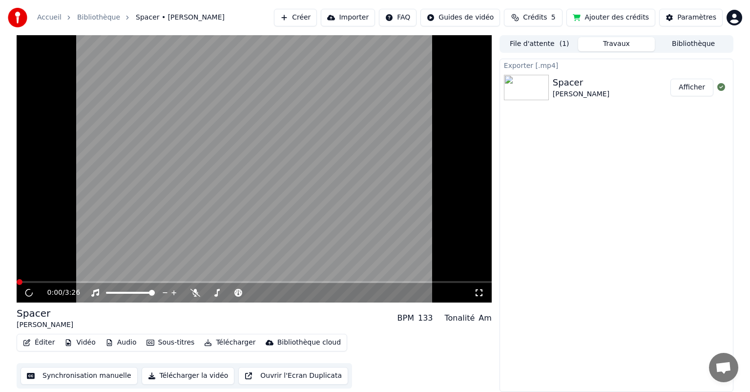
click at [609, 84] on div "Spacer [PERSON_NAME]" at bounding box center [612, 87] width 118 height 23
click at [696, 86] on button "Afficher" at bounding box center [691, 88] width 43 height 18
click at [35, 280] on video at bounding box center [254, 168] width 475 height 267
click at [29, 280] on video at bounding box center [254, 168] width 475 height 267
click at [196, 295] on icon at bounding box center [195, 293] width 10 height 8
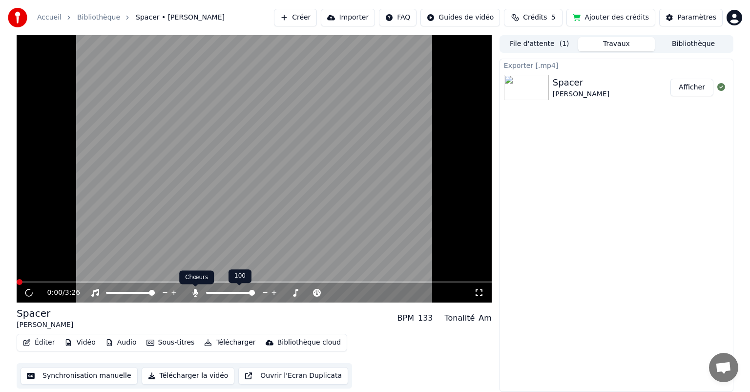
click at [194, 294] on icon at bounding box center [195, 293] width 10 height 8
click at [98, 292] on icon at bounding box center [95, 293] width 10 height 8
click at [195, 293] on icon at bounding box center [194, 293] width 5 height 8
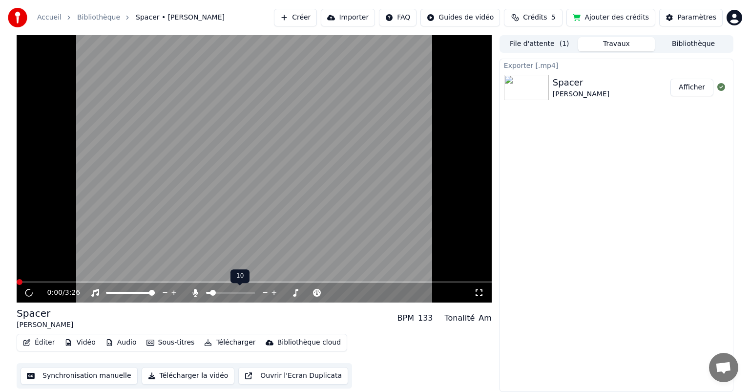
click at [210, 293] on span at bounding box center [213, 293] width 6 height 6
click at [216, 293] on icon at bounding box center [217, 293] width 10 height 8
click at [275, 295] on span at bounding box center [273, 293] width 6 height 6
click at [252, 295] on span at bounding box center [252, 293] width 6 height 6
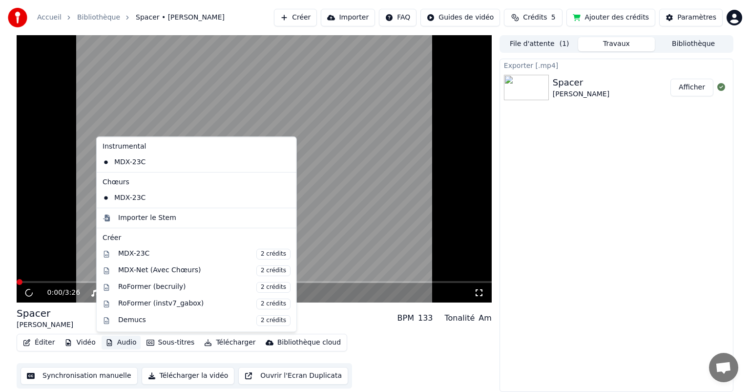
click at [125, 340] on button "Audio" at bounding box center [121, 342] width 39 height 14
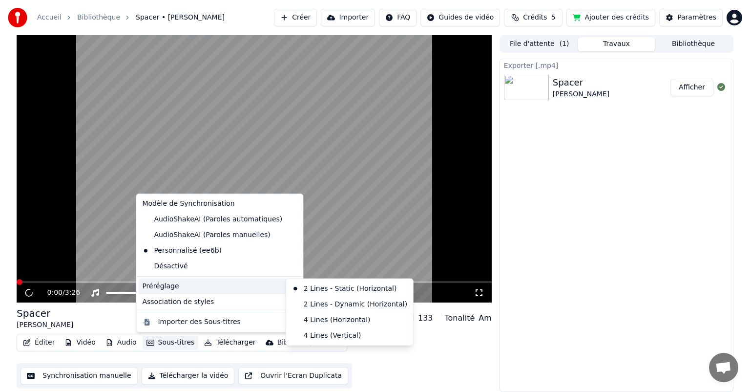
click at [178, 288] on div "Préréglage" at bounding box center [219, 286] width 163 height 16
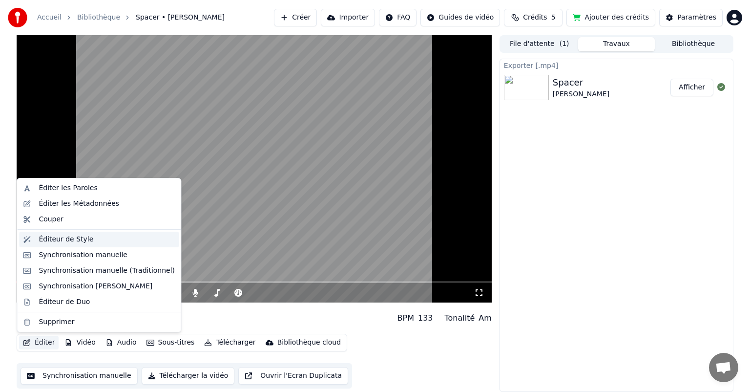
click at [64, 242] on div "Éditeur de Style" at bounding box center [66, 239] width 55 height 10
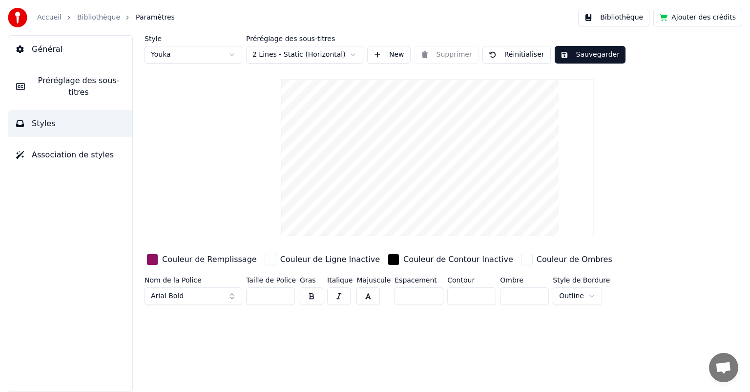
click at [206, 256] on div "Couleur de Remplissage" at bounding box center [209, 259] width 95 height 12
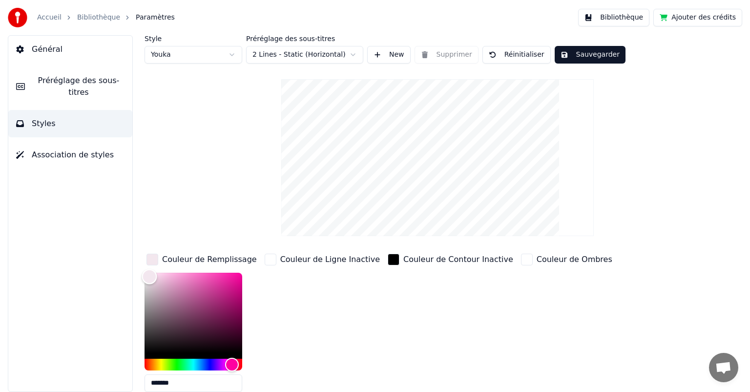
click at [149, 275] on div "Color" at bounding box center [194, 312] width 98 height 80
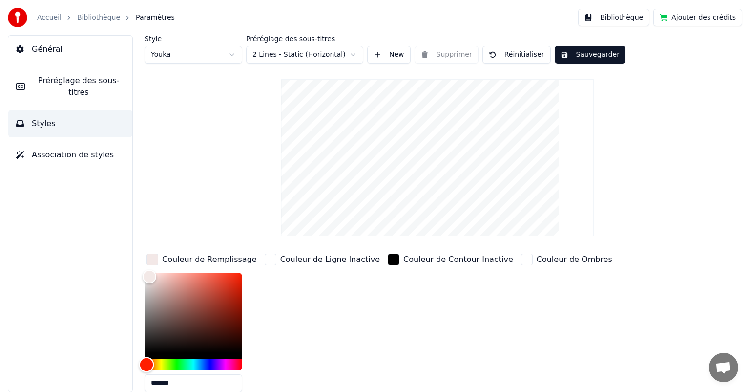
click at [146, 364] on div "Hue" at bounding box center [194, 364] width 98 height 12
type input "*******"
click at [147, 363] on div "Hue" at bounding box center [147, 363] width 15 height 15
click at [179, 259] on div "Couleur de Remplissage" at bounding box center [209, 259] width 95 height 12
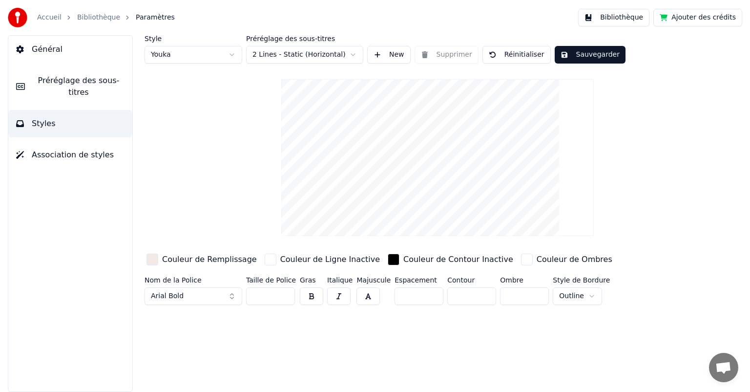
click at [153, 258] on div "button" at bounding box center [152, 259] width 12 height 12
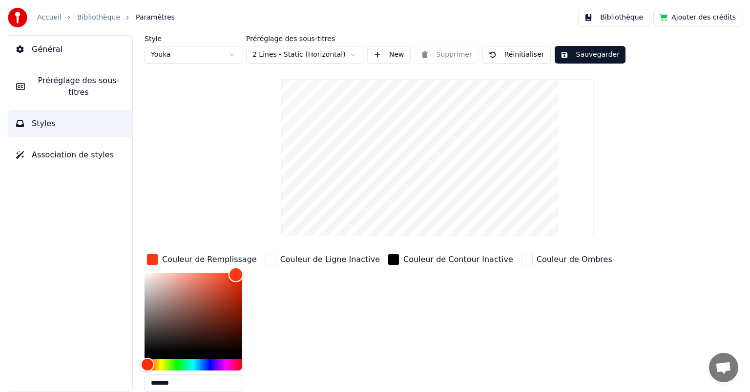
click at [236, 273] on div "Color" at bounding box center [194, 312] width 98 height 80
click at [236, 281] on div "Color" at bounding box center [194, 312] width 98 height 80
click at [236, 293] on div "Color" at bounding box center [194, 312] width 98 height 80
click at [150, 313] on div "Color" at bounding box center [194, 312] width 98 height 80
click at [235, 294] on div "Color" at bounding box center [194, 312] width 98 height 80
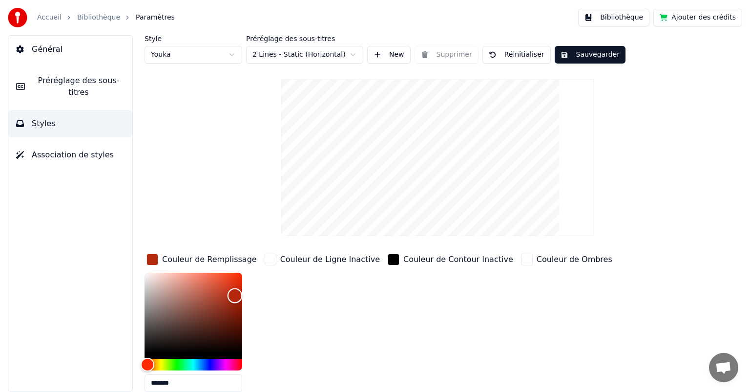
type input "*******"
click at [233, 303] on div "Color" at bounding box center [194, 312] width 98 height 80
click at [353, 51] on html "Accueil Bibliothèque Paramètres Bibliothèque Ajouter des crédits Général Prérég…" at bounding box center [375, 196] width 750 height 392
click at [353, 52] on html "Accueil Bibliothèque Paramètres Bibliothèque Ajouter des crédits Général Prérég…" at bounding box center [375, 196] width 750 height 392
click at [355, 53] on html "Accueil Bibliothèque Paramètres Bibliothèque Ajouter des crédits Général Prérég…" at bounding box center [375, 196] width 750 height 392
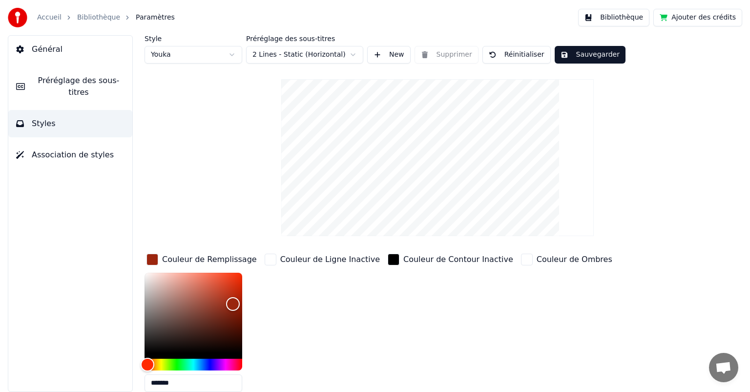
click at [355, 53] on html "Accueil Bibliothèque Paramètres Bibliothèque Ajouter des crédits Général Prérég…" at bounding box center [375, 196] width 750 height 392
click at [351, 51] on html "Accueil Bibliothèque Paramètres Bibliothèque Ajouter des crédits Général Prérég…" at bounding box center [375, 196] width 750 height 392
click at [74, 114] on button "Styles" at bounding box center [70, 123] width 124 height 27
click at [91, 149] on button "Association de styles" at bounding box center [70, 154] width 124 height 27
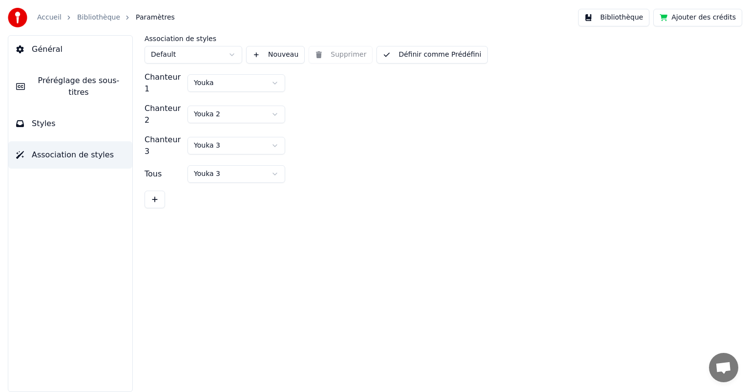
click at [78, 82] on span "Préréglage des sous-titres" at bounding box center [79, 86] width 92 height 23
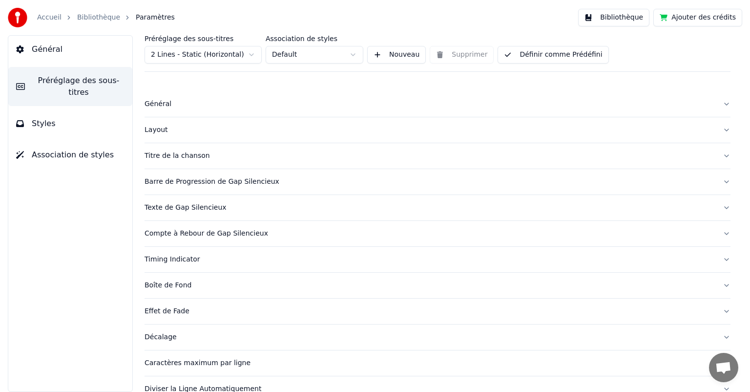
click at [160, 100] on div "Général" at bounding box center [430, 104] width 570 height 10
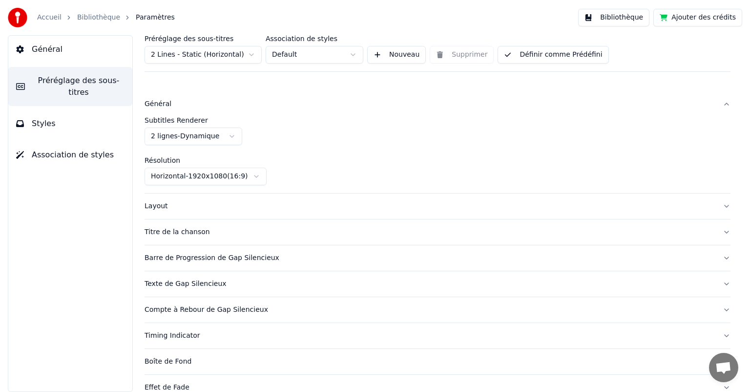
click at [160, 100] on div "Général" at bounding box center [430, 104] width 570 height 10
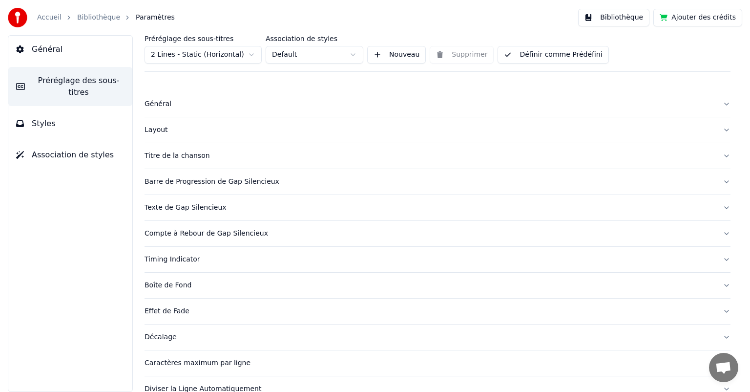
click at [160, 133] on div "Layout" at bounding box center [430, 130] width 570 height 10
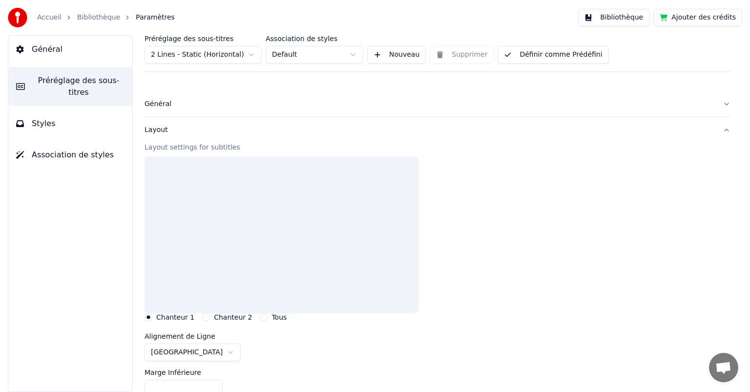
click at [160, 133] on div "Layout" at bounding box center [430, 130] width 570 height 10
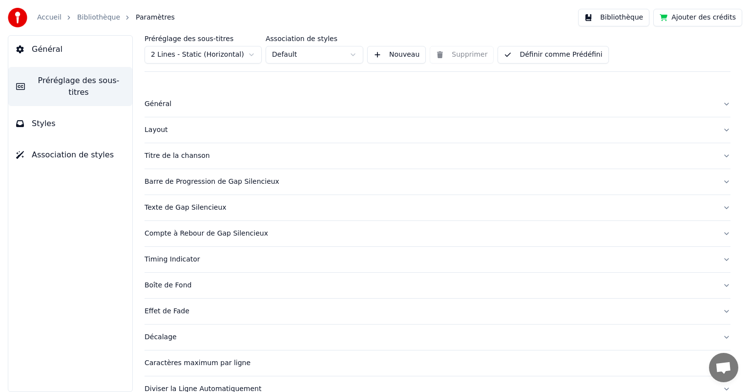
click at [160, 133] on div "Layout" at bounding box center [430, 130] width 570 height 10
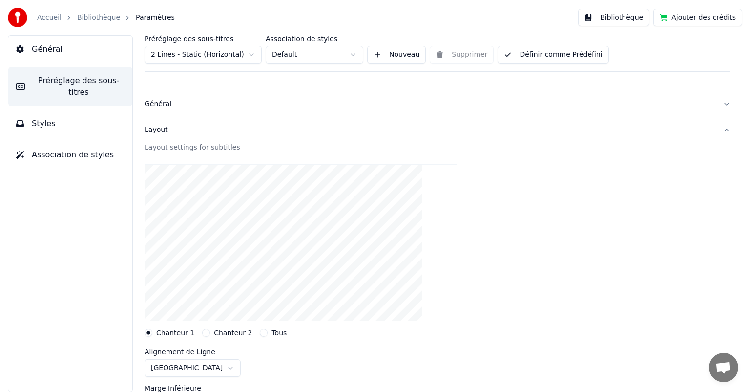
click at [162, 172] on video at bounding box center [301, 242] width 312 height 157
click at [162, 195] on video at bounding box center [301, 242] width 312 height 157
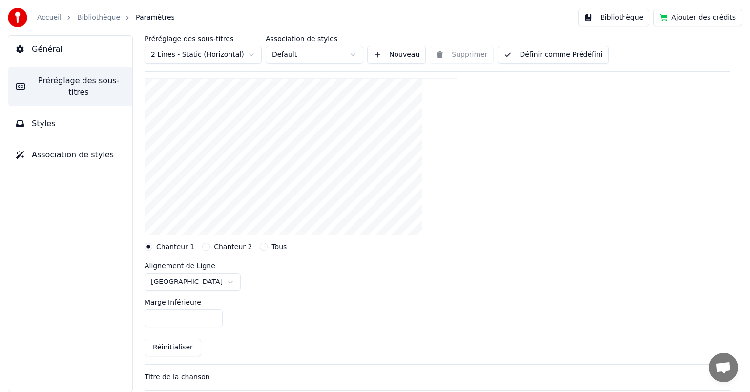
scroll to position [98, 0]
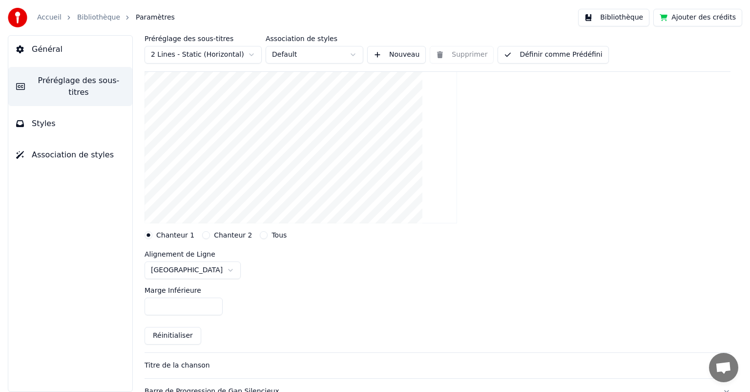
click at [161, 146] on video at bounding box center [301, 144] width 312 height 157
click at [161, 145] on video at bounding box center [301, 144] width 312 height 157
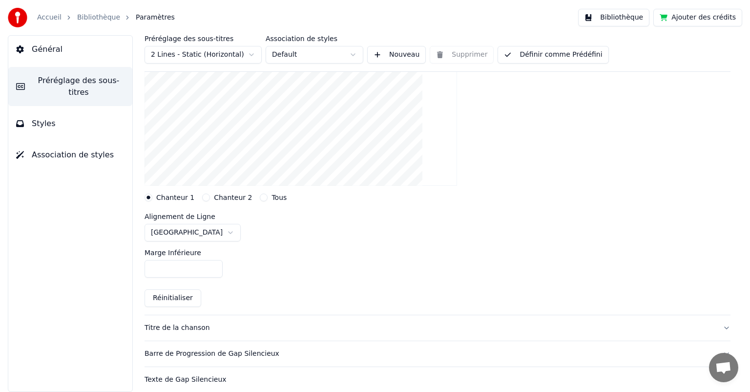
click at [161, 140] on video at bounding box center [301, 107] width 312 height 157
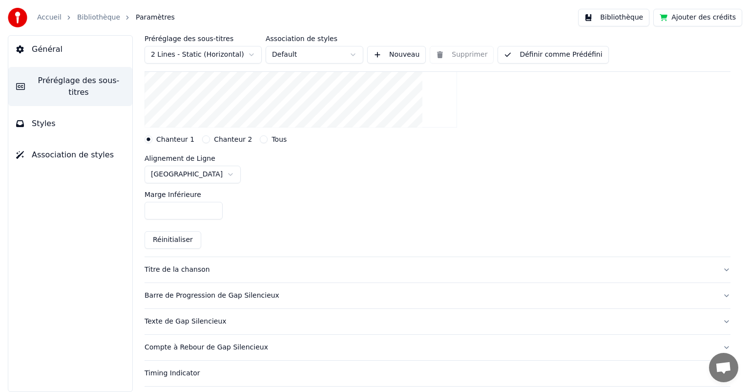
scroll to position [195, 0]
drag, startPoint x: 176, startPoint y: 287, endPoint x: 176, endPoint y: 297, distance: 10.3
click at [176, 298] on button "Barre de Progression de Gap Silencieux" at bounding box center [438, 293] width 586 height 25
click at [176, 301] on button "Barre de Progression de Gap Silencieux" at bounding box center [438, 293] width 586 height 25
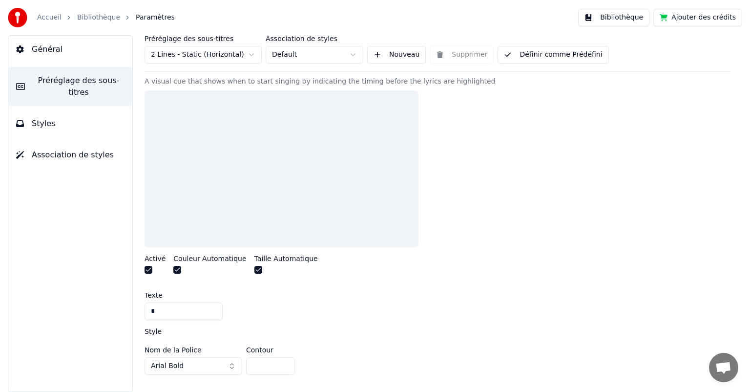
scroll to position [124, 0]
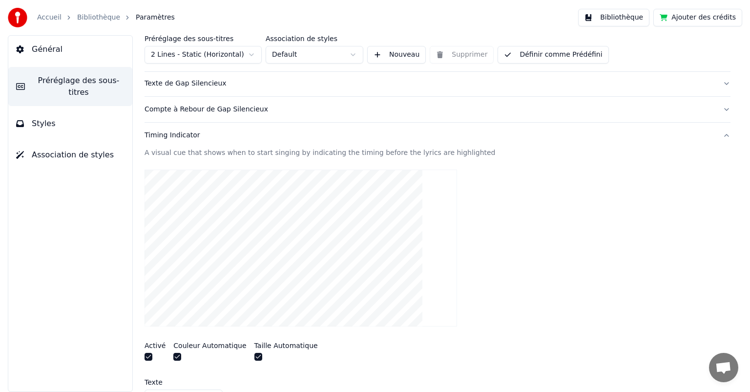
click at [178, 203] on video at bounding box center [301, 247] width 312 height 157
click at [178, 202] on video at bounding box center [301, 247] width 312 height 157
click at [178, 215] on video at bounding box center [301, 247] width 312 height 157
click at [163, 105] on div "Compte à Rebour de Gap Silencieux" at bounding box center [430, 109] width 570 height 10
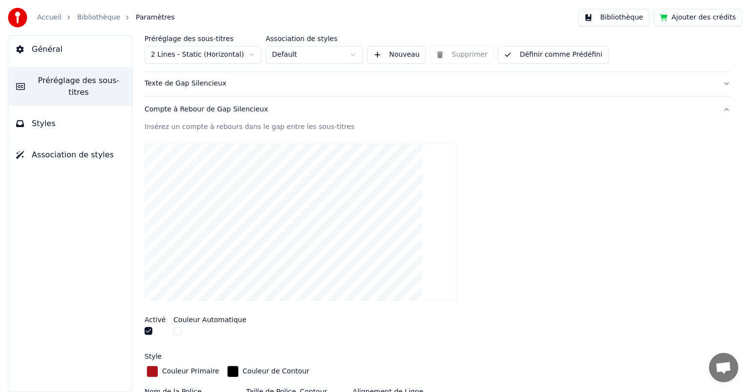
click at [150, 328] on button "button" at bounding box center [149, 331] width 8 height 8
click at [40, 52] on span "Général" at bounding box center [47, 49] width 31 height 12
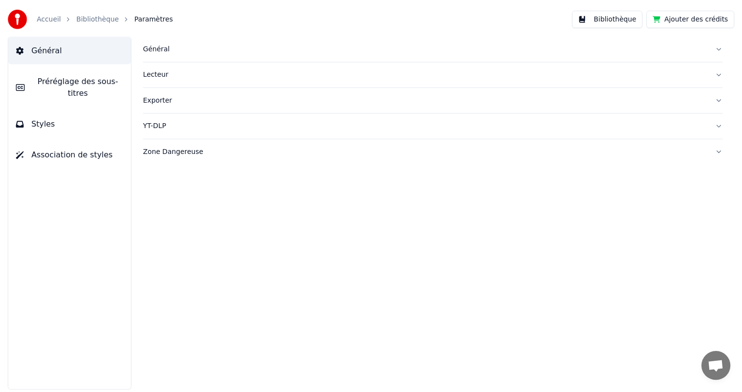
scroll to position [0, 0]
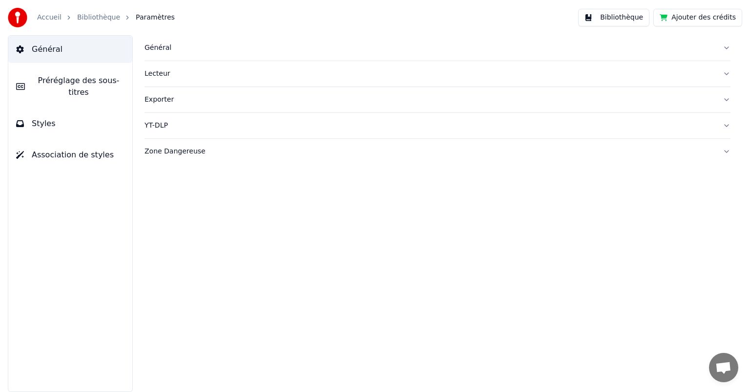
click at [104, 17] on link "Bibliothèque" at bounding box center [98, 18] width 43 height 10
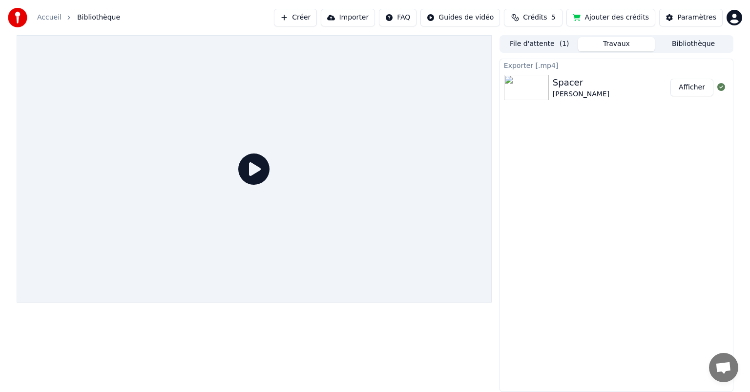
click at [603, 78] on div "Spacer [PERSON_NAME]" at bounding box center [612, 87] width 118 height 23
click at [246, 174] on icon at bounding box center [253, 168] width 31 height 31
click at [258, 165] on icon at bounding box center [253, 168] width 31 height 31
click at [691, 86] on button "Afficher" at bounding box center [691, 88] width 43 height 18
click at [564, 93] on div "[PERSON_NAME]" at bounding box center [581, 94] width 57 height 10
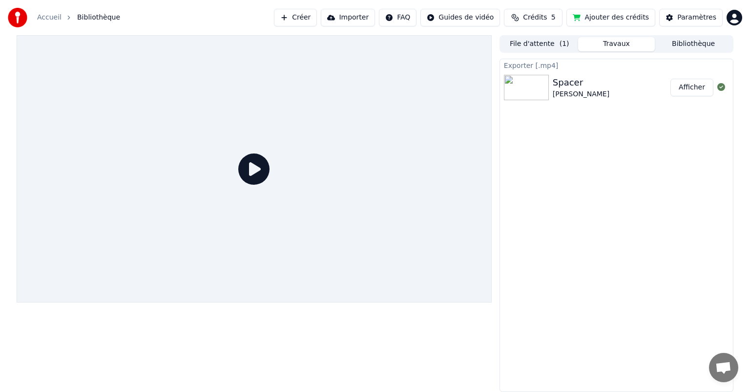
click at [539, 45] on button "File d'attente ( 1 )" at bounding box center [539, 44] width 77 height 14
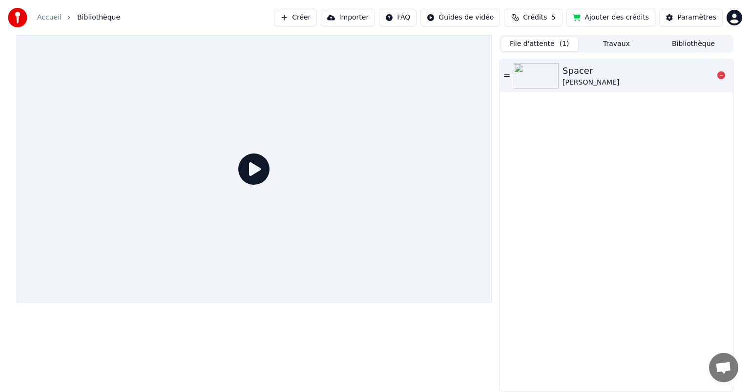
click at [580, 81] on div "[PERSON_NAME]" at bounding box center [590, 83] width 57 height 10
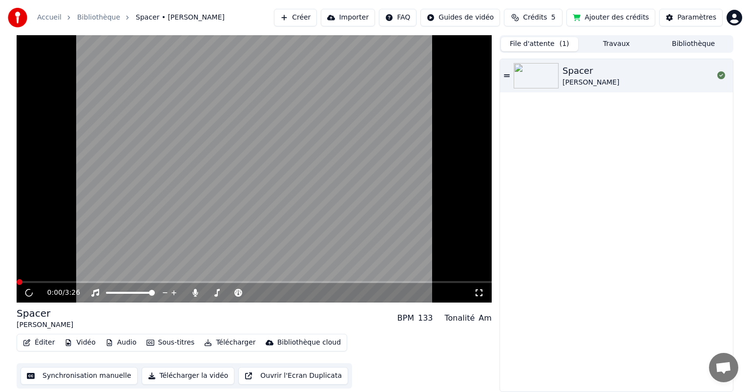
click at [45, 283] on div "0:00 / 3:26" at bounding box center [254, 293] width 475 height 20
click at [44, 279] on video at bounding box center [254, 168] width 475 height 267
click at [193, 290] on icon at bounding box center [195, 293] width 10 height 8
click at [480, 289] on icon at bounding box center [479, 292] width 7 height 7
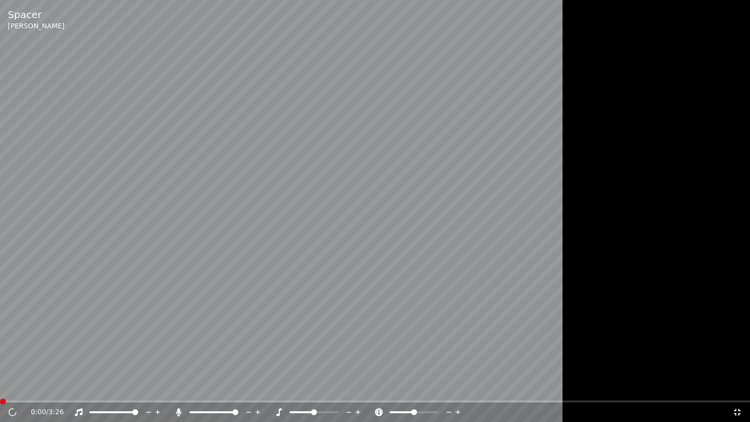
click at [735, 391] on icon at bounding box center [737, 412] width 10 height 8
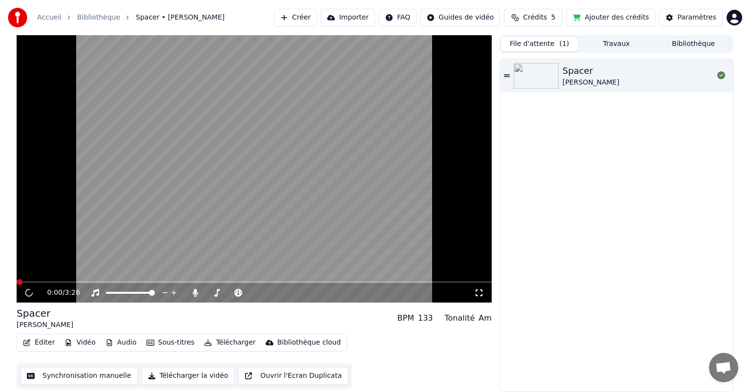
click at [125, 281] on span at bounding box center [254, 282] width 475 height 2
click at [195, 295] on icon at bounding box center [194, 293] width 5 height 8
click at [209, 292] on span at bounding box center [212, 293] width 6 height 6
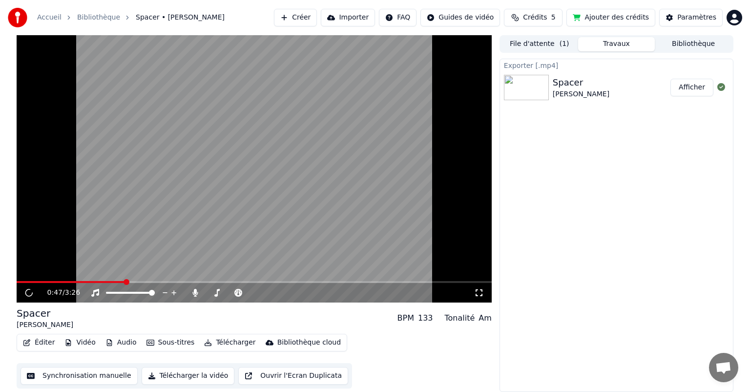
click at [609, 45] on button "Travaux" at bounding box center [616, 44] width 77 height 14
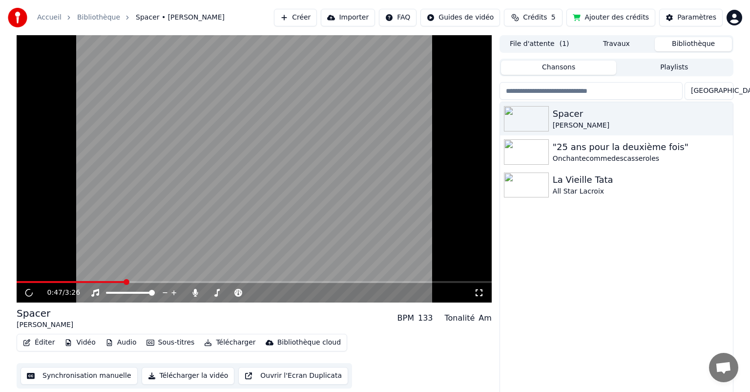
click at [686, 41] on button "Bibliothèque" at bounding box center [693, 44] width 77 height 14
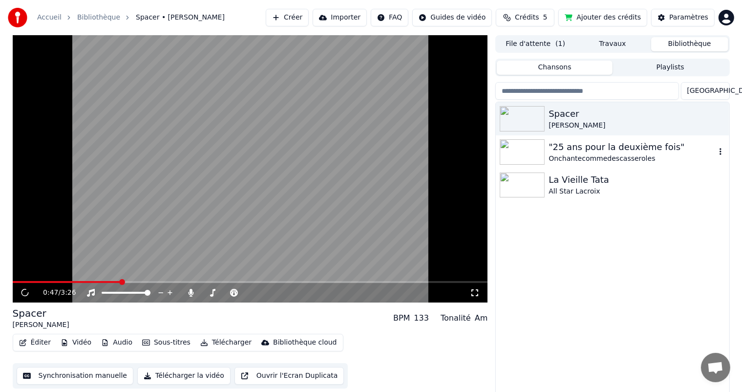
click at [580, 141] on div ""25 ans pour la deuxième fois"" at bounding box center [631, 147] width 166 height 14
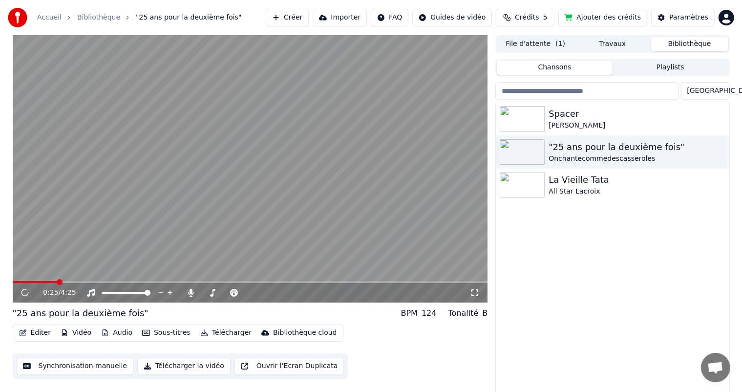
click at [57, 281] on span at bounding box center [250, 282] width 475 height 2
click at [191, 293] on icon at bounding box center [190, 293] width 5 height 8
click at [191, 293] on icon at bounding box center [191, 293] width 10 height 8
click at [189, 293] on icon at bounding box center [190, 293] width 5 height 8
click at [193, 293] on icon at bounding box center [191, 293] width 10 height 8
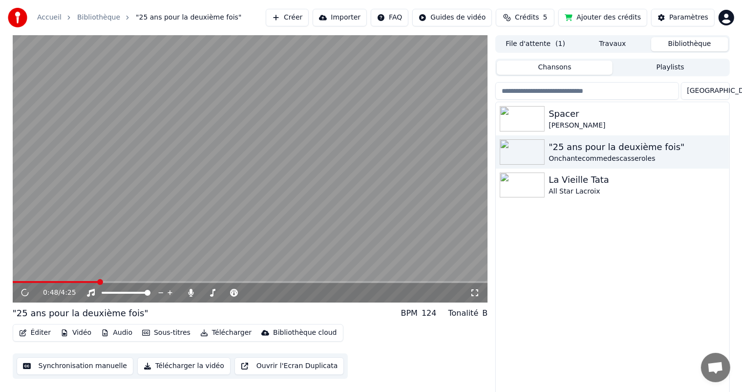
click at [98, 282] on span at bounding box center [250, 282] width 475 height 2
click at [137, 283] on span at bounding box center [250, 282] width 475 height 2
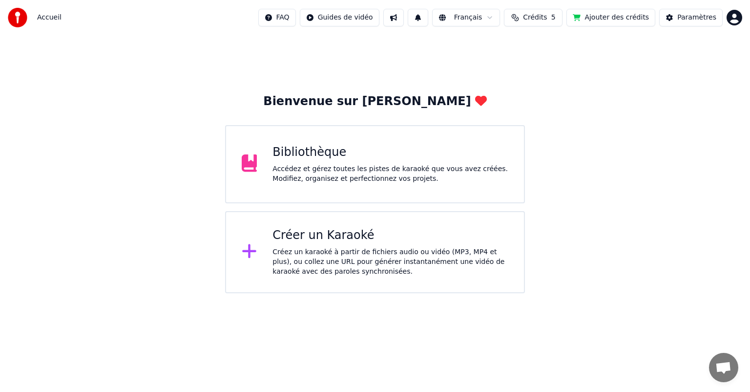
click at [313, 165] on div "Accédez et gérez toutes les pistes de karaoké que vous avez créées. Modifiez, o…" at bounding box center [390, 174] width 236 height 20
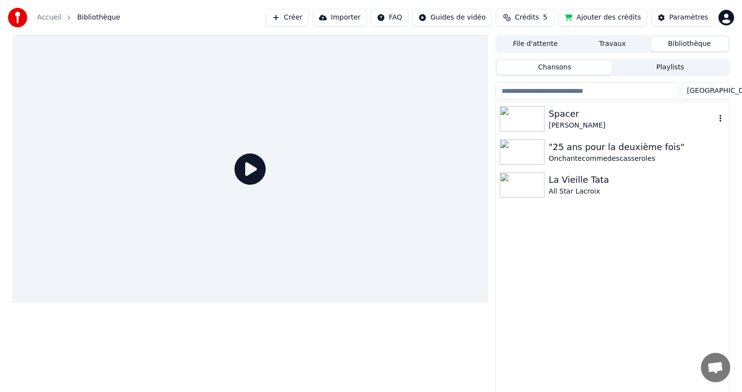
click at [568, 119] on div "Spacer" at bounding box center [631, 114] width 166 height 14
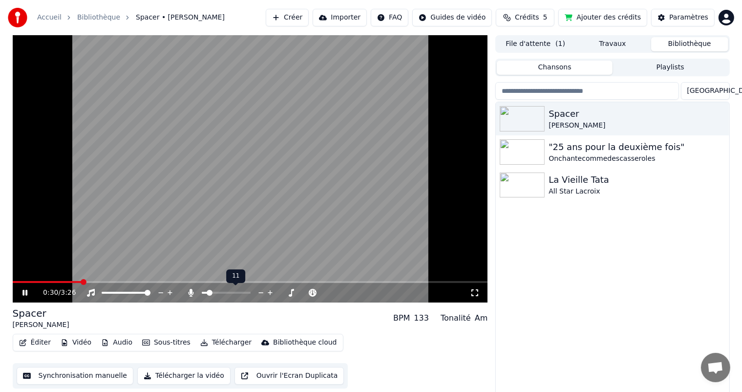
click at [207, 293] on span at bounding box center [210, 293] width 6 height 6
click at [209, 293] on span at bounding box center [211, 293] width 6 height 6
click at [216, 295] on span at bounding box center [217, 293] width 6 height 6
click at [247, 295] on span at bounding box center [244, 293] width 6 height 6
click at [209, 295] on span at bounding box center [211, 293] width 6 height 6
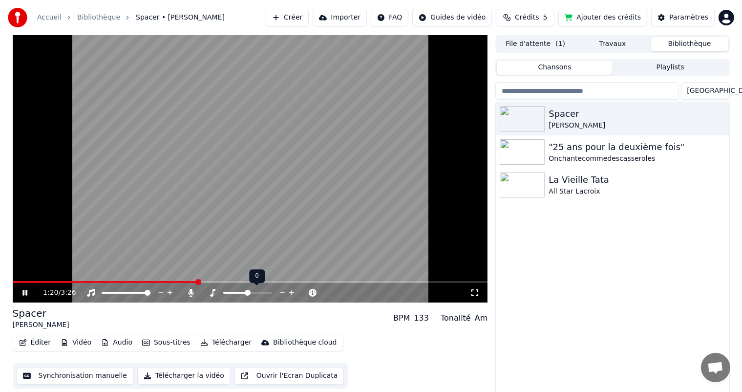
click at [246, 292] on span at bounding box center [248, 293] width 6 height 6
click at [206, 293] on span at bounding box center [209, 293] width 6 height 6
click at [211, 290] on span at bounding box center [213, 293] width 6 height 6
click at [24, 291] on icon at bounding box center [24, 293] width 5 height 6
click at [21, 291] on icon at bounding box center [32, 293] width 23 height 8
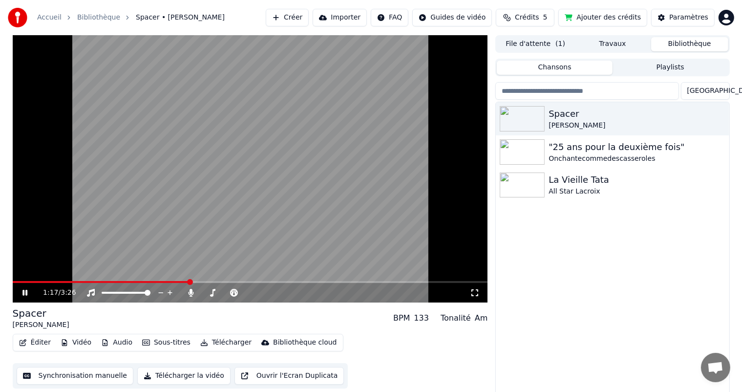
click at [189, 281] on span at bounding box center [101, 282] width 177 height 2
click at [171, 281] on span at bounding box center [92, 282] width 159 height 2
click at [365, 360] on div "Éditer Vidéo Audio Sous-titres Télécharger Bibliothèque cloud Synchronisation m…" at bounding box center [250, 360] width 475 height 55
click at [27, 295] on icon at bounding box center [32, 293] width 23 height 8
click at [23, 295] on icon at bounding box center [25, 292] width 6 height 7
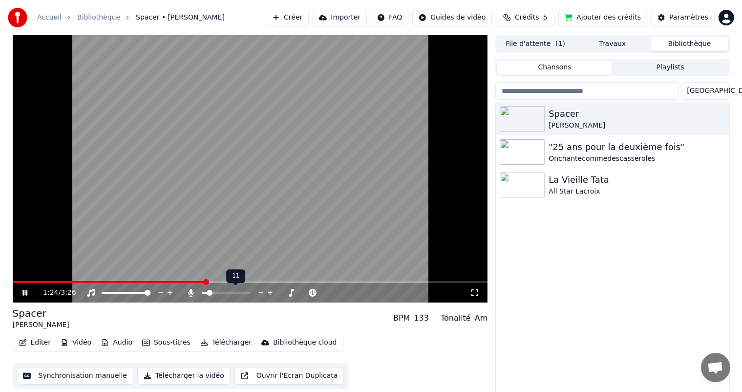
click at [207, 291] on span at bounding box center [204, 292] width 5 height 2
click at [206, 292] on span at bounding box center [204, 292] width 4 height 2
click at [185, 281] on span at bounding box center [119, 282] width 212 height 2
click at [23, 291] on icon at bounding box center [24, 293] width 5 height 6
click at [25, 291] on icon at bounding box center [25, 292] width 6 height 7
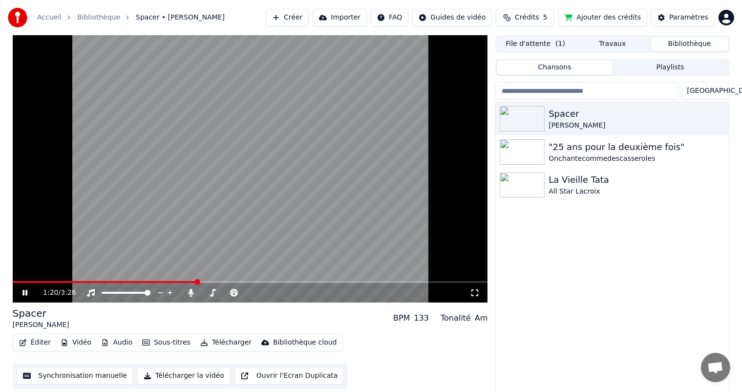
click at [21, 279] on video at bounding box center [250, 168] width 475 height 267
click at [21, 281] on span at bounding box center [17, 282] width 9 height 2
click at [13, 281] on span at bounding box center [16, 282] width 6 height 6
click at [23, 293] on icon at bounding box center [25, 292] width 6 height 7
click at [52, 282] on span at bounding box center [250, 282] width 475 height 2
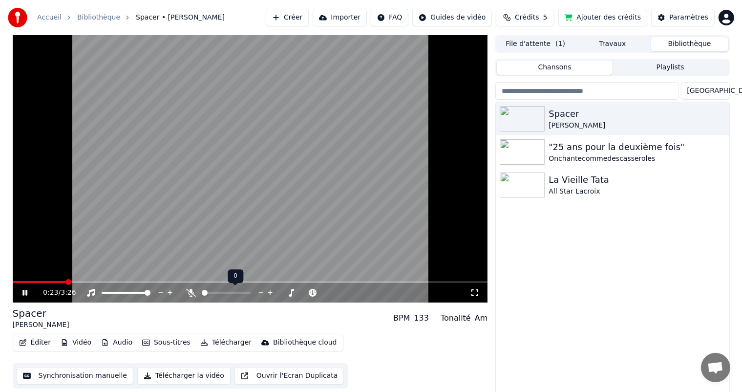
click at [202, 293] on span at bounding box center [205, 293] width 6 height 6
click at [187, 289] on icon at bounding box center [191, 293] width 10 height 8
click at [208, 291] on span at bounding box center [210, 293] width 6 height 6
click at [209, 291] on span at bounding box center [211, 293] width 6 height 6
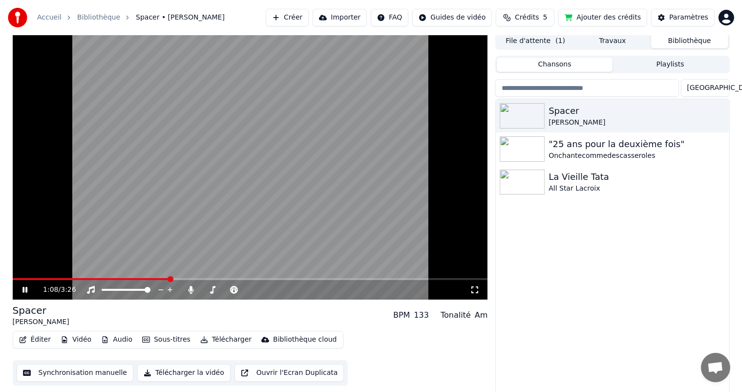
scroll to position [4, 0]
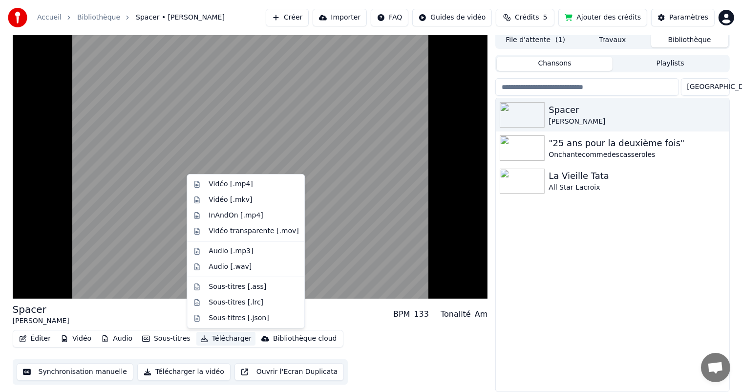
click at [225, 340] on button "Télécharger" at bounding box center [225, 338] width 59 height 14
click at [228, 182] on div "Vidéo [.mp4]" at bounding box center [230, 184] width 44 height 10
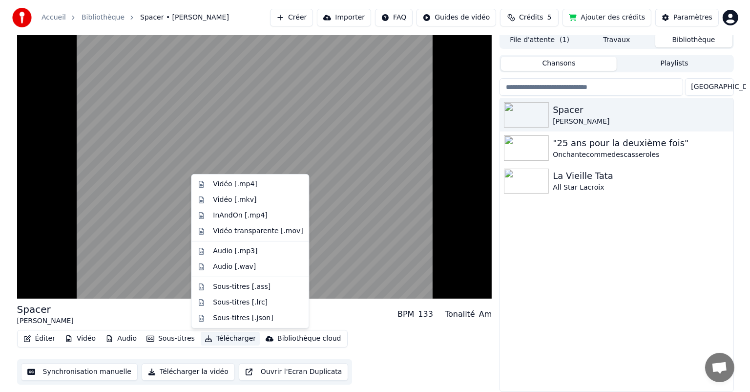
scroll to position [0, 0]
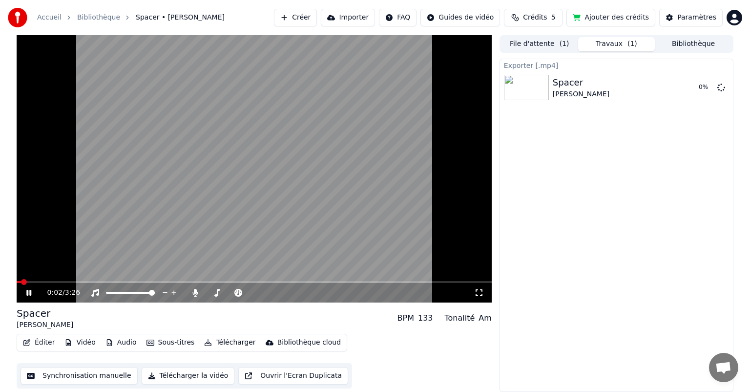
click at [21, 283] on span at bounding box center [19, 282] width 4 height 2
click at [17, 283] on span at bounding box center [17, 282] width 0 height 2
click at [31, 293] on icon at bounding box center [35, 293] width 23 height 8
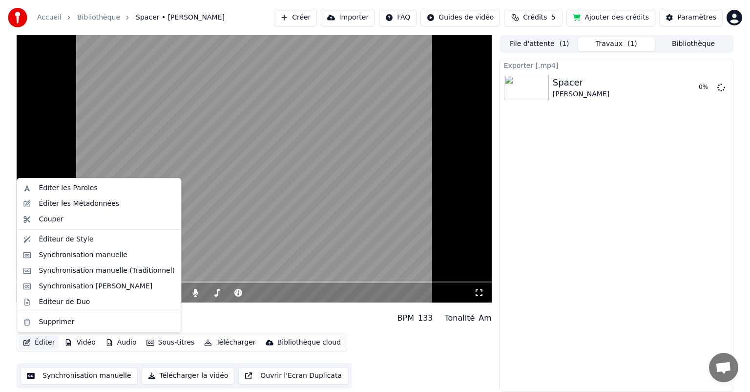
click at [47, 343] on button "Éditer" at bounding box center [39, 342] width 40 height 14
click at [53, 199] on div "Éditer les Métadonnées" at bounding box center [79, 204] width 81 height 10
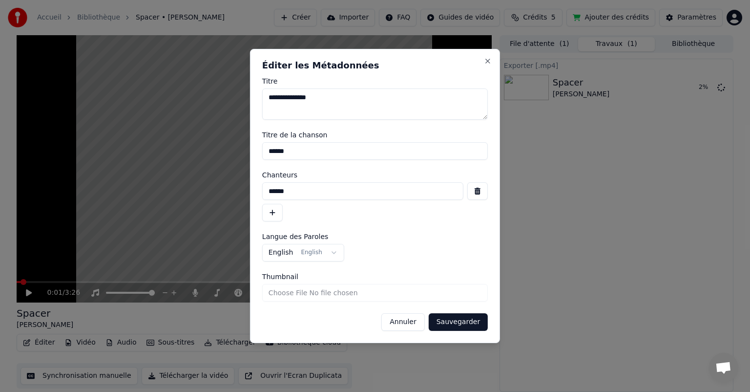
drag, startPoint x: 313, startPoint y: 97, endPoint x: 260, endPoint y: 96, distance: 53.2
click at [260, 96] on div "**********" at bounding box center [375, 196] width 250 height 294
click at [298, 189] on input "******" at bounding box center [362, 191] width 201 height 18
click at [292, 96] on textarea "******" at bounding box center [375, 103] width 226 height 31
type textarea "******* ******"
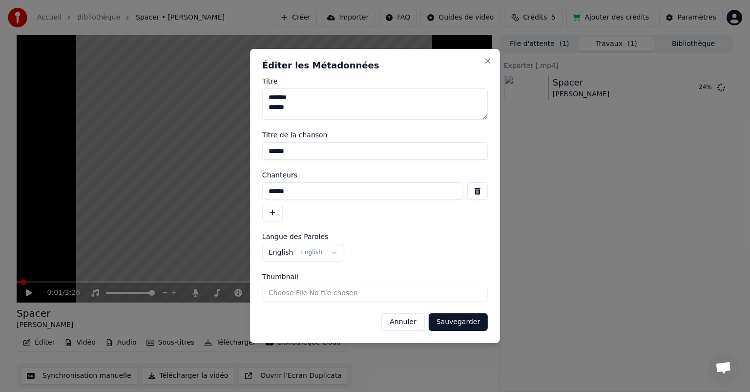
click at [457, 325] on button "Sauvegarder" at bounding box center [458, 322] width 59 height 18
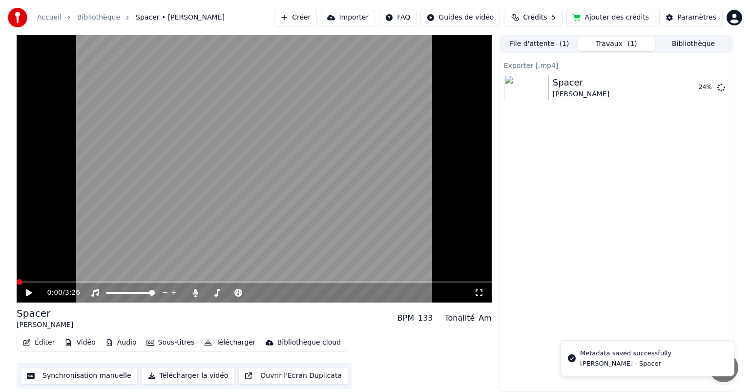
click at [11, 280] on div "0:00 / 3:26 Spacer Sheila BPM 133 Tonalité Am Éditer Vidéo Audio Sous-titres Té…" at bounding box center [375, 213] width 732 height 356
click at [28, 292] on icon at bounding box center [29, 292] width 6 height 7
click at [55, 282] on span at bounding box center [254, 282] width 475 height 2
click at [31, 290] on icon at bounding box center [28, 293] width 5 height 6
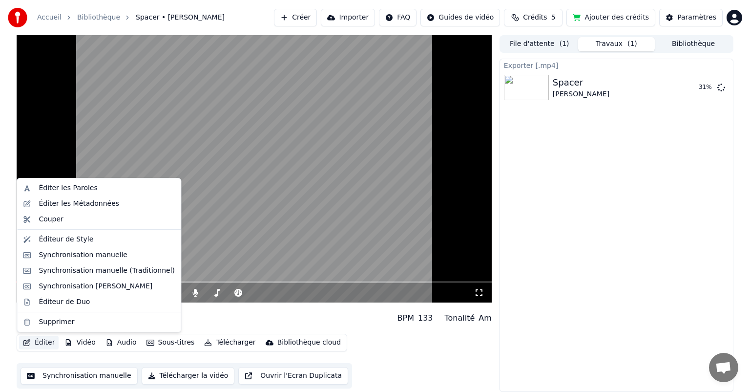
click at [42, 342] on button "Éditer" at bounding box center [39, 342] width 40 height 14
click at [61, 188] on div "Éditer les Paroles" at bounding box center [68, 188] width 59 height 10
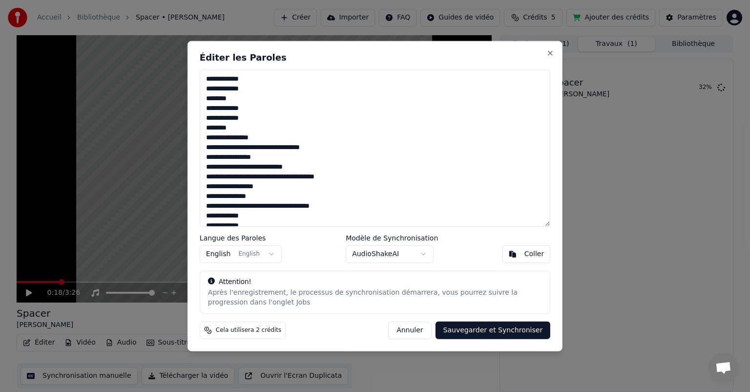
drag, startPoint x: 416, startPoint y: 326, endPoint x: 290, endPoint y: 282, distance: 133.7
click at [416, 325] on button "Annuler" at bounding box center [409, 330] width 43 height 18
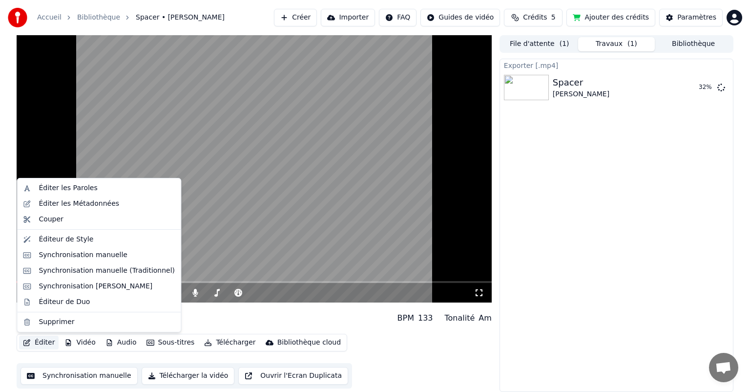
click at [46, 338] on button "Éditer" at bounding box center [39, 342] width 40 height 14
click at [62, 199] on div "Éditer les Métadonnées" at bounding box center [79, 204] width 81 height 10
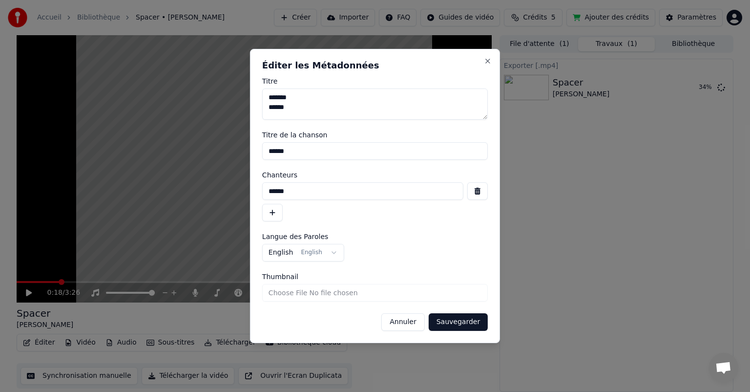
drag, startPoint x: 298, startPoint y: 113, endPoint x: 257, endPoint y: 94, distance: 45.9
click at [257, 94] on div "**********" at bounding box center [375, 196] width 250 height 294
type textarea "******"
click at [461, 320] on button "Sauvegarder" at bounding box center [458, 322] width 59 height 18
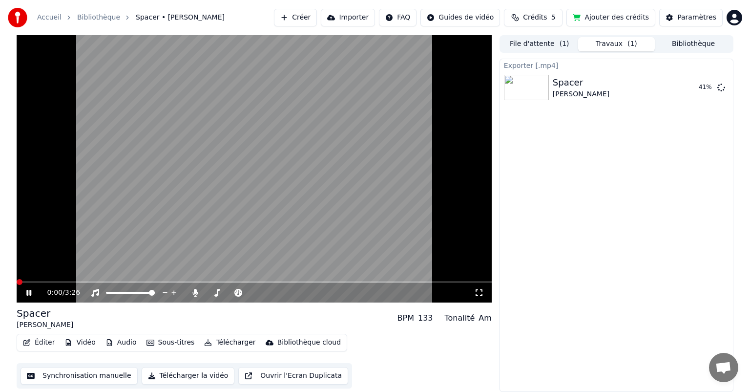
click at [17, 284] on span at bounding box center [20, 282] width 6 height 6
click at [33, 296] on icon at bounding box center [35, 293] width 23 height 8
